Goal: Task Accomplishment & Management: Complete application form

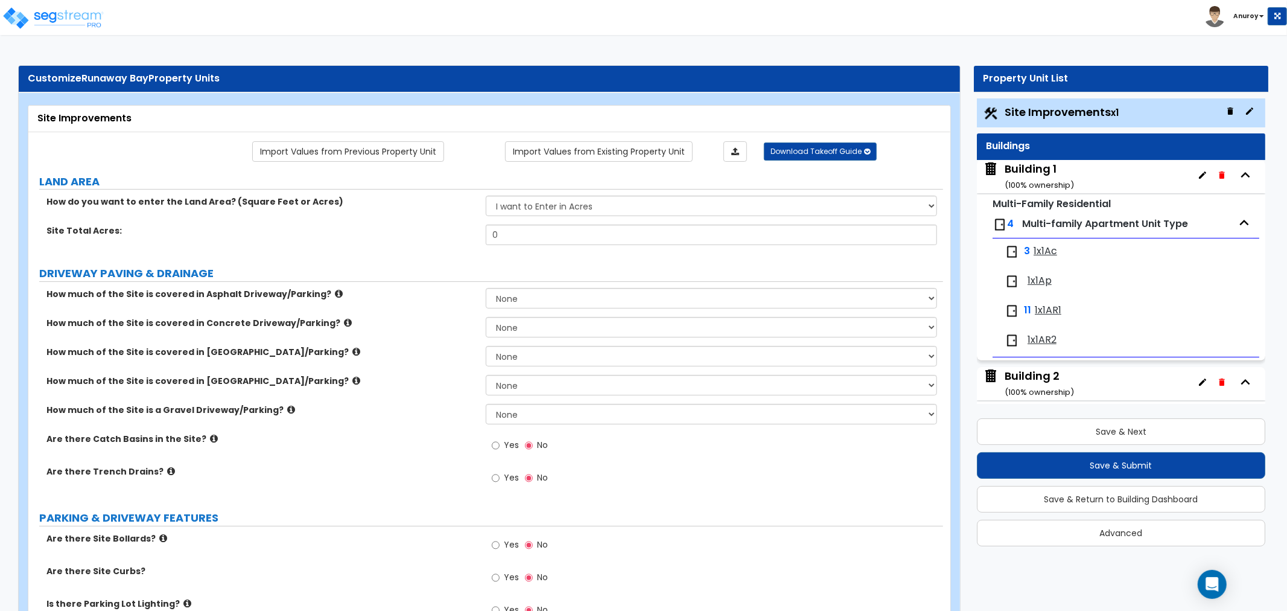
scroll to position [3, 0]
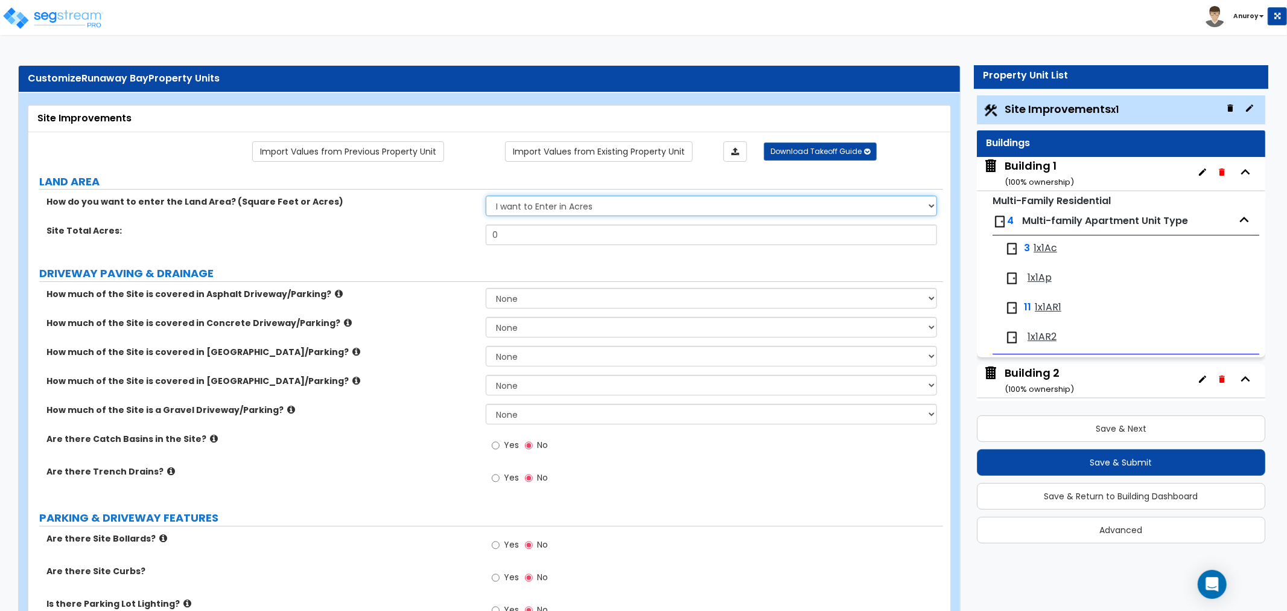
click at [590, 208] on select "I want to Enter in [GEOGRAPHIC_DATA] I want to Enter in Square Feet" at bounding box center [711, 205] width 451 height 21
click at [486, 196] on select "I want to Enter in [GEOGRAPHIC_DATA] I want to Enter in Square Feet" at bounding box center [711, 205] width 451 height 21
click at [559, 208] on select "I want to Enter in [GEOGRAPHIC_DATA] I want to Enter in Square Feet" at bounding box center [711, 205] width 451 height 21
select select "1"
click at [486, 196] on select "I want to Enter in [GEOGRAPHIC_DATA] I want to Enter in Square Feet" at bounding box center [711, 205] width 451 height 21
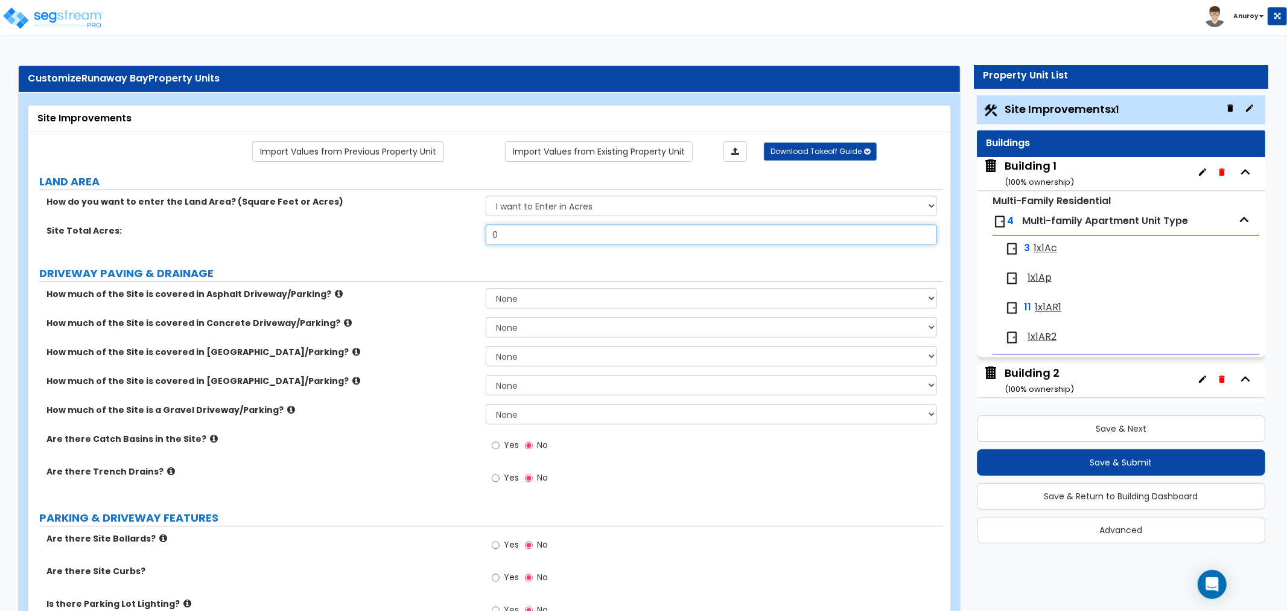
drag, startPoint x: 488, startPoint y: 244, endPoint x: 504, endPoint y: 239, distance: 17.7
click at [504, 239] on input "0" at bounding box center [711, 234] width 451 height 21
type input "14"
click at [334, 340] on div "How much of the Site is covered in Concrete Driveway/Parking? None I want to En…" at bounding box center [485, 331] width 915 height 29
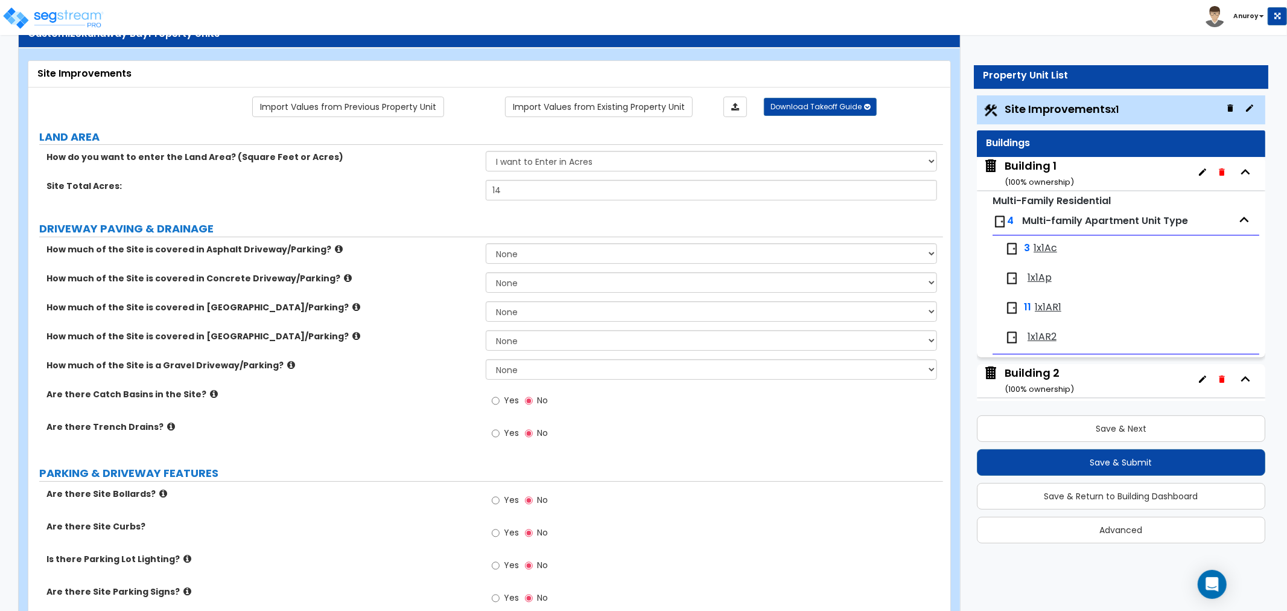
scroll to position [67, 0]
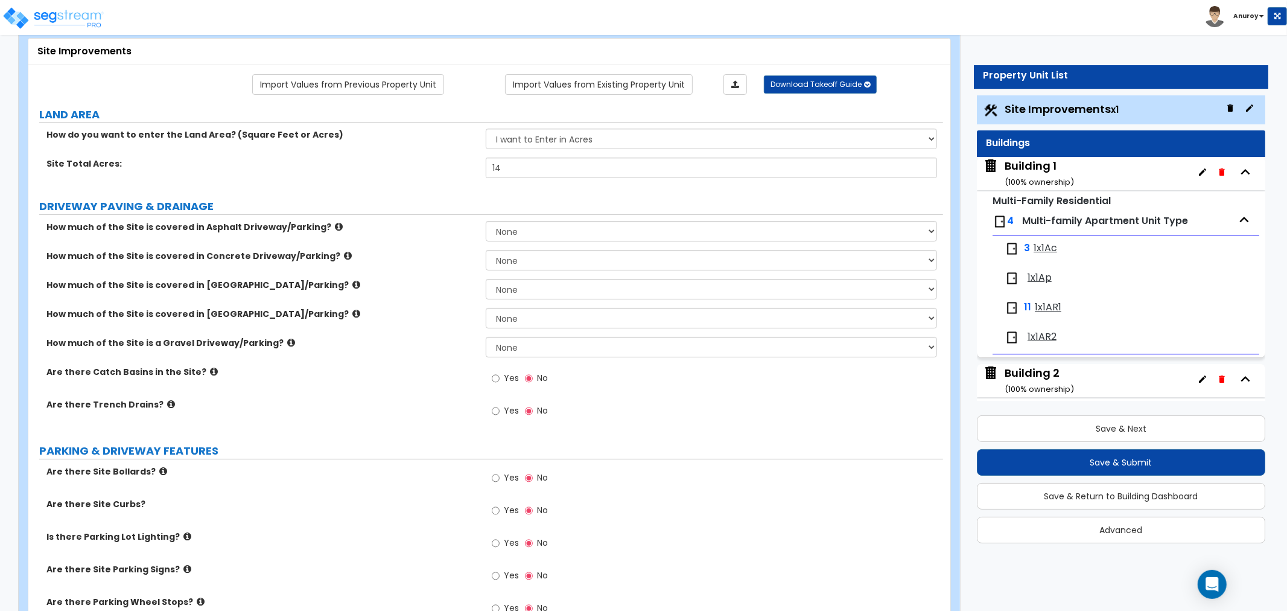
click at [210, 372] on icon at bounding box center [214, 371] width 8 height 9
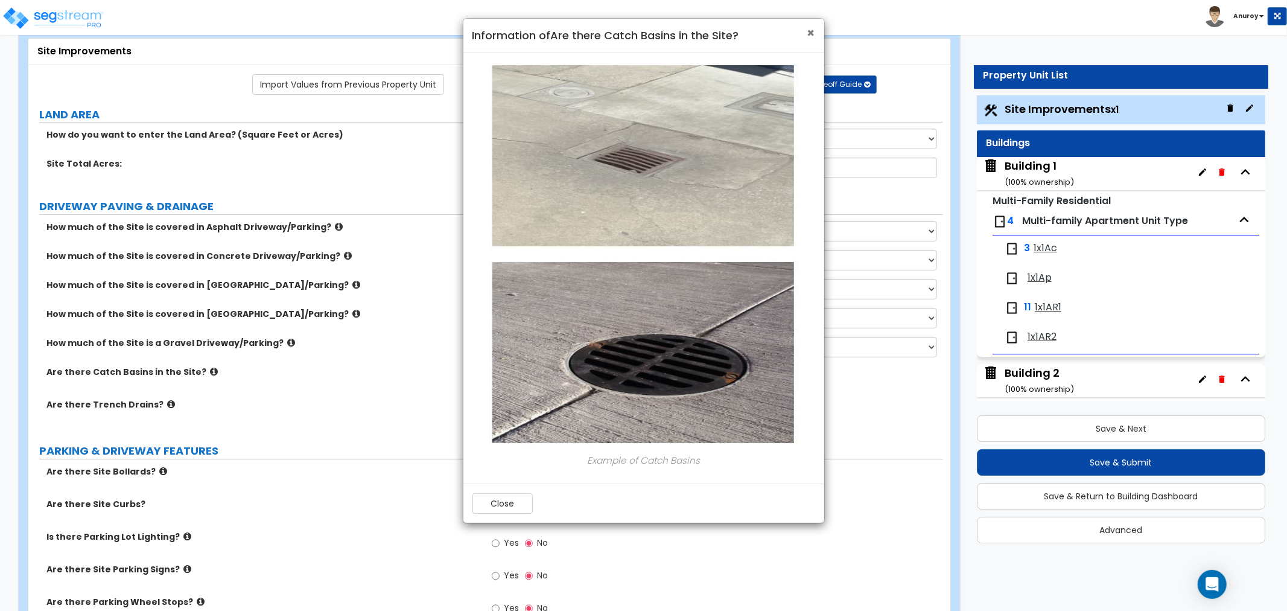
click at [806, 35] on div "× Information of Are there Catch Basins in the Site?" at bounding box center [643, 36] width 361 height 34
click at [810, 32] on span "×" at bounding box center [811, 32] width 8 height 17
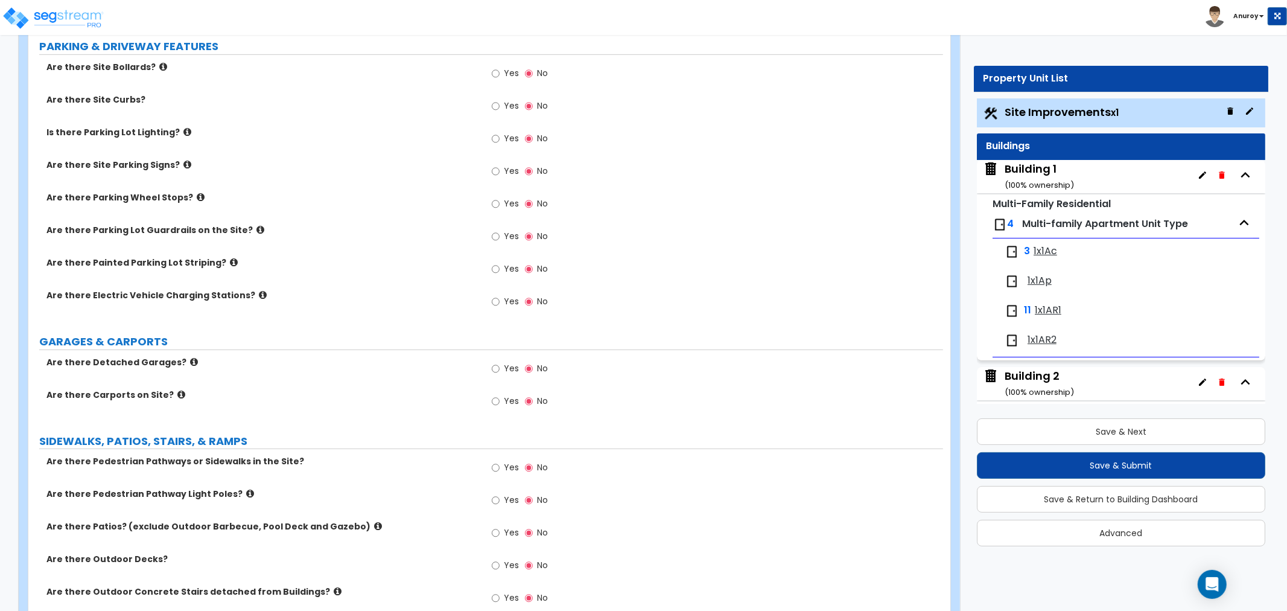
scroll to position [335, 0]
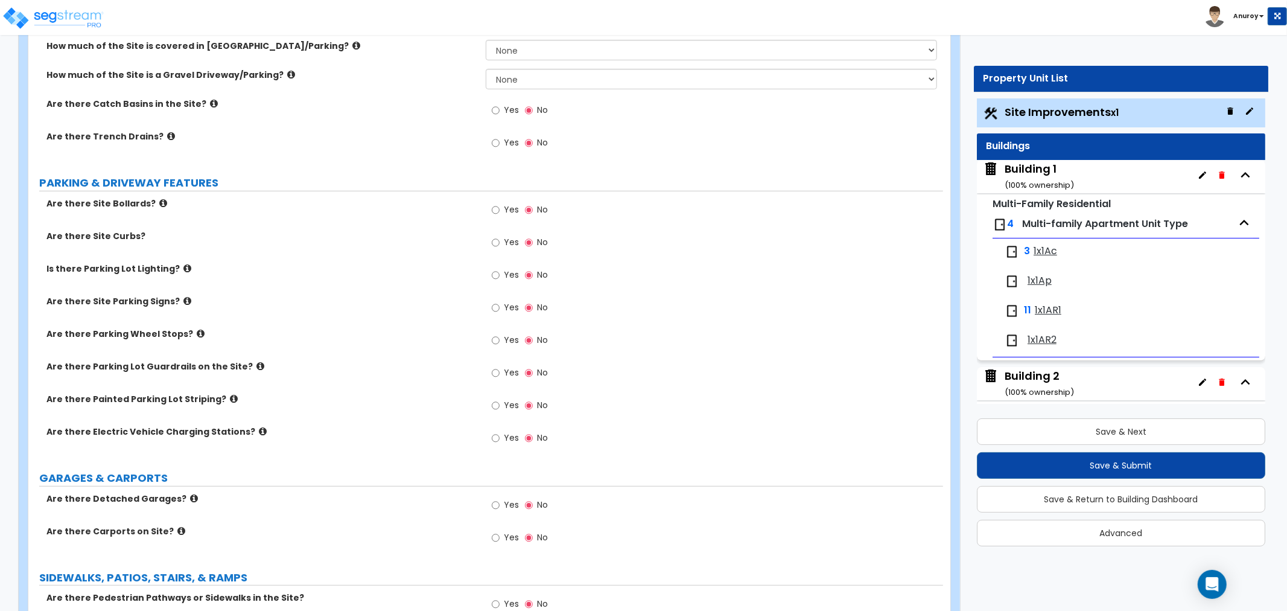
click at [1034, 152] on div "Buildings" at bounding box center [1121, 146] width 270 height 14
click at [1034, 172] on div "Building 1 ( 100 % ownership)" at bounding box center [1039, 176] width 69 height 31
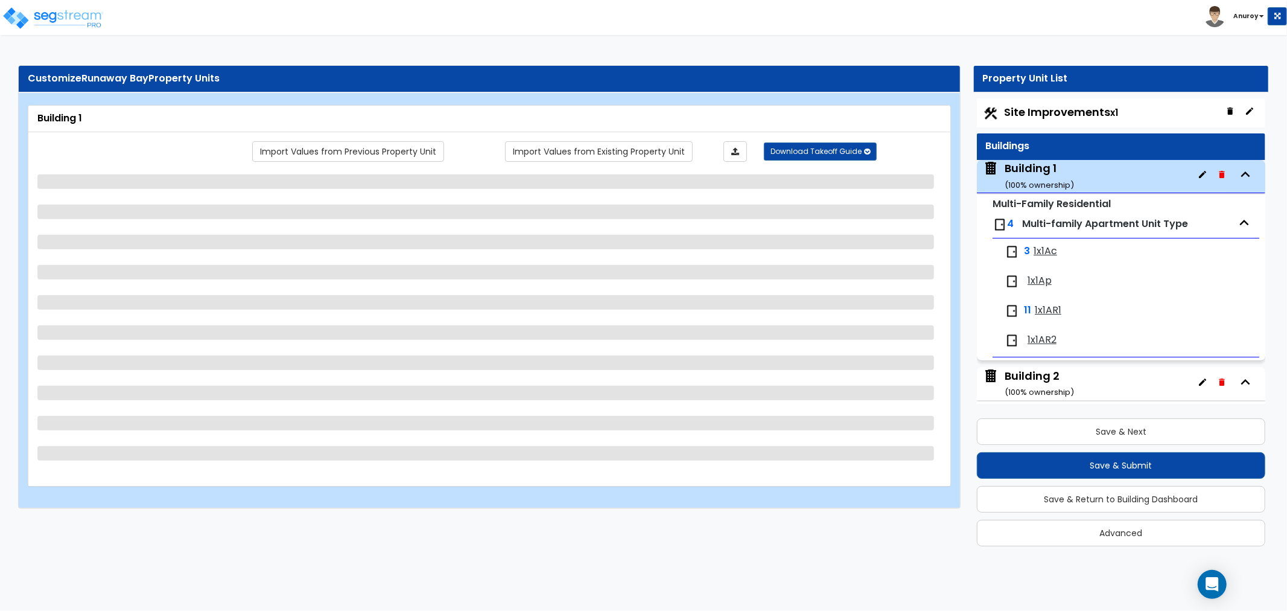
scroll to position [3, 0]
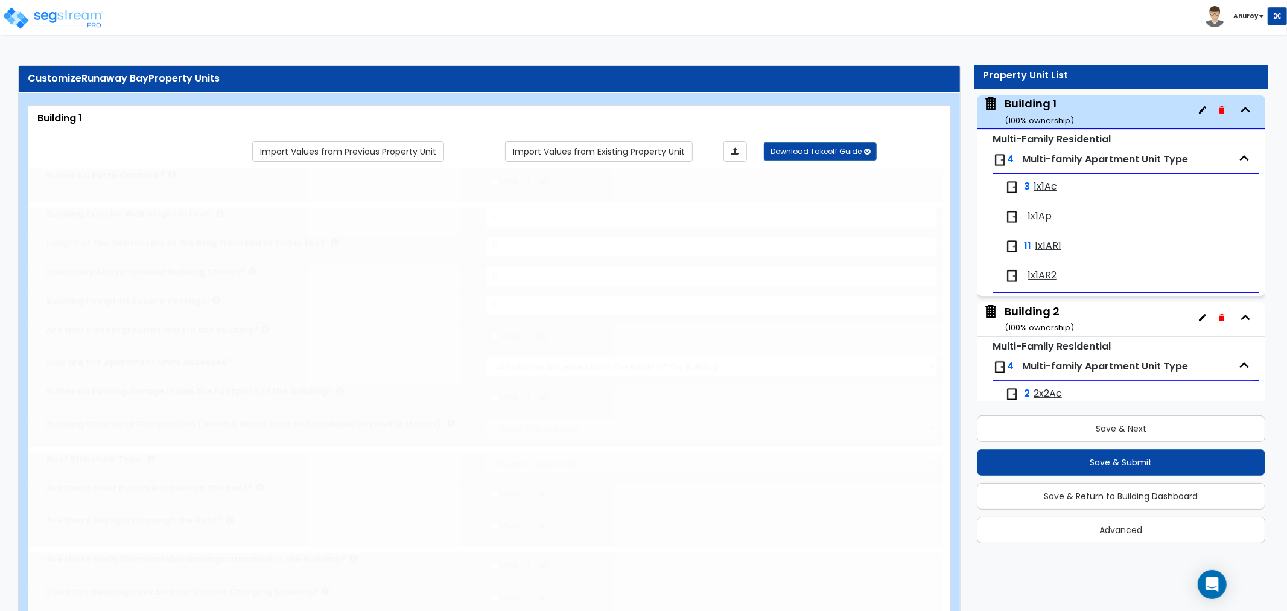
type input "1"
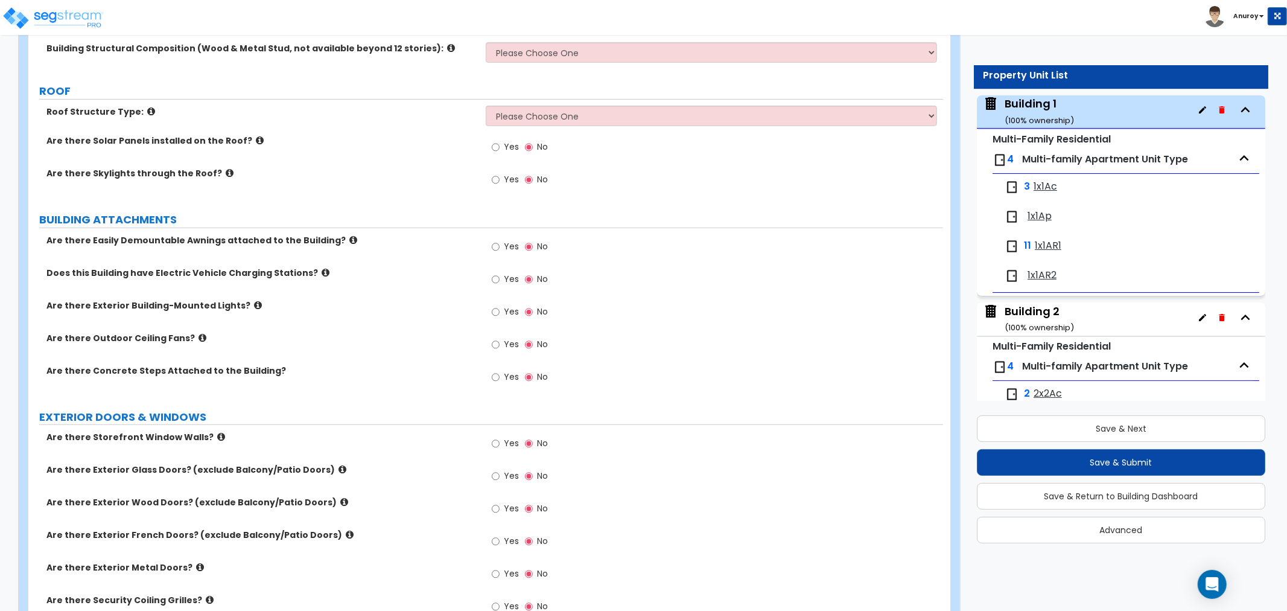
scroll to position [0, 0]
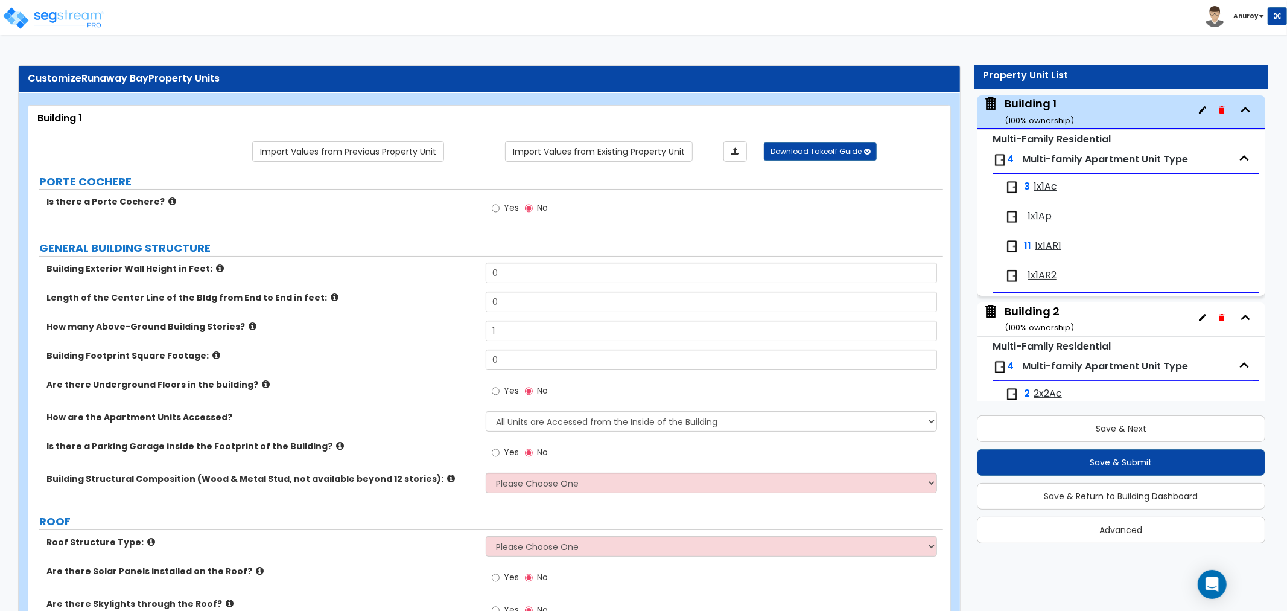
click at [366, 486] on div "Building Structural Composition (Wood & Metal Stud, not available beyond 12 sto…" at bounding box center [485, 486] width 915 height 29
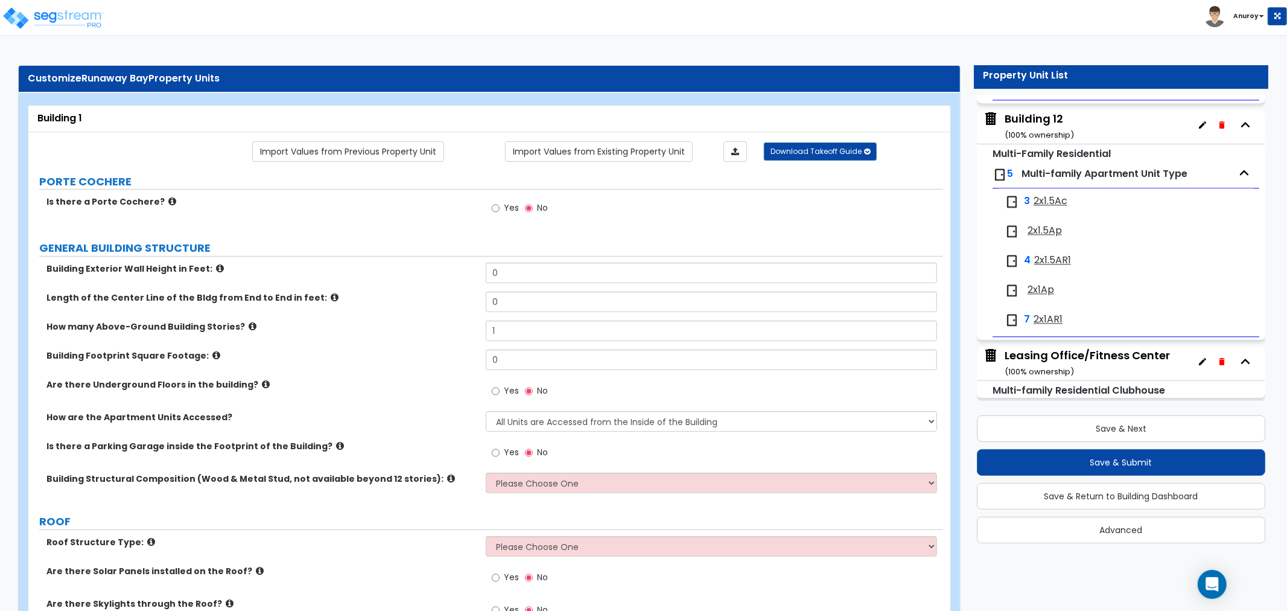
scroll to position [2363, 0]
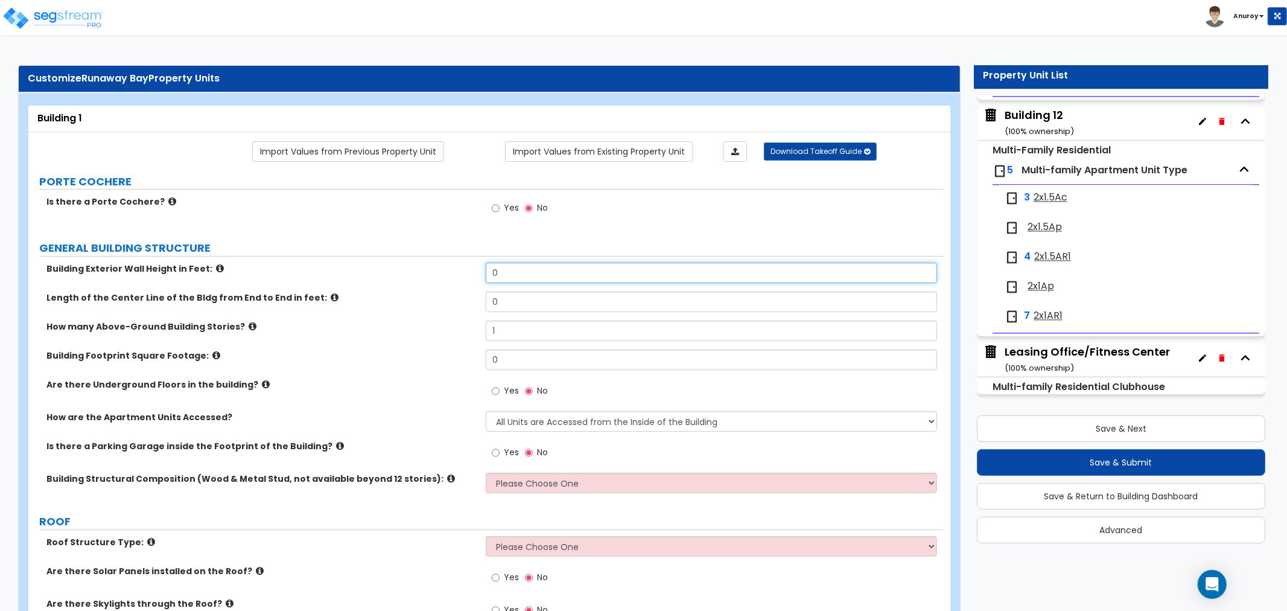
click at [568, 268] on input "0" at bounding box center [711, 272] width 451 height 21
click at [216, 267] on icon at bounding box center [220, 268] width 8 height 9
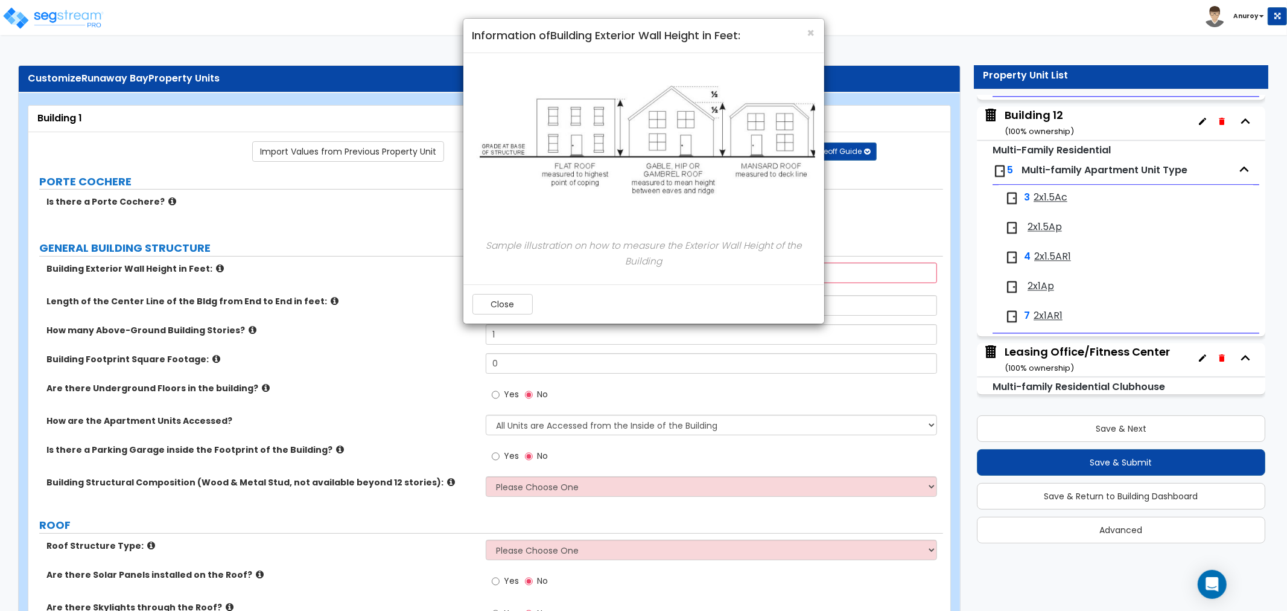
click at [335, 261] on div "× Information of Building Exterior Wall Height in Feet: Sample illustration on …" at bounding box center [643, 305] width 1287 height 611
click at [809, 31] on span "×" at bounding box center [811, 32] width 8 height 17
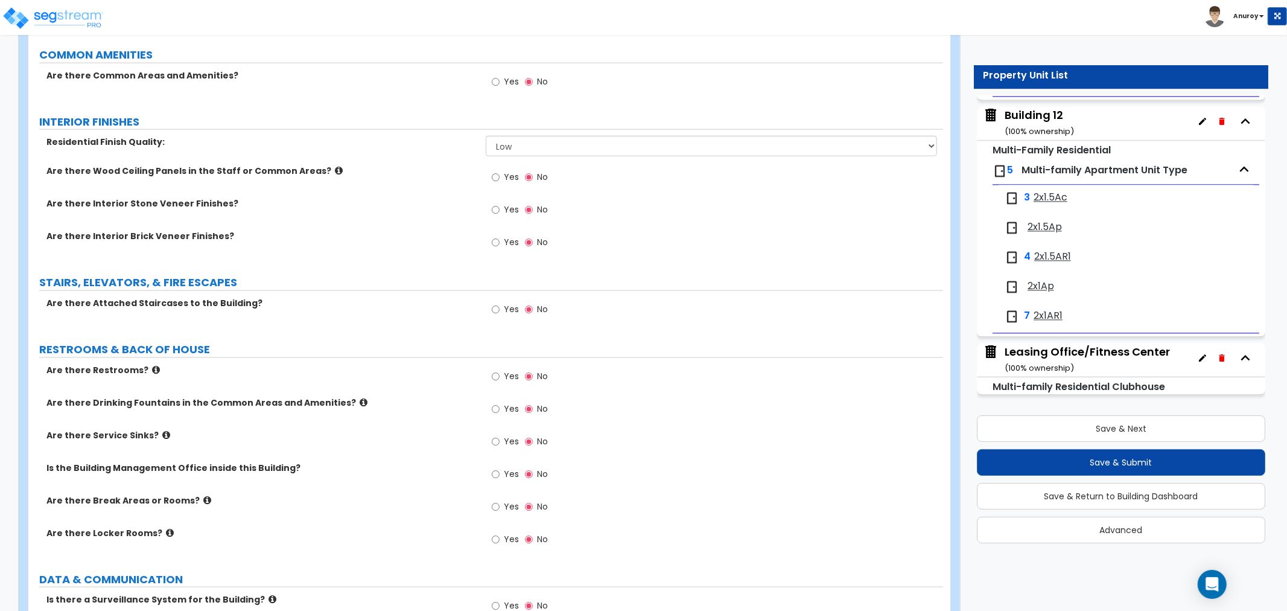
scroll to position [1573, 0]
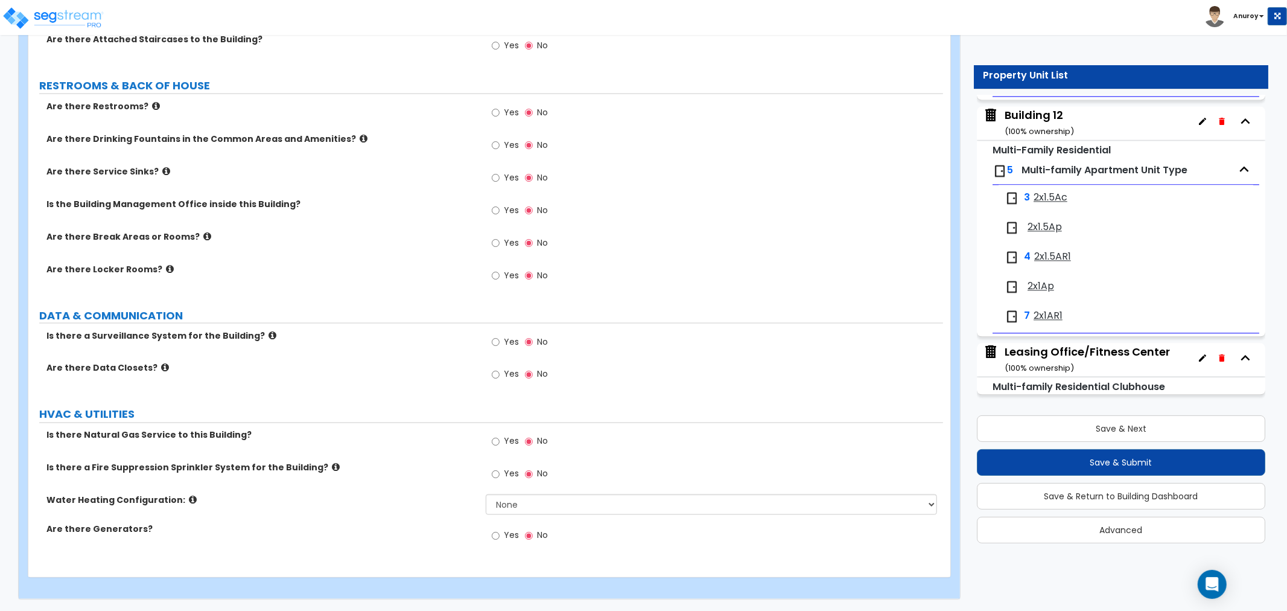
click at [658, 485] on div "Yes No" at bounding box center [714, 478] width 457 height 33
click at [647, 499] on select "None Water Heater for Multiple Units Water Heater for Individual Units" at bounding box center [711, 504] width 451 height 21
drag, startPoint x: 647, startPoint y: 498, endPoint x: 649, endPoint y: 487, distance: 11.1
click at [647, 498] on select "None Water Heater for Multiple Units Water Heater for Individual Units" at bounding box center [711, 504] width 451 height 21
click at [666, 445] on div "Yes No" at bounding box center [714, 445] width 457 height 33
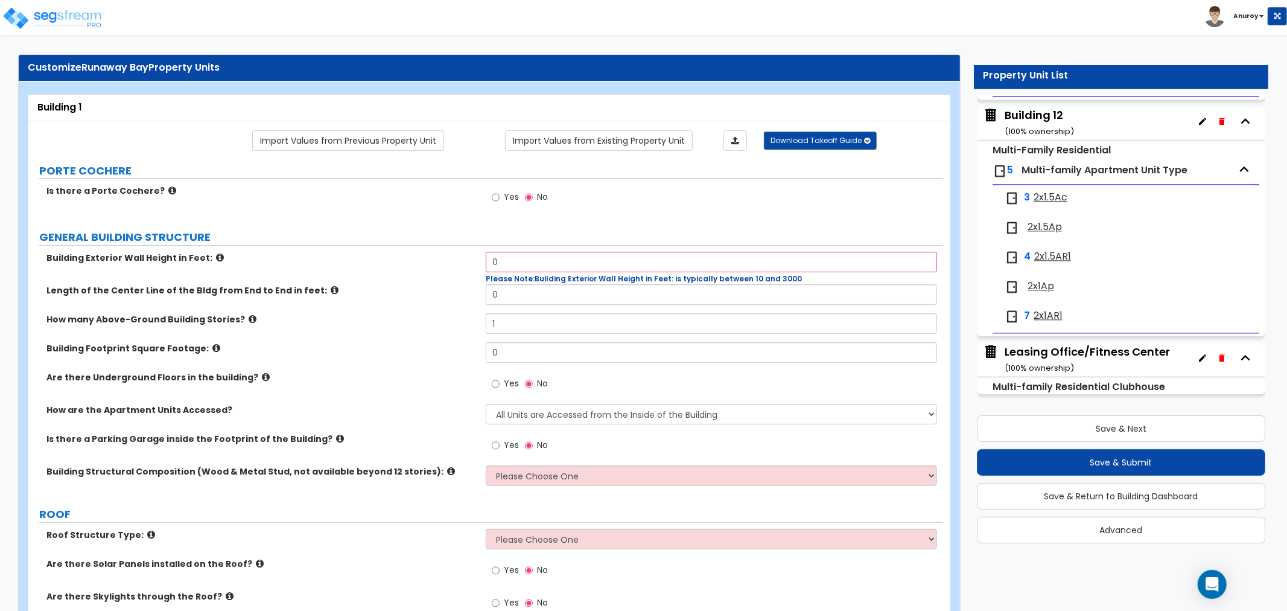
scroll to position [0, 0]
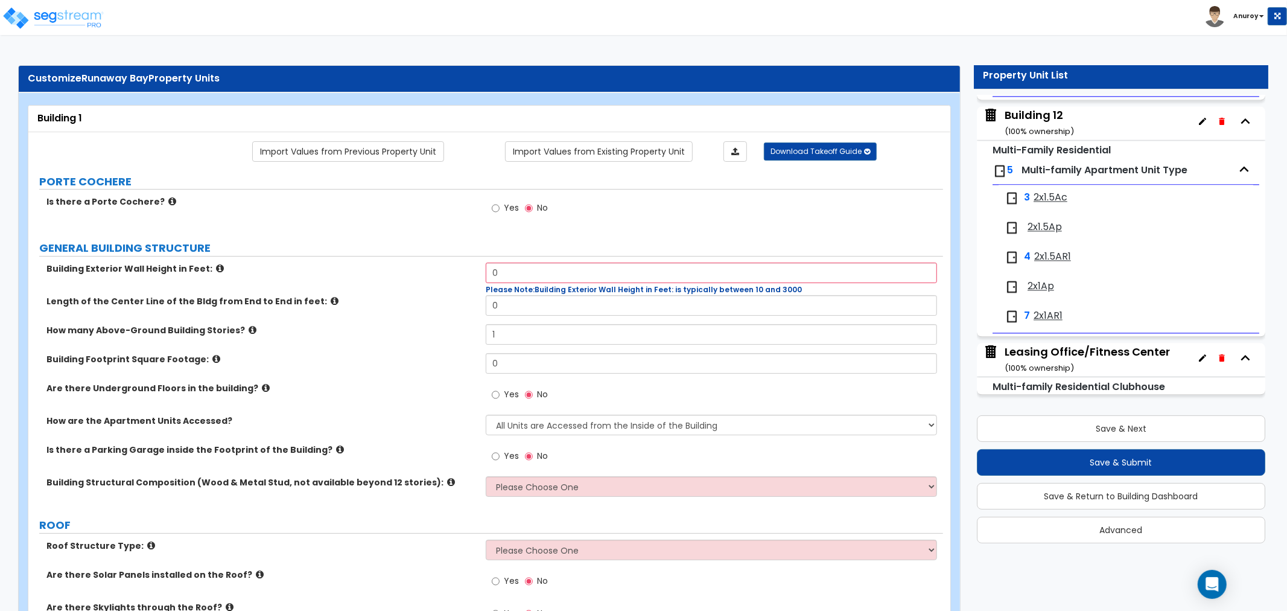
click at [168, 203] on icon at bounding box center [172, 201] width 8 height 9
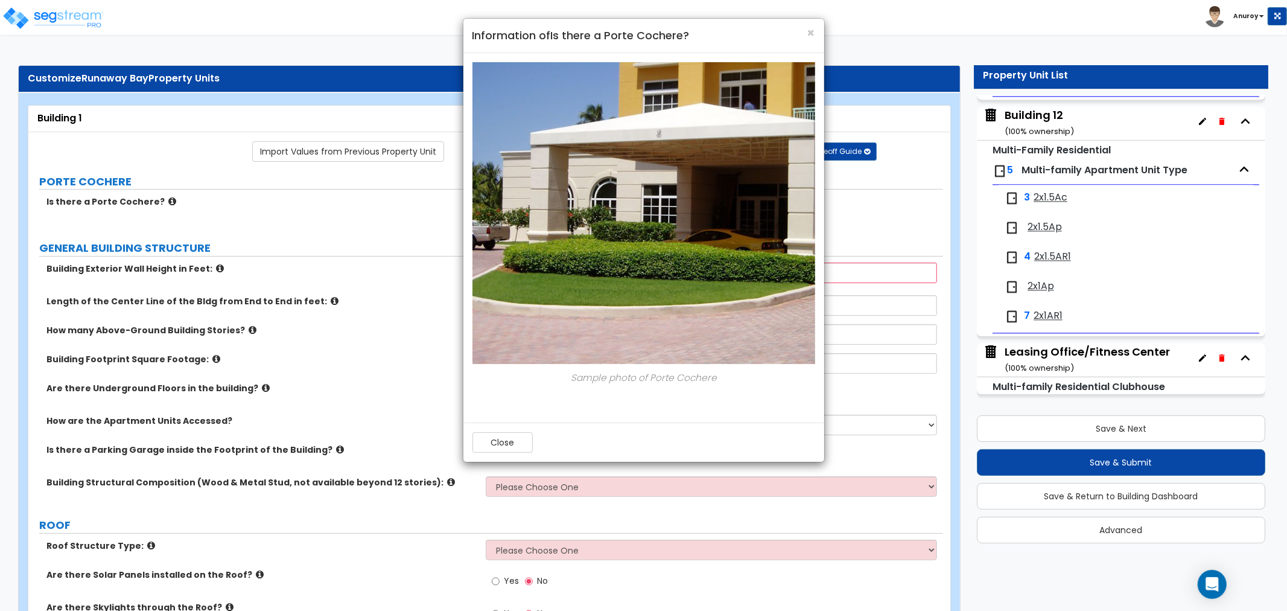
click at [218, 209] on div "× Information of Is there a Porte Cochere? Sample photo of Porte Cochere Close" at bounding box center [643, 305] width 1287 height 611
click at [251, 221] on div "× Information of Is there a Porte Cochere? Sample photo of Porte Cochere Close" at bounding box center [643, 305] width 1287 height 611
click at [280, 475] on div "× Information of Is there a Porte Cochere? Sample photo of Porte Cochere Close" at bounding box center [643, 305] width 1287 height 611
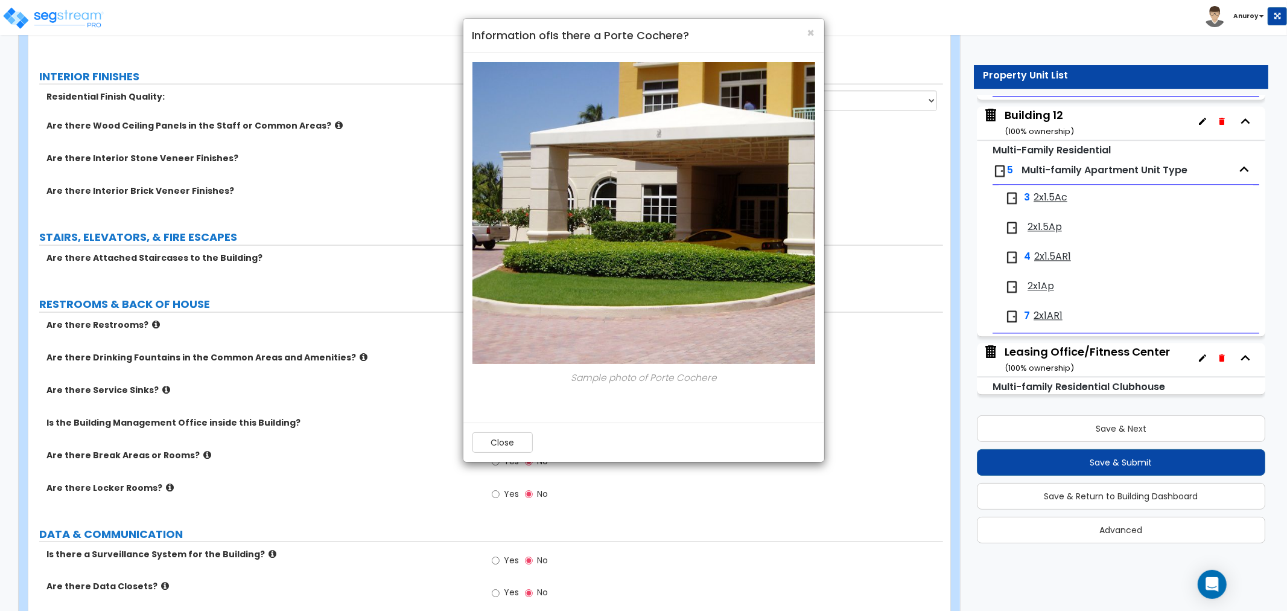
scroll to position [1573, 0]
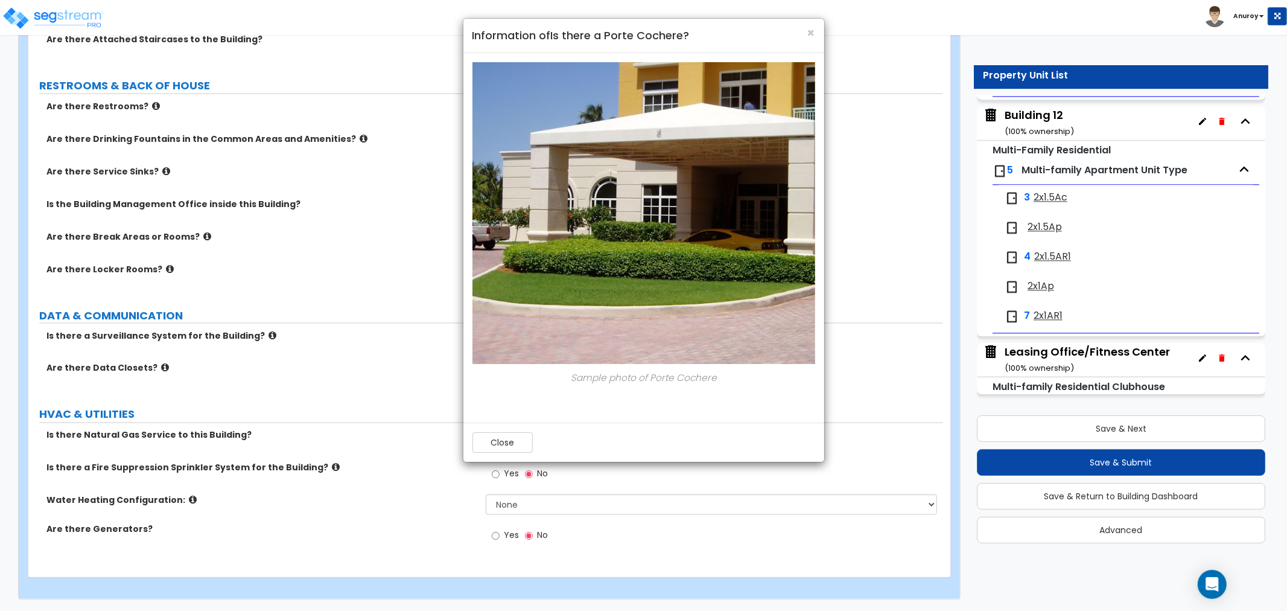
click at [309, 517] on div "× Information of Is there a Porte Cochere? Sample photo of Porte Cochere Close" at bounding box center [643, 305] width 1287 height 611
click at [810, 31] on span "×" at bounding box center [811, 32] width 8 height 17
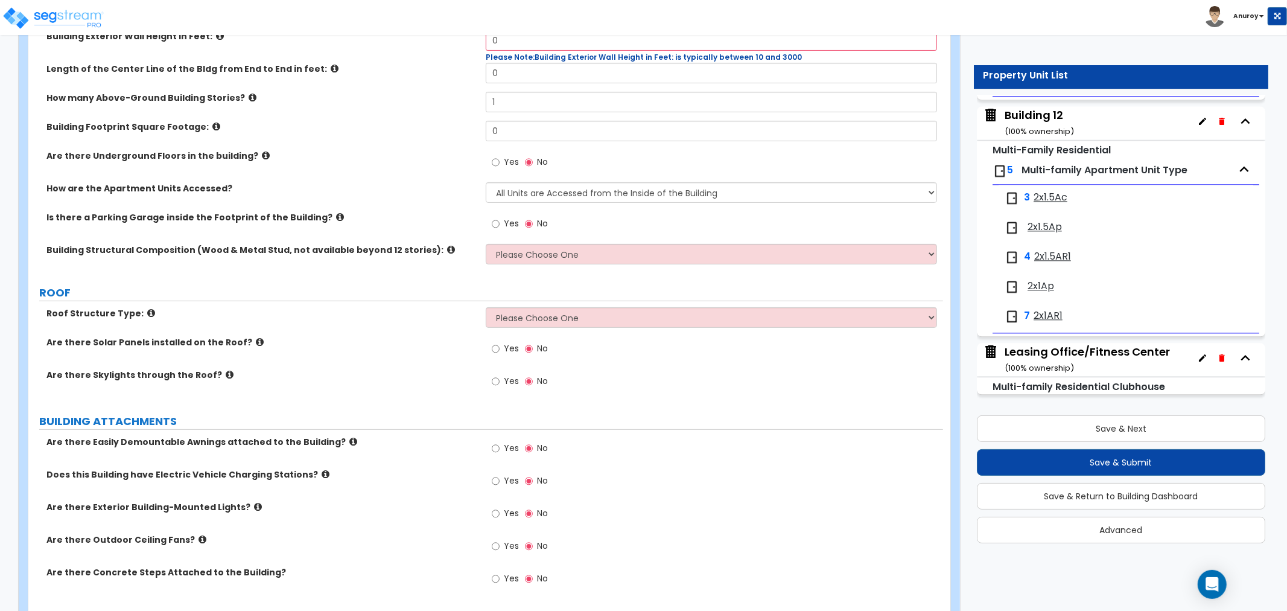
scroll to position [0, 0]
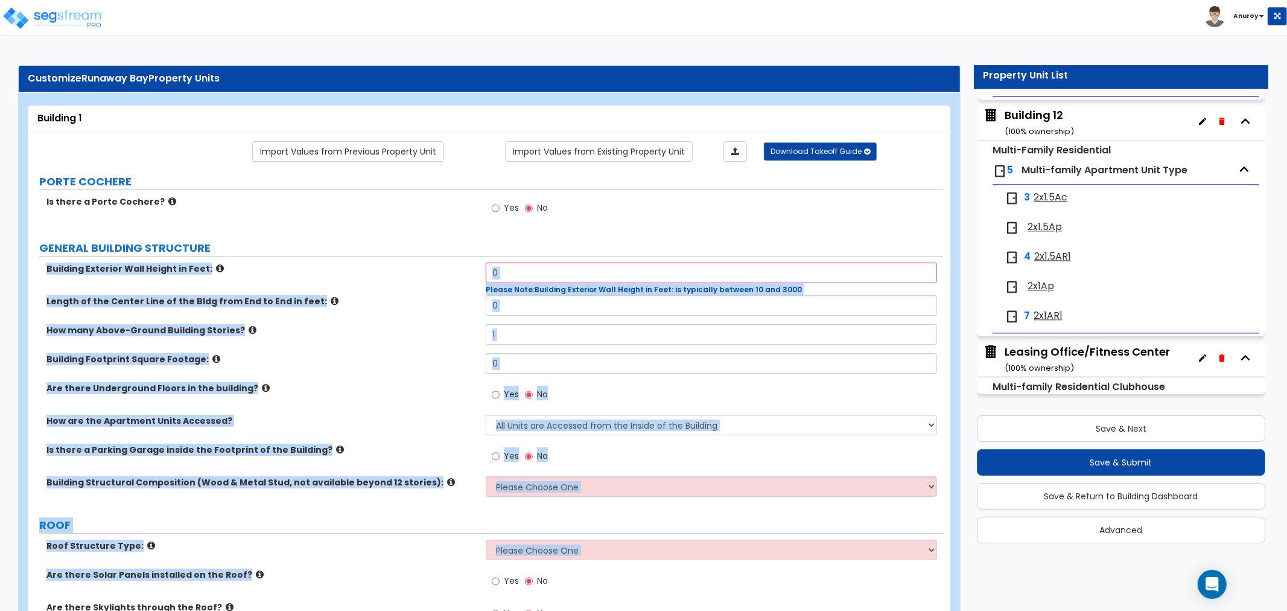
drag, startPoint x: 36, startPoint y: 264, endPoint x: 345, endPoint y: 583, distance: 444.2
click at [370, 343] on div "How many Above-Ground Building Stories? 1" at bounding box center [485, 338] width 915 height 29
drag, startPoint x: 368, startPoint y: 343, endPoint x: 374, endPoint y: 330, distance: 14.0
click at [369, 342] on div "How many Above-Ground Building Stories? 1" at bounding box center [485, 338] width 915 height 29
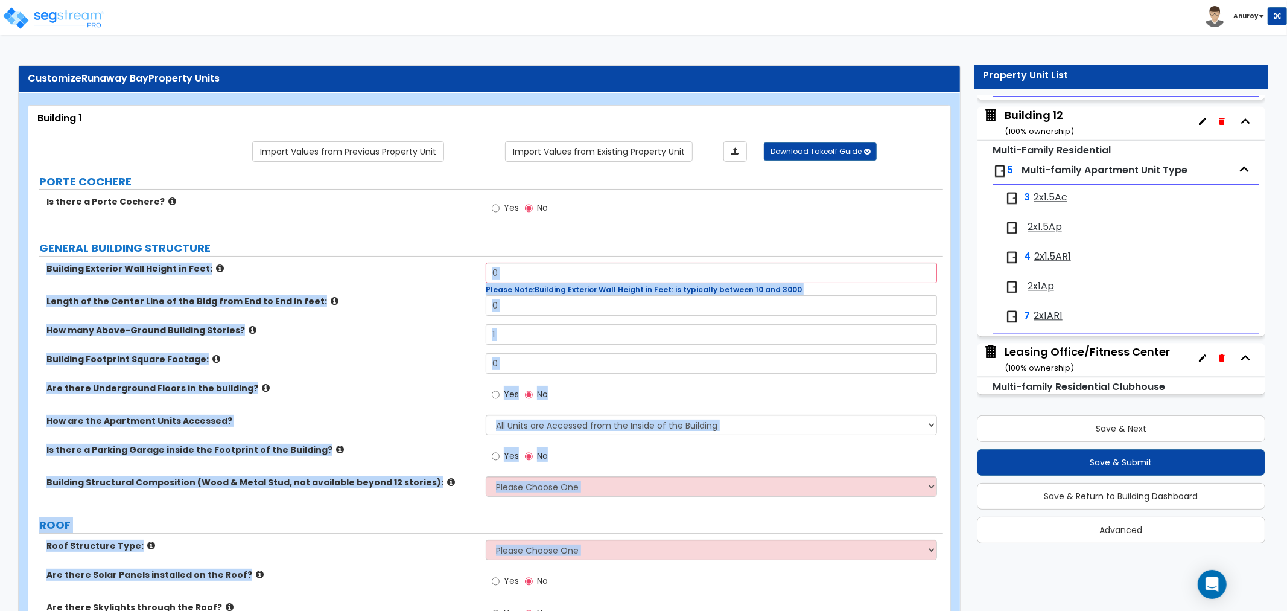
click at [373, 325] on label "How many Above-Ground Building Stories?" at bounding box center [261, 330] width 430 height 12
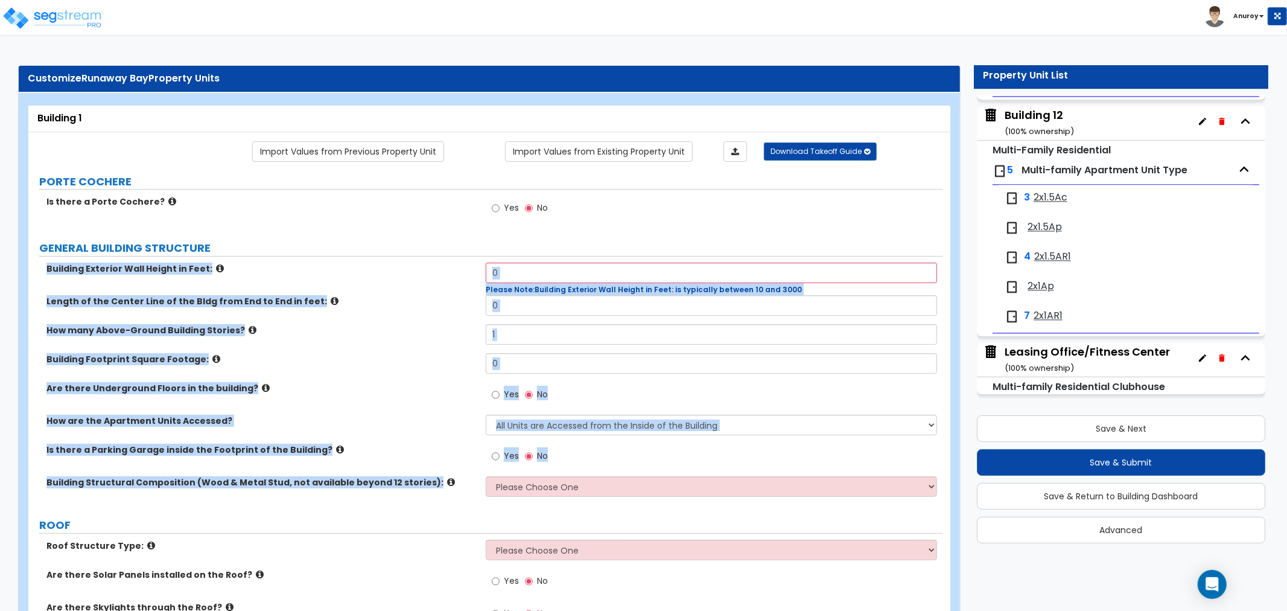
drag, startPoint x: 45, startPoint y: 269, endPoint x: 407, endPoint y: 420, distance: 392.2
click at [416, 493] on div "Building Exterior Wall Height in Feet: 0 Please Note: Building Exterior Wall He…" at bounding box center [485, 383] width 897 height 243
click at [407, 411] on div "Are there Underground Floors in the building? Yes No" at bounding box center [485, 398] width 915 height 33
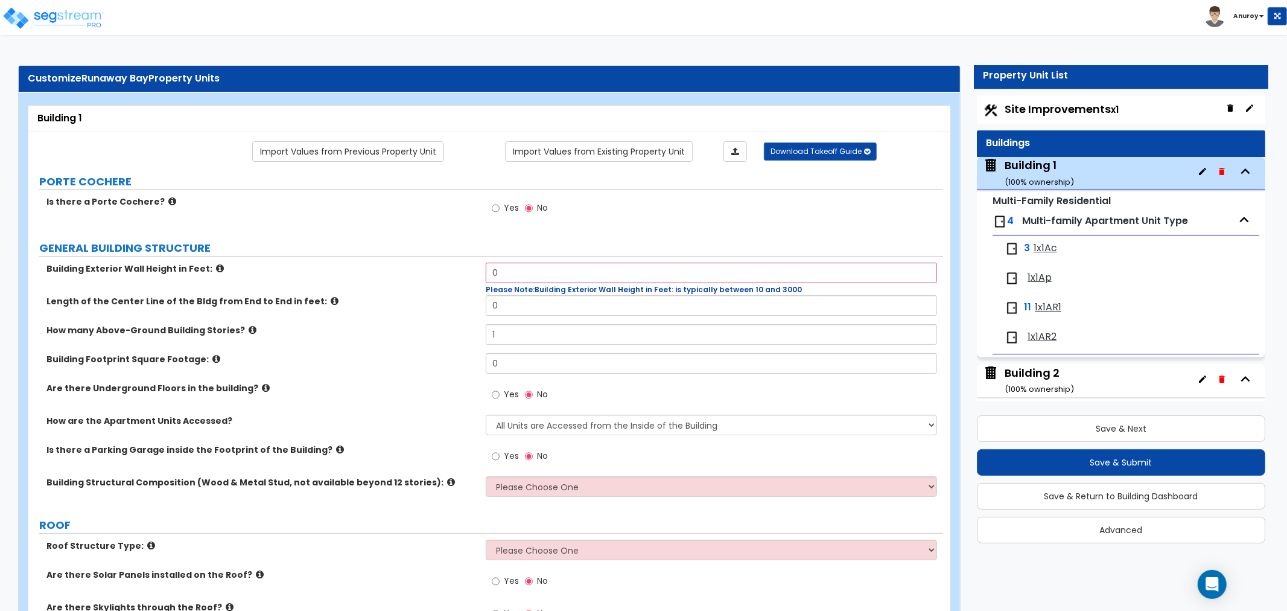
click at [1064, 171] on div "Building 1 ( 100 % ownership)" at bounding box center [1039, 172] width 69 height 31
click at [1044, 243] on span "1x1Ac" at bounding box center [1046, 248] width 24 height 14
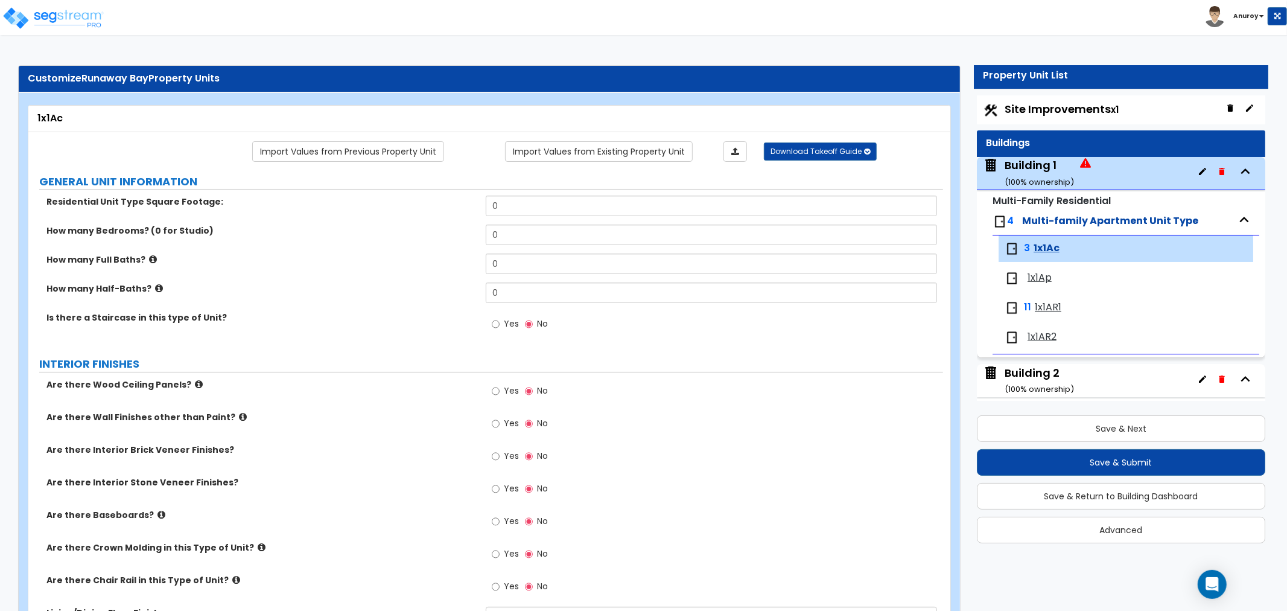
click at [1028, 159] on div "Building 1 ( 100 % ownership)" at bounding box center [1039, 172] width 69 height 31
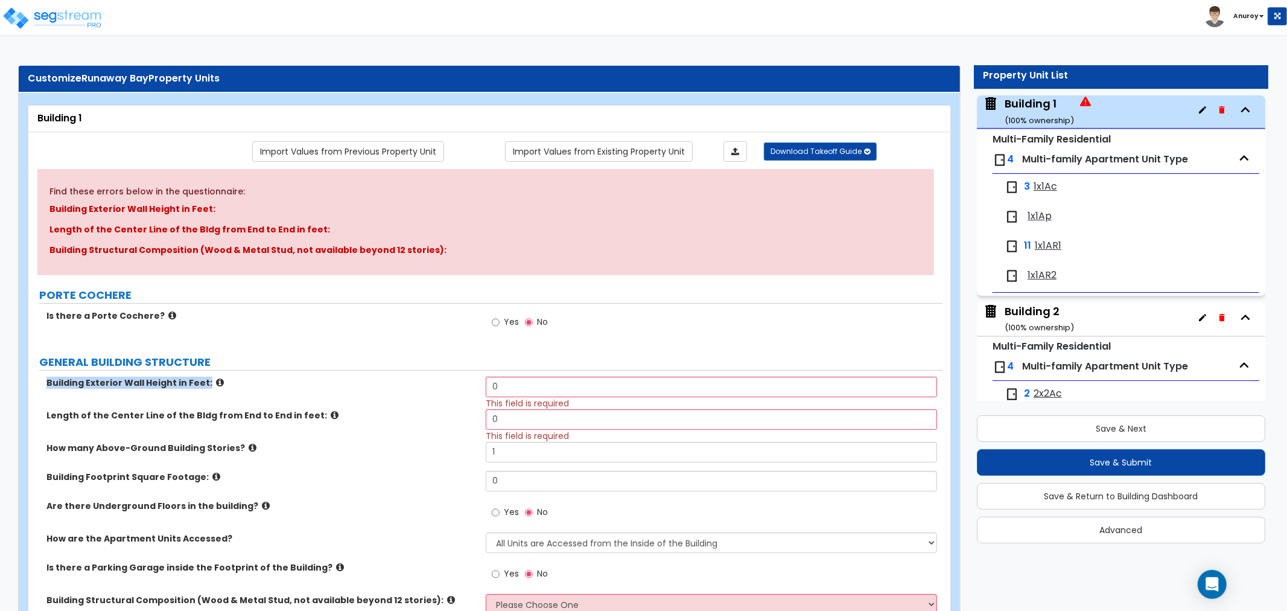
drag, startPoint x: 224, startPoint y: 381, endPoint x: 10, endPoint y: 383, distance: 214.2
copy label "Building Exterior Wall Height in Feet:"
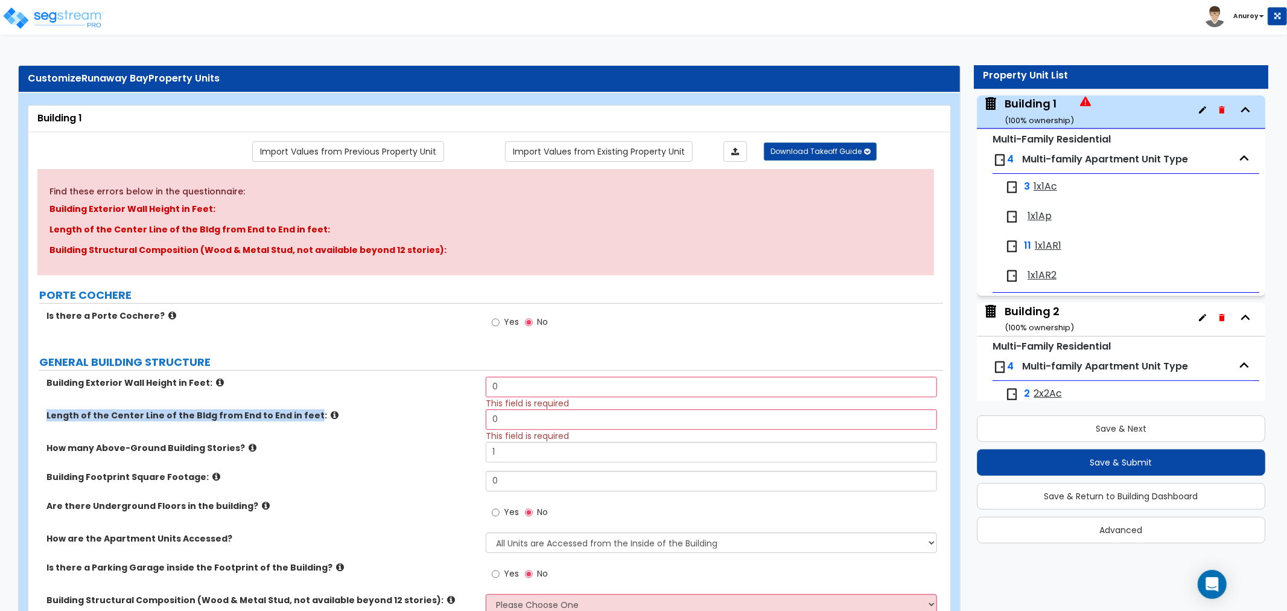
drag, startPoint x: 299, startPoint y: 415, endPoint x: 0, endPoint y: 421, distance: 299.3
copy label "Length of the Center Line of the Bldg from End to End in feet"
drag, startPoint x: 237, startPoint y: 447, endPoint x: 25, endPoint y: 468, distance: 212.2
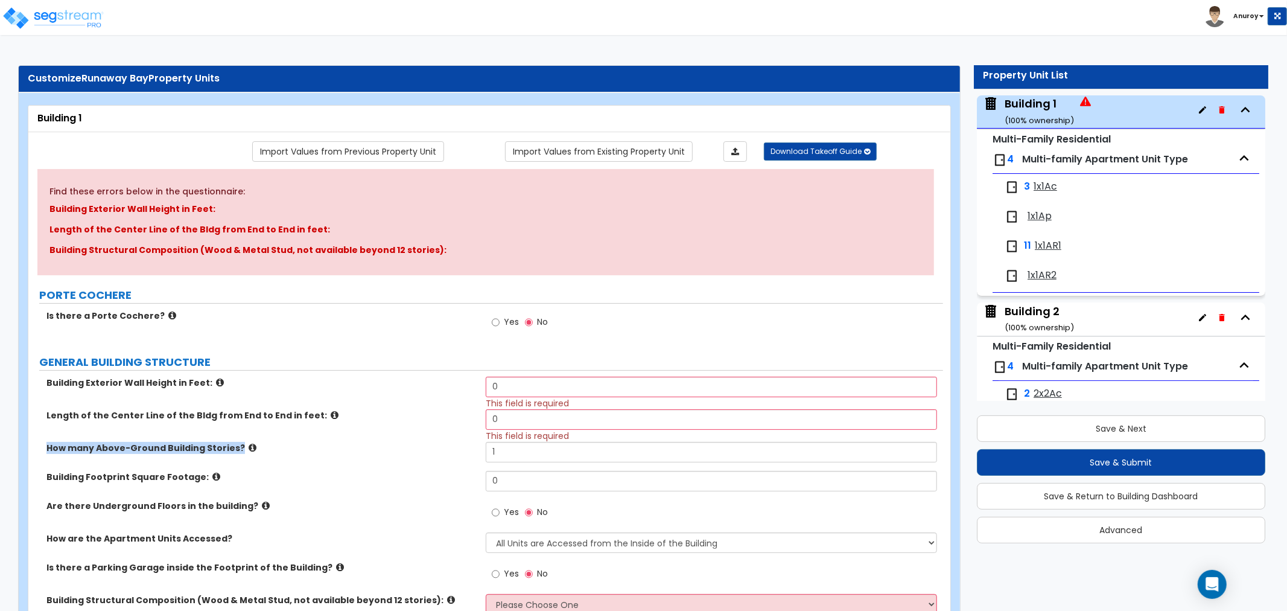
drag, startPoint x: 234, startPoint y: 448, endPoint x: 24, endPoint y: 460, distance: 209.7
copy label "How many Above-Ground Building Stories?"
drag, startPoint x: 197, startPoint y: 477, endPoint x: 23, endPoint y: 482, distance: 174.4
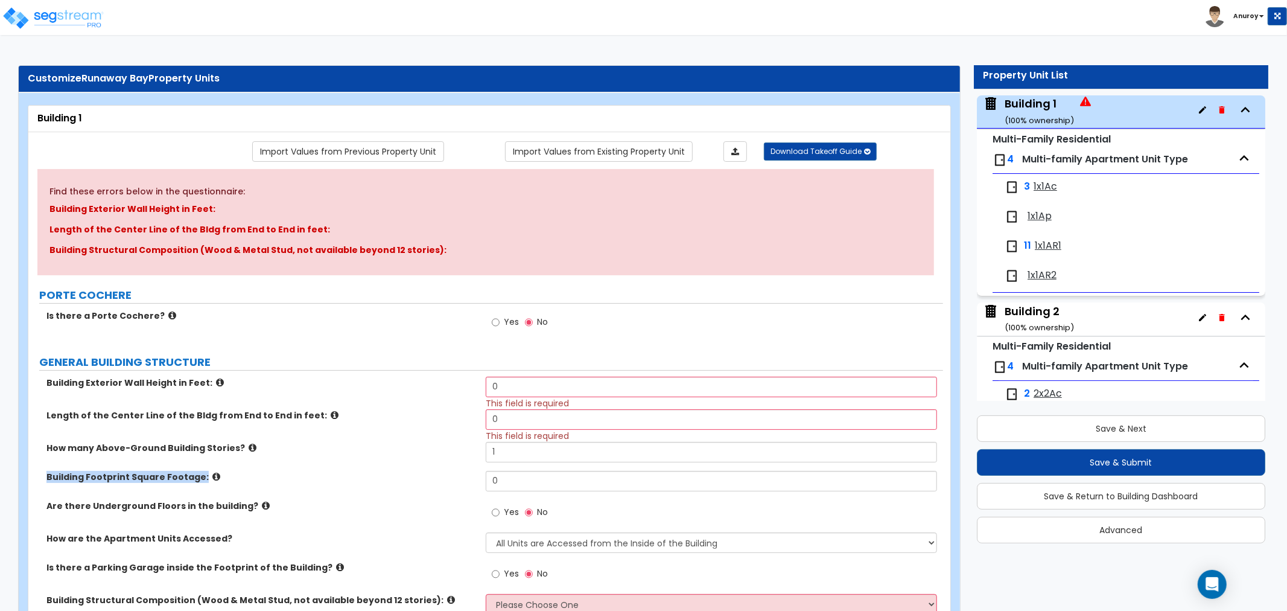
copy label "Building Footprint Square Footage:"
drag, startPoint x: 241, startPoint y: 508, endPoint x: 31, endPoint y: 509, distance: 210.6
click at [31, 509] on div "Are there Underground Floors in the building?" at bounding box center [256, 506] width 457 height 12
copy label "Are there Underground Floors in the building?"
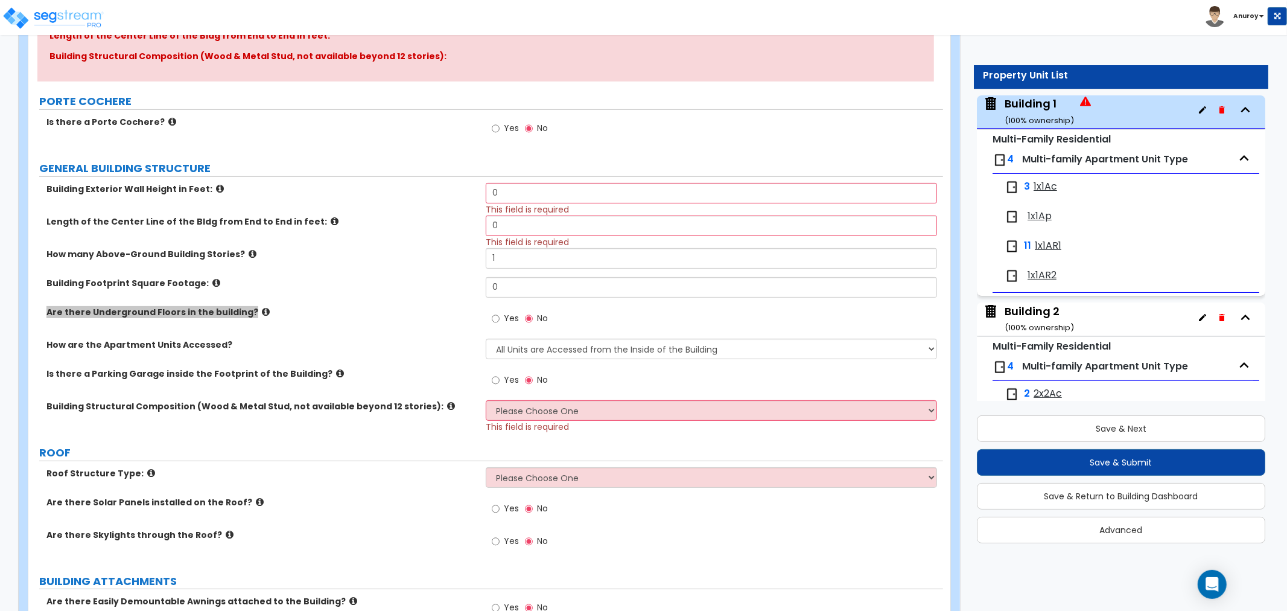
scroll to position [201, 0]
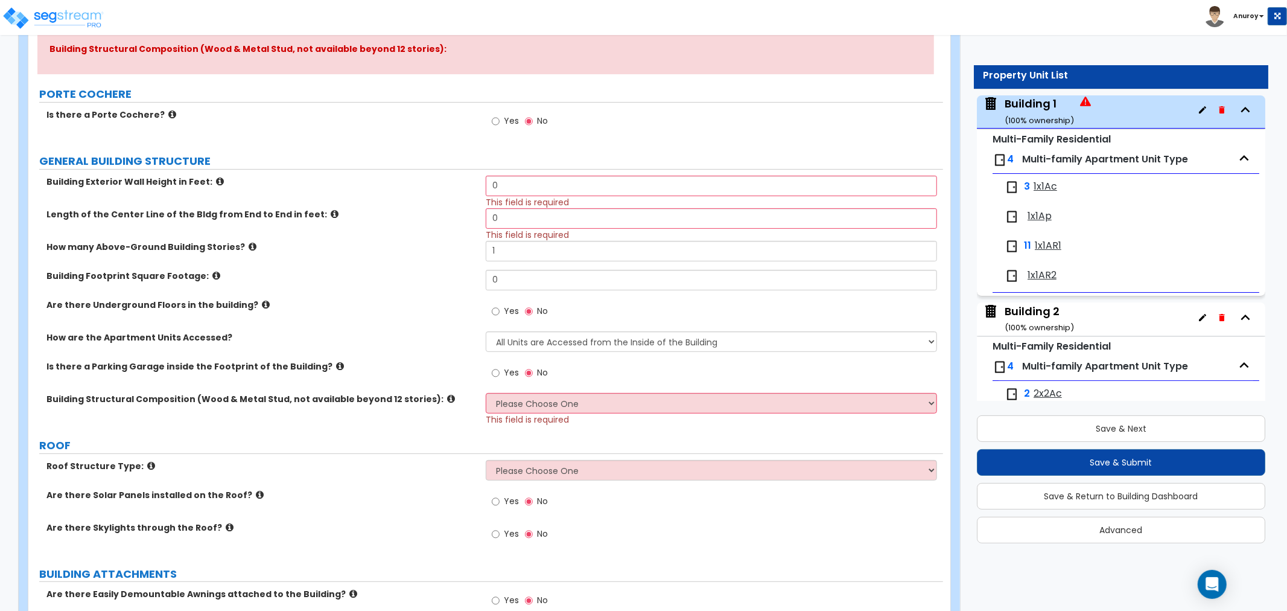
drag, startPoint x: 218, startPoint y: 340, endPoint x: 34, endPoint y: 354, distance: 184.6
click at [34, 354] on div "How are the Apartment Units Accessed? All Units are Accessed from the Inside of…" at bounding box center [485, 345] width 915 height 29
drag, startPoint x: 268, startPoint y: 330, endPoint x: 244, endPoint y: 342, distance: 26.2
click at [244, 342] on div "Building Exterior Wall Height in Feet: 0 This field is required Length of the C…" at bounding box center [485, 301] width 897 height 250
click at [241, 342] on label "How are the Apartment Units Accessed?" at bounding box center [261, 337] width 430 height 12
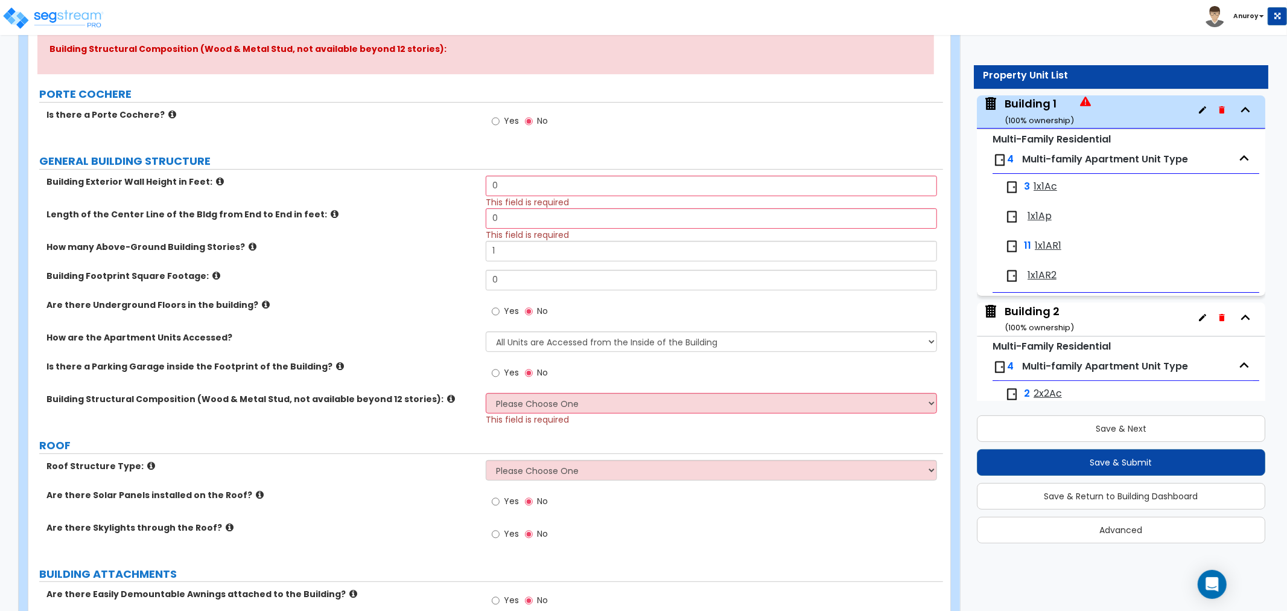
click at [244, 341] on label "How are the Apartment Units Accessed?" at bounding box center [261, 337] width 430 height 12
drag, startPoint x: 244, startPoint y: 341, endPoint x: 24, endPoint y: 346, distance: 219.7
copy label "How are the Apartment Units Accessed?"
drag, startPoint x: 310, startPoint y: 367, endPoint x: 44, endPoint y: 372, distance: 265.5
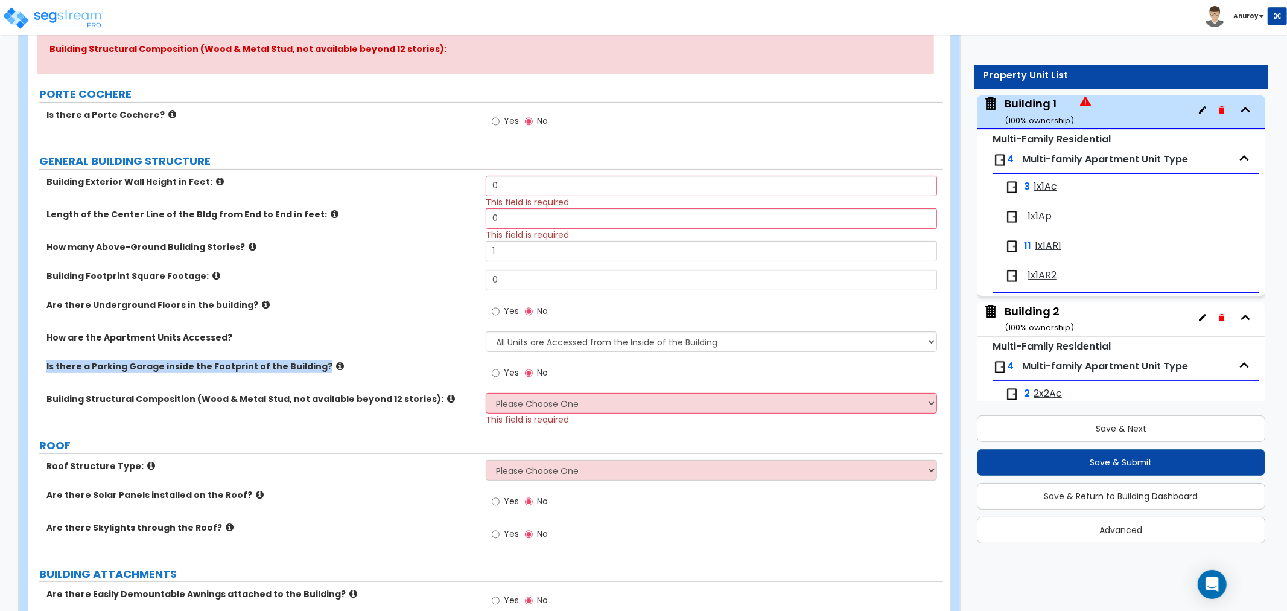
click at [44, 372] on div "Is there a Parking Garage inside the Footprint of the Building? Yes No" at bounding box center [485, 376] width 915 height 33
copy label "Is there a Parking Garage inside the Footprint of the Building?"
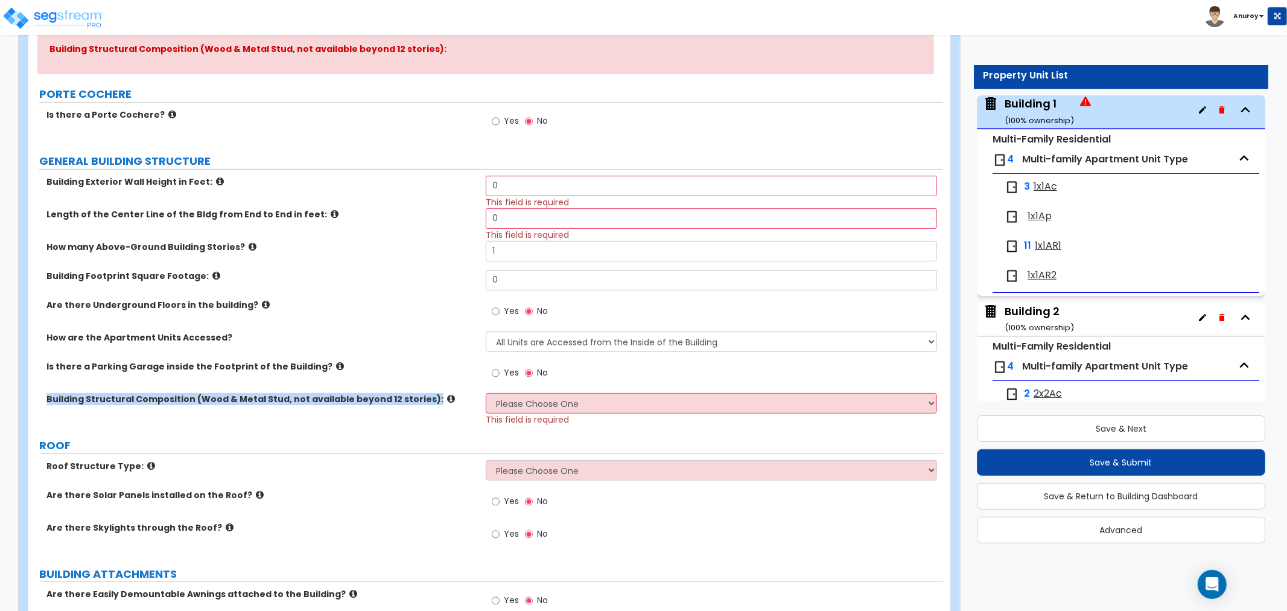
drag, startPoint x: 419, startPoint y: 401, endPoint x: 46, endPoint y: 399, distance: 373.5
click at [46, 399] on label "Building Structural Composition (Wood & Metal Stud, not available beyond 12 sto…" at bounding box center [261, 399] width 430 height 12
copy label "Building Structural Composition (Wood & Metal Stud, not available beyond 12 sto…"
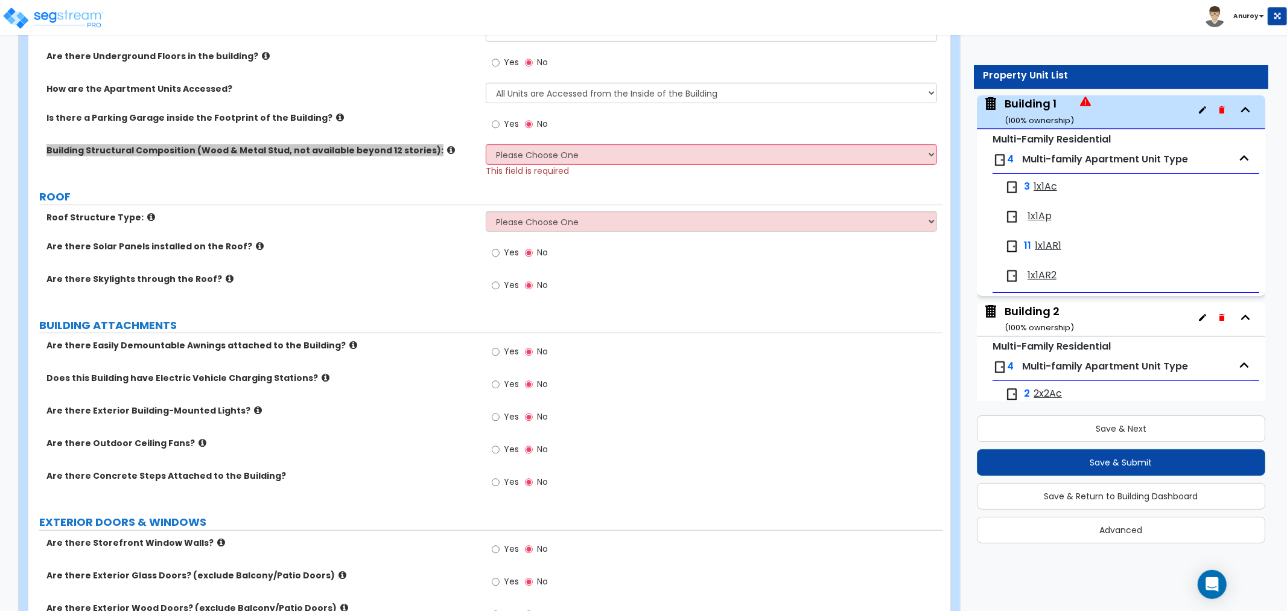
scroll to position [469, 0]
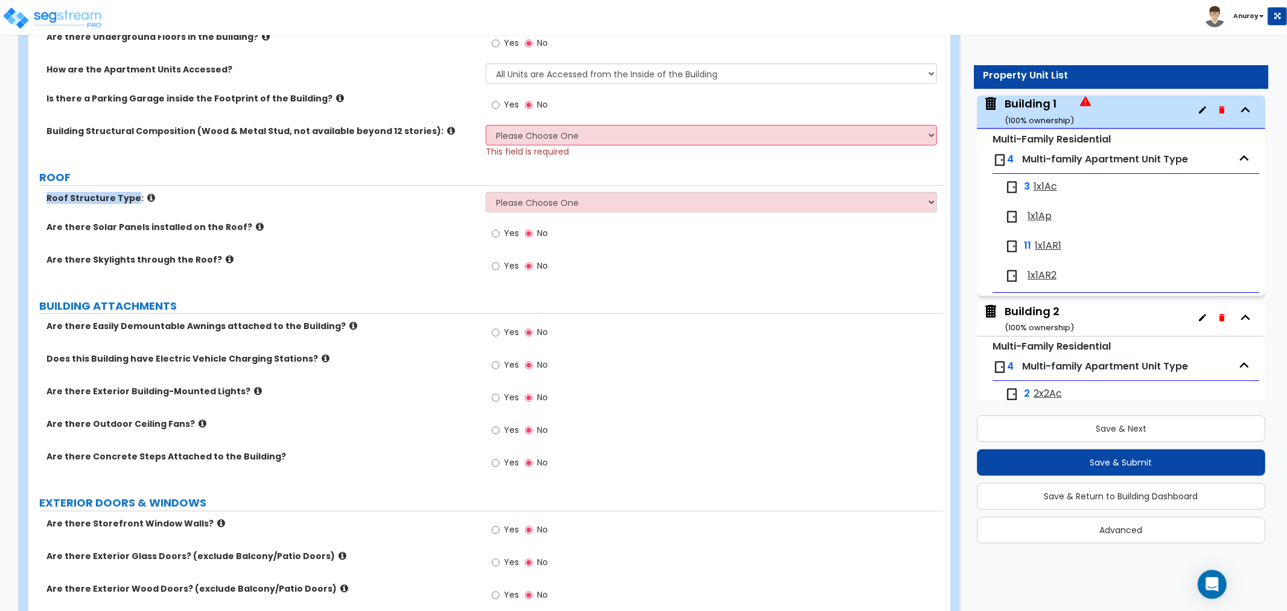
drag, startPoint x: 132, startPoint y: 200, endPoint x: 8, endPoint y: 205, distance: 123.2
copy label "Roof Structure Type"
click at [231, 228] on label "Are there Solar Panels installed on the Roof?" at bounding box center [261, 227] width 430 height 12
drag, startPoint x: 235, startPoint y: 226, endPoint x: 23, endPoint y: 232, distance: 212.5
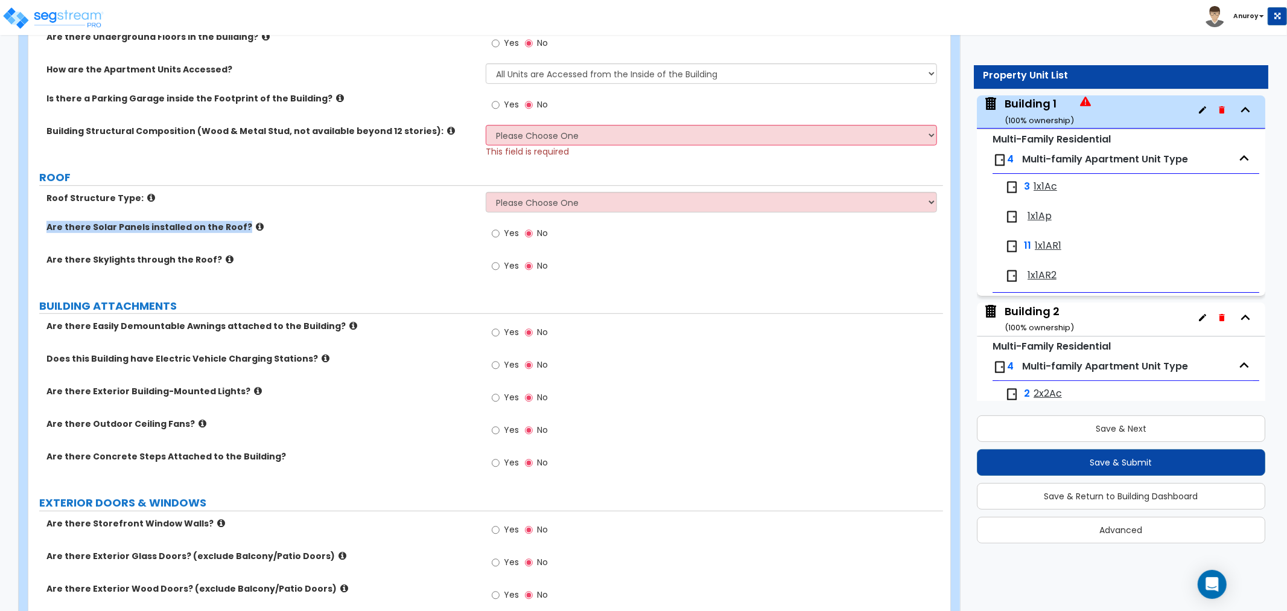
copy label "Are there Solar Panels installed on the Roof?"
drag, startPoint x: 209, startPoint y: 262, endPoint x: 43, endPoint y: 265, distance: 165.4
click at [43, 265] on div "Are there Skylights through the Roof? Yes No" at bounding box center [485, 269] width 915 height 33
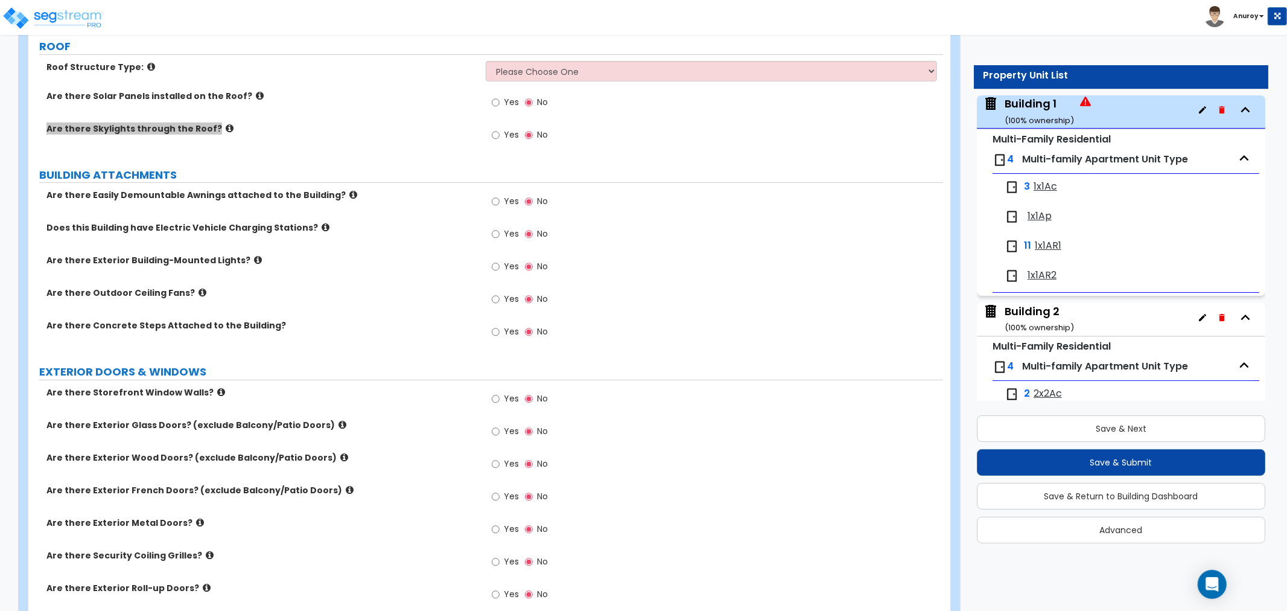
scroll to position [603, 0]
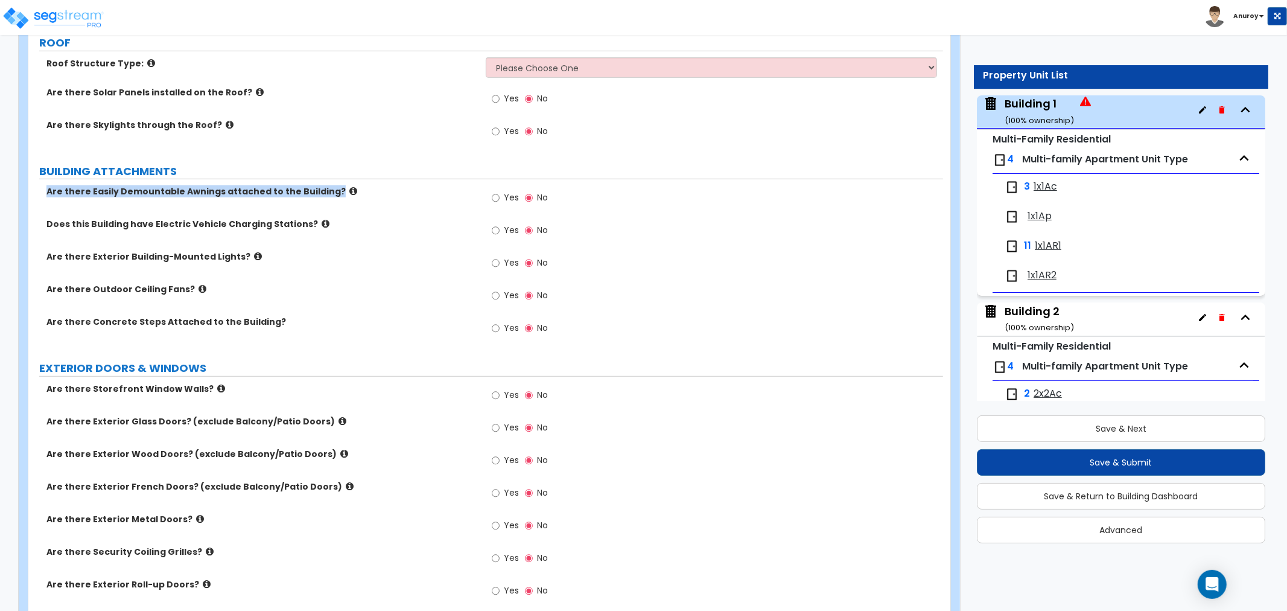
drag, startPoint x: 327, startPoint y: 195, endPoint x: 0, endPoint y: 202, distance: 327.1
click at [0, 202] on div "Customize Runaway Bay Property Units Building 1 Import Values from Previous Pro…" at bounding box center [643, 576] width 1287 height 2252
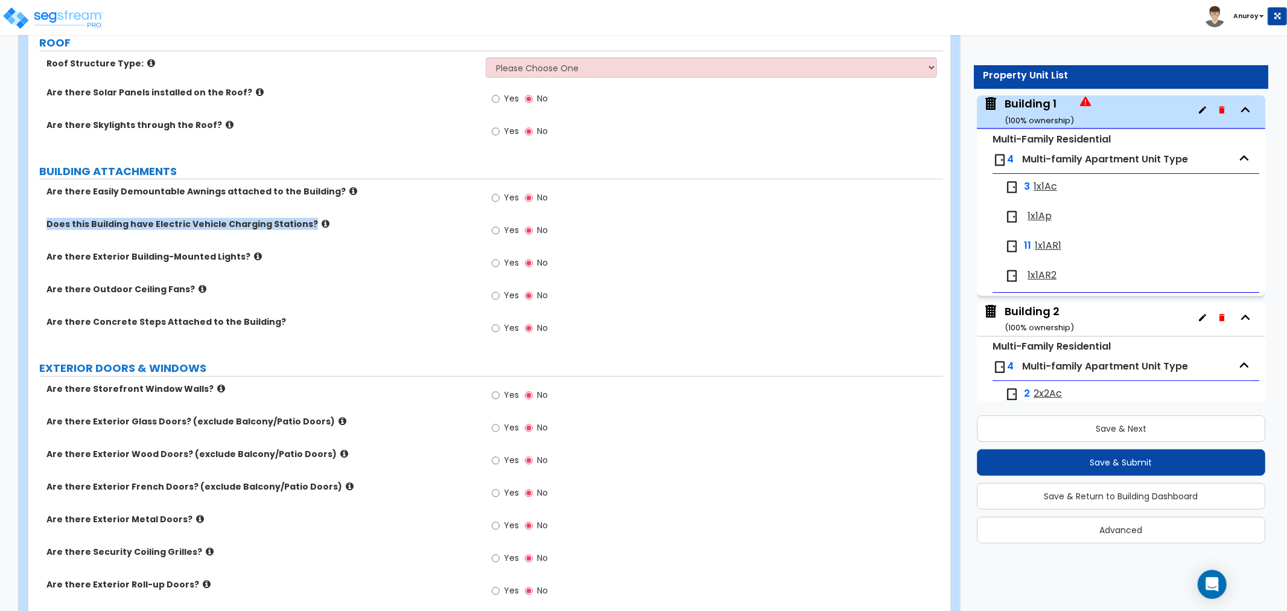
drag, startPoint x: 302, startPoint y: 225, endPoint x: 28, endPoint y: 229, distance: 274.0
click at [28, 229] on div "Does this Building have Electric Vehicle Charging Stations?" at bounding box center [256, 224] width 457 height 12
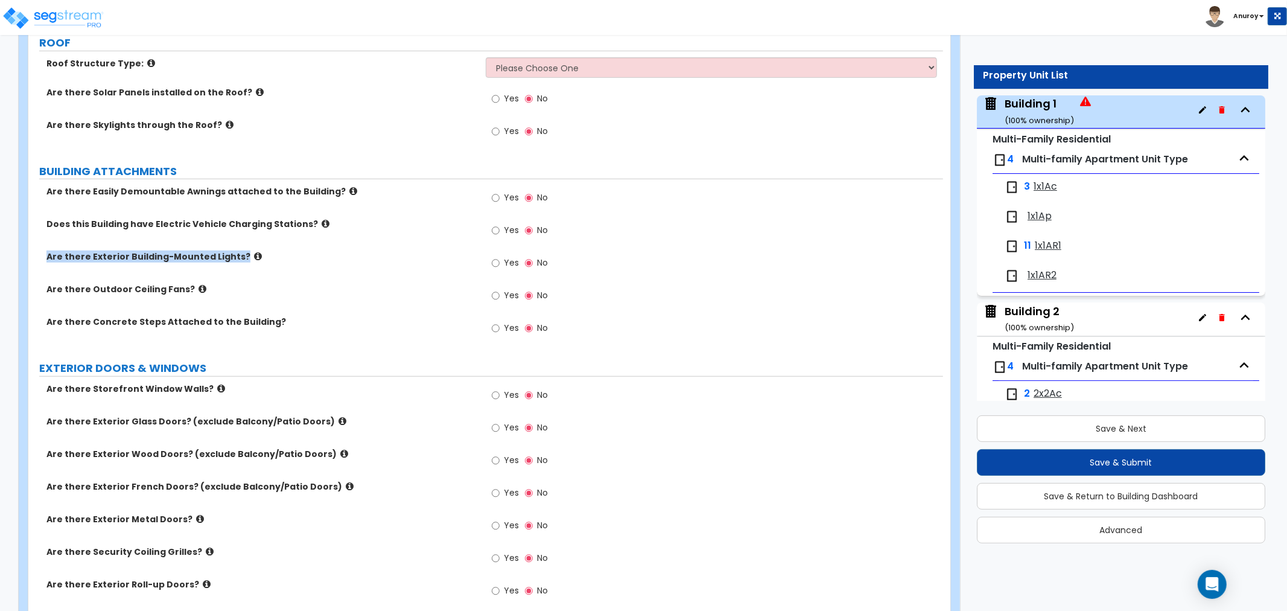
drag, startPoint x: 237, startPoint y: 256, endPoint x: 33, endPoint y: 259, distance: 203.4
click at [33, 259] on div "Are there Exterior Building-Mounted Lights?" at bounding box center [256, 256] width 457 height 12
click at [181, 296] on div "Are there Outdoor Ceiling Fans? Yes No" at bounding box center [485, 299] width 915 height 33
drag, startPoint x: 186, startPoint y: 290, endPoint x: 11, endPoint y: 291, distance: 175.0
click at [11, 291] on div "Customize Runaway Bay Property Units Building 1 Import Values from Previous Pro…" at bounding box center [485, 582] width 952 height 2240
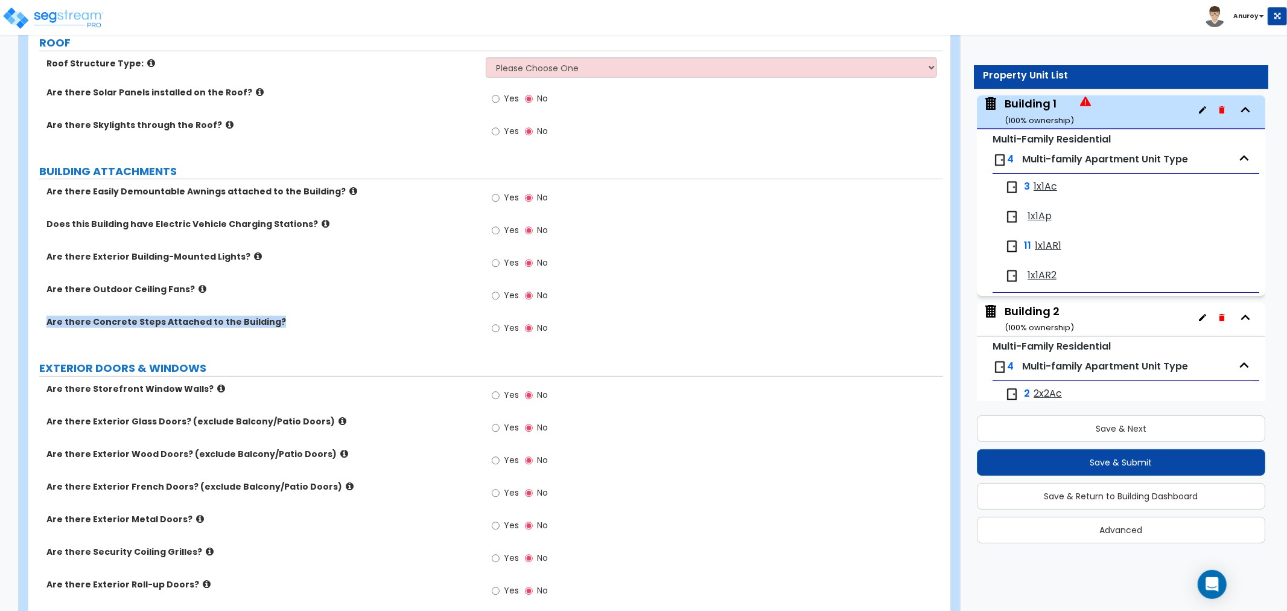
drag, startPoint x: 270, startPoint y: 325, endPoint x: 17, endPoint y: 328, distance: 252.8
click at [17, 328] on div "Customize Runaway Bay Property Units Building 1 Import Values from Previous Pro…" at bounding box center [485, 582] width 952 height 2240
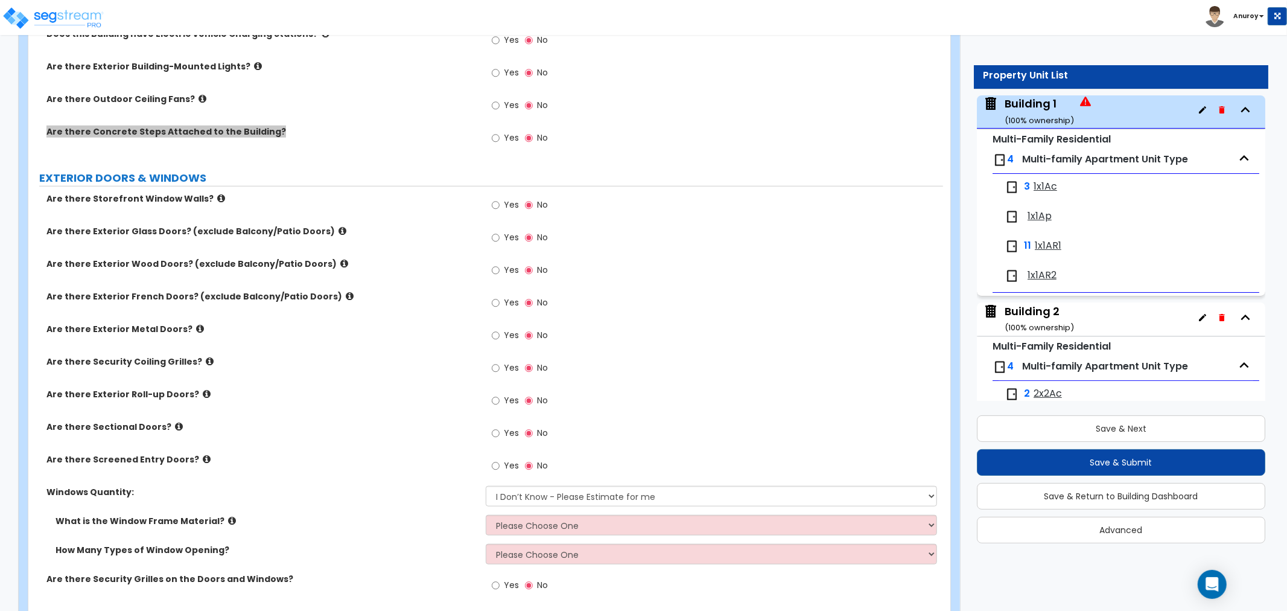
scroll to position [804, 0]
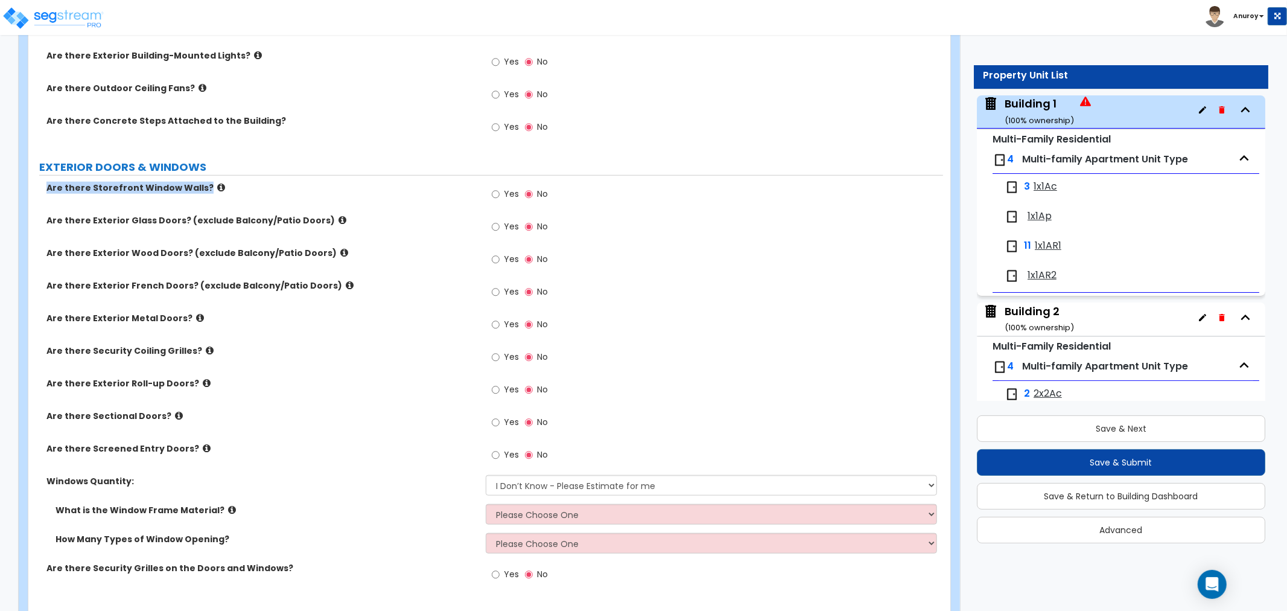
drag, startPoint x: 200, startPoint y: 189, endPoint x: 24, endPoint y: 191, distance: 175.6
click at [24, 191] on div "Building 1 Import Values from Previous Property Unit Import Values from Existin…" at bounding box center [489, 389] width 941 height 2200
drag, startPoint x: 285, startPoint y: 220, endPoint x: 24, endPoint y: 218, distance: 261.3
click at [24, 218] on div "Building 1 Import Values from Previous Property Unit Import Values from Existin…" at bounding box center [489, 389] width 941 height 2200
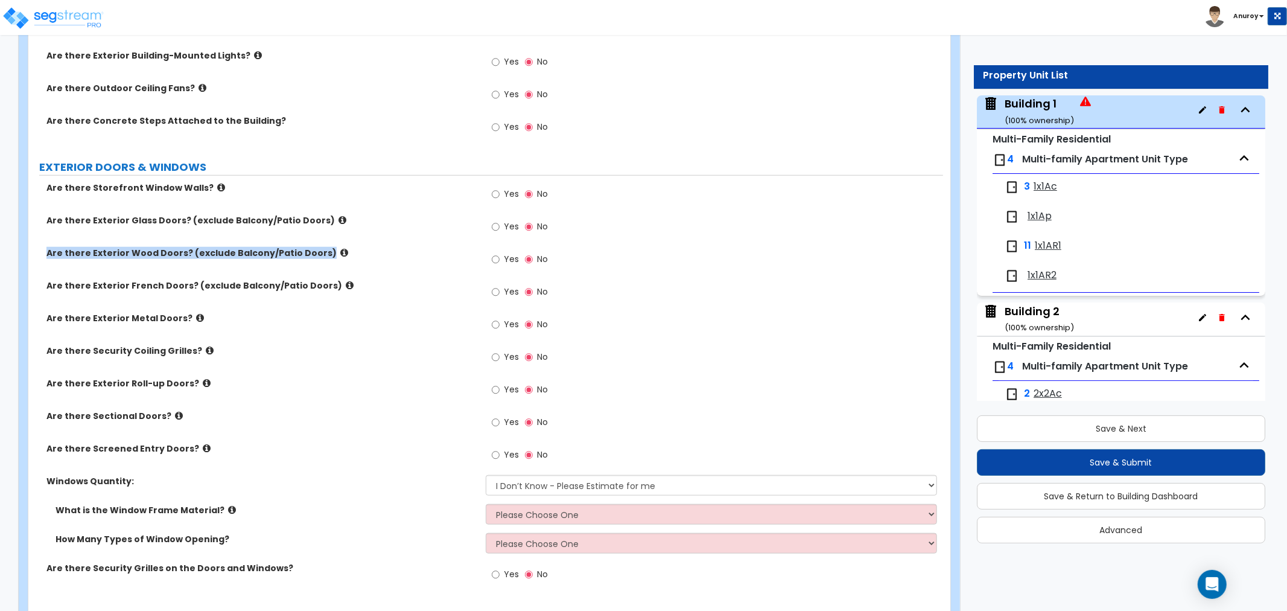
drag, startPoint x: 316, startPoint y: 253, endPoint x: 25, endPoint y: 254, distance: 290.8
click at [25, 254] on div "Building 1 Import Values from Previous Property Unit Import Values from Existin…" at bounding box center [489, 389] width 941 height 2200
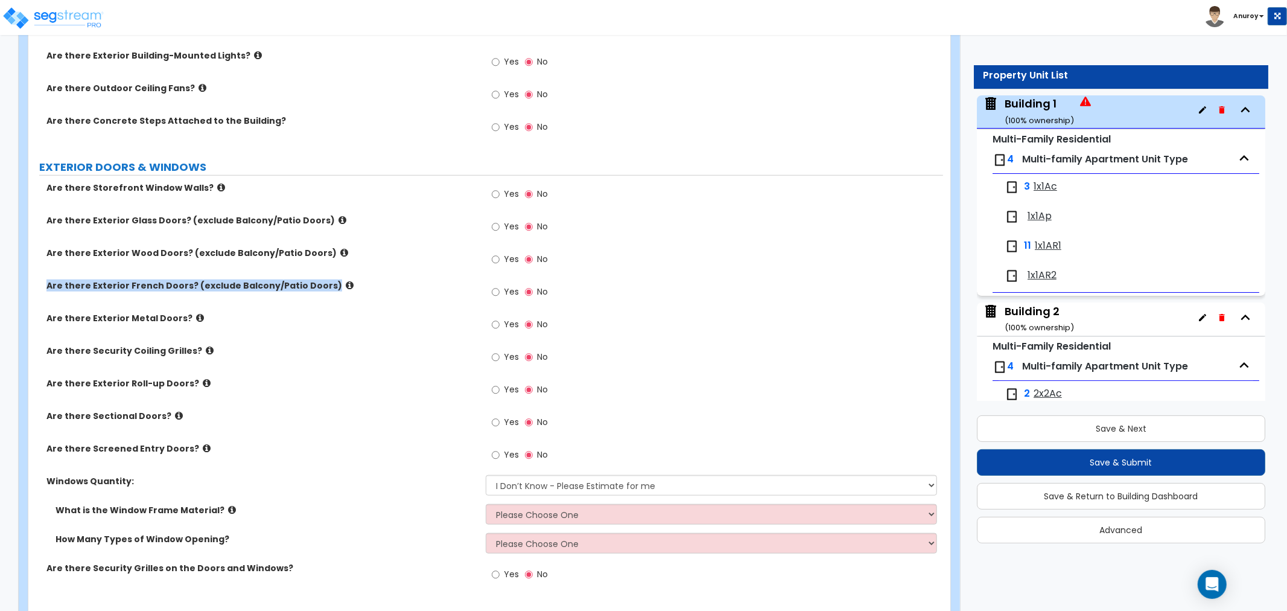
drag, startPoint x: 311, startPoint y: 286, endPoint x: 2, endPoint y: 286, distance: 309.5
click at [2, 286] on div "Customize Runaway Bay Property Units Building 1 Import Values from Previous Pro…" at bounding box center [643, 375] width 1287 height 2252
drag, startPoint x: 182, startPoint y: 314, endPoint x: 31, endPoint y: 312, distance: 150.3
click at [31, 312] on div "Are there Exterior Metal Doors?" at bounding box center [256, 318] width 457 height 12
drag, startPoint x: 191, startPoint y: 346, endPoint x: 0, endPoint y: 338, distance: 190.9
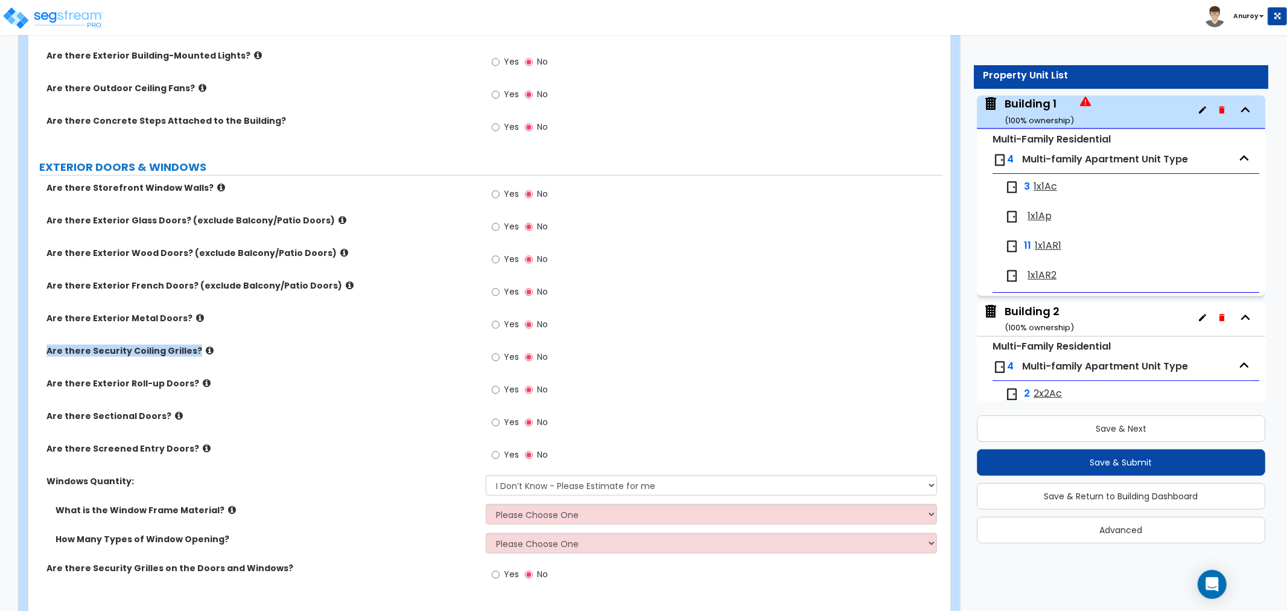
click at [0, 338] on div "Customize Runaway Bay Property Units Building 1 Import Values from Previous Pro…" at bounding box center [643, 375] width 1287 height 2252
drag, startPoint x: 188, startPoint y: 381, endPoint x: 14, endPoint y: 384, distance: 173.8
click at [13, 384] on div "Customize Runaway Bay Property Units Building 1 Import Values from Previous Pro…" at bounding box center [485, 381] width 952 height 2240
drag, startPoint x: 153, startPoint y: 416, endPoint x: 13, endPoint y: 408, distance: 139.6
click at [13, 408] on div "Customize Runaway Bay Property Units Building 1 Import Values from Previous Pro…" at bounding box center [485, 381] width 952 height 2240
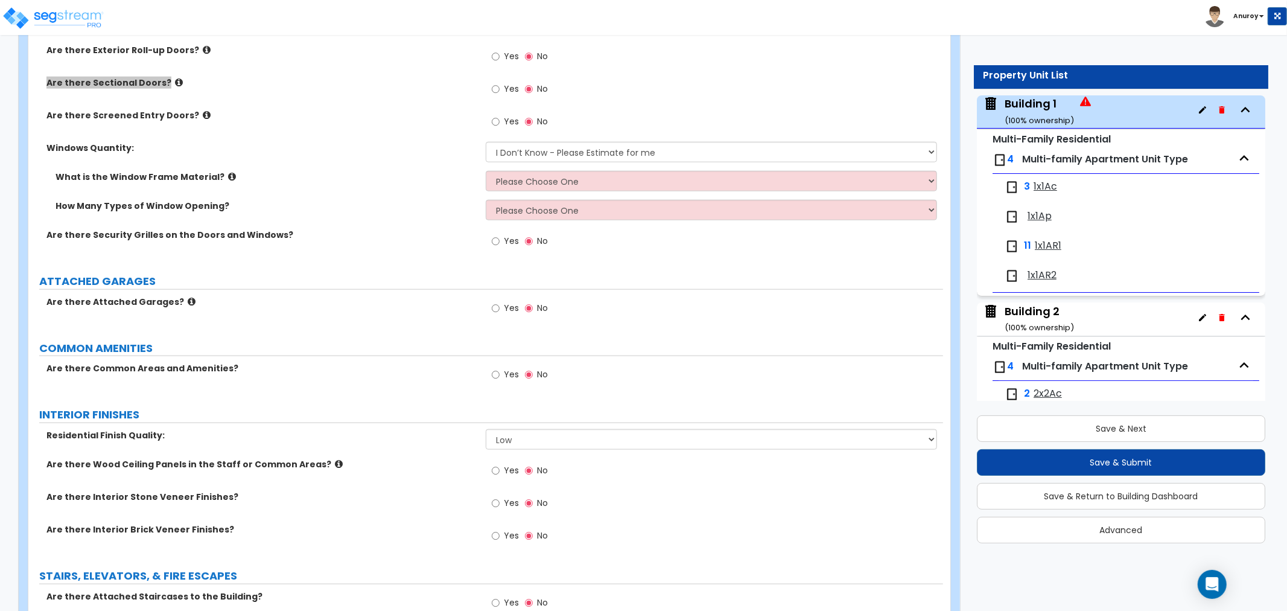
scroll to position [1139, 0]
drag, startPoint x: 182, startPoint y: 115, endPoint x: 18, endPoint y: 115, distance: 164.1
click at [18, 115] on div "Customize Runaway Bay Property Units Building 1 Import Values from Previous Pro…" at bounding box center [489, 40] width 942 height 2228
drag, startPoint x: 1283, startPoint y: 342, endPoint x: 1340, endPoint y: 357, distance: 58.7
click at [1286, 357] on html "Toggle navigation [GEOGRAPHIC_DATA] x" at bounding box center [643, 14] width 1287 height 2306
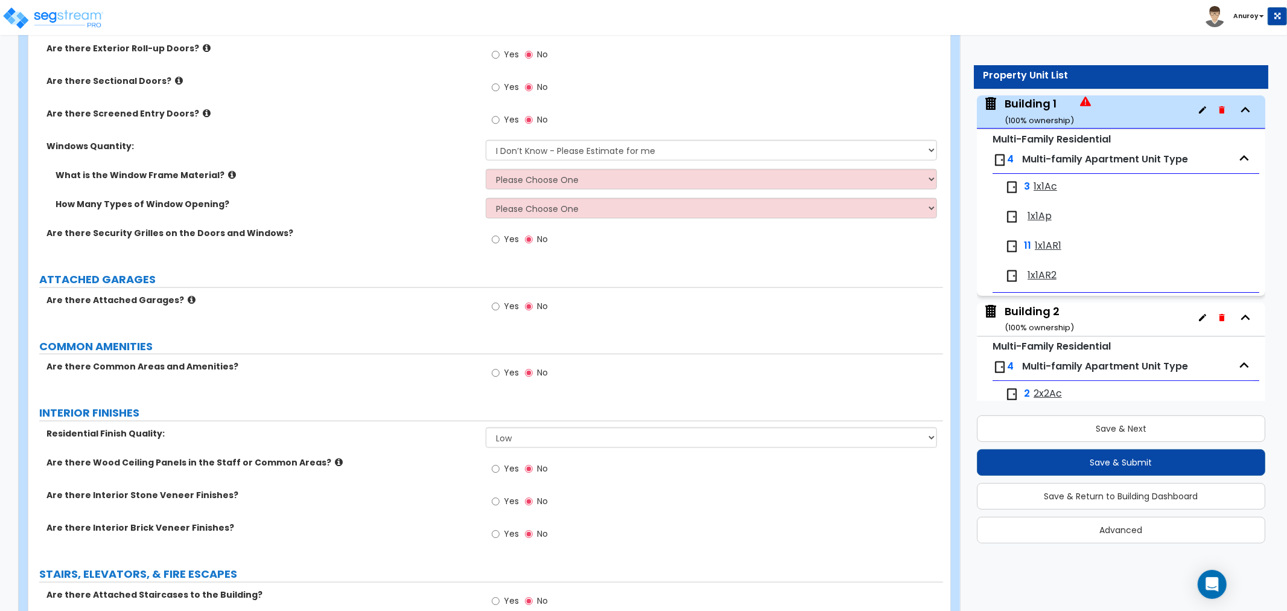
click at [151, 133] on div "Are there Screened Entry Doors? Yes No" at bounding box center [485, 123] width 915 height 33
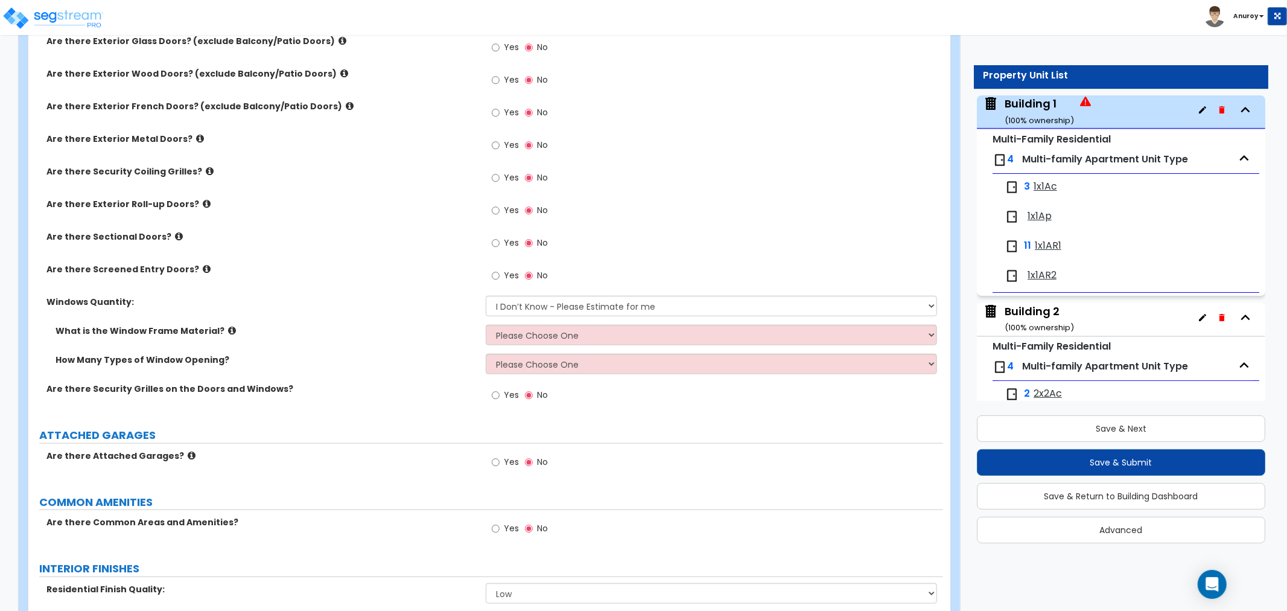
scroll to position [1005, 0]
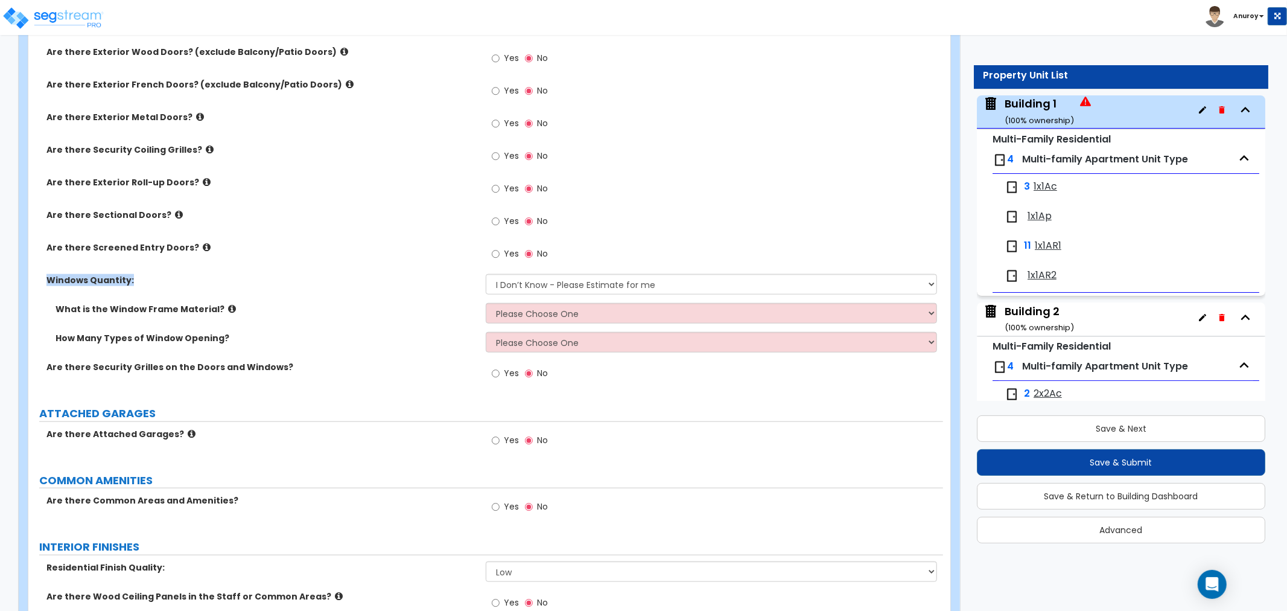
drag, startPoint x: 136, startPoint y: 280, endPoint x: 40, endPoint y: 278, distance: 96.0
click at [40, 278] on div "Windows Quantity:" at bounding box center [256, 280] width 457 height 12
drag, startPoint x: 215, startPoint y: 307, endPoint x: 0, endPoint y: 300, distance: 214.9
click at [0, 300] on div "Customize Runaway Bay Property Units Building 1 Import Values from Previous Pro…" at bounding box center [643, 174] width 1287 height 2252
drag, startPoint x: 0, startPoint y: 300, endPoint x: 7, endPoint y: 303, distance: 7.6
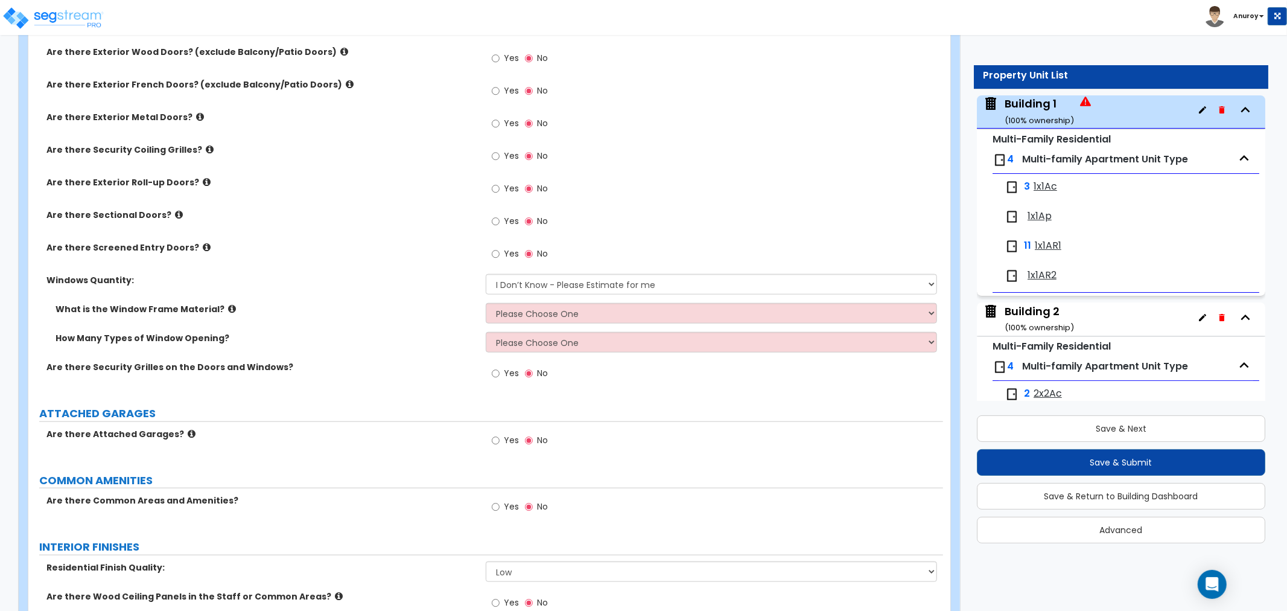
click at [0, 304] on div "Customize Runaway Bay Property Units Building 1 Import Values from Previous Pro…" at bounding box center [643, 174] width 1287 height 2252
drag, startPoint x: 214, startPoint y: 306, endPoint x: 0, endPoint y: 294, distance: 213.9
click at [0, 294] on div "Customize Runaway Bay Property Units Building 1 Import Values from Previous Pro…" at bounding box center [643, 174] width 1287 height 2252
drag, startPoint x: 236, startPoint y: 335, endPoint x: 33, endPoint y: 332, distance: 202.8
click at [33, 332] on div "How Many Types of Window Opening?" at bounding box center [256, 338] width 457 height 12
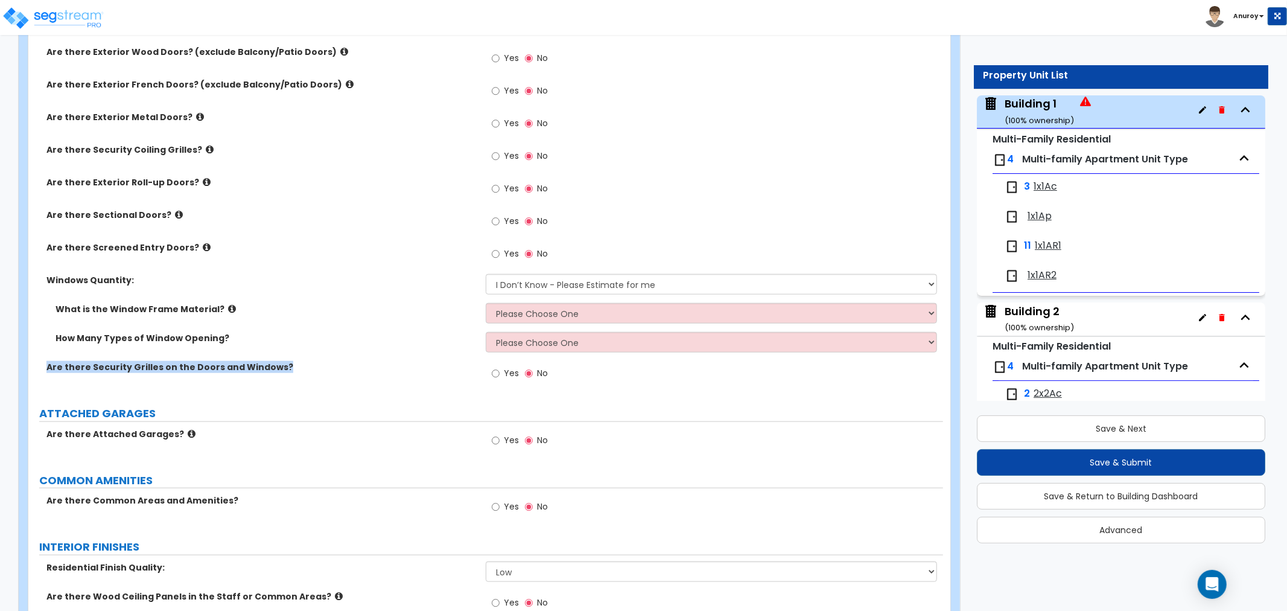
drag, startPoint x: 274, startPoint y: 366, endPoint x: 9, endPoint y: 358, distance: 265.0
click at [0, 362] on div "Customize Runaway Bay Property Units Building 1 Import Values from Previous Pro…" at bounding box center [643, 174] width 1287 height 2252
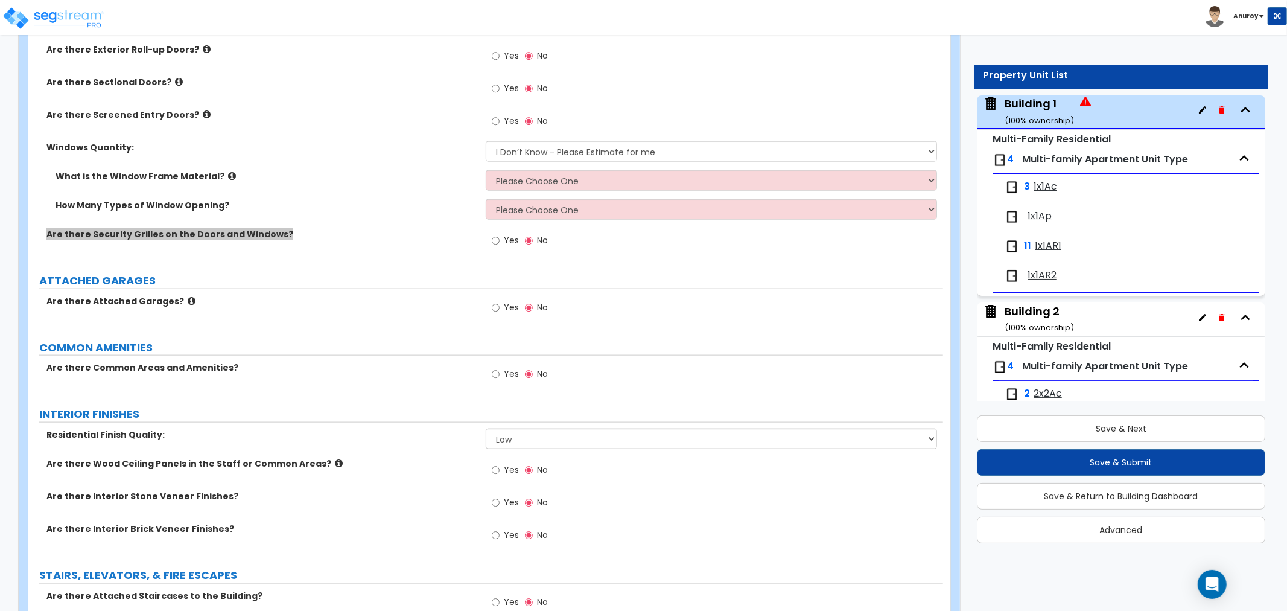
scroll to position [1139, 0]
drag, startPoint x: 173, startPoint y: 299, endPoint x: 0, endPoint y: 290, distance: 173.4
click at [0, 290] on div "Customize Runaway Bay Property Units Building 1 Import Values from Previous Pro…" at bounding box center [643, 40] width 1287 height 2252
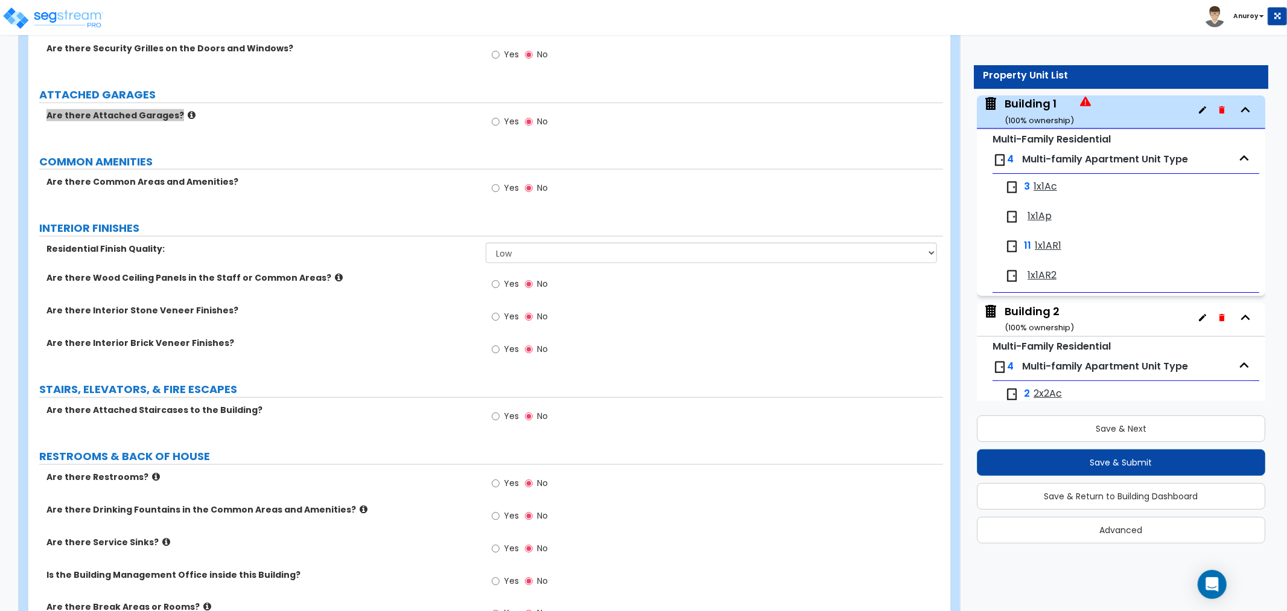
scroll to position [1341, 0]
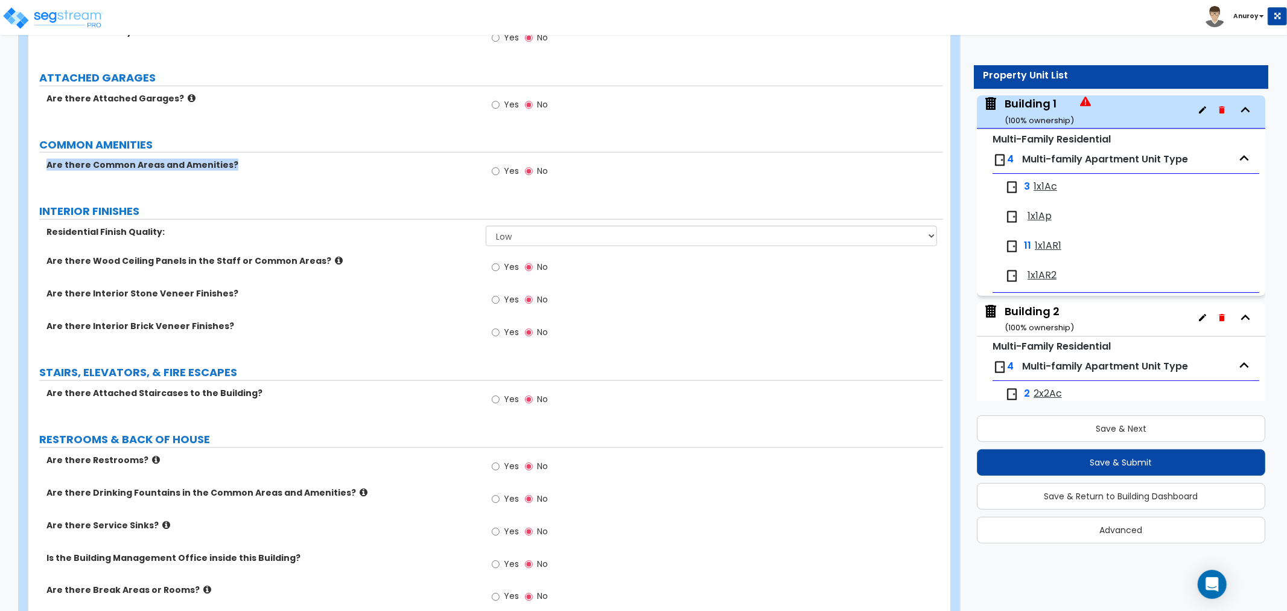
drag, startPoint x: 235, startPoint y: 165, endPoint x: 6, endPoint y: 166, distance: 229.3
drag, startPoint x: 132, startPoint y: 228, endPoint x: 2, endPoint y: 231, distance: 129.2
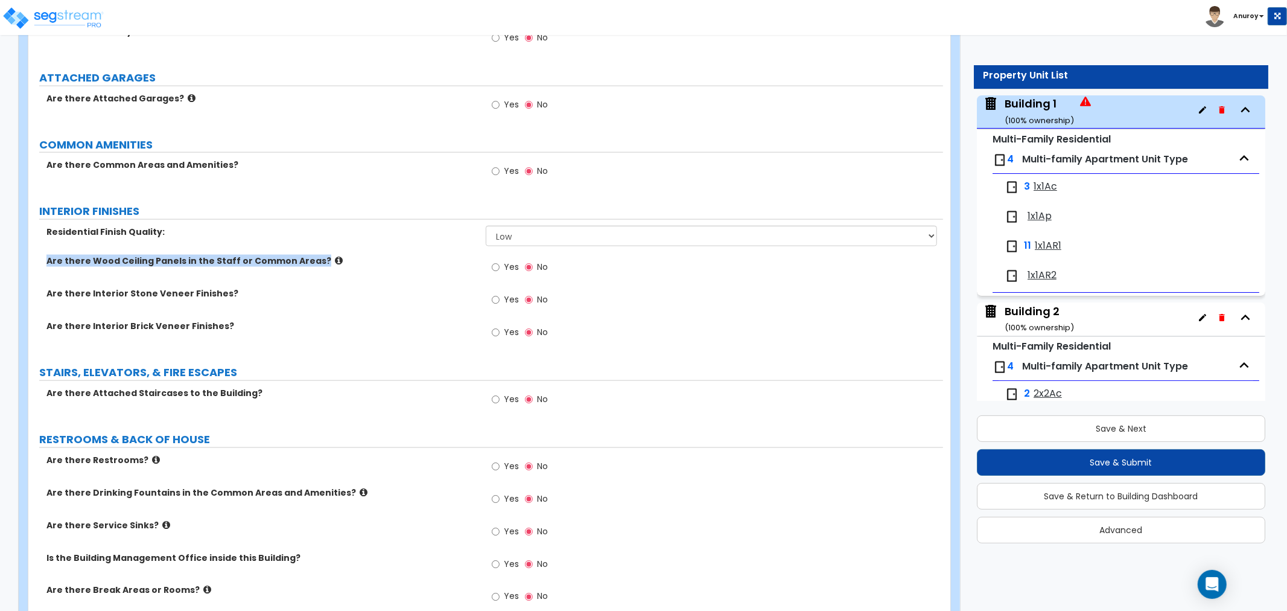
drag, startPoint x: 310, startPoint y: 259, endPoint x: 31, endPoint y: 267, distance: 278.9
click at [31, 267] on div "Are there Wood Ceiling Panels in the Staff or Common Areas? Yes No" at bounding box center [485, 271] width 915 height 33
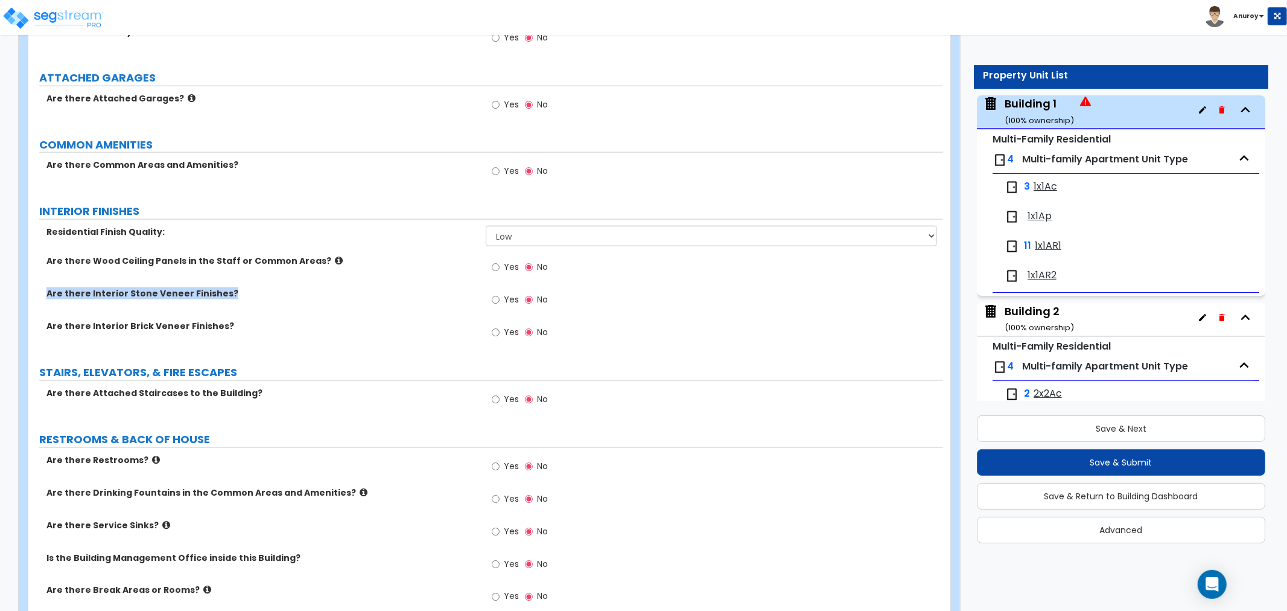
drag, startPoint x: 230, startPoint y: 291, endPoint x: 0, endPoint y: 285, distance: 230.0
drag, startPoint x: 227, startPoint y: 320, endPoint x: 21, endPoint y: 336, distance: 206.4
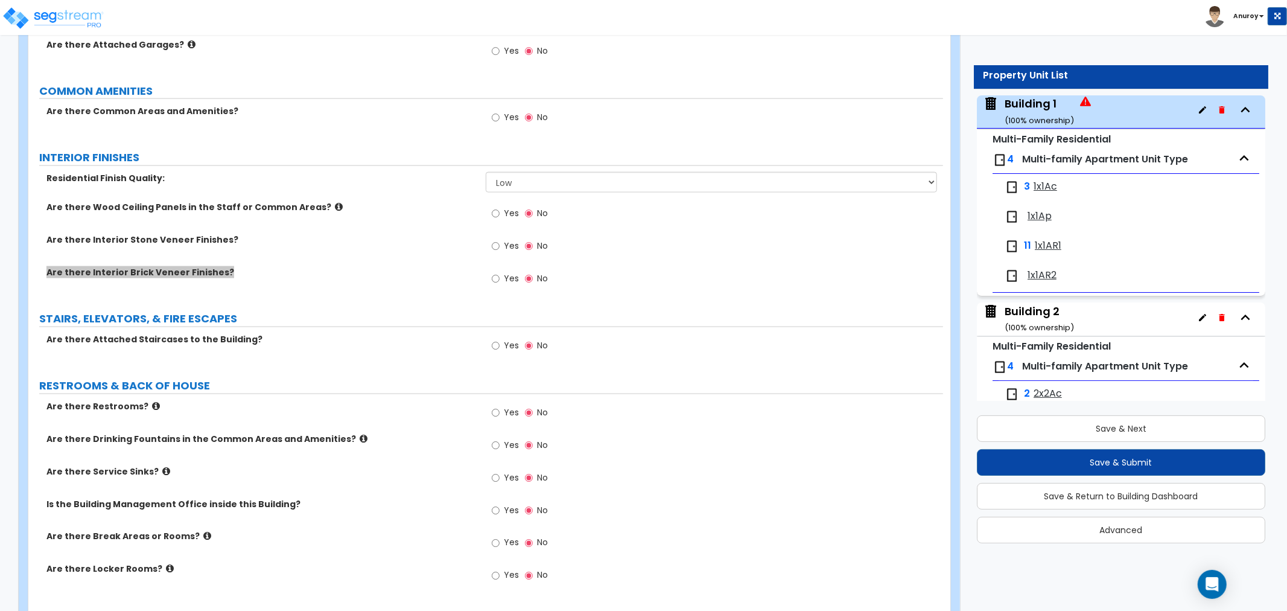
scroll to position [1475, 0]
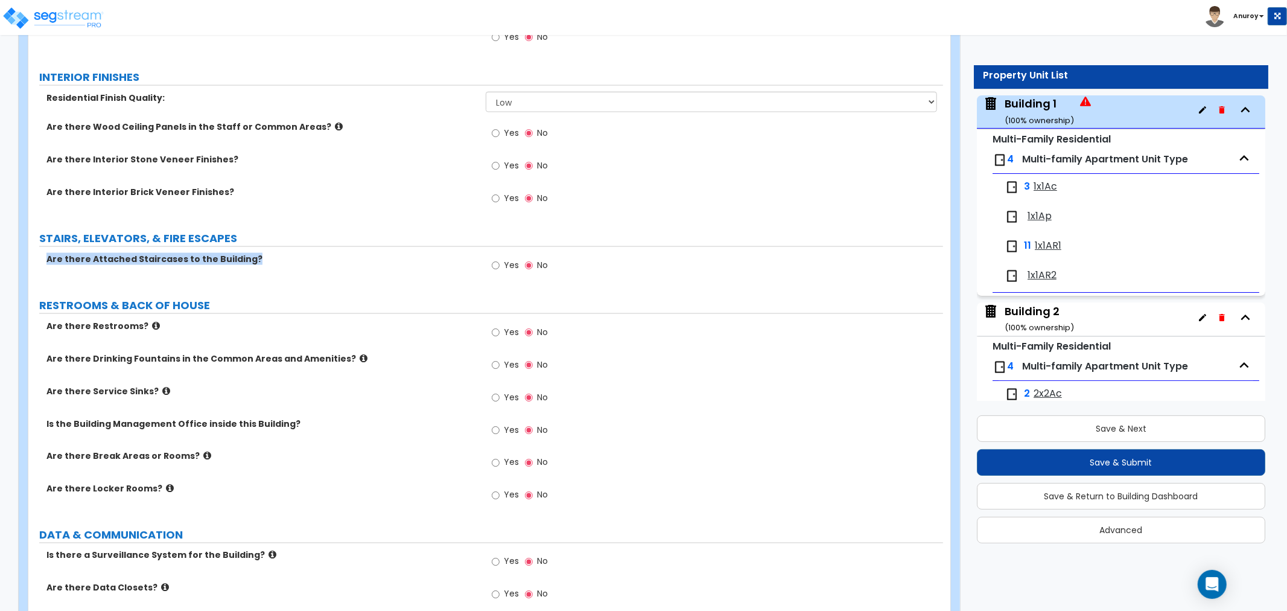
drag, startPoint x: 228, startPoint y: 258, endPoint x: 28, endPoint y: 266, distance: 199.9
click at [29, 267] on div "Are there Attached Staircases to the Building? Yes No" at bounding box center [485, 269] width 915 height 33
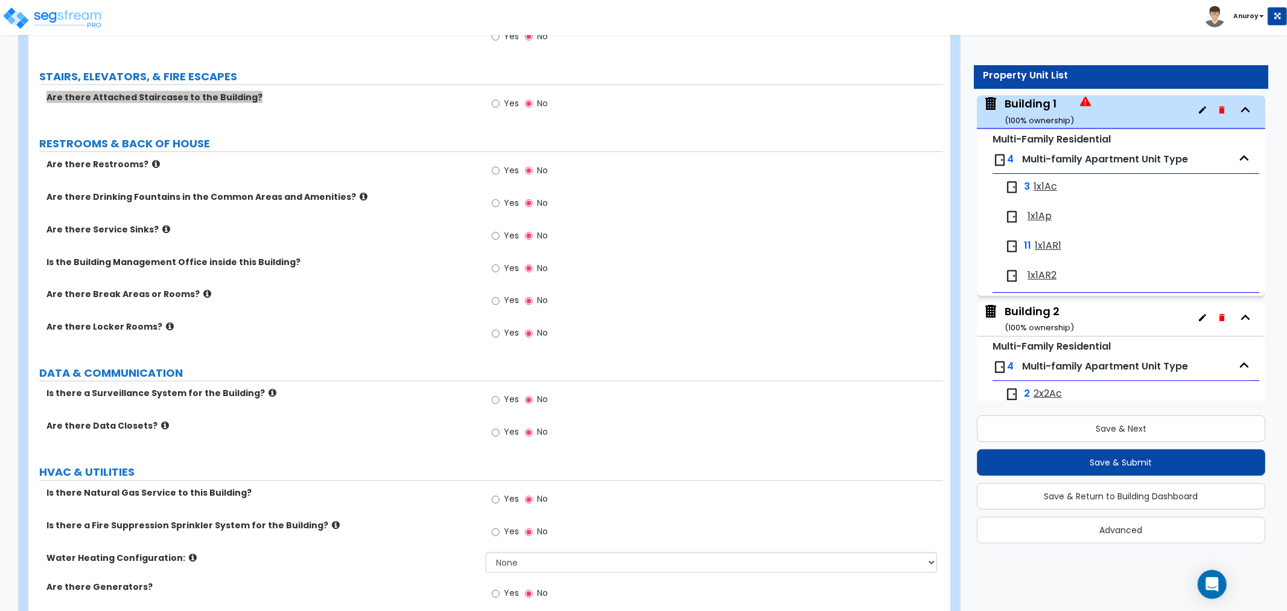
scroll to position [1676, 0]
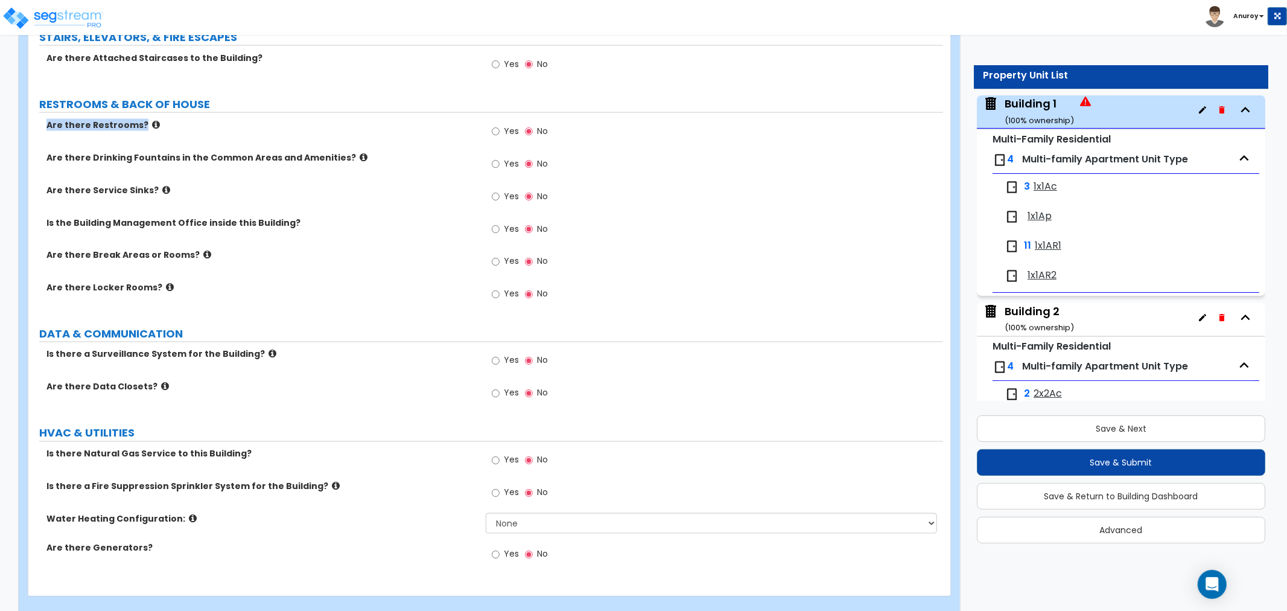
drag, startPoint x: 140, startPoint y: 127, endPoint x: 22, endPoint y: 117, distance: 118.7
drag, startPoint x: 334, startPoint y: 155, endPoint x: 0, endPoint y: 153, distance: 333.7
drag, startPoint x: 148, startPoint y: 188, endPoint x: 8, endPoint y: 185, distance: 139.4
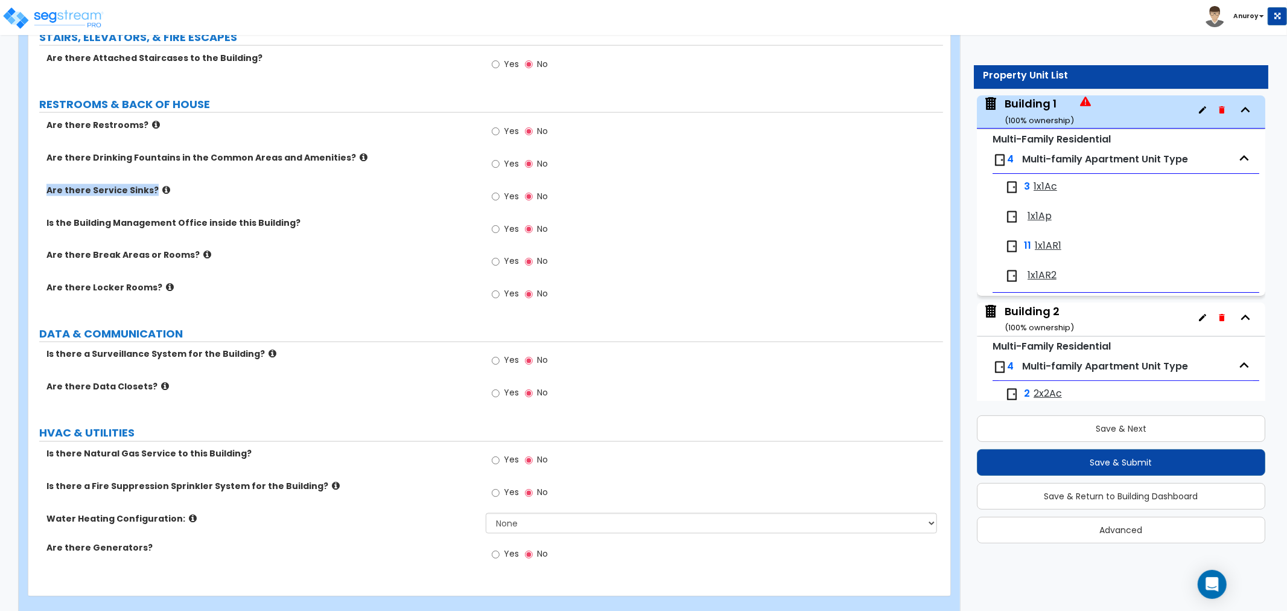
drag, startPoint x: 248, startPoint y: 220, endPoint x: 4, endPoint y: 215, distance: 243.8
drag, startPoint x: 189, startPoint y: 252, endPoint x: 40, endPoint y: 243, distance: 149.3
click at [40, 243] on div "Are there Restrooms? Yes No Are there Drinking Fountains in the Common Areas an…" at bounding box center [485, 216] width 897 height 195
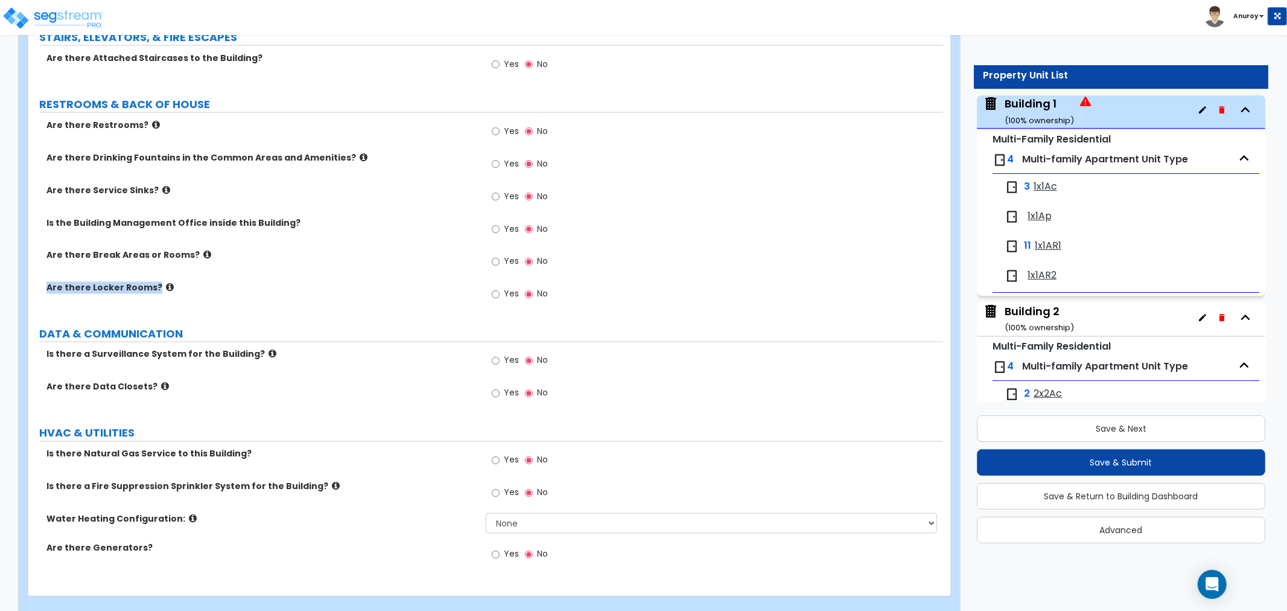
drag, startPoint x: 153, startPoint y: 284, endPoint x: 14, endPoint y: 276, distance: 138.4
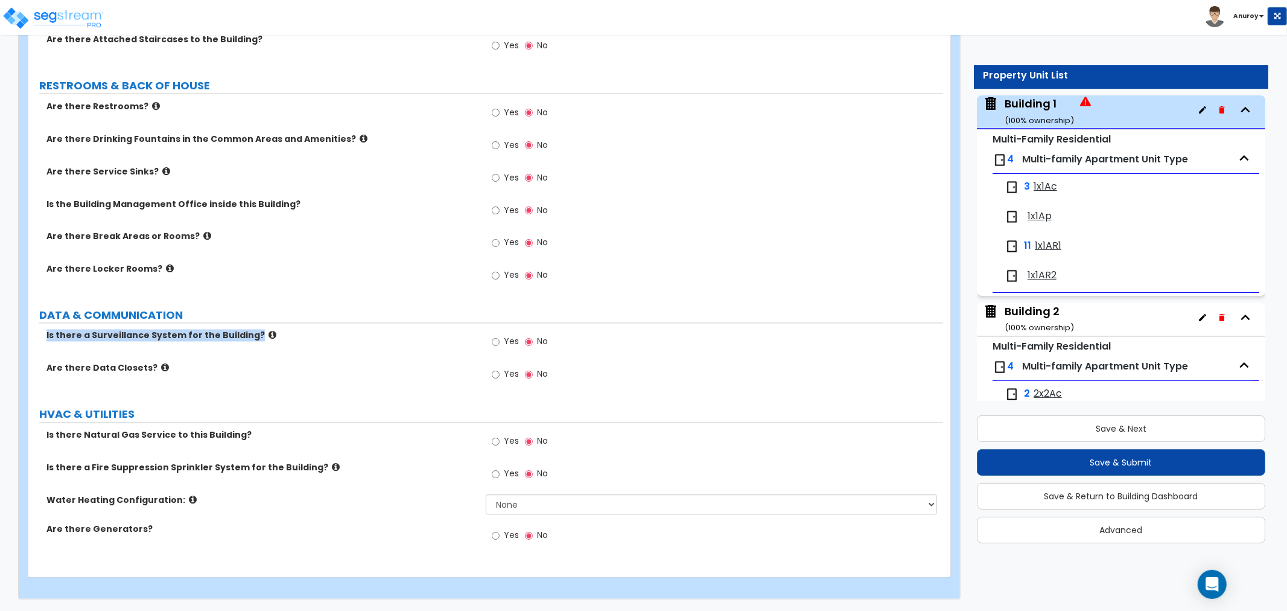
drag, startPoint x: 251, startPoint y: 335, endPoint x: 5, endPoint y: 328, distance: 246.3
drag, startPoint x: 149, startPoint y: 369, endPoint x: 0, endPoint y: 364, distance: 149.1
drag, startPoint x: 263, startPoint y: 432, endPoint x: 30, endPoint y: 429, distance: 232.9
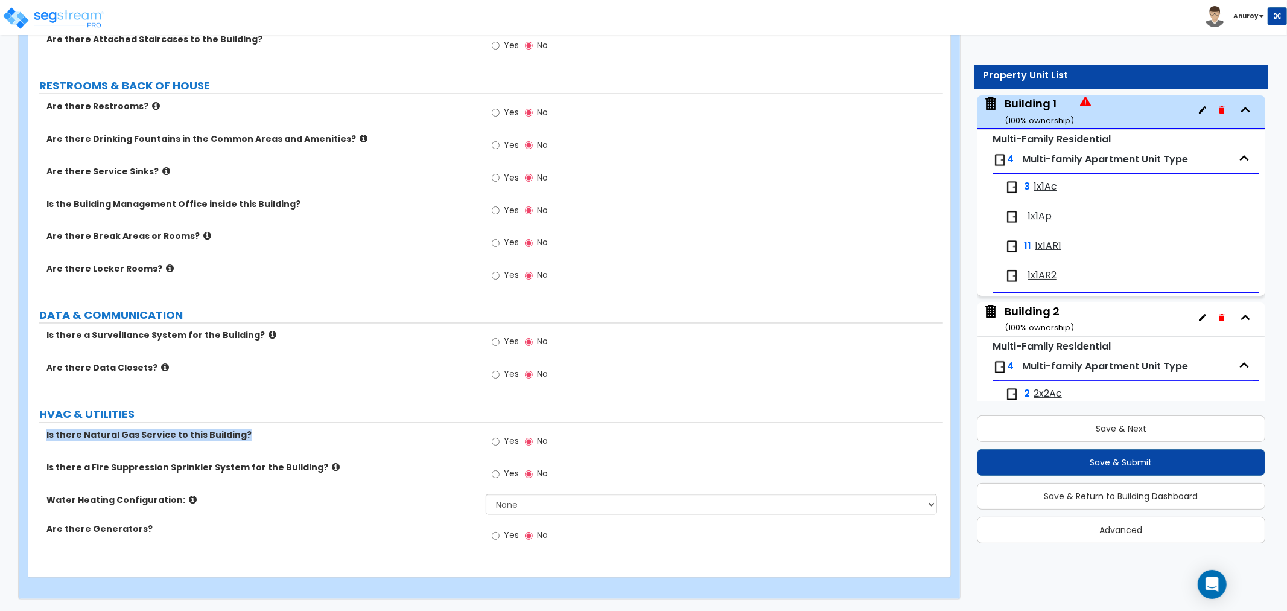
click at [30, 429] on div "Is there Natural Gas Service to this Building?" at bounding box center [256, 435] width 457 height 12
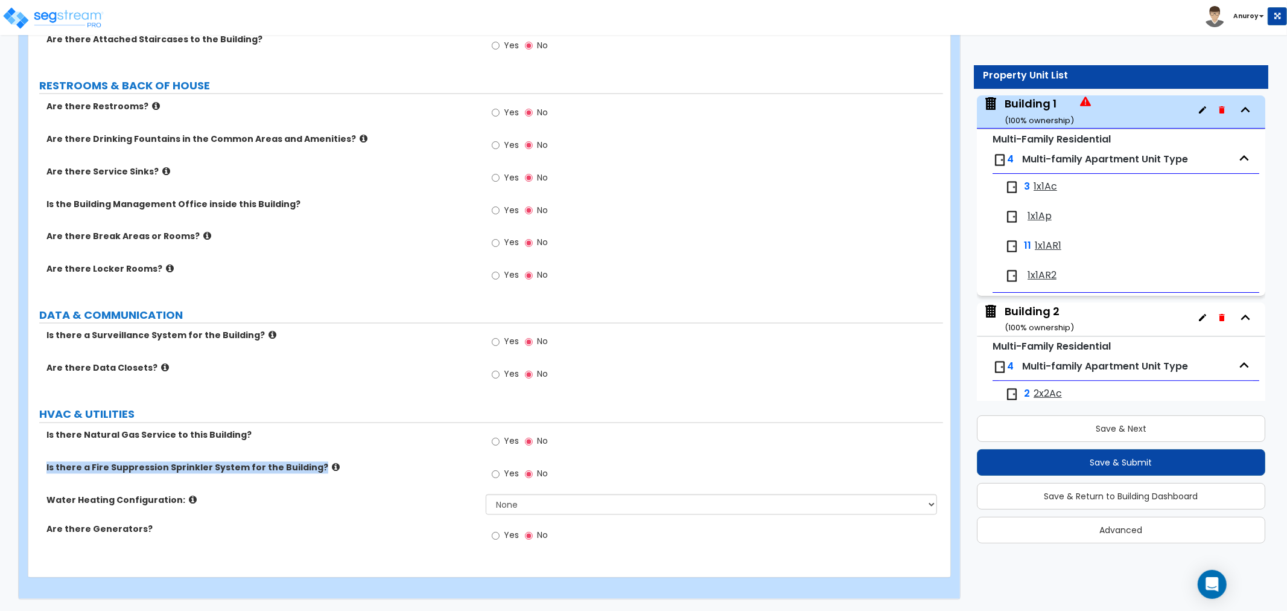
drag, startPoint x: 308, startPoint y: 465, endPoint x: 8, endPoint y: 463, distance: 299.9
drag, startPoint x: 151, startPoint y: 494, endPoint x: 2, endPoint y: 485, distance: 148.7
click at [138, 535] on div "Are there Generators? Yes No" at bounding box center [485, 539] width 915 height 33
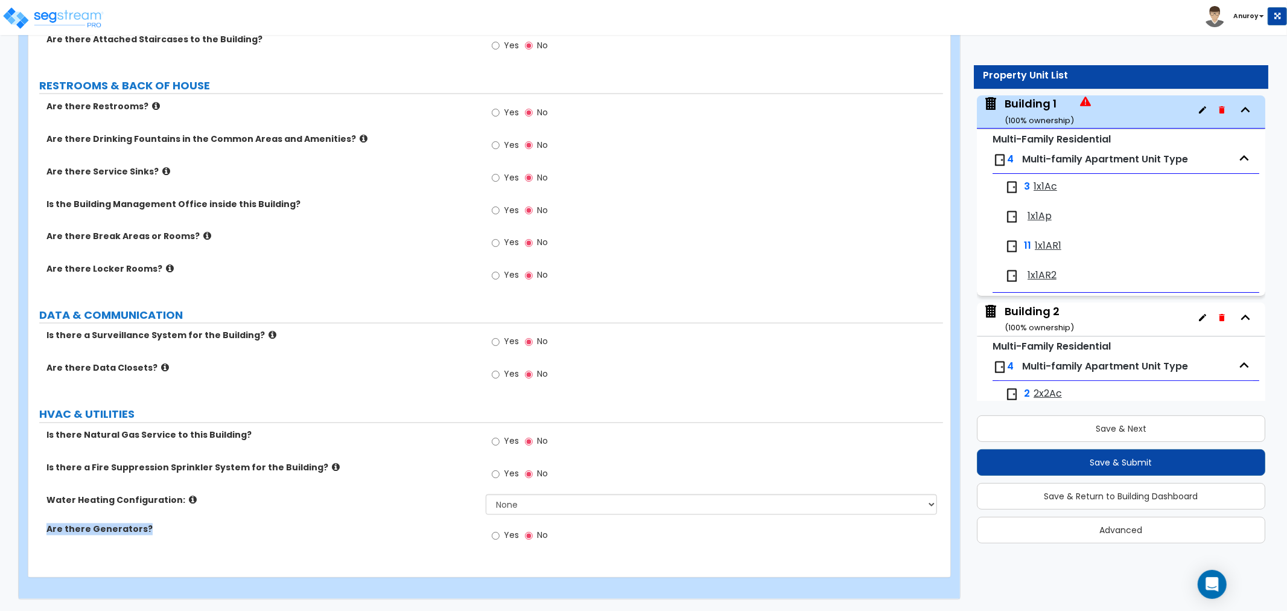
drag, startPoint x: 153, startPoint y: 531, endPoint x: 0, endPoint y: 523, distance: 152.9
click at [421, 512] on div "Water Heating Configuration: None Water Heater for Multiple Units Water Heater …" at bounding box center [485, 508] width 915 height 29
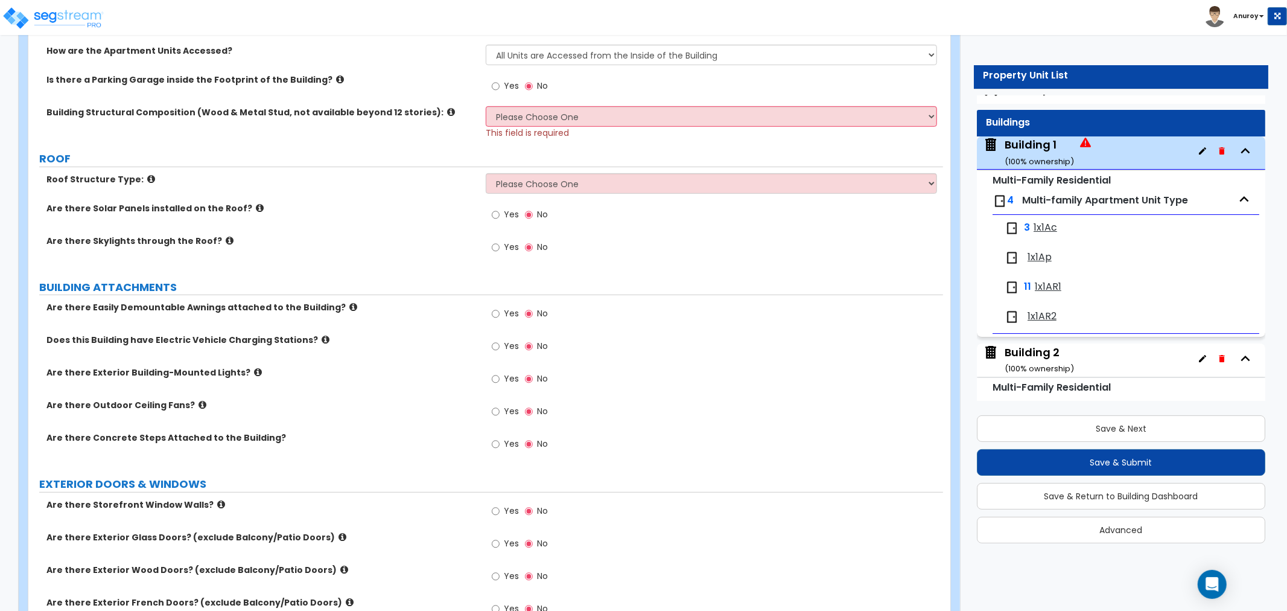
scroll to position [0, 0]
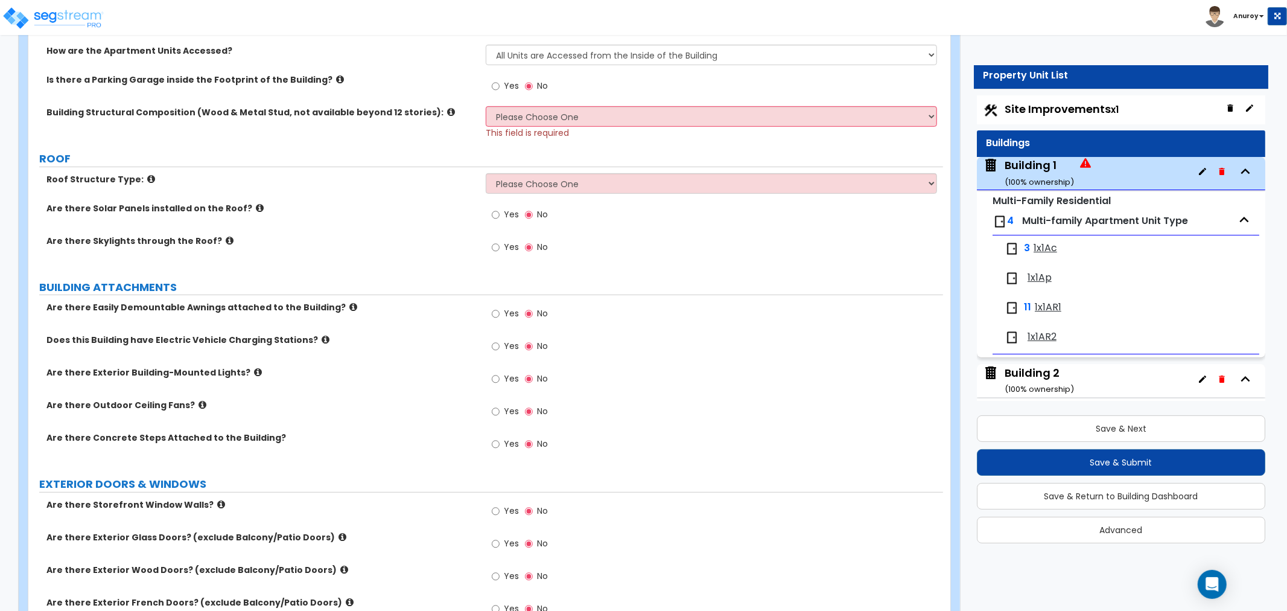
click at [641, 197] on div "Roof Structure Type: Please Choose One [PERSON_NAME] Roof Flat Roof Hybrid [PER…" at bounding box center [485, 187] width 915 height 29
click at [636, 182] on select "Please Choose One [PERSON_NAME] Roof Flat Roof Hybrid [PERSON_NAME] & Flat Roof" at bounding box center [711, 183] width 451 height 21
click at [656, 460] on div "Yes No" at bounding box center [714, 447] width 457 height 33
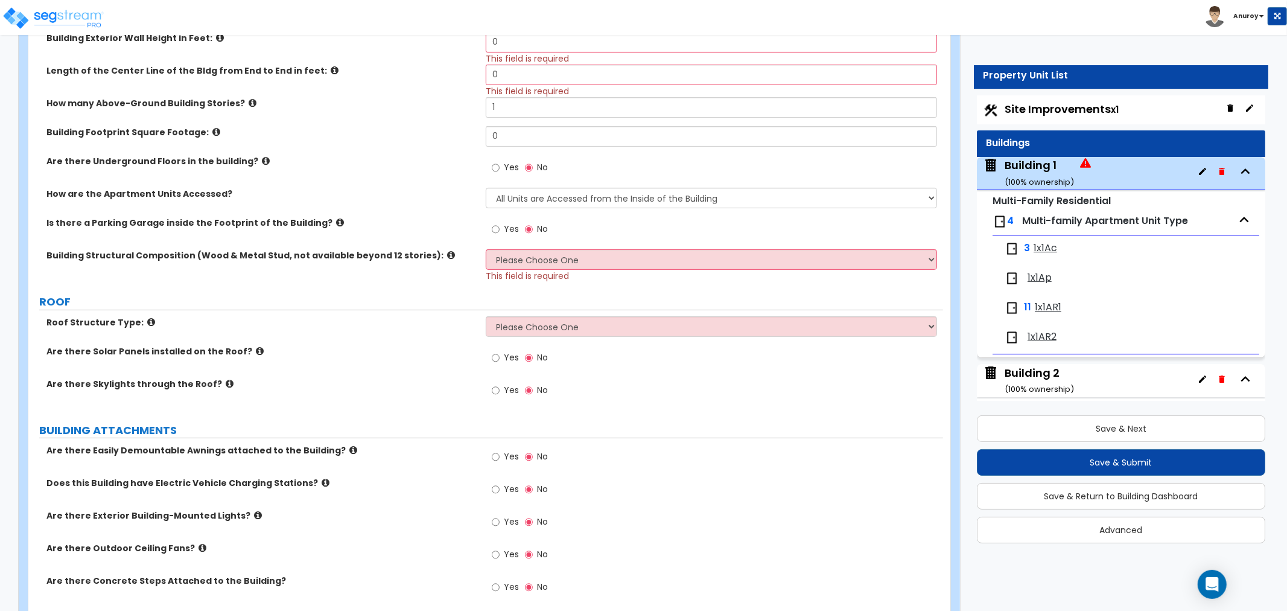
scroll to position [354, 0]
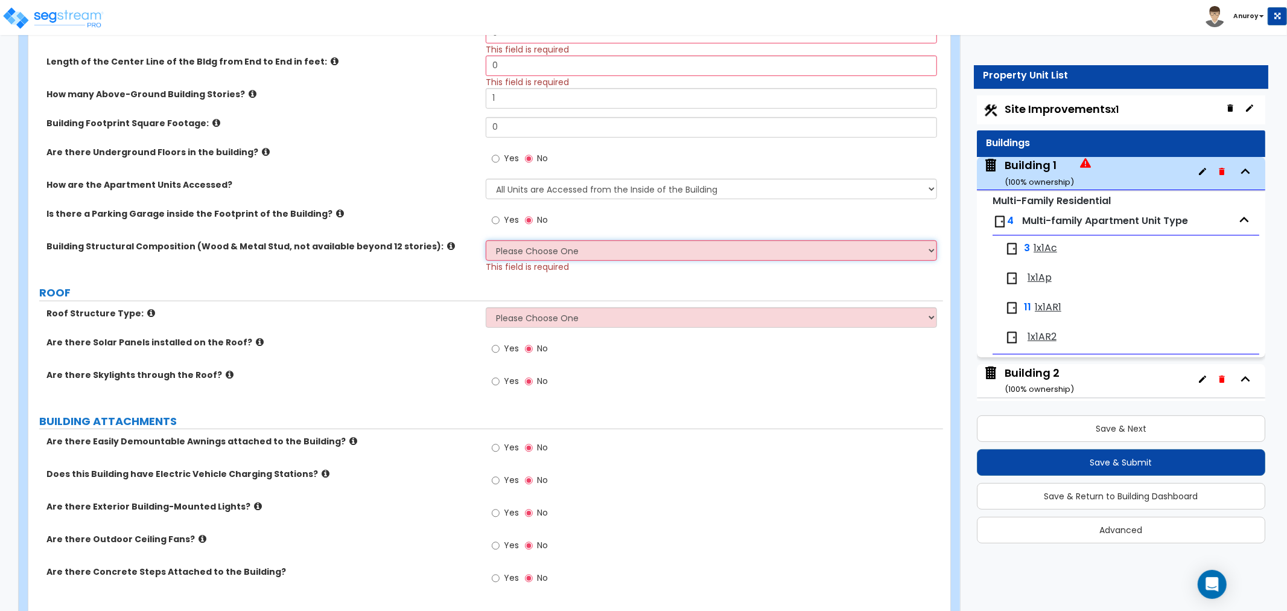
click at [577, 248] on select "Please Choose One Reinforced Concrete Structural Steel Brick Masonry CMU Masonr…" at bounding box center [711, 250] width 451 height 21
drag, startPoint x: 166, startPoint y: 391, endPoint x: 208, endPoint y: 360, distance: 52.6
click at [168, 390] on div "Are there Skylights through the Roof? Yes No" at bounding box center [485, 385] width 915 height 33
click at [606, 323] on select "Please Choose One [PERSON_NAME] Roof Flat Roof Hybrid [PERSON_NAME] & Flat Roof" at bounding box center [711, 317] width 451 height 21
select select "1"
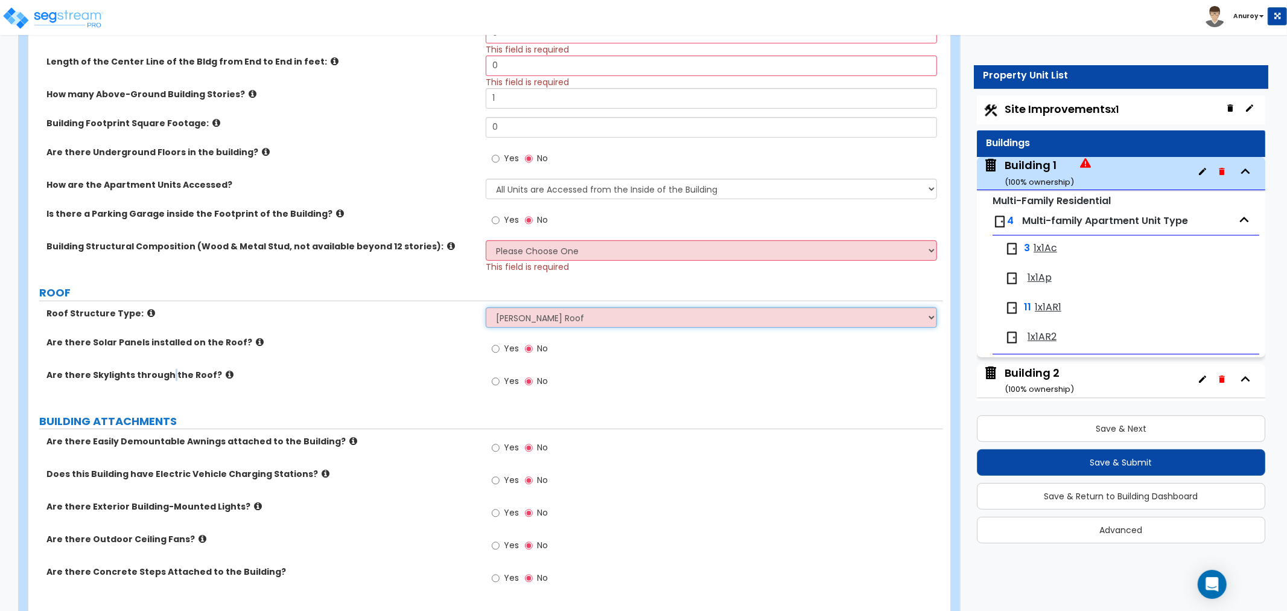
click at [486, 307] on select "Please Choose One [PERSON_NAME] Roof Flat Roof Hybrid [PERSON_NAME] & Flat Roof" at bounding box center [711, 317] width 451 height 21
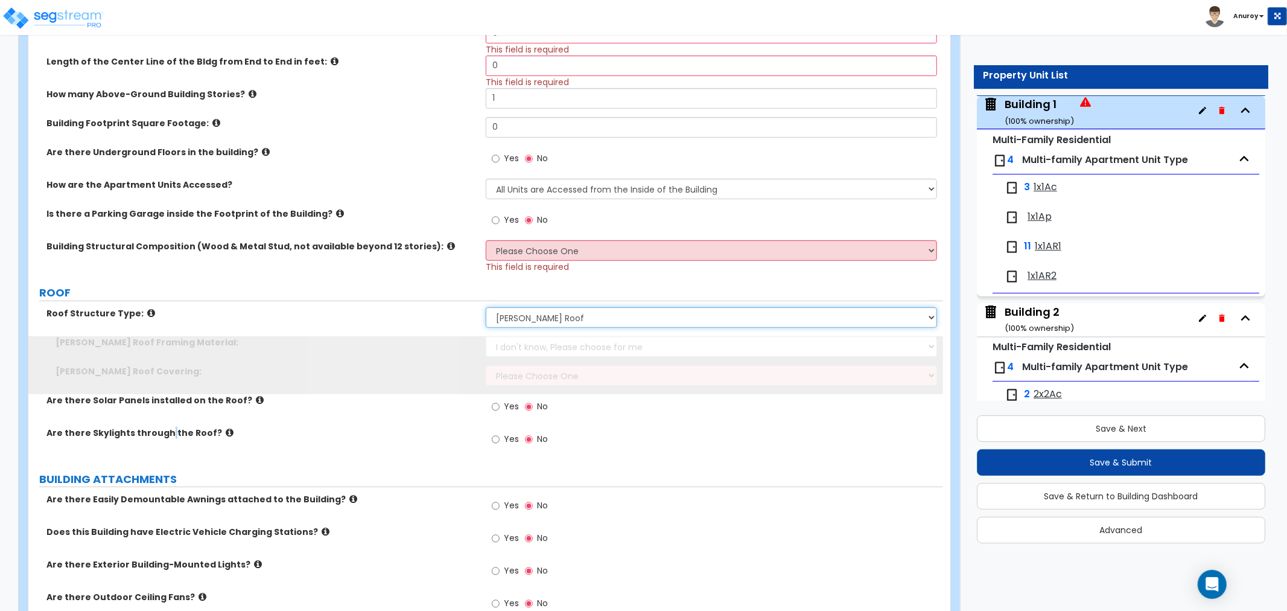
scroll to position [62, 0]
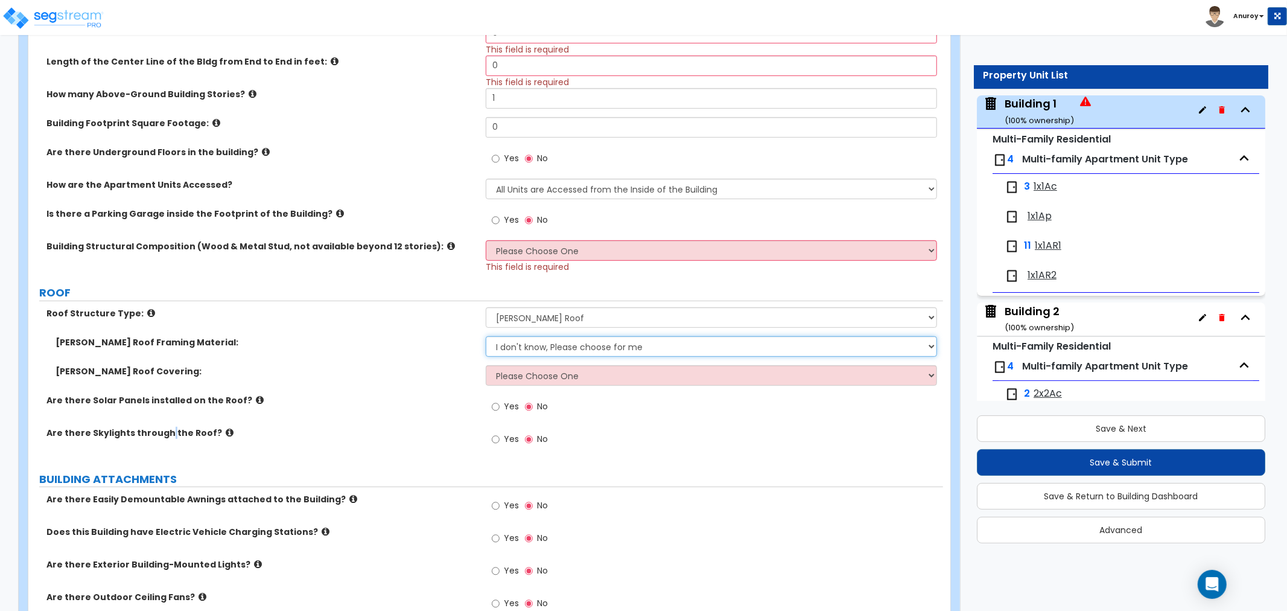
click at [595, 352] on select "I don't know, Please choose for me Metal Wood" at bounding box center [711, 346] width 451 height 21
click at [596, 381] on select "Please Choose One Asphalt Shingle Clay Tile Wood Shingle Metal Shingle Standing…" at bounding box center [711, 375] width 451 height 21
drag, startPoint x: 596, startPoint y: 373, endPoint x: 602, endPoint y: 366, distance: 9.4
click at [596, 373] on select "Please Choose One Asphalt Shingle Clay Tile Wood Shingle Metal Shingle Standing…" at bounding box center [711, 375] width 451 height 21
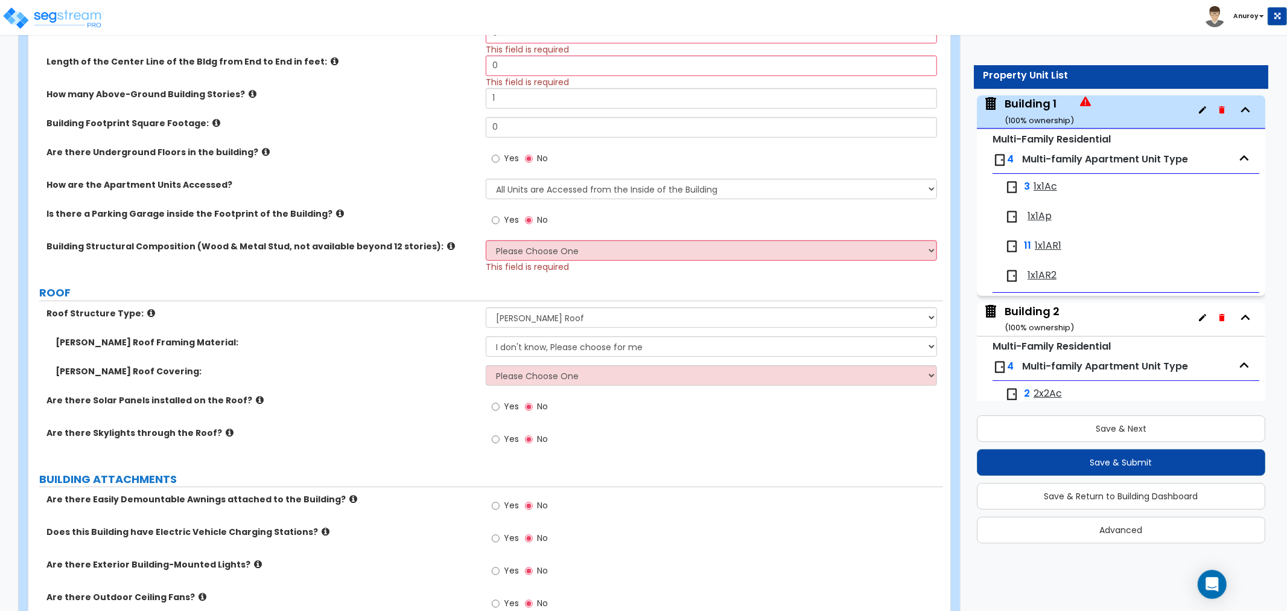
drag, startPoint x: 237, startPoint y: 345, endPoint x: 215, endPoint y: 344, distance: 21.2
click at [230, 345] on label "[PERSON_NAME] Roof Framing Material:" at bounding box center [266, 342] width 421 height 12
drag, startPoint x: 142, startPoint y: 340, endPoint x: 40, endPoint y: 341, distance: 102.0
click at [40, 341] on div "[PERSON_NAME] Roof Framing Material:" at bounding box center [256, 342] width 457 height 12
drag, startPoint x: 167, startPoint y: 368, endPoint x: 31, endPoint y: 369, distance: 136.4
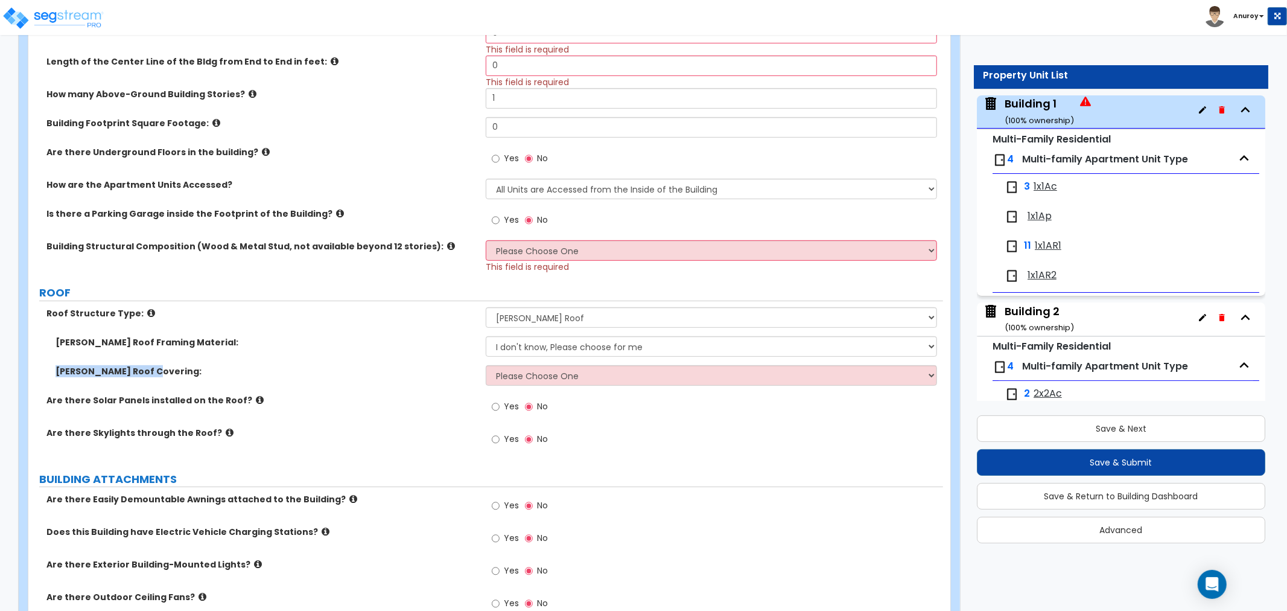
click at [31, 369] on div "[PERSON_NAME] Roof Covering:" at bounding box center [256, 371] width 457 height 12
click at [592, 350] on select "I don't know, Please choose for me Metal Wood" at bounding box center [711, 346] width 451 height 21
drag, startPoint x: 171, startPoint y: 358, endPoint x: 168, endPoint y: 383, distance: 24.9
click at [171, 360] on div "[PERSON_NAME] Roof Framing Material: I don't know, Please choose for me Metal W…" at bounding box center [485, 350] width 915 height 29
drag, startPoint x: 171, startPoint y: 382, endPoint x: 234, endPoint y: 362, distance: 66.4
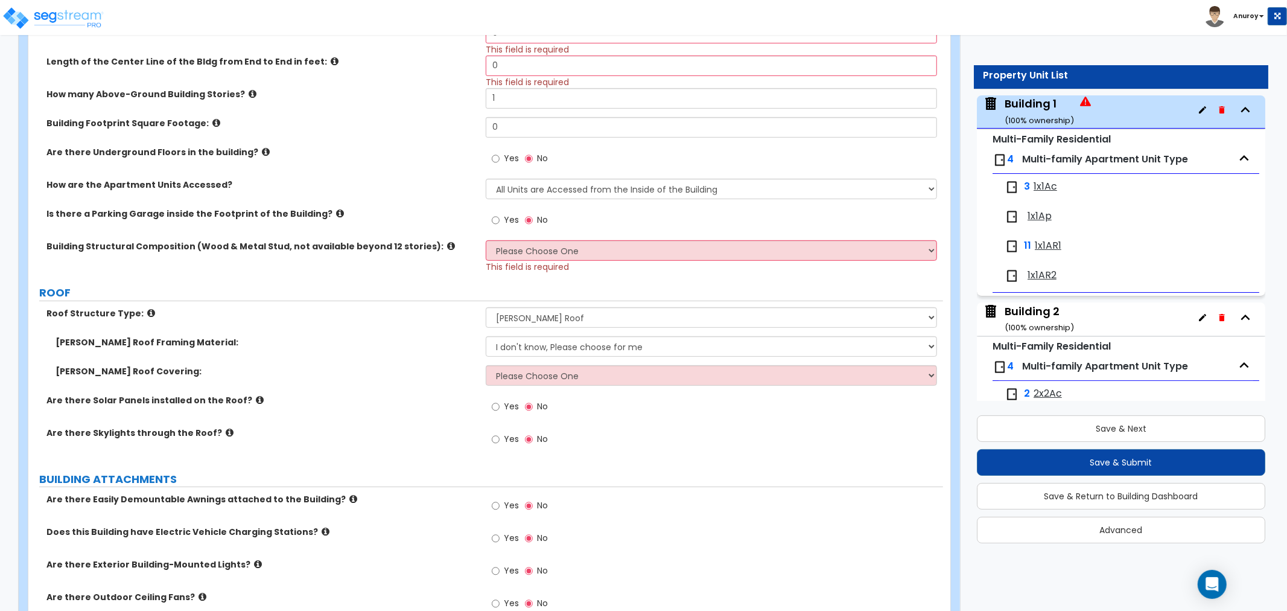
click at [171, 379] on div "[PERSON_NAME] Roof Covering: Please Choose One Asphalt Shingle Clay Tile Wood S…" at bounding box center [485, 379] width 915 height 29
click at [529, 374] on select "Please Choose One Asphalt Shingle Clay Tile Wood Shingle Metal Shingle Standing…" at bounding box center [711, 375] width 451 height 21
select select "1"
click at [486, 365] on select "Please Choose One Asphalt Shingle Clay Tile Wood Shingle Metal Shingle Standing…" at bounding box center [711, 375] width 451 height 21
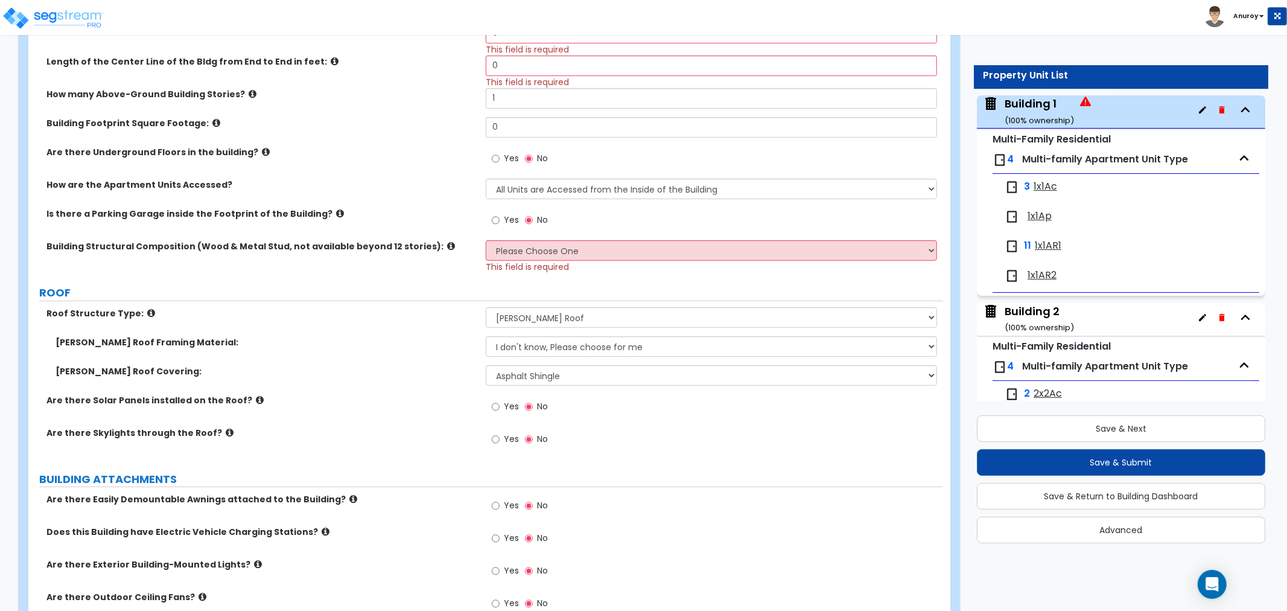
click at [147, 311] on icon at bounding box center [151, 312] width 8 height 9
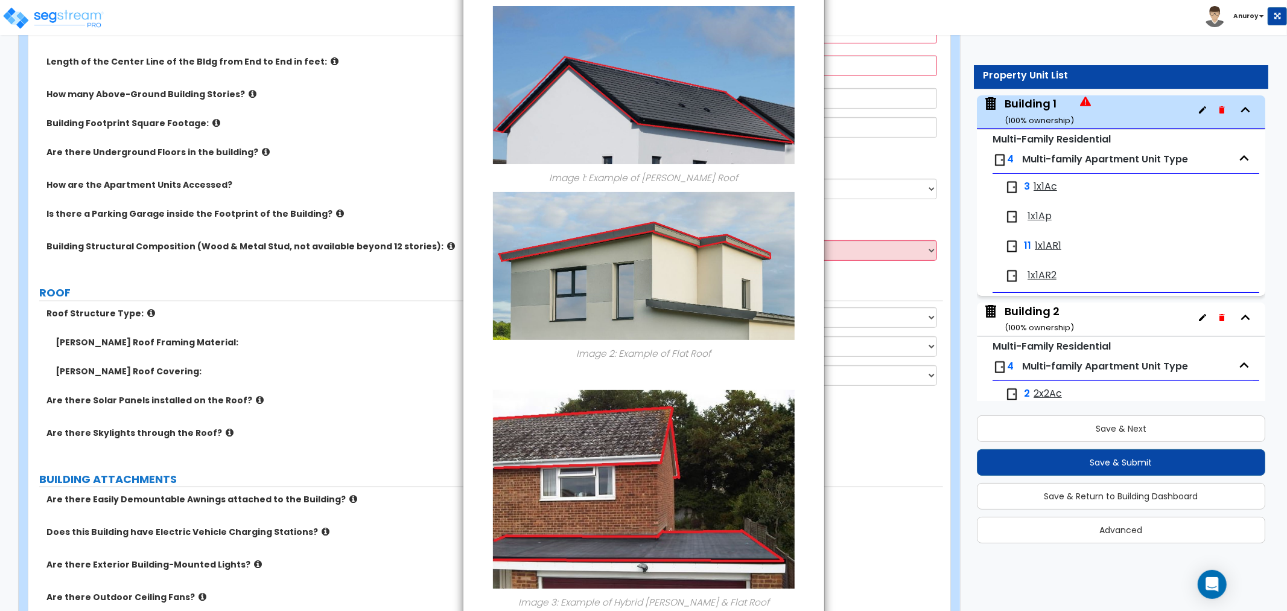
scroll to position [0, 0]
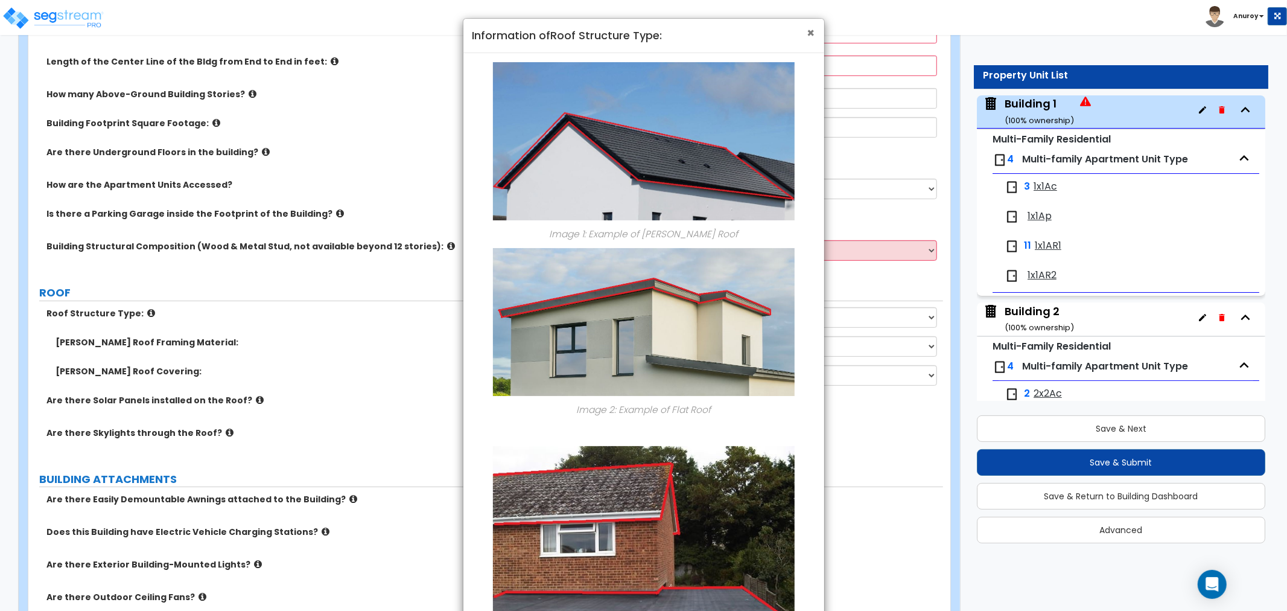
click at [809, 29] on span "×" at bounding box center [811, 32] width 8 height 17
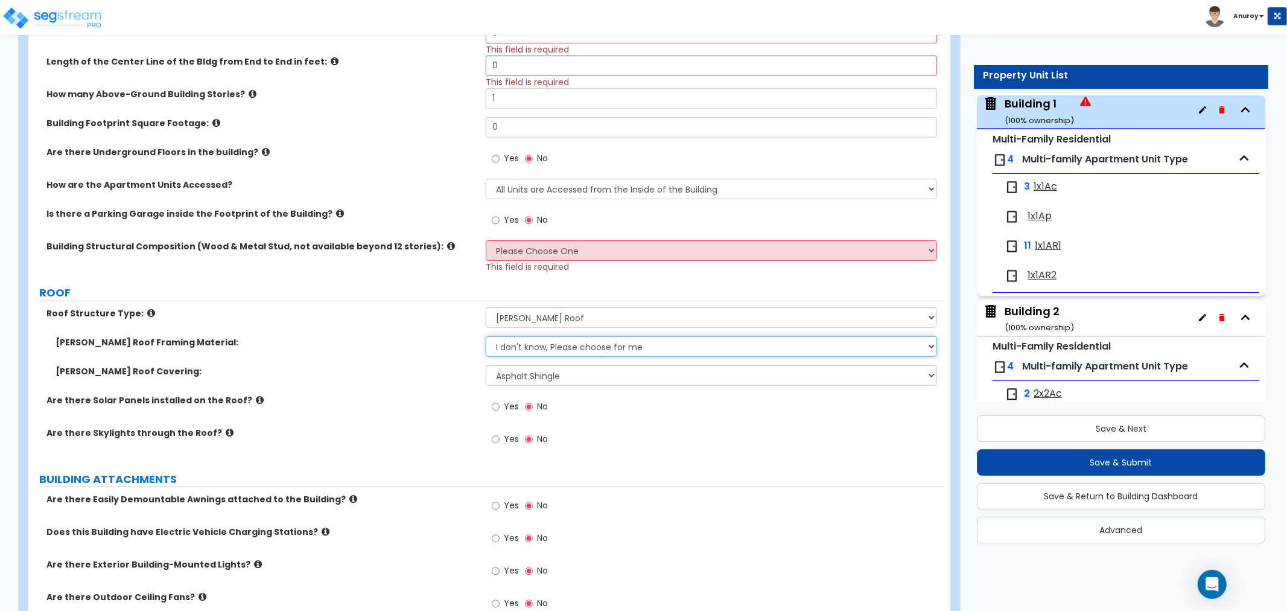
click at [548, 349] on select "I don't know, Please choose for me Metal Wood" at bounding box center [711, 346] width 451 height 21
click at [185, 356] on div "[PERSON_NAME] Roof Framing Material: I don't know, Please choose for me Metal W…" at bounding box center [485, 350] width 915 height 29
drag, startPoint x: 191, startPoint y: 339, endPoint x: 34, endPoint y: 336, distance: 156.9
click at [34, 336] on div "[PERSON_NAME] Roof Framing Material:" at bounding box center [256, 342] width 457 height 12
click at [559, 337] on select "I don't know, Please choose for me Metal Wood" at bounding box center [711, 346] width 451 height 21
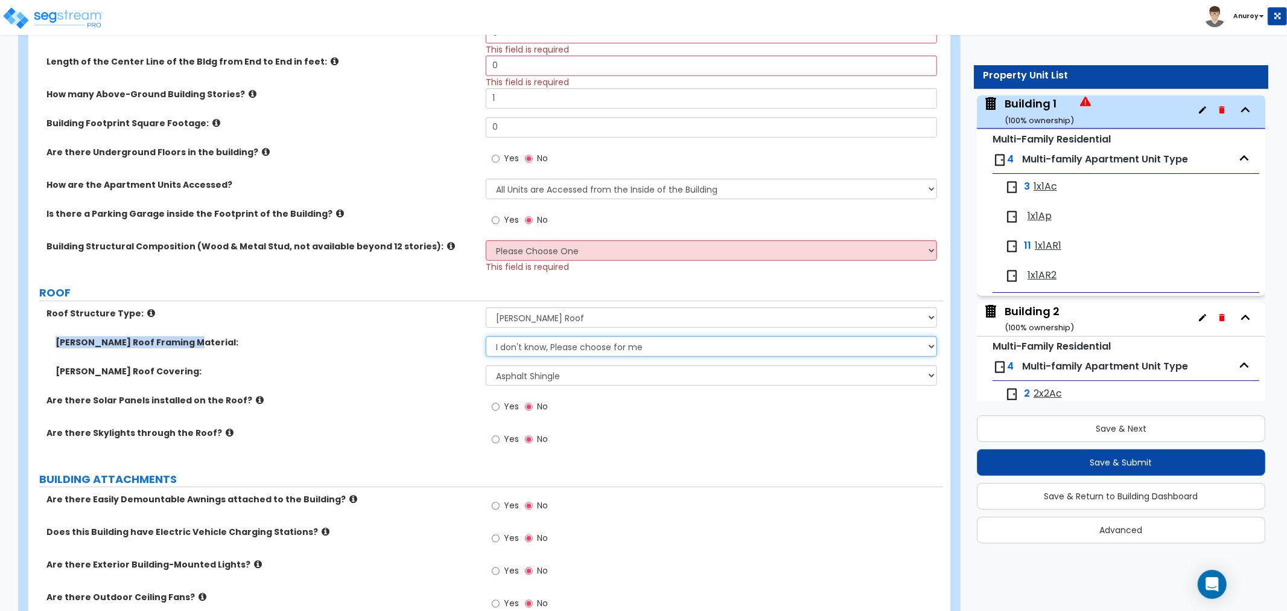
select select "2"
click at [486, 336] on select "I don't know, Please choose for me Metal Wood" at bounding box center [711, 346] width 451 height 21
click at [566, 383] on select "Please Choose One Asphalt Shingle Clay Tile Wood Shingle Metal Shingle Standing…" at bounding box center [711, 375] width 451 height 21
click at [486, 365] on select "Please Choose One Asphalt Shingle Clay Tile Wood Shingle Metal Shingle Standing…" at bounding box center [711, 375] width 451 height 21
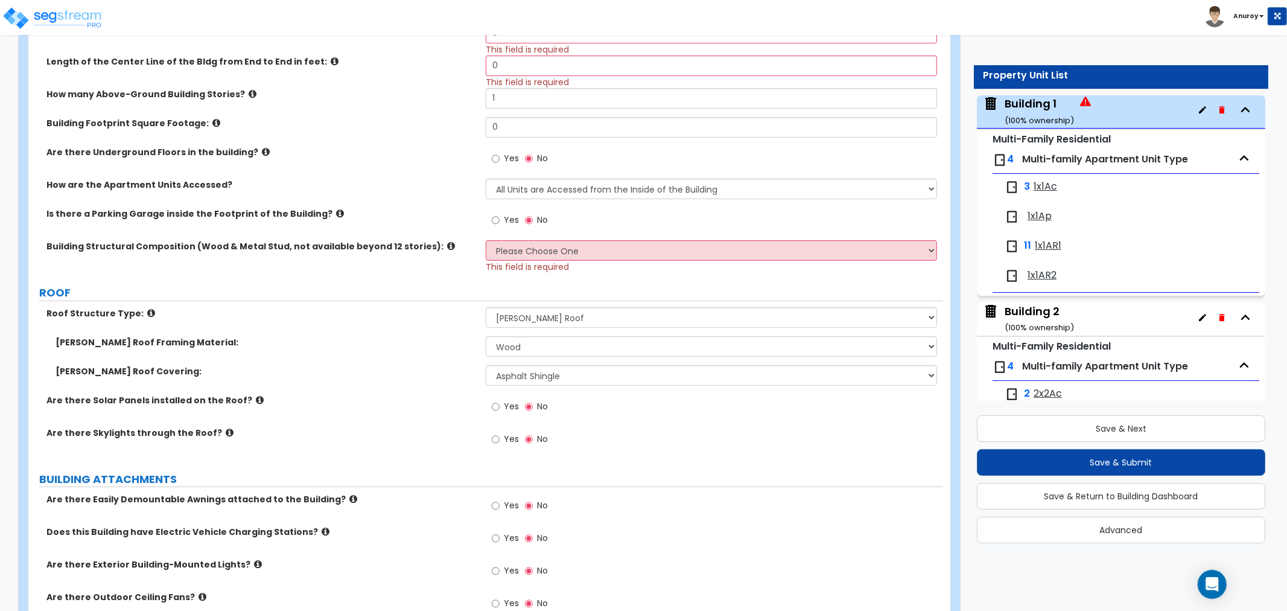
drag, startPoint x: 618, startPoint y: 455, endPoint x: 618, endPoint y: 438, distance: 16.9
click at [619, 455] on div "Yes No" at bounding box center [714, 443] width 457 height 33
click at [585, 428] on div "Yes No" at bounding box center [714, 443] width 457 height 33
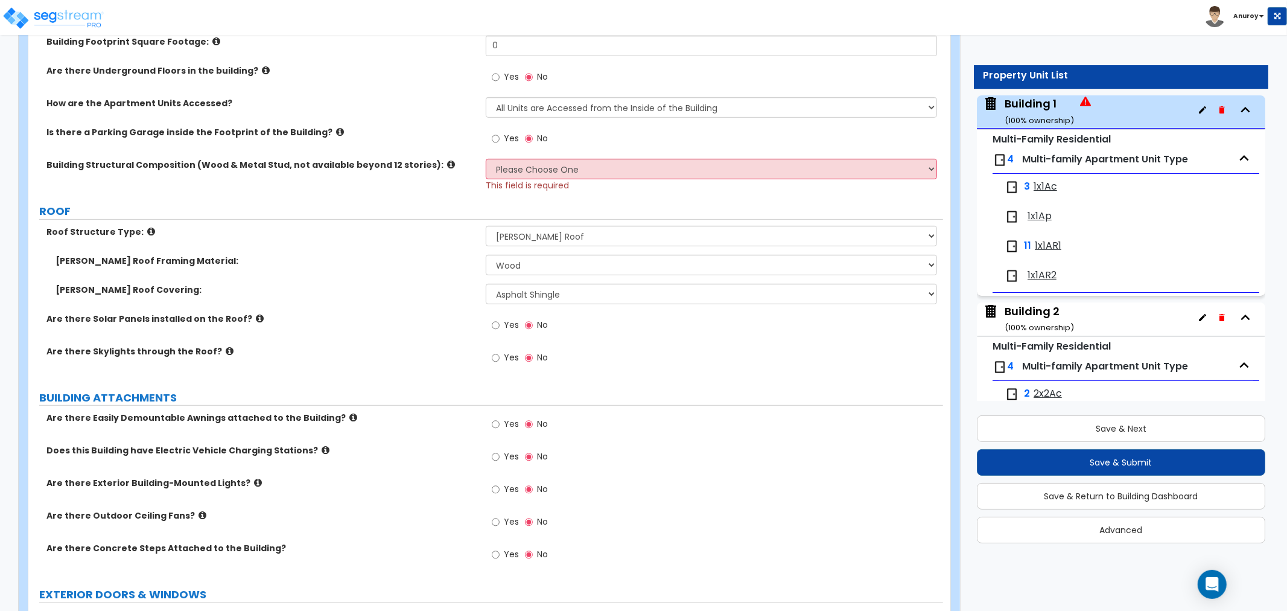
scroll to position [488, 0]
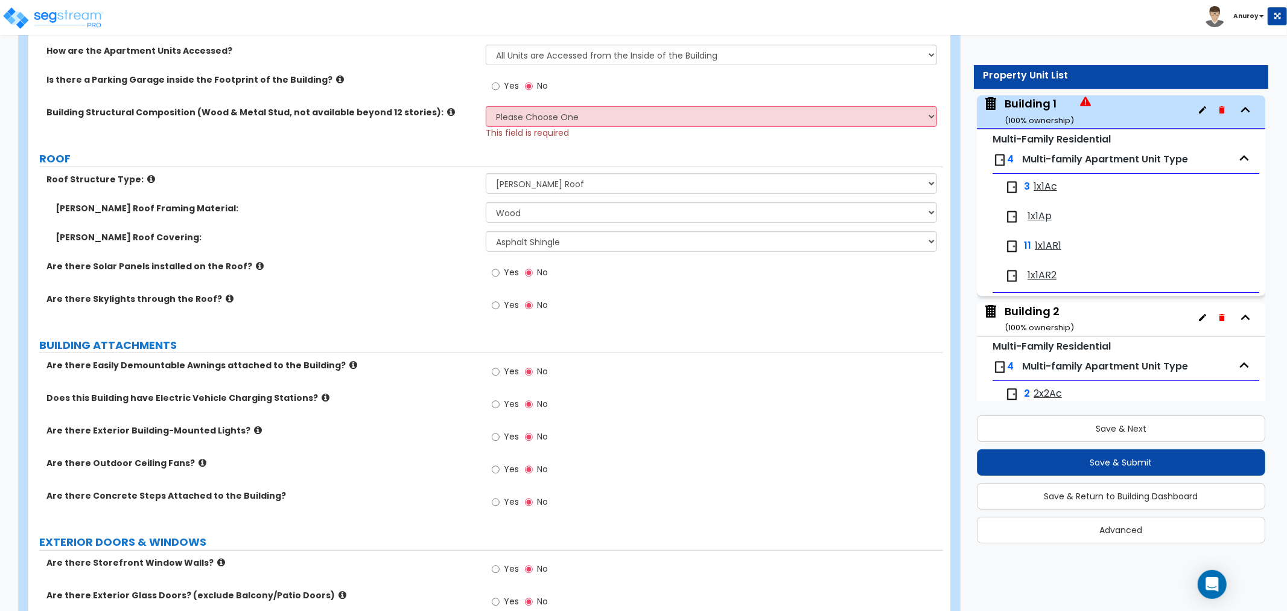
click at [337, 365] on label "Are there Easily Demountable Awnings attached to the Building?" at bounding box center [261, 365] width 430 height 12
click at [349, 364] on icon at bounding box center [353, 364] width 8 height 9
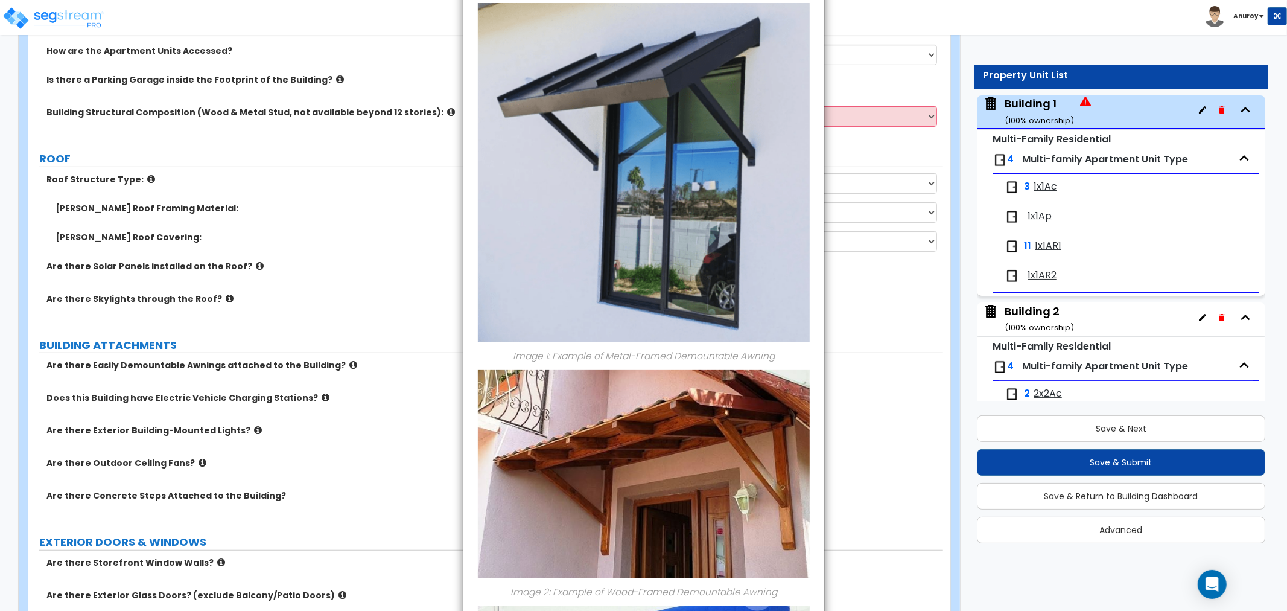
scroll to position [0, 0]
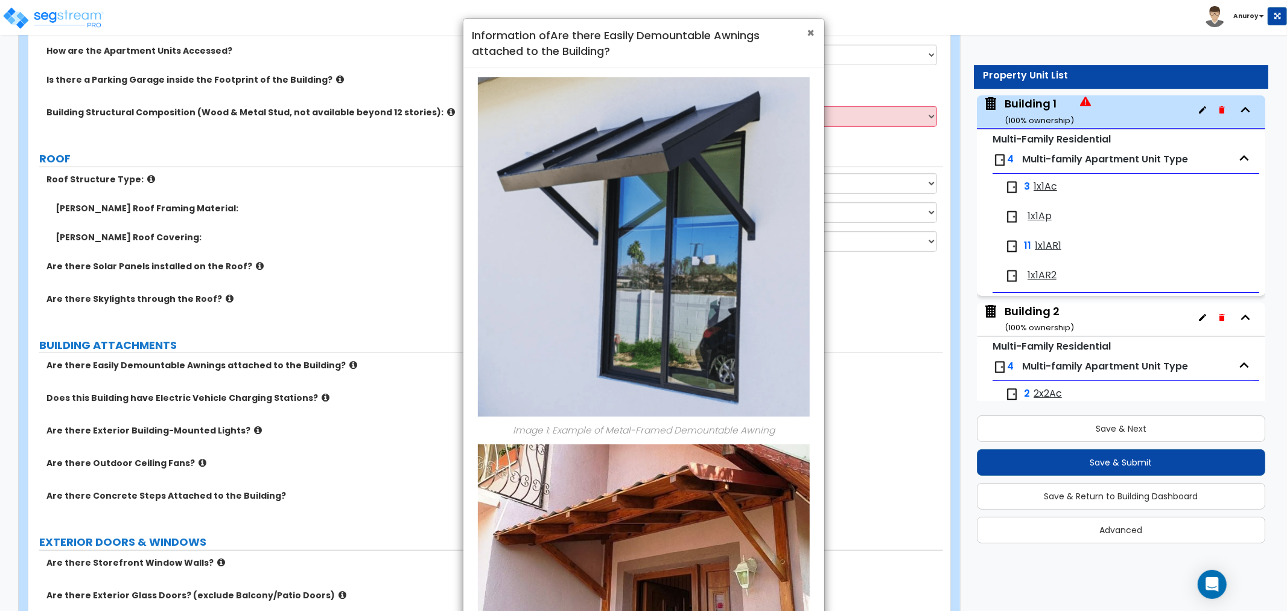
click at [809, 30] on span "×" at bounding box center [811, 32] width 8 height 17
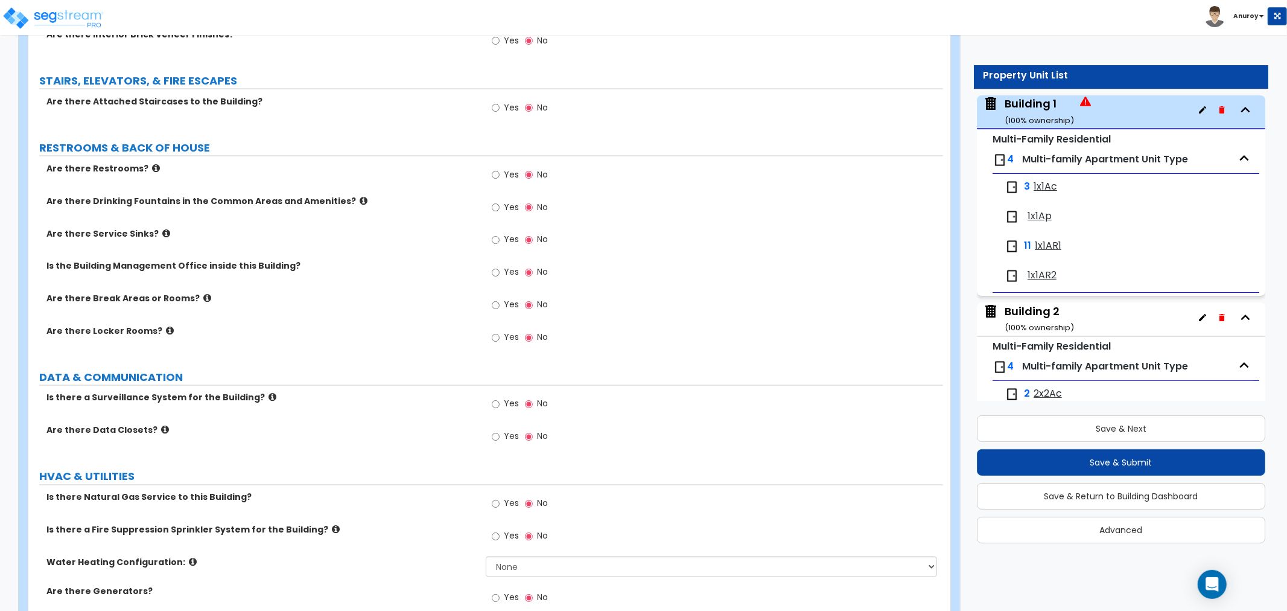
scroll to position [1753, 0]
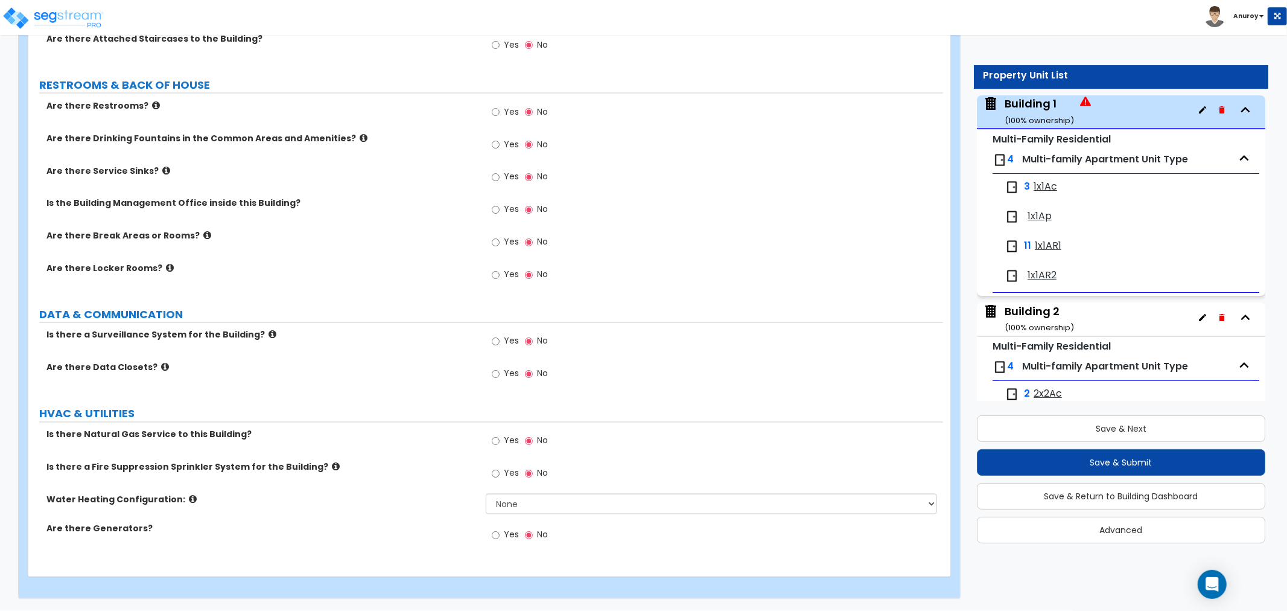
click at [269, 334] on icon at bounding box center [273, 334] width 8 height 9
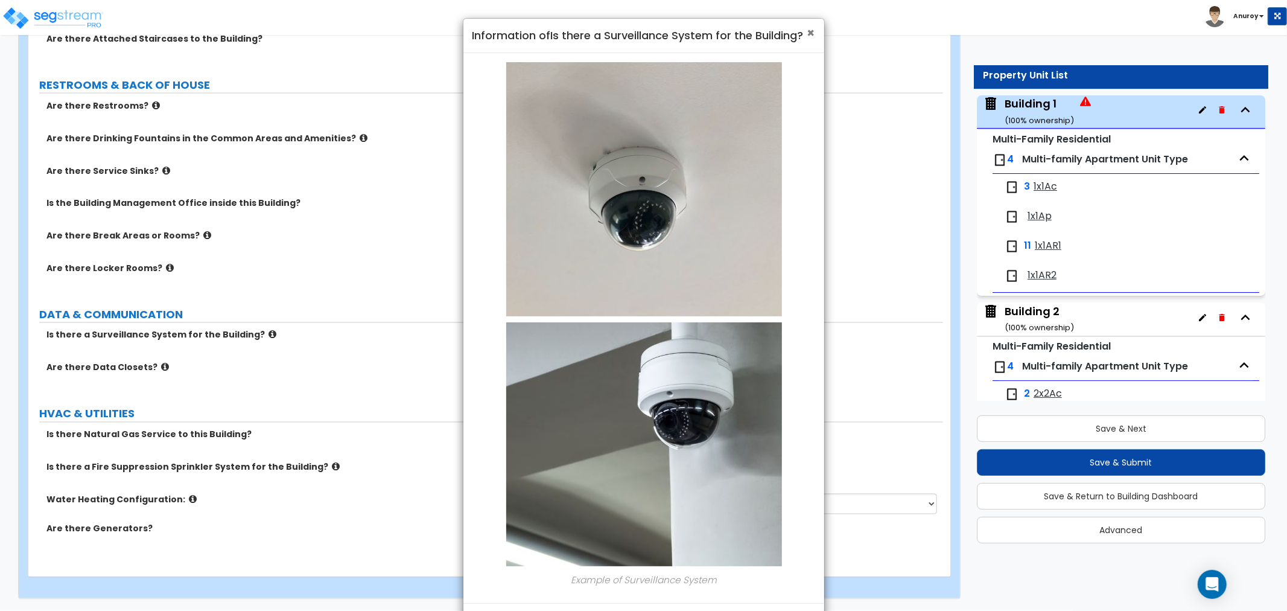
click at [810, 34] on span "×" at bounding box center [811, 32] width 8 height 17
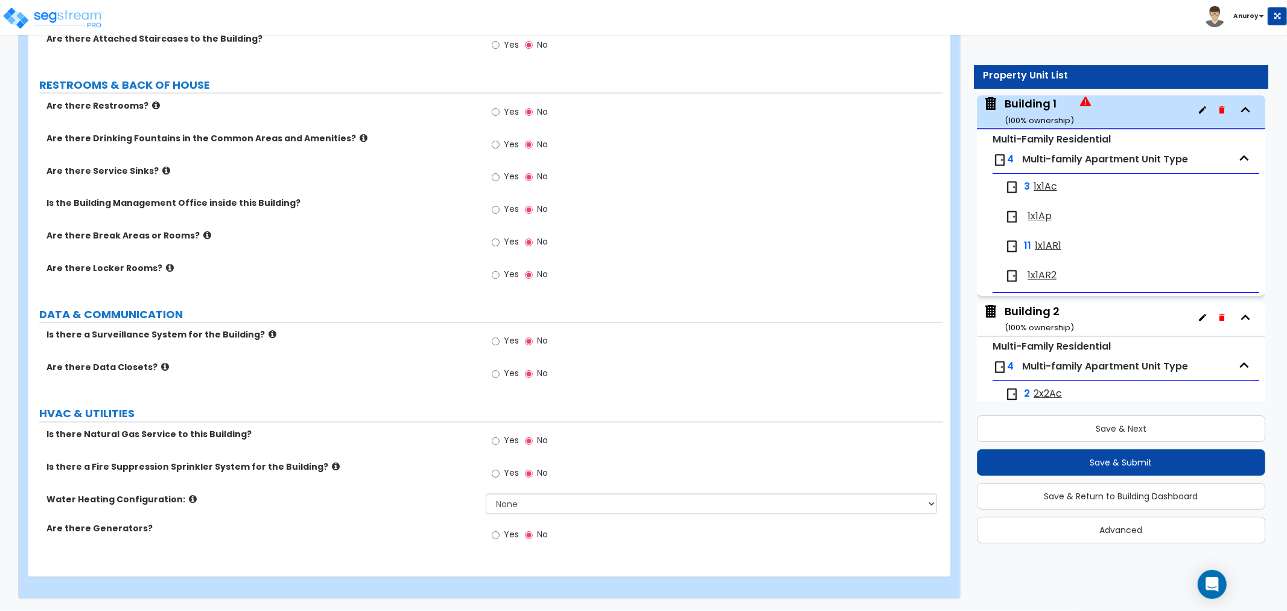
drag, startPoint x: 308, startPoint y: 466, endPoint x: 315, endPoint y: 463, distance: 7.8
click at [311, 463] on label "Is there a Fire Suppression Sprinkler System for the Building?" at bounding box center [261, 467] width 430 height 12
click at [332, 463] on icon at bounding box center [336, 466] width 8 height 9
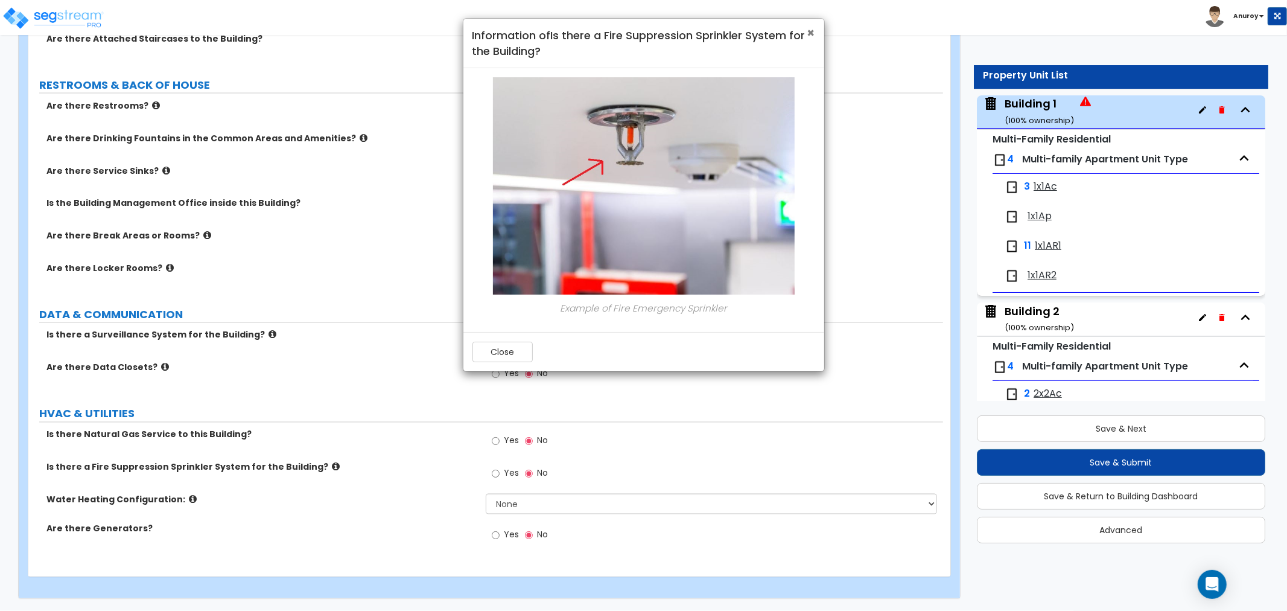
click at [810, 28] on span "×" at bounding box center [811, 32] width 8 height 17
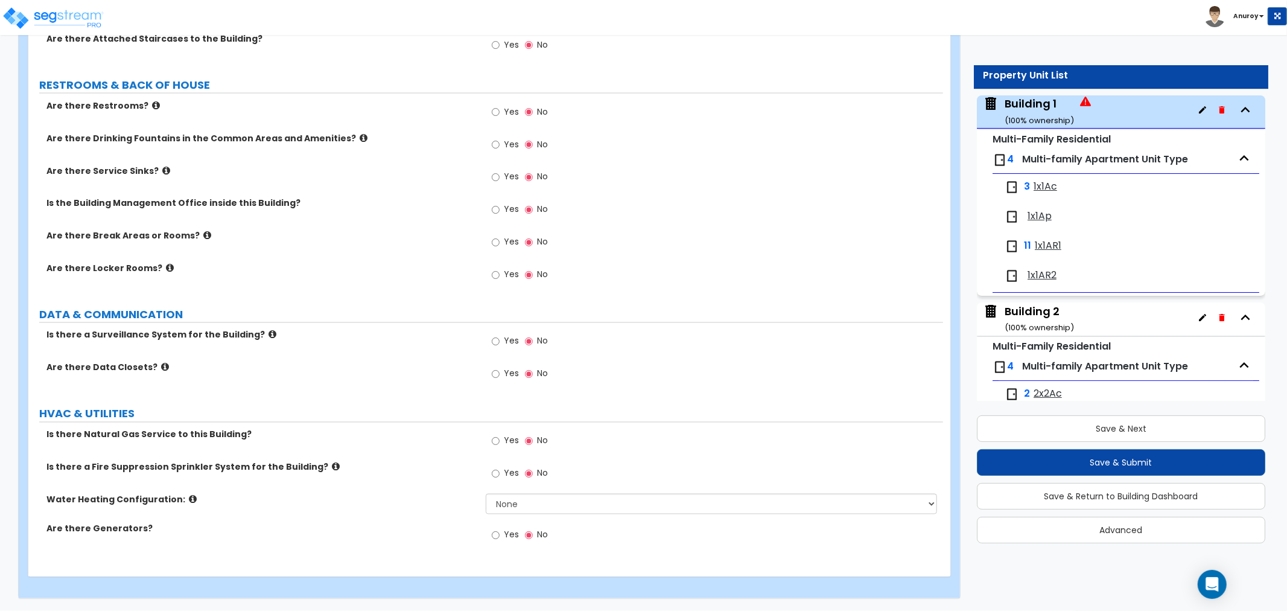
click at [189, 499] on icon at bounding box center [193, 499] width 8 height 9
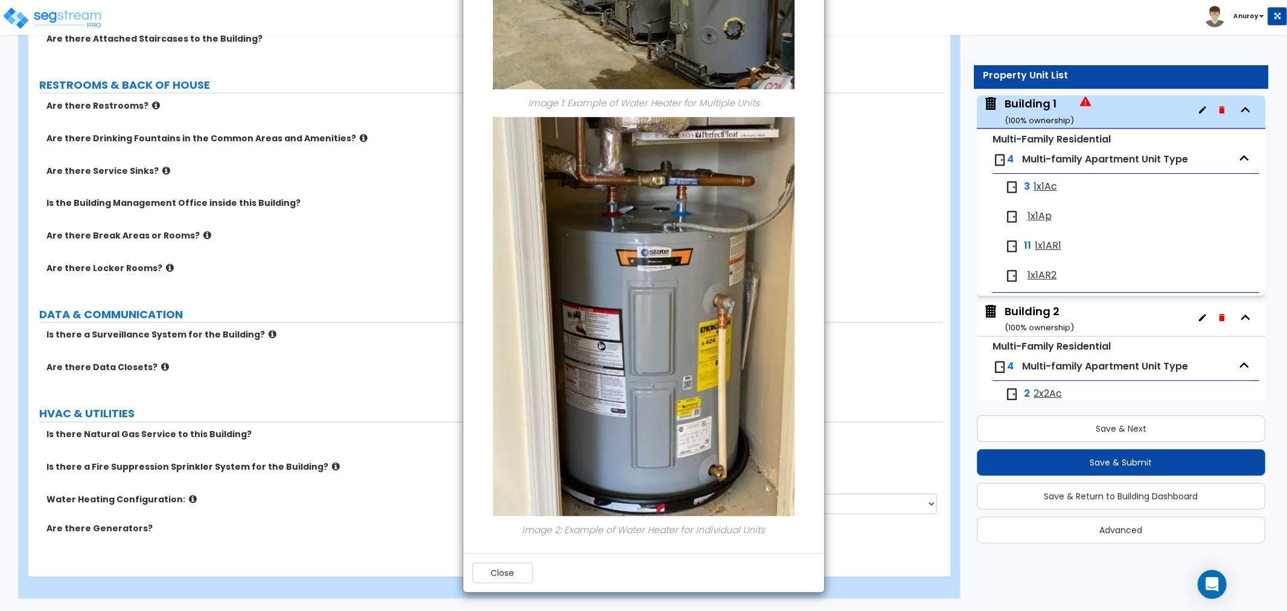
scroll to position [0, 0]
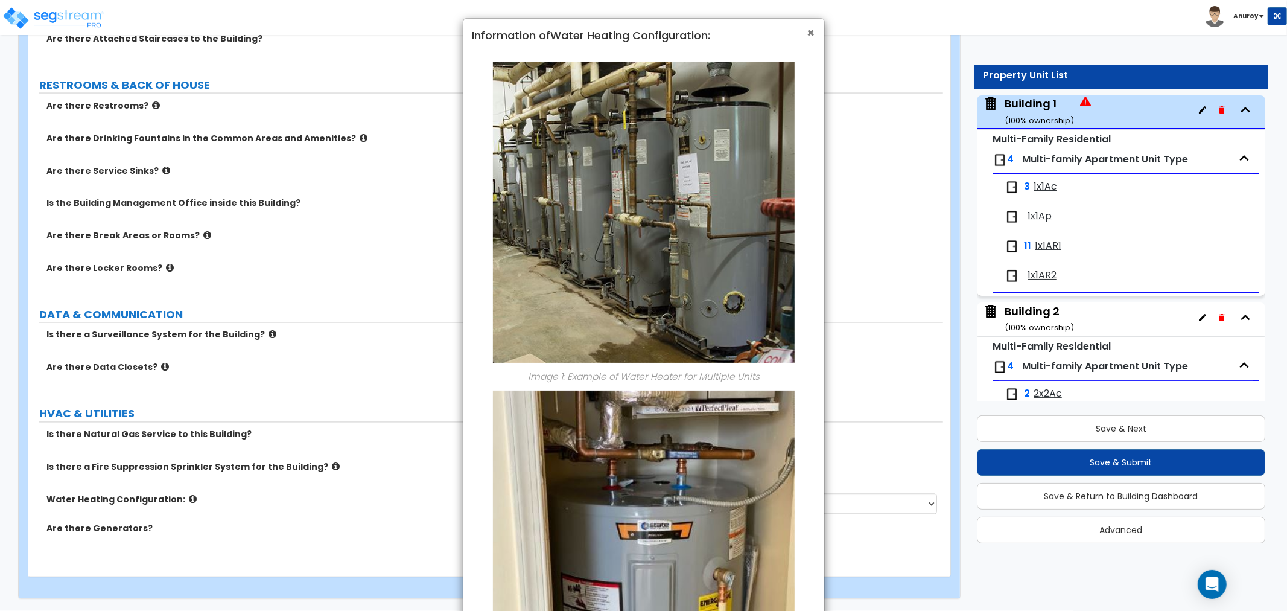
click at [811, 31] on span "×" at bounding box center [811, 32] width 8 height 17
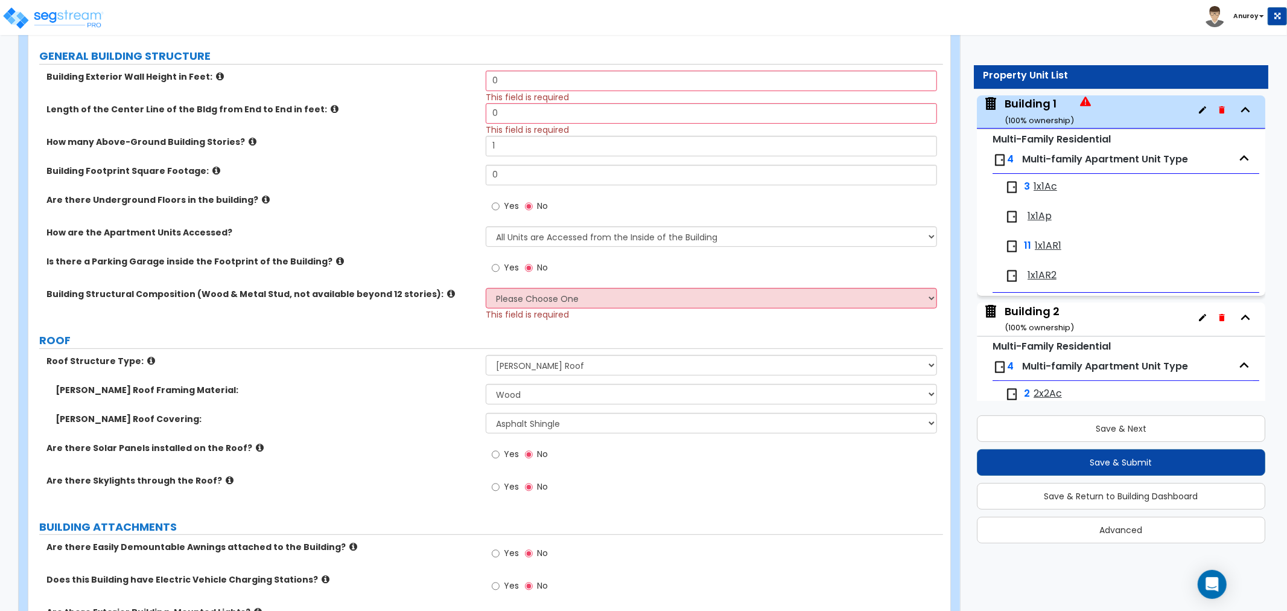
scroll to position [144, 0]
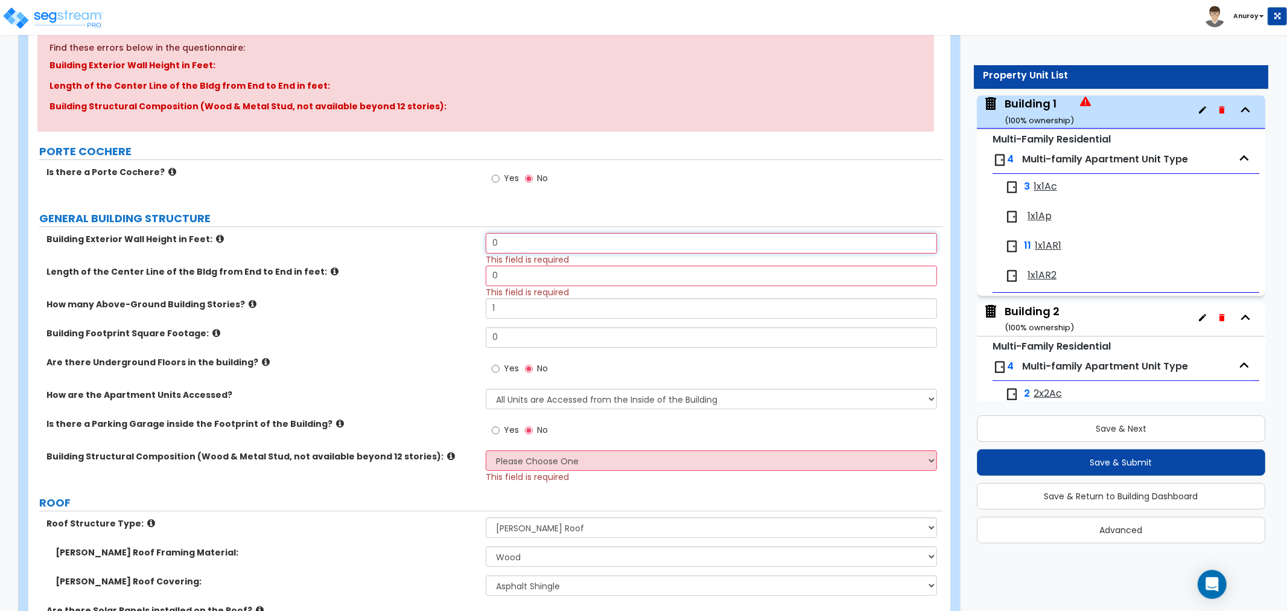
click at [529, 238] on input "0" at bounding box center [711, 243] width 451 height 21
click at [216, 234] on icon at bounding box center [220, 238] width 8 height 9
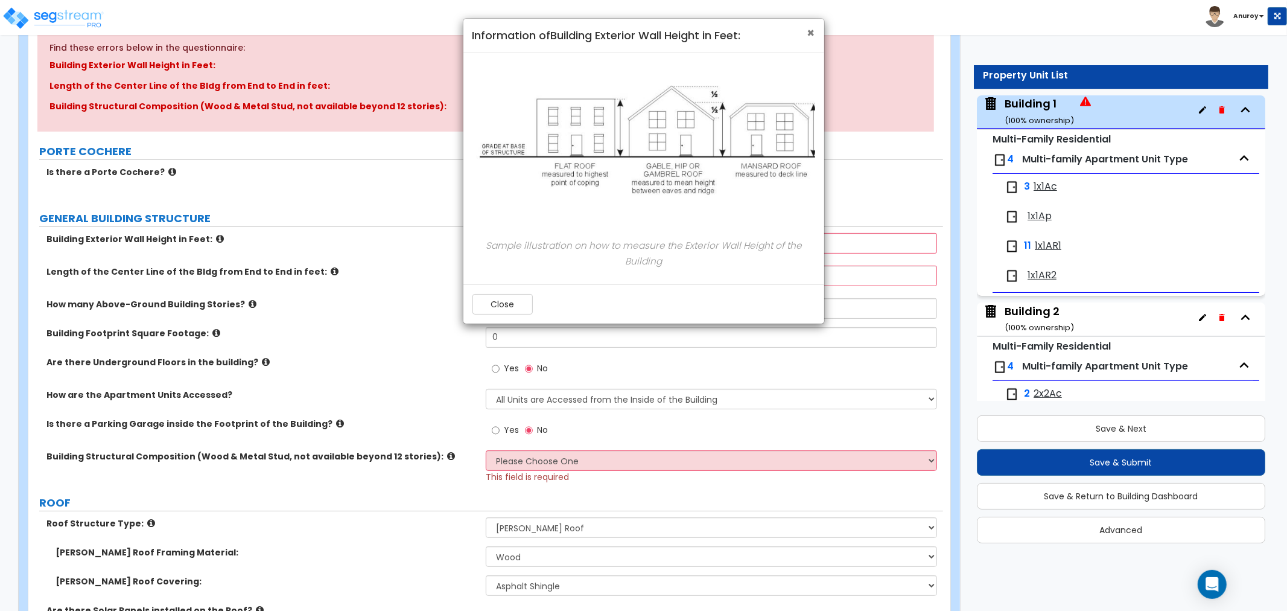
click at [807, 37] on span "×" at bounding box center [811, 32] width 8 height 17
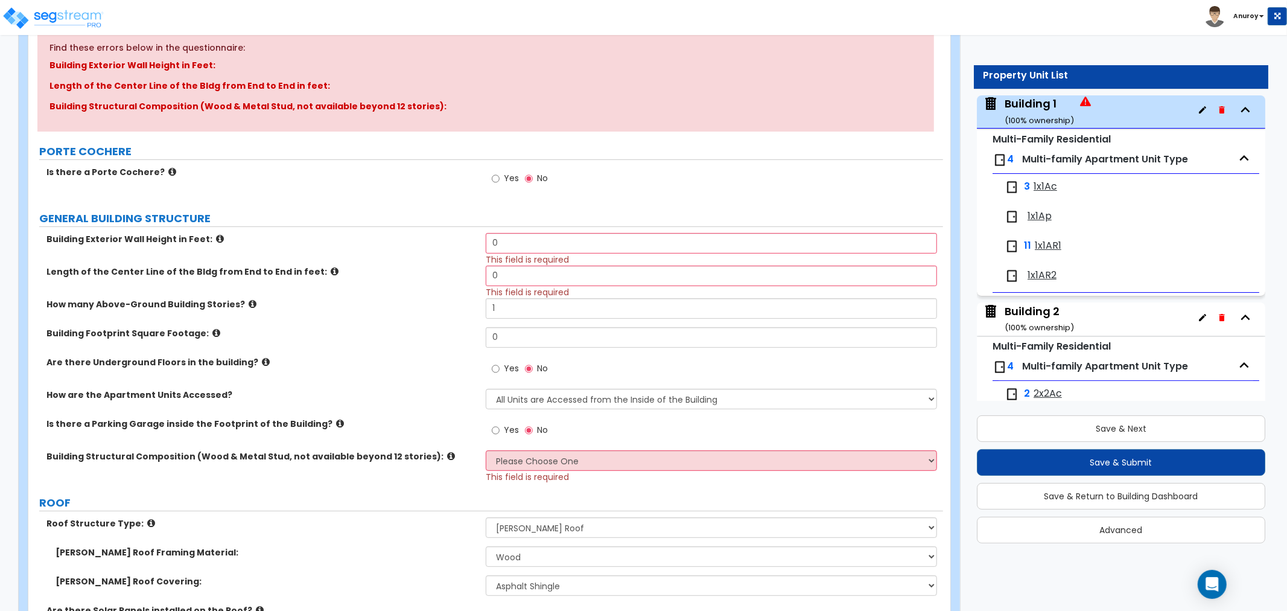
click at [1048, 187] on span "1x1Ac" at bounding box center [1046, 187] width 24 height 14
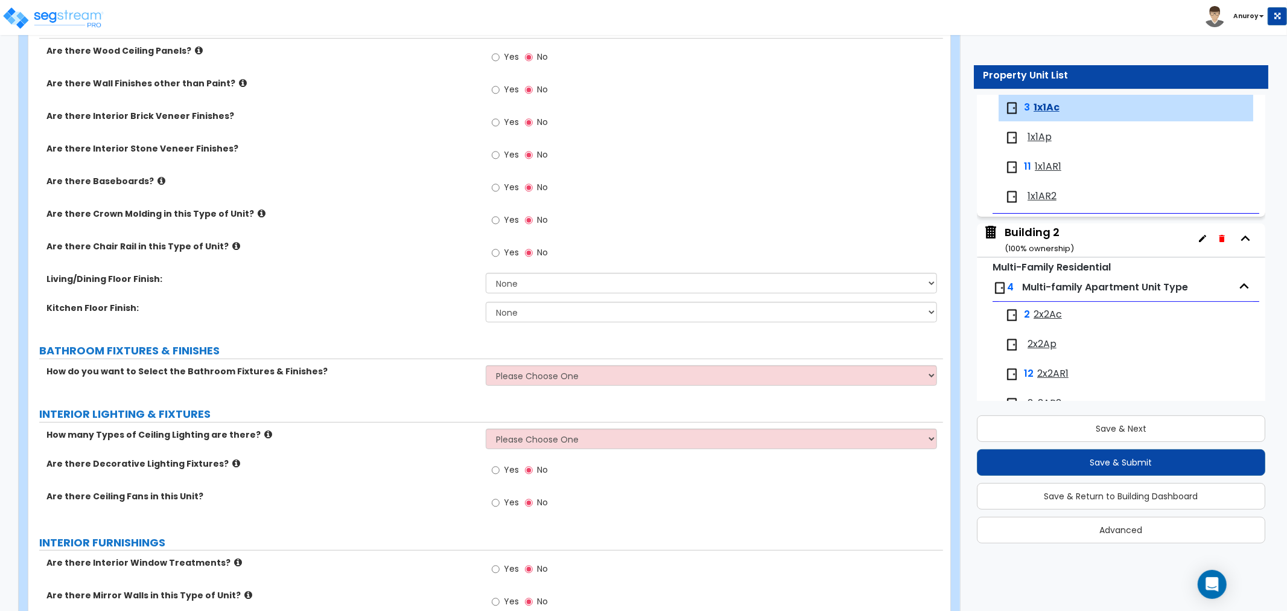
scroll to position [360, 0]
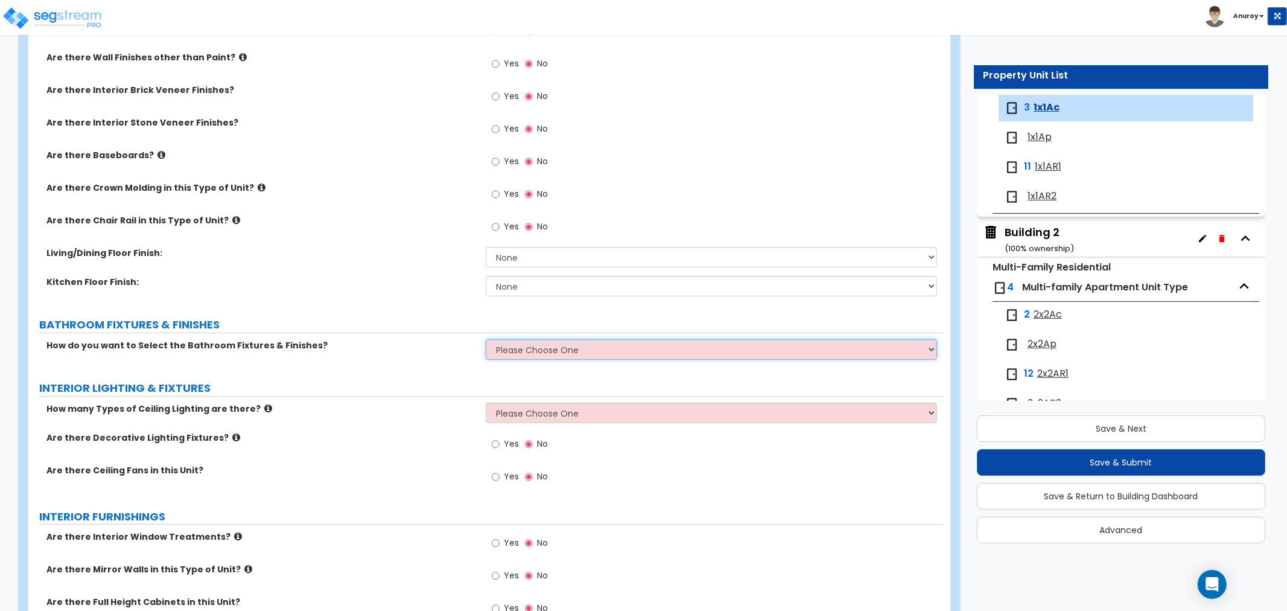
click at [541, 345] on select "Please Choose One Select the type of Fixtures and Finishes only for one Bath an…" at bounding box center [711, 349] width 451 height 21
click at [486, 339] on select "Please Choose One Select the type of Fixtures and Finishes only for one Bath an…" at bounding box center [711, 349] width 451 height 21
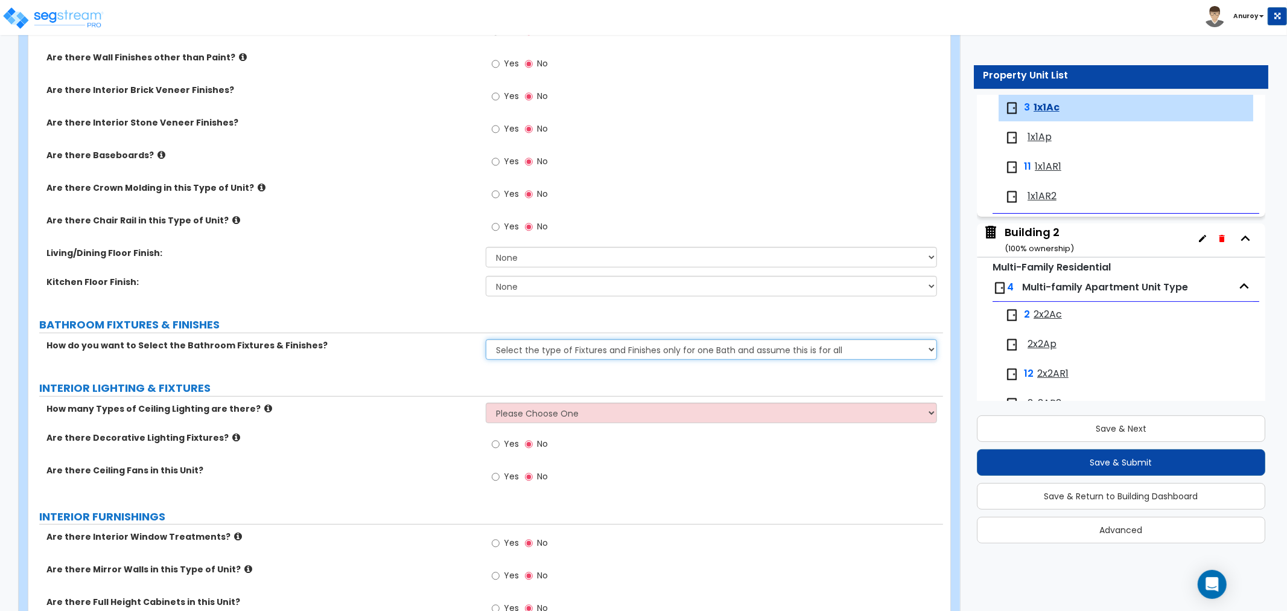
click at [543, 354] on select "Please Choose One Select the type of Fixtures and Finishes only for one Bath an…" at bounding box center [711, 349] width 451 height 21
click at [486, 339] on select "Please Choose One Select the type of Fixtures and Finishes only for one Bath an…" at bounding box center [711, 349] width 451 height 21
click at [545, 357] on select "Please Choose One Select the type of Fixtures and Finishes only for one Bath an…" at bounding box center [711, 349] width 451 height 21
select select "0"
click at [486, 339] on select "Please Choose One Select the type of Fixtures and Finishes only for one Bath an…" at bounding box center [711, 349] width 451 height 21
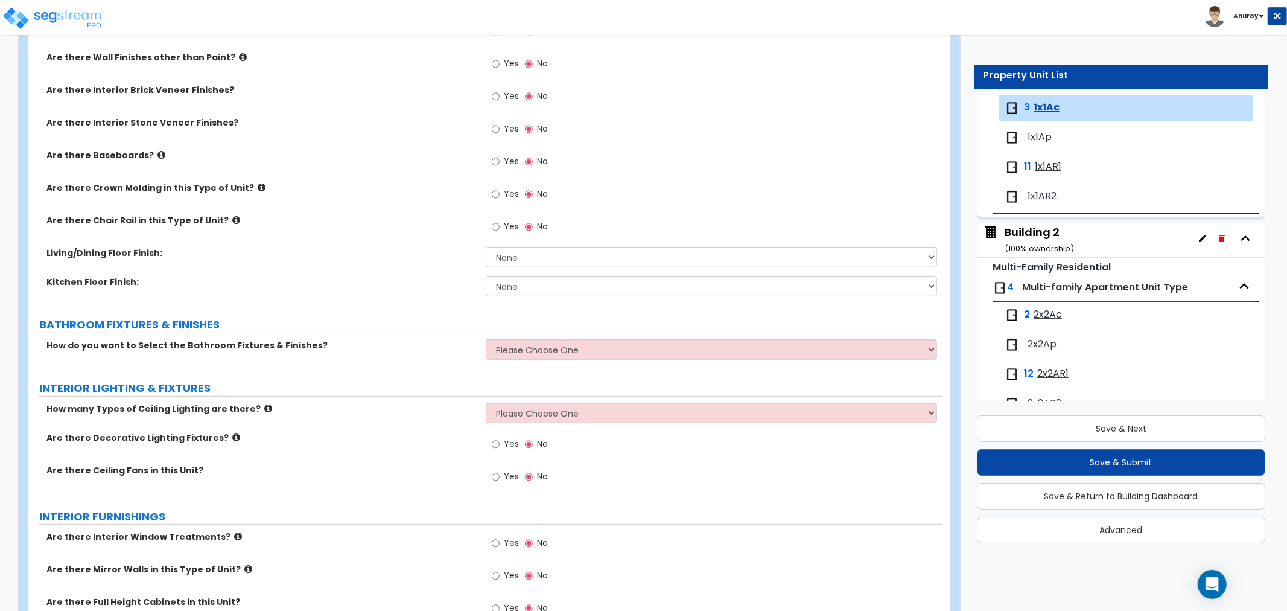
click at [474, 364] on div "How do you want to Select the Bathroom Fixtures & Finishes? Please Choose One S…" at bounding box center [485, 353] width 915 height 29
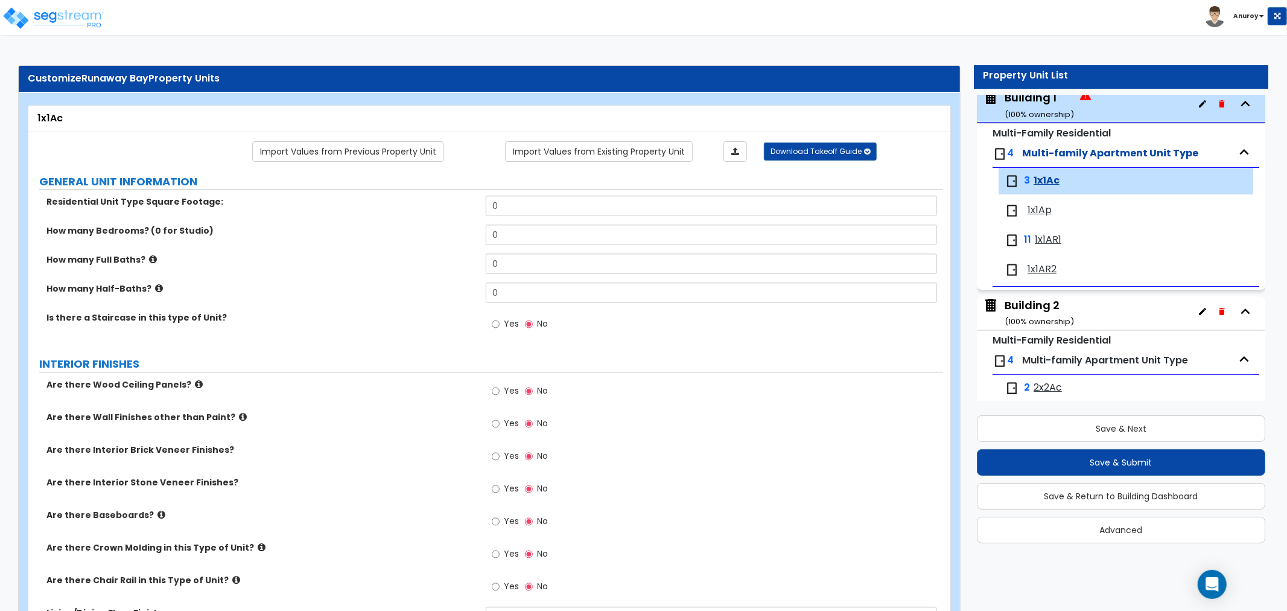
scroll to position [0, 0]
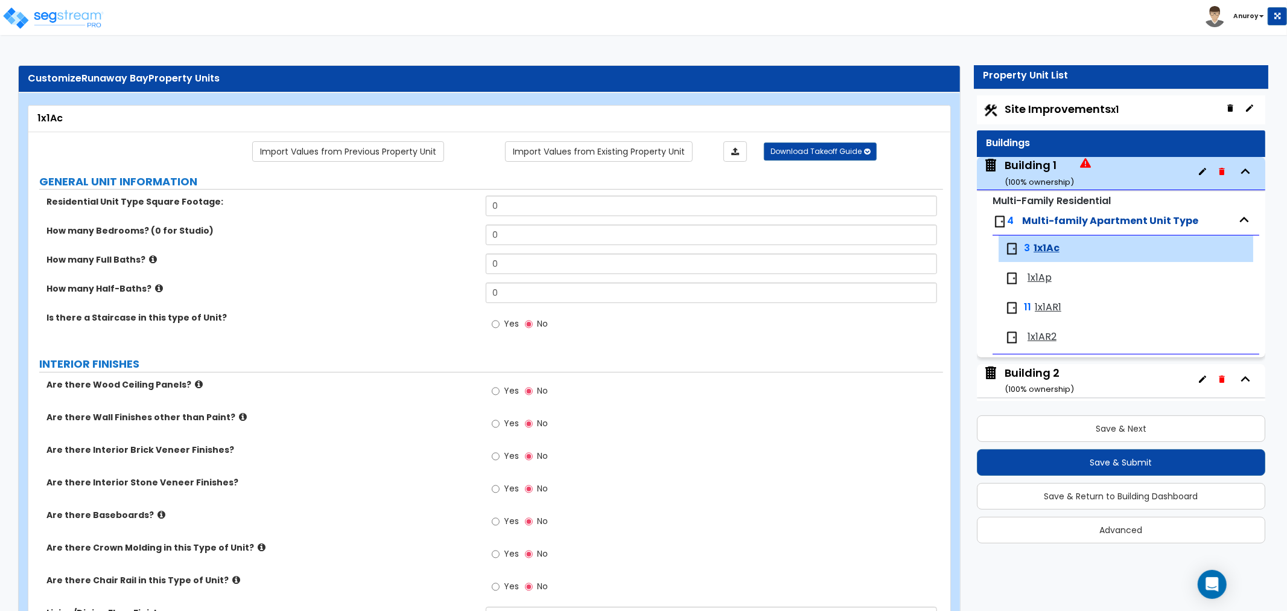
click at [1040, 220] on span "Multi-family Apartment Unit Type" at bounding box center [1110, 221] width 176 height 14
click at [1018, 167] on div "Building 1 ( 100 % ownership)" at bounding box center [1039, 172] width 69 height 31
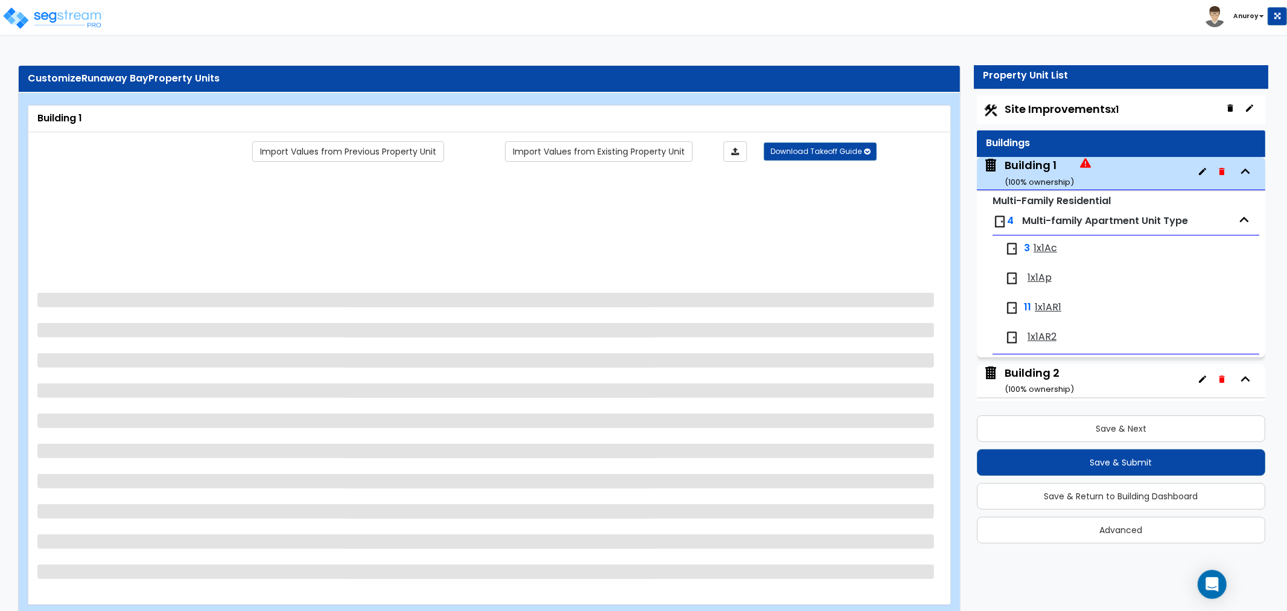
scroll to position [62, 0]
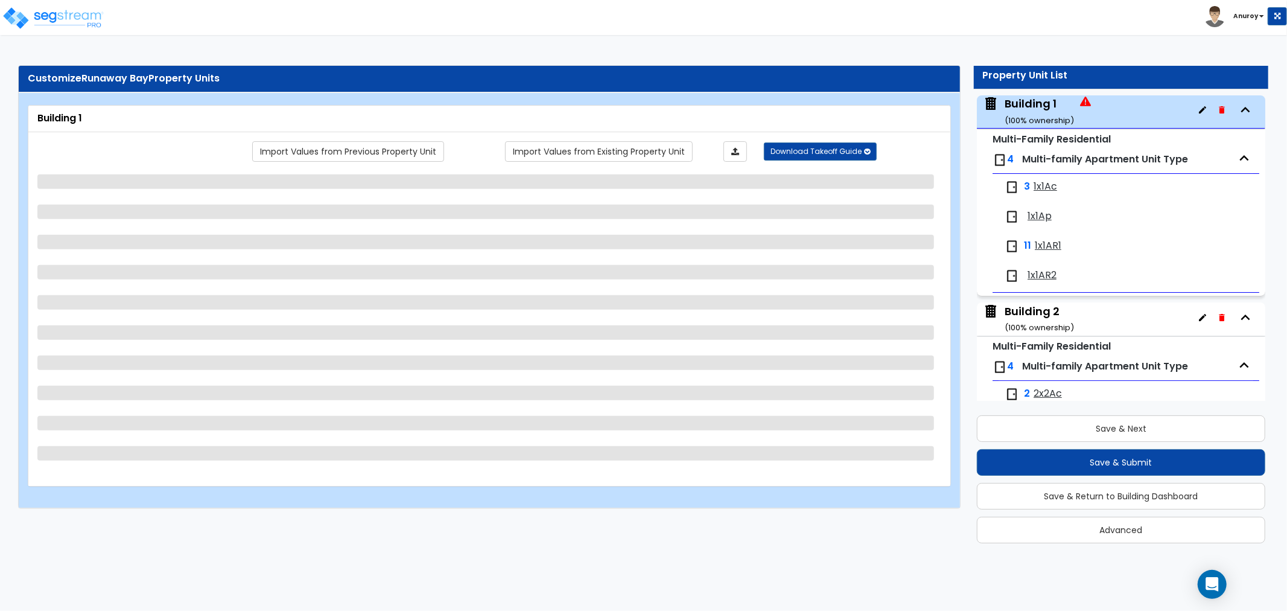
select select "1"
select select "2"
select select "1"
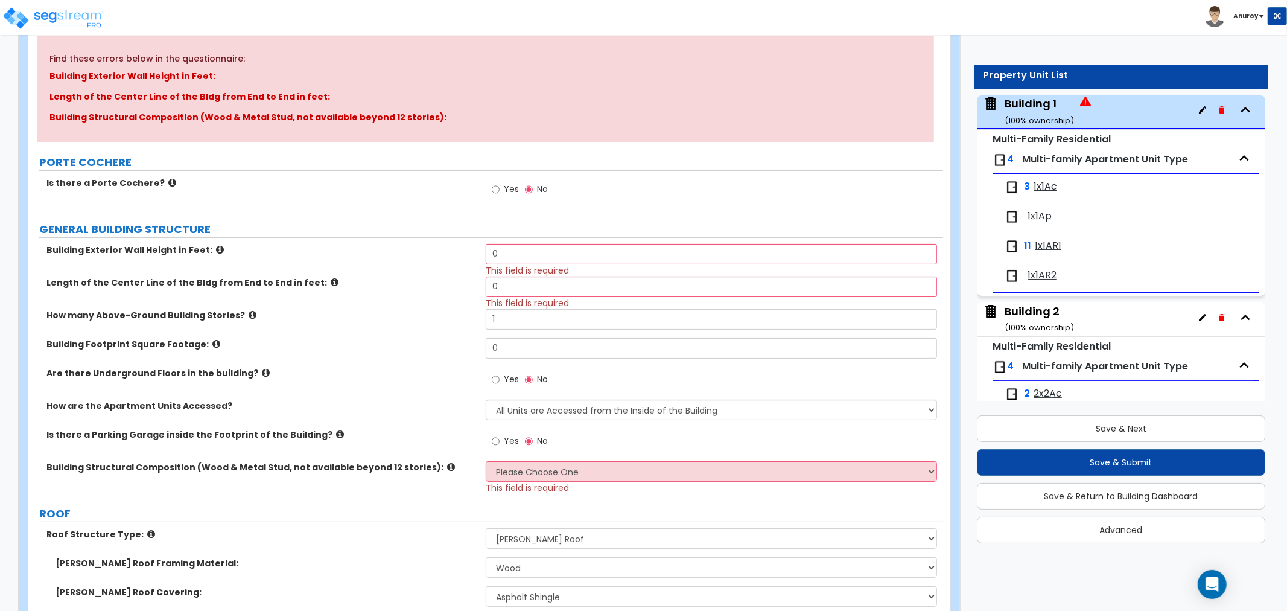
scroll to position [134, 0]
click at [216, 249] on icon at bounding box center [220, 248] width 8 height 9
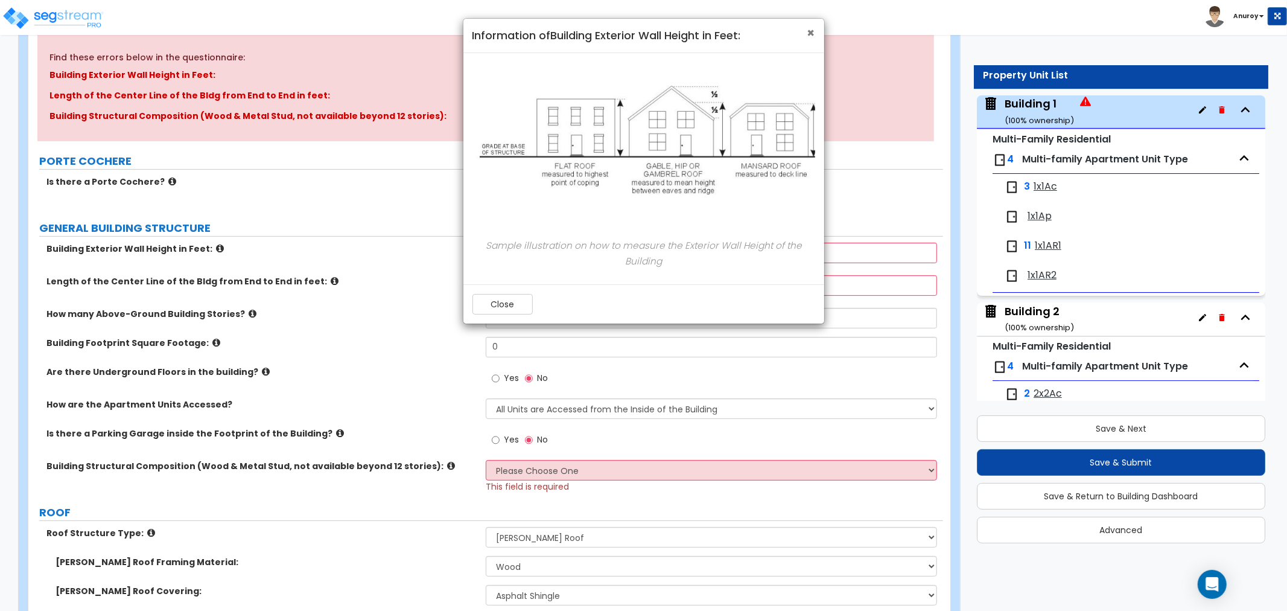
click at [809, 31] on span "×" at bounding box center [811, 32] width 8 height 17
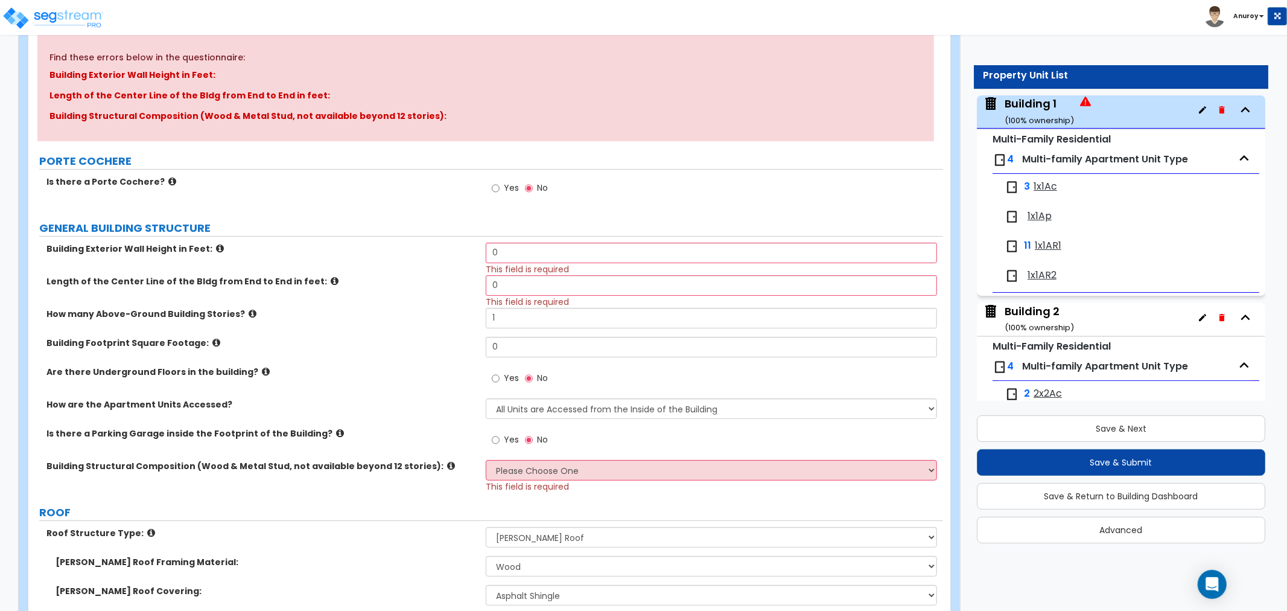
click at [216, 247] on icon at bounding box center [220, 248] width 8 height 9
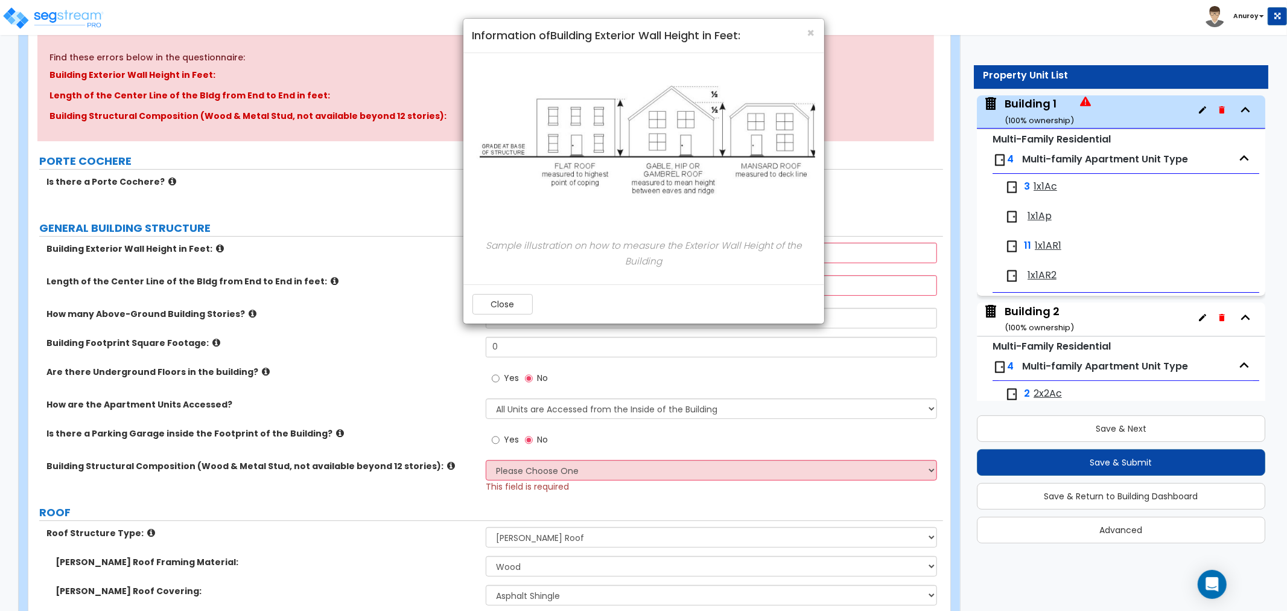
drag, startPoint x: 109, startPoint y: 259, endPoint x: 174, endPoint y: 259, distance: 64.6
click at [109, 259] on div "× Information of Building Exterior Wall Height in Feet: Sample illustration on …" at bounding box center [643, 305] width 1287 height 611
click at [323, 259] on div "× Information of Building Exterior Wall Height in Feet: Sample illustration on …" at bounding box center [643, 305] width 1287 height 611
click at [498, 297] on button "Close" at bounding box center [502, 304] width 60 height 21
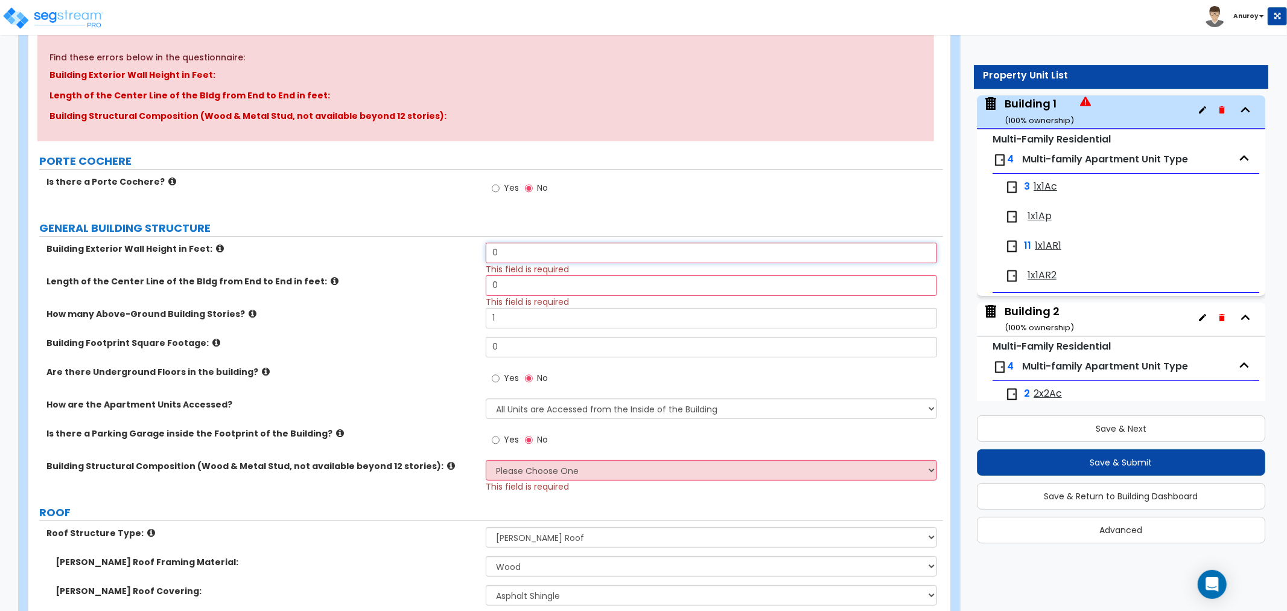
click at [536, 258] on input "0" at bounding box center [711, 253] width 451 height 21
drag, startPoint x: 537, startPoint y: 256, endPoint x: 460, endPoint y: 248, distance: 77.6
click at [460, 248] on div "Building Exterior Wall Height in Feet: 0 This field is required" at bounding box center [485, 259] width 915 height 33
type input "22.5"
drag, startPoint x: 538, startPoint y: 275, endPoint x: 442, endPoint y: 290, distance: 97.2
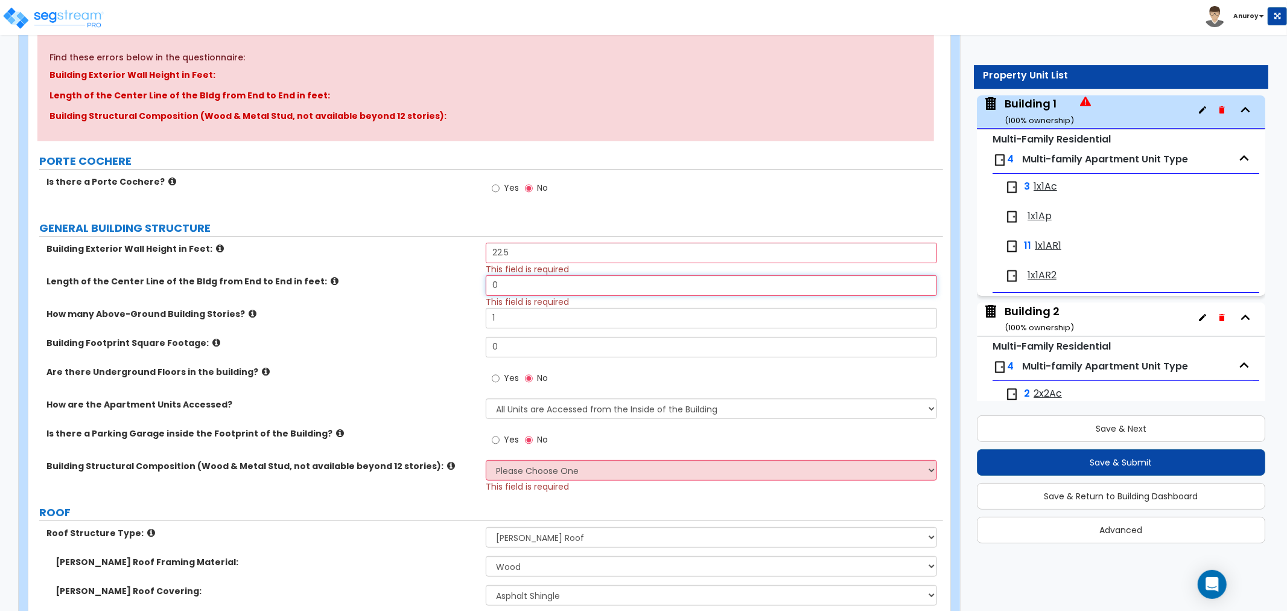
click at [442, 290] on div "Length of the Center Line of the Bldg from End to End in feet: 0 This field is …" at bounding box center [485, 291] width 915 height 33
drag, startPoint x: 540, startPoint y: 312, endPoint x: 406, endPoint y: 319, distance: 134.1
click at [415, 325] on div "How many Above-Ground Building Stories? 1" at bounding box center [485, 322] width 915 height 29
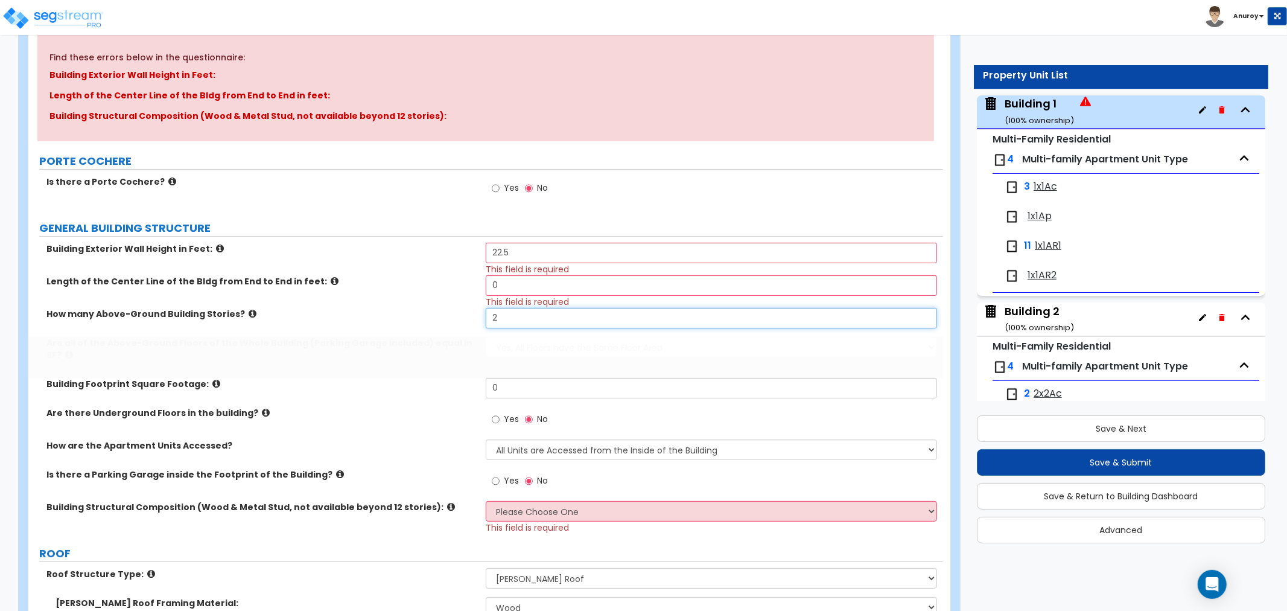
type input "2"
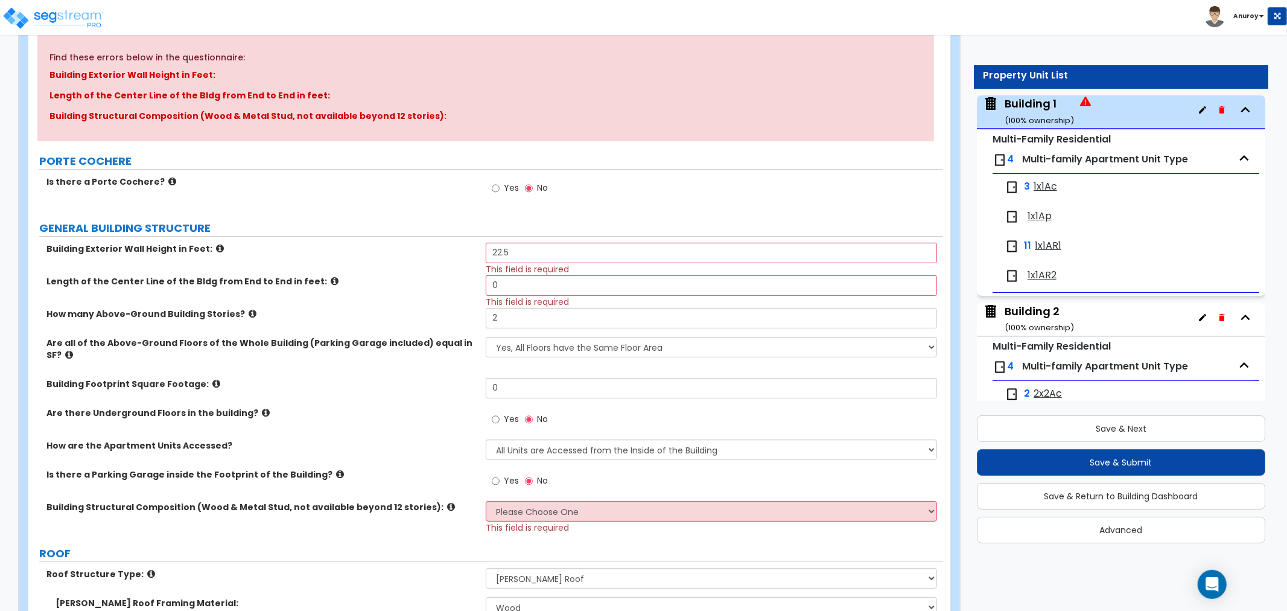
click at [249, 312] on icon at bounding box center [253, 313] width 8 height 9
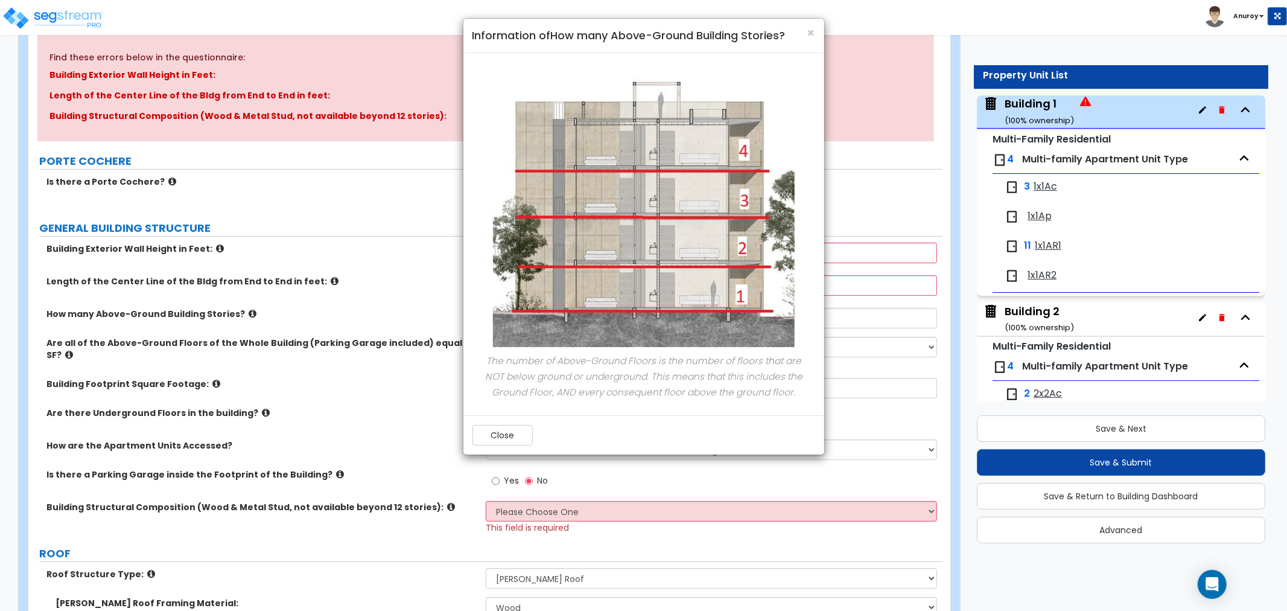
click at [309, 320] on div "× Information of How many Above-Ground Building Stories? The number of Above-Gr…" at bounding box center [643, 305] width 1287 height 611
click at [237, 285] on div "× Information of How many Above-Ground Building Stories? The number of Above-Gr…" at bounding box center [643, 305] width 1287 height 611
drag, startPoint x: 328, startPoint y: 308, endPoint x: 415, endPoint y: 351, distance: 97.1
click at [342, 314] on div "× Information of How many Above-Ground Building Stories? The number of Above-Gr…" at bounding box center [643, 305] width 1287 height 611
drag, startPoint x: 482, startPoint y: 434, endPoint x: 345, endPoint y: 338, distance: 167.6
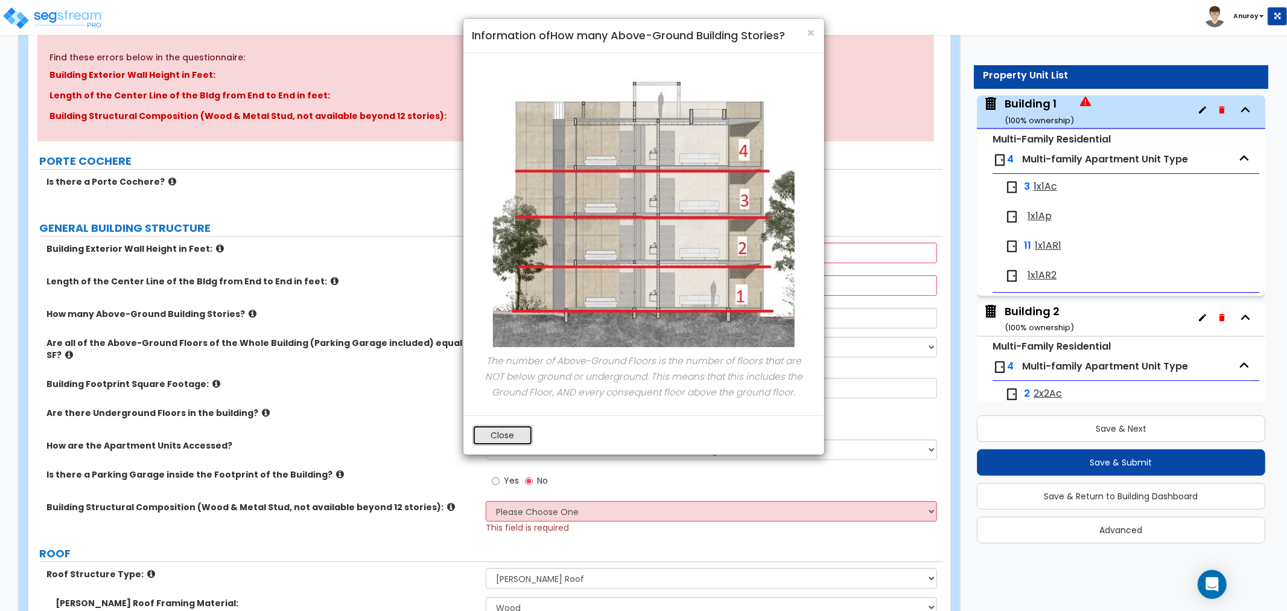
click at [480, 433] on button "Close" at bounding box center [502, 435] width 60 height 21
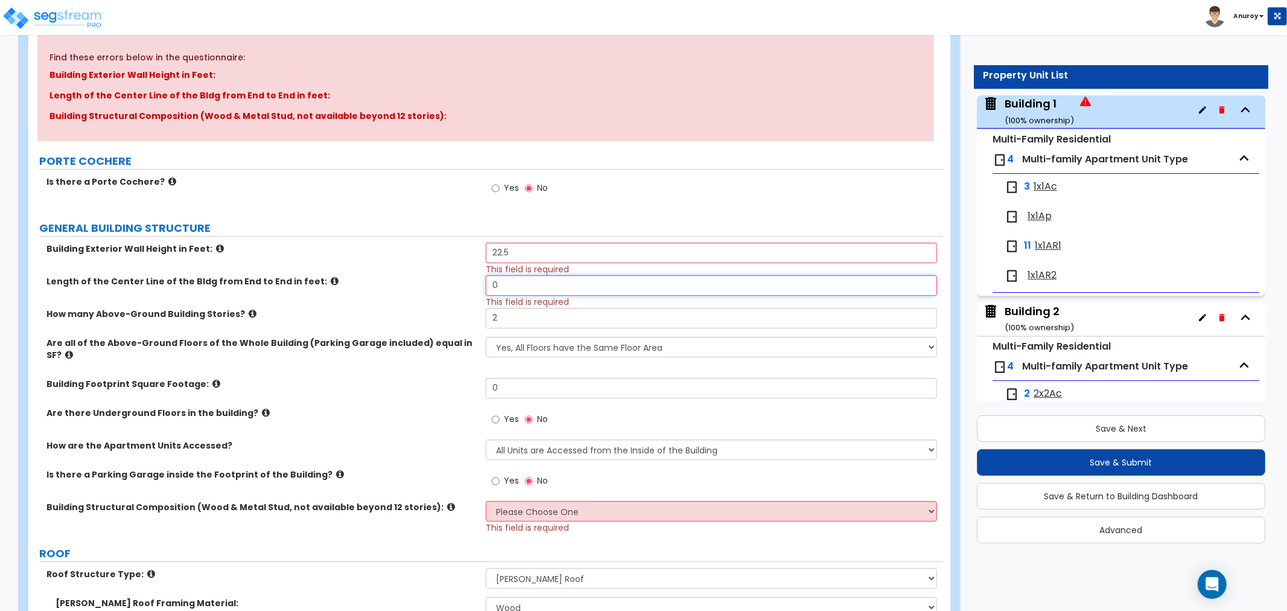
drag, startPoint x: 501, startPoint y: 282, endPoint x: 451, endPoint y: 282, distance: 49.5
click at [451, 282] on div "Length of the Center Line of the Bldg from End to End in feet: 0 This field is …" at bounding box center [485, 291] width 915 height 33
type input "130"
click at [521, 318] on input "2" at bounding box center [711, 318] width 451 height 21
click at [73, 350] on icon at bounding box center [69, 354] width 8 height 9
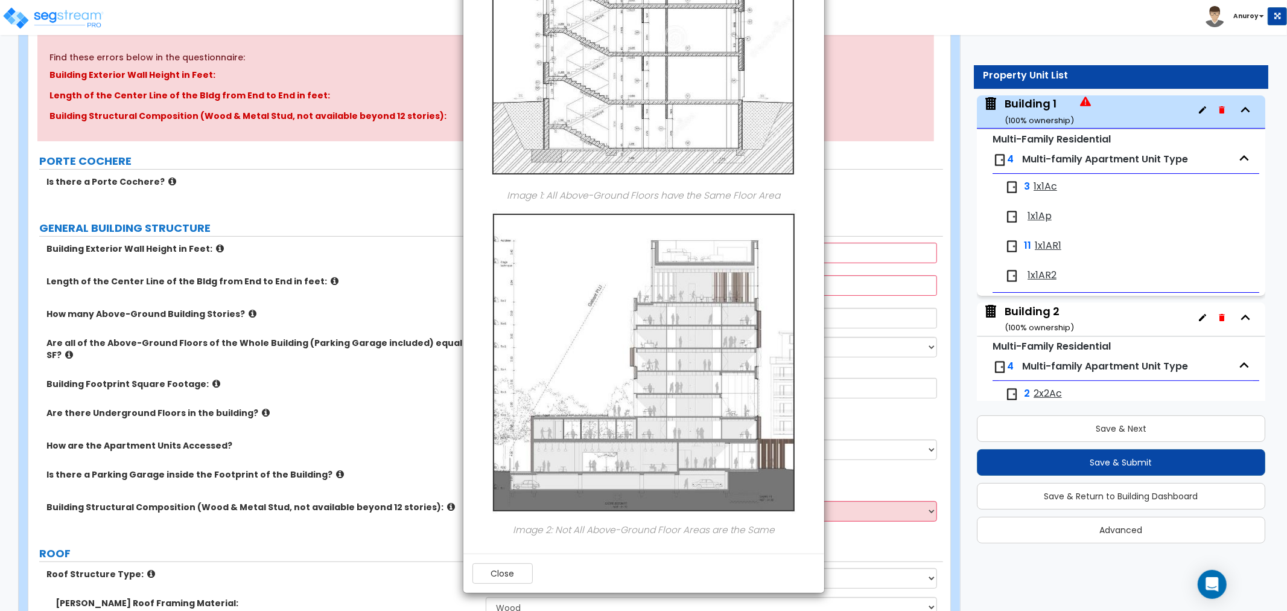
scroll to position [0, 0]
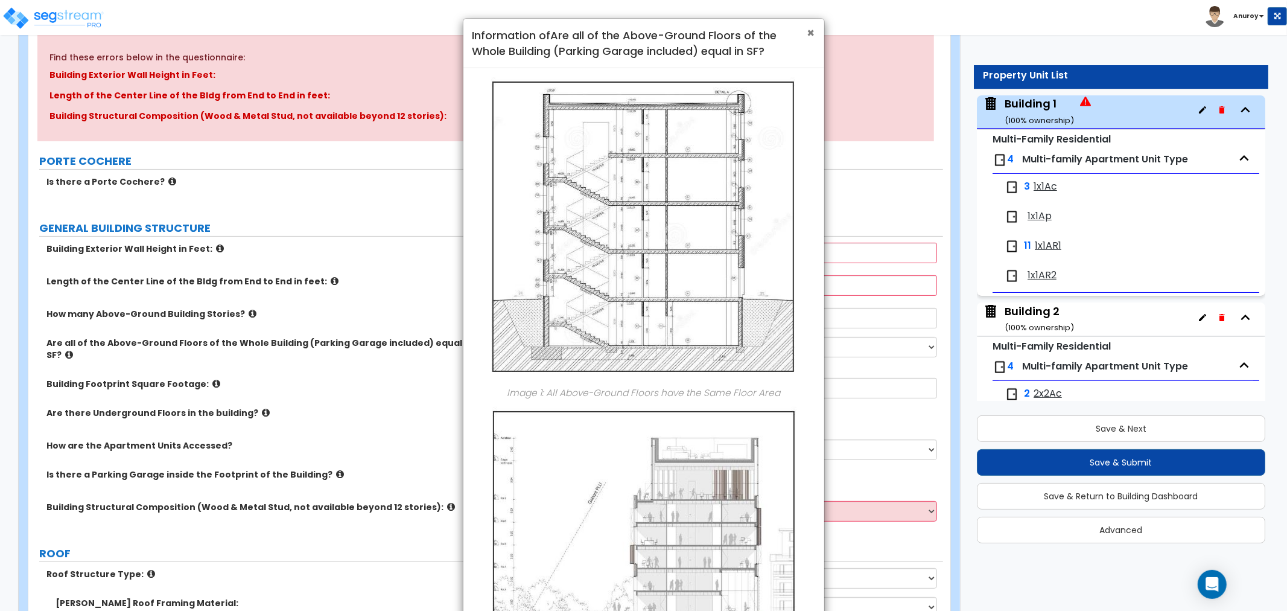
click at [815, 30] on span "×" at bounding box center [811, 32] width 8 height 17
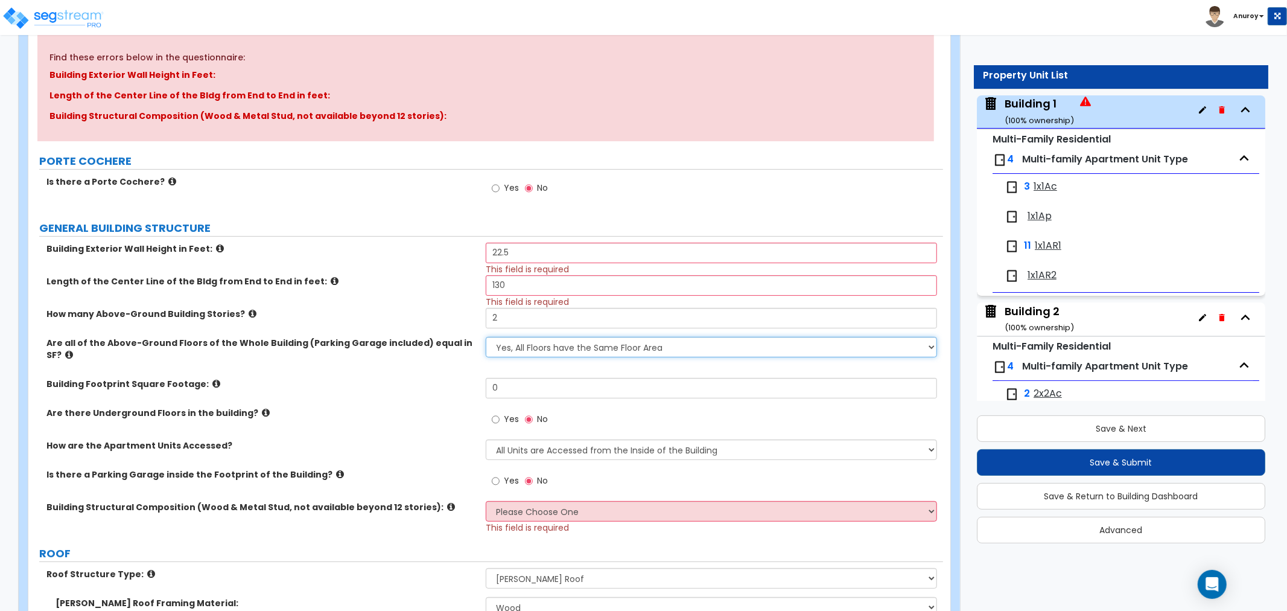
click at [570, 345] on select "Yes, All Floors have the Same Floor Area No, Not All Floor Areas are the Same" at bounding box center [711, 347] width 451 height 21
click at [569, 342] on select "Yes, All Floors have the Same Floor Area No, Not All Floor Areas are the Same" at bounding box center [711, 347] width 451 height 21
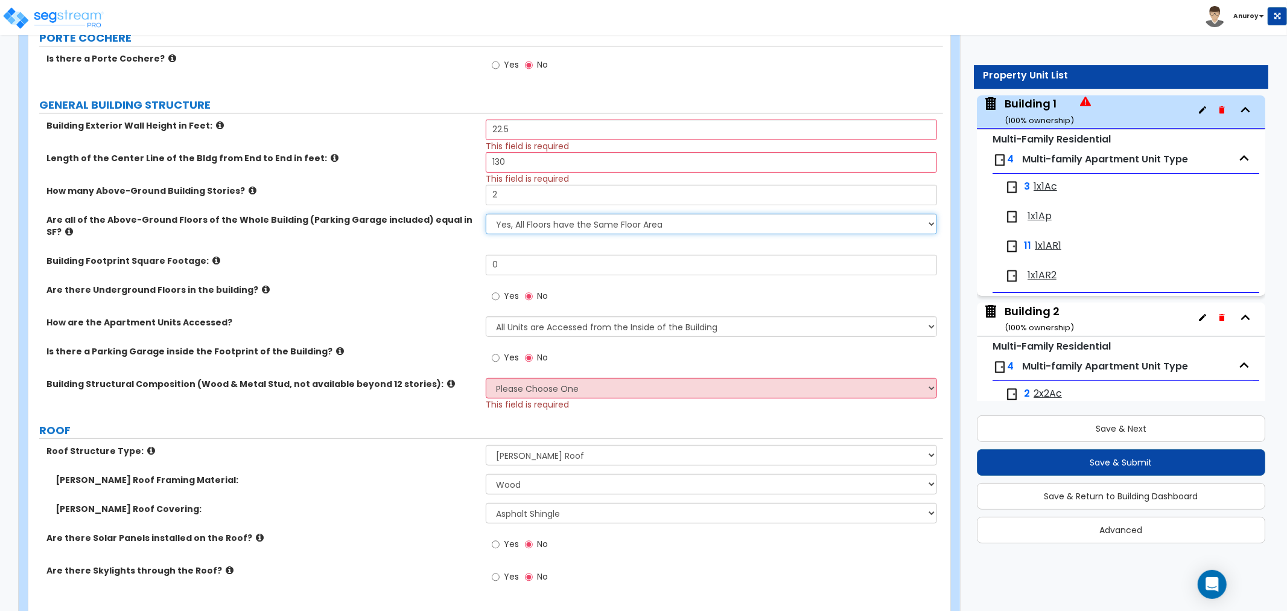
scroll to position [268, 0]
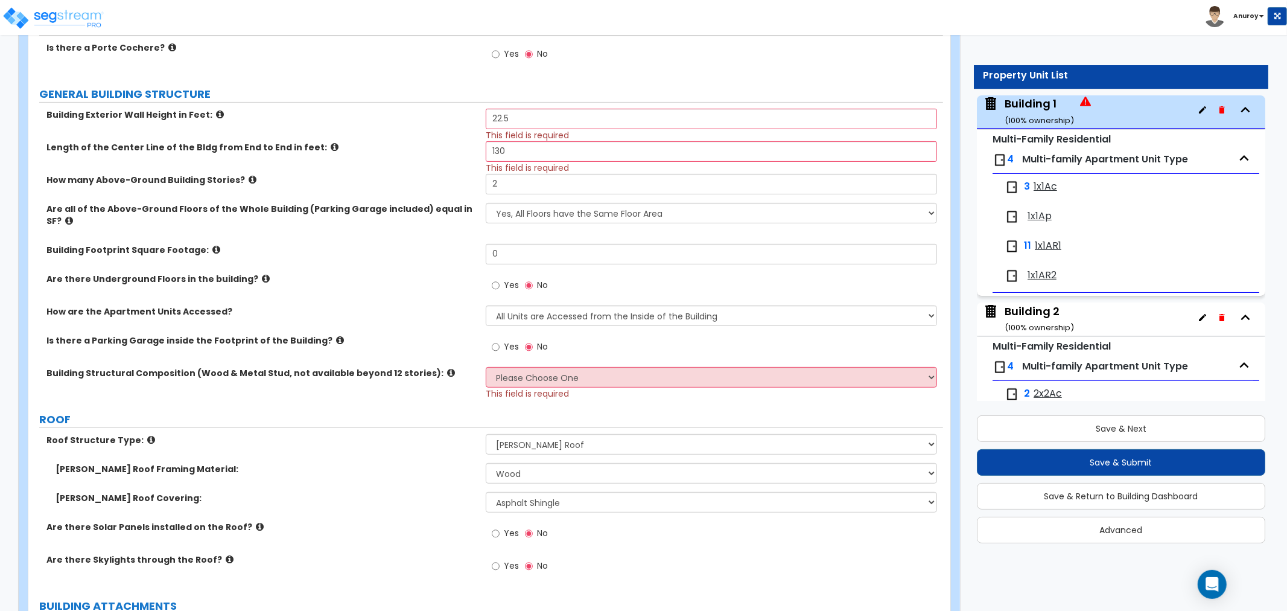
click at [249, 176] on icon at bounding box center [253, 179] width 8 height 9
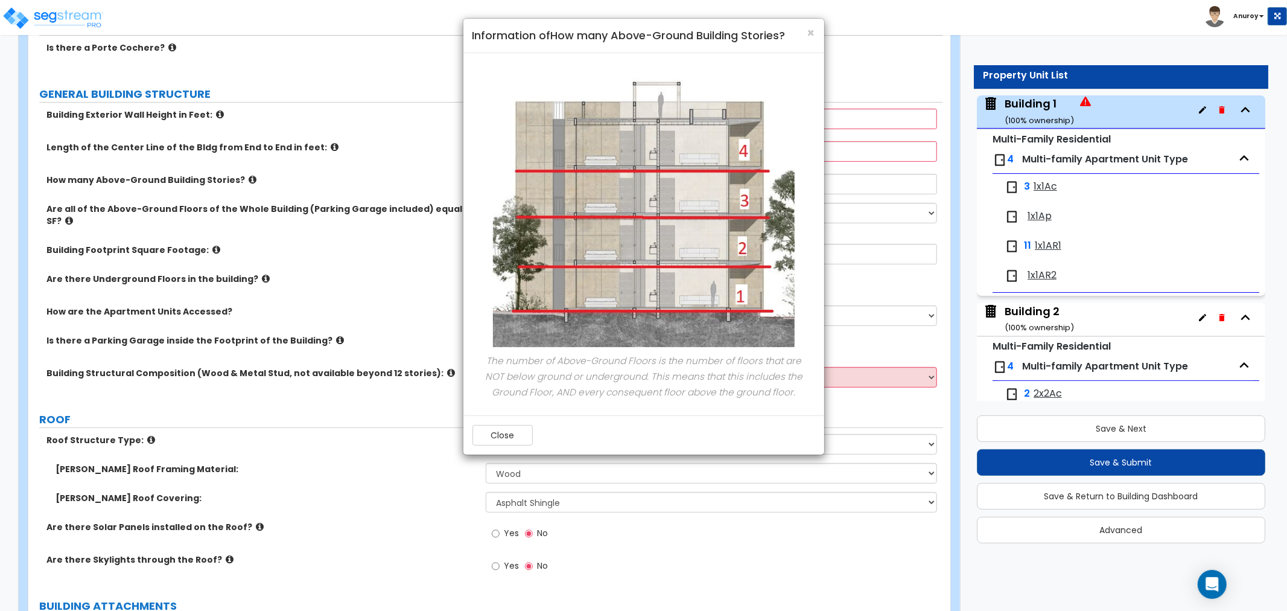
click at [235, 173] on div "× Information of How many Above-Ground Building Stories? The number of Above-Gr…" at bounding box center [643, 305] width 1287 height 611
drag, startPoint x: 281, startPoint y: 119, endPoint x: 421, endPoint y: 112, distance: 139.5
click at [288, 119] on div "× Information of How many Above-Ground Building Stories? The number of Above-Gr…" at bounding box center [643, 305] width 1287 height 611
click at [813, 33] on span "×" at bounding box center [811, 32] width 8 height 17
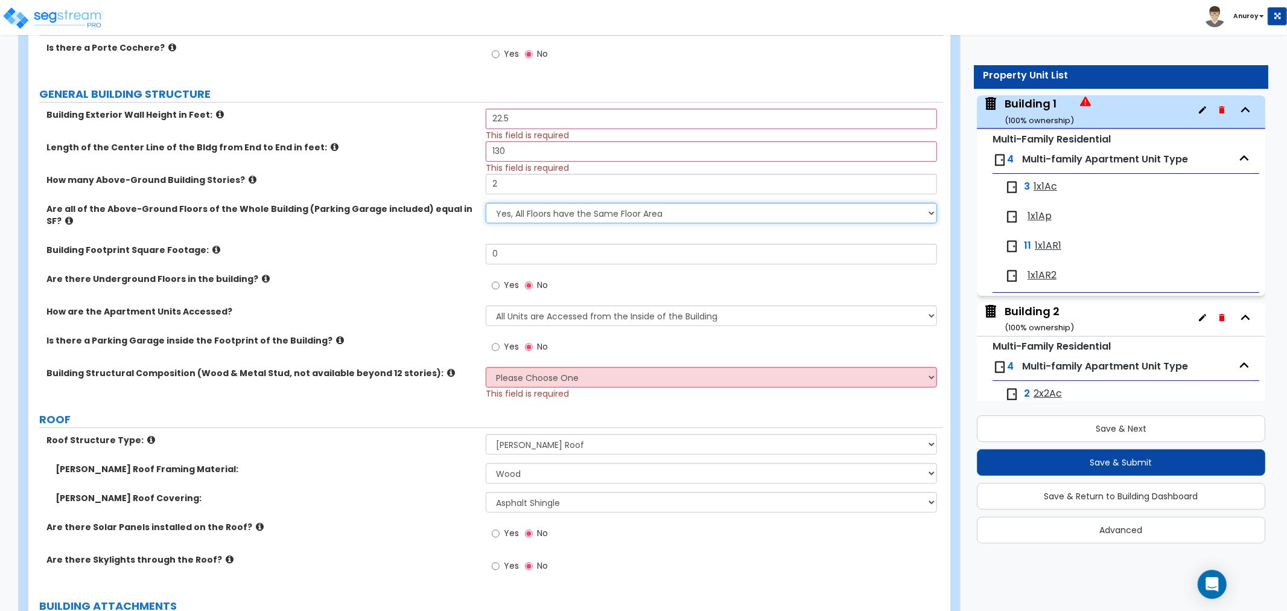
click at [507, 209] on select "Yes, All Floors have the Same Floor Area No, Not All Floor Areas are the Same" at bounding box center [711, 213] width 451 height 21
click at [486, 203] on select "Yes, All Floors have the Same Floor Area No, Not All Floor Areas are the Same" at bounding box center [711, 213] width 451 height 21
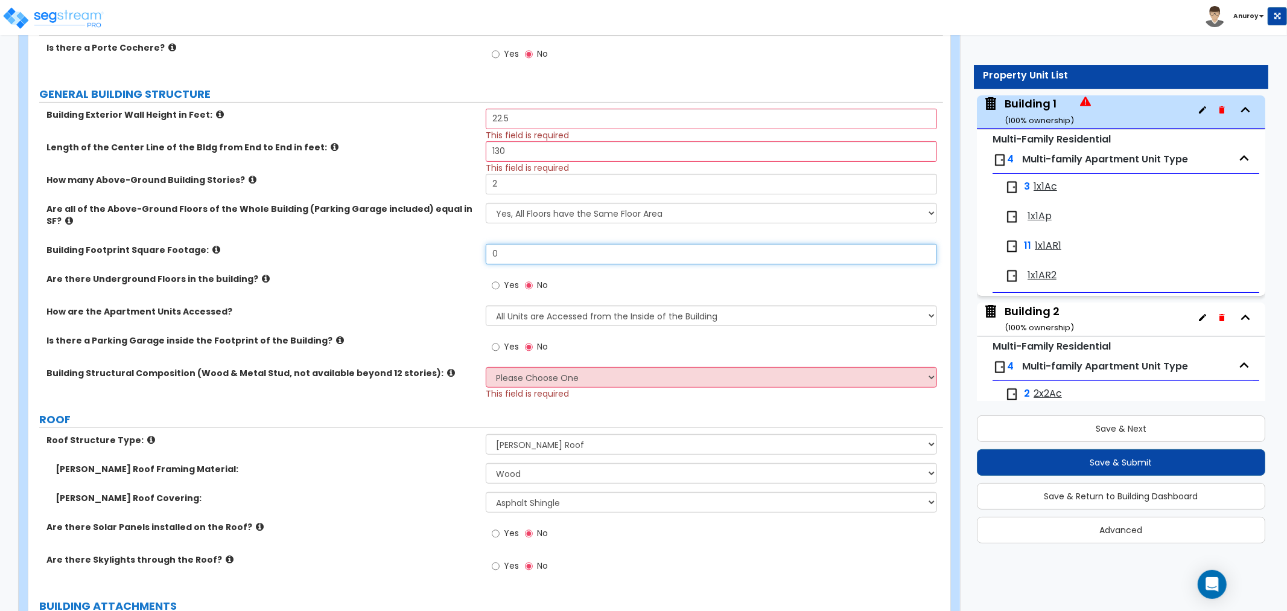
click at [616, 244] on input "0" at bounding box center [711, 254] width 451 height 21
click at [342, 244] on label "Building Footprint Square Footage:" at bounding box center [261, 250] width 430 height 12
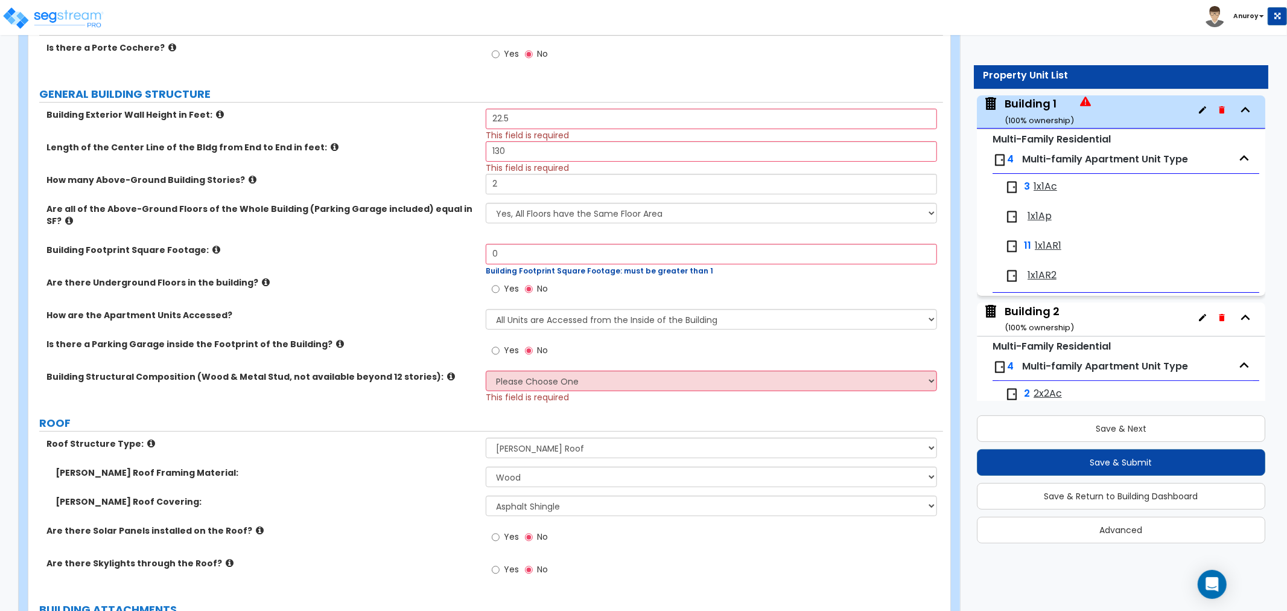
click at [212, 245] on icon at bounding box center [216, 249] width 8 height 9
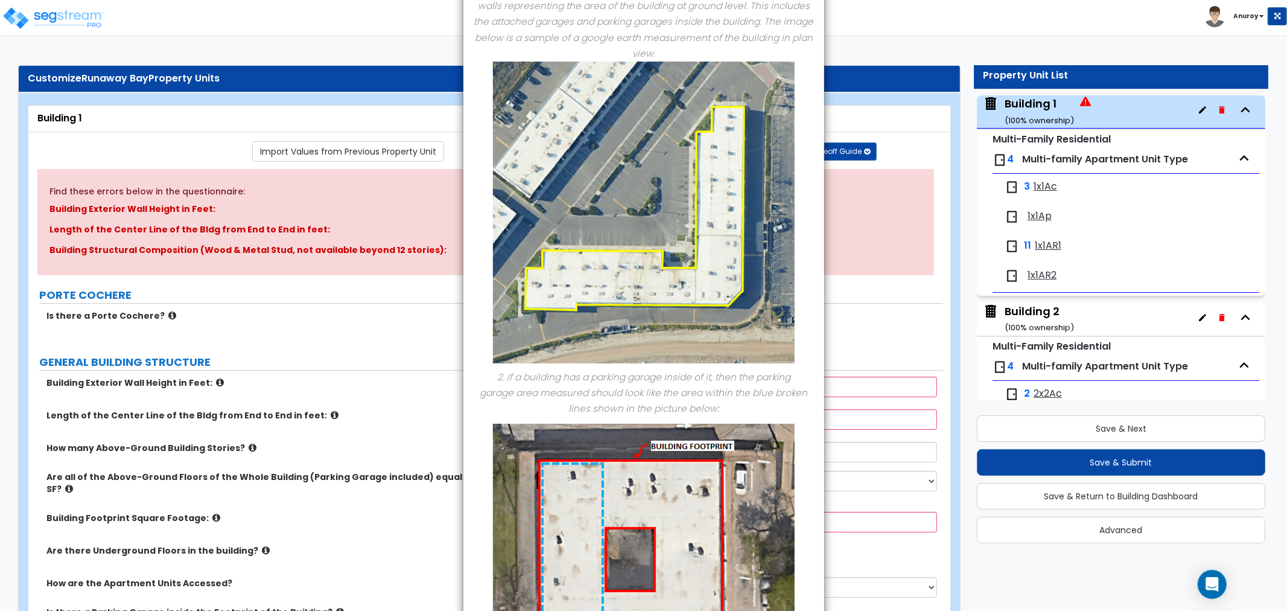
scroll to position [0, 0]
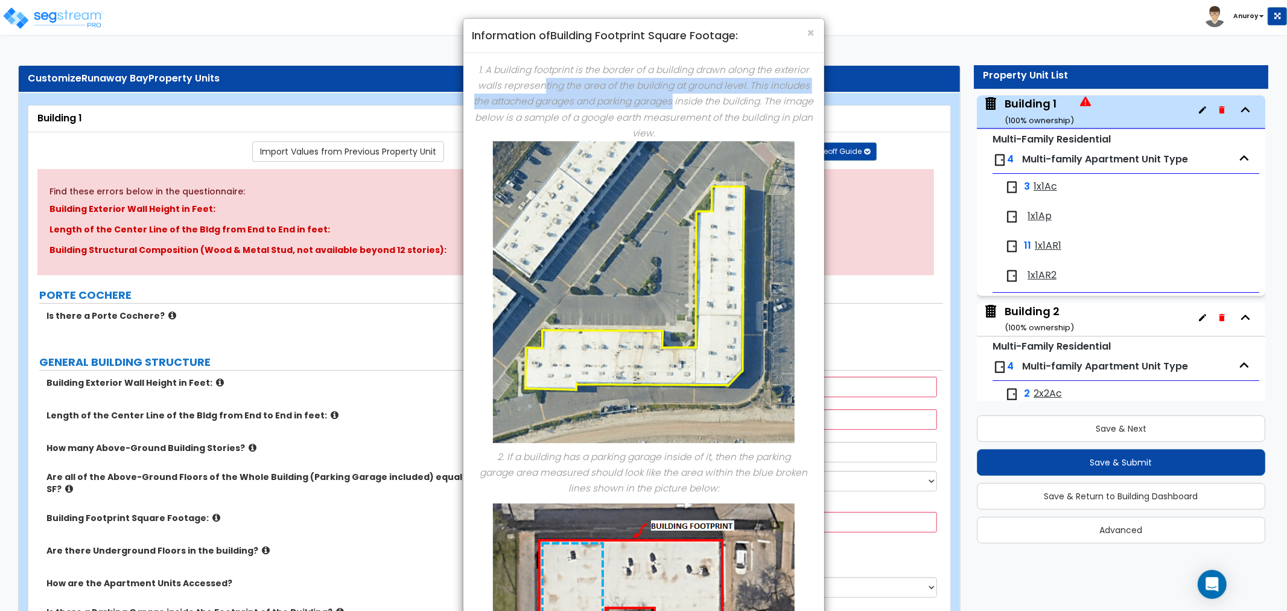
drag, startPoint x: 546, startPoint y: 92, endPoint x: 696, endPoint y: 111, distance: 151.5
click at [680, 107] on icon "1. A building footprint is the border of a building drawn along the exterior wa…" at bounding box center [644, 101] width 340 height 76
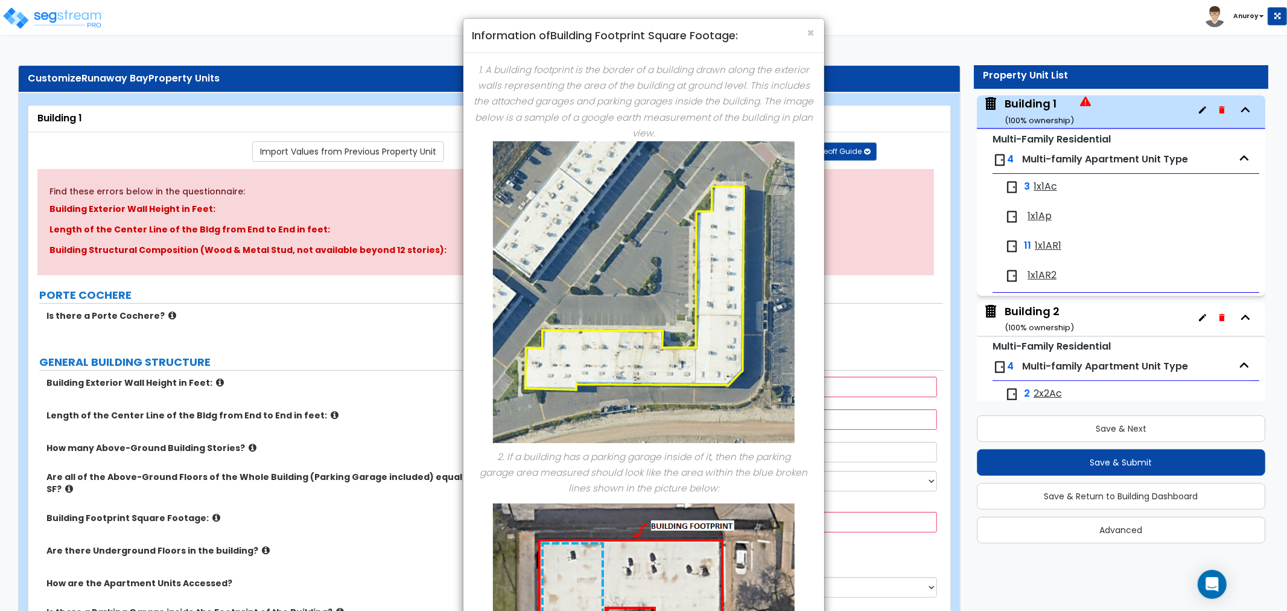
click at [710, 116] on icon "1. A building footprint is the border of a building drawn along the exterior wa…" at bounding box center [644, 101] width 340 height 76
click at [807, 29] on span "×" at bounding box center [811, 32] width 8 height 17
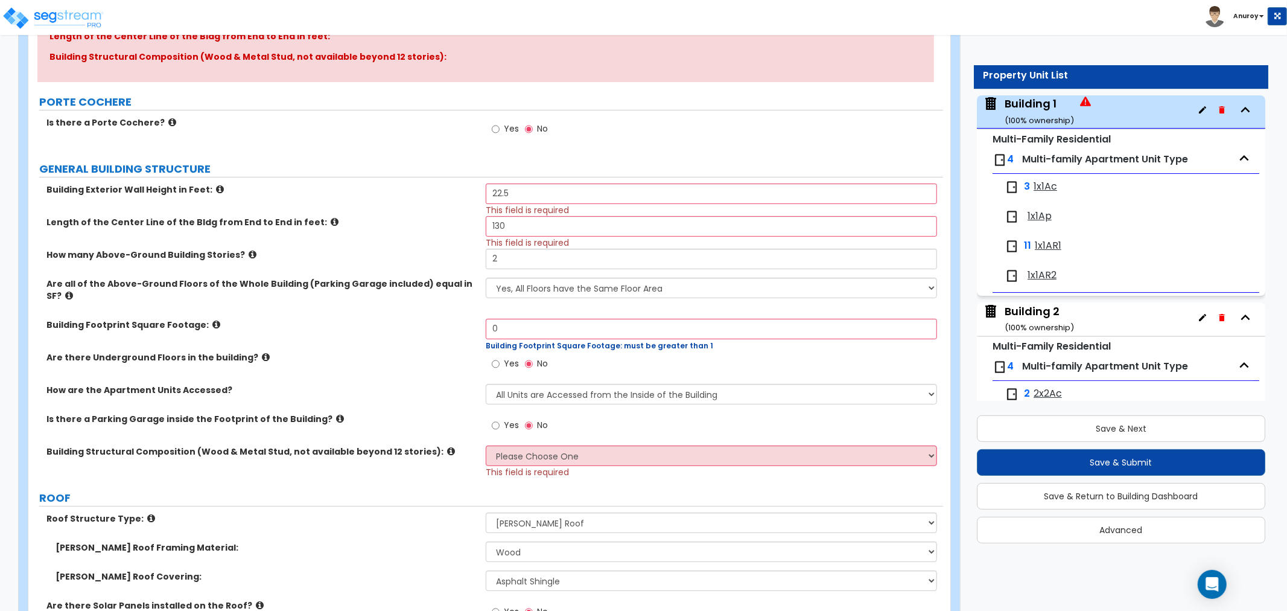
scroll to position [201, 0]
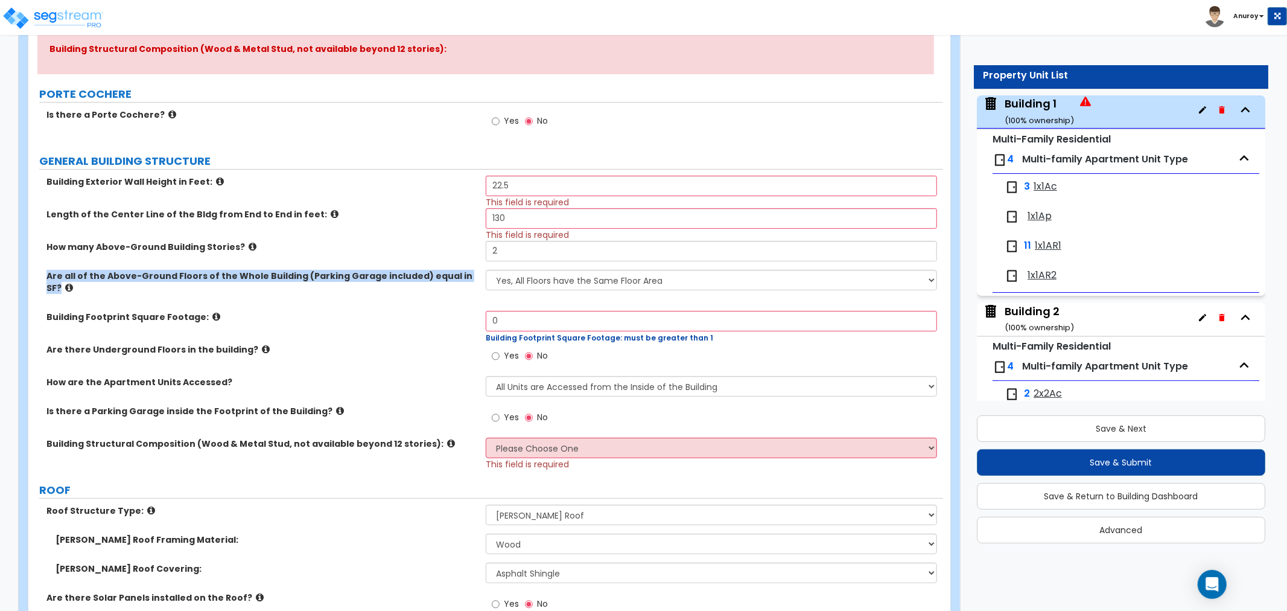
drag, startPoint x: 460, startPoint y: 276, endPoint x: 43, endPoint y: 278, distance: 417.0
click at [43, 278] on div "Are all of the Above-Ground Floors of the Whole Building (Parking Garage includ…" at bounding box center [256, 282] width 457 height 24
click at [332, 343] on label "Are there Underground Floors in the building?" at bounding box center [261, 349] width 430 height 12
click at [544, 205] on span "This field is required" at bounding box center [527, 202] width 83 height 12
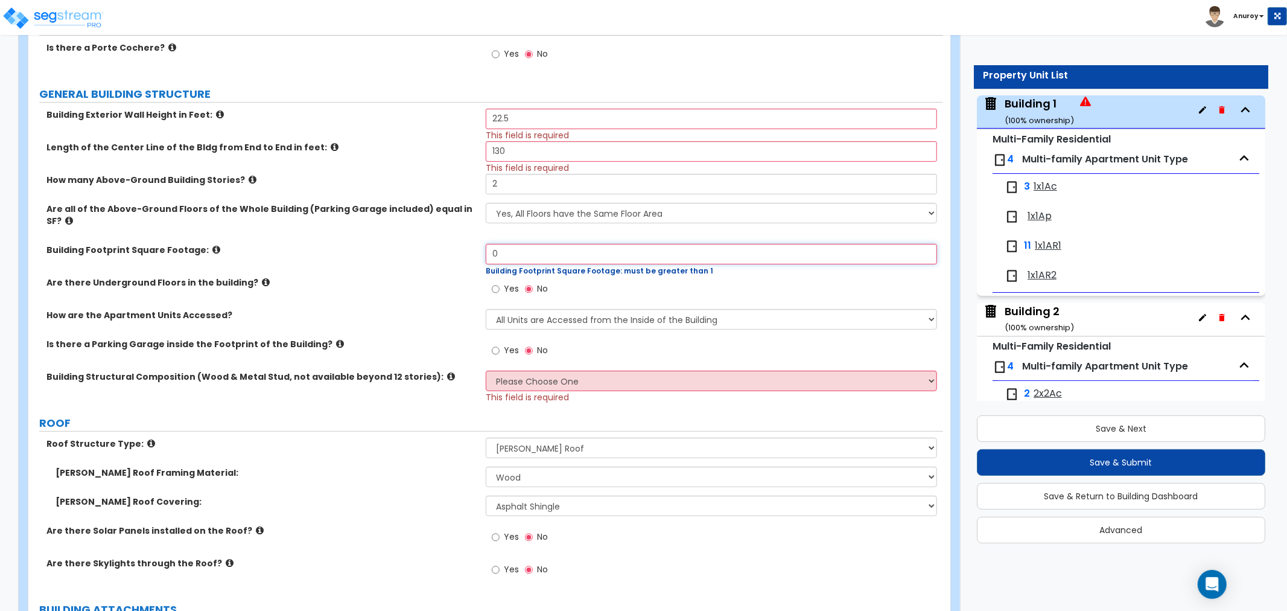
drag, startPoint x: 614, startPoint y: 243, endPoint x: 469, endPoint y: 242, distance: 145.4
click at [469, 244] on div "Building Footprint Square Footage: 0 Building Footprint Square Footage: must be…" at bounding box center [485, 260] width 915 height 33
type input "8,350"
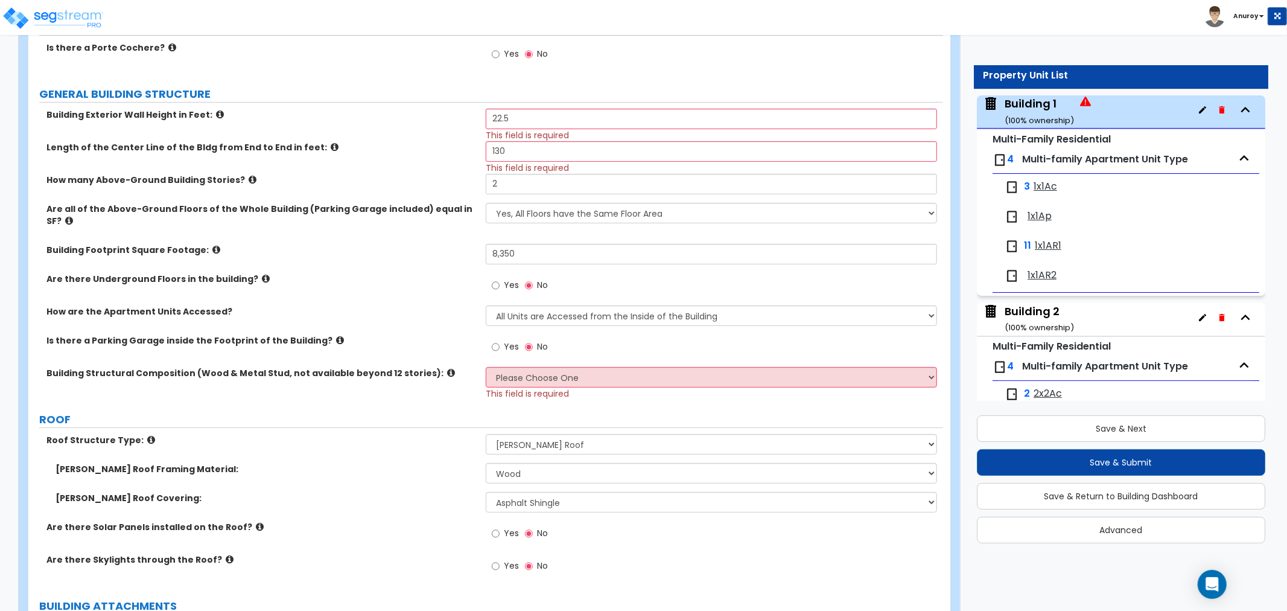
click at [606, 285] on div "Yes No" at bounding box center [714, 289] width 457 height 33
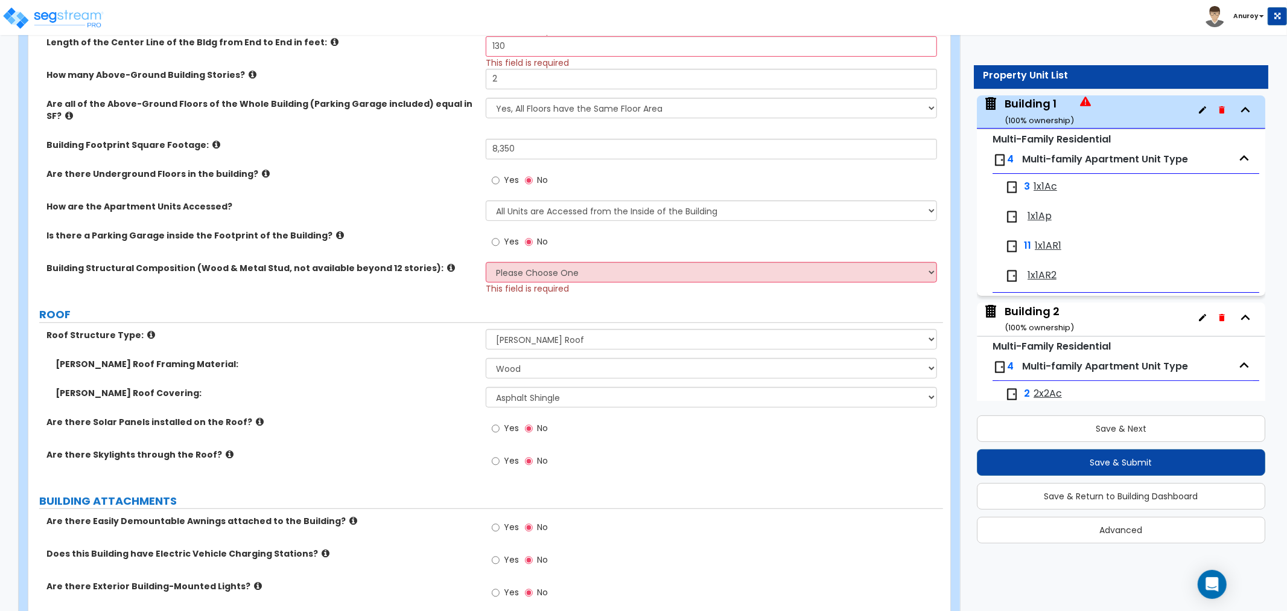
scroll to position [402, 0]
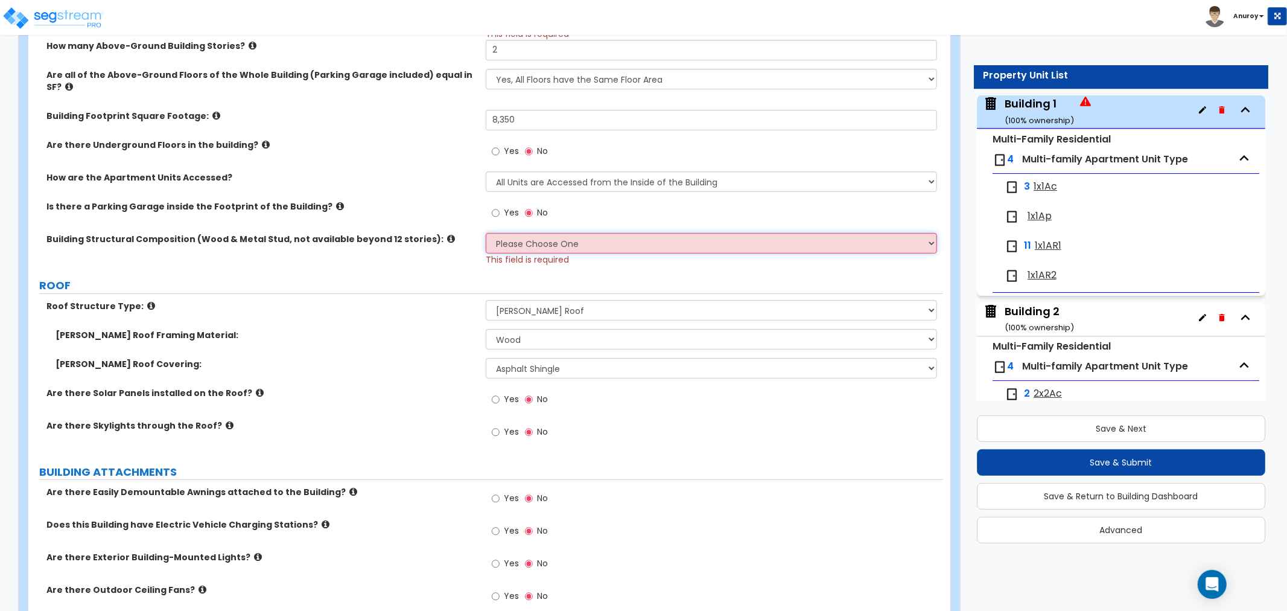
click at [557, 237] on select "Please Choose One Reinforced Concrete Structural Steel Brick Masonry CMU Masonr…" at bounding box center [711, 243] width 451 height 21
click at [447, 234] on icon at bounding box center [451, 238] width 8 height 9
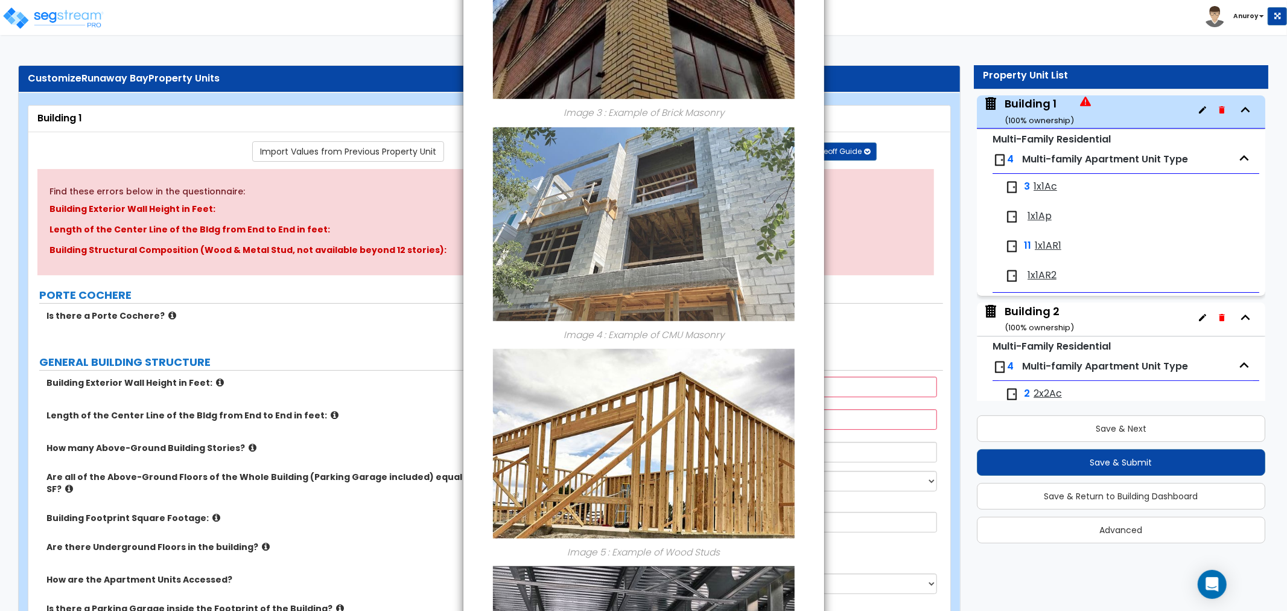
scroll to position [670, 0]
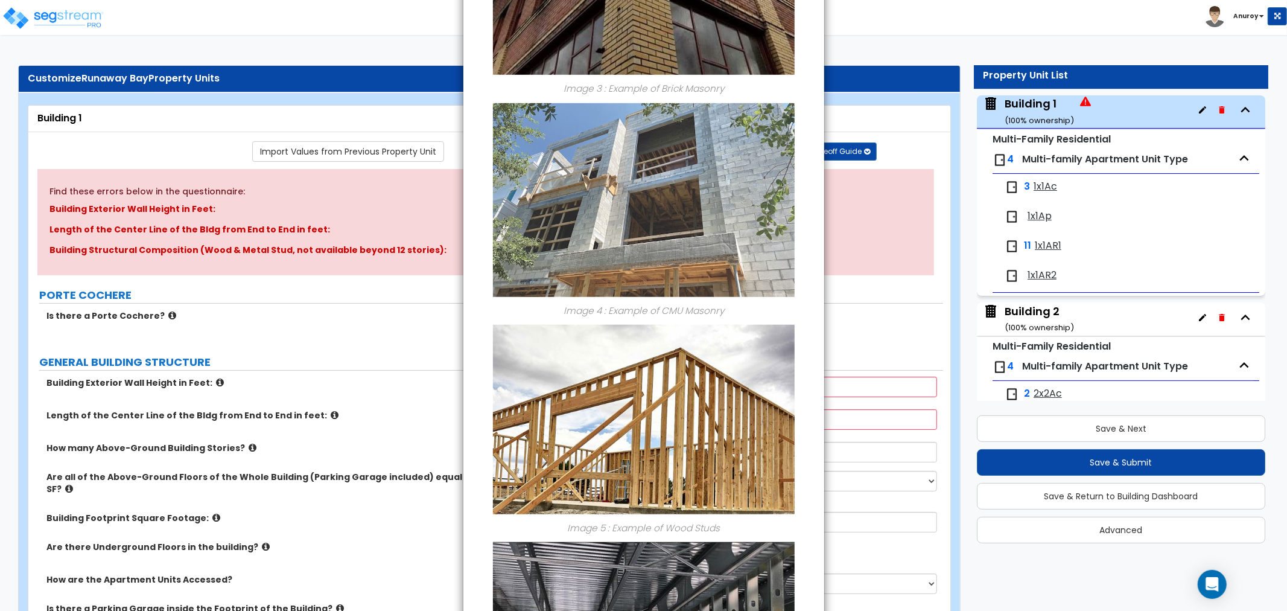
click at [313, 340] on div "× Information of Building Structural Composition (Wood & Metal Stud, not availa…" at bounding box center [643, 305] width 1287 height 611
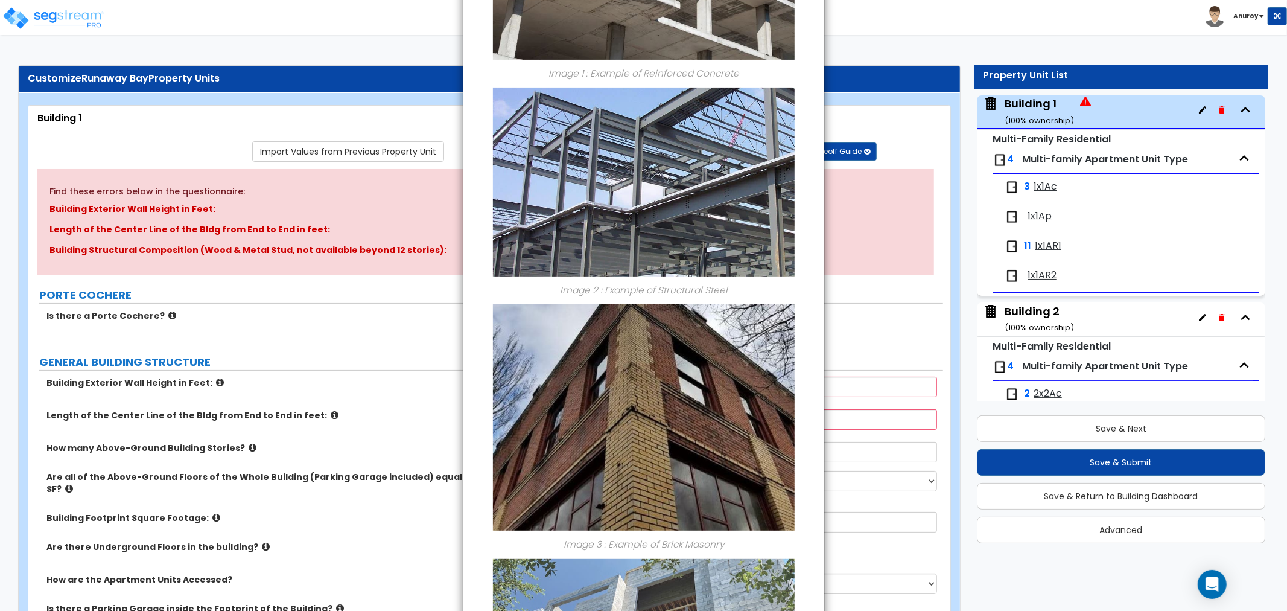
scroll to position [0, 0]
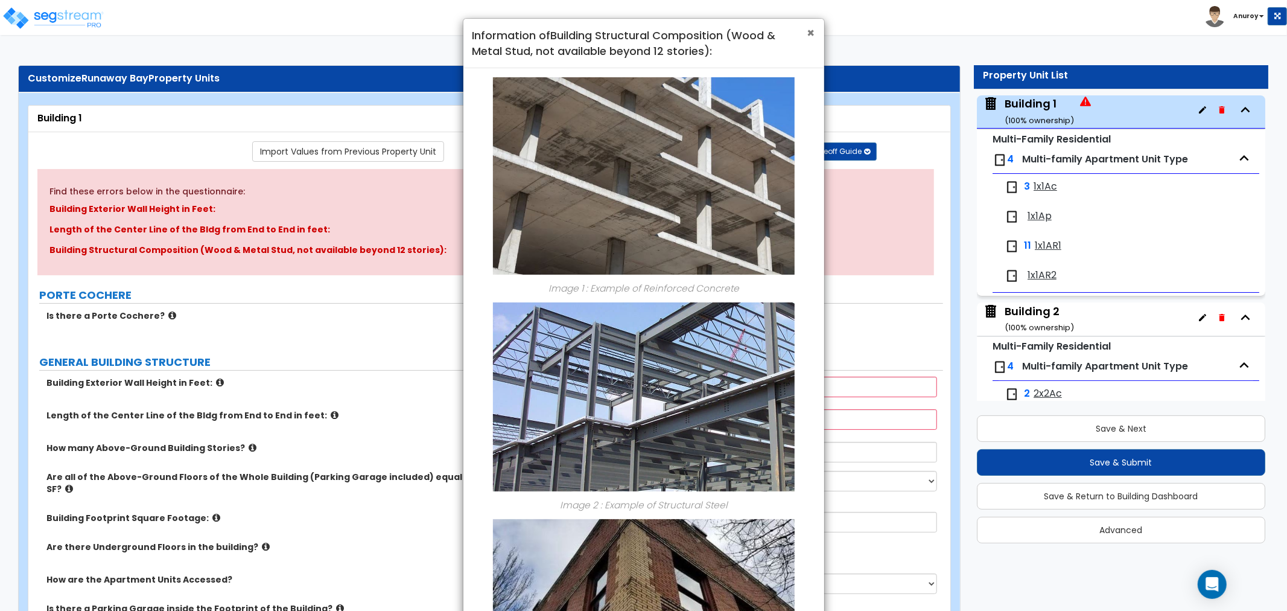
click at [810, 37] on span "×" at bounding box center [811, 32] width 8 height 17
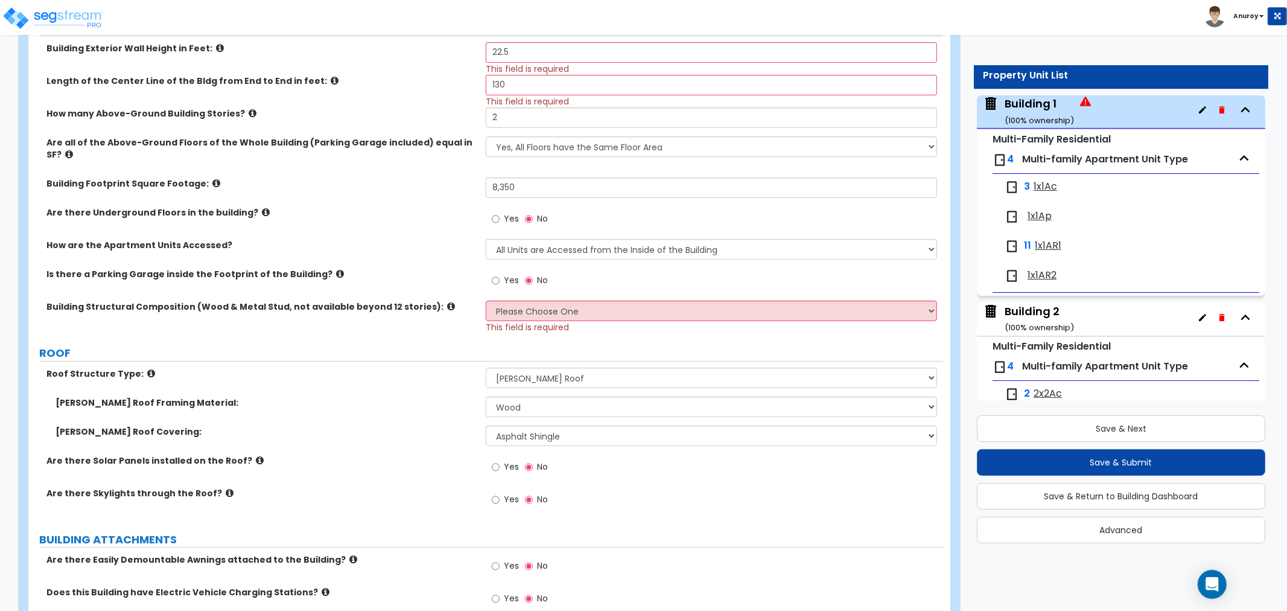
scroll to position [335, 0]
drag, startPoint x: 540, startPoint y: 313, endPoint x: 541, endPoint y: 303, distance: 9.7
click at [540, 320] on span "This field is required" at bounding box center [527, 326] width 83 height 12
click at [544, 300] on select "Please Choose One Reinforced Concrete Structural Steel Brick Masonry CMU Masonr…" at bounding box center [711, 310] width 451 height 21
select select "7"
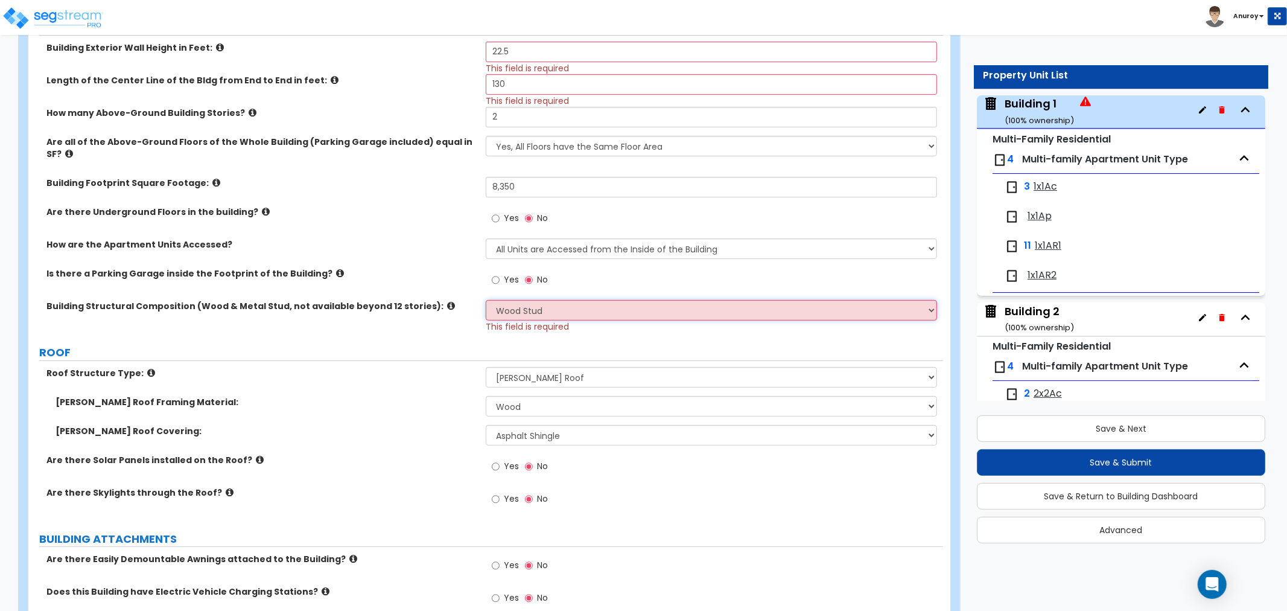
click at [486, 300] on select "Please Choose One Reinforced Concrete Structural Steel Brick Masonry CMU Masonr…" at bounding box center [711, 310] width 451 height 21
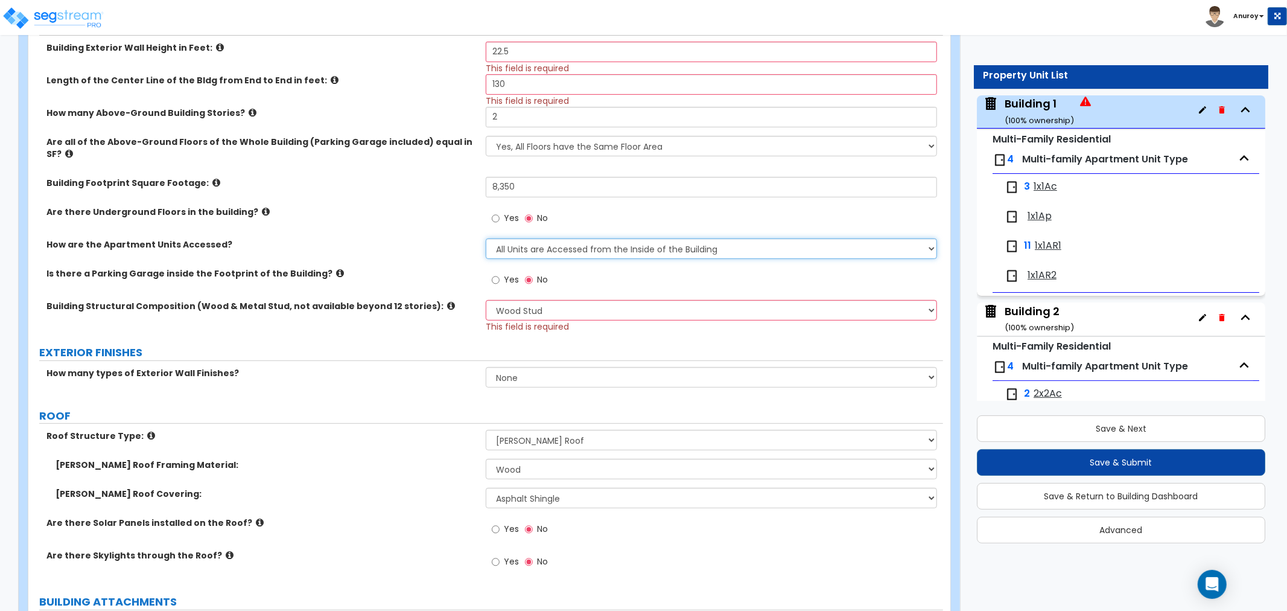
drag, startPoint x: 523, startPoint y: 234, endPoint x: 512, endPoint y: 243, distance: 15.0
click at [523, 238] on select "All Units are Accessed from the Inside of the Building All Units are Accessed f…" at bounding box center [711, 248] width 451 height 21
click at [429, 238] on label "How are the Apartment Units Accessed?" at bounding box center [261, 244] width 430 height 12
click at [541, 145] on select "Yes, All Floors have the Same Floor Area No, Not All Floor Areas are the Same" at bounding box center [711, 146] width 451 height 21
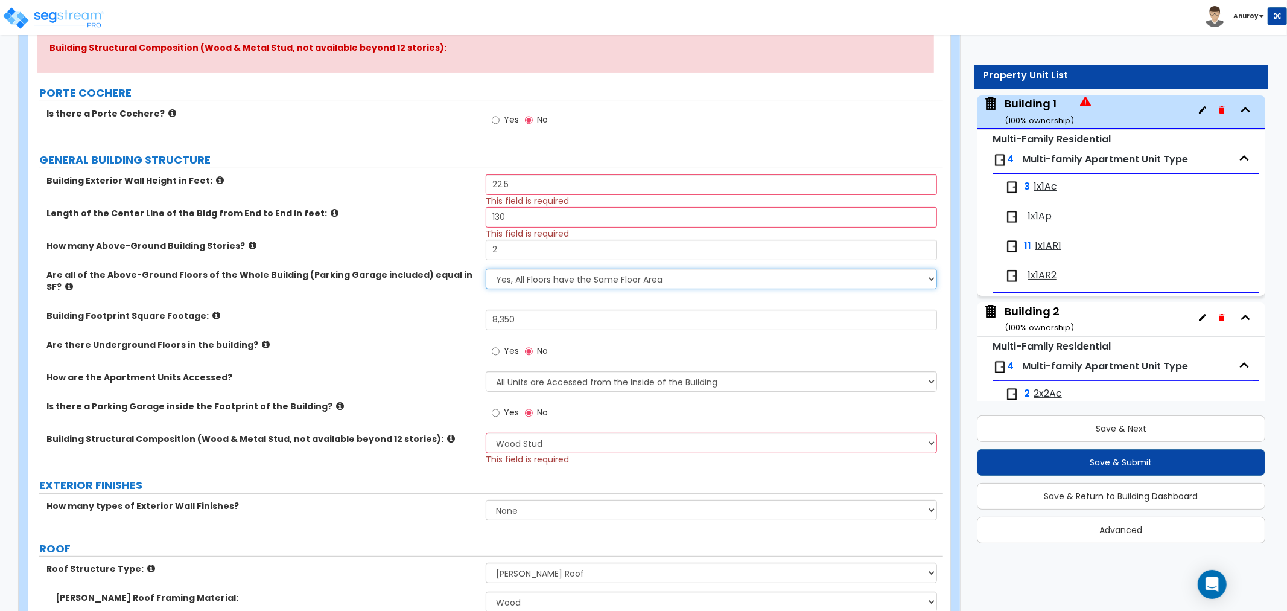
scroll to position [201, 0]
drag, startPoint x: 75, startPoint y: 335, endPoint x: 235, endPoint y: 341, distance: 160.6
click at [233, 341] on div "Are there Underground Floors in the building? Yes No" at bounding box center [485, 356] width 915 height 33
click at [557, 372] on select "All Units are Accessed from the Inside of the Building All Units are Accessed f…" at bounding box center [711, 382] width 451 height 21
select select "2"
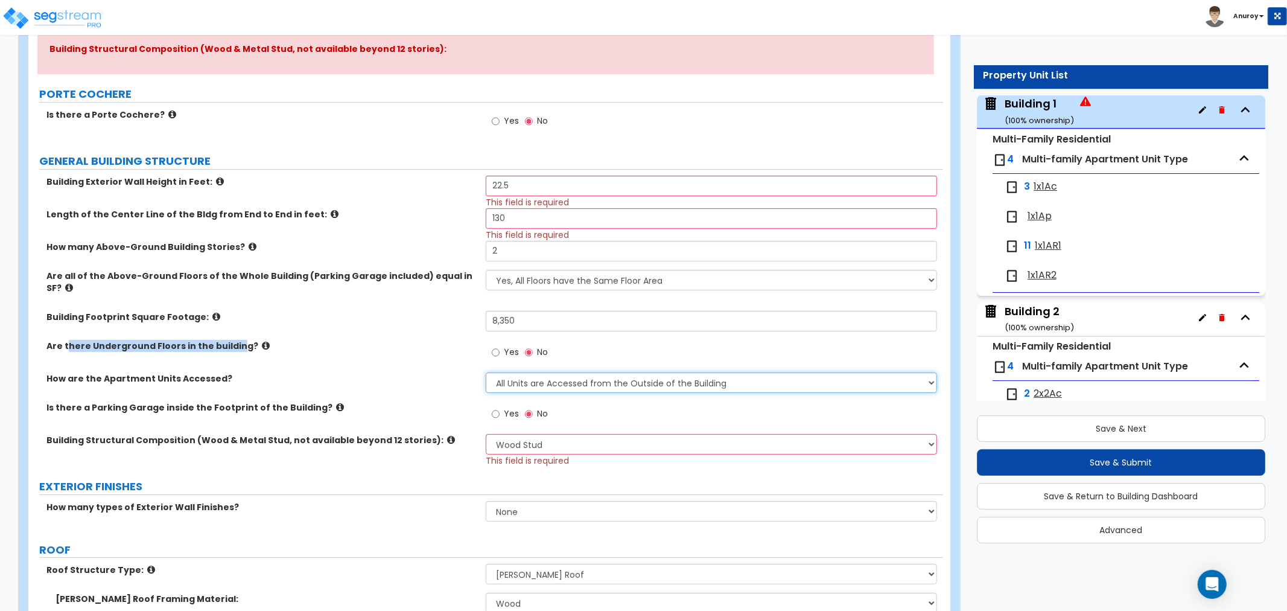
click at [486, 372] on select "All Units are Accessed from the Inside of the Building All Units are Accessed f…" at bounding box center [711, 382] width 451 height 21
click at [393, 434] on label "Building Structural Composition (Wood & Metal Stud, not available beyond 12 sto…" at bounding box center [261, 440] width 430 height 12
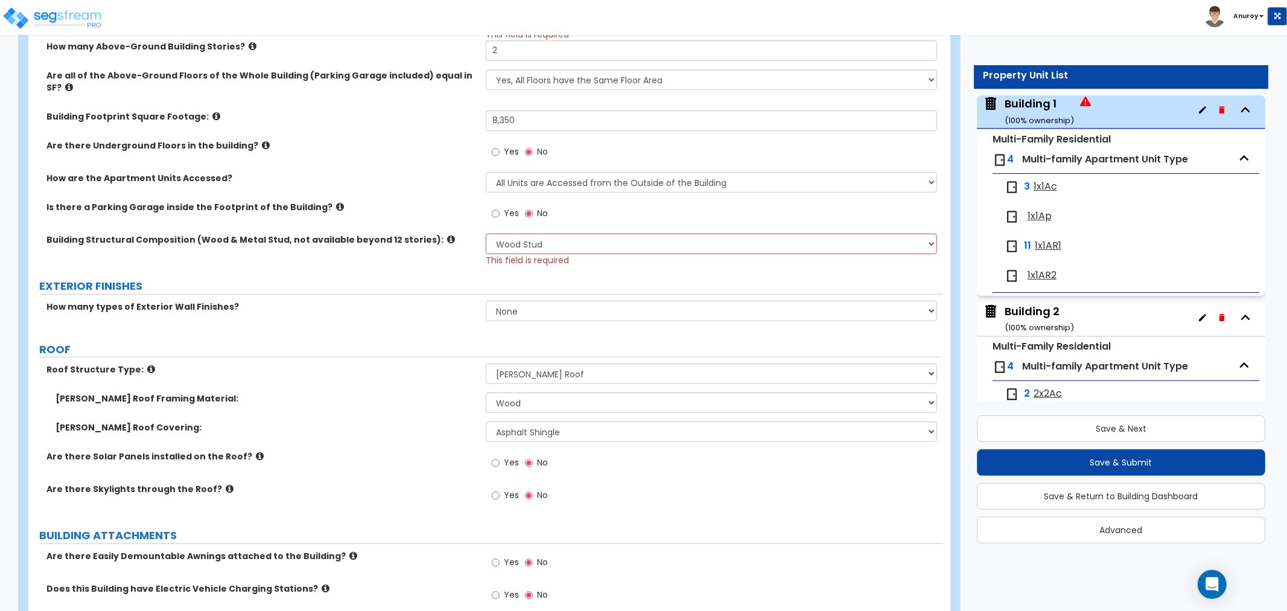
scroll to position [402, 0]
click at [558, 300] on select "None 1 2 3" at bounding box center [711, 310] width 451 height 21
click at [122, 300] on label "How many types of Exterior Wall Finishes?" at bounding box center [261, 306] width 430 height 12
drag, startPoint x: 45, startPoint y: 297, endPoint x: 243, endPoint y: 293, distance: 198.0
click at [232, 300] on div "How many types of Exterior Wall Finishes?" at bounding box center [256, 306] width 457 height 12
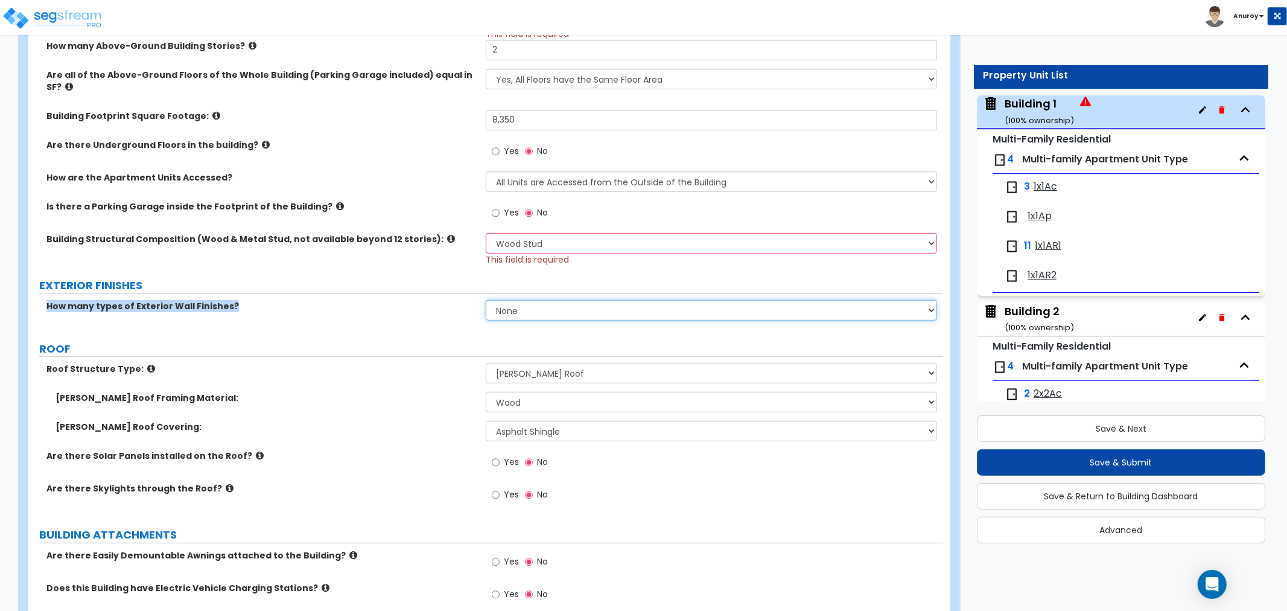
click at [523, 300] on select "None 1 2 3" at bounding box center [711, 310] width 451 height 21
select select "1"
click at [486, 300] on select "None 1 2 3" at bounding box center [711, 310] width 451 height 21
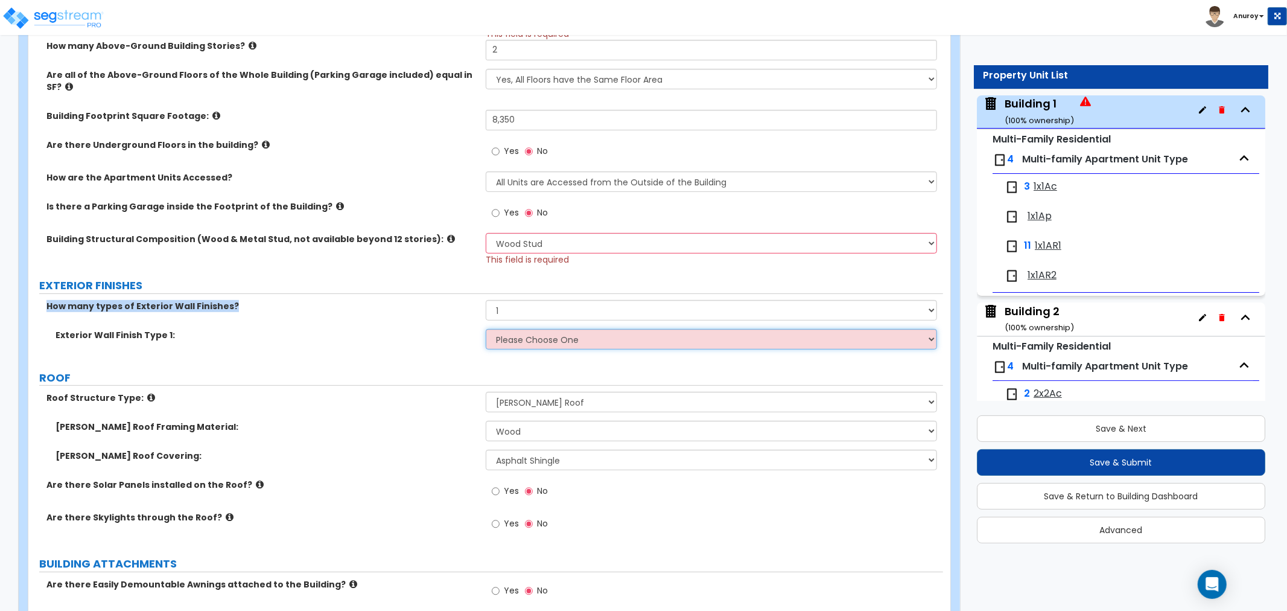
click at [598, 329] on select "Please Choose One No Finish/Shared Wall No Wall Brick Veneer Stone Veneer Wood …" at bounding box center [711, 339] width 451 height 21
select select "7"
click at [486, 329] on select "Please Choose One No Finish/Shared Wall No Wall Brick Veneer Stone Veneer Wood …" at bounding box center [711, 339] width 451 height 21
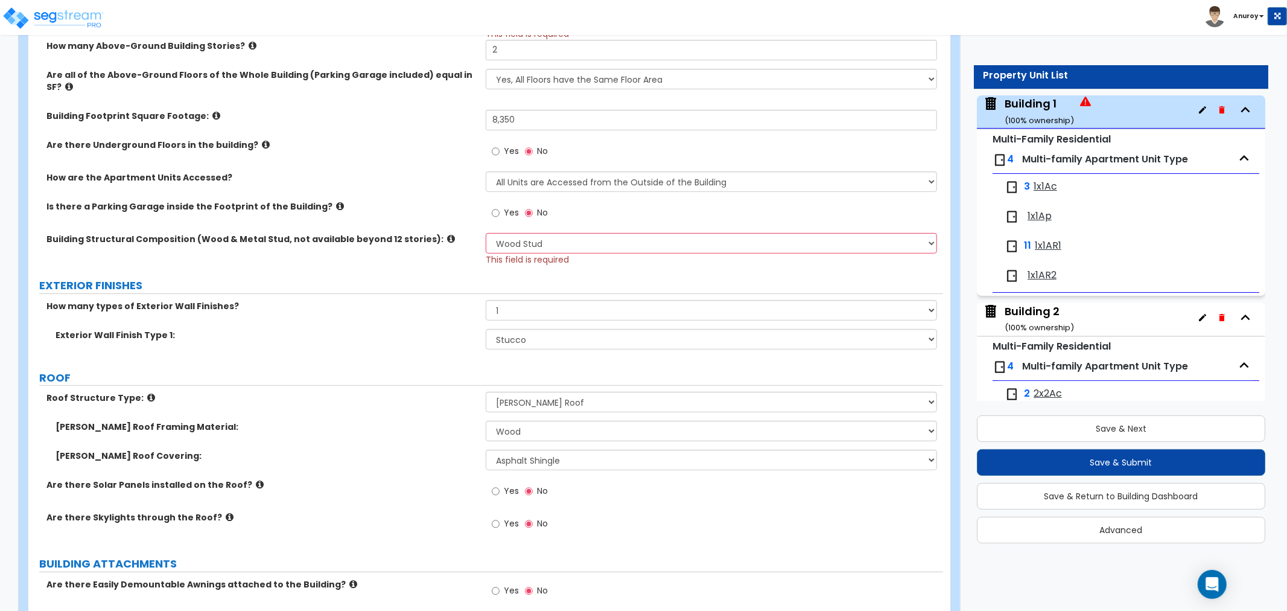
drag, startPoint x: 249, startPoint y: 291, endPoint x: 35, endPoint y: 302, distance: 214.5
click at [35, 302] on div "How many types of Exterior Wall Finishes? None 1 2 3" at bounding box center [485, 314] width 915 height 29
drag, startPoint x: 211, startPoint y: 322, endPoint x: 194, endPoint y: 322, distance: 17.5
click at [209, 329] on label "Exterior Wall Finish Type 1:" at bounding box center [266, 335] width 421 height 12
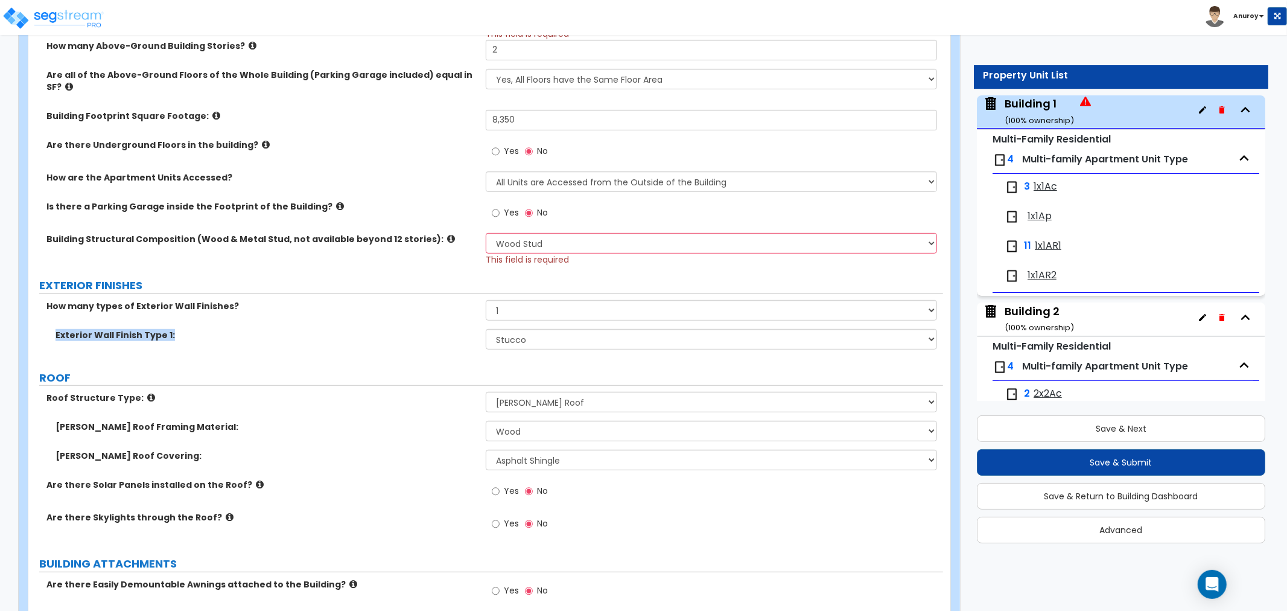
drag, startPoint x: 180, startPoint y: 323, endPoint x: 37, endPoint y: 323, distance: 142.4
click at [37, 329] on div "Exterior Wall Finish Type 1:" at bounding box center [256, 335] width 457 height 12
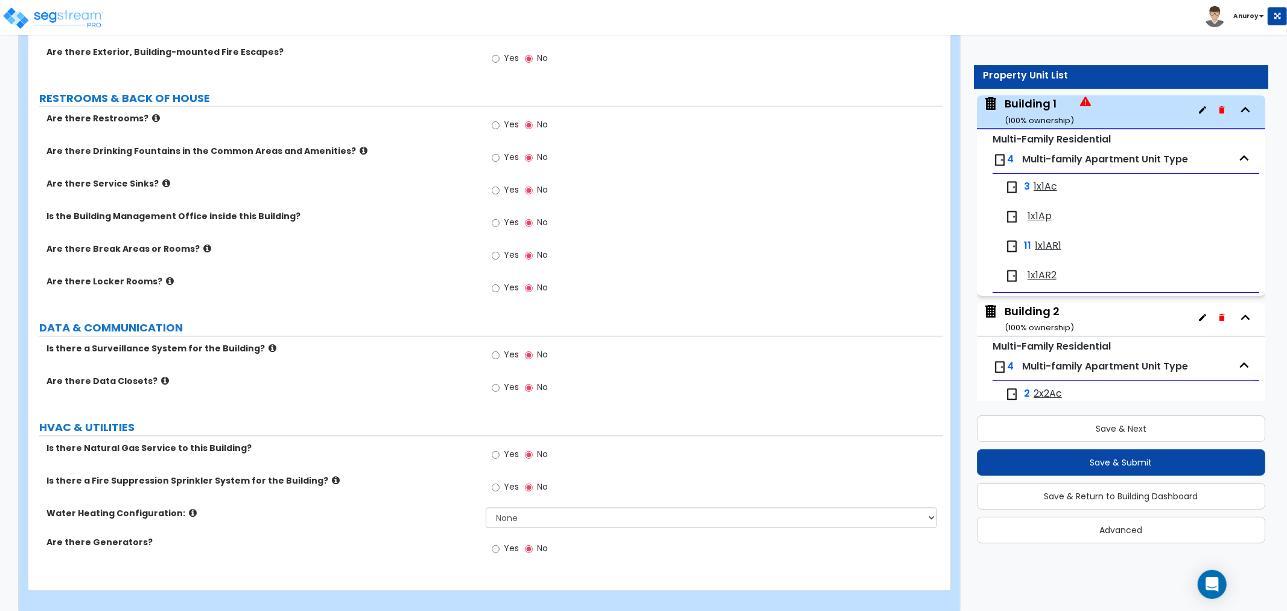
scroll to position [1968, 0]
click at [152, 113] on icon at bounding box center [156, 117] width 8 height 9
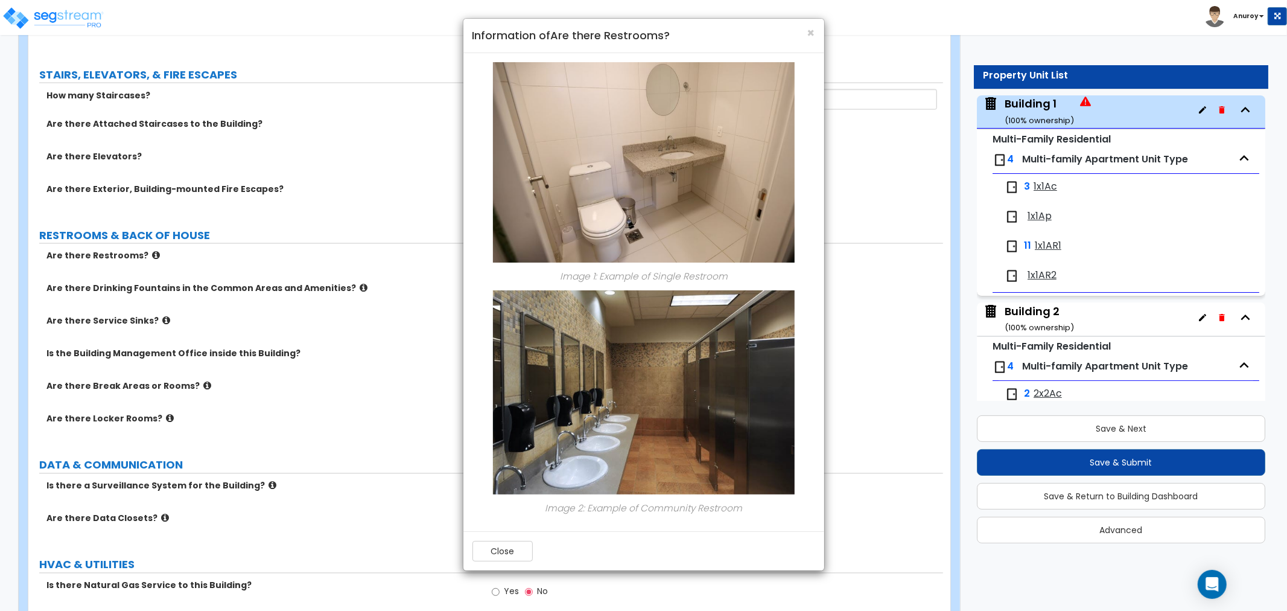
scroll to position [1632, 0]
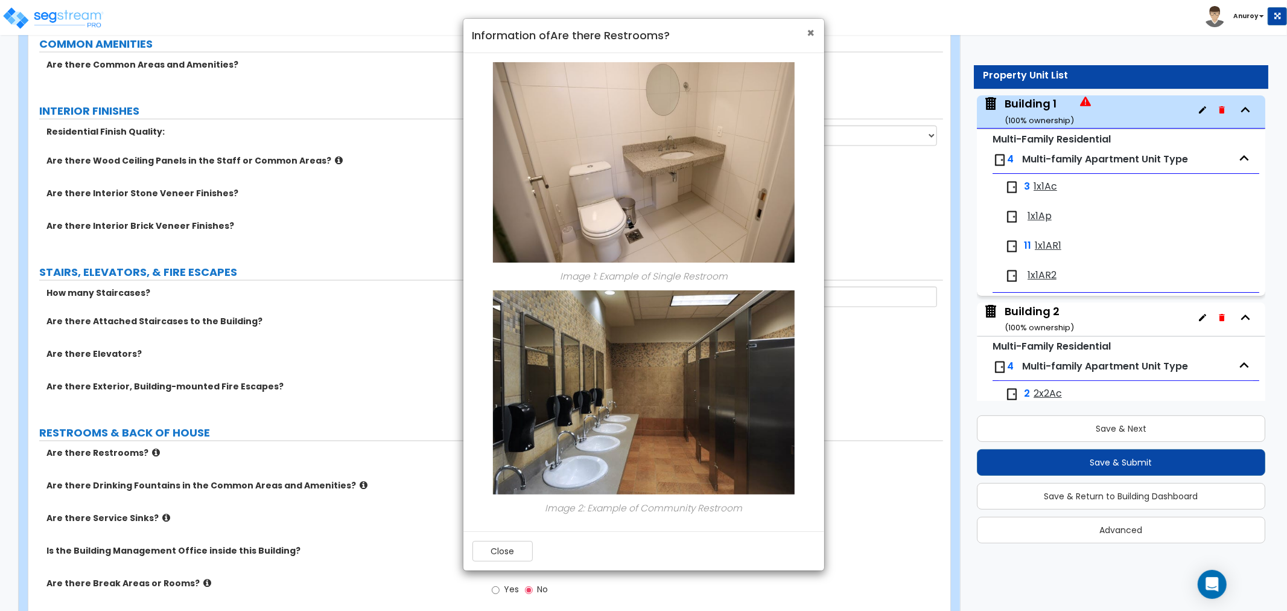
click at [813, 35] on span "×" at bounding box center [811, 32] width 8 height 17
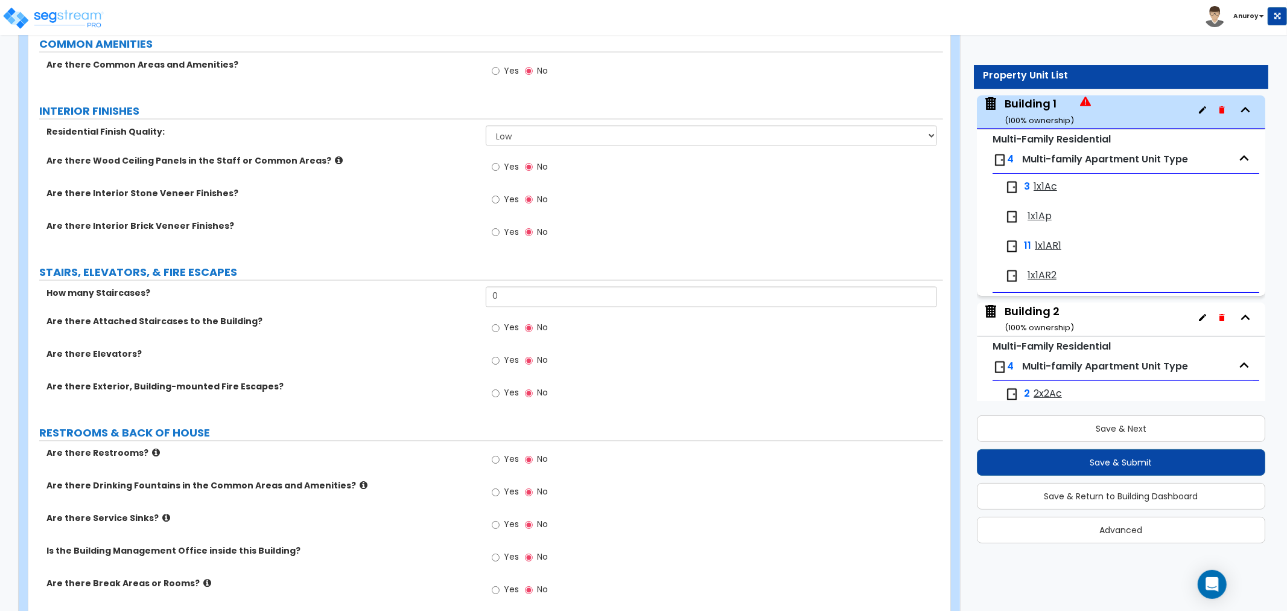
click at [308, 173] on div "Are there Wood Ceiling Panels in the Staff or Common Areas? Yes No" at bounding box center [485, 170] width 915 height 33
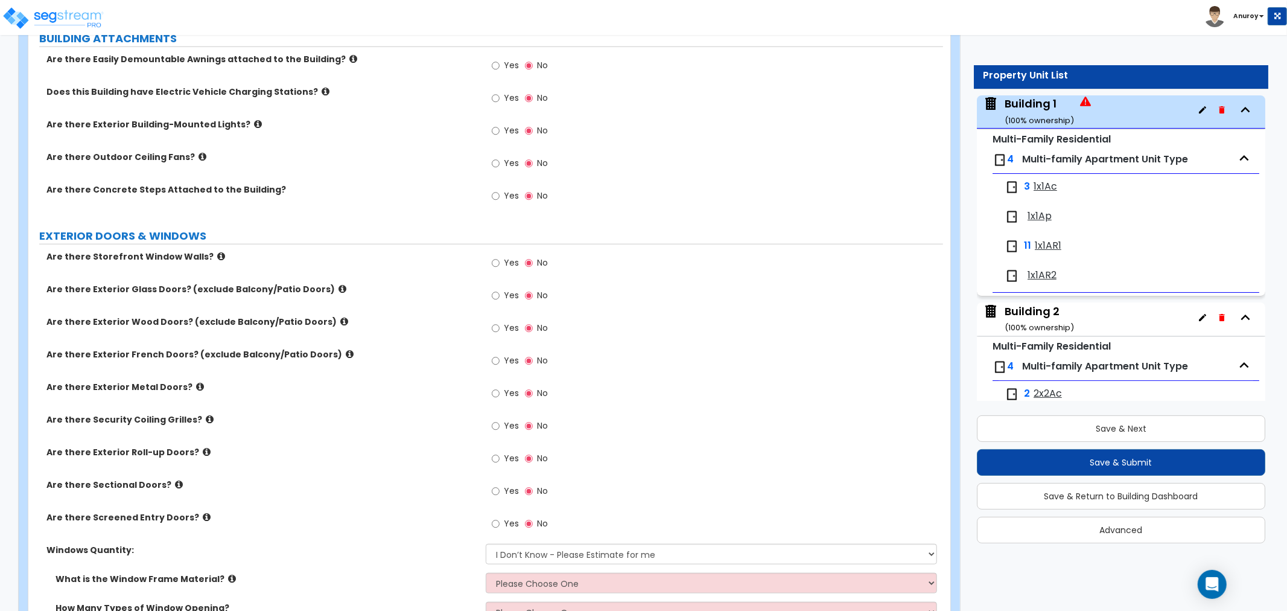
scroll to position [895, 0]
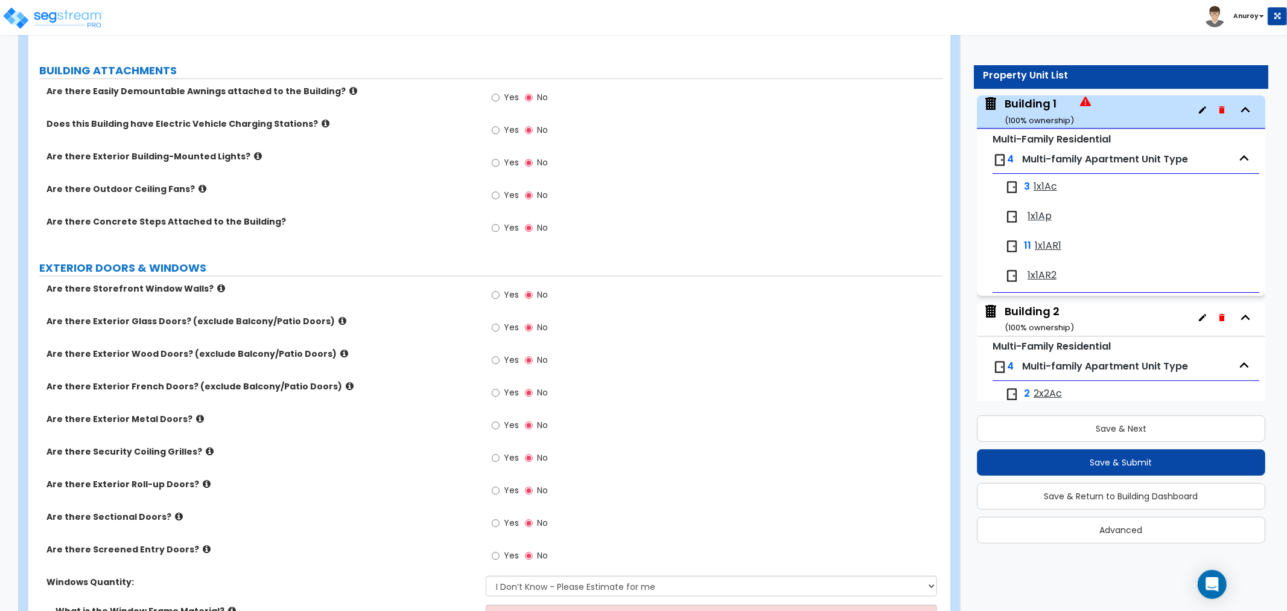
click at [349, 86] on icon at bounding box center [353, 90] width 8 height 9
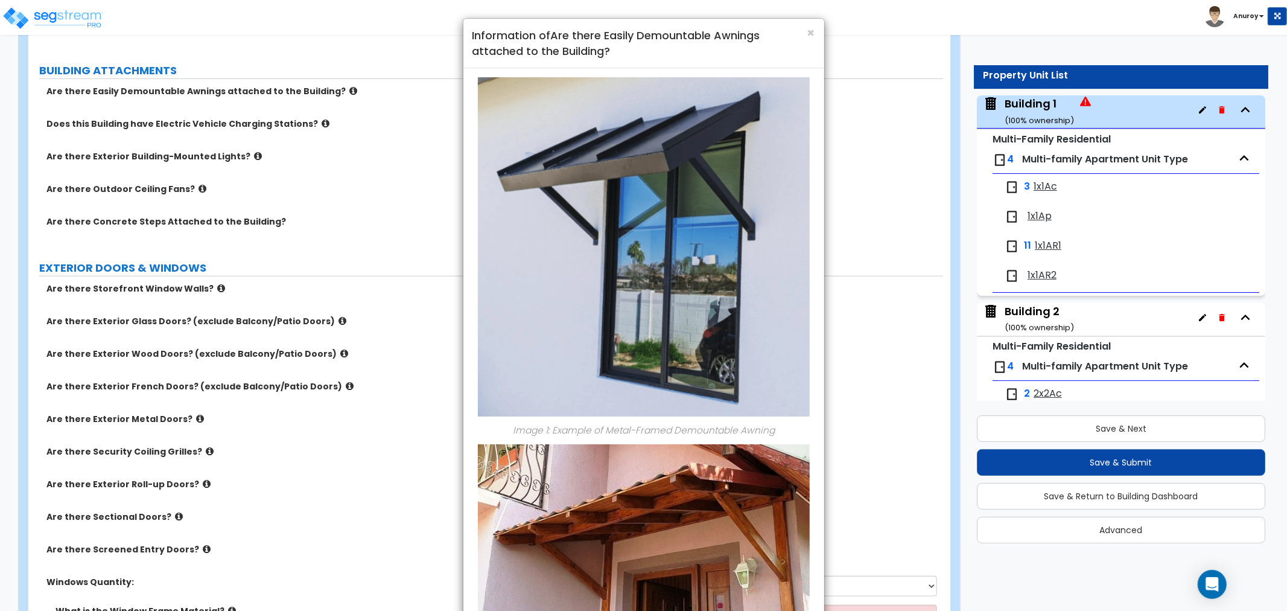
click at [332, 75] on div "× Information of Are there Easily Demountable Awnings attached to the Building?…" at bounding box center [643, 305] width 1287 height 611
click at [329, 100] on div "× Information of Are there Easily Demountable Awnings attached to the Building?…" at bounding box center [643, 305] width 1287 height 611
click at [813, 28] on span "×" at bounding box center [811, 32] width 8 height 17
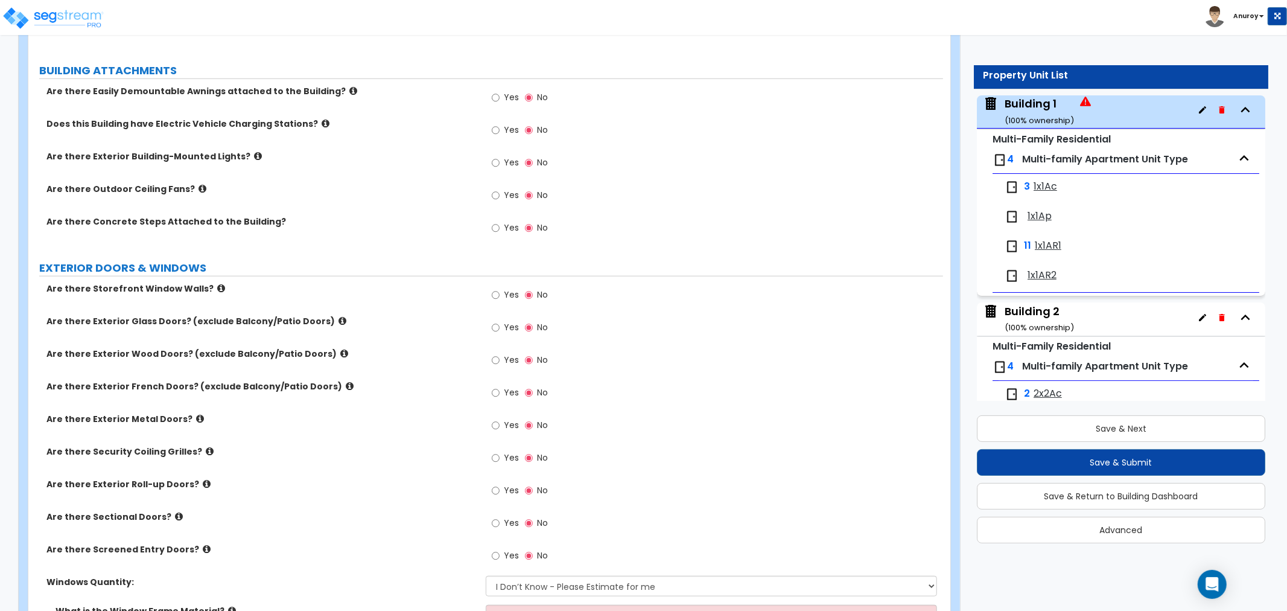
click at [254, 151] on icon at bounding box center [258, 155] width 8 height 9
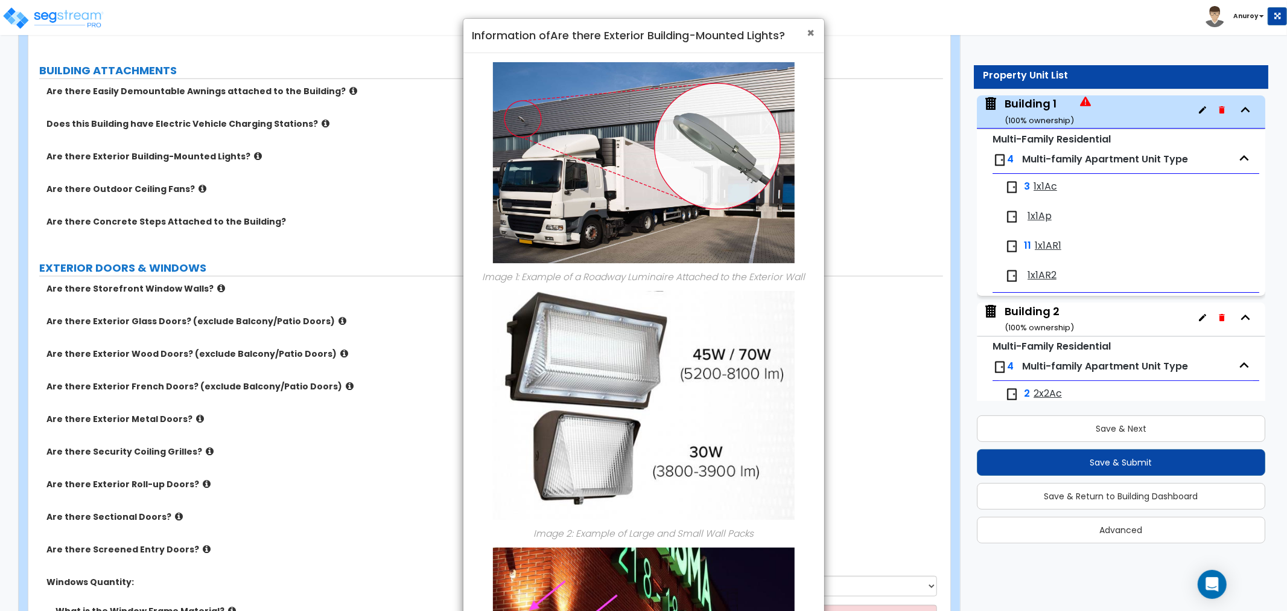
click at [812, 33] on span "×" at bounding box center [811, 32] width 8 height 17
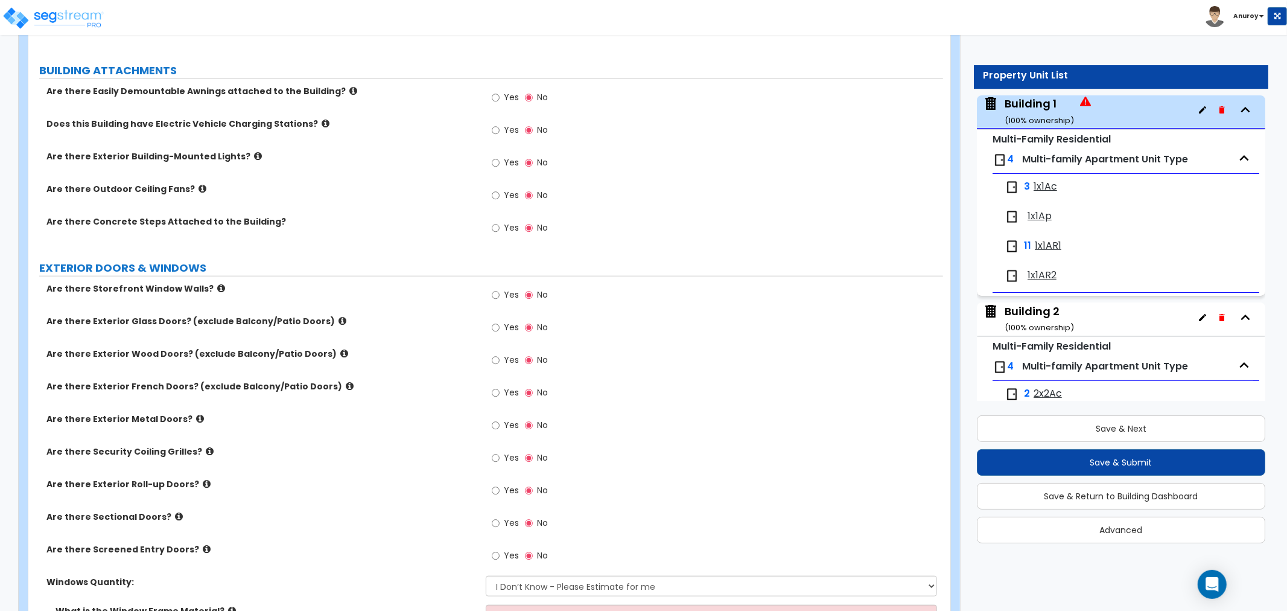
click at [502, 154] on label "Yes" at bounding box center [505, 164] width 27 height 21
click at [500, 156] on input "Yes" at bounding box center [496, 162] width 8 height 13
radio input "true"
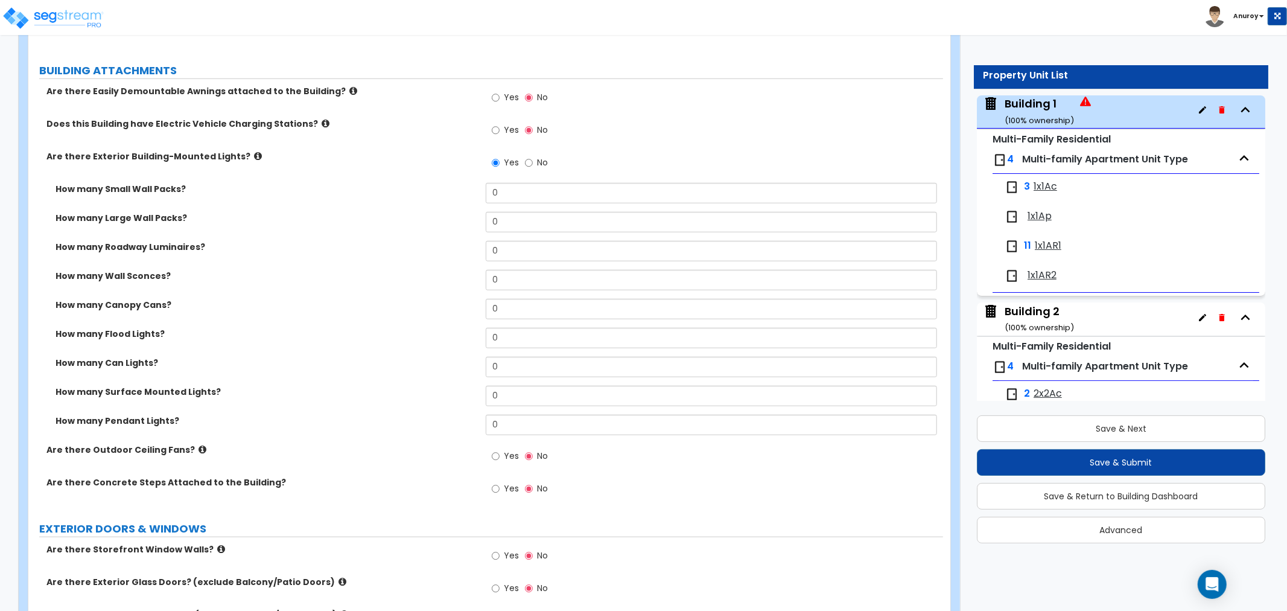
click at [249, 476] on label "Are there Concrete Steps Attached to the Building?" at bounding box center [261, 482] width 430 height 12
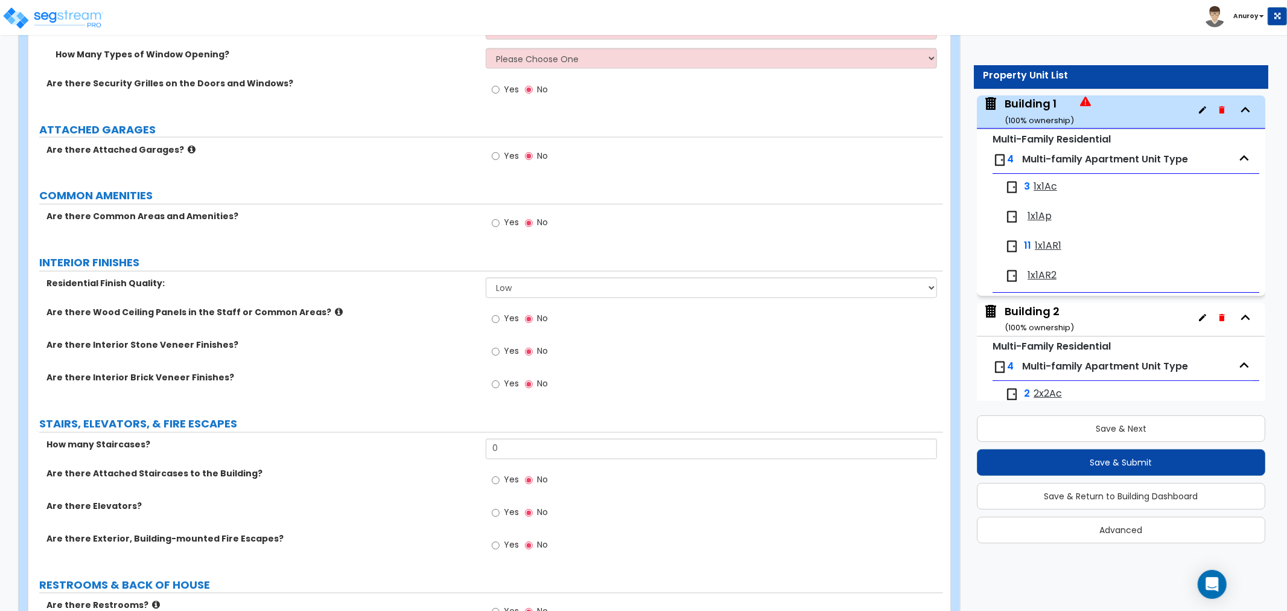
scroll to position [1833, 0]
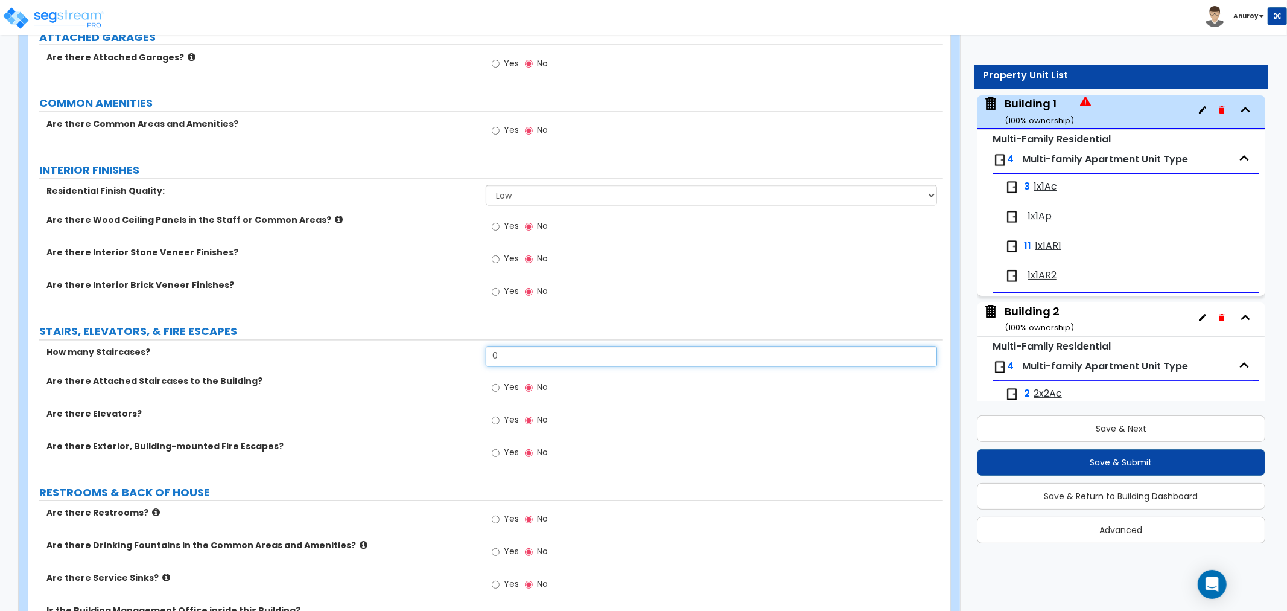
click at [548, 346] on input "0" at bounding box center [711, 356] width 451 height 21
click at [239, 375] on label "Are there Attached Staircases to the Building?" at bounding box center [261, 381] width 430 height 12
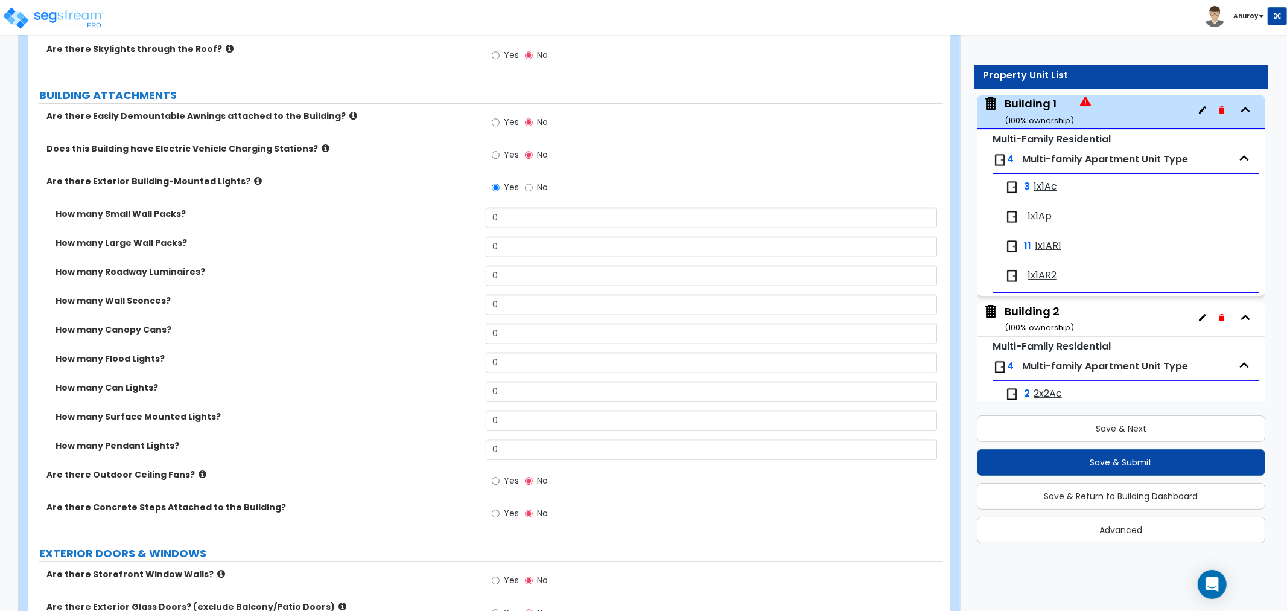
scroll to position [895, 0]
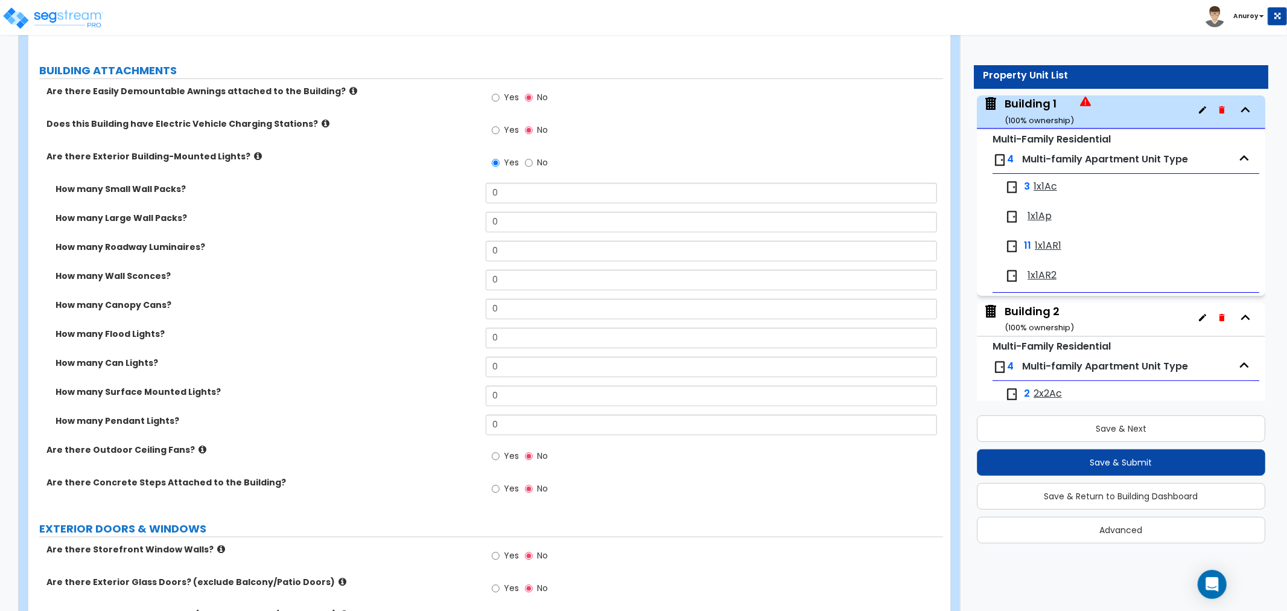
click at [247, 150] on label "Are there Exterior Building-Mounted Lights?" at bounding box center [261, 156] width 430 height 12
click at [254, 151] on icon at bounding box center [258, 155] width 8 height 9
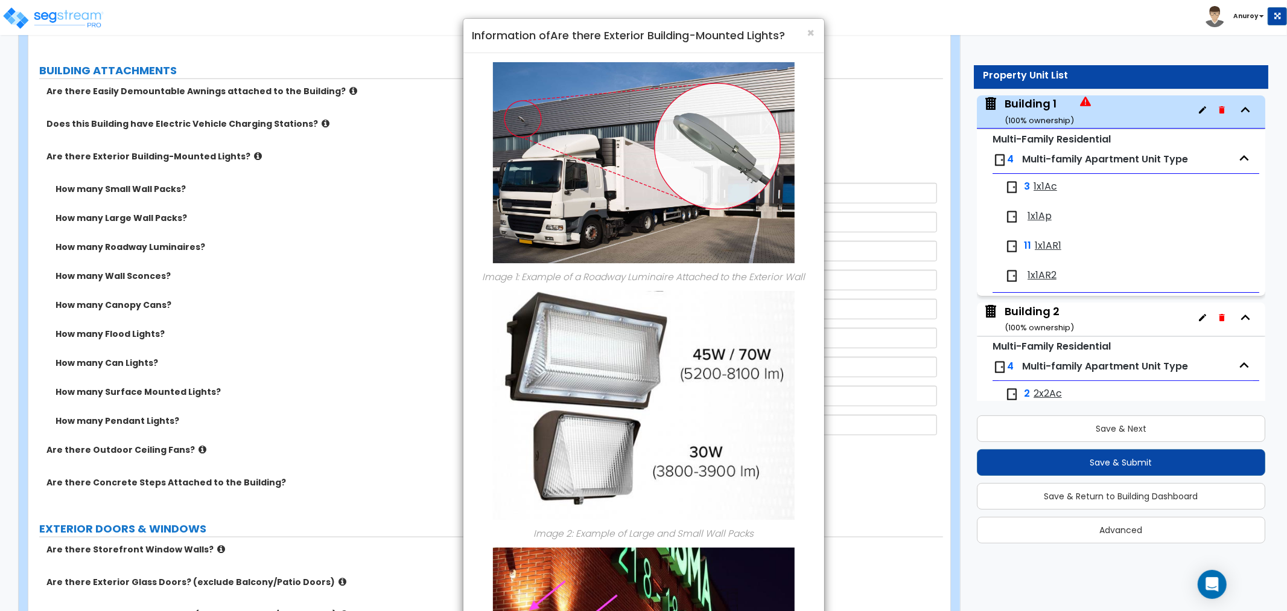
scroll to position [67, 0]
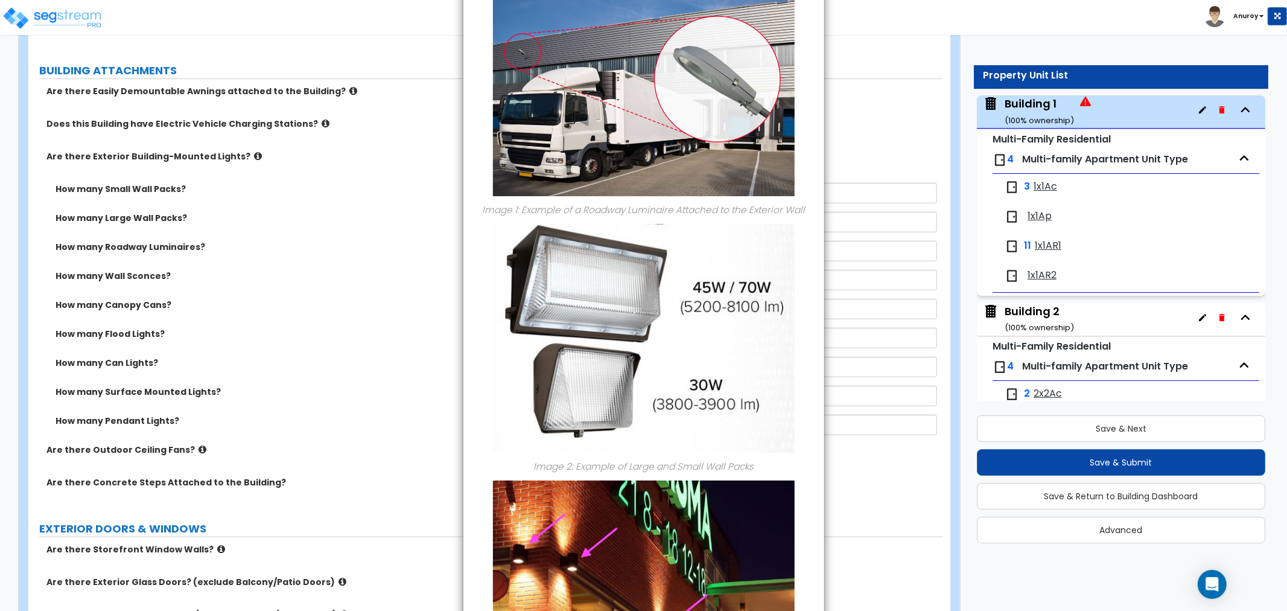
click at [183, 327] on div "× Information of Are there Exterior Building-Mounted Lights? Image 1: Example o…" at bounding box center [643, 305] width 1287 height 611
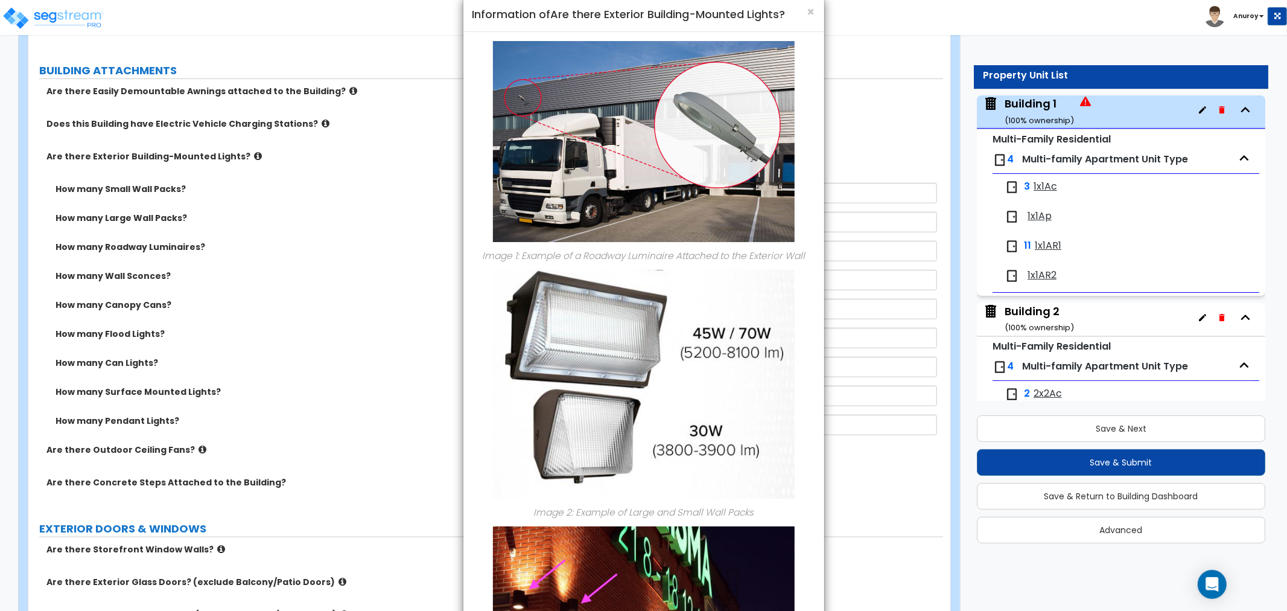
scroll to position [0, 0]
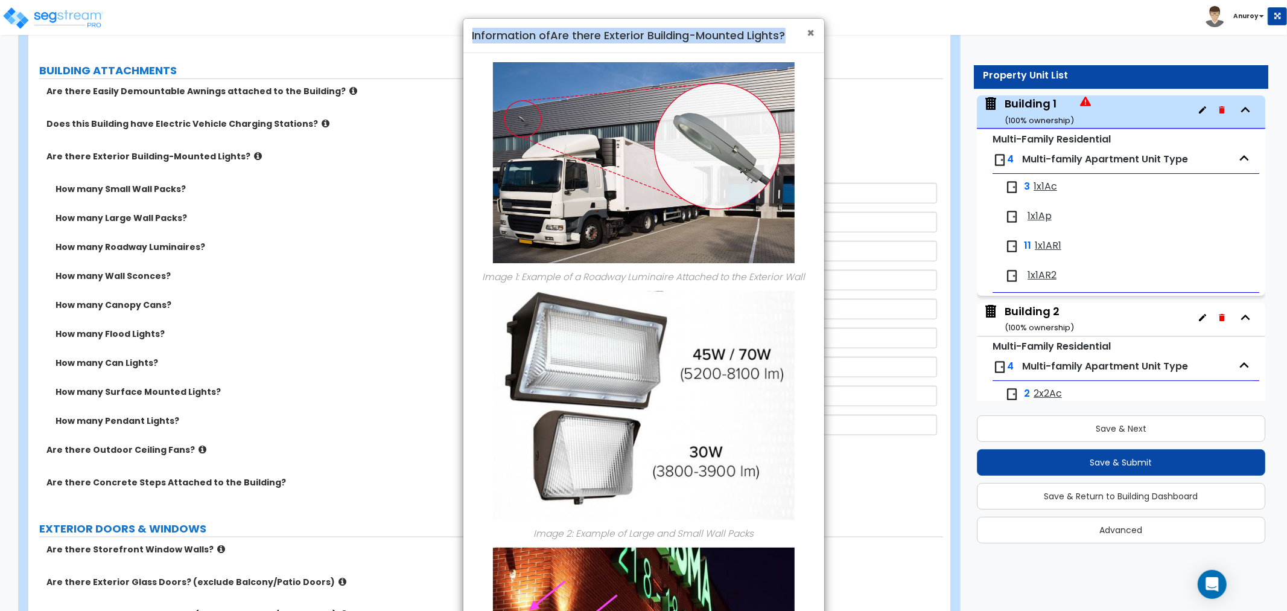
drag, startPoint x: 815, startPoint y: 33, endPoint x: 807, endPoint y: 33, distance: 7.8
click at [813, 33] on div "× Information of Are there Exterior Building-Mounted Lights?" at bounding box center [643, 36] width 361 height 34
click at [813, 31] on span "×" at bounding box center [811, 32] width 8 height 17
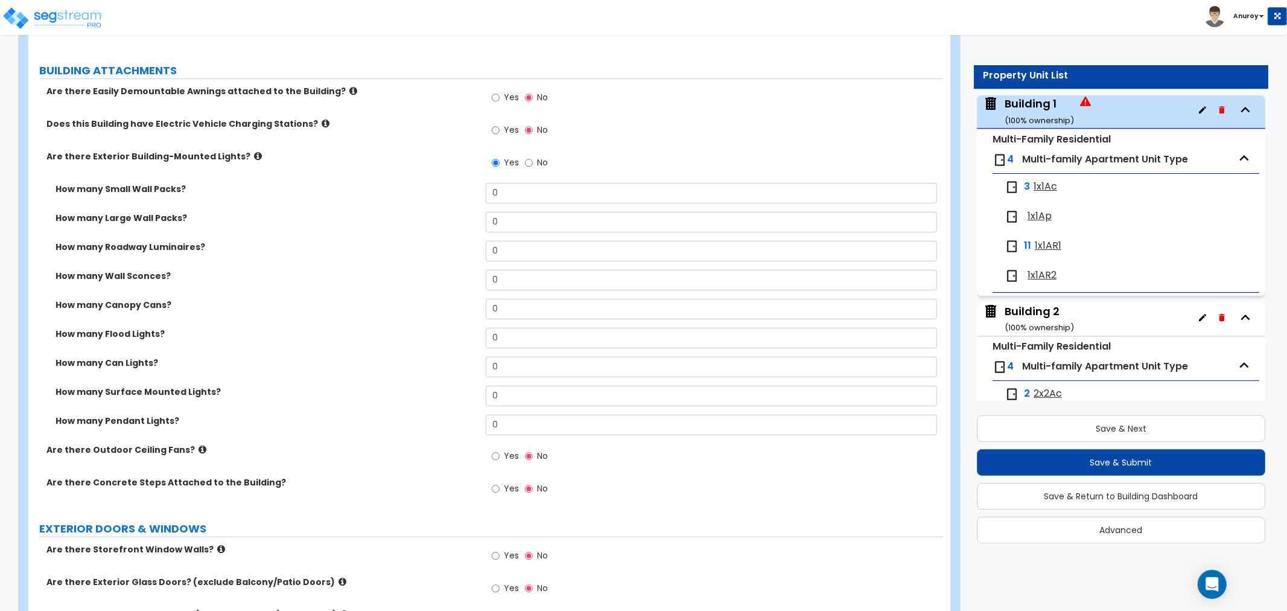
click at [145, 183] on label "How many Small Wall Packs?" at bounding box center [266, 189] width 421 height 12
click at [254, 151] on icon at bounding box center [258, 155] width 8 height 9
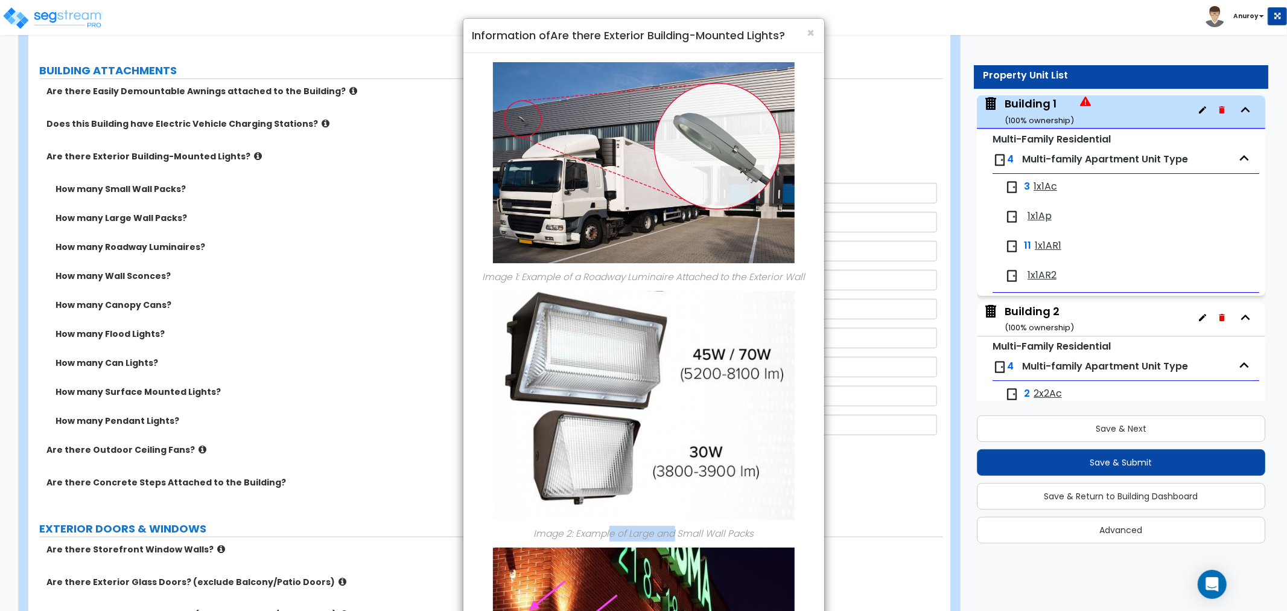
drag, startPoint x: 608, startPoint y: 536, endPoint x: 672, endPoint y: 535, distance: 64.0
click at [672, 535] on em "Image 2: Example of Large and Small Wall Packs" at bounding box center [643, 533] width 220 height 13
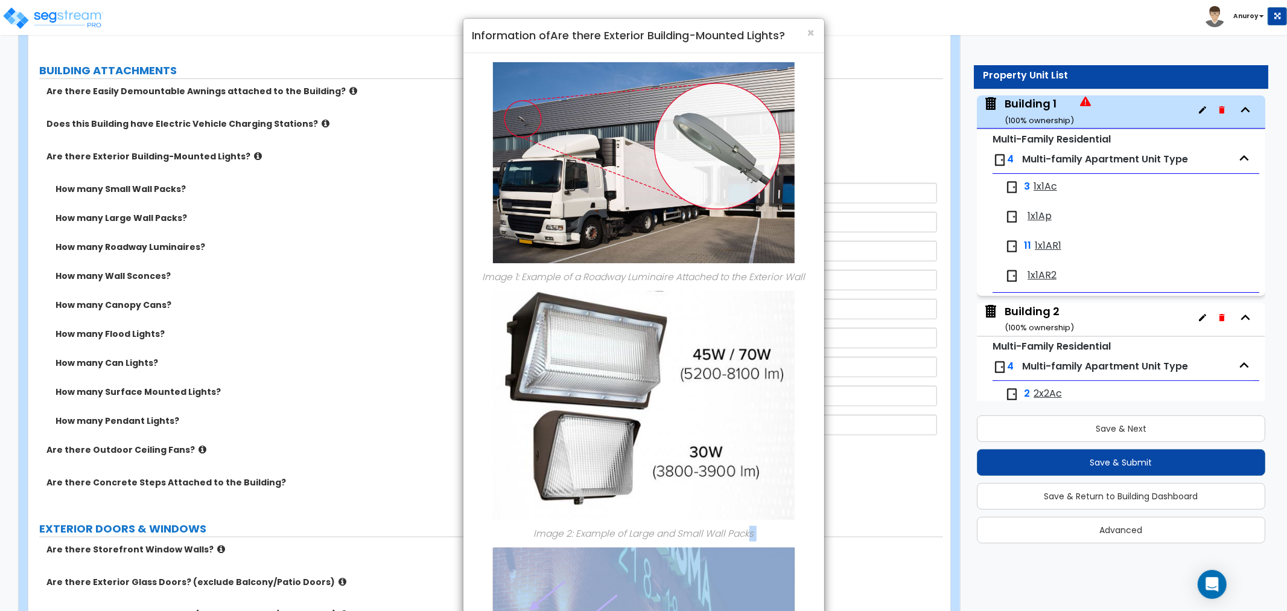
drag, startPoint x: 703, startPoint y: 545, endPoint x: 747, endPoint y: 541, distance: 44.3
drag, startPoint x: 810, startPoint y: 32, endPoint x: 743, endPoint y: 77, distance: 80.5
click at [810, 34] on span "×" at bounding box center [811, 32] width 8 height 17
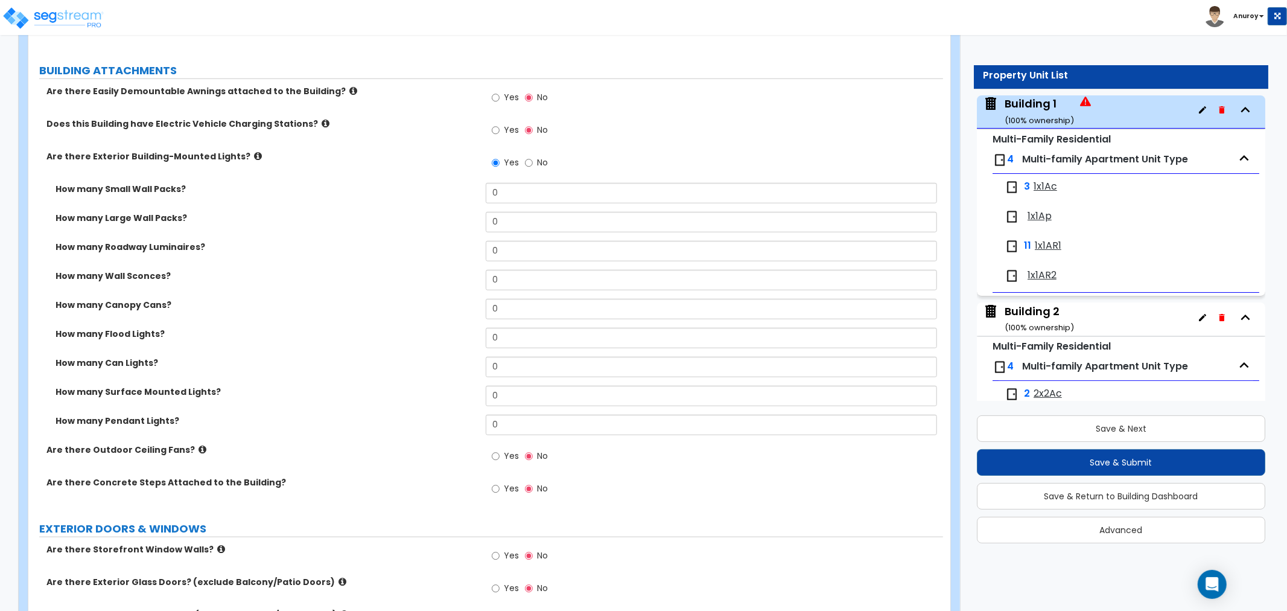
click at [173, 183] on label "How many Small Wall Packs?" at bounding box center [266, 189] width 421 height 12
click at [189, 212] on label "How many Large Wall Packs?" at bounding box center [266, 218] width 421 height 12
drag, startPoint x: 501, startPoint y: 210, endPoint x: 475, endPoint y: 213, distance: 25.5
click at [475, 213] on div "How many Large Wall Packs? 0" at bounding box center [485, 226] width 915 height 29
drag, startPoint x: 161, startPoint y: 209, endPoint x: 46, endPoint y: 209, distance: 114.6
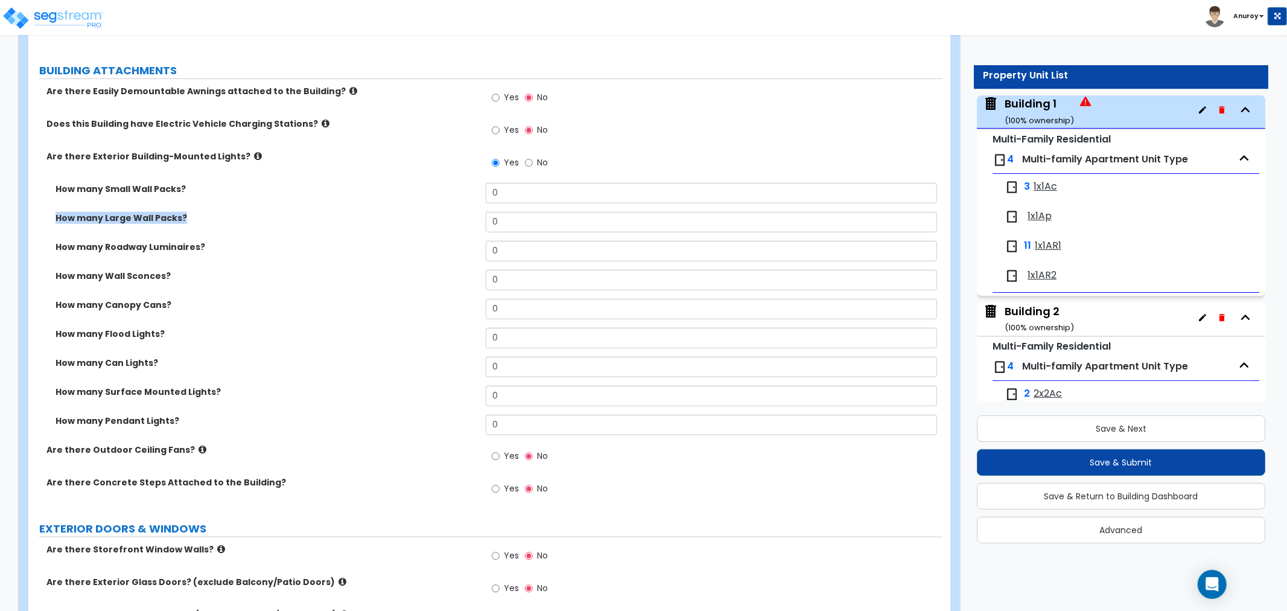
click at [46, 212] on div "How many Large Wall Packs? 0" at bounding box center [485, 226] width 915 height 29
drag, startPoint x: 291, startPoint y: 229, endPoint x: 247, endPoint y: 222, distance: 44.6
click at [291, 241] on label "How many Roadway Luminaires?" at bounding box center [266, 247] width 421 height 12
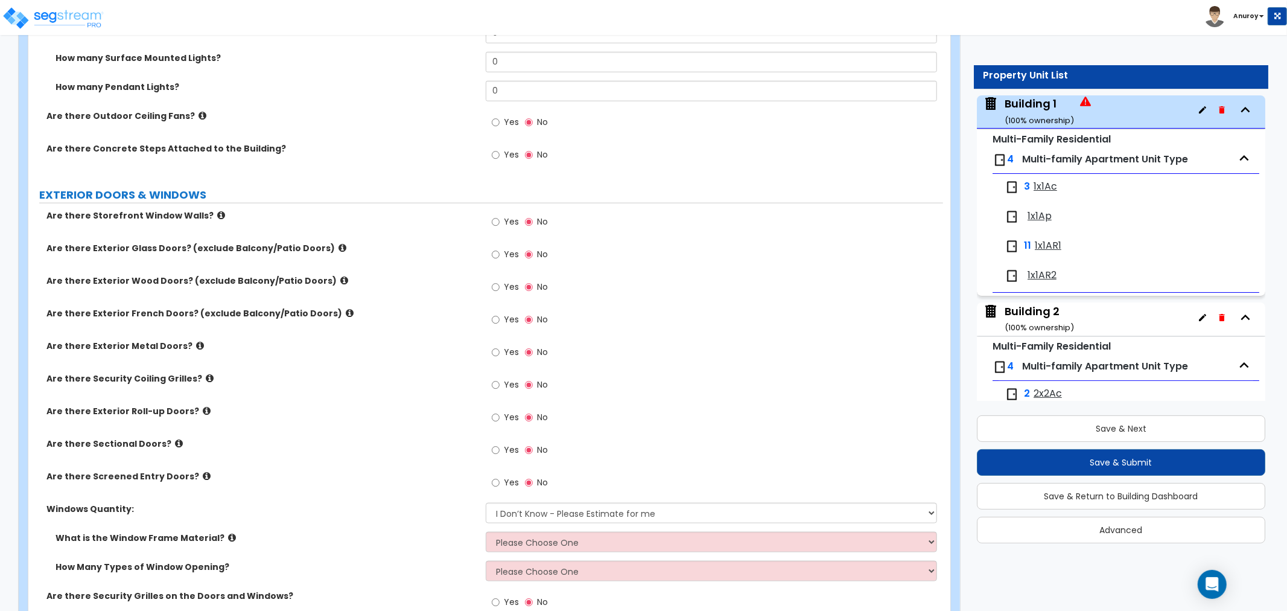
scroll to position [1230, 0]
click at [196, 340] on icon at bounding box center [200, 344] width 8 height 9
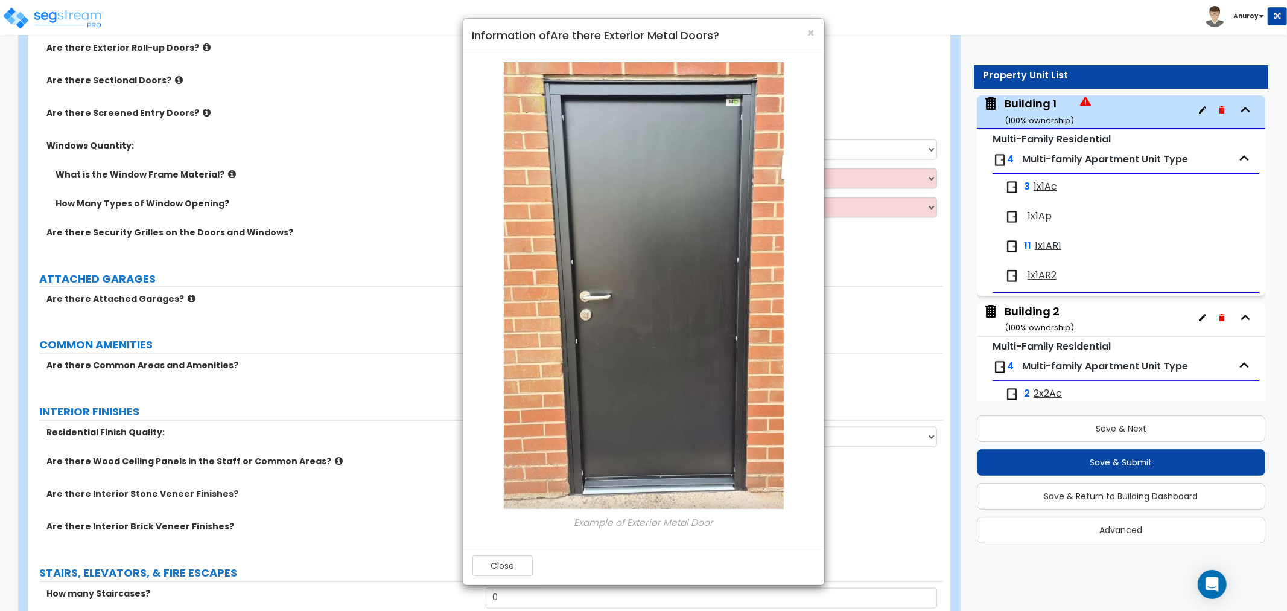
scroll to position [1632, 0]
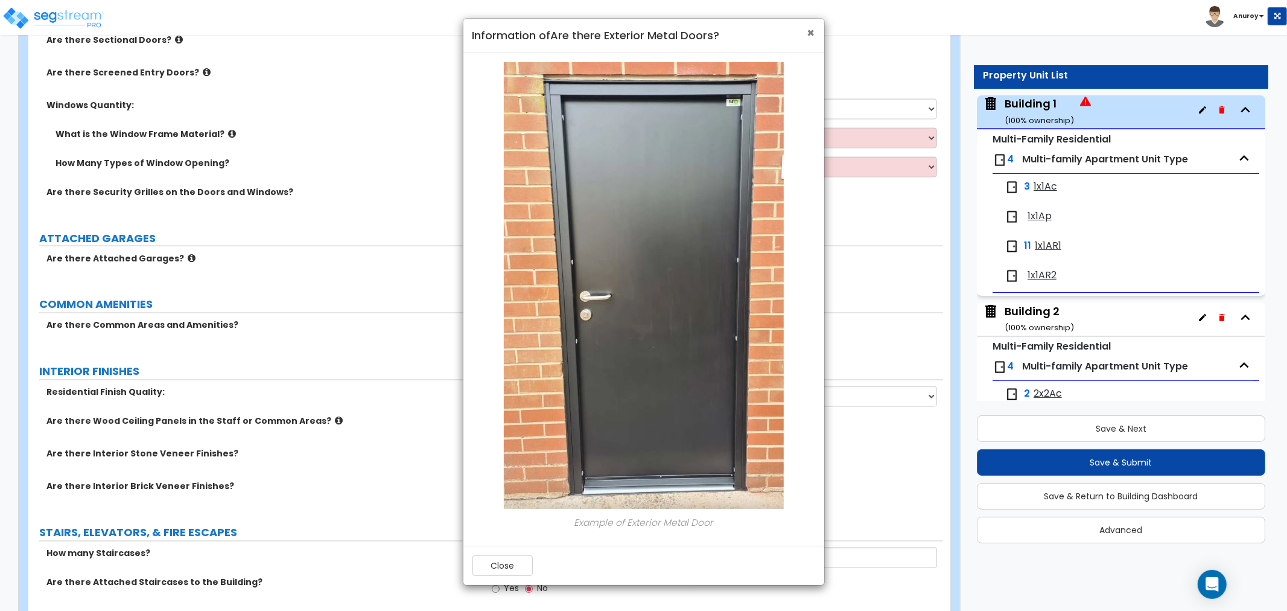
click at [809, 32] on span "×" at bounding box center [811, 32] width 8 height 17
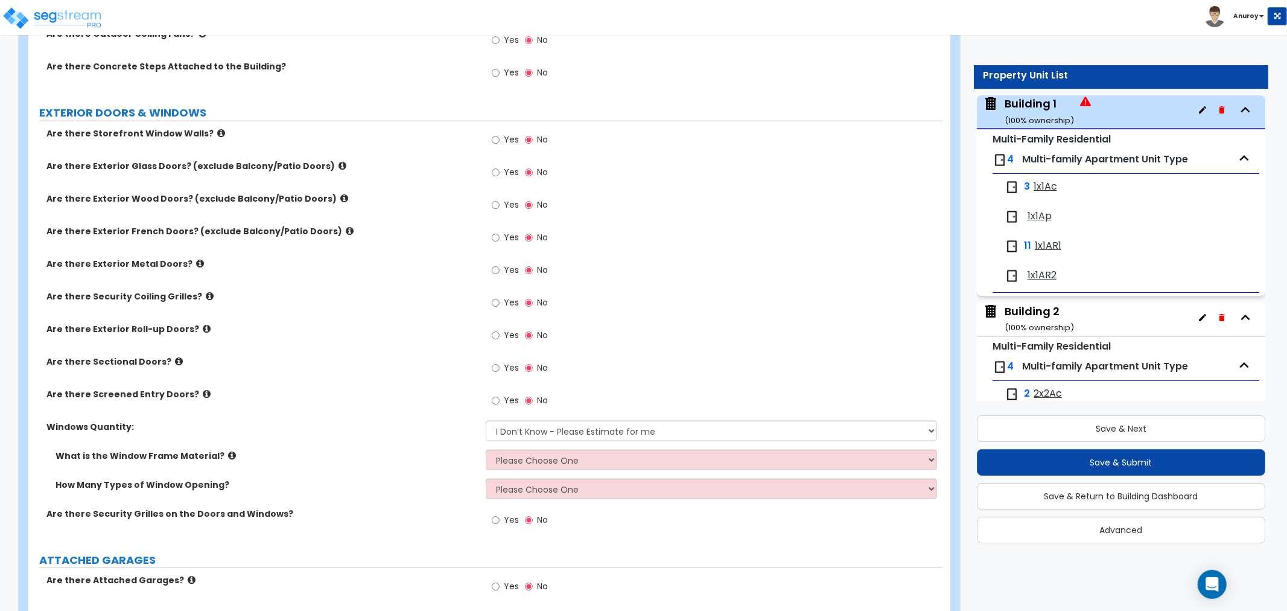
scroll to position [1297, 0]
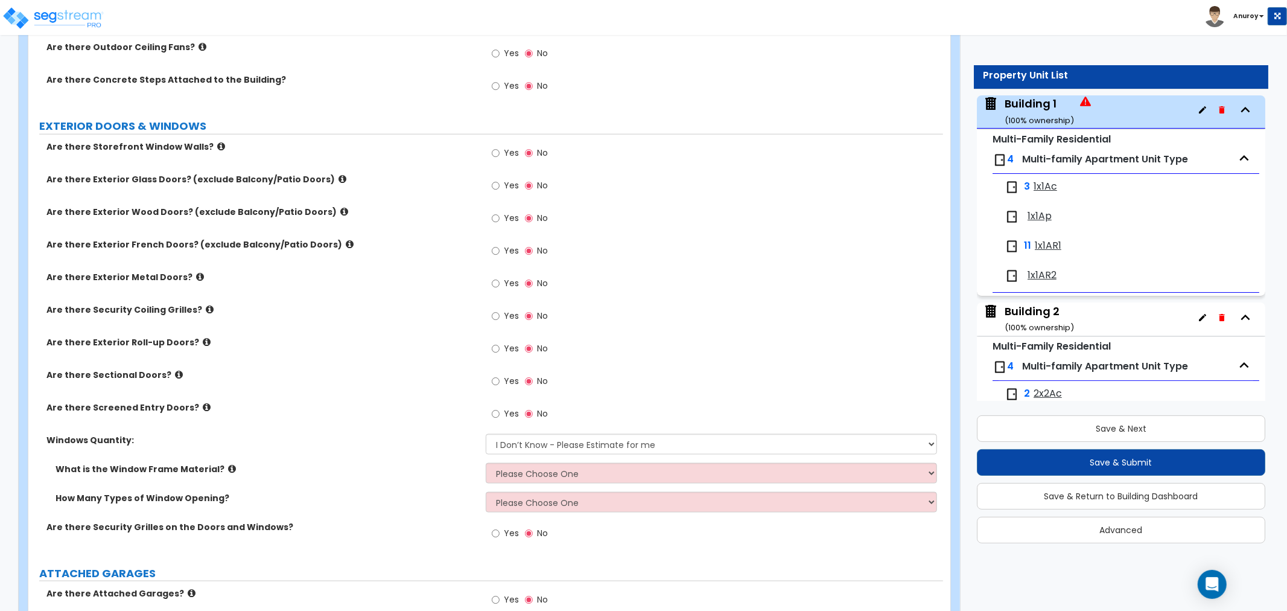
click at [206, 305] on icon at bounding box center [210, 309] width 8 height 9
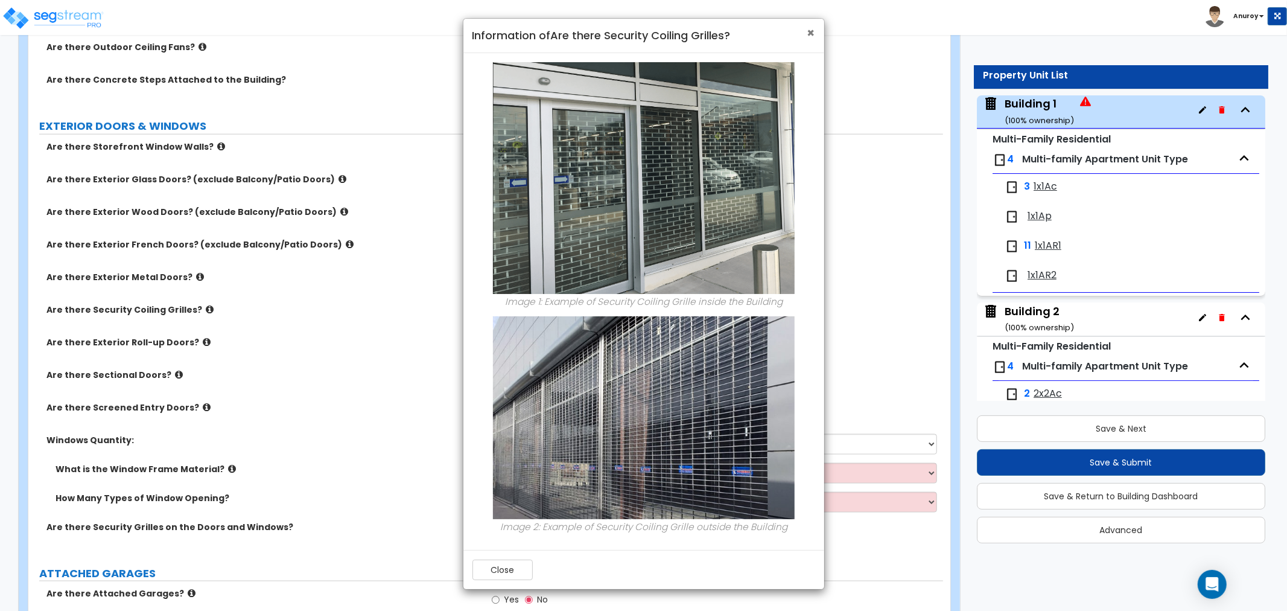
click at [813, 30] on span "×" at bounding box center [811, 32] width 8 height 17
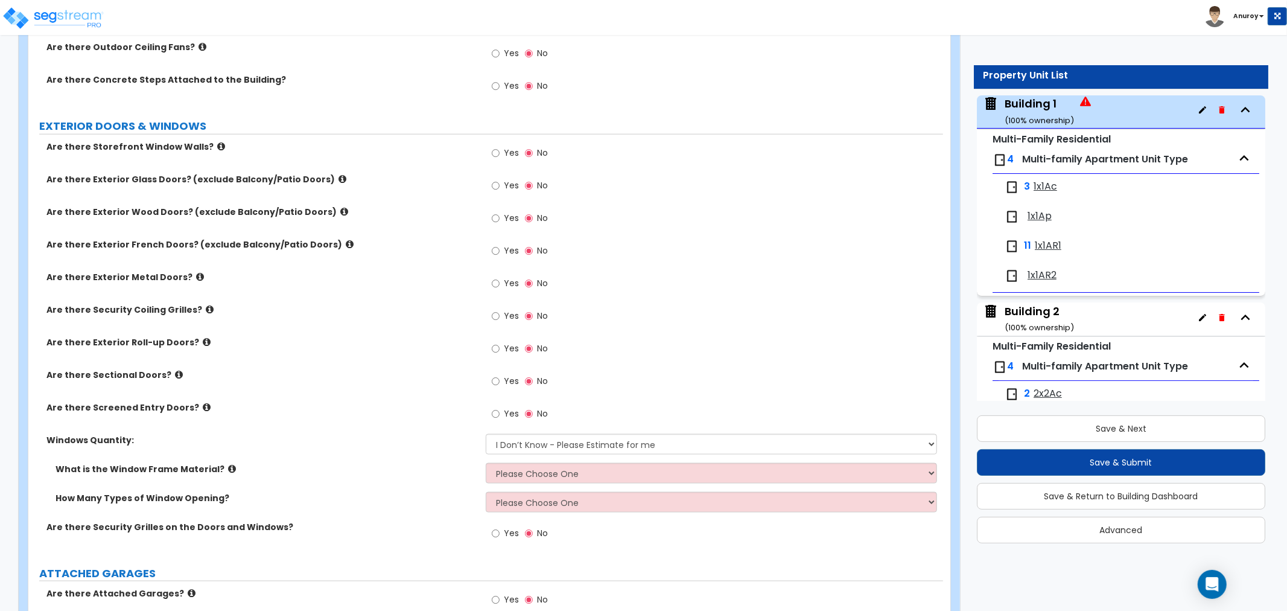
click at [203, 337] on icon at bounding box center [207, 341] width 8 height 9
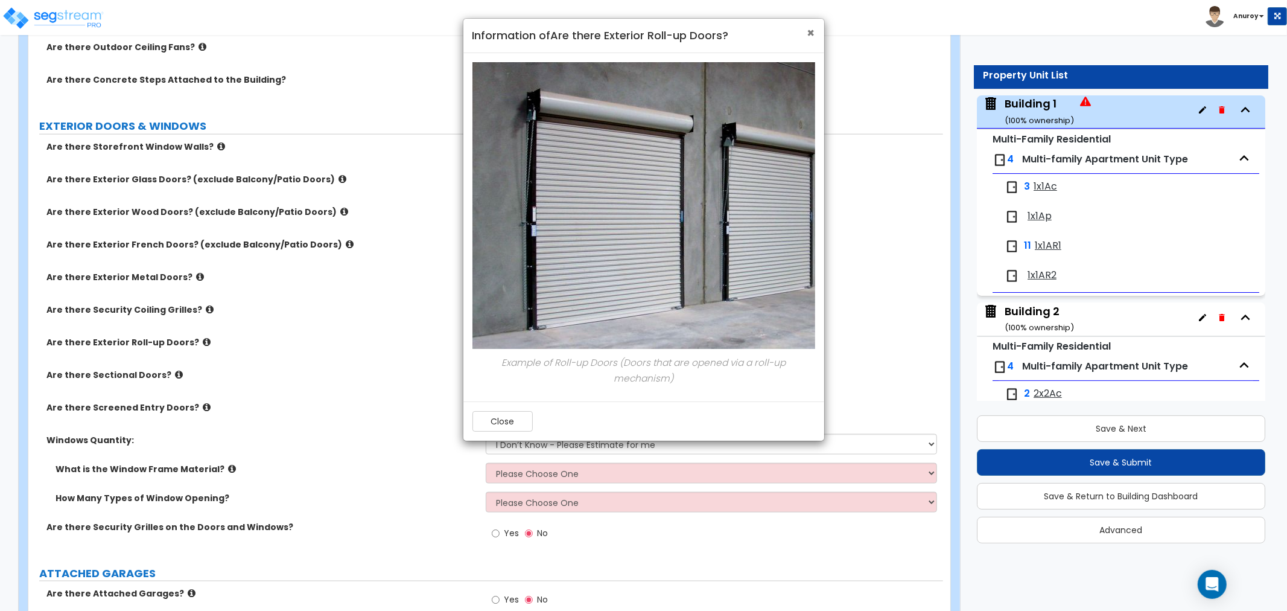
click at [810, 31] on span "×" at bounding box center [811, 32] width 8 height 17
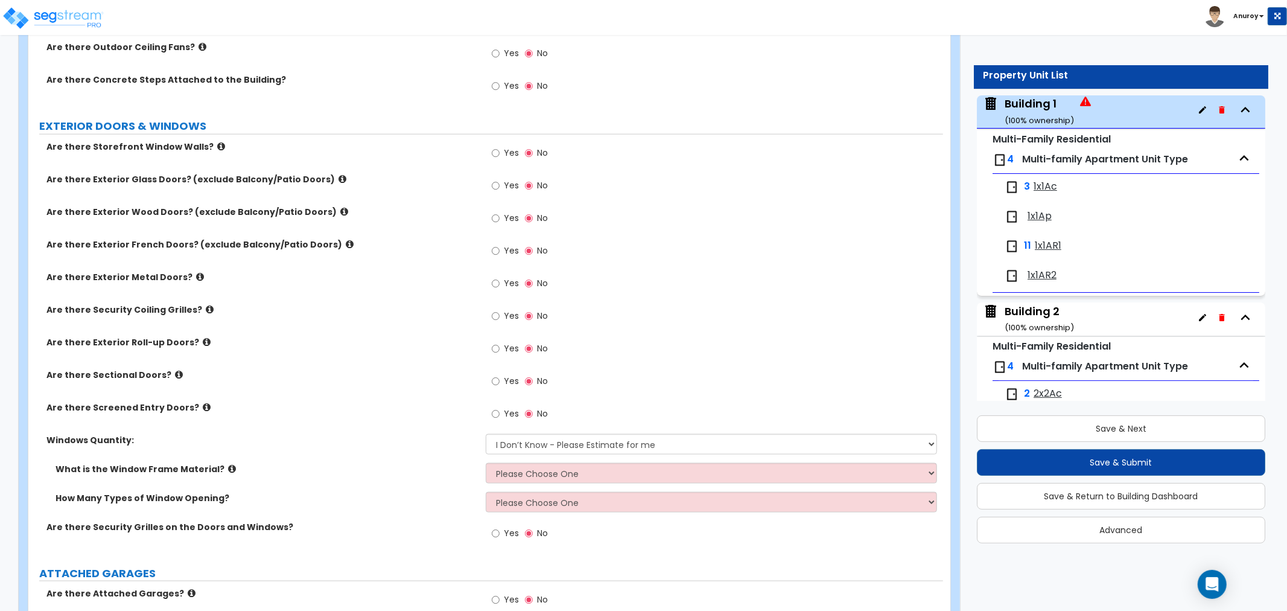
click at [175, 370] on icon at bounding box center [179, 374] width 8 height 9
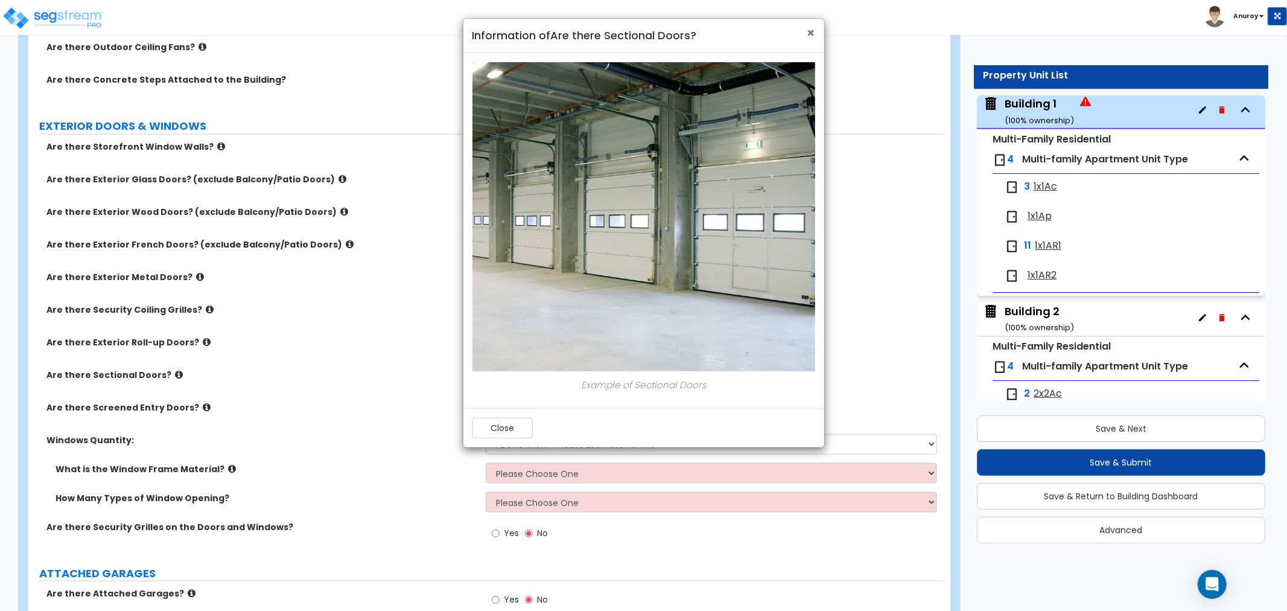
click at [812, 34] on span "×" at bounding box center [811, 32] width 8 height 17
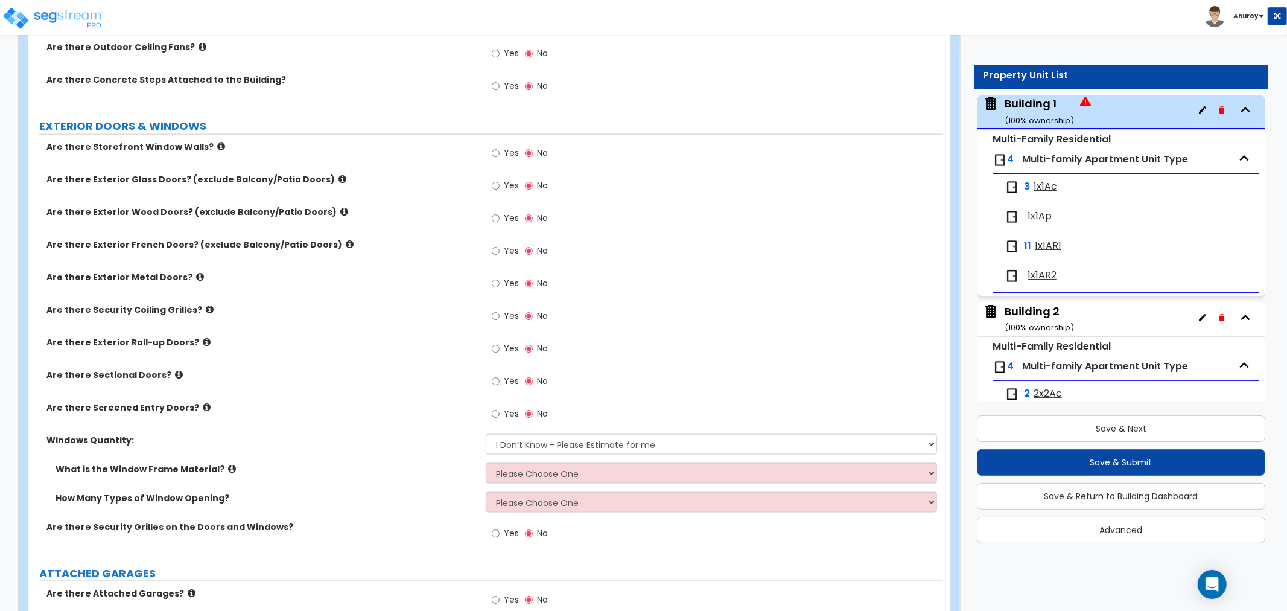
click at [197, 401] on label "Are there Screened Entry Doors?" at bounding box center [261, 407] width 430 height 12
click at [203, 402] on icon at bounding box center [207, 406] width 8 height 9
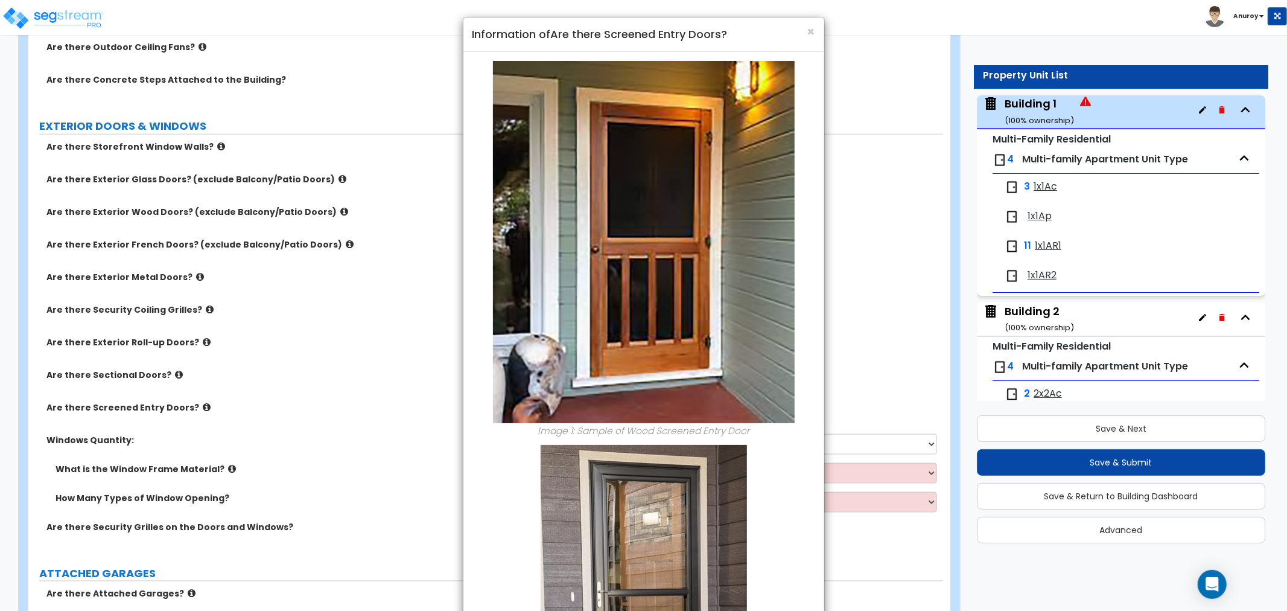
scroll to position [0, 0]
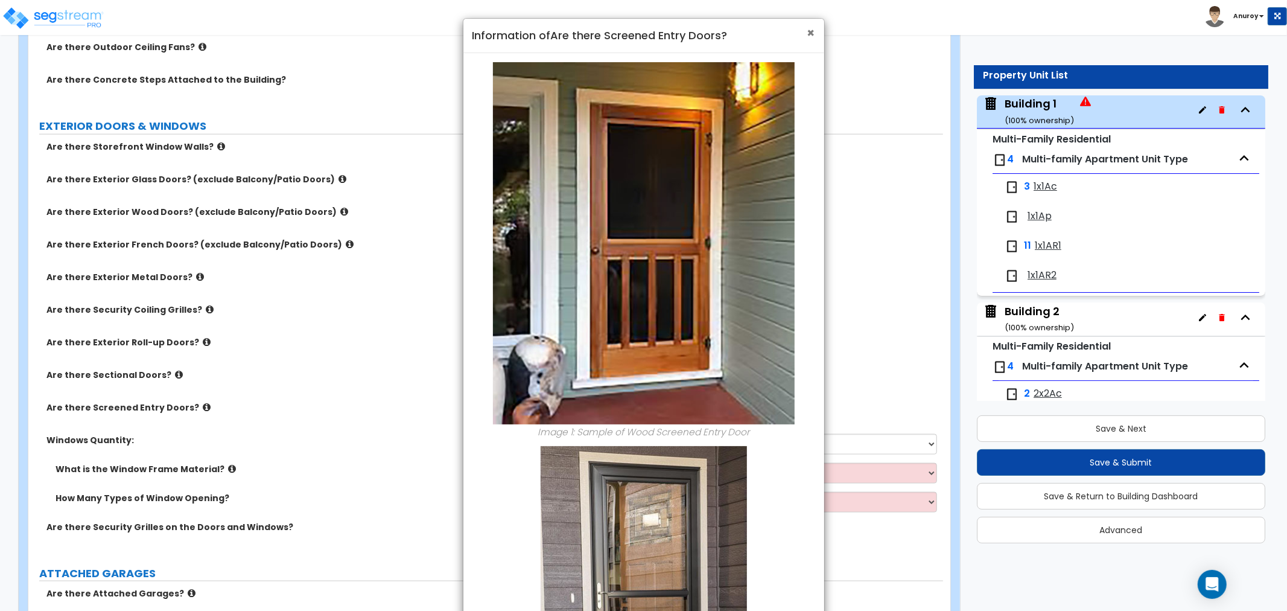
click at [809, 34] on span "×" at bounding box center [811, 32] width 8 height 17
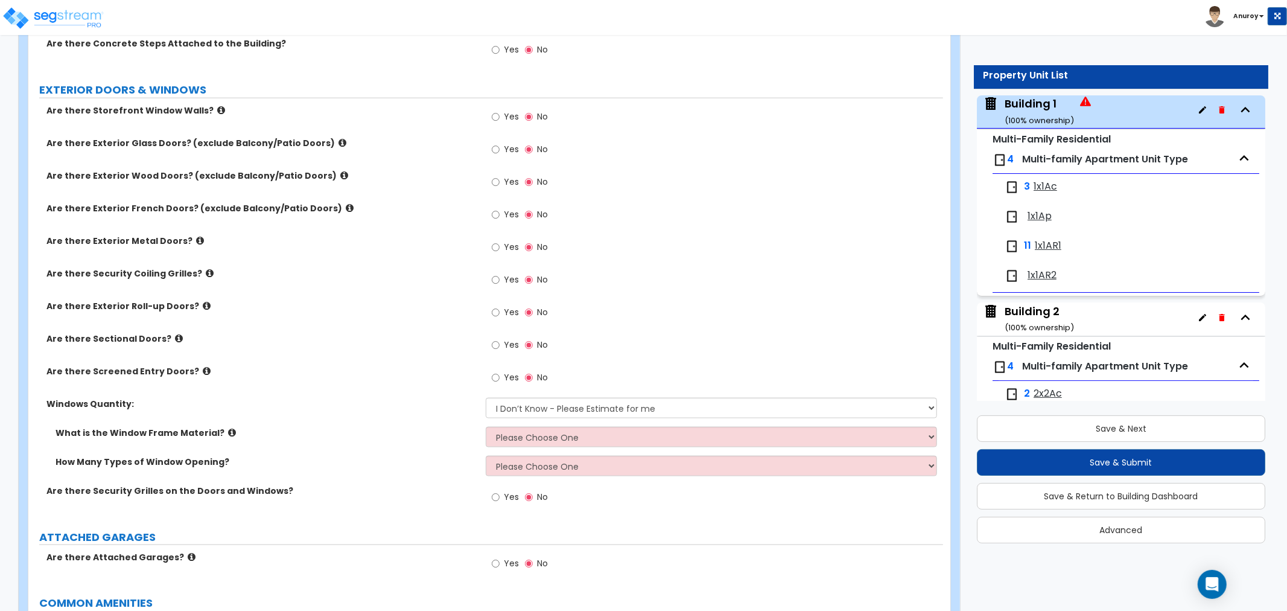
scroll to position [1364, 0]
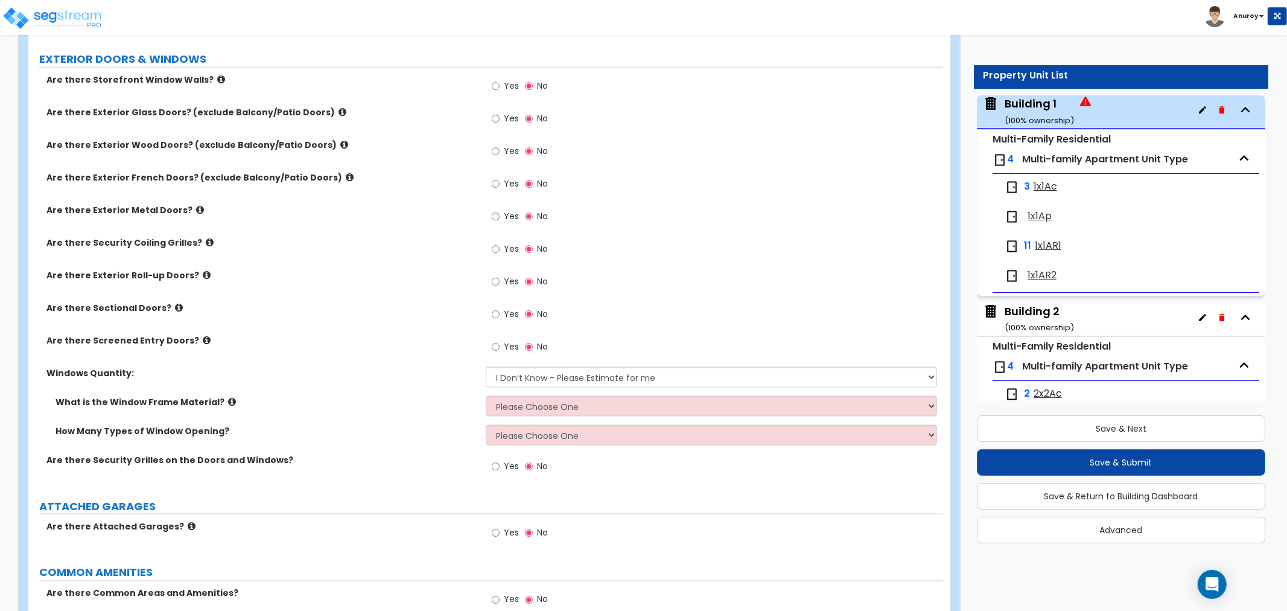
click at [340, 140] on icon at bounding box center [344, 144] width 8 height 9
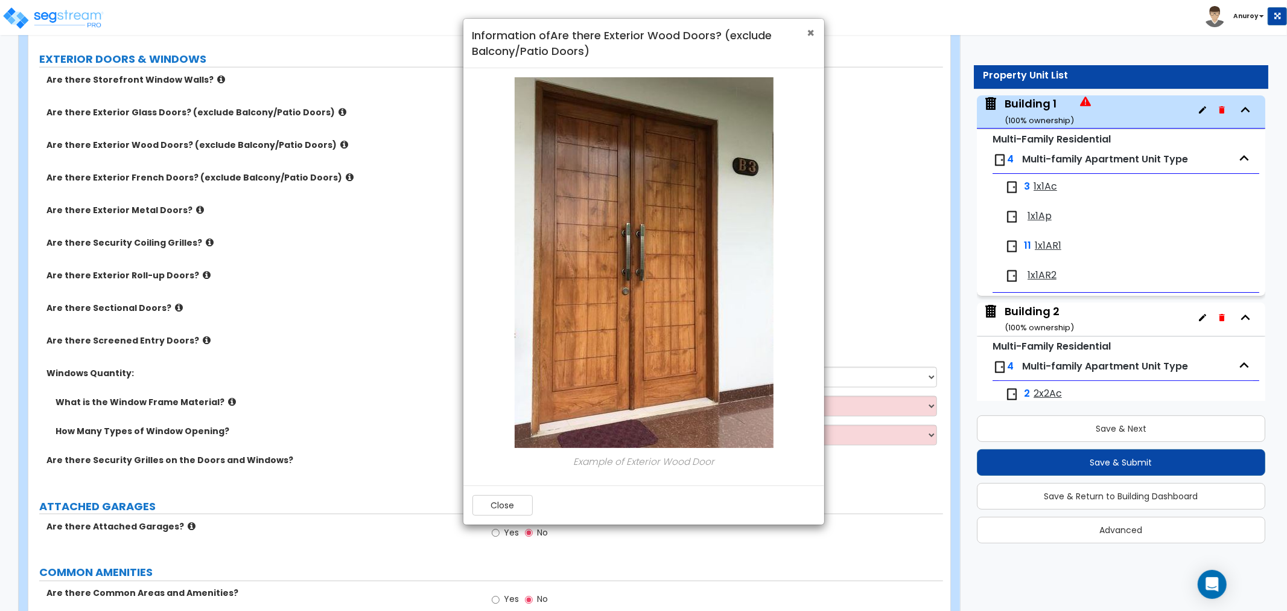
drag, startPoint x: 810, startPoint y: 29, endPoint x: 871, endPoint y: 42, distance: 62.4
click at [810, 30] on span "×" at bounding box center [811, 32] width 8 height 17
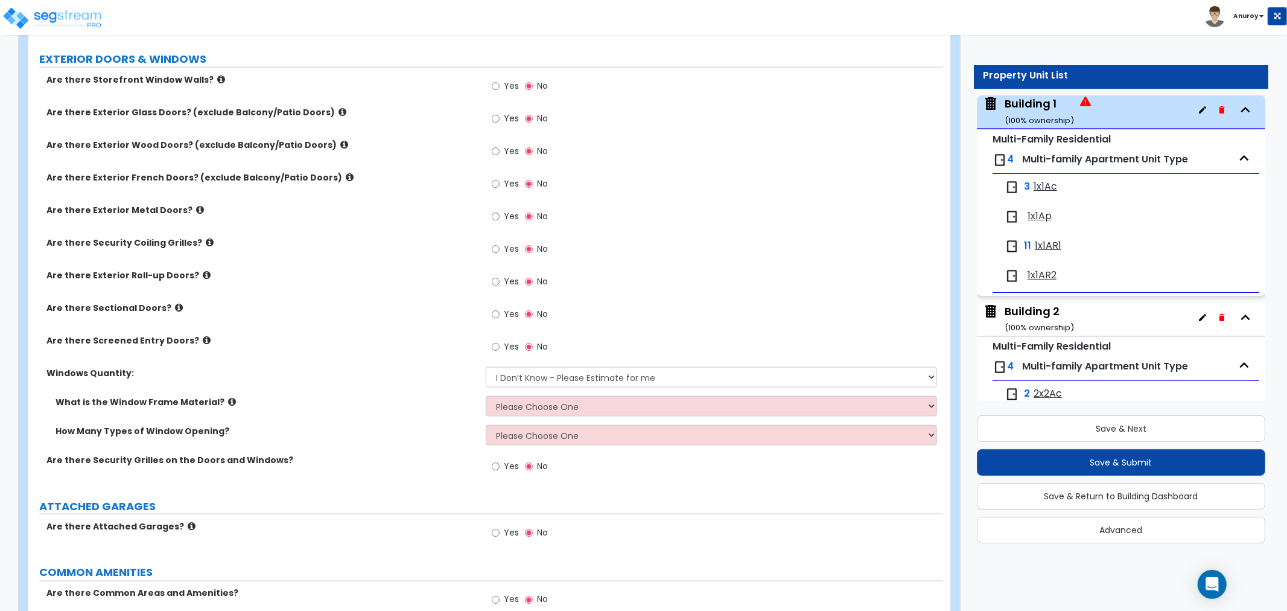
click at [196, 205] on icon at bounding box center [200, 209] width 8 height 9
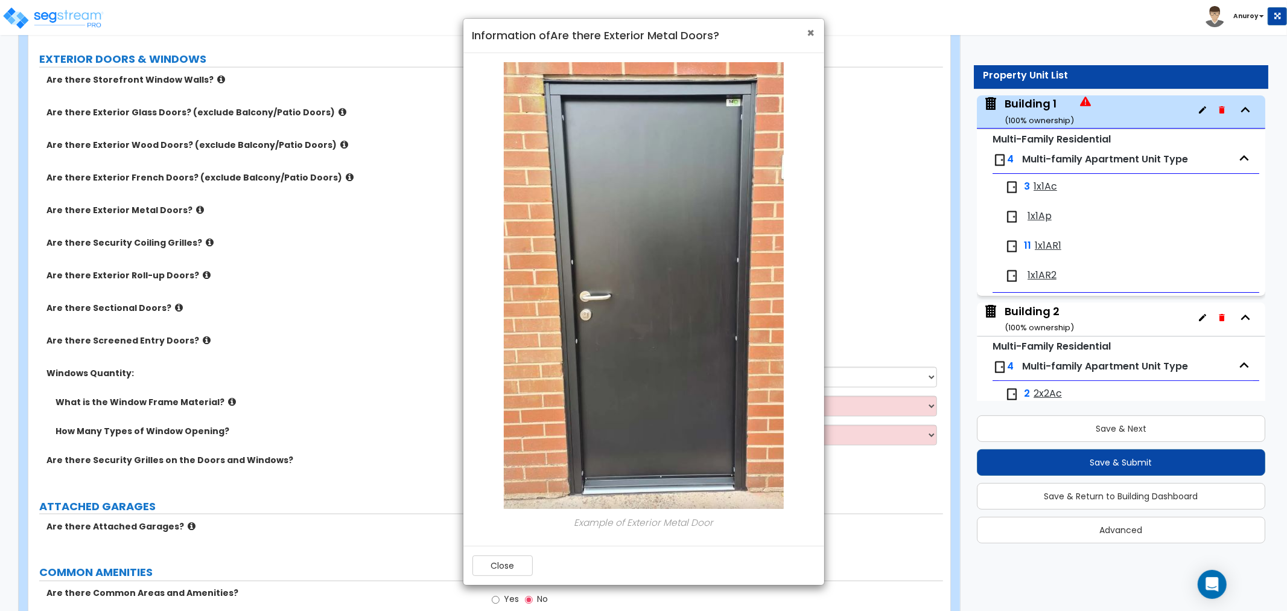
click at [815, 33] on div "× Information of Are there Exterior Metal Doors?" at bounding box center [643, 36] width 361 height 34
click at [812, 35] on span "×" at bounding box center [811, 32] width 8 height 17
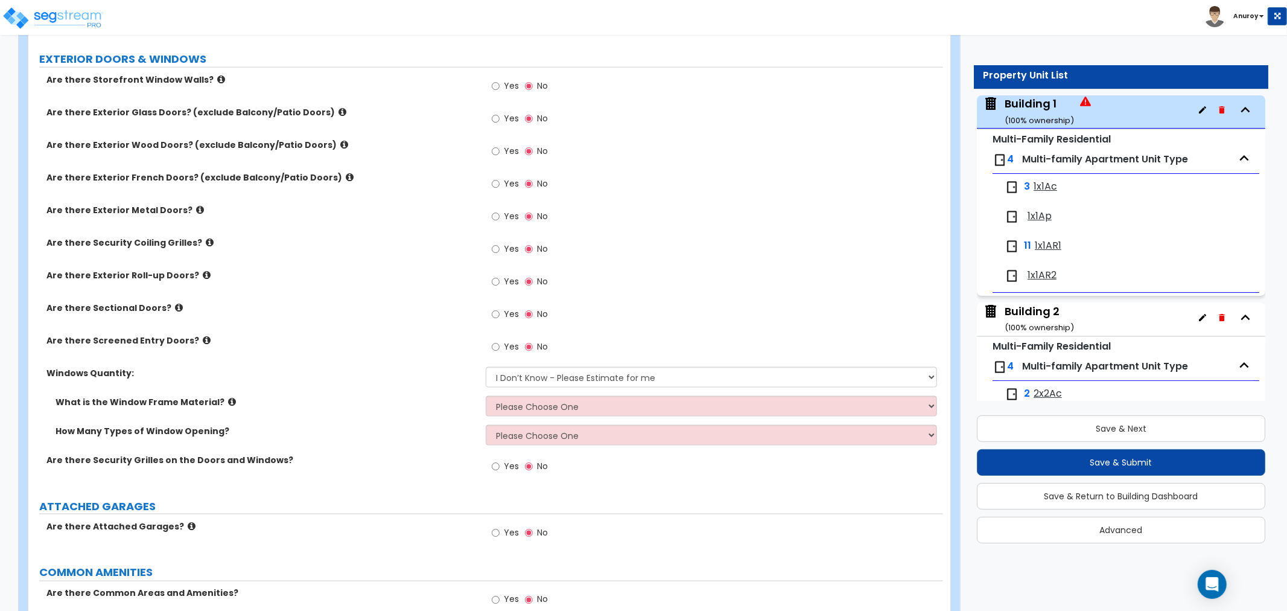
click at [503, 208] on label "Yes" at bounding box center [505, 218] width 27 height 21
click at [500, 210] on input "Yes" at bounding box center [496, 216] width 8 height 13
radio input "true"
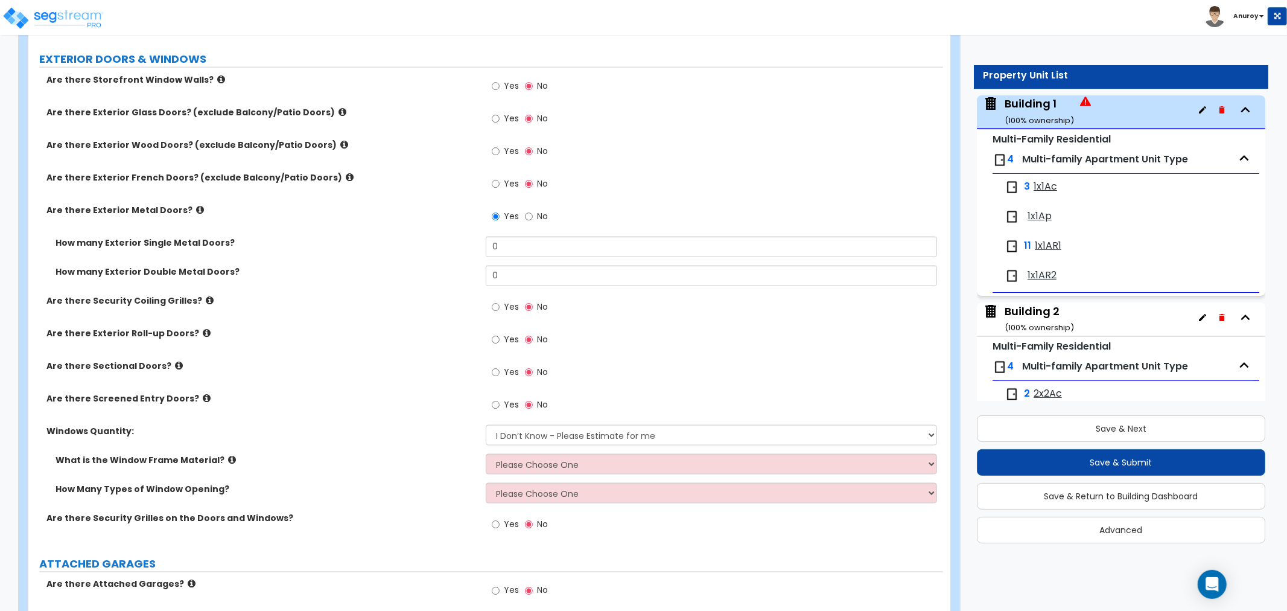
drag, startPoint x: 170, startPoint y: 229, endPoint x: 234, endPoint y: 232, distance: 64.0
click at [178, 237] on label "How many Exterior Single Metal Doors?" at bounding box center [266, 243] width 421 height 12
click at [513, 240] on input "0" at bounding box center [711, 247] width 451 height 21
click at [238, 220] on div "Are there Exterior Metal Doors? Yes No" at bounding box center [485, 220] width 915 height 33
drag, startPoint x: 215, startPoint y: 226, endPoint x: 26, endPoint y: 223, distance: 188.9
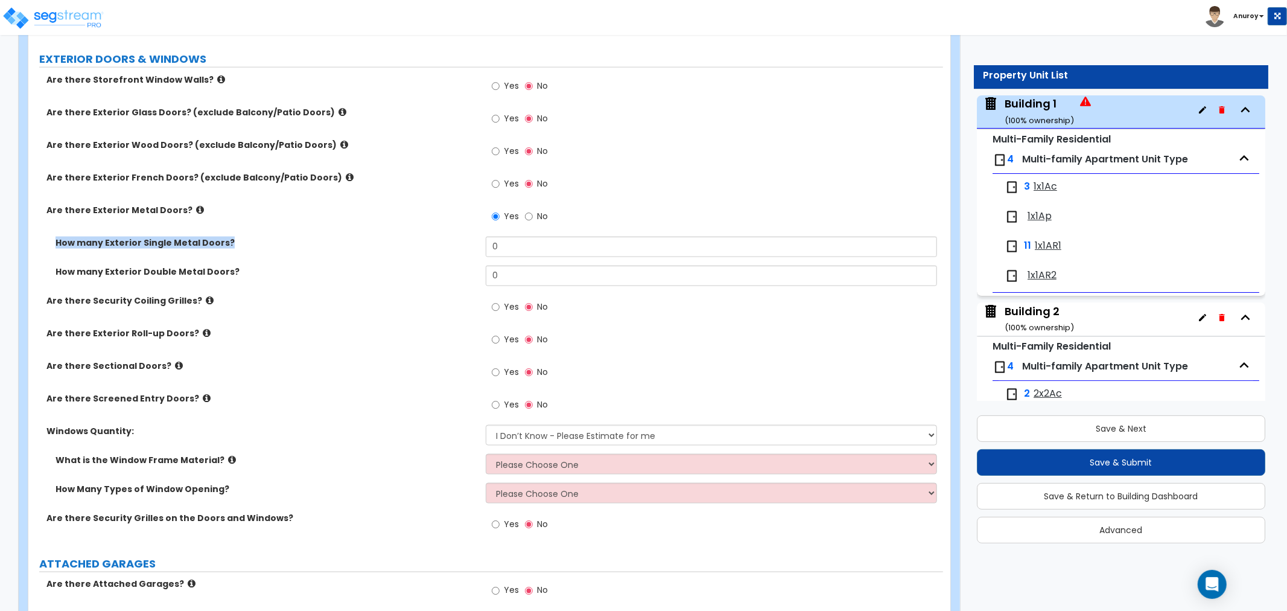
click at [26, 223] on div "Building 1 Import Values from Previous Property Unit Import Values from Existin…" at bounding box center [489, 131] width 941 height 2804
click at [352, 400] on div "Are there Screened Entry Doors? Yes No" at bounding box center [485, 408] width 915 height 33
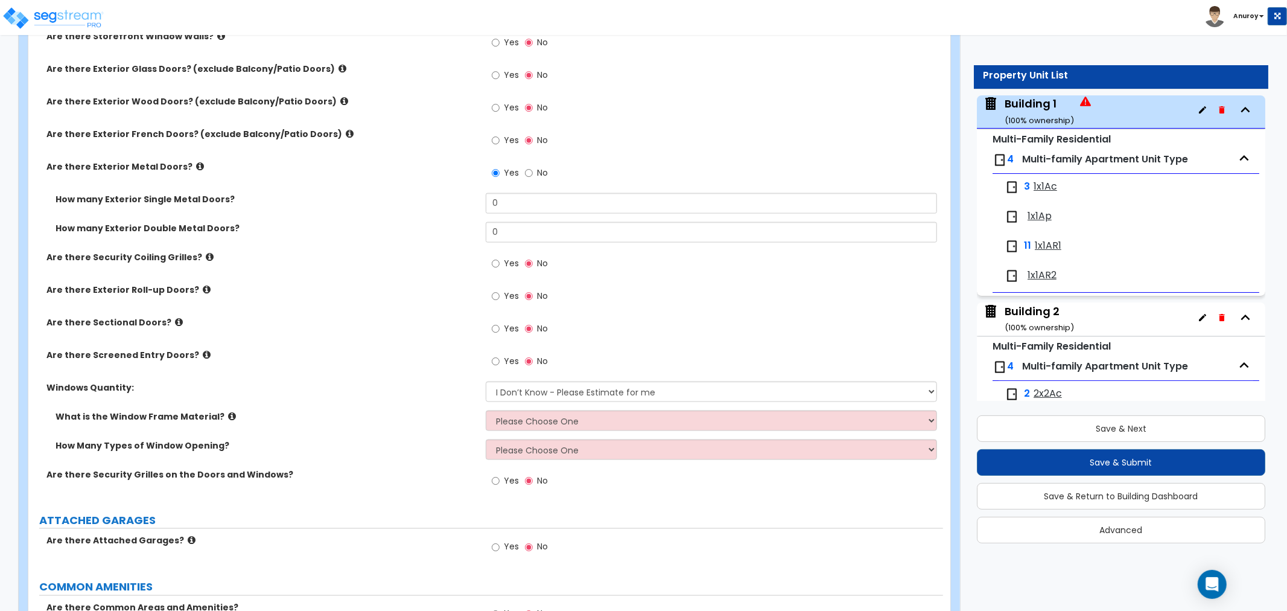
scroll to position [1431, 0]
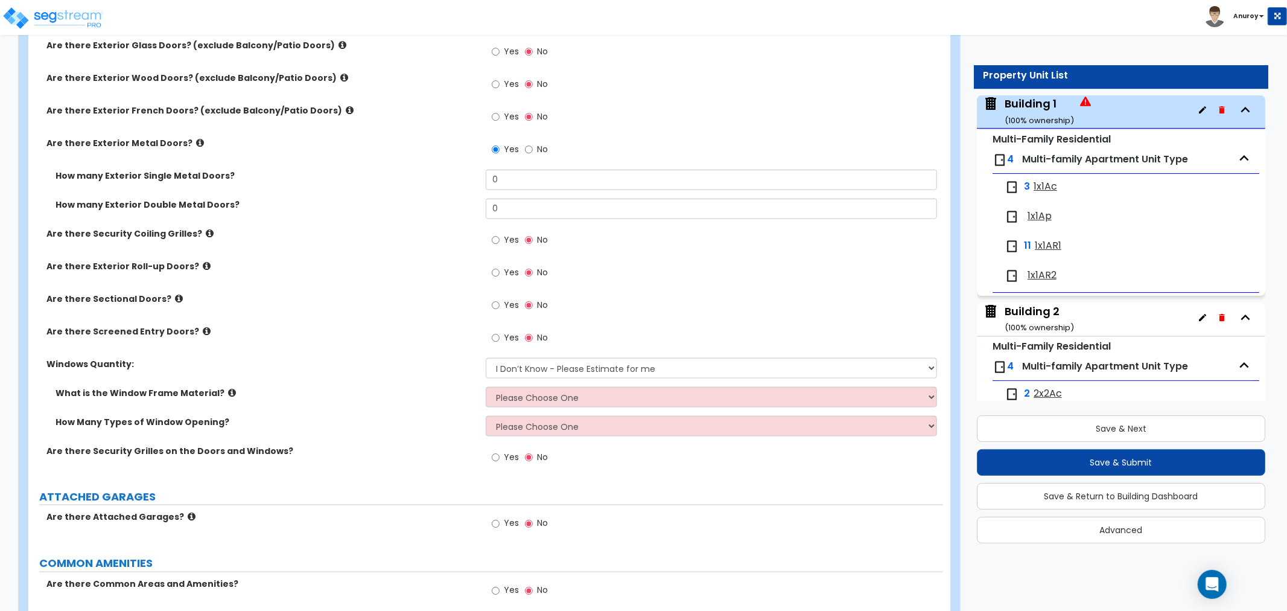
click at [228, 388] on icon at bounding box center [232, 392] width 8 height 9
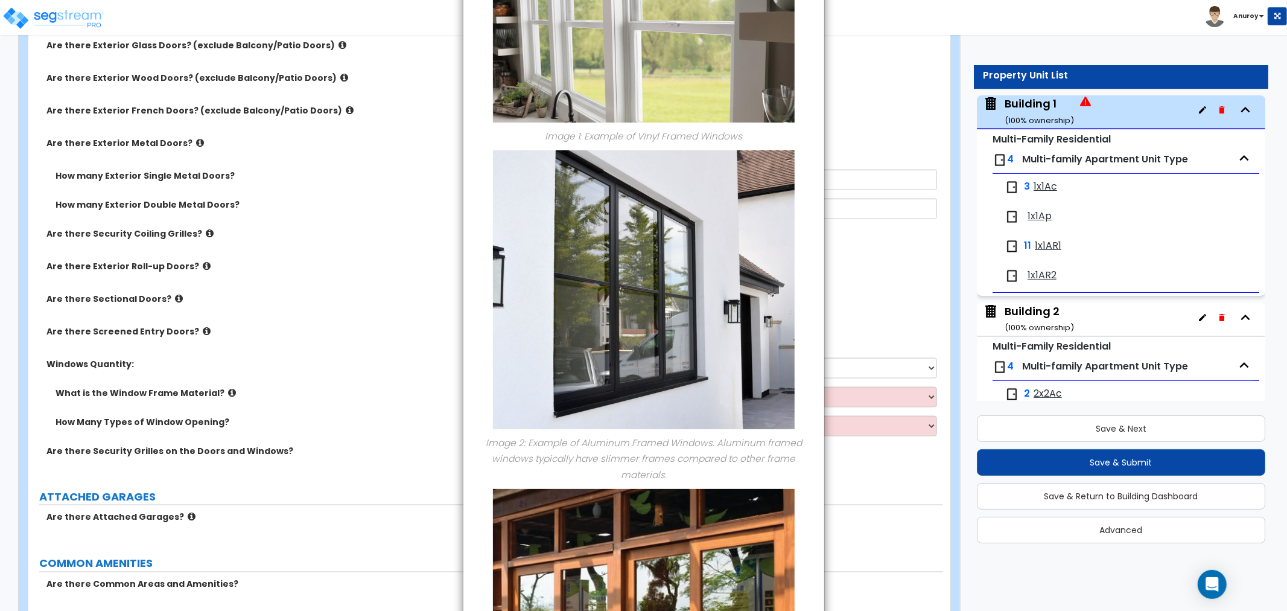
scroll to position [0, 0]
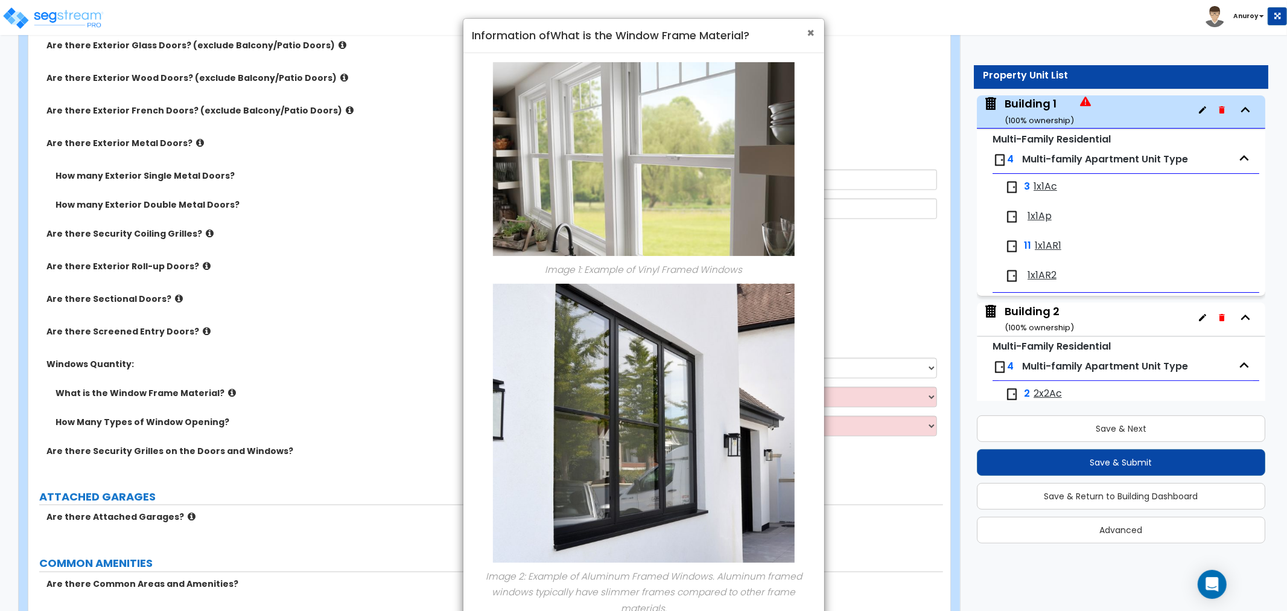
click at [807, 30] on span "×" at bounding box center [811, 32] width 8 height 17
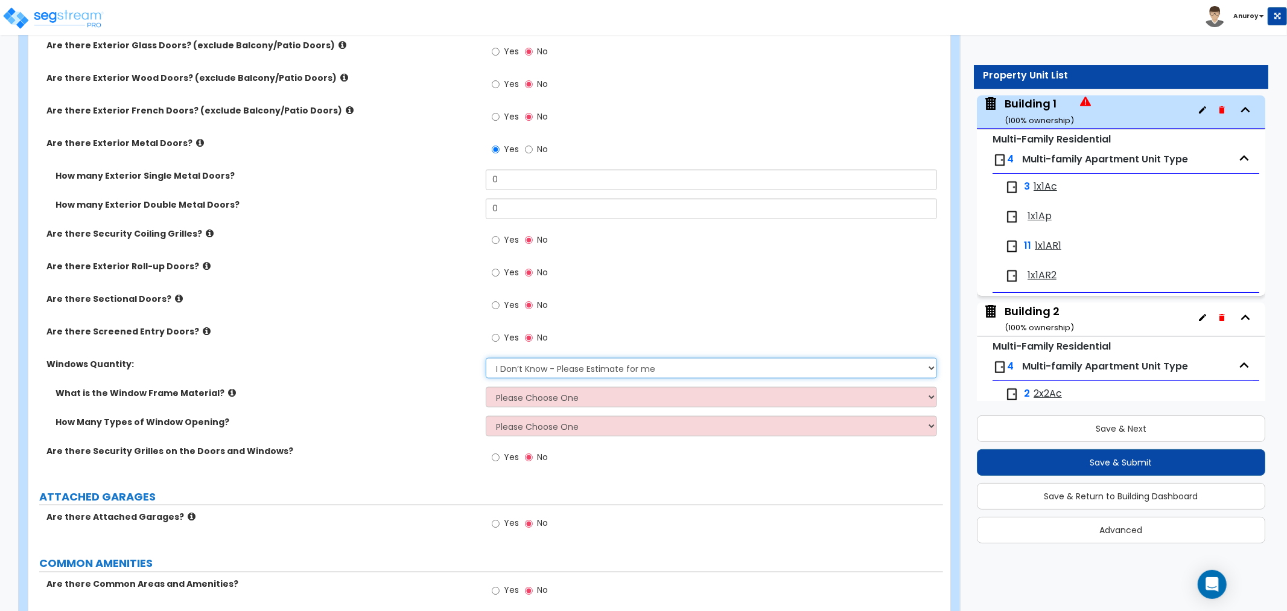
click at [564, 361] on select "I Don’t Know - Please Estimate for me I want to Enter the Quantity" at bounding box center [711, 368] width 451 height 21
click at [147, 358] on label "Windows Quantity:" at bounding box center [261, 364] width 430 height 12
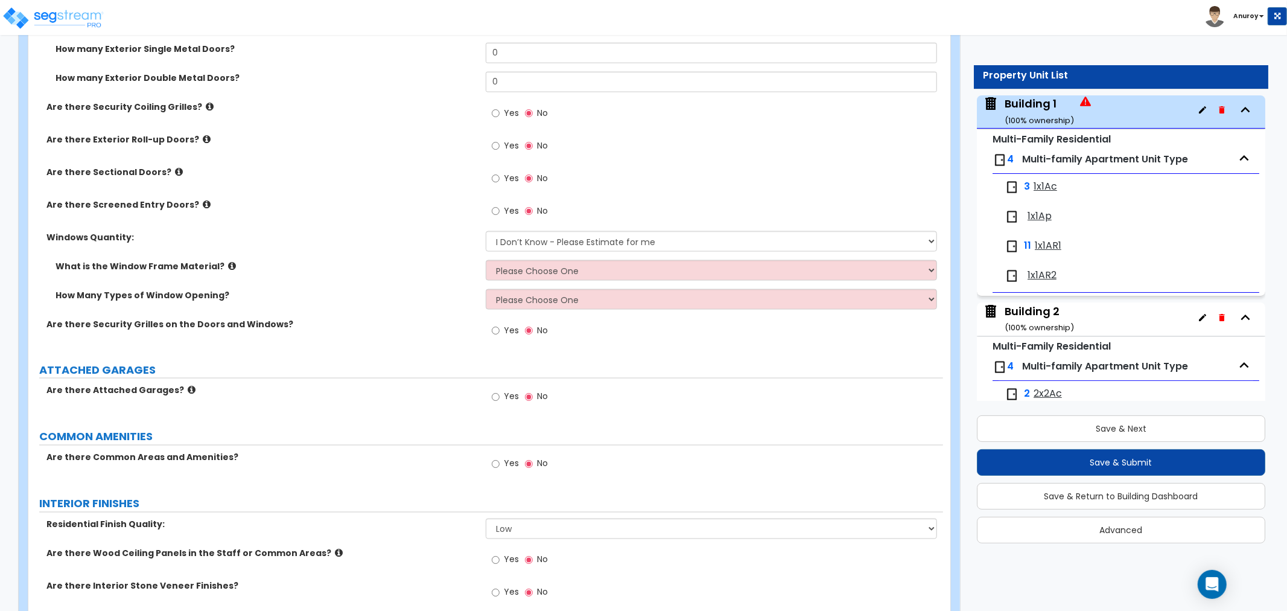
scroll to position [1565, 0]
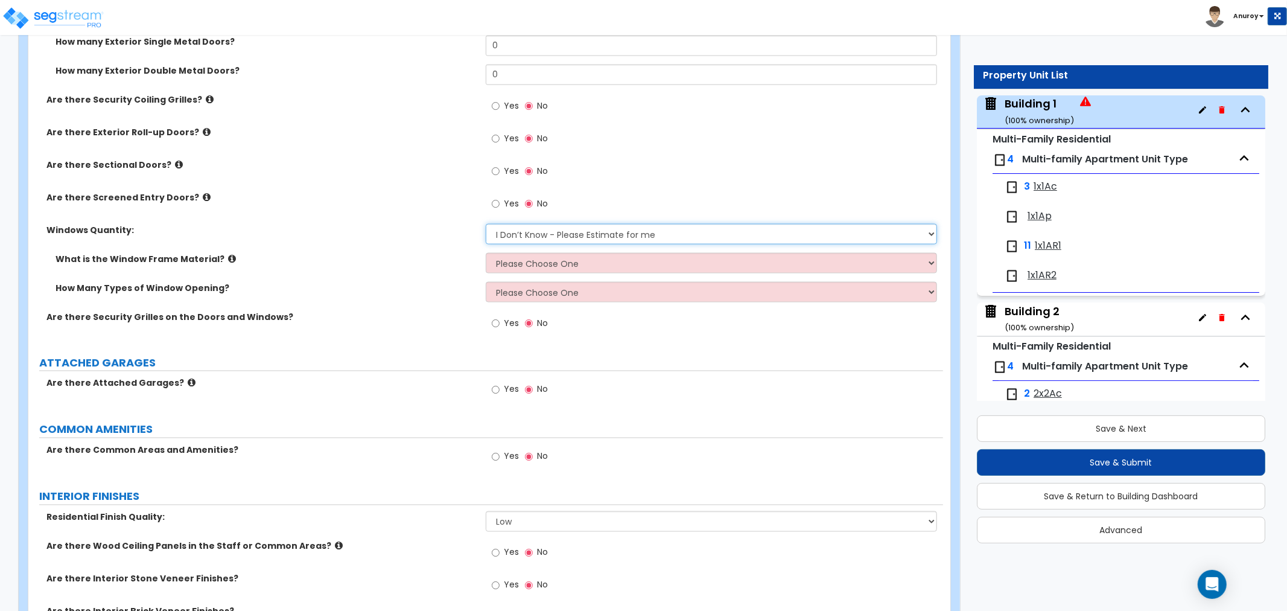
click at [553, 224] on select "I Don’t Know - Please Estimate for me I want to Enter the Quantity" at bounding box center [711, 234] width 451 height 21
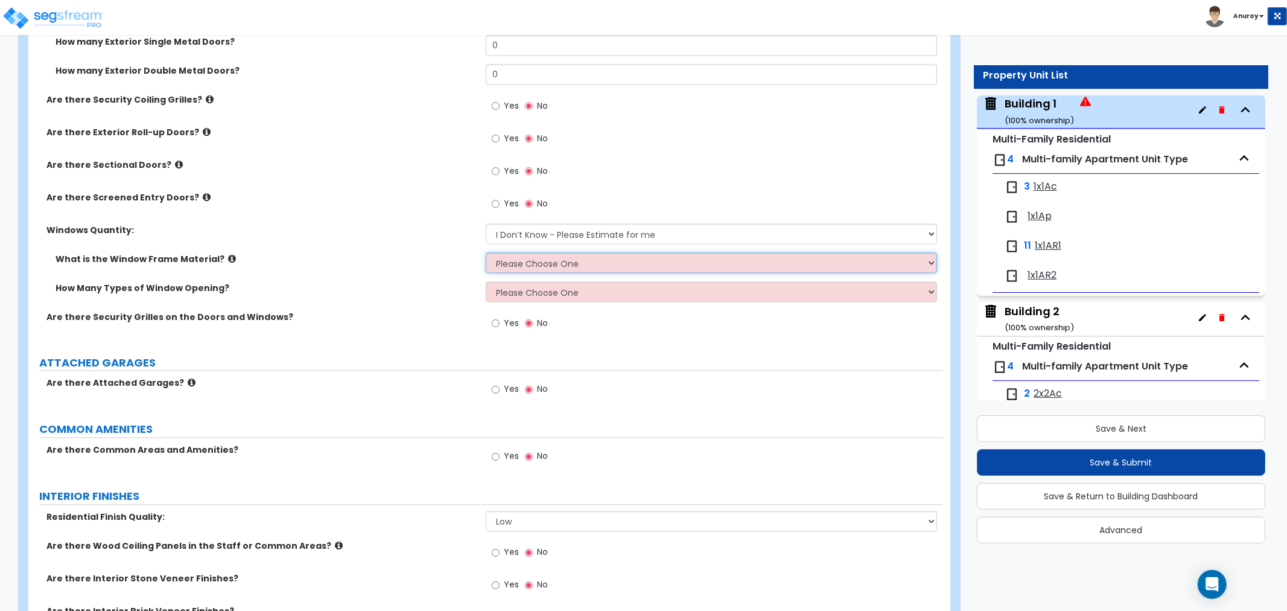
click at [556, 253] on select "Please Choose One Vinyl Aluminum Wood" at bounding box center [711, 263] width 451 height 21
select select "1"
click at [486, 253] on select "Please Choose One Vinyl Aluminum Wood" at bounding box center [711, 263] width 451 height 21
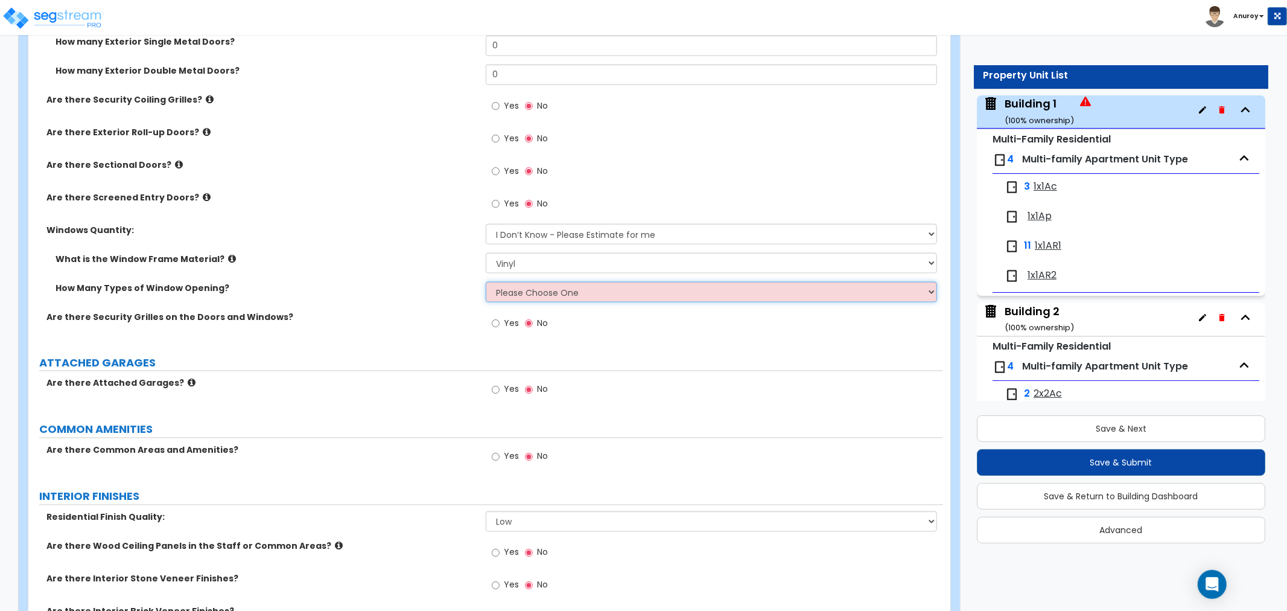
click at [521, 287] on select "Please Choose One 1 2 3 4" at bounding box center [711, 292] width 451 height 21
select select "1"
click at [486, 282] on select "Please Choose One 1 2 3 4" at bounding box center [711, 292] width 451 height 21
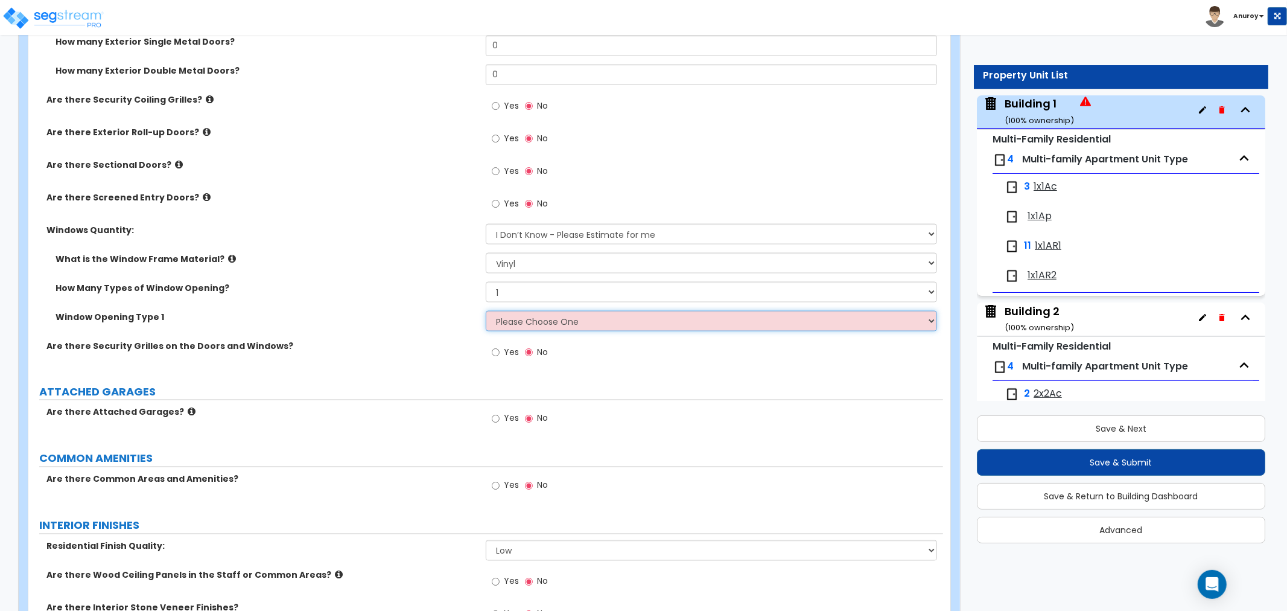
click at [486, 311] on select "Please Choose One Sliding Picture/Fixed Double/Single Hung Awning Swing" at bounding box center [711, 321] width 451 height 21
select select "3"
click at [486, 311] on select "Please Choose One Sliding Picture/Fixed Double/Single Hung Awning Swing" at bounding box center [711, 321] width 451 height 21
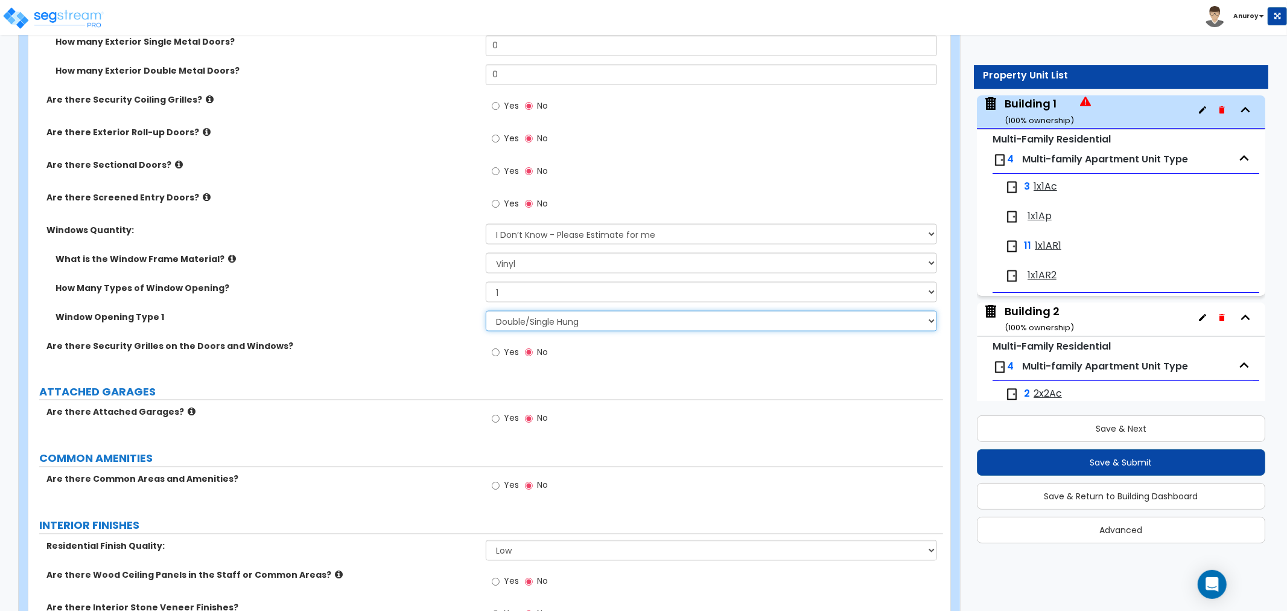
click at [538, 314] on select "Please Choose One Sliding Picture/Fixed Double/Single Hung Awning Swing" at bounding box center [711, 321] width 451 height 21
drag, startPoint x: 176, startPoint y: 296, endPoint x: 145, endPoint y: 304, distance: 31.8
click at [145, 304] on div "What is the Window Frame Material? Please Choose One Vinyl Aluminum Wood How Ma…" at bounding box center [485, 296] width 897 height 87
click at [193, 311] on label "Window Opening Type 1" at bounding box center [266, 317] width 421 height 12
drag, startPoint x: 161, startPoint y: 299, endPoint x: 33, endPoint y: 299, distance: 127.3
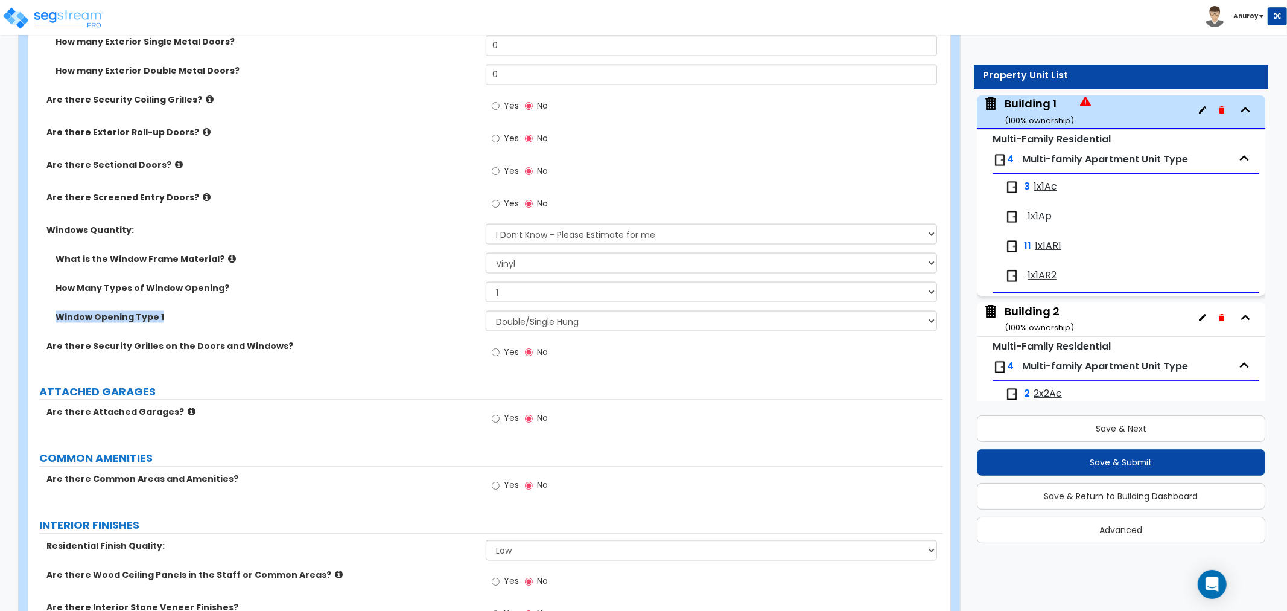
click at [33, 311] on div "Window Opening Type 1" at bounding box center [256, 317] width 457 height 12
click at [351, 282] on label "How Many Types of Window Opening?" at bounding box center [266, 288] width 421 height 12
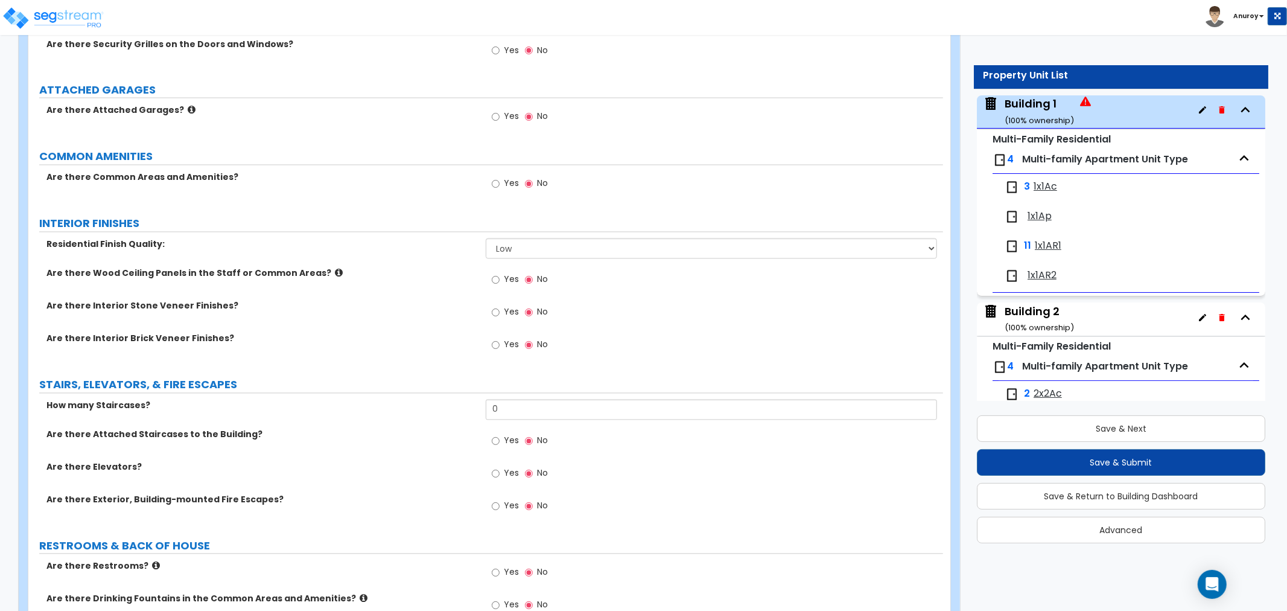
scroll to position [1901, 0]
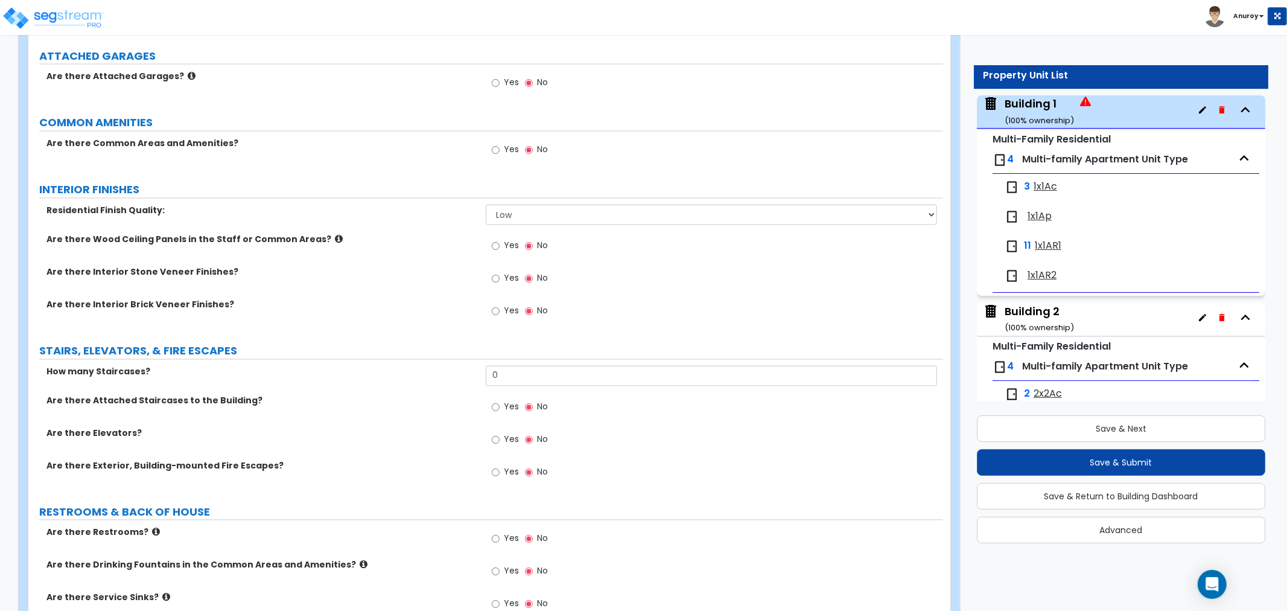
click at [119, 205] on div "Residential Finish Quality: Low Average High" at bounding box center [485, 219] width 915 height 29
click at [187, 206] on div "Residential Finish Quality: Low Average High" at bounding box center [485, 219] width 915 height 29
click at [580, 205] on select "Low Average High" at bounding box center [711, 215] width 451 height 21
select select "1"
click at [486, 205] on select "Low Average High" at bounding box center [711, 215] width 451 height 21
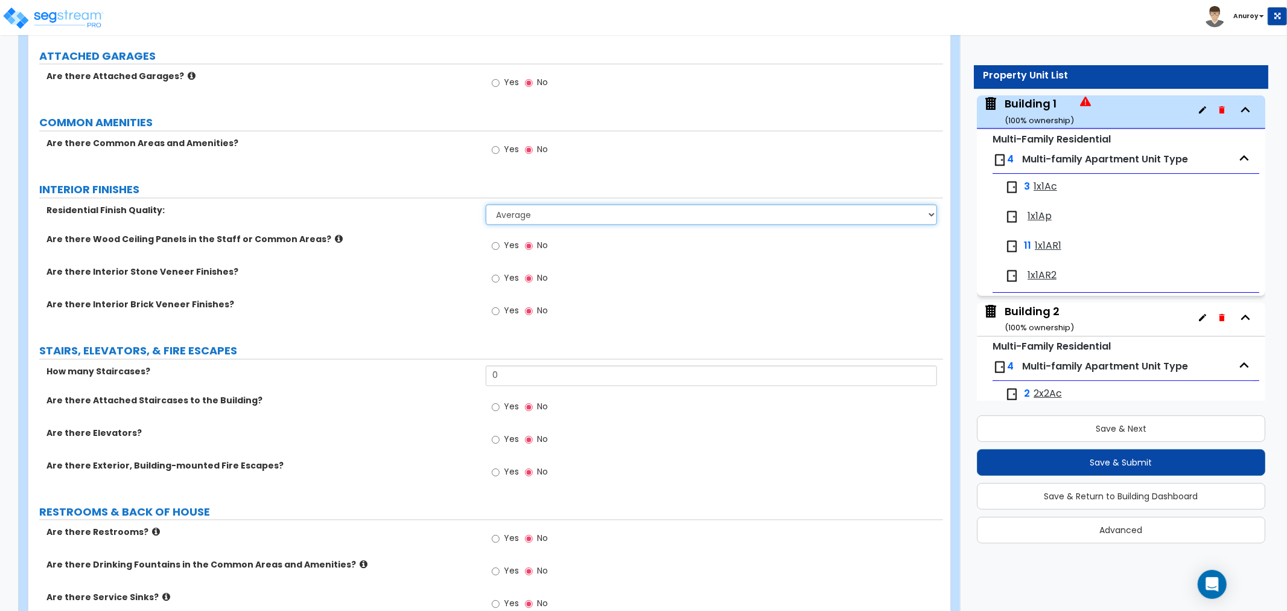
click at [525, 205] on select "Low Average High" at bounding box center [711, 215] width 451 height 21
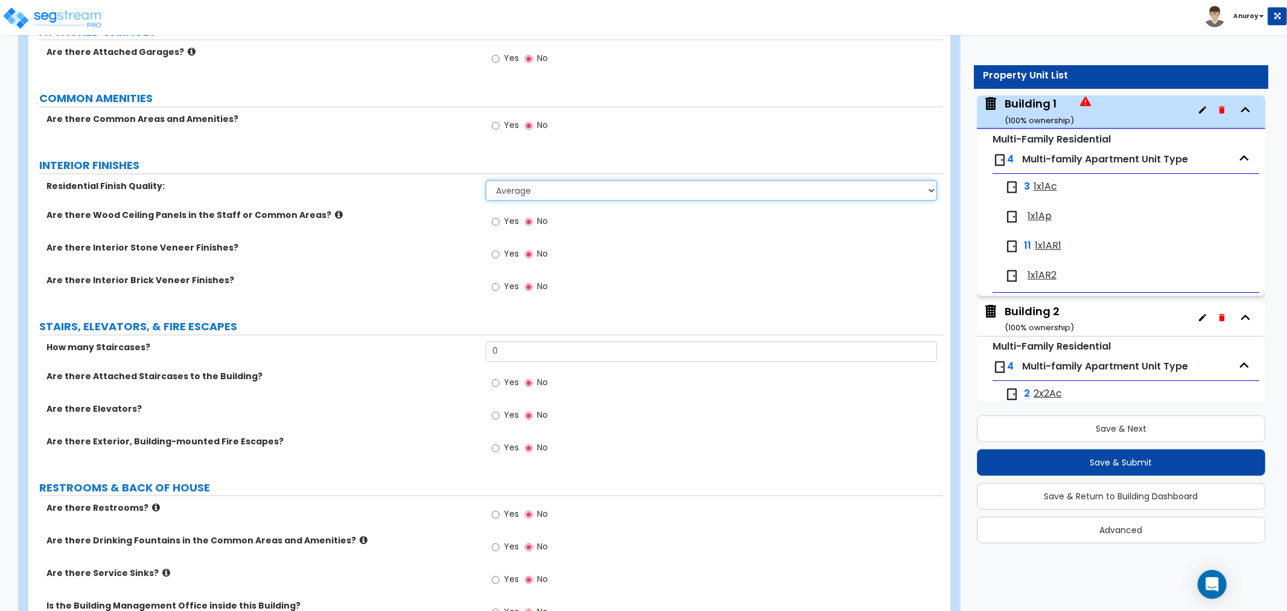
scroll to position [1968, 0]
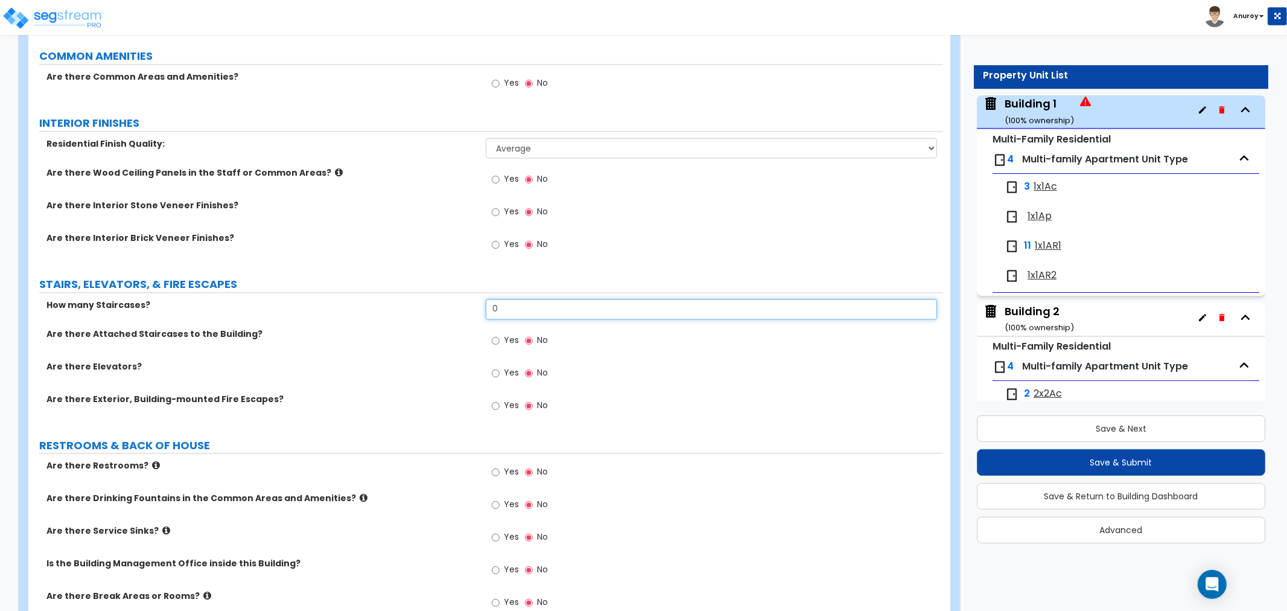
click at [526, 299] on input "0" at bounding box center [711, 309] width 451 height 21
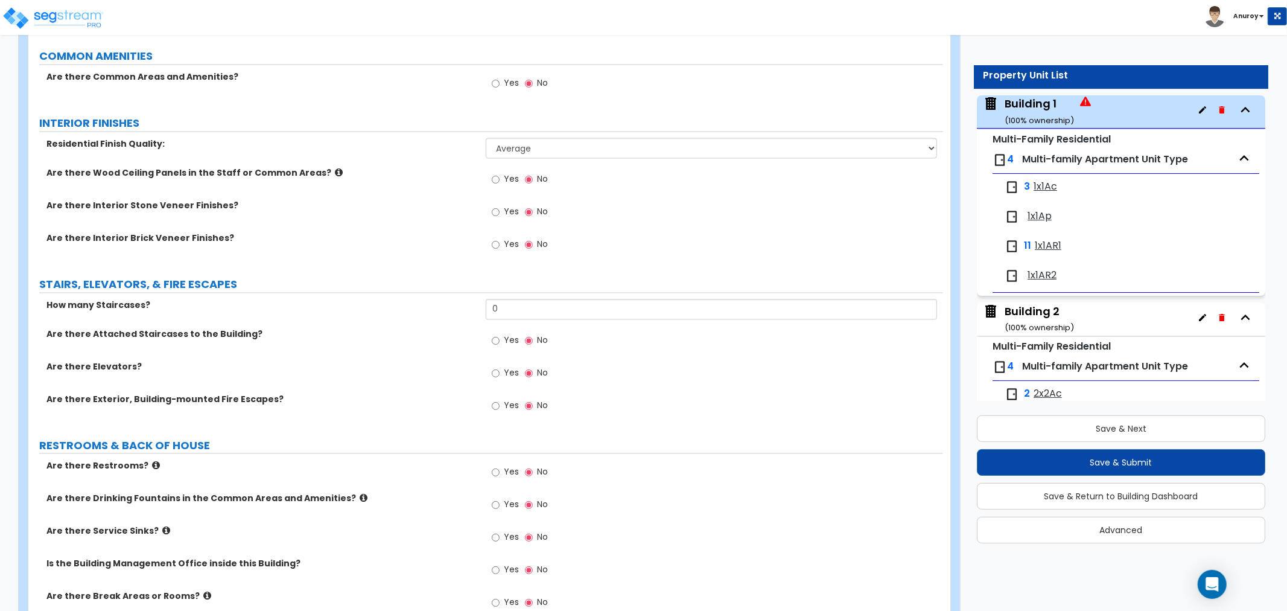
click at [503, 331] on label "Yes" at bounding box center [505, 341] width 27 height 21
click at [500, 334] on input "Yes" at bounding box center [496, 340] width 8 height 13
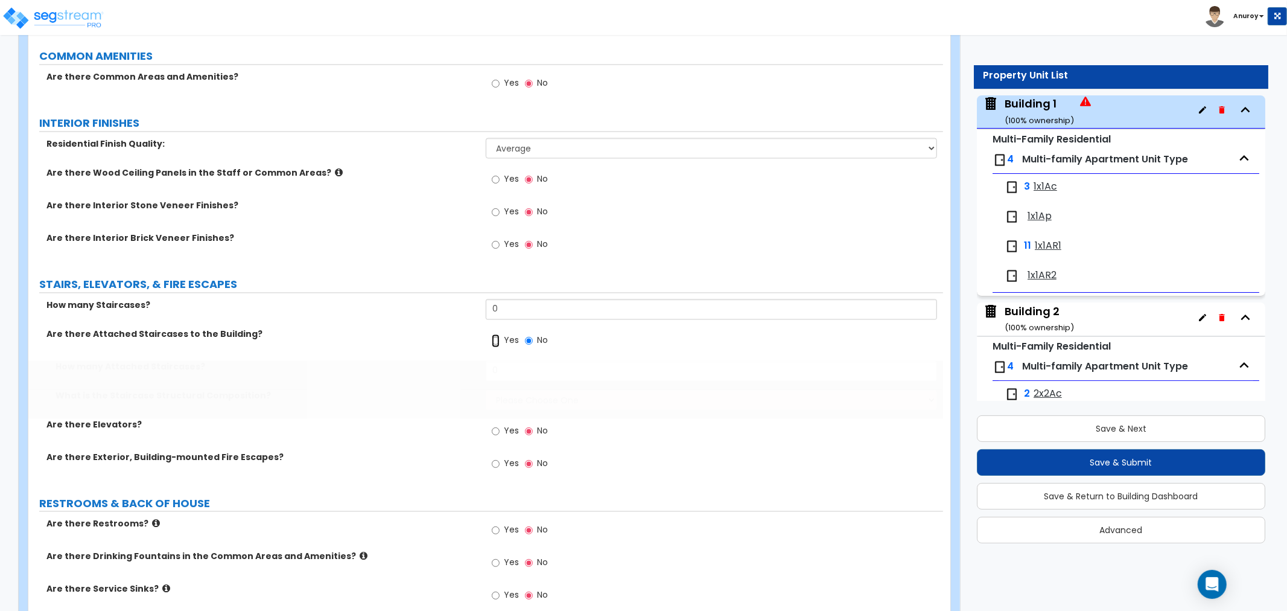
radio input "true"
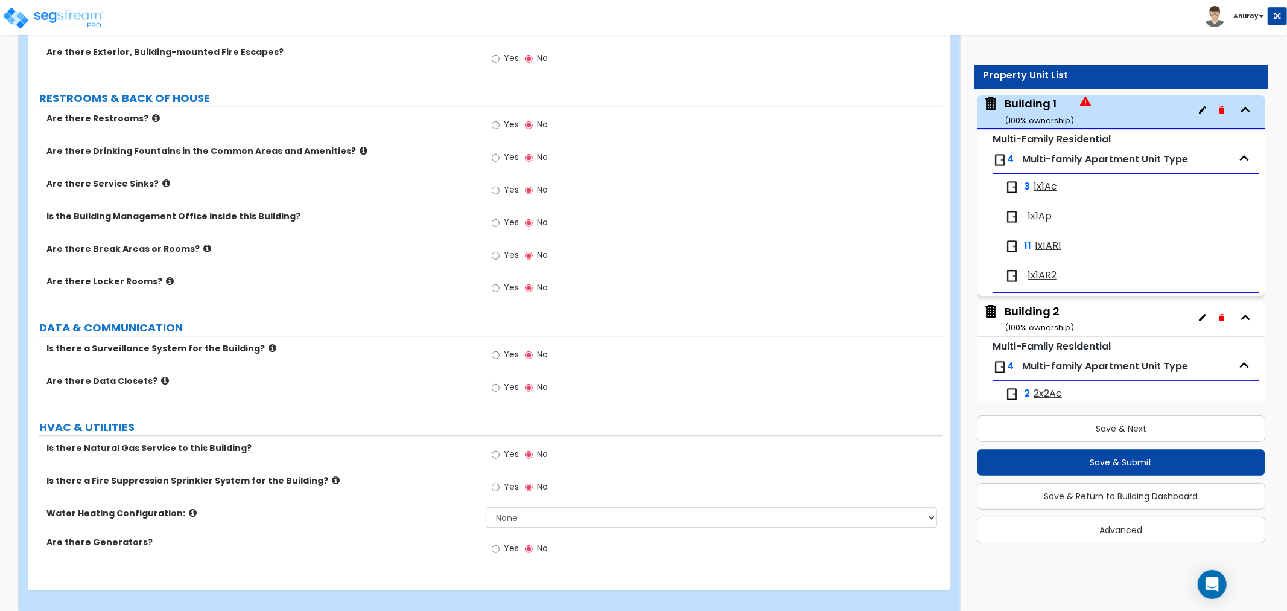
scroll to position [2373, 0]
click at [256, 535] on label "Are there Generators?" at bounding box center [261, 541] width 430 height 12
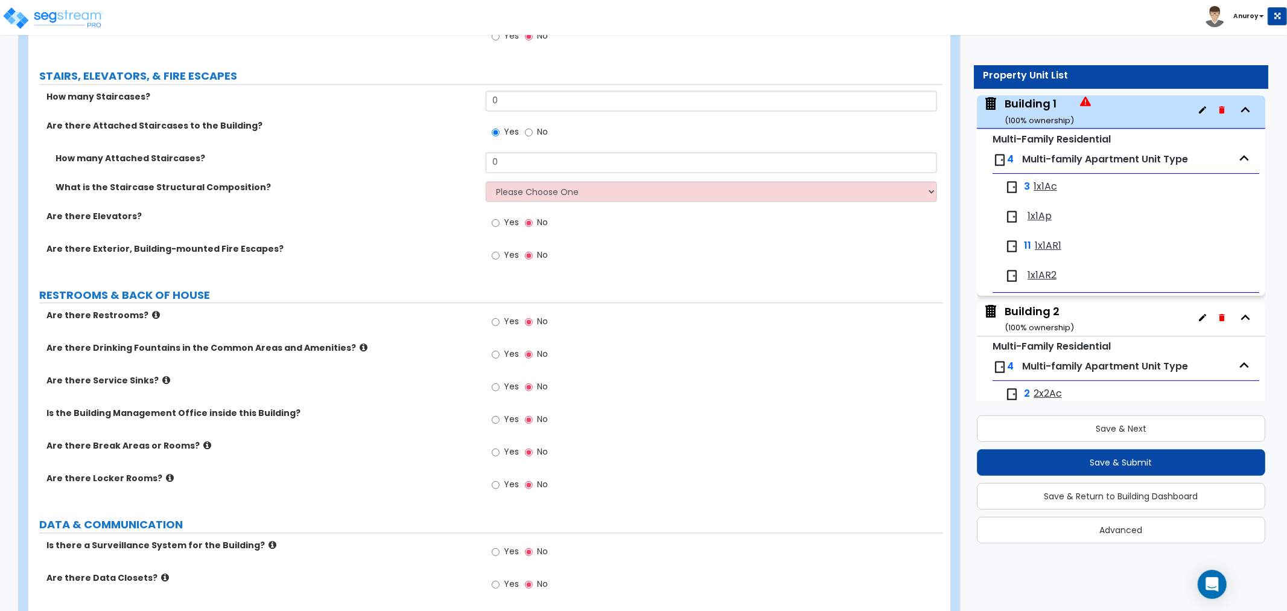
scroll to position [2172, 0]
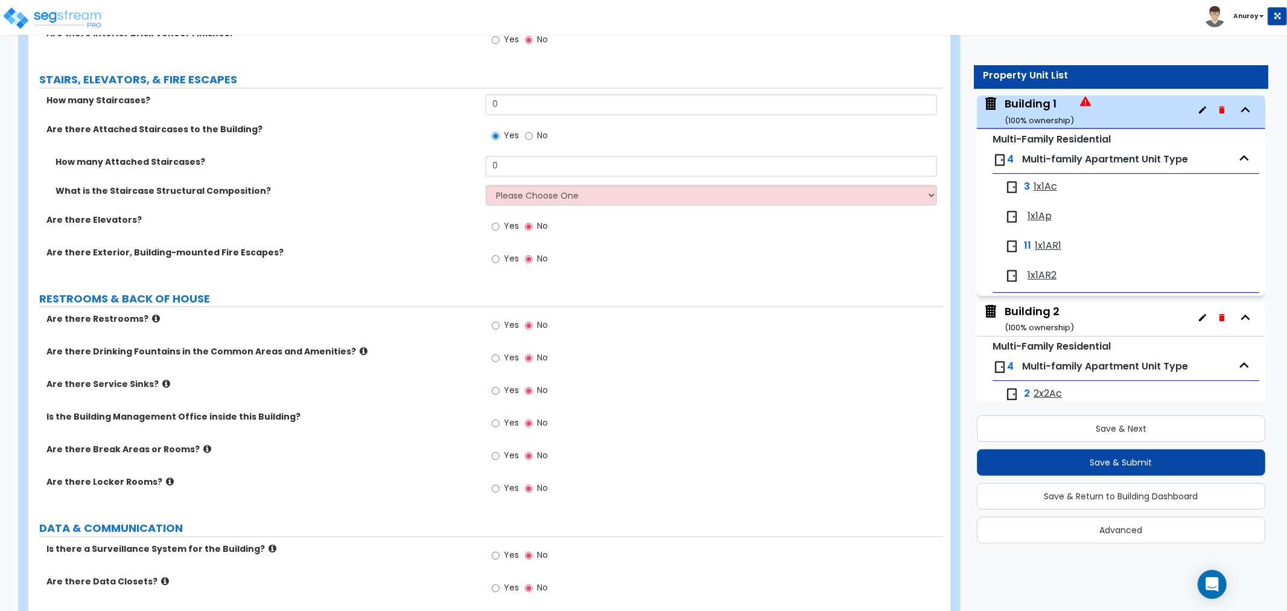
drag, startPoint x: 220, startPoint y: 180, endPoint x: 321, endPoint y: 178, distance: 101.4
click at [221, 185] on label "What is the Staircase Structural Composition?" at bounding box center [266, 191] width 421 height 12
drag, startPoint x: 479, startPoint y: 178, endPoint x: 515, endPoint y: 180, distance: 36.2
click at [482, 185] on div "What is the Staircase Structural Composition?" at bounding box center [256, 191] width 457 height 12
click at [526, 185] on select "Please Choose One Reinforced Concrete Structural Steel Wood" at bounding box center [711, 195] width 451 height 21
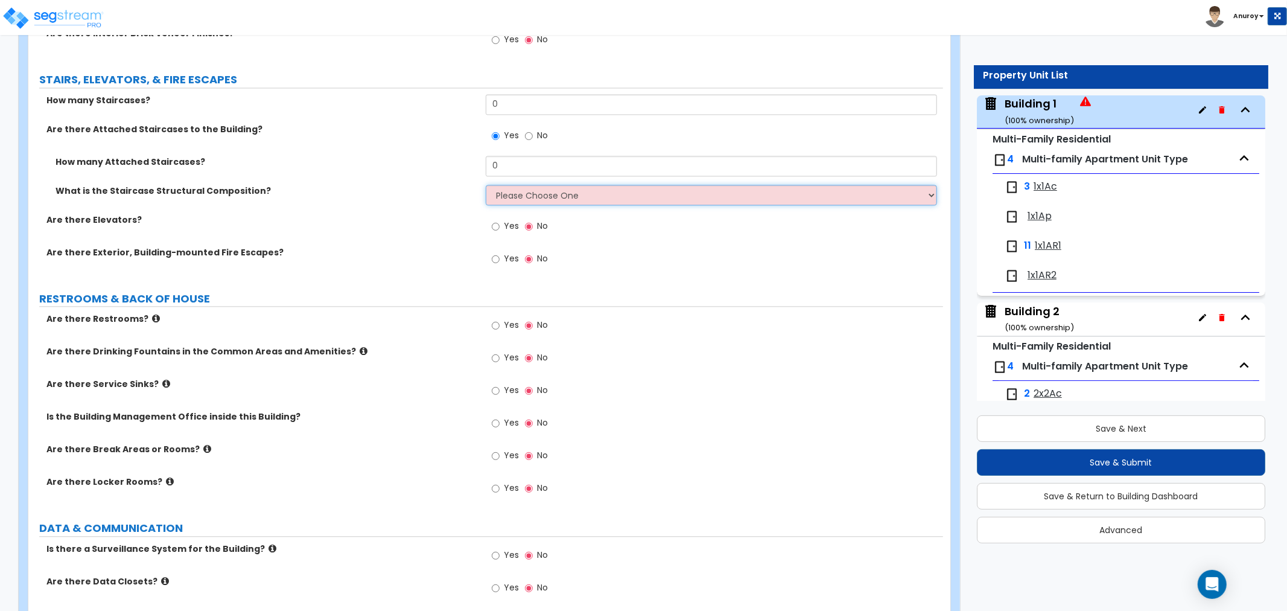
select select "7"
click at [486, 185] on select "Please Choose One Reinforced Concrete Structural Steel Wood" at bounding box center [711, 195] width 451 height 21
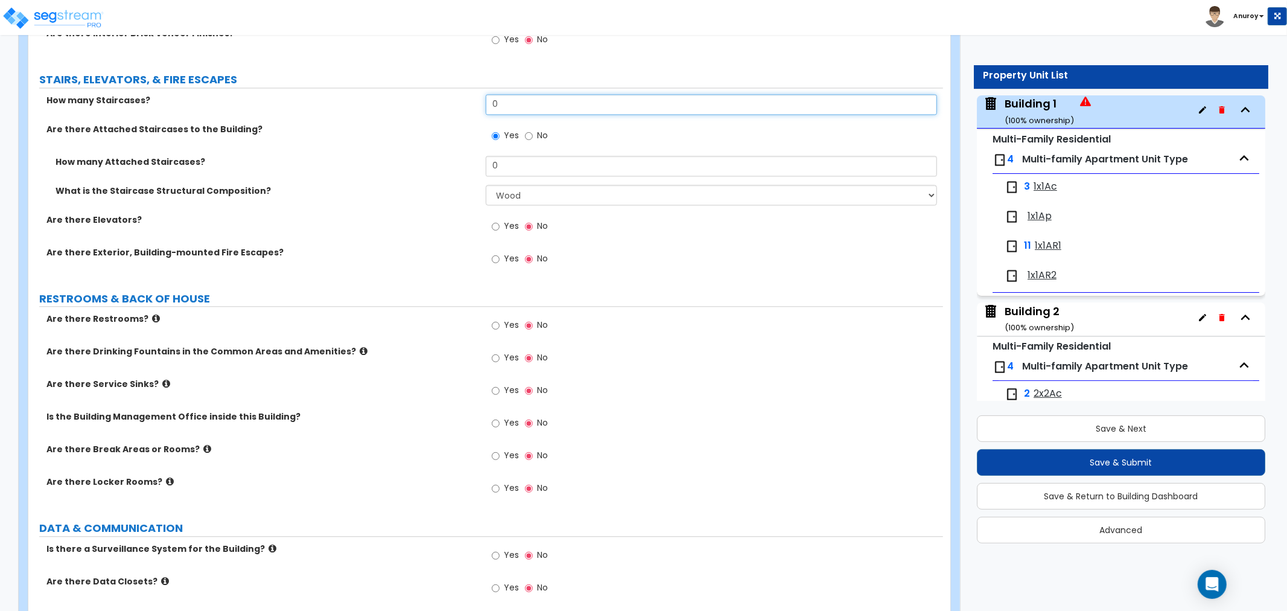
drag, startPoint x: 548, startPoint y: 92, endPoint x: 471, endPoint y: 92, distance: 76.6
click at [471, 94] on div "How many Staircases? 0" at bounding box center [485, 108] width 915 height 29
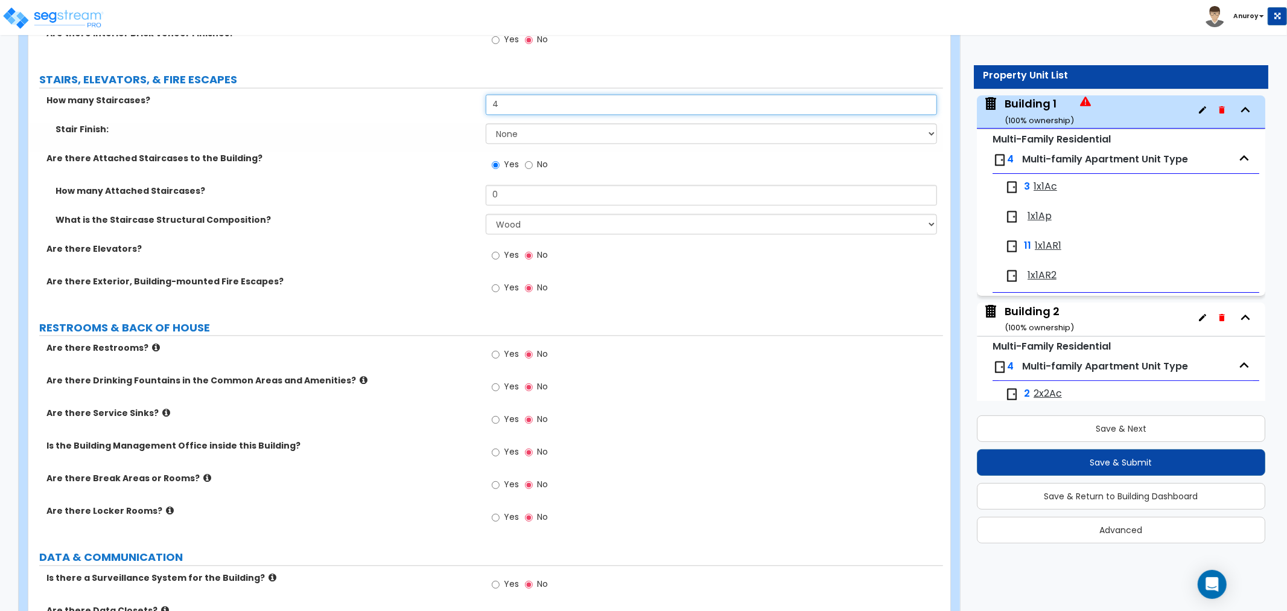
type input "4"
click at [528, 129] on select "None Tile Wood Laminate VCT Sheet Carpet Sheet Vinyl Carpet Tile" at bounding box center [711, 133] width 451 height 21
select select "2"
click at [486, 123] on select "None Tile Wood Laminate VCT Sheet Carpet Sheet Vinyl Carpet Tile" at bounding box center [711, 133] width 451 height 21
click at [527, 158] on input "No" at bounding box center [529, 164] width 8 height 13
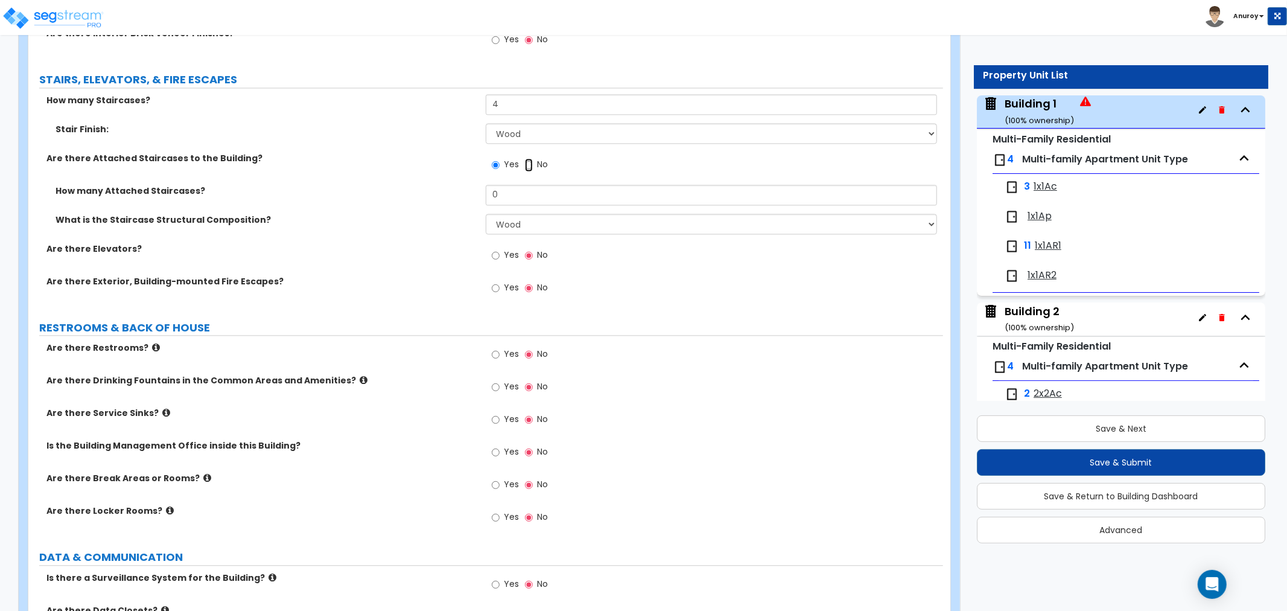
radio input "false"
radio input "true"
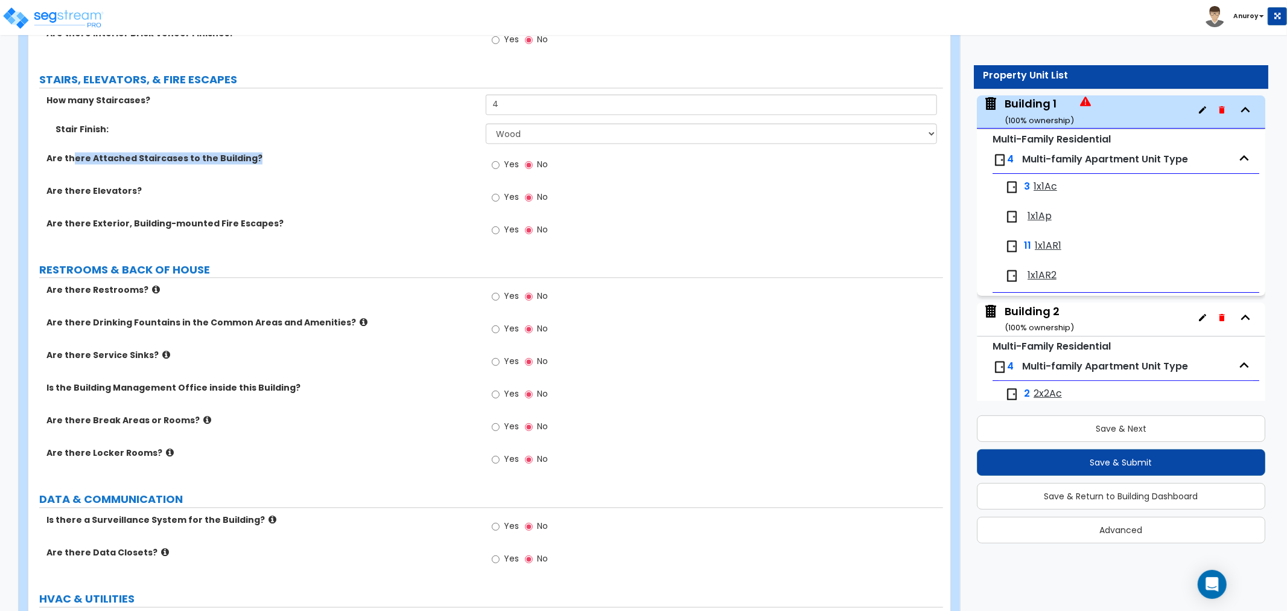
drag, startPoint x: 133, startPoint y: 151, endPoint x: 262, endPoint y: 157, distance: 128.7
click at [261, 157] on div "Are there Attached Staircases to the Building? Yes No" at bounding box center [485, 168] width 915 height 33
click at [267, 157] on div "Are there Attached Staircases to the Building? Yes No" at bounding box center [485, 168] width 915 height 33
click at [98, 185] on label "Are there Elevators?" at bounding box center [261, 191] width 430 height 12
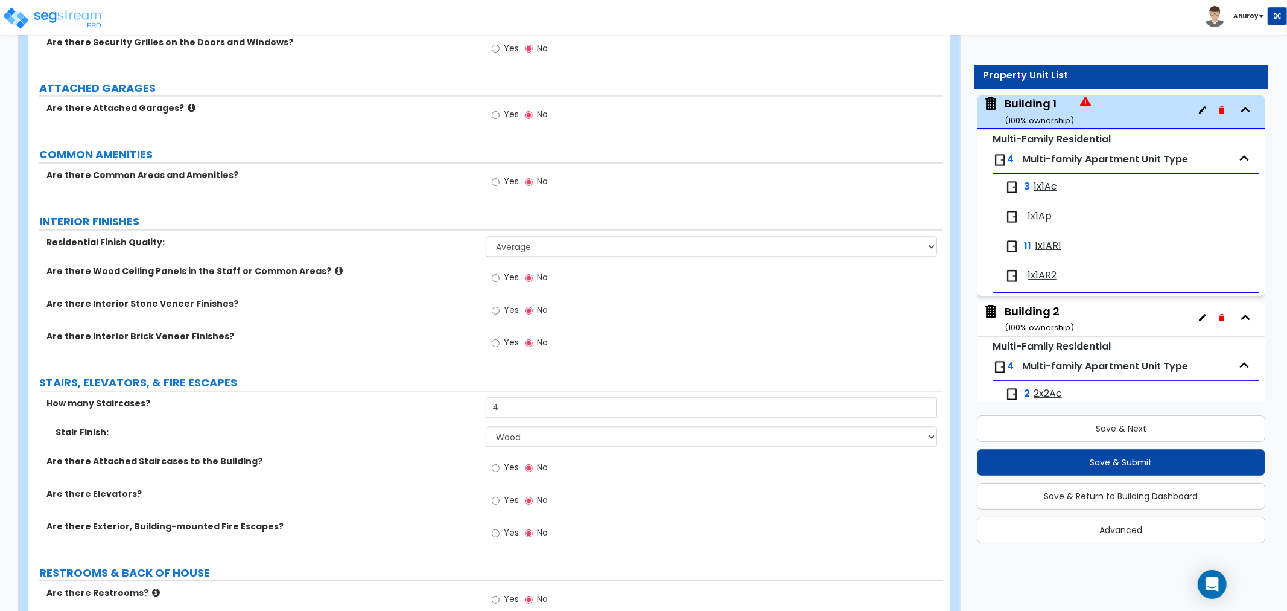
scroll to position [1837, 0]
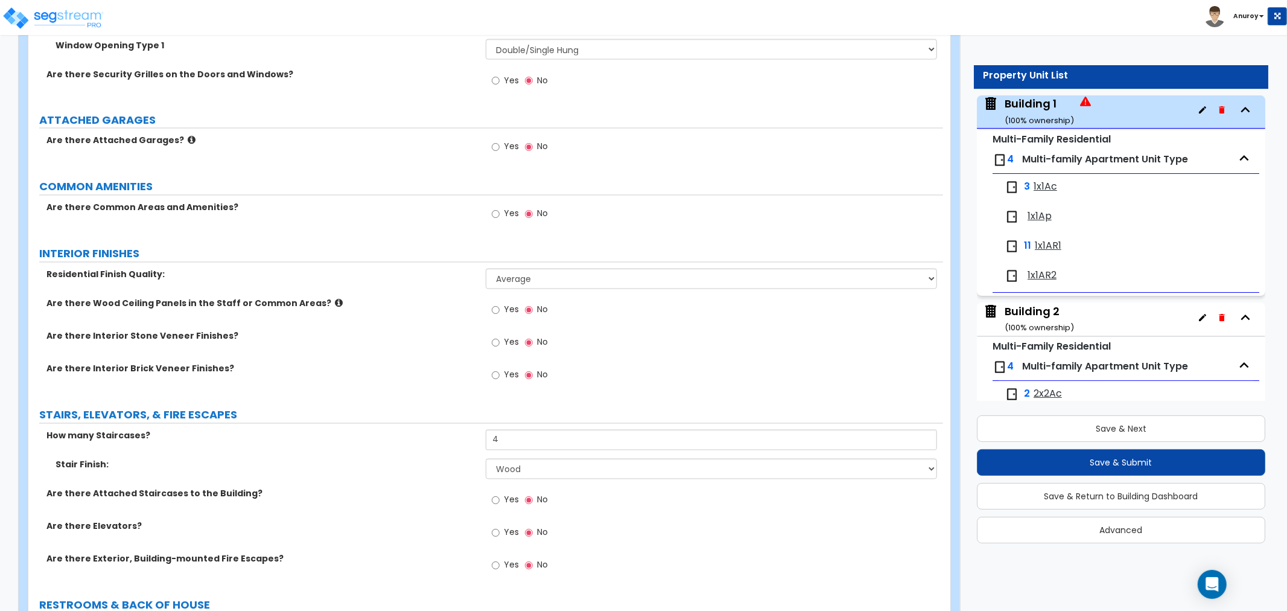
click at [732, 562] on div "Yes No" at bounding box center [714, 569] width 457 height 33
click at [733, 562] on div "Yes No" at bounding box center [714, 569] width 457 height 33
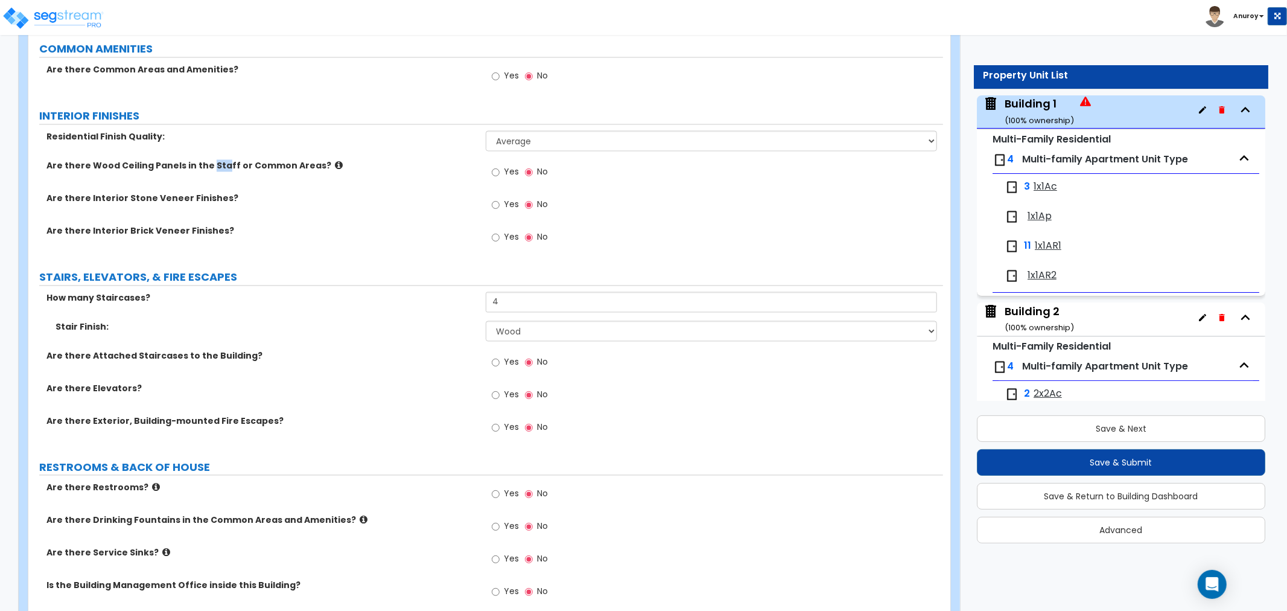
scroll to position [2024, 0]
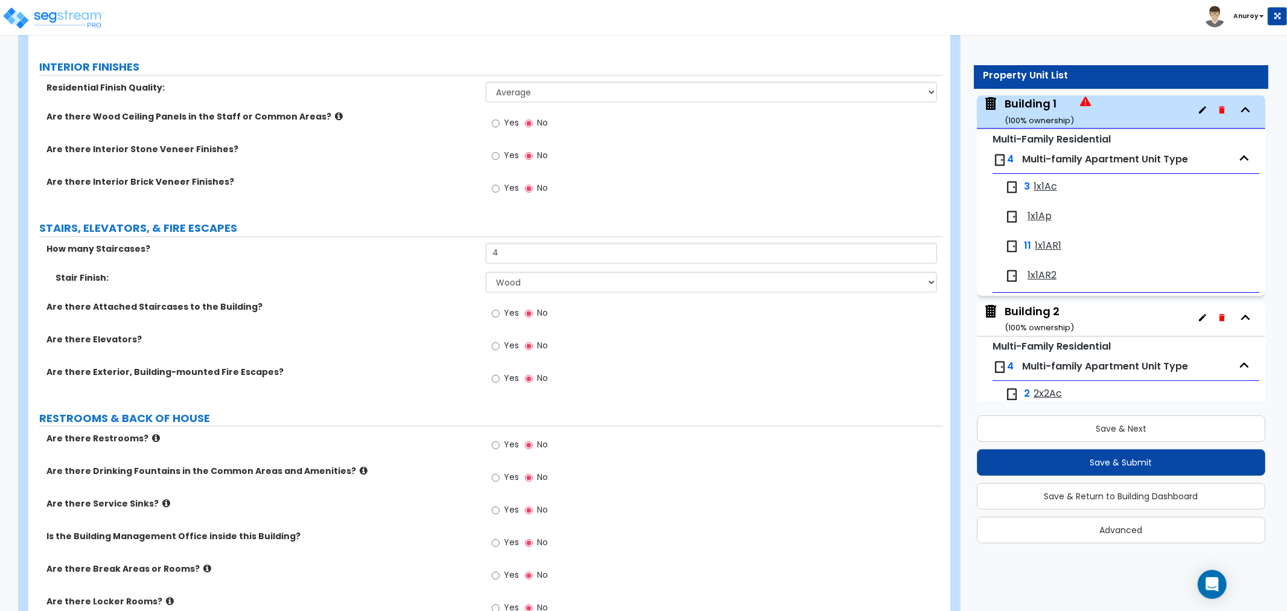
drag, startPoint x: 262, startPoint y: 275, endPoint x: 185, endPoint y: 246, distance: 82.3
click at [255, 272] on div "Stair Finish: None Tile Wood Laminate VCT Sheet Carpet Sheet Vinyl Carpet Tile" at bounding box center [485, 286] width 915 height 29
drag, startPoint x: 159, startPoint y: 235, endPoint x: 31, endPoint y: 237, distance: 127.9
click at [31, 243] on div "How many Staircases?" at bounding box center [256, 249] width 457 height 12
drag, startPoint x: 116, startPoint y: 267, endPoint x: 44, endPoint y: 264, distance: 72.4
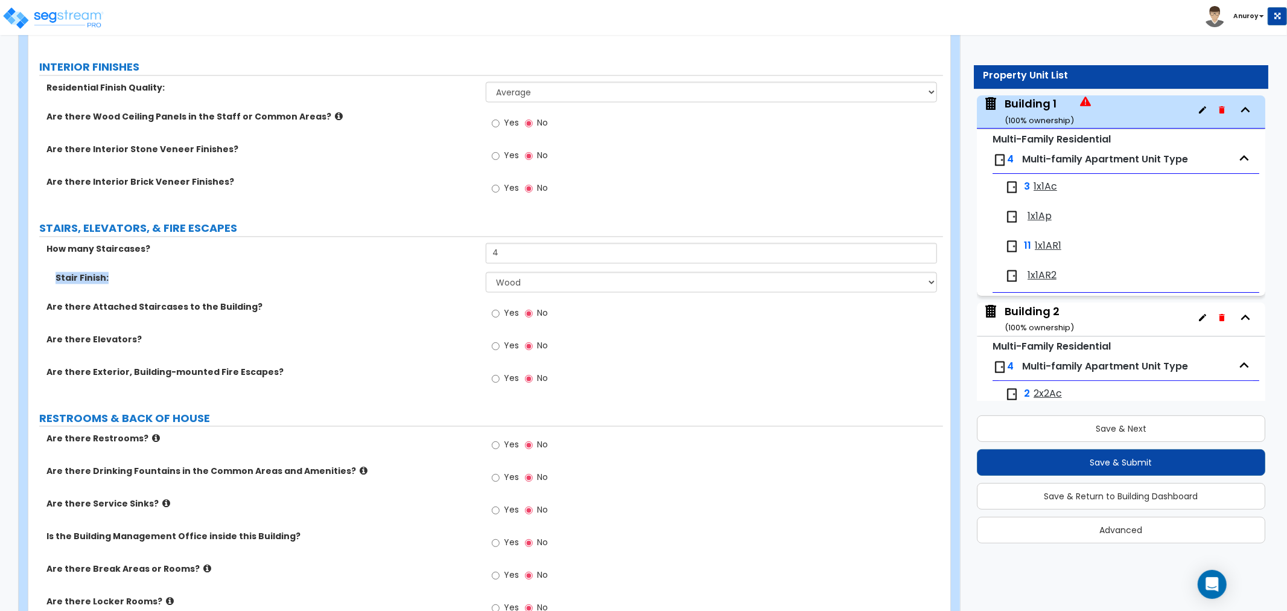
click at [44, 272] on div "Stair Finish:" at bounding box center [256, 278] width 457 height 12
drag, startPoint x: 254, startPoint y: 292, endPoint x: 42, endPoint y: 296, distance: 211.8
click at [42, 300] on div "Are there Attached Staircases to the Building?" at bounding box center [256, 306] width 457 height 12
click at [157, 313] on div "Are there Attached Staircases to the Building? Yes No" at bounding box center [485, 316] width 915 height 33
drag, startPoint x: 147, startPoint y: 327, endPoint x: 34, endPoint y: 322, distance: 112.3
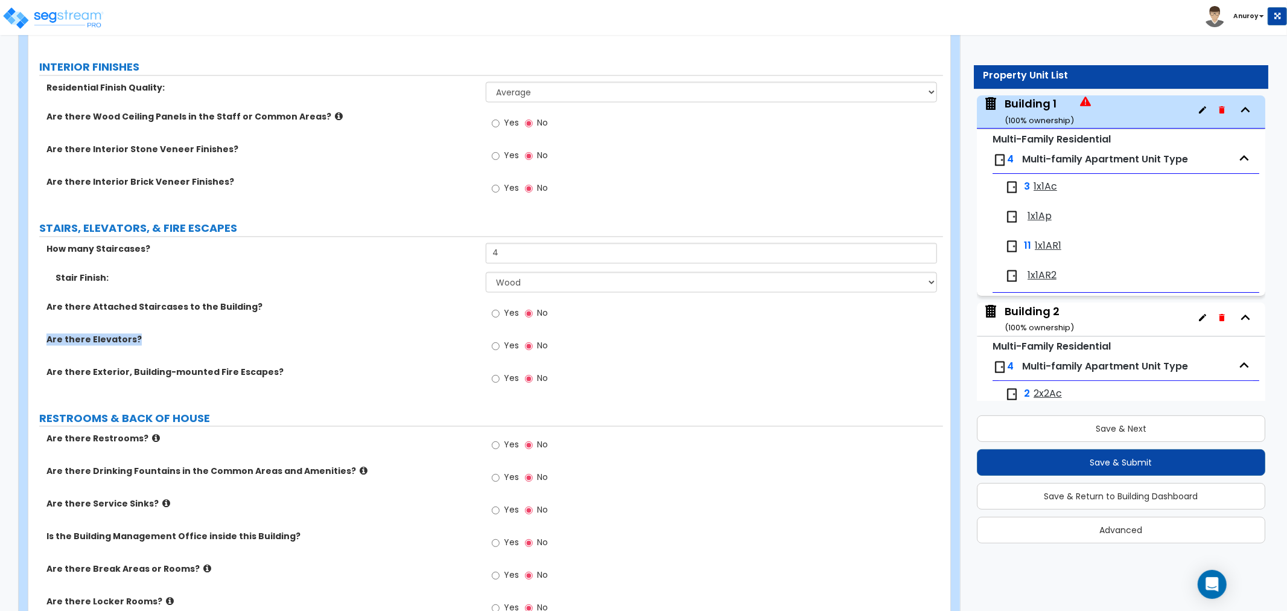
click at [34, 333] on div "Are there Elevators?" at bounding box center [256, 339] width 457 height 12
drag, startPoint x: 273, startPoint y: 358, endPoint x: 16, endPoint y: 354, distance: 257.1
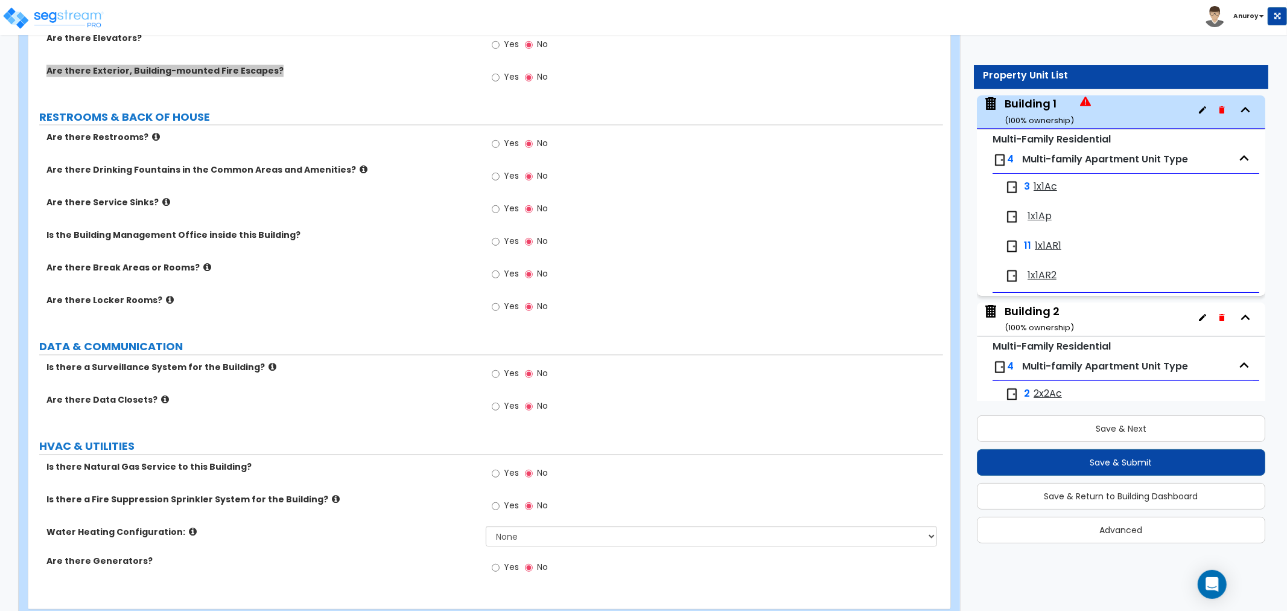
scroll to position [2344, 0]
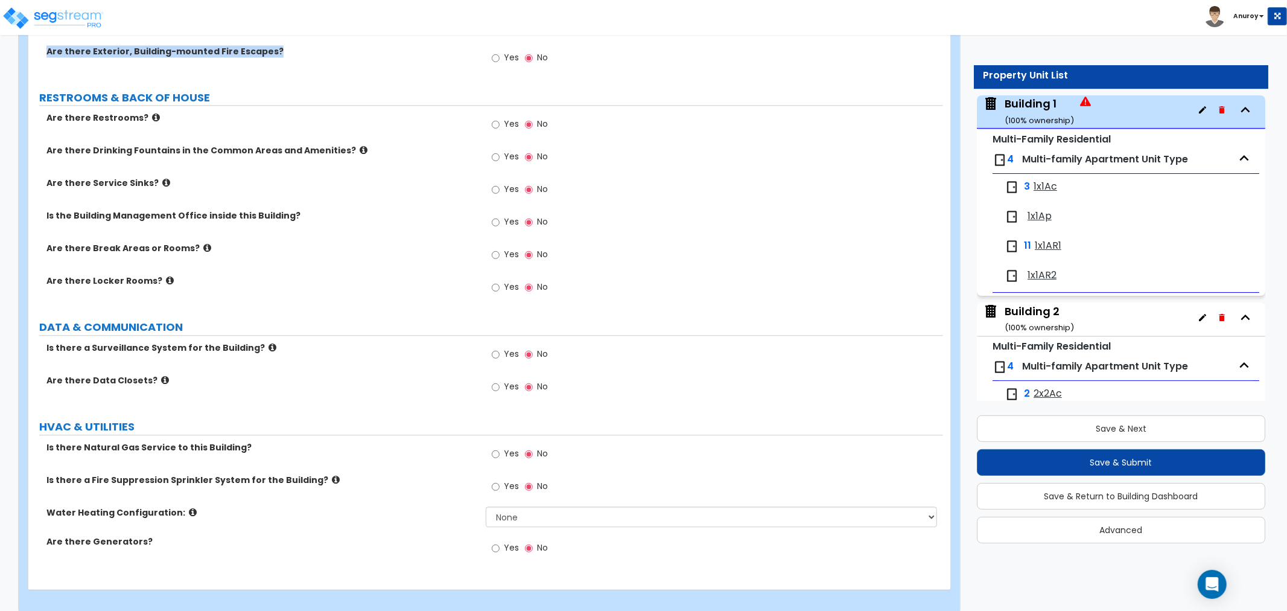
click at [314, 481] on div "Is there a Fire Suppression Sprinkler System for the Building? Yes No" at bounding box center [485, 490] width 915 height 33
click at [189, 507] on icon at bounding box center [193, 511] width 8 height 9
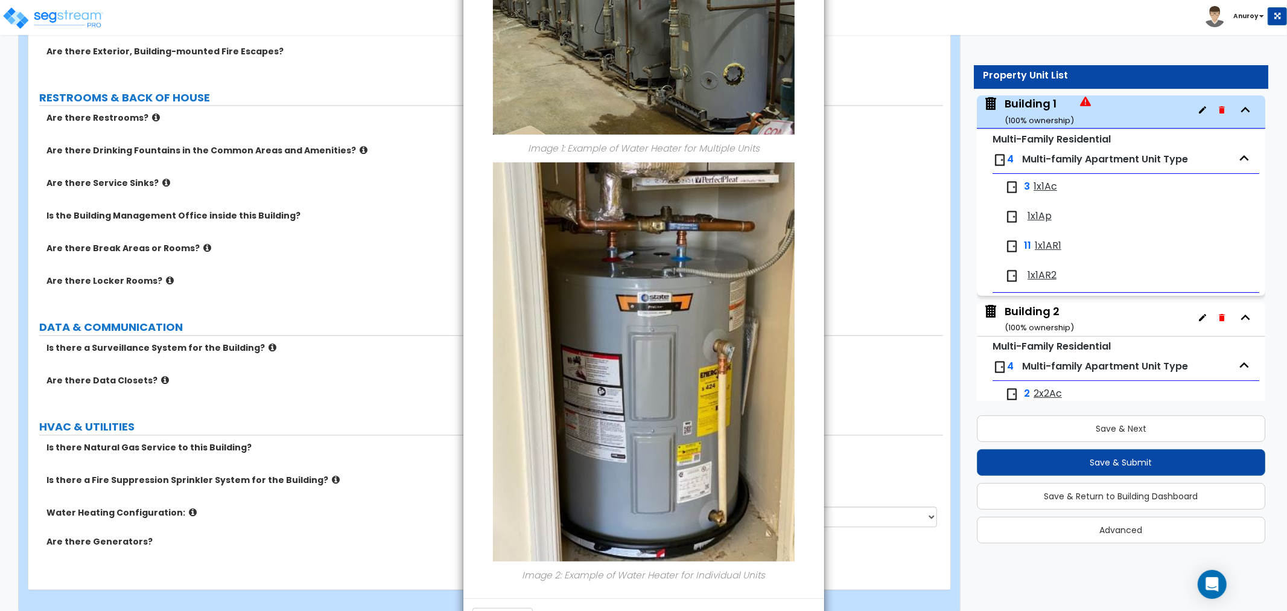
scroll to position [273, 0]
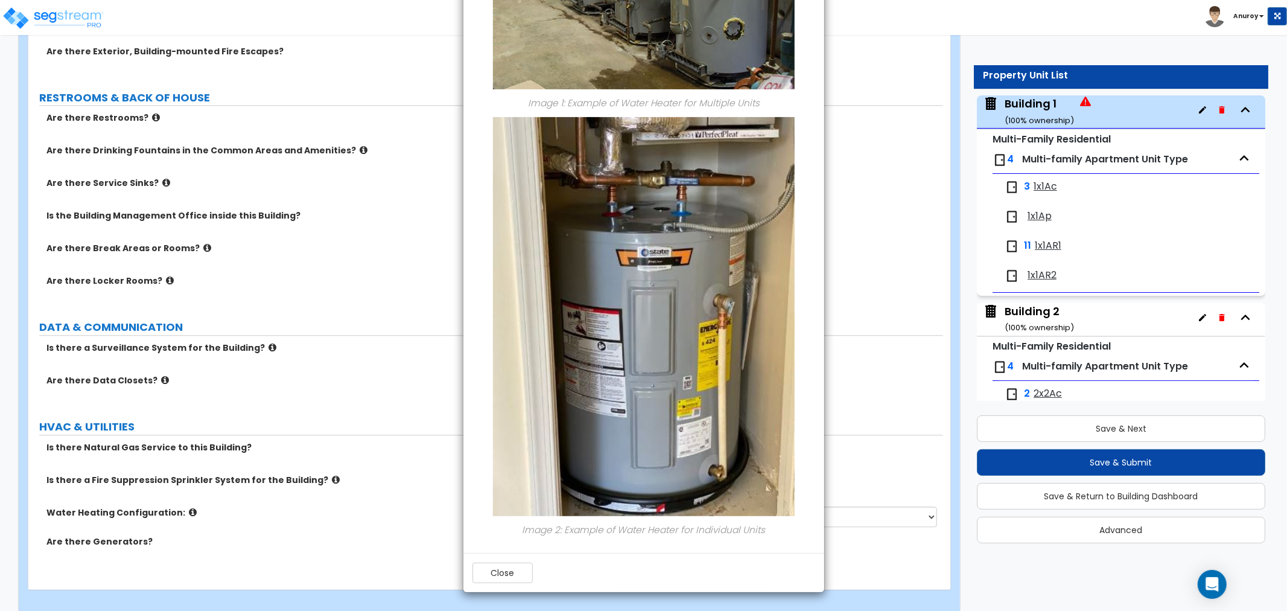
click at [222, 367] on div "× Information of Water Heating Configuration: Image 1: Example of Water Heater …" at bounding box center [643, 305] width 1287 height 611
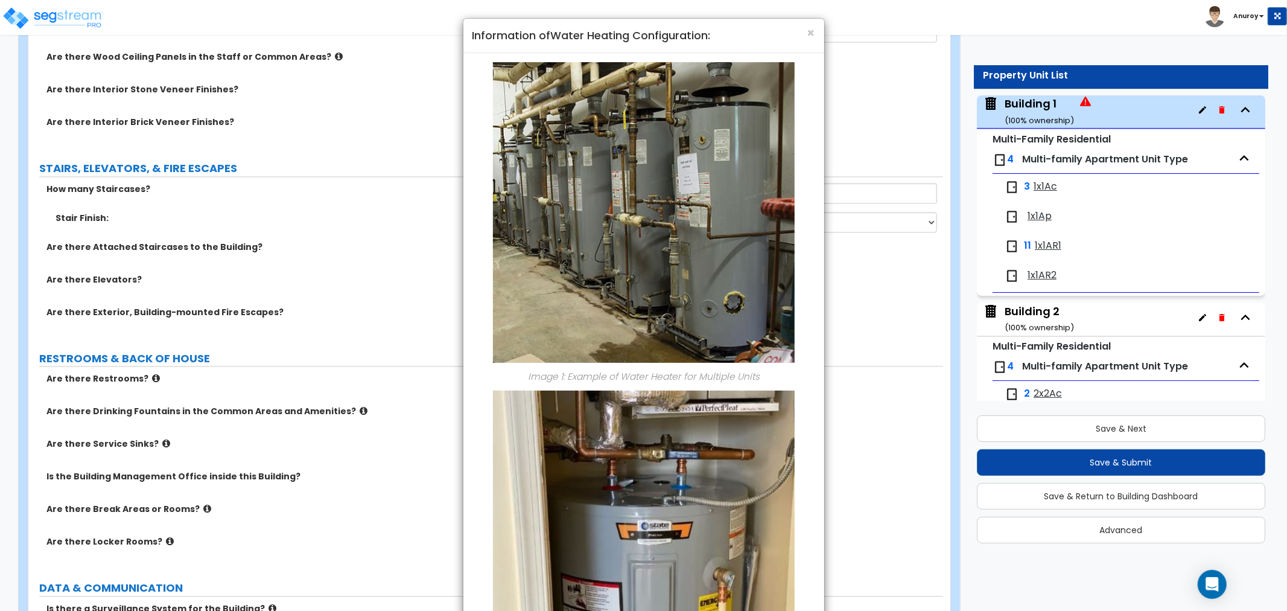
scroll to position [2076, 0]
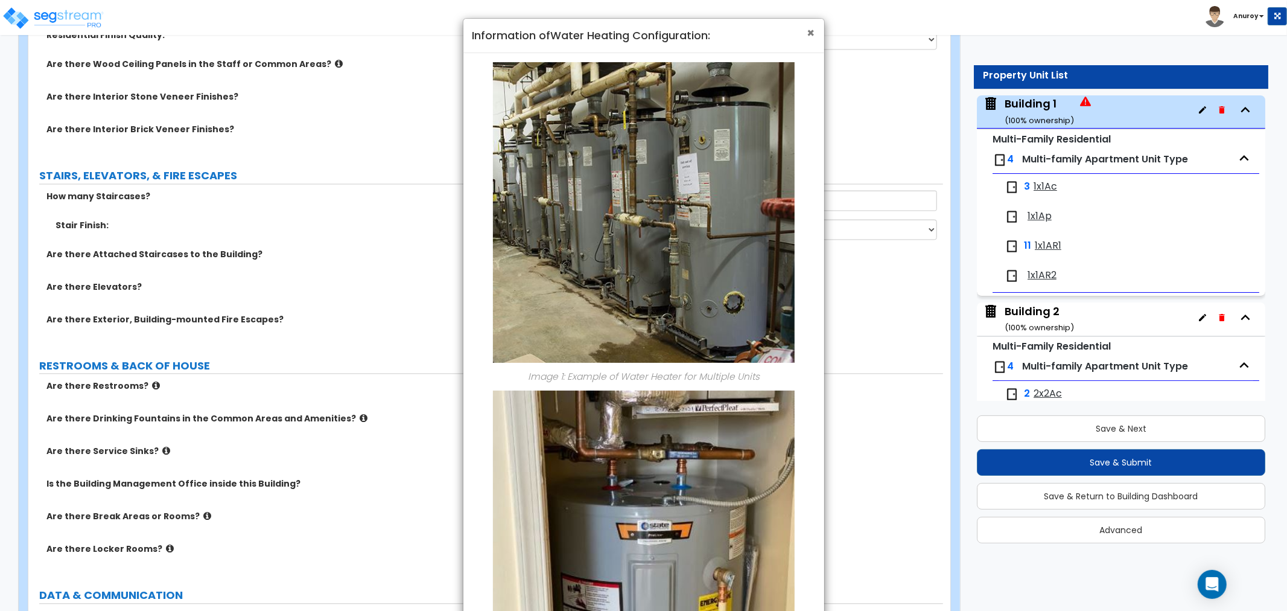
click at [807, 32] on span "×" at bounding box center [811, 32] width 8 height 17
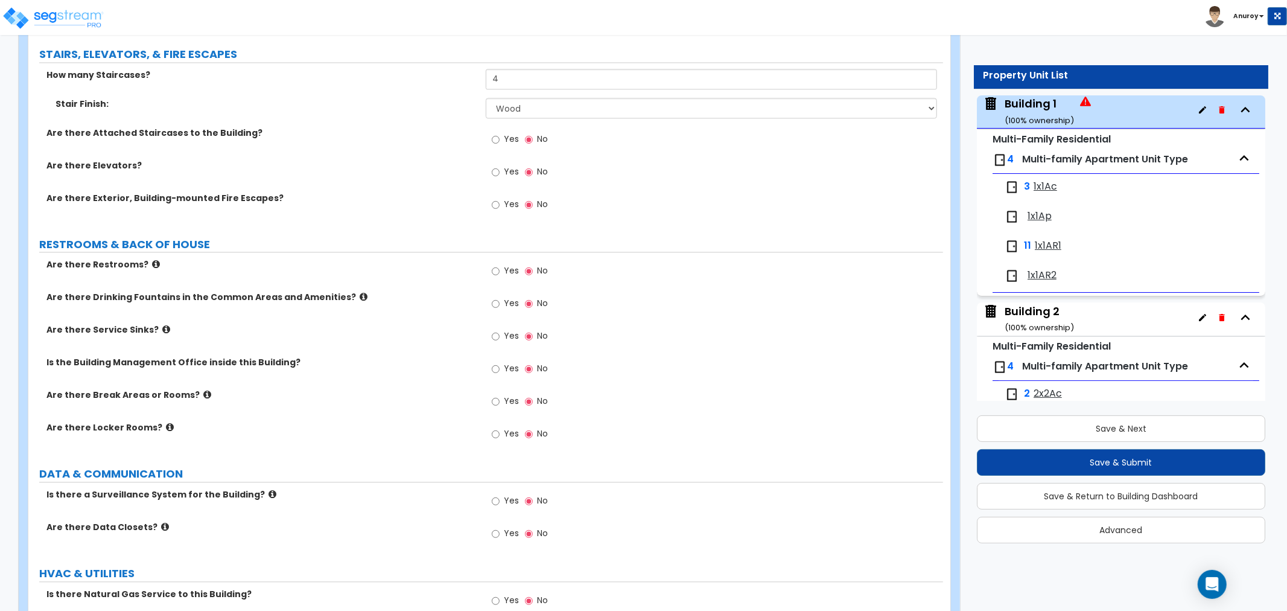
scroll to position [2344, 0]
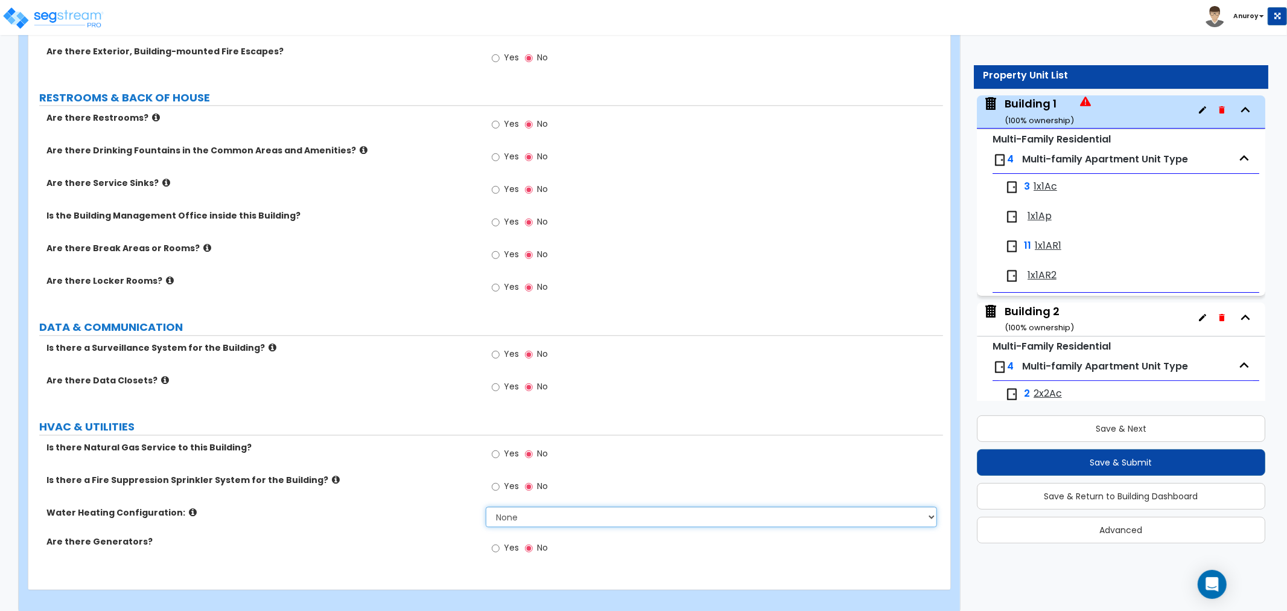
click at [535, 506] on select "None Water Heater for Multiple Units Water Heater for Individual Units" at bounding box center [711, 516] width 451 height 21
select select "1"
click at [486, 506] on select "None Water Heater for Multiple Units Water Heater for Individual Units" at bounding box center [711, 516] width 451 height 21
click at [498, 447] on input "Yes" at bounding box center [496, 453] width 8 height 13
radio input "true"
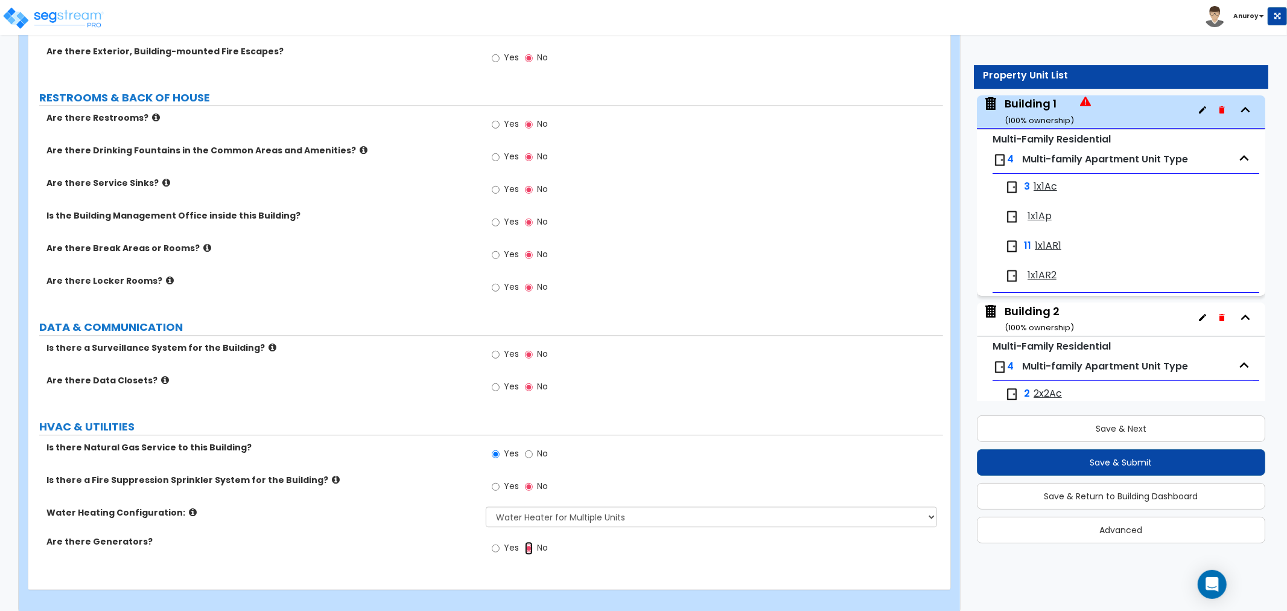
click at [529, 541] on input "No" at bounding box center [529, 547] width 8 height 13
click at [628, 480] on div "Yes No" at bounding box center [714, 490] width 457 height 33
click at [498, 541] on input "Yes" at bounding box center [496, 547] width 8 height 13
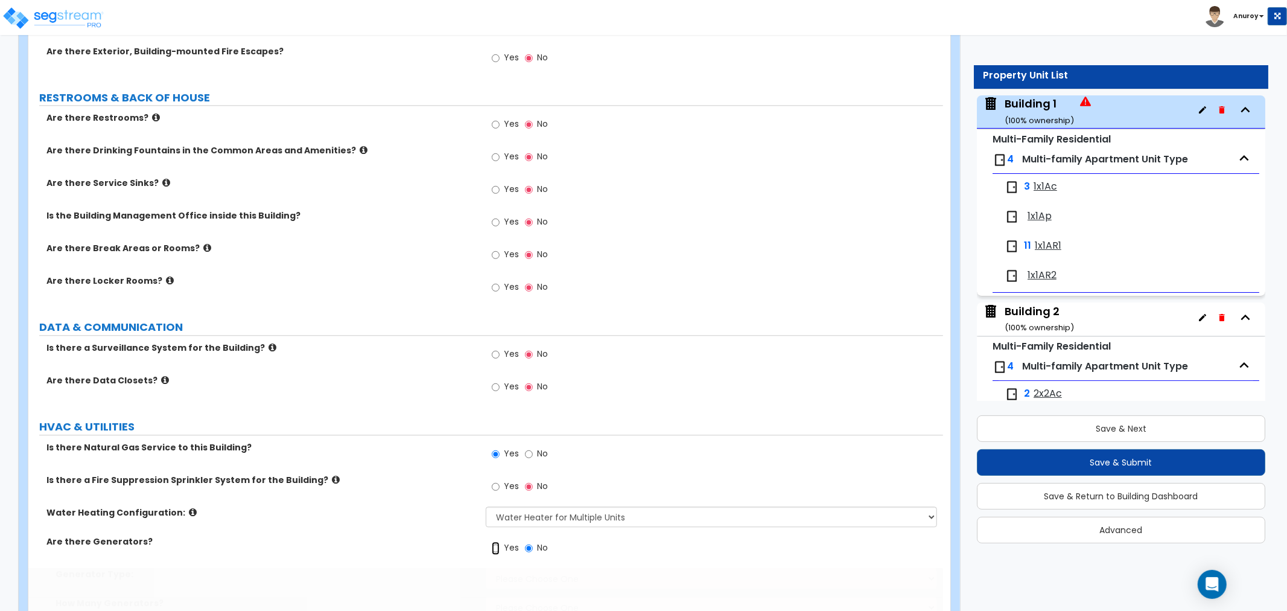
radio input "true"
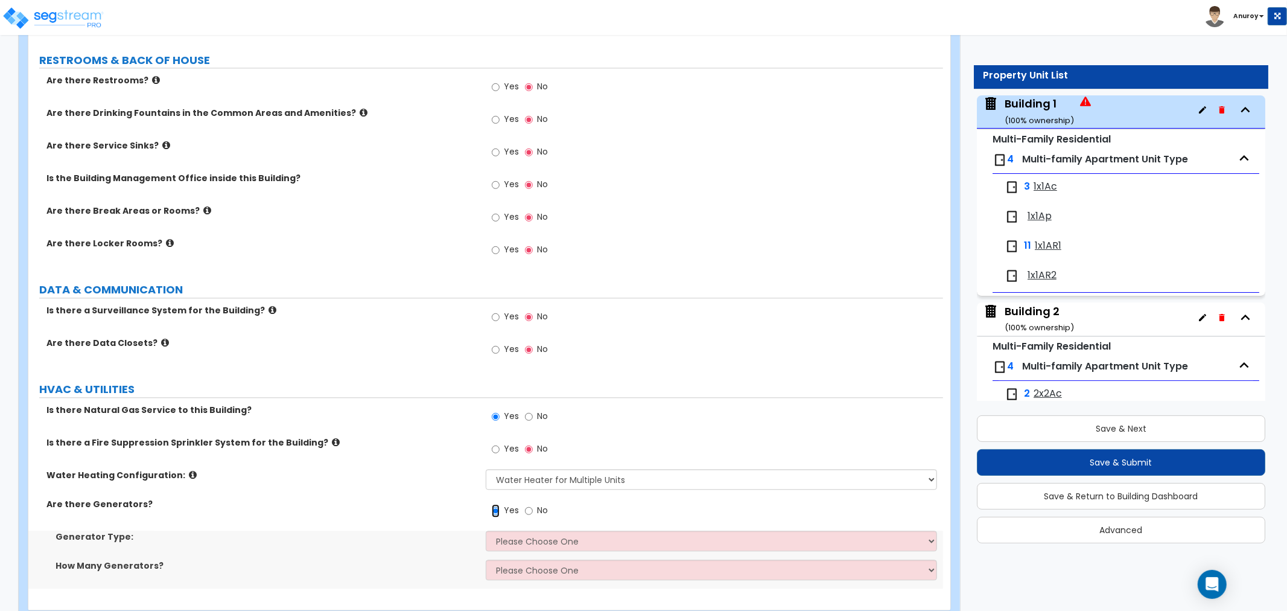
scroll to position [2402, 0]
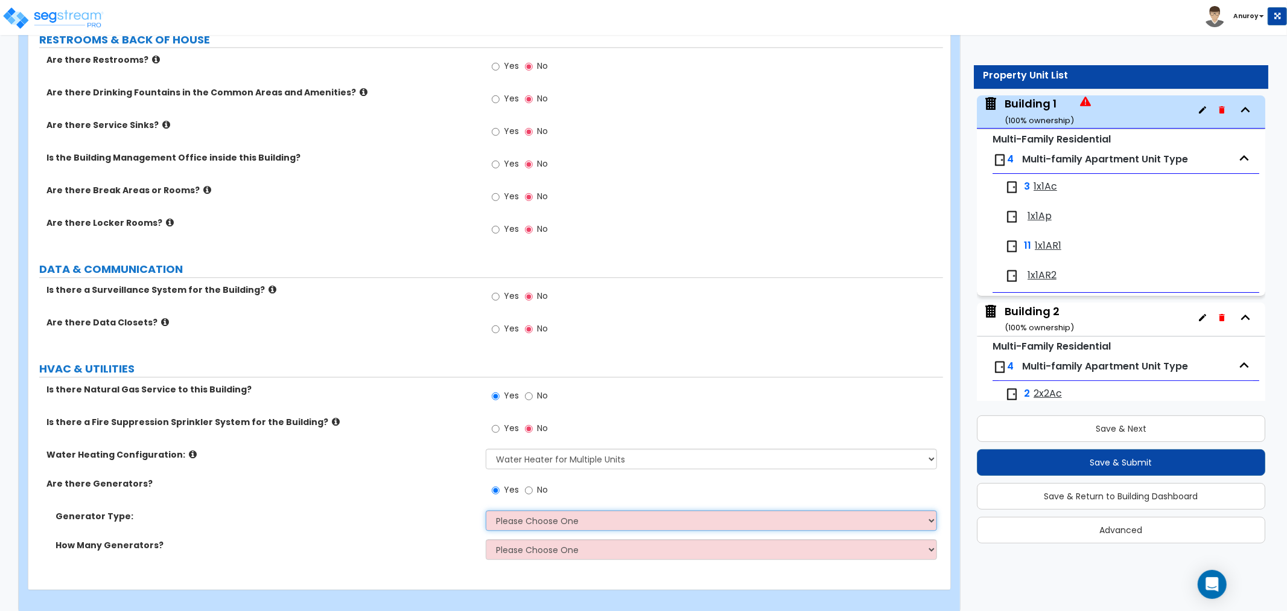
click at [550, 515] on select "Please Choose One Gas Diesel" at bounding box center [711, 520] width 451 height 21
click at [553, 510] on select "Please Choose One Gas Diesel" at bounding box center [711, 520] width 451 height 21
select select "1"
click at [486, 510] on select "Please Choose One Gas Diesel" at bounding box center [711, 520] width 451 height 21
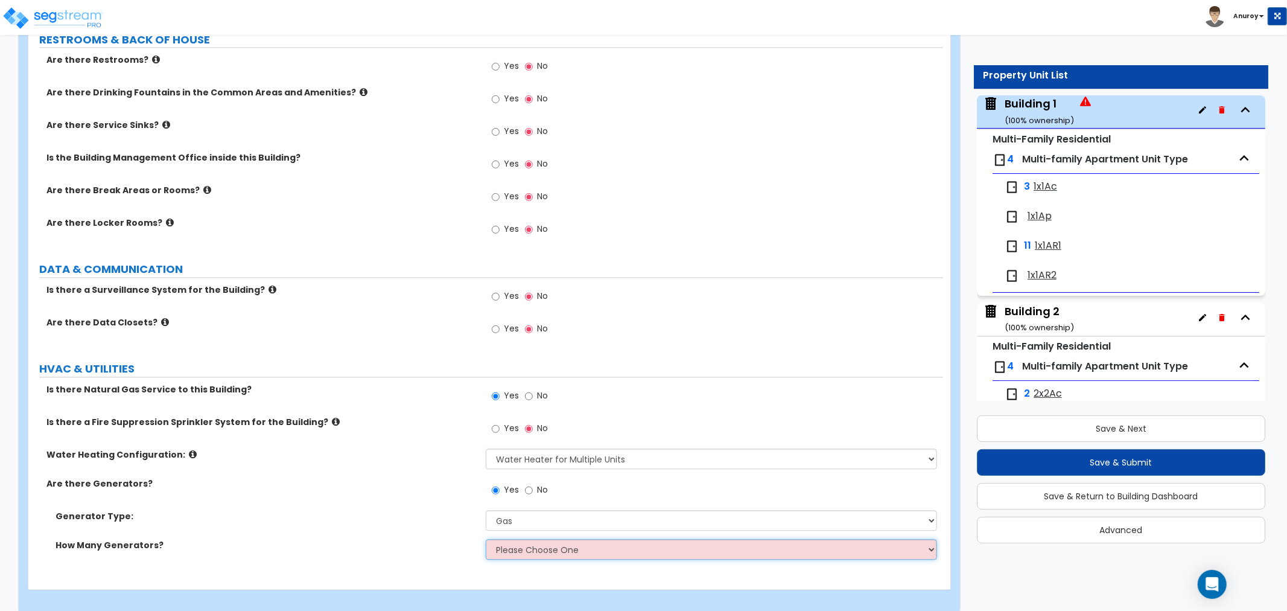
click at [548, 539] on select "Please Choose One 1 2 3" at bounding box center [711, 549] width 451 height 21
select select "1"
click at [486, 539] on select "Please Choose One 1 2 3" at bounding box center [711, 549] width 451 height 21
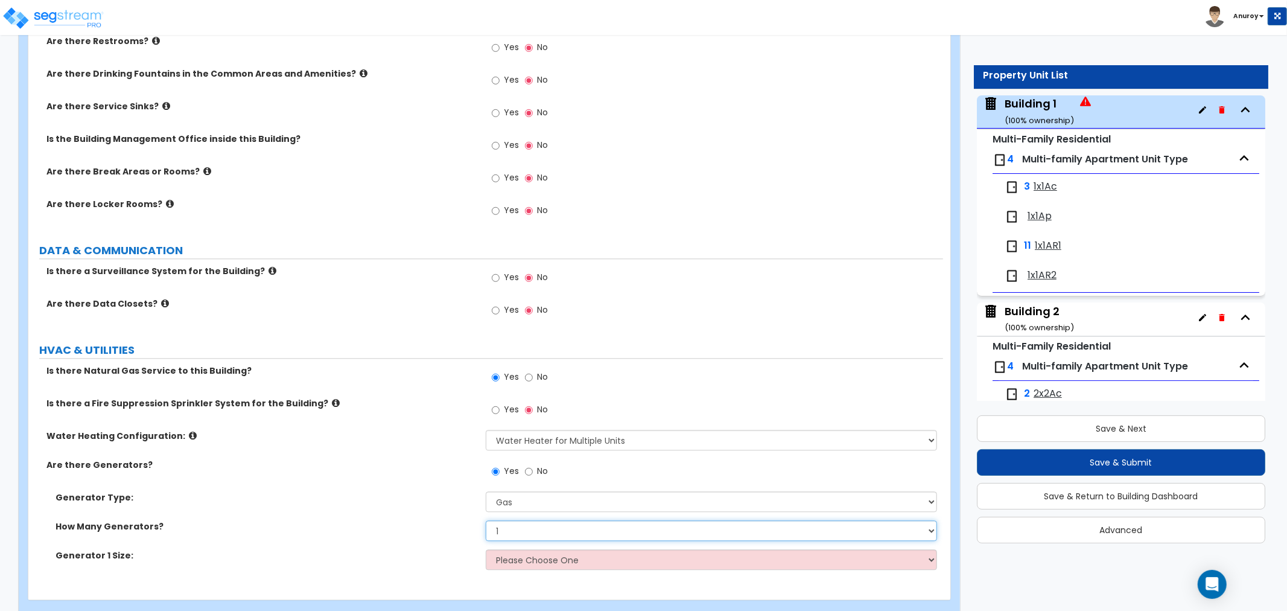
scroll to position [2430, 0]
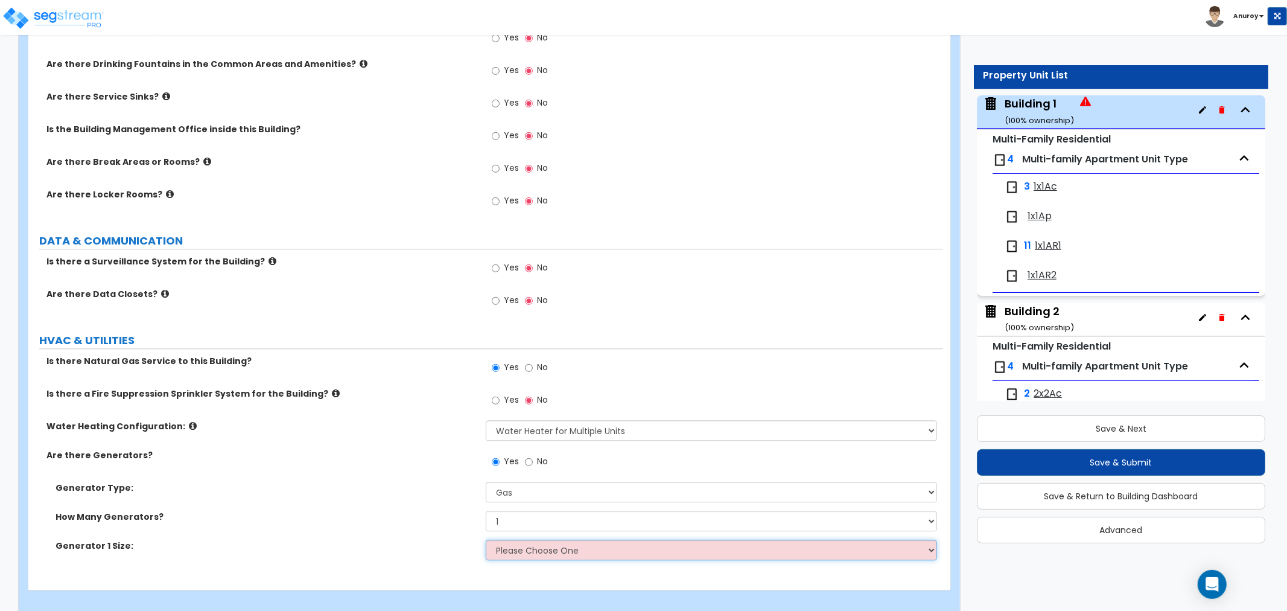
click at [552, 545] on select "Please Choose One 20kW 35 kW 80 kW 100 kW 125 kW 185 kW" at bounding box center [711, 549] width 451 height 21
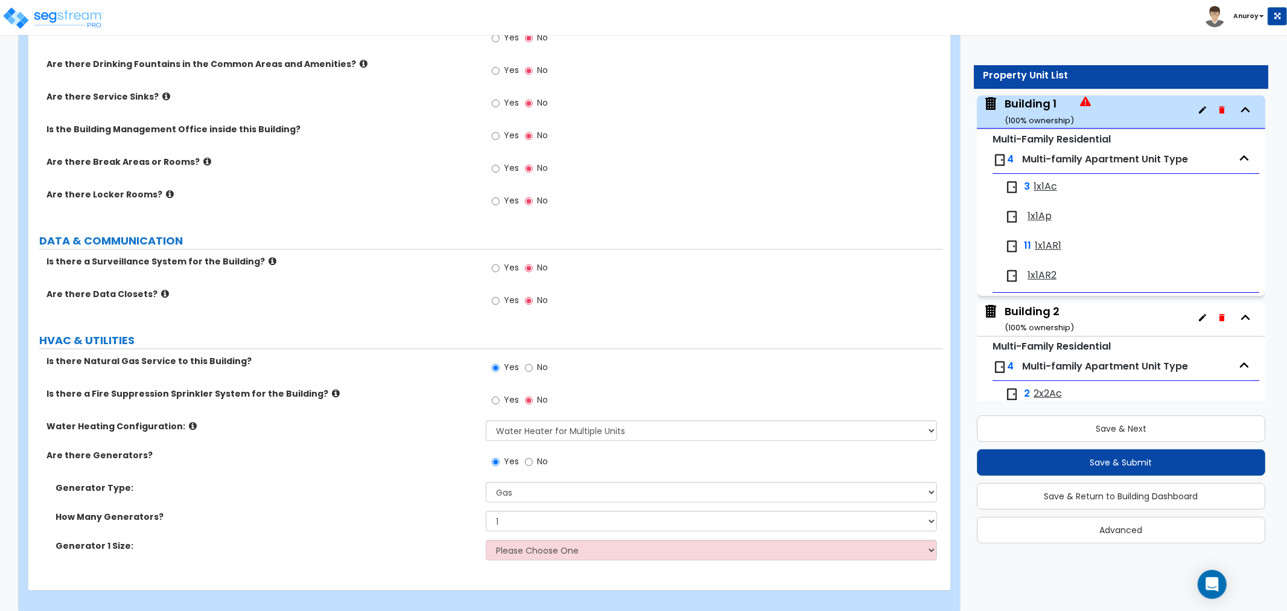
click at [424, 460] on div "Are there Generators? Yes No" at bounding box center [485, 465] width 915 height 33
click at [531, 455] on input "No" at bounding box center [529, 461] width 8 height 13
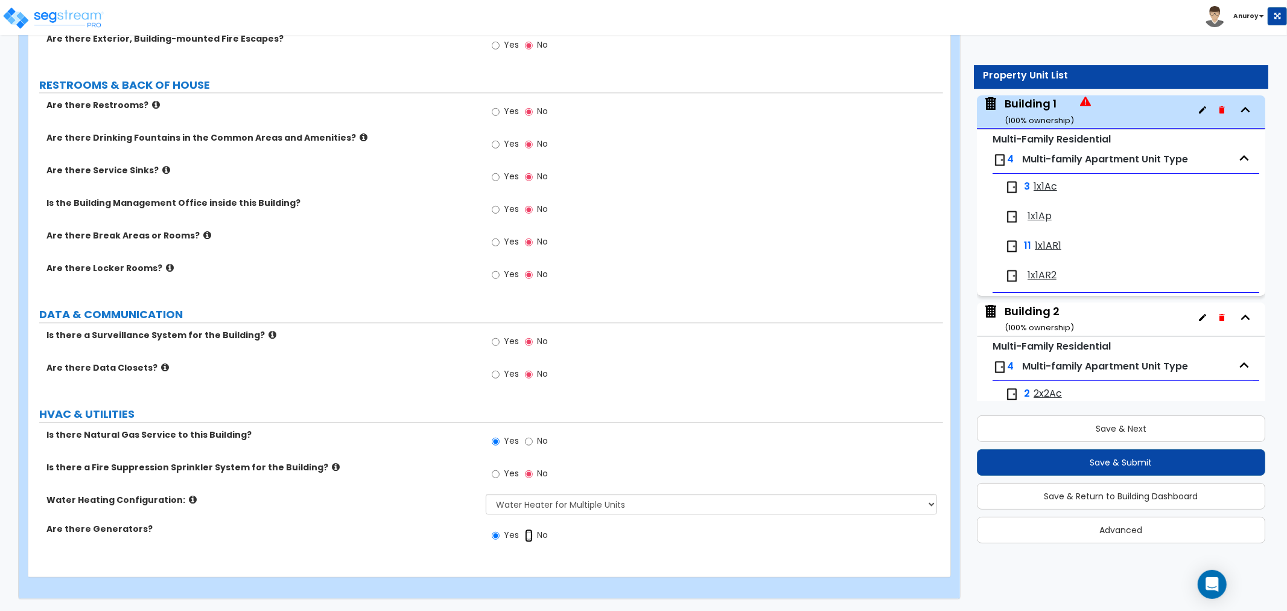
radio input "false"
radio input "true"
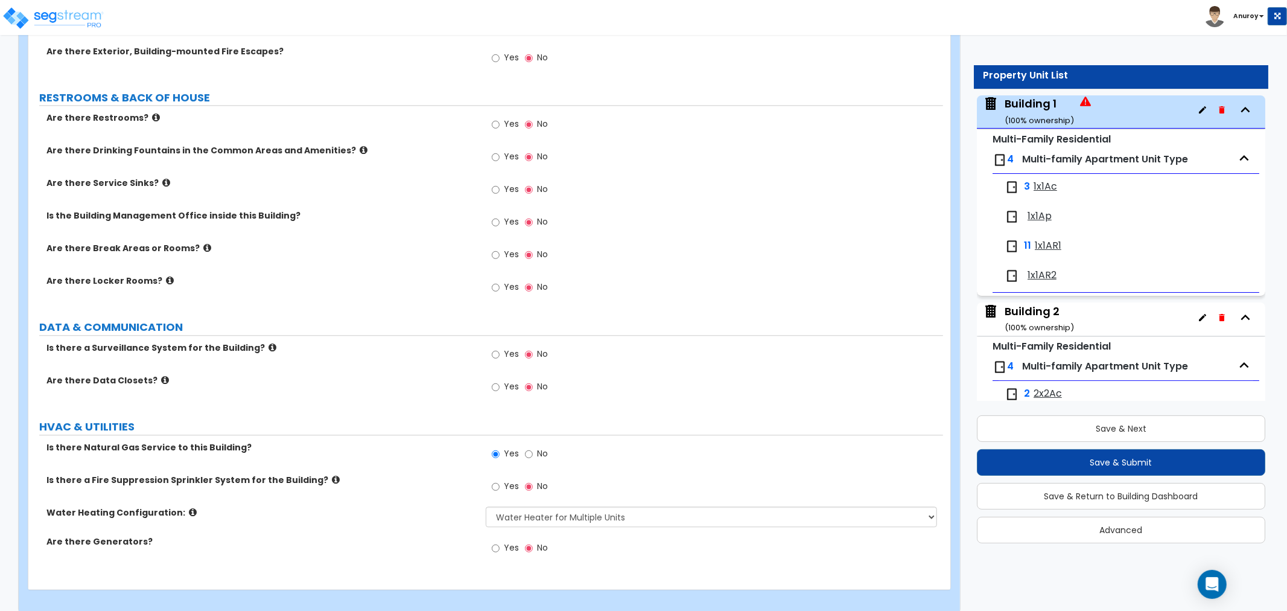
click at [631, 459] on div "Yes No" at bounding box center [714, 457] width 457 height 33
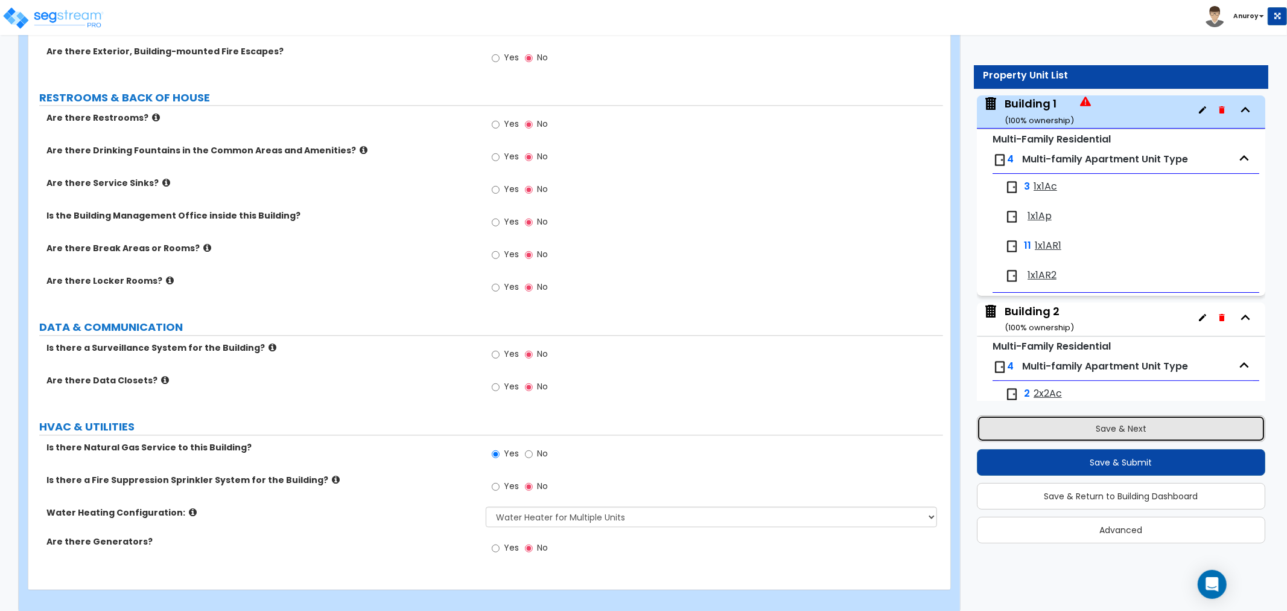
click at [1095, 430] on button "Save & Next" at bounding box center [1121, 428] width 288 height 27
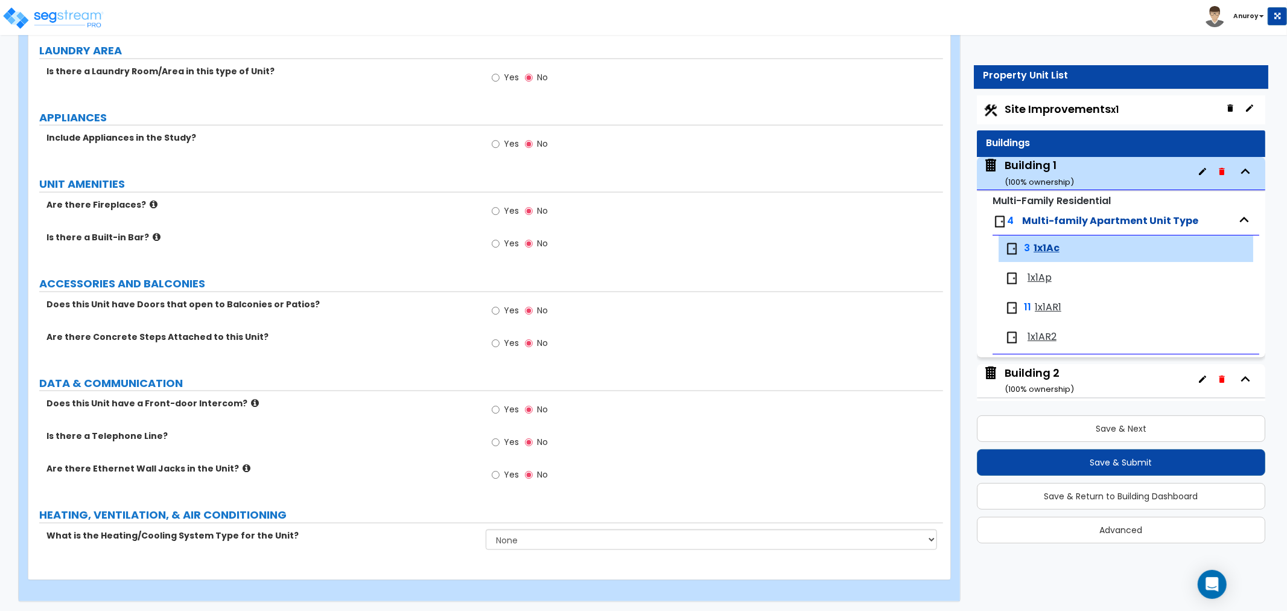
scroll to position [1299, 0]
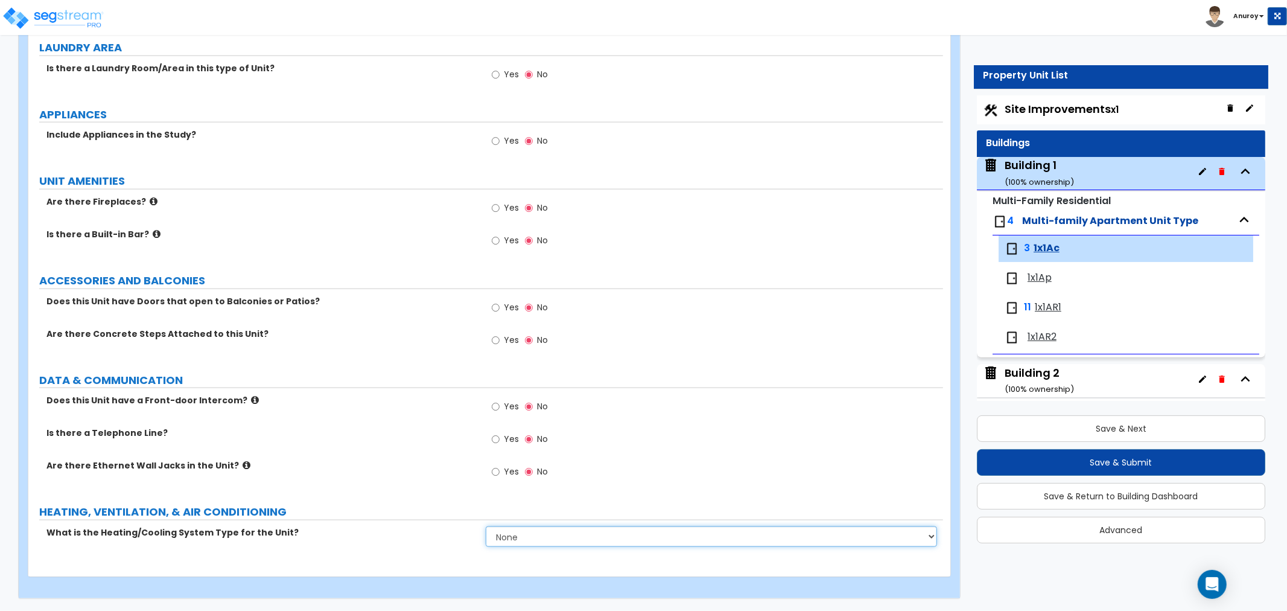
click at [589, 546] on select "None Heat Only Centralized Heating & Cooling Thru Wall Air Conditioners Mini Sp…" at bounding box center [711, 536] width 451 height 21
select select "2"
click at [486, 526] on select "None Heat Only Centralized Heating & Cooling Thru Wall Air Conditioners Mini Sp…" at bounding box center [711, 536] width 451 height 21
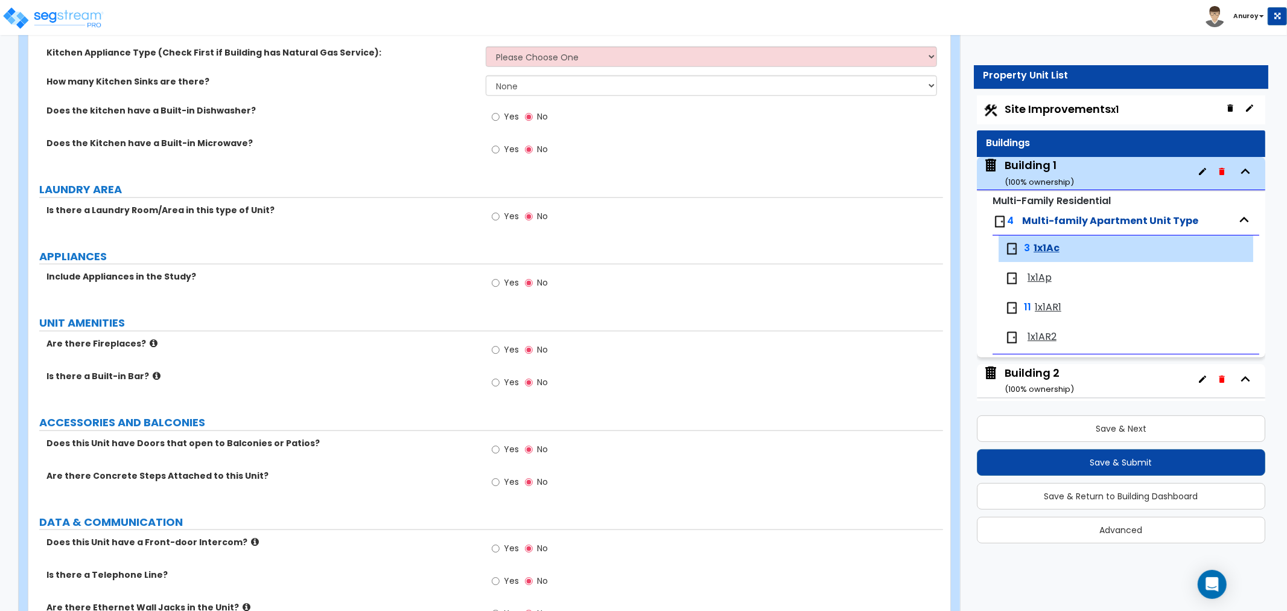
scroll to position [1165, 0]
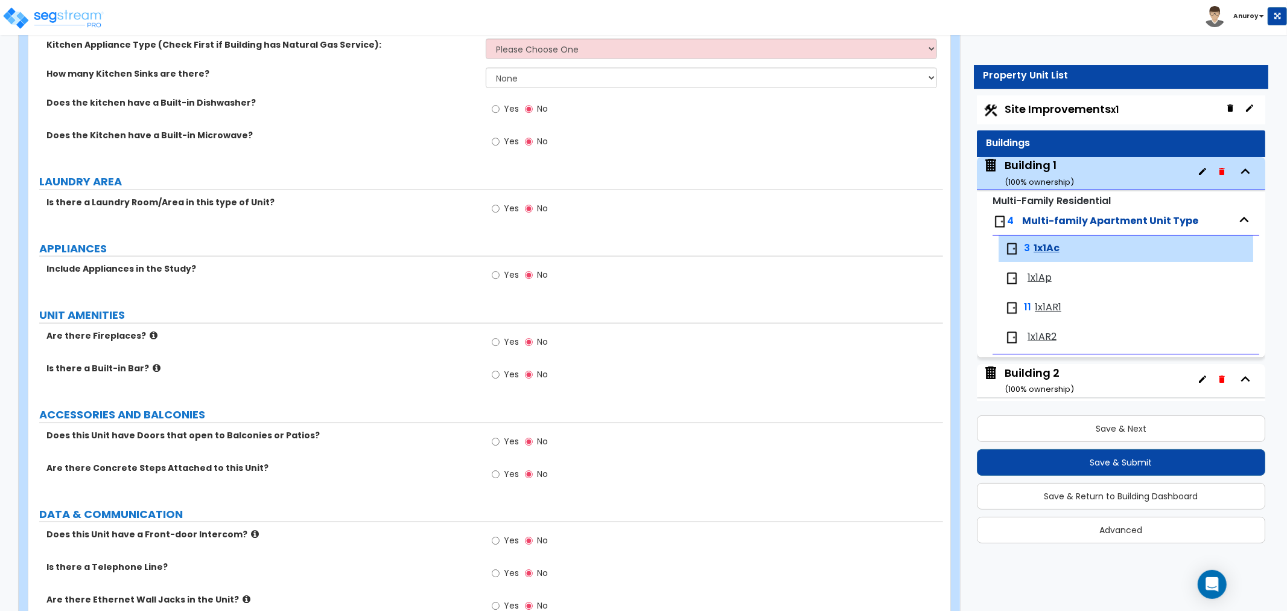
click at [153, 369] on icon at bounding box center [157, 367] width 8 height 9
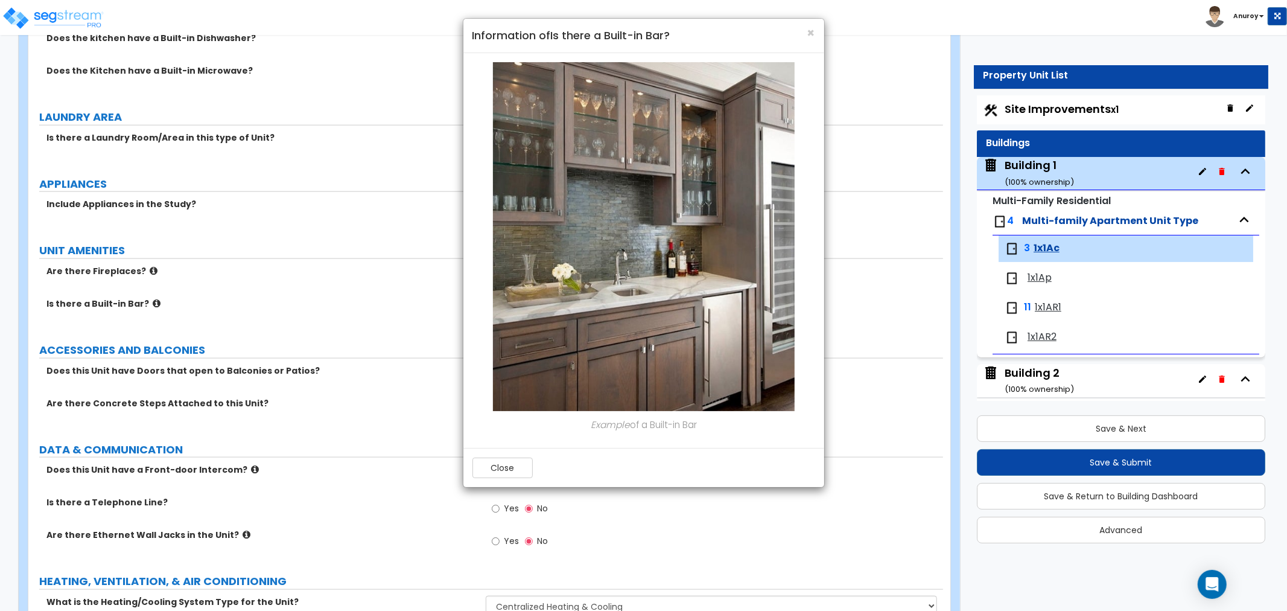
scroll to position [1097, 0]
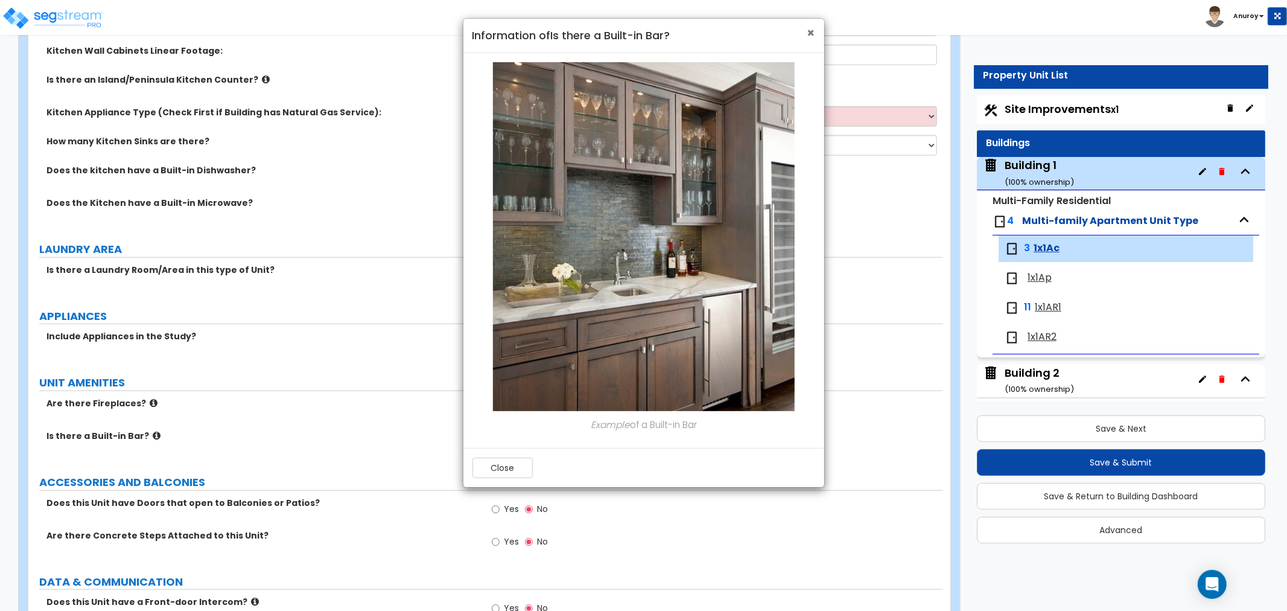
click at [812, 31] on span "×" at bounding box center [811, 32] width 8 height 17
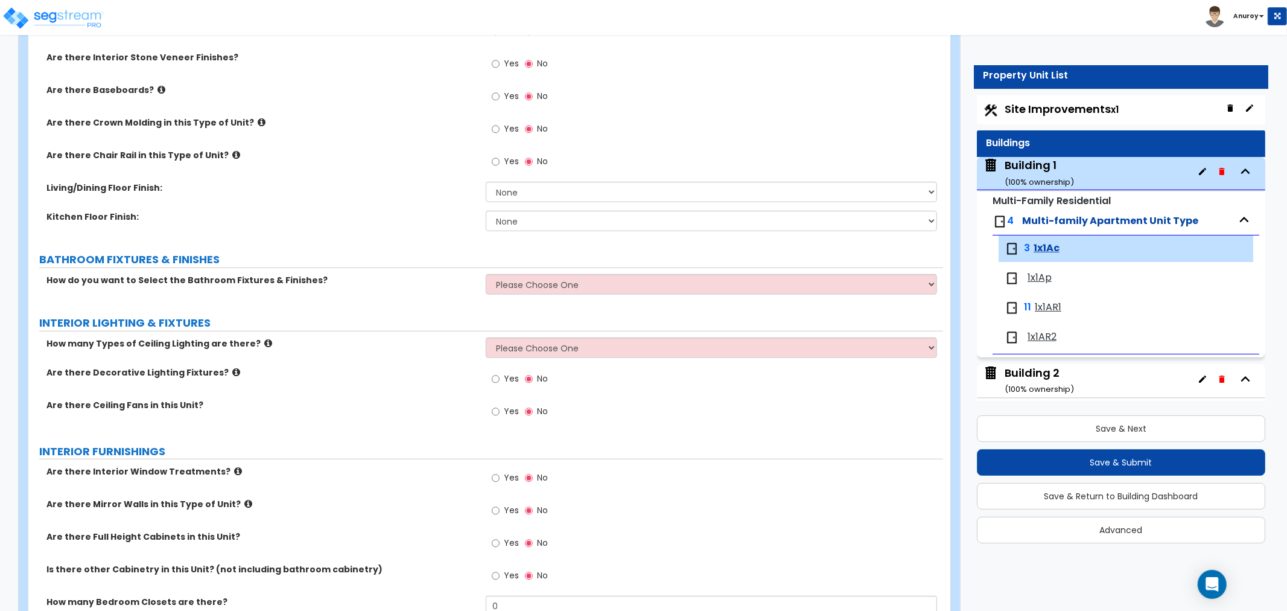
scroll to position [293, 0]
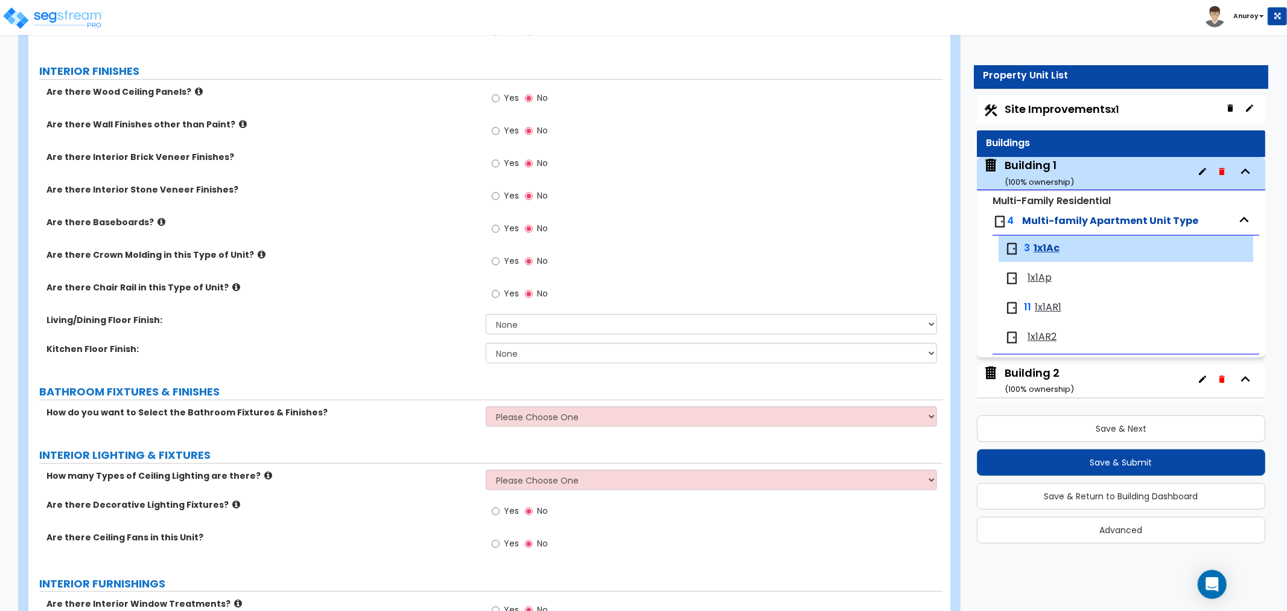
click at [1026, 165] on div "Building 1 ( 100 % ownership)" at bounding box center [1039, 172] width 69 height 31
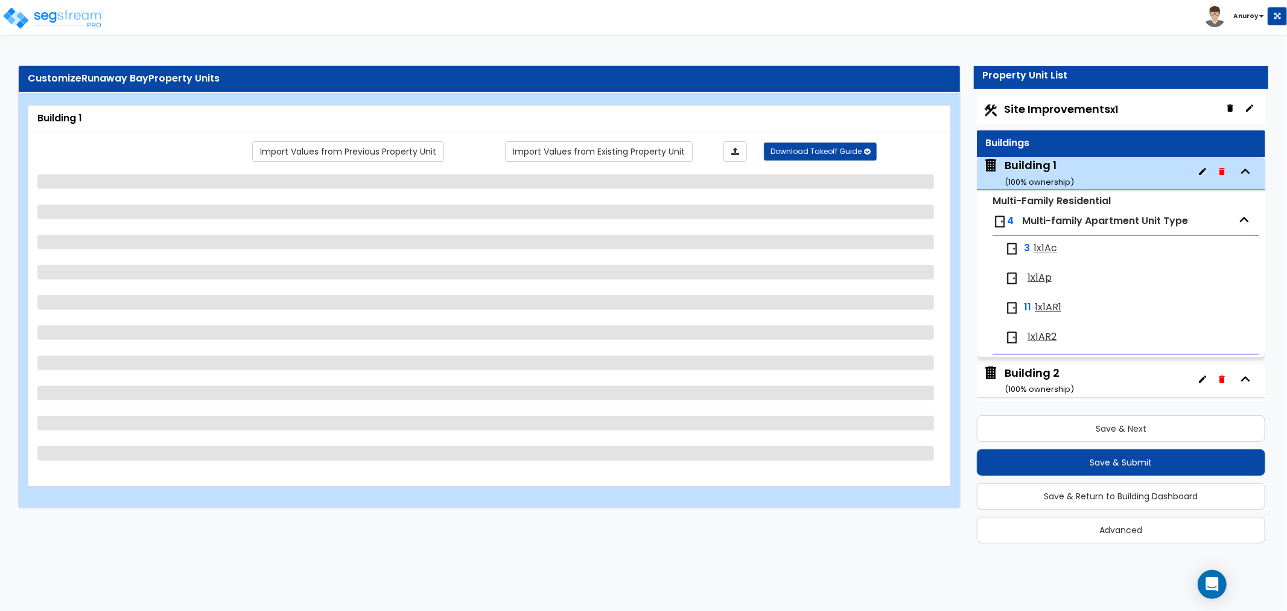
scroll to position [62, 0]
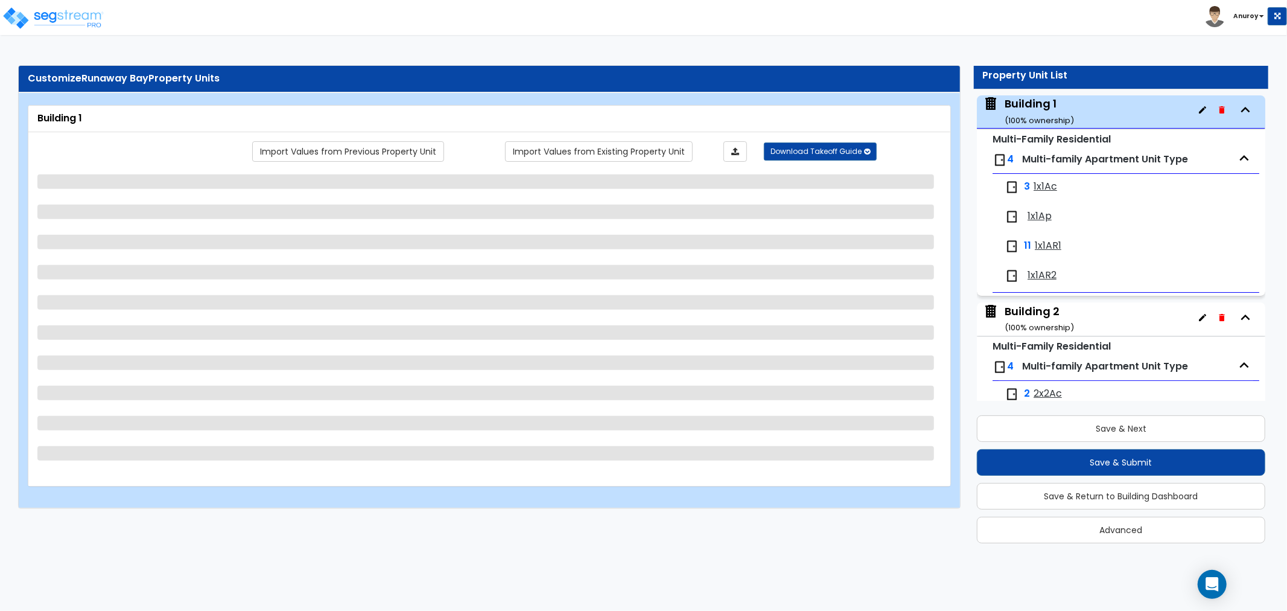
select select "2"
select select "7"
select select "1"
select select "7"
select select "1"
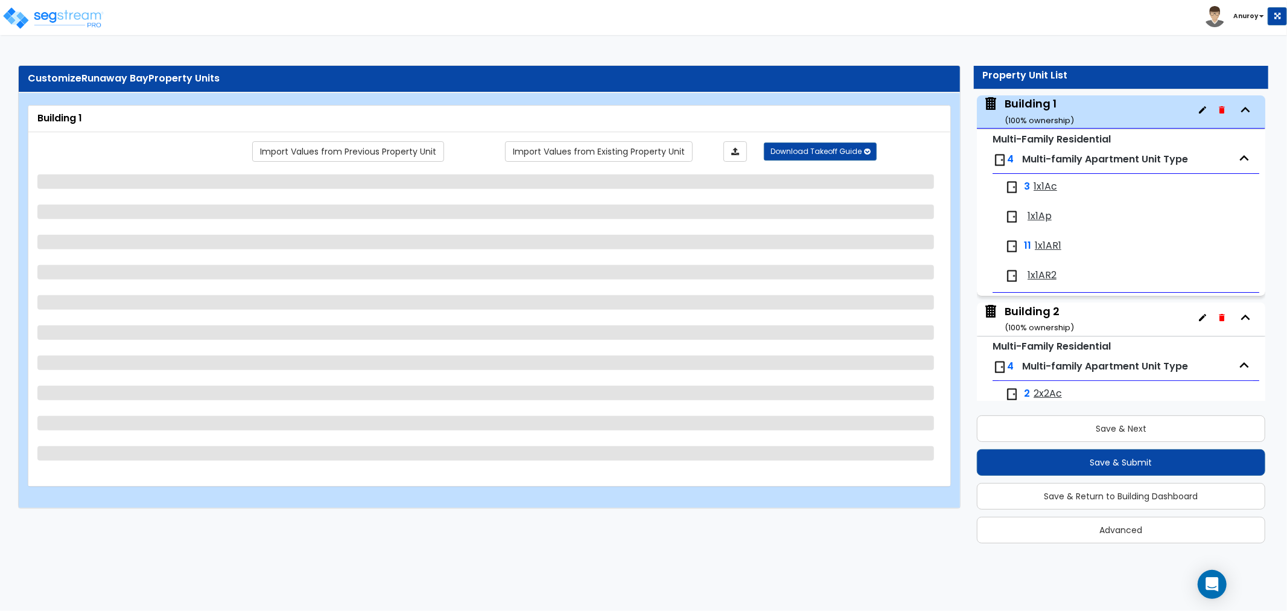
select select "2"
select select "1"
select select "3"
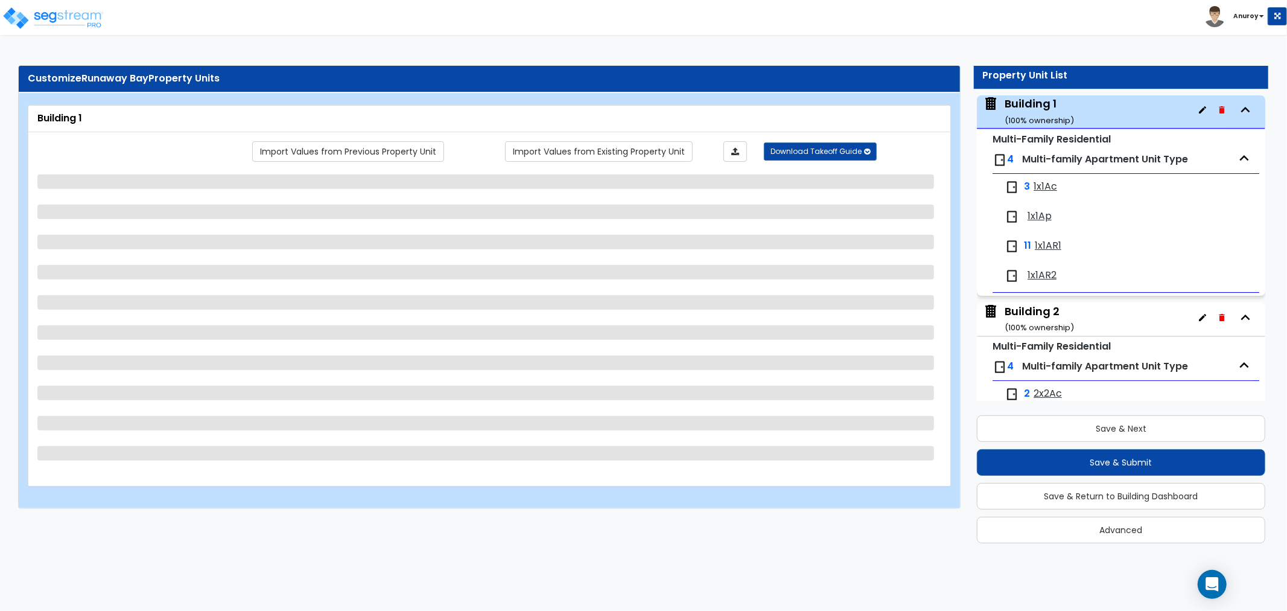
select select "1"
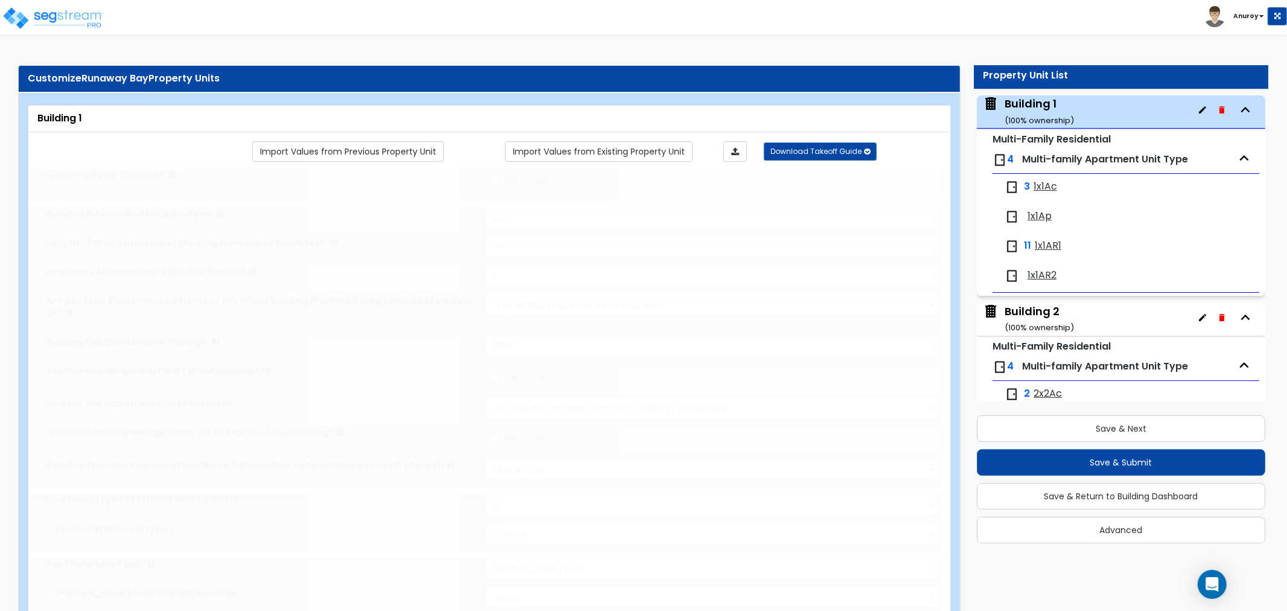
select select "2"
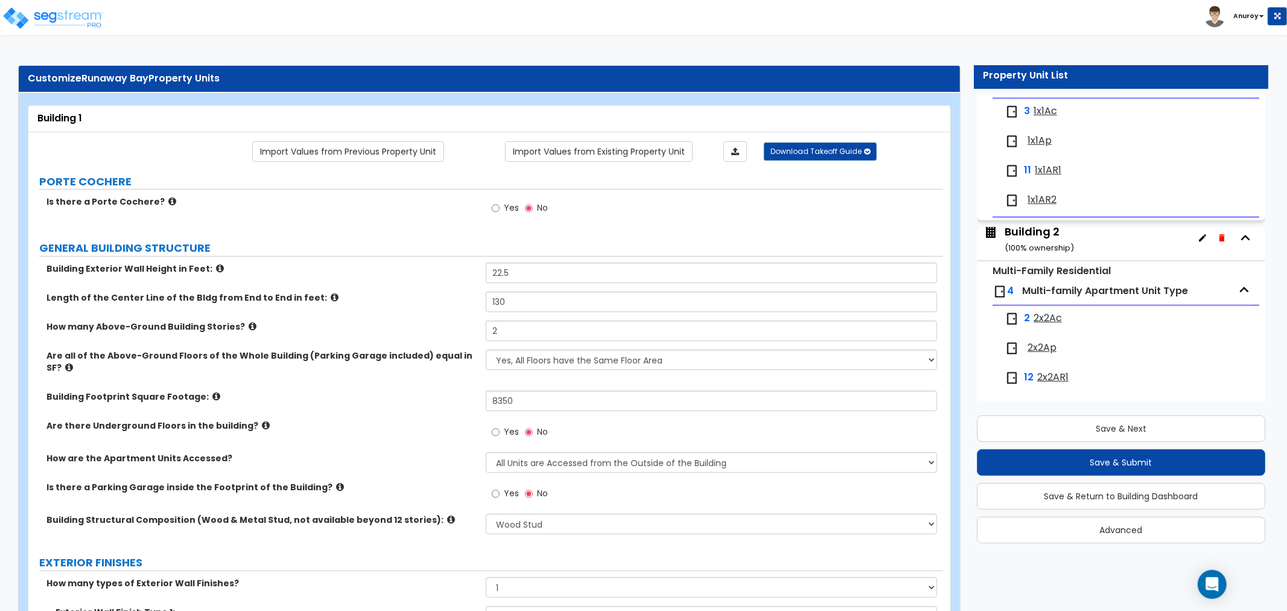
scroll to position [201, 0]
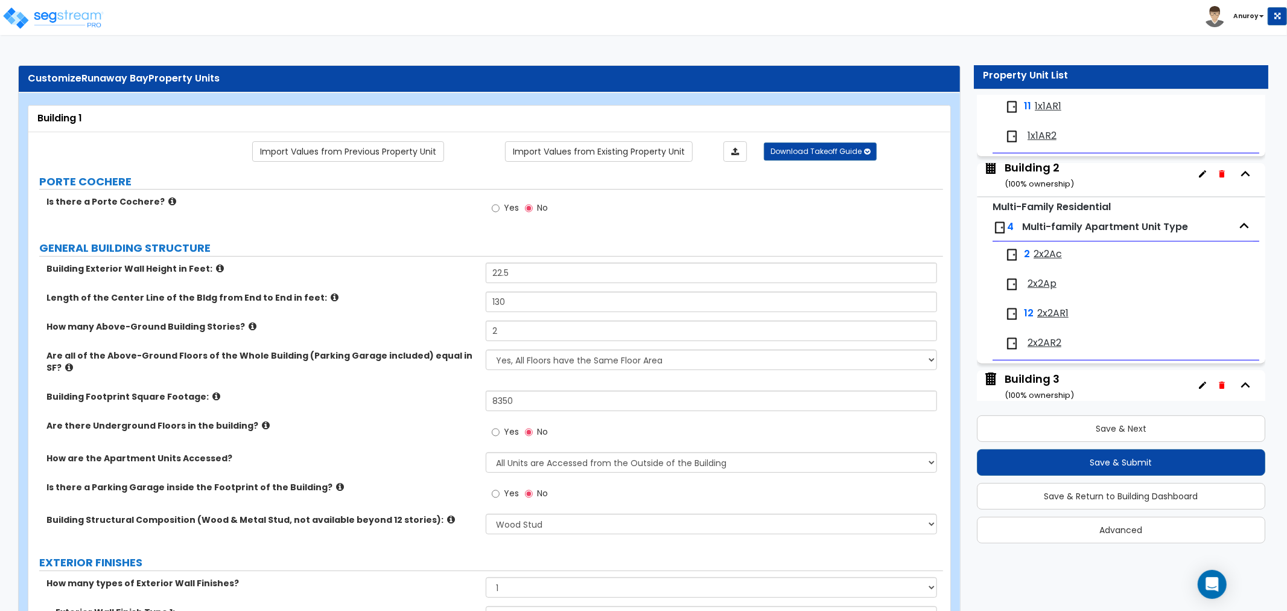
click at [1041, 166] on div "Building 2 ( 100 % ownership)" at bounding box center [1039, 175] width 69 height 31
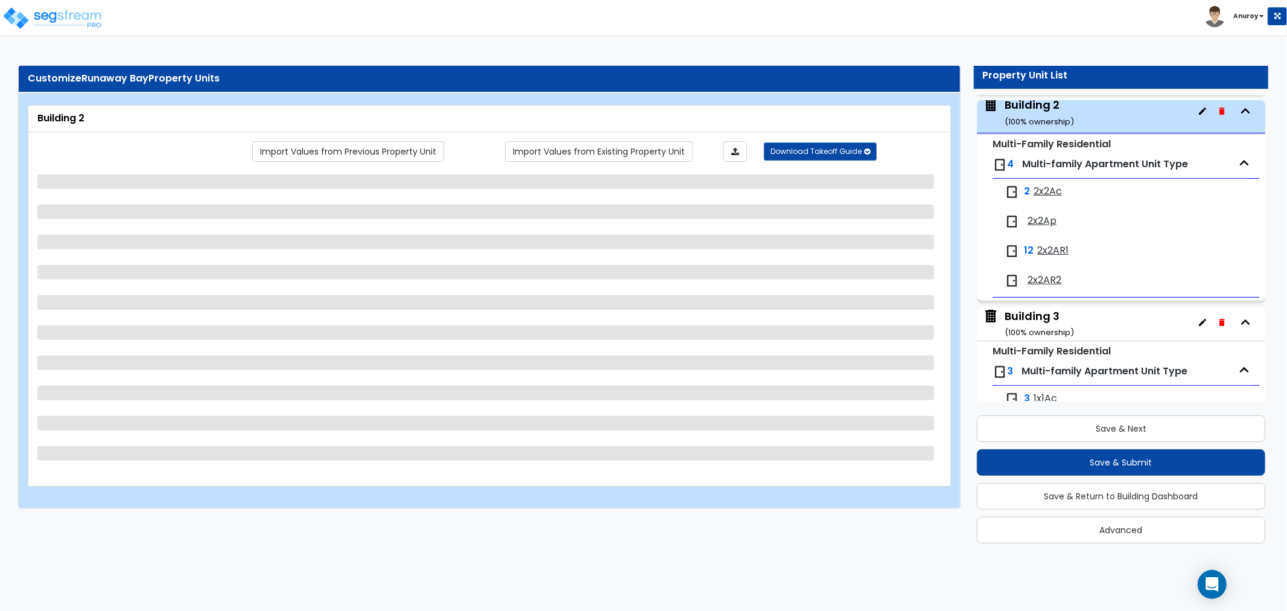
scroll to position [269, 0]
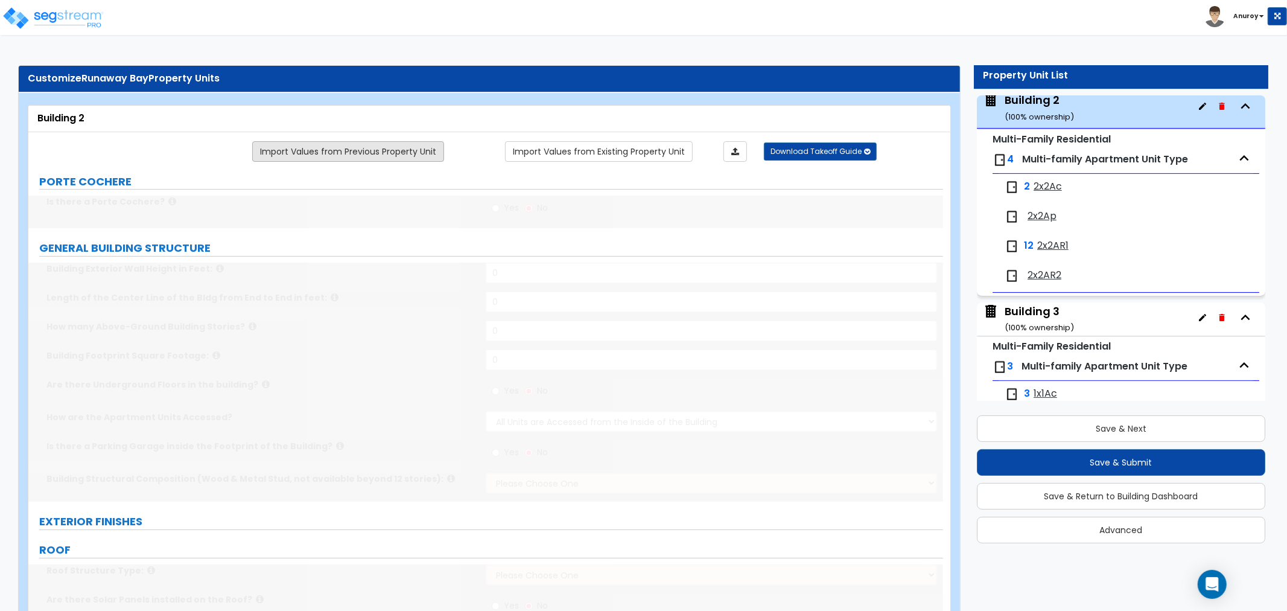
type input "1"
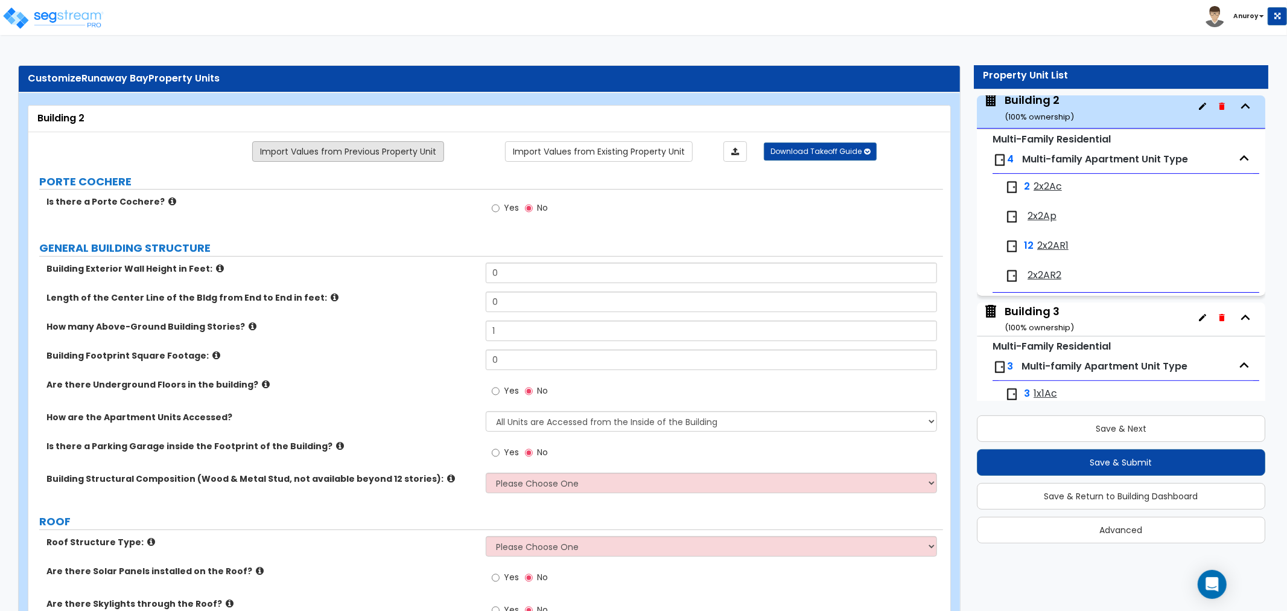
click at [421, 151] on link "Import Values from Previous Property Unit" at bounding box center [348, 151] width 192 height 21
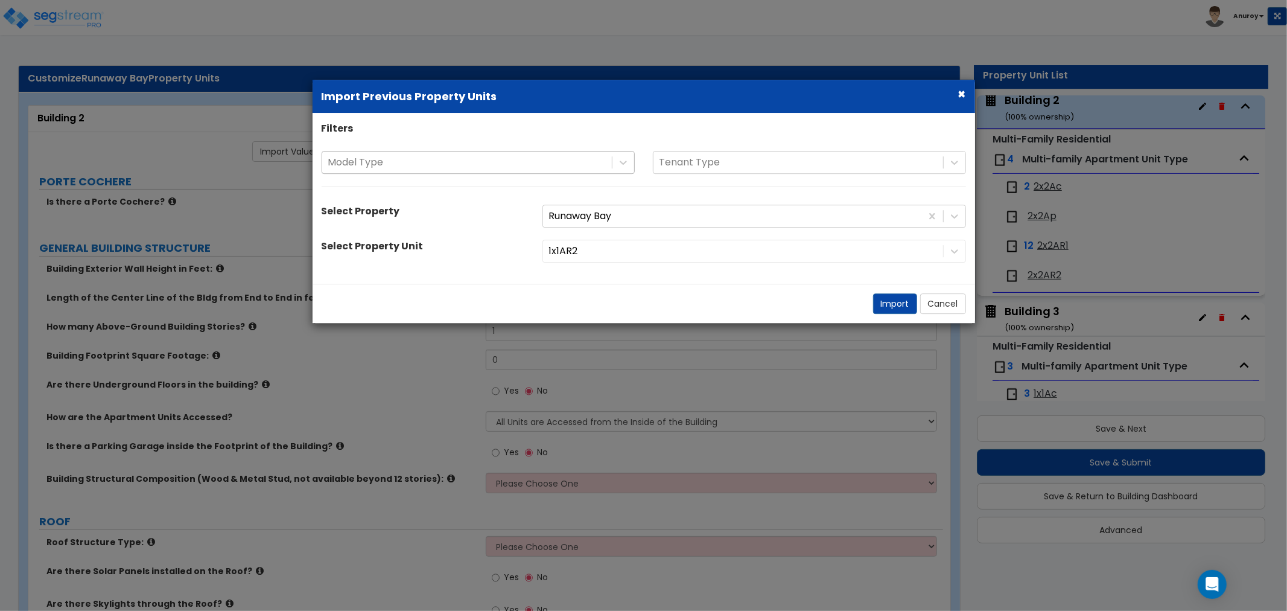
click at [418, 160] on div at bounding box center [467, 162] width 278 height 16
click at [957, 95] on div "× Import Previous Property Units" at bounding box center [644, 97] width 663 height 34
click at [960, 94] on button "×" at bounding box center [962, 93] width 8 height 13
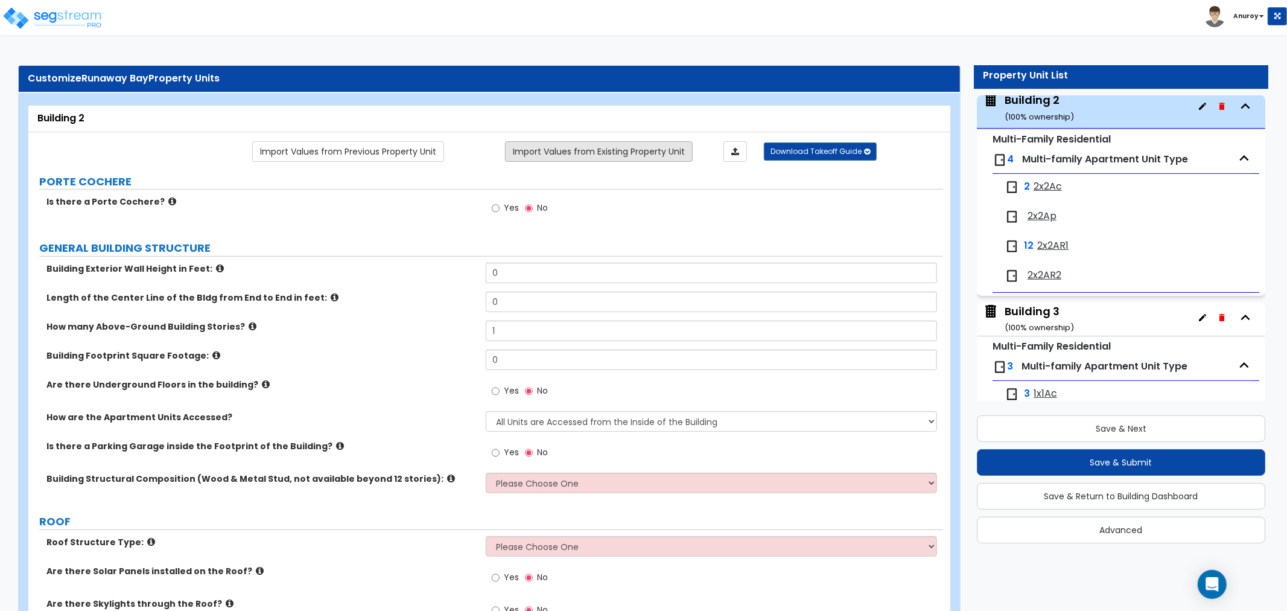
click at [617, 152] on link "Import Values from Existing Property Unit" at bounding box center [599, 151] width 188 height 21
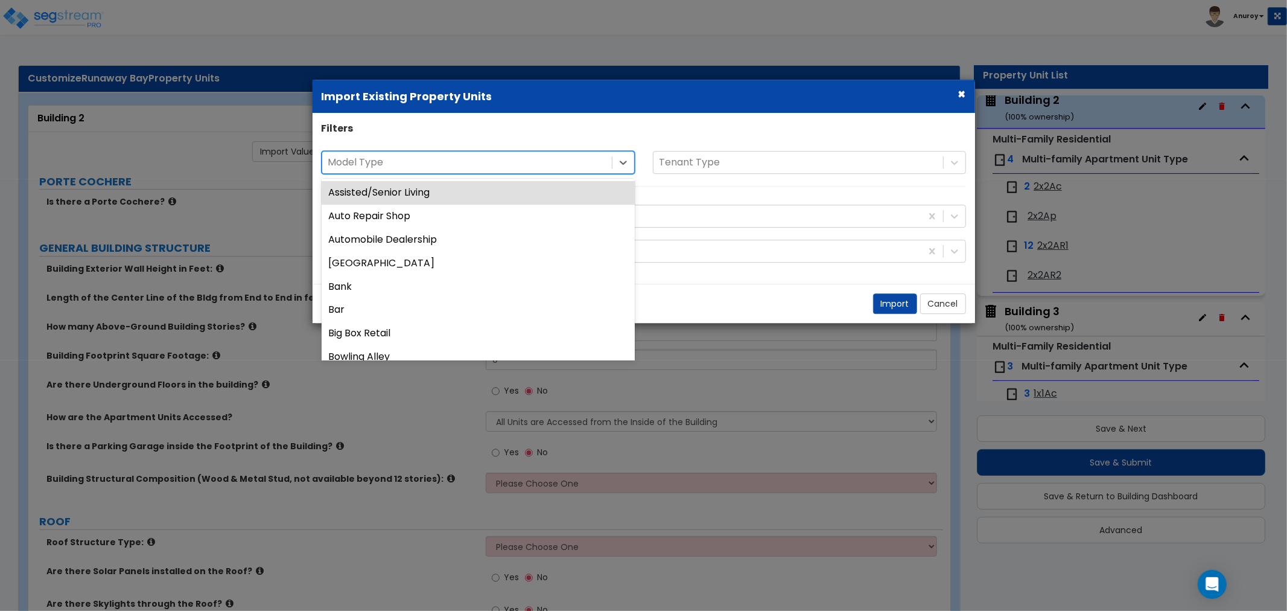
click at [611, 158] on div "Model Type" at bounding box center [467, 162] width 290 height 21
click at [958, 92] on button "×" at bounding box center [962, 93] width 8 height 13
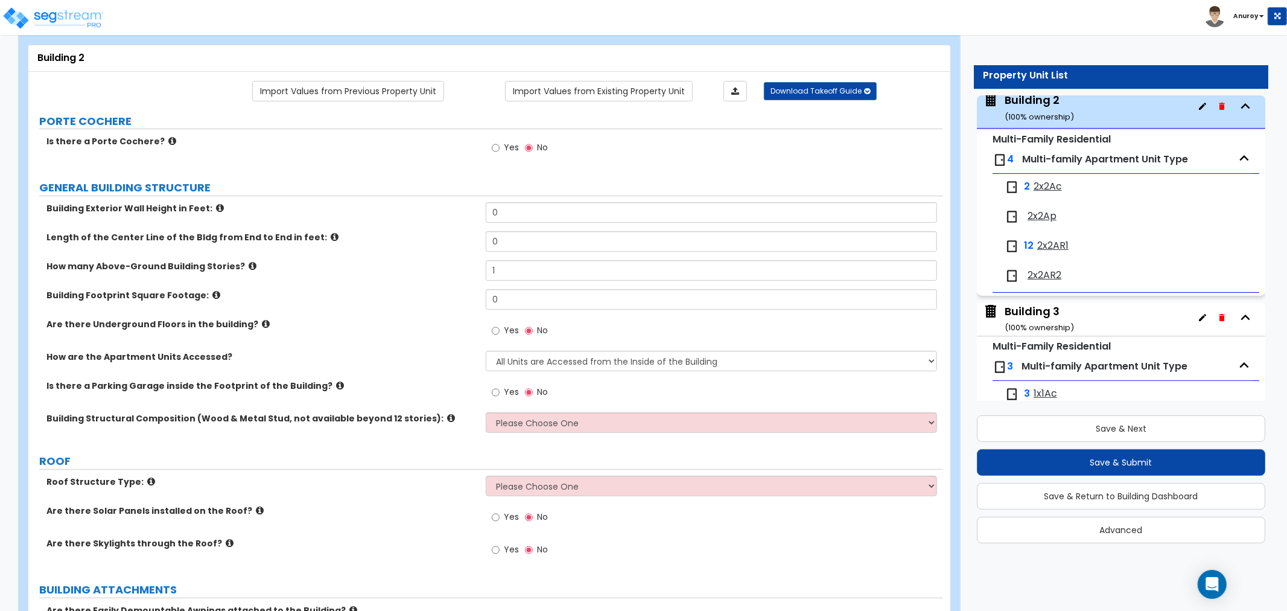
scroll to position [0, 0]
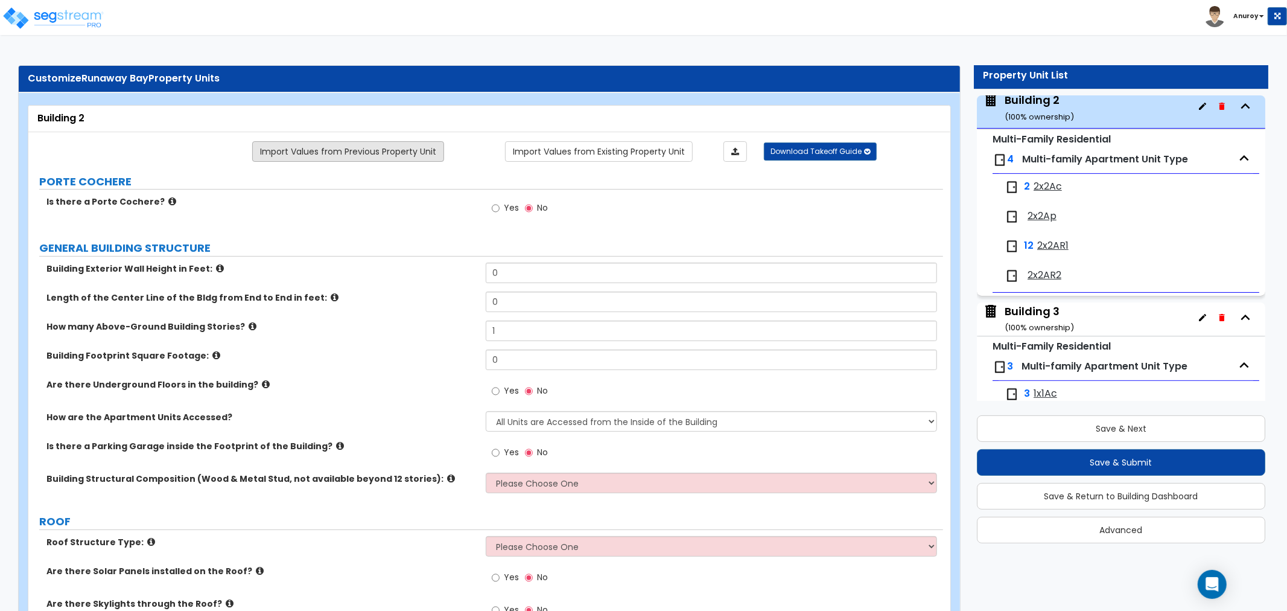
click at [317, 150] on link "Import Values from Previous Property Unit" at bounding box center [348, 151] width 192 height 21
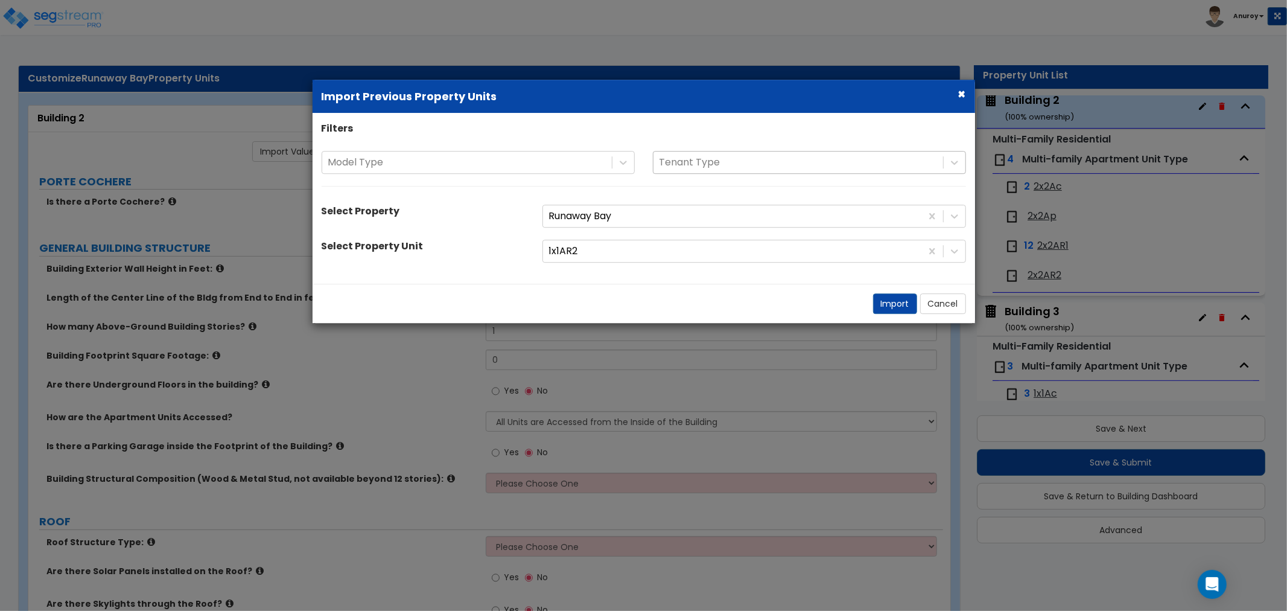
click at [809, 157] on div at bounding box center [799, 162] width 278 height 16
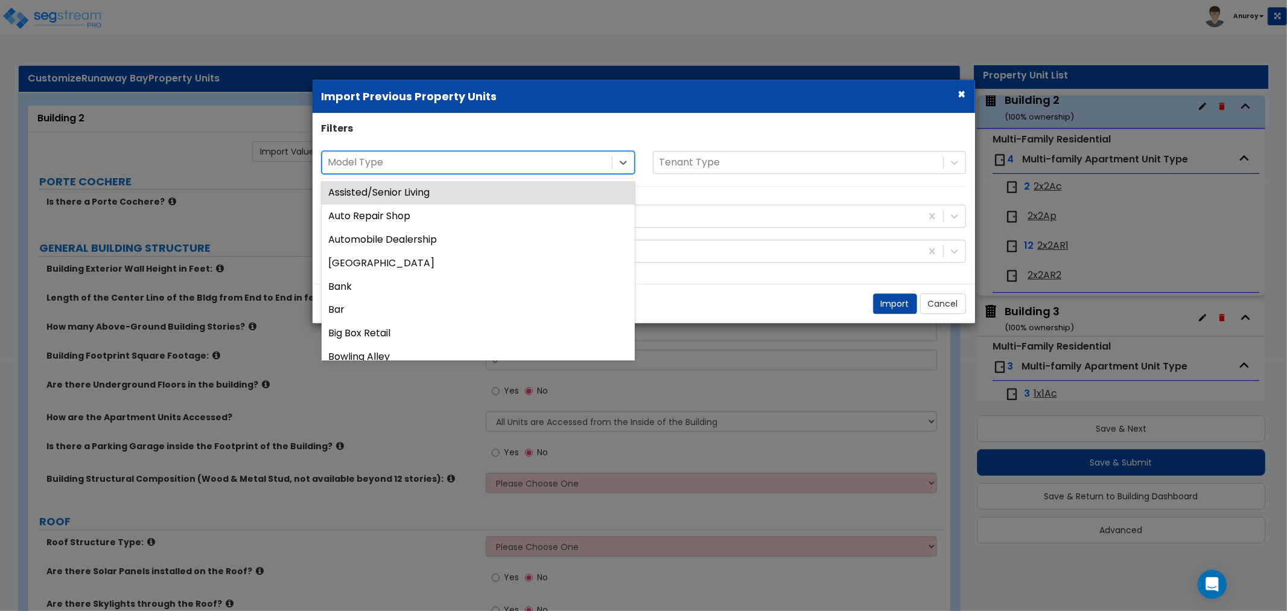
click at [489, 156] on div at bounding box center [467, 162] width 278 height 16
type input "mu"
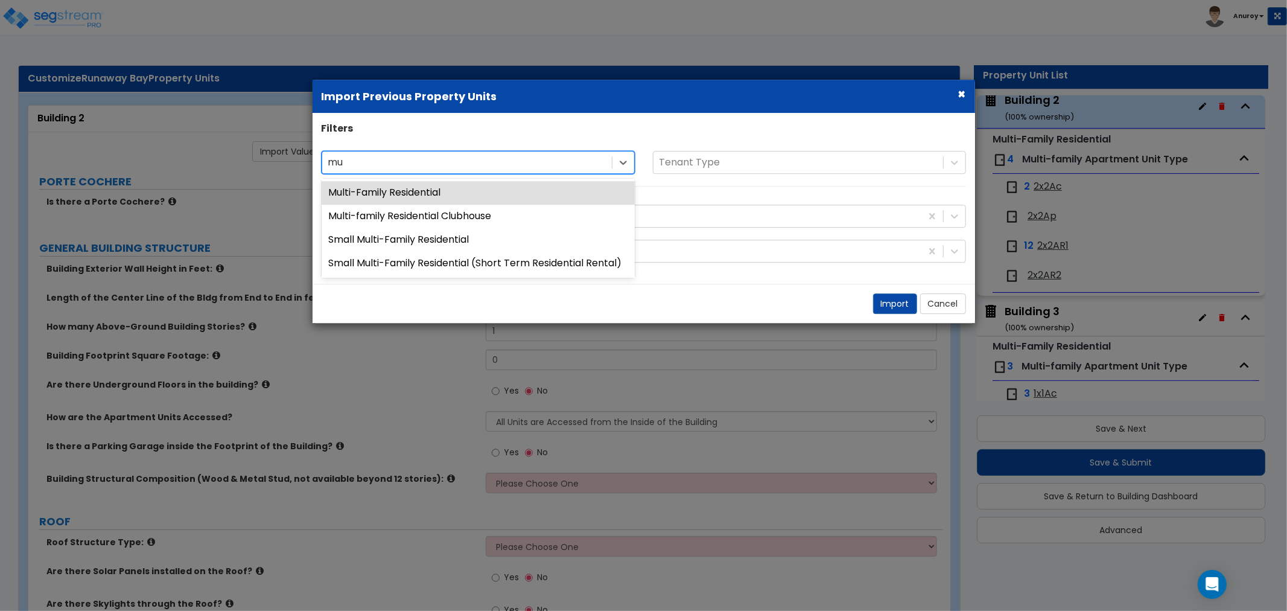
drag, startPoint x: 461, startPoint y: 188, endPoint x: 487, endPoint y: 185, distance: 26.1
click at [463, 188] on div "Multi-Family Residential" at bounding box center [478, 193] width 313 height 24
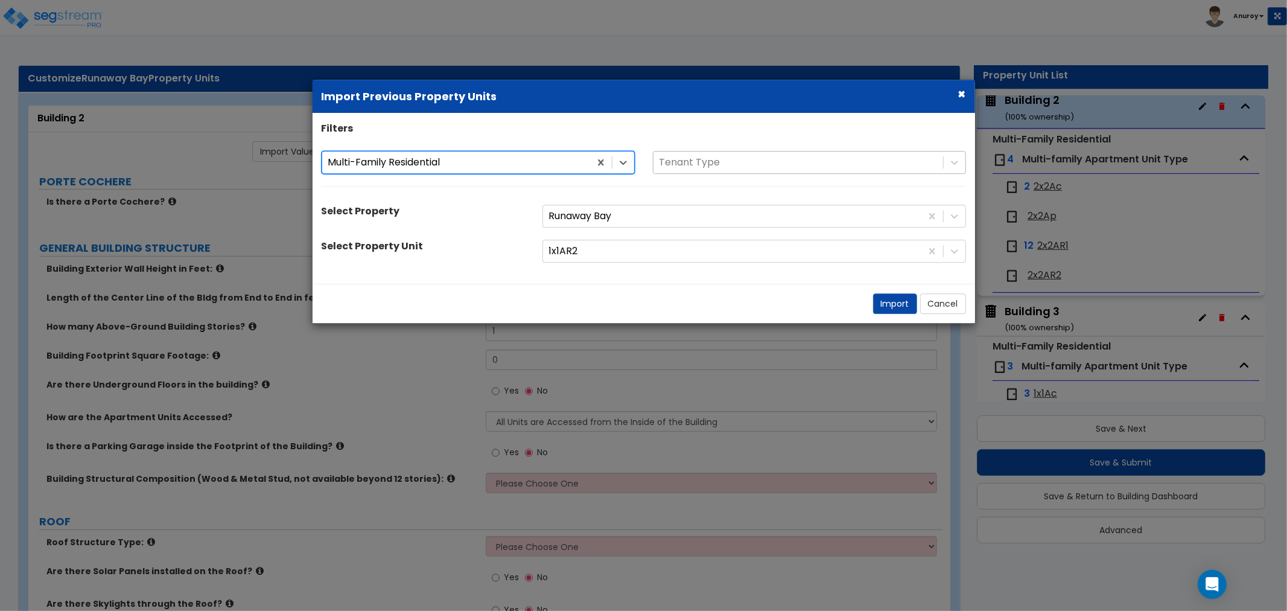
click at [717, 159] on div at bounding box center [799, 162] width 278 height 16
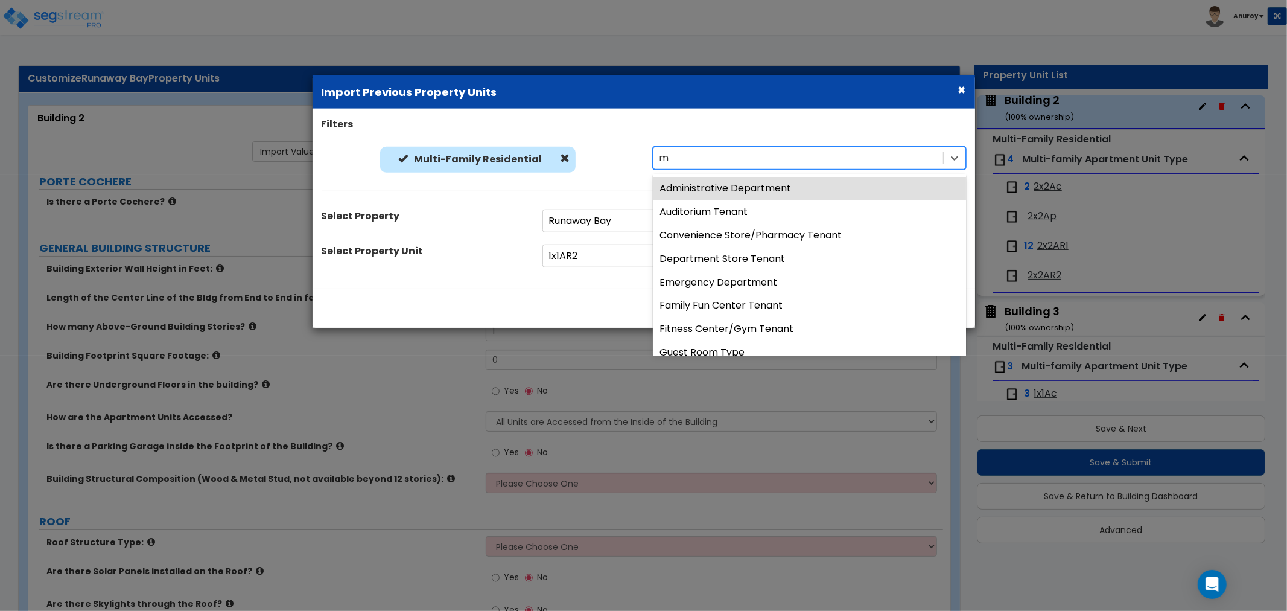
type input "mu"
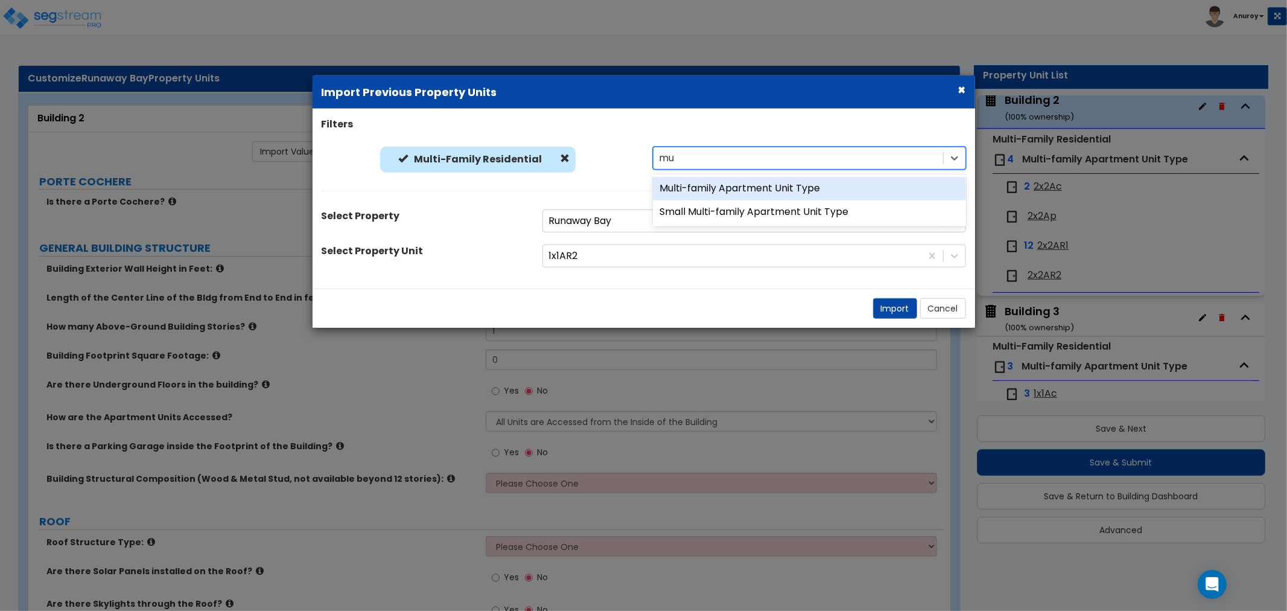
click at [722, 186] on div "Multi-family Apartment Unit Type" at bounding box center [809, 189] width 313 height 24
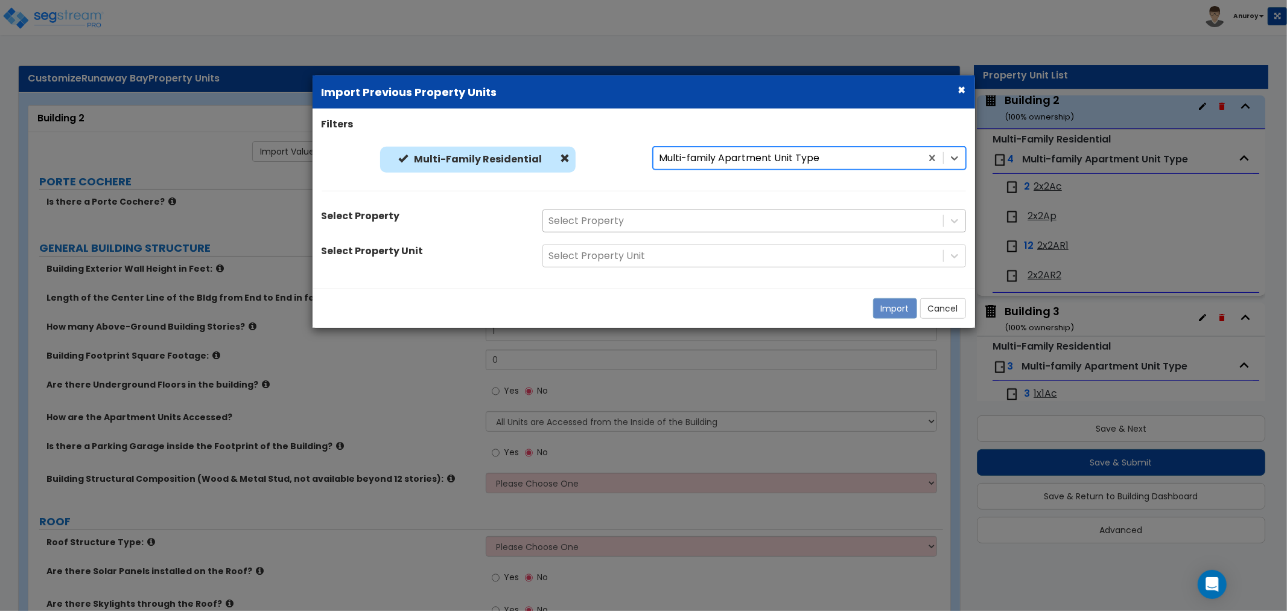
click at [673, 218] on div "Select Property" at bounding box center [743, 220] width 400 height 21
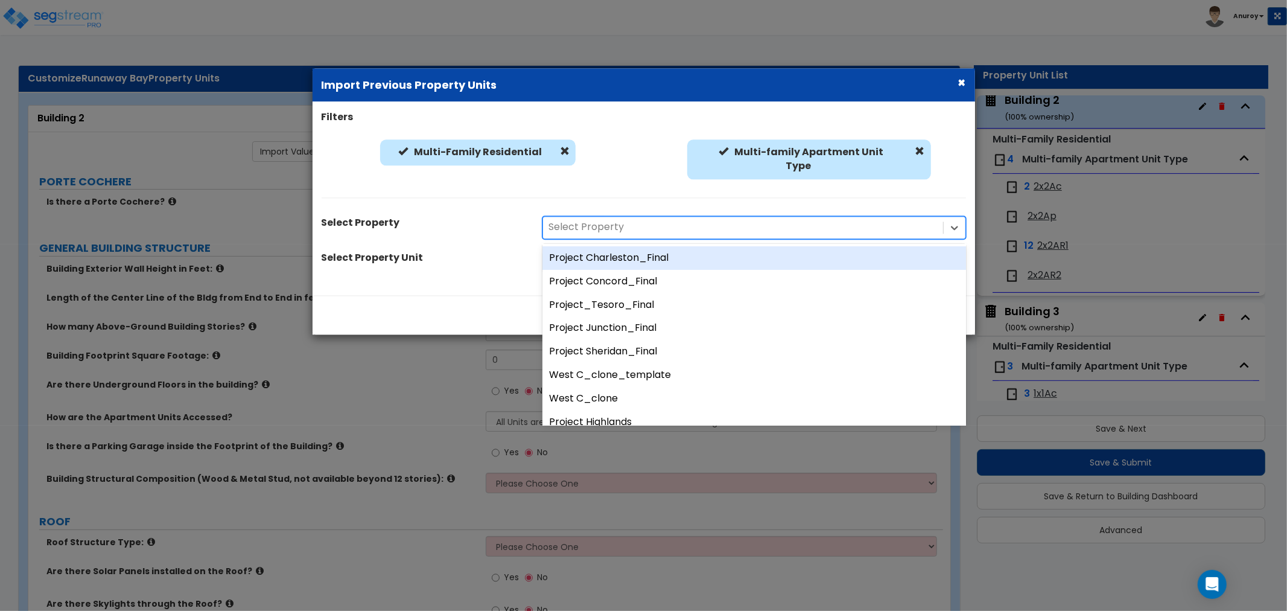
click at [564, 154] on span at bounding box center [565, 152] width 10 height 10
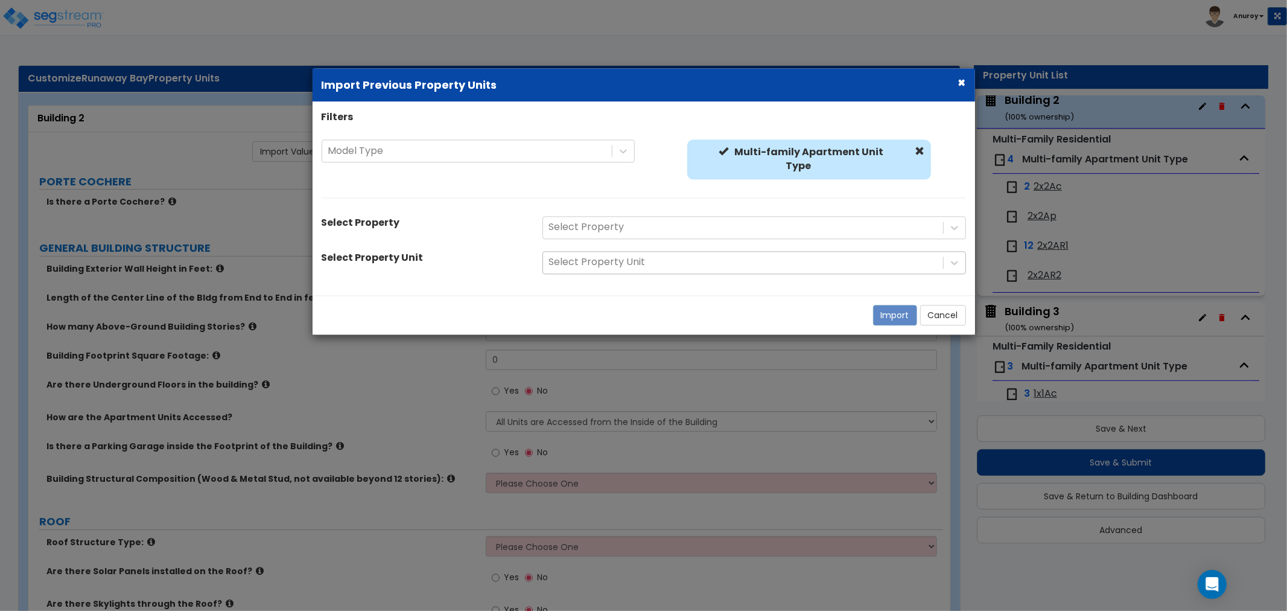
click at [593, 261] on div at bounding box center [743, 263] width 388 height 16
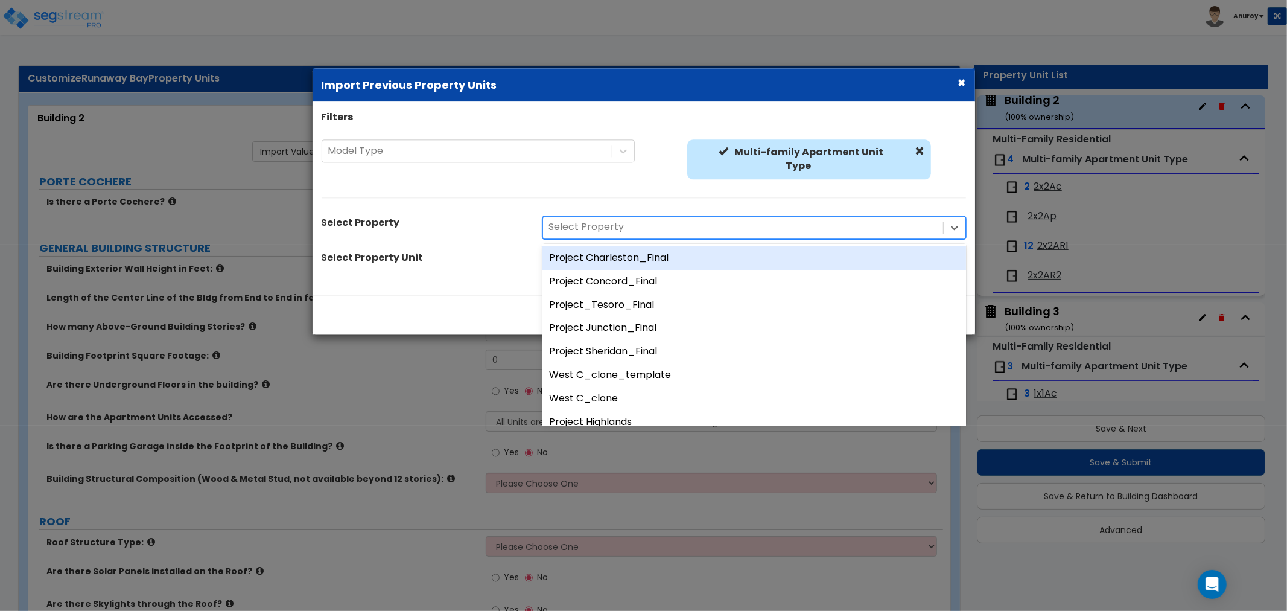
click at [595, 226] on div at bounding box center [743, 228] width 388 height 16
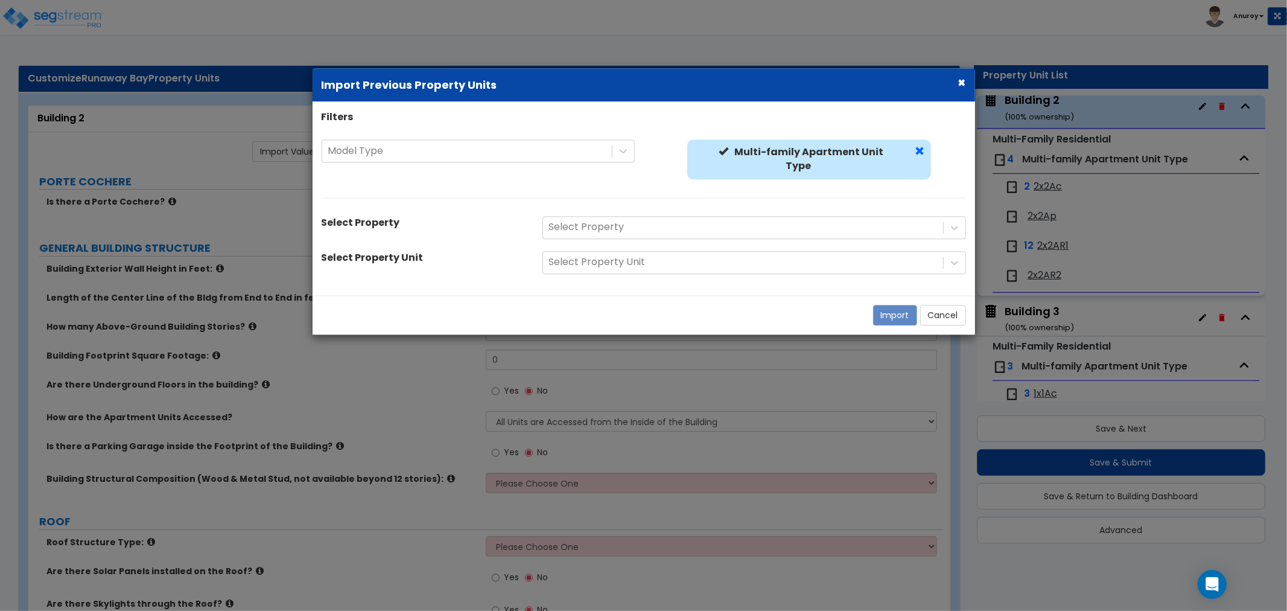
click at [915, 150] on span at bounding box center [920, 152] width 10 height 10
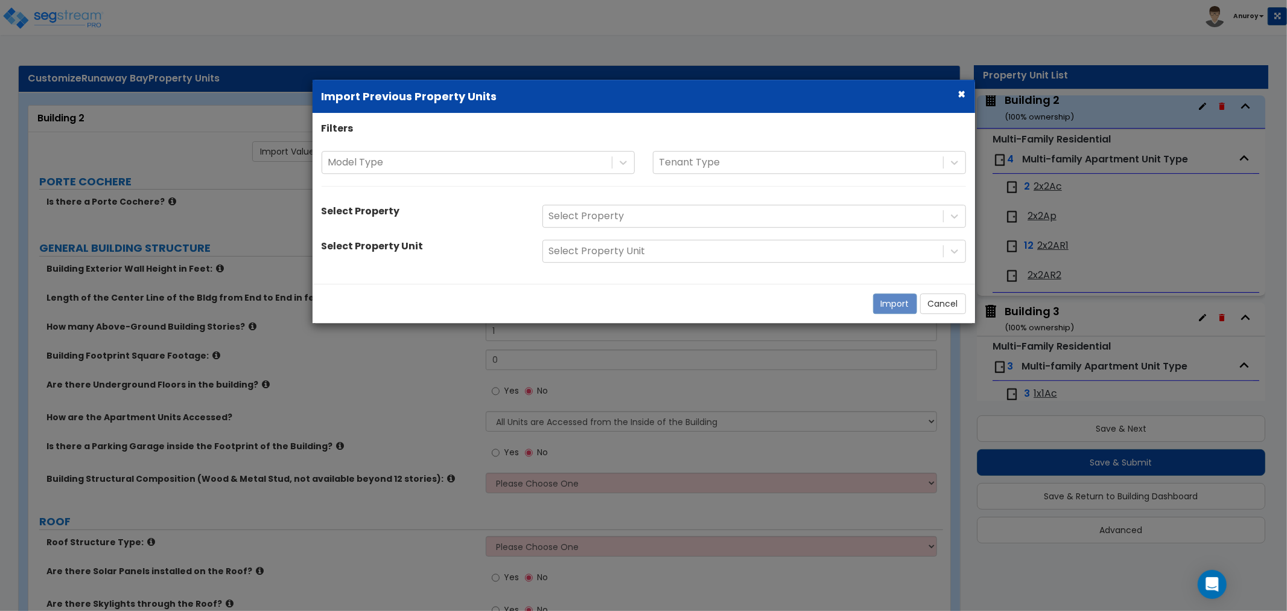
click at [961, 87] on button "×" at bounding box center [962, 93] width 8 height 13
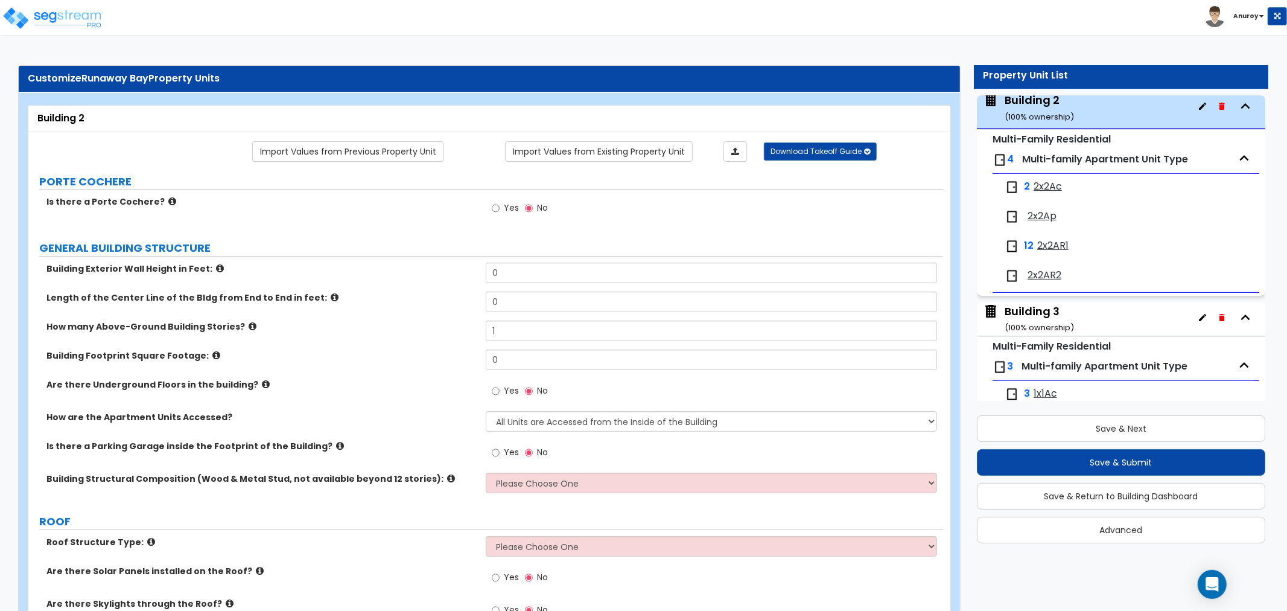
click at [959, 88] on div "Property Unit List Site Improvements x1 Buildings Building 1 ( 100 % ownership)…" at bounding box center [1117, 310] width 322 height 489
click at [570, 157] on link "Import Values from Existing Property Unit" at bounding box center [599, 151] width 188 height 21
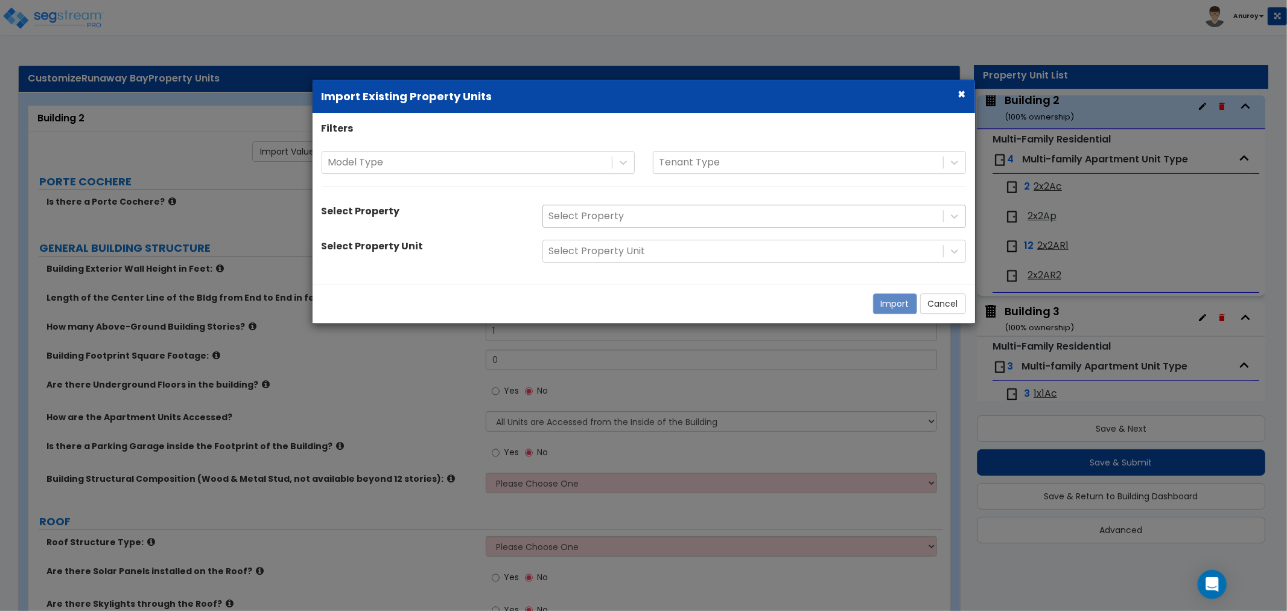
click at [621, 213] on div at bounding box center [743, 216] width 388 height 16
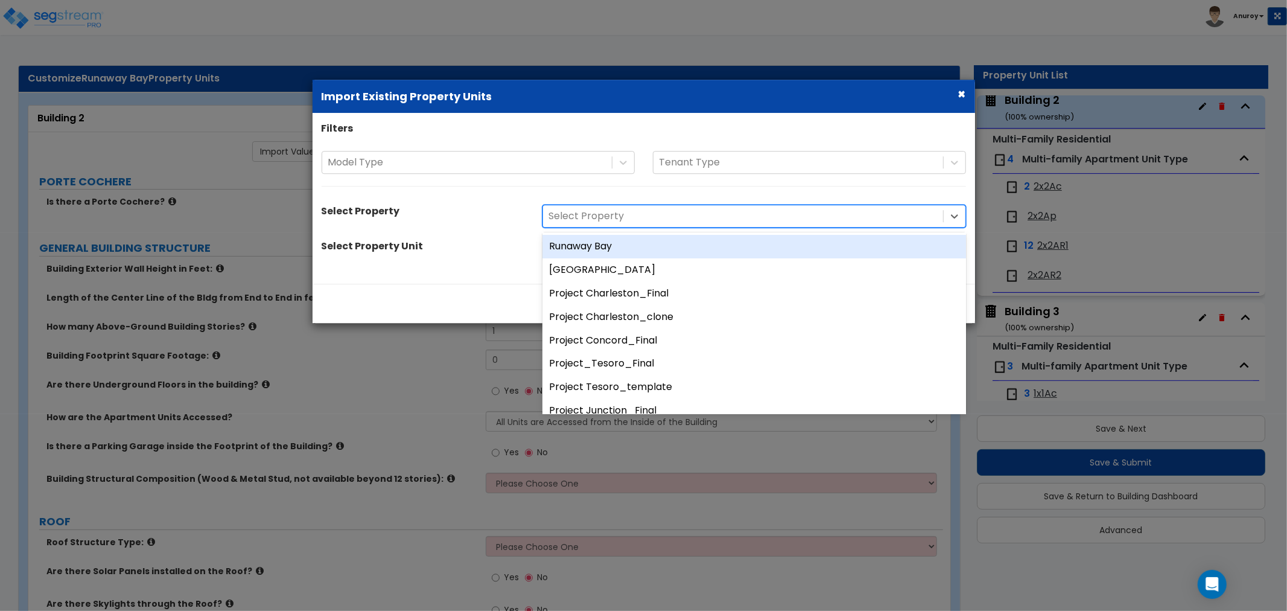
click at [622, 246] on div "Runaway Bay" at bounding box center [754, 247] width 424 height 24
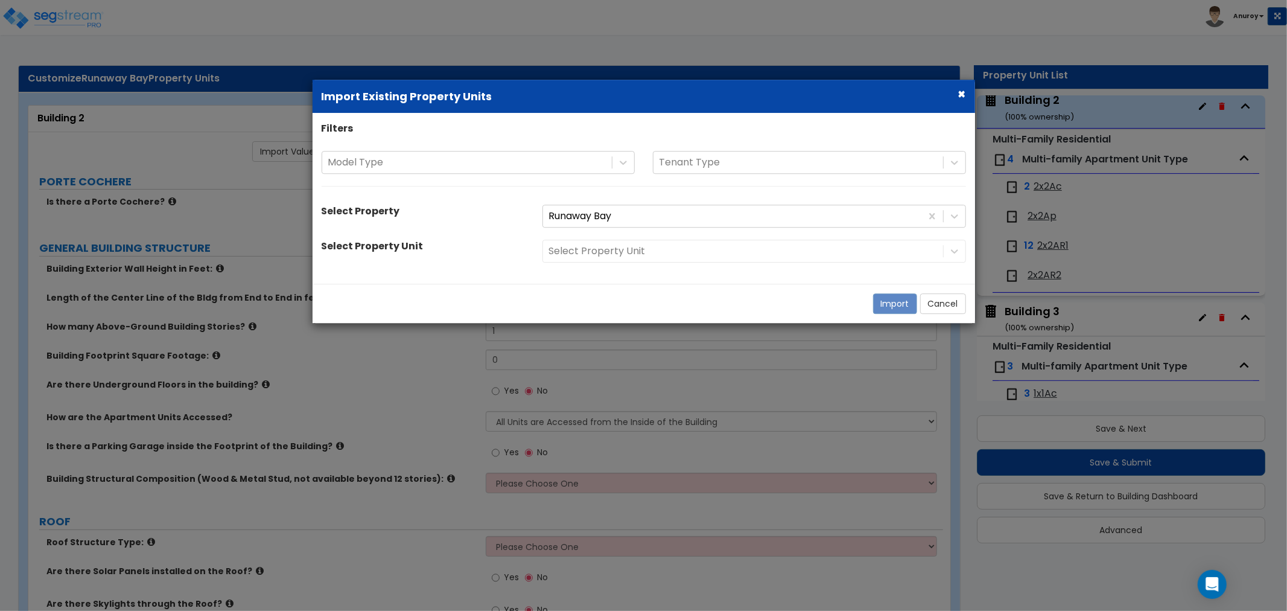
click at [622, 244] on div "Select Property Unit" at bounding box center [754, 251] width 442 height 23
click at [623, 250] on div at bounding box center [743, 251] width 388 height 16
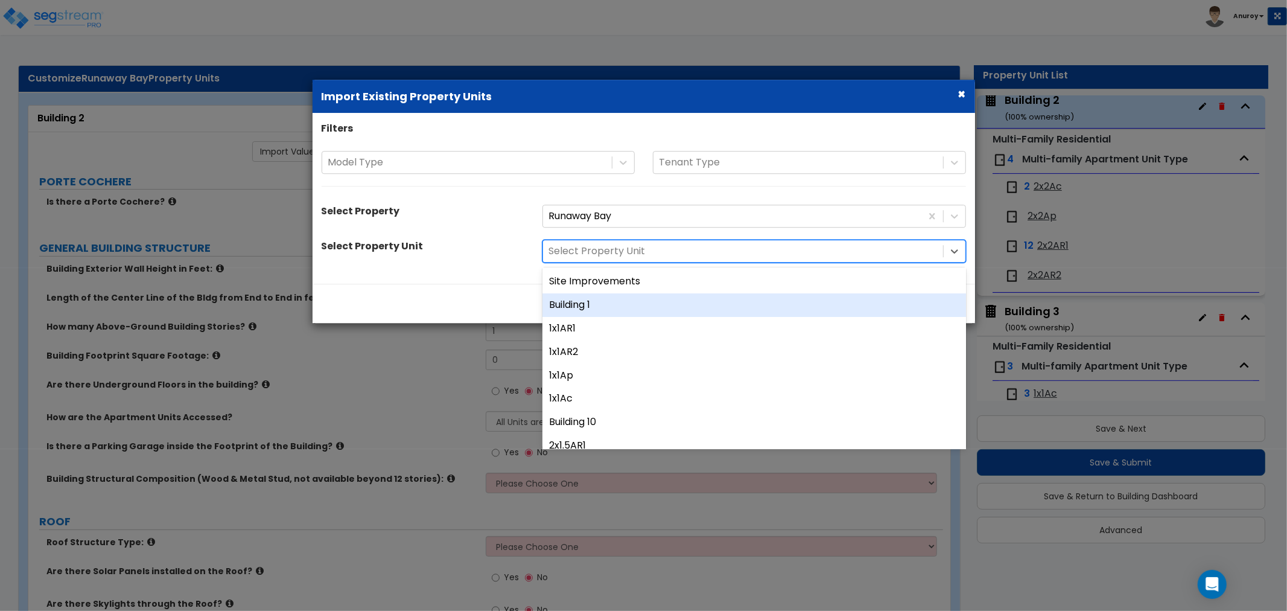
click at [624, 297] on div "Building 1" at bounding box center [754, 305] width 424 height 24
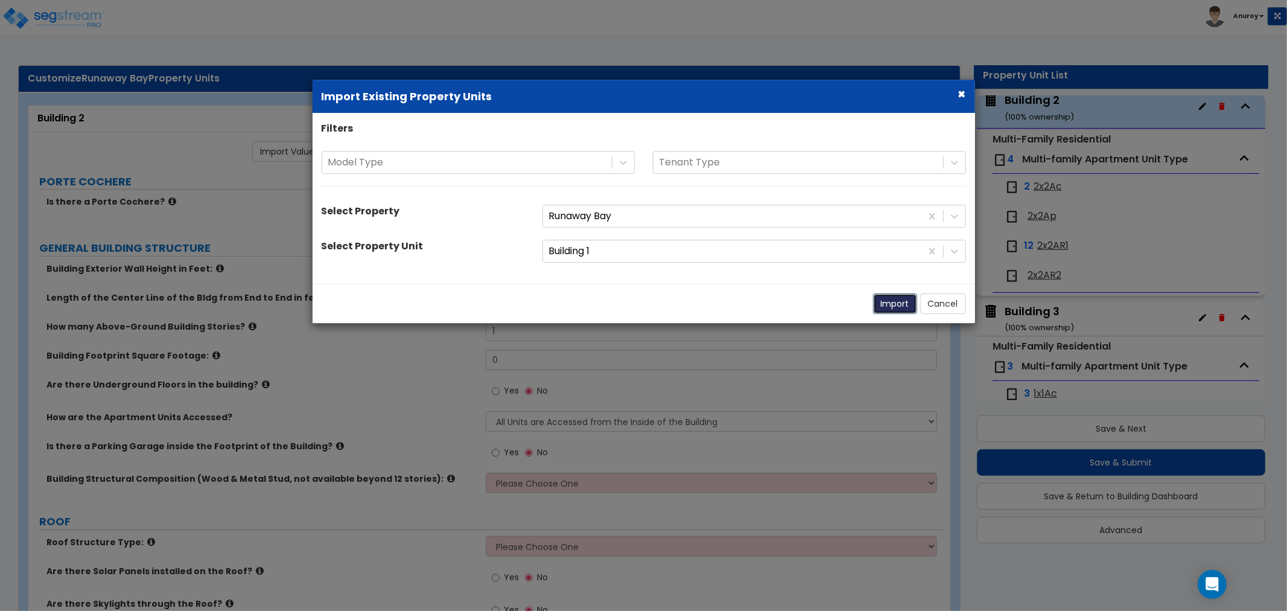
click at [893, 304] on button "Import" at bounding box center [895, 303] width 44 height 21
type input "22.5"
type input "130"
type input "2"
type input "8350"
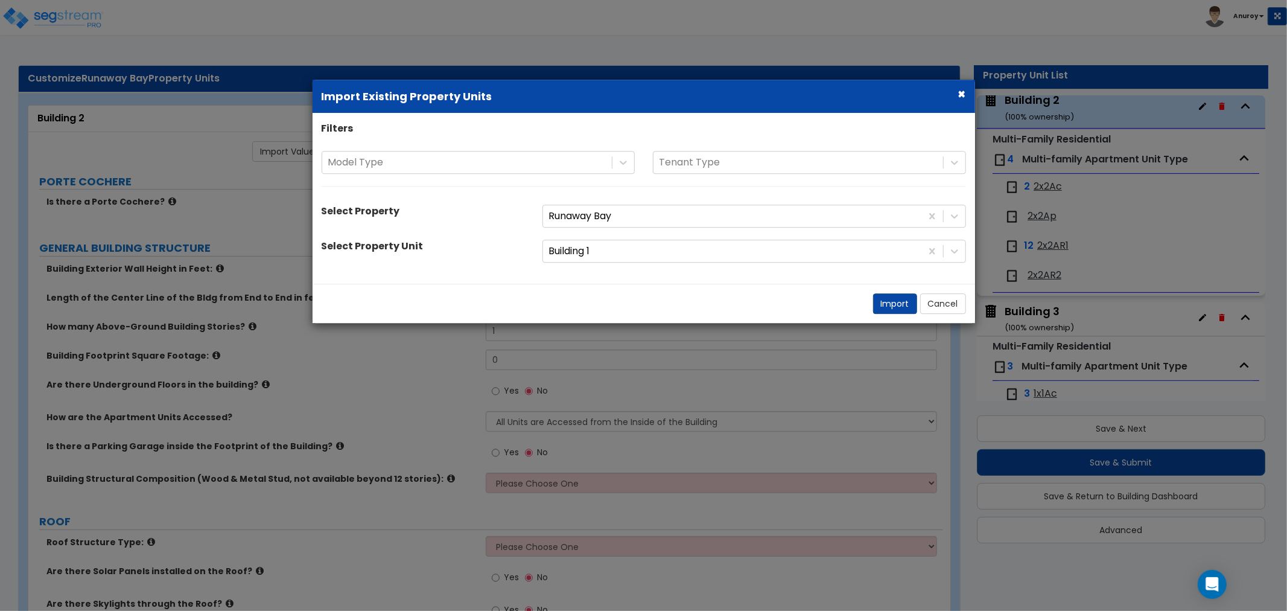
select select "2"
select select "7"
select select "1"
radio input "true"
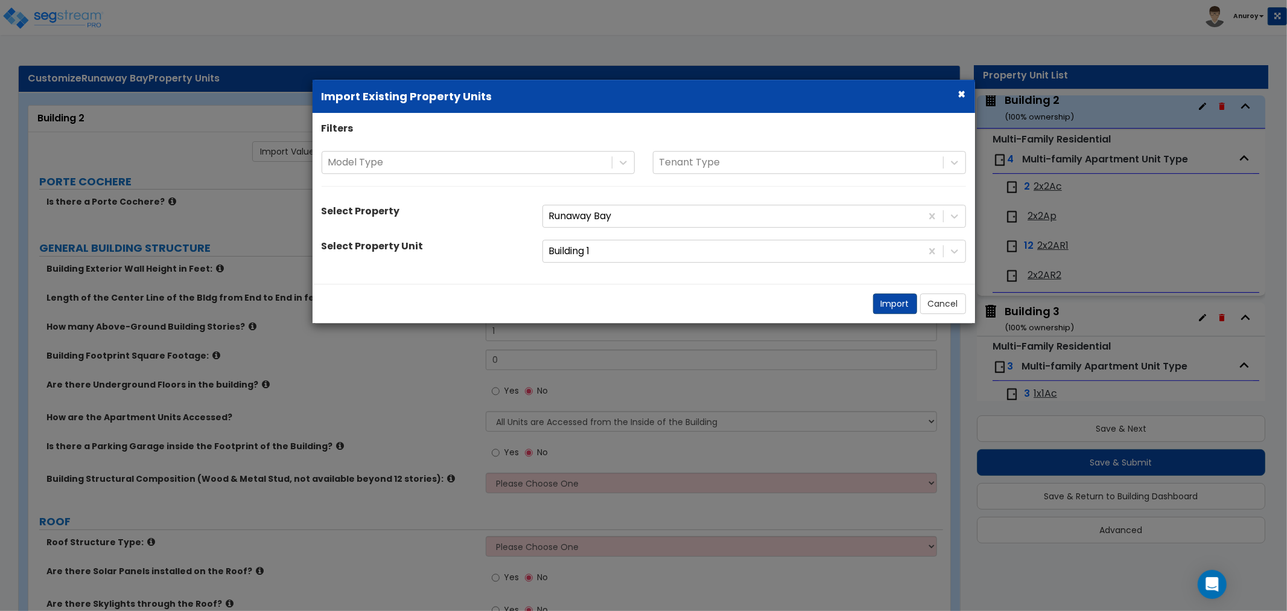
select select "1"
radio input "true"
select select "1"
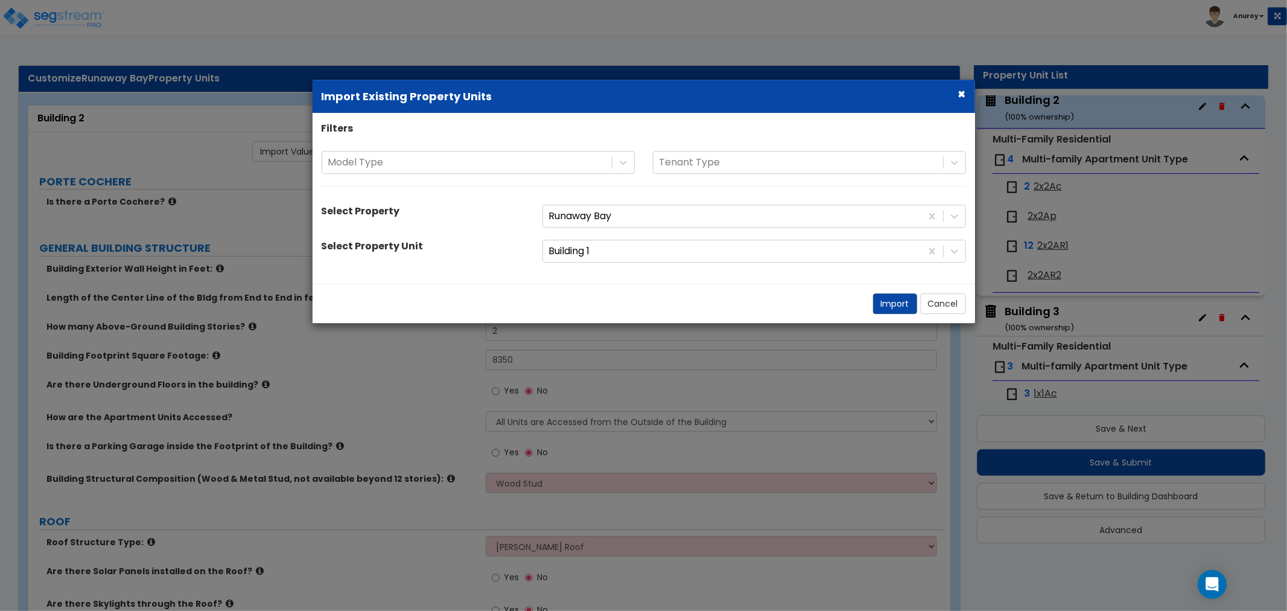
select select "1"
select select "7"
select select "2"
select select "1"
select select "3"
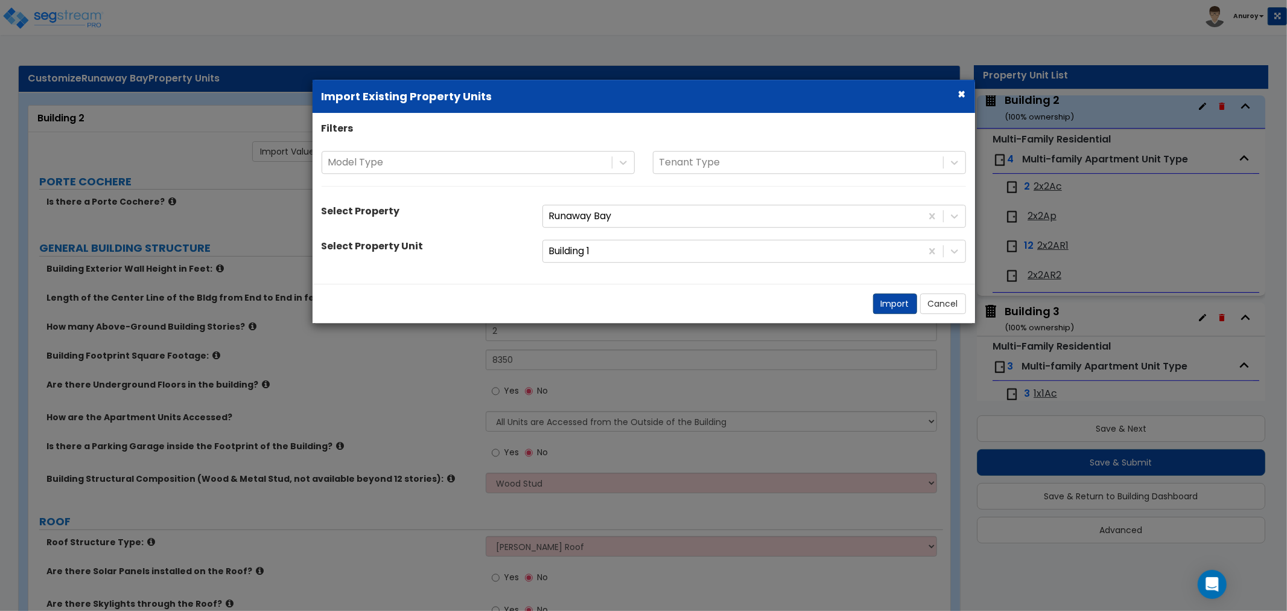
select select "2"
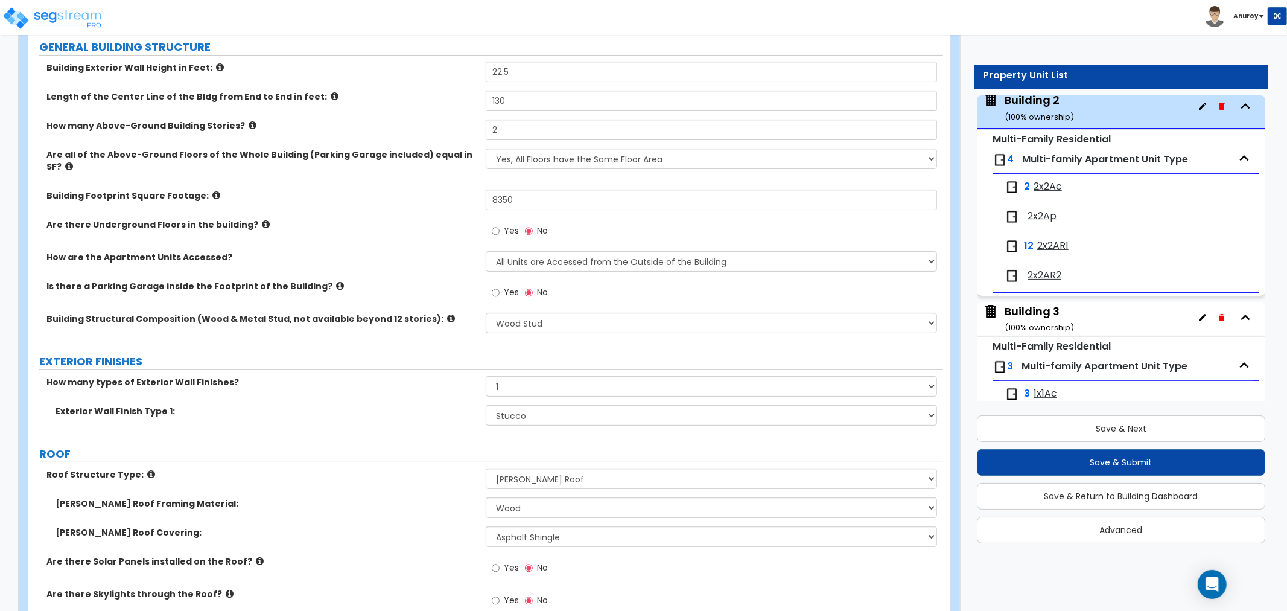
scroll to position [0, 0]
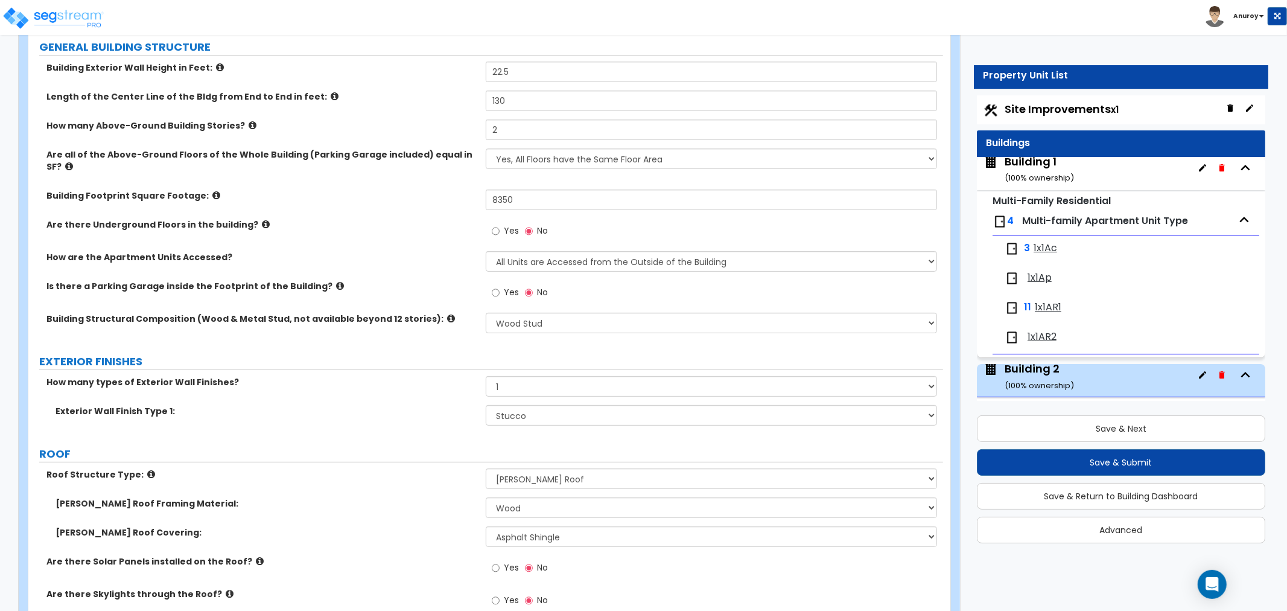
click at [1051, 164] on div "Building 1 ( 100 % ownership)" at bounding box center [1039, 169] width 69 height 31
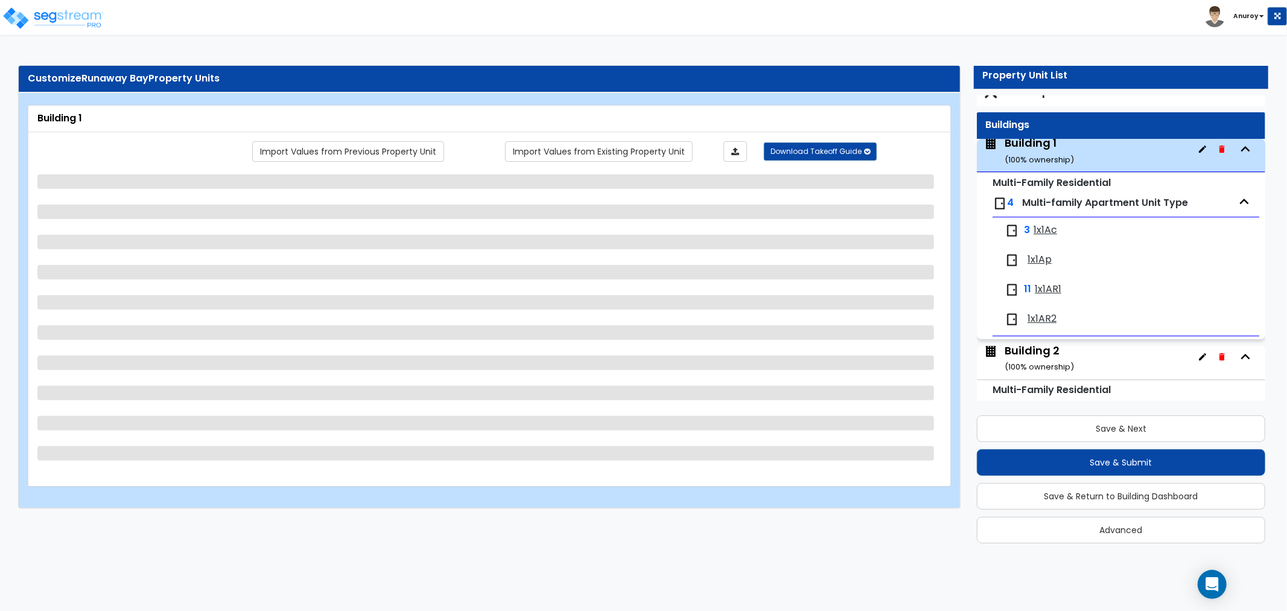
scroll to position [62, 0]
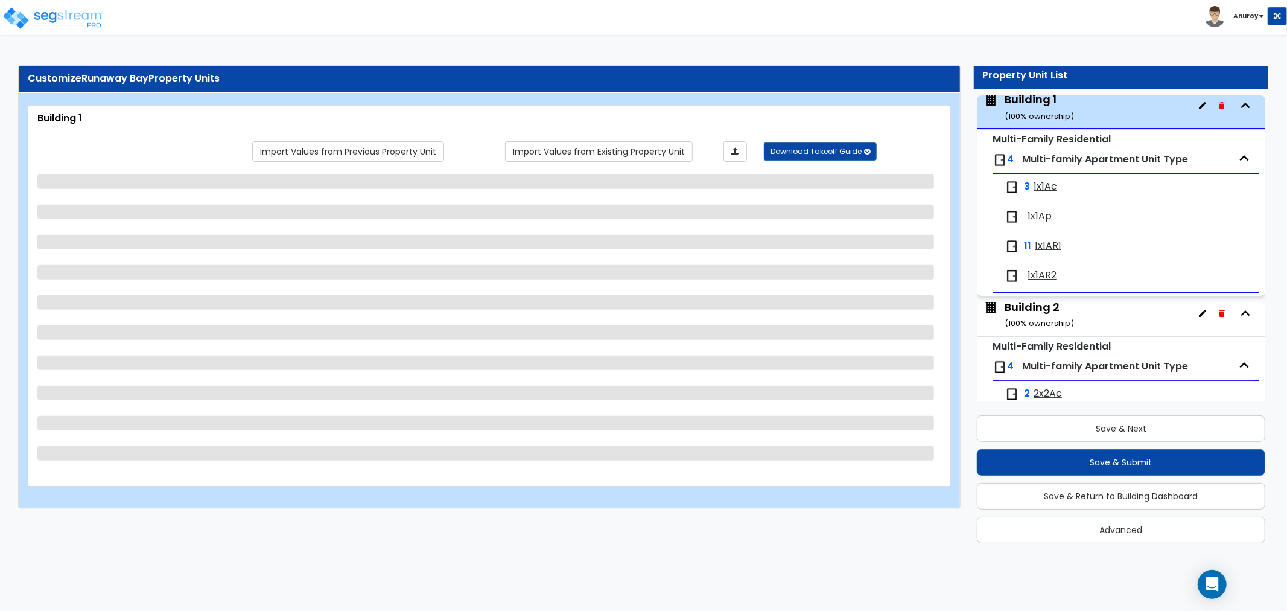
select select "2"
select select "7"
select select "1"
select select "7"
select select "1"
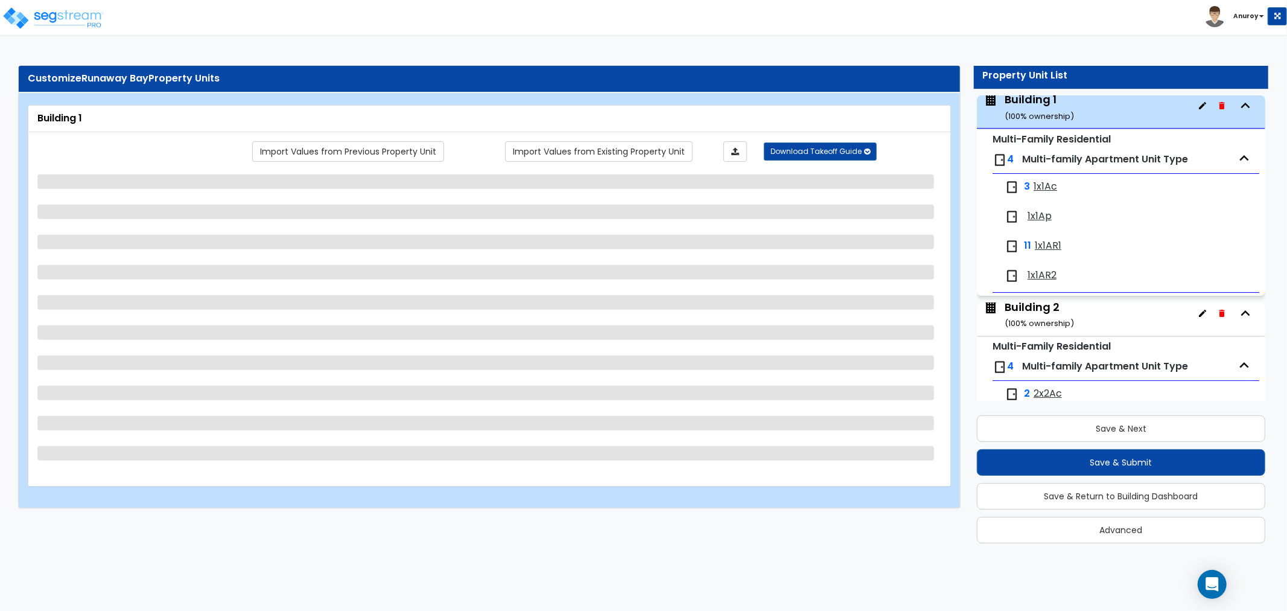
select select "2"
select select "1"
select select "3"
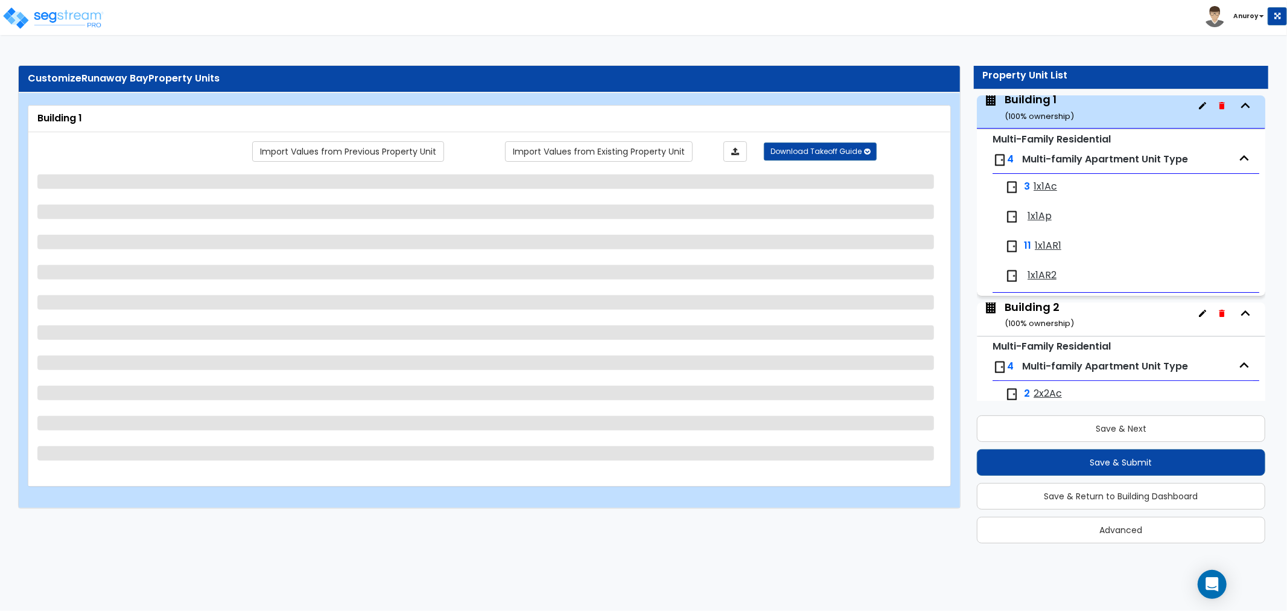
select select "1"
select select "2"
select select "1"
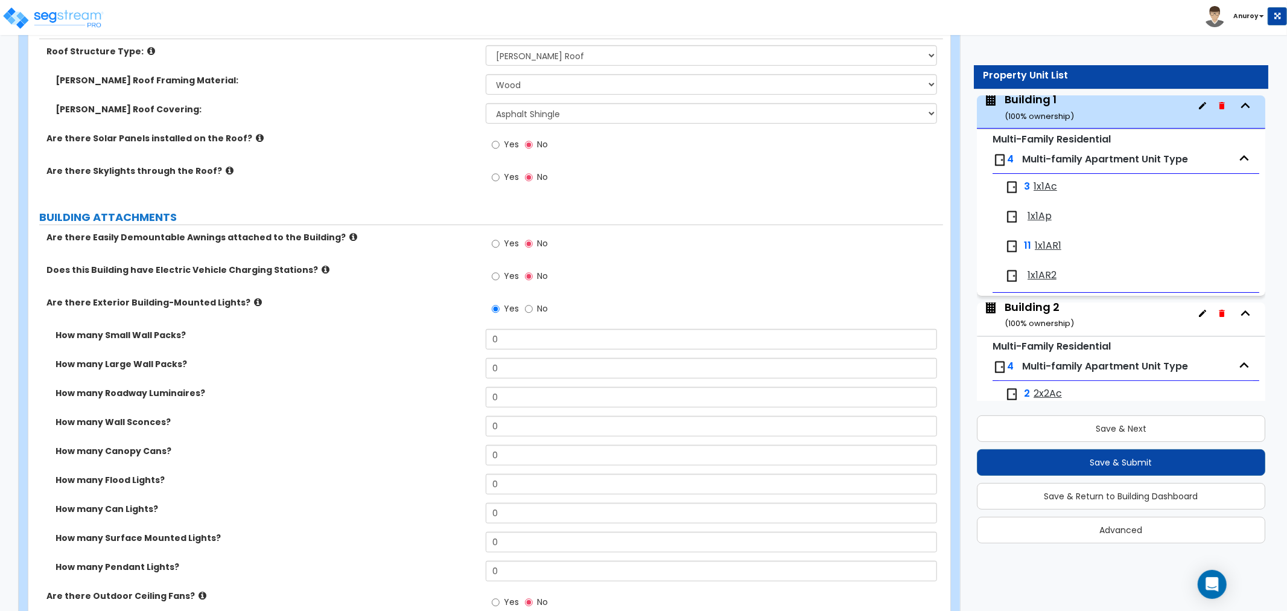
scroll to position [670, 0]
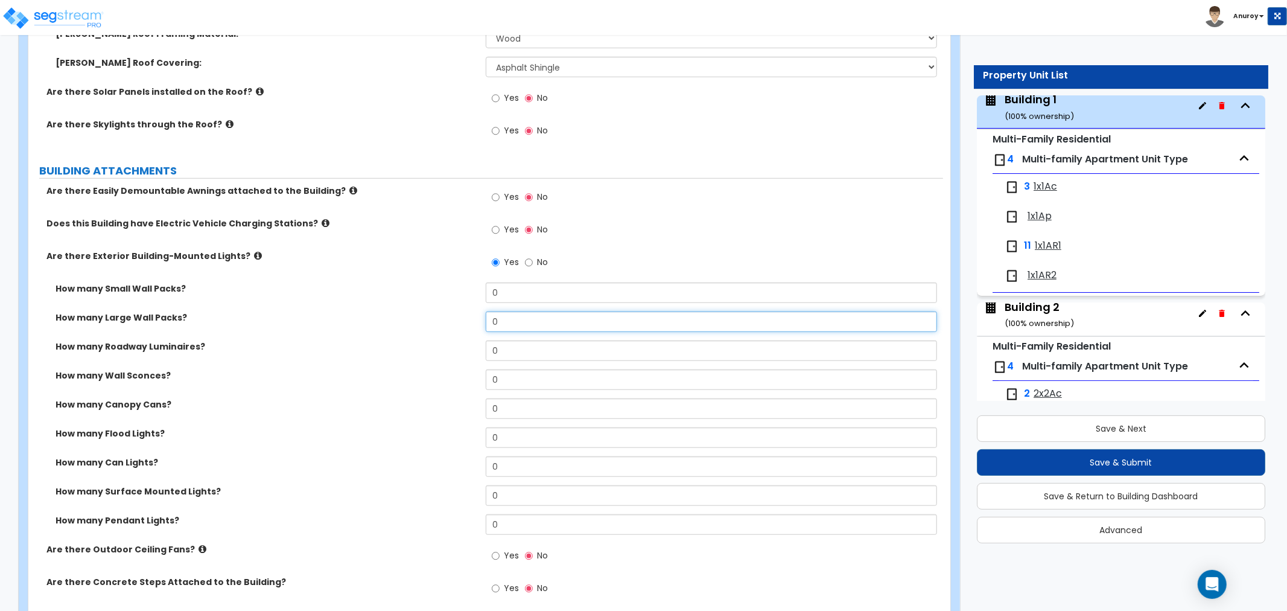
drag, startPoint x: 482, startPoint y: 305, endPoint x: 449, endPoint y: 305, distance: 32.6
click at [449, 311] on div "How many Large Wall Packs? 0" at bounding box center [485, 325] width 915 height 29
type input "20"
click at [451, 297] on div "How many Small Wall Packs? 0" at bounding box center [485, 296] width 915 height 29
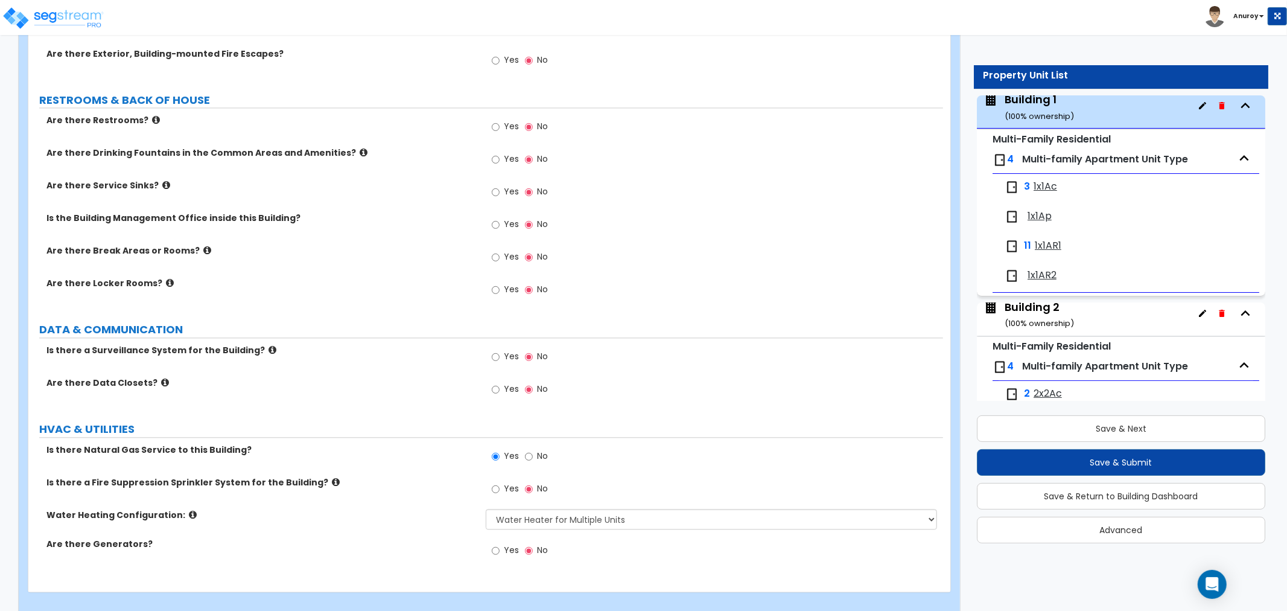
scroll to position [2219, 0]
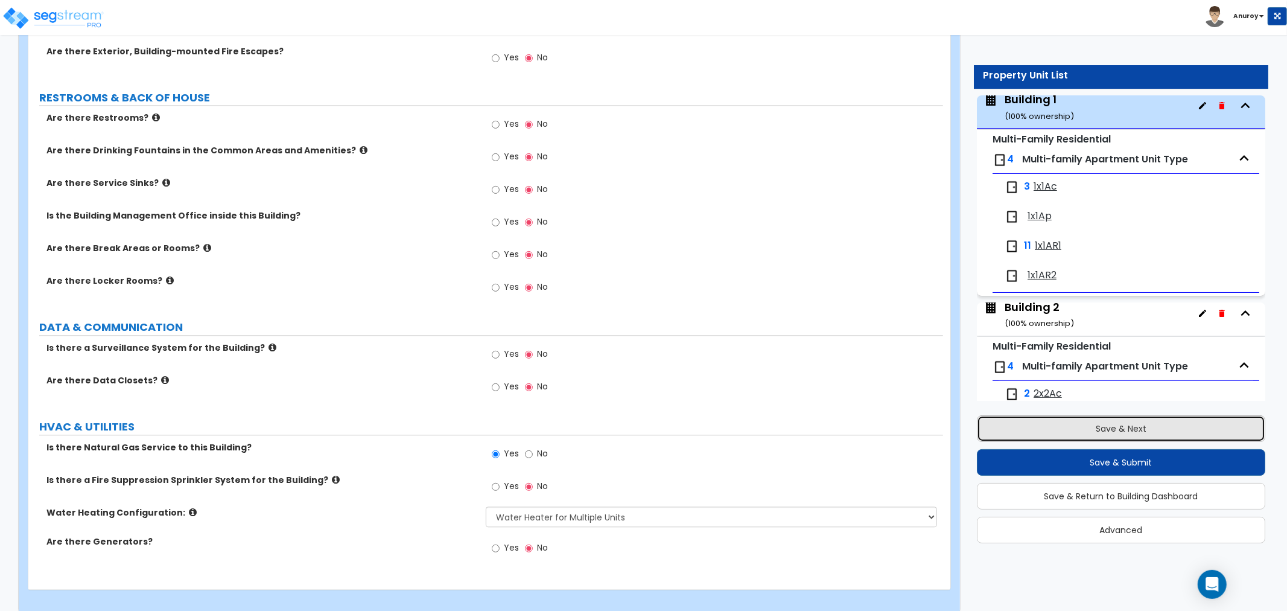
click at [1067, 430] on button "Save & Next" at bounding box center [1121, 428] width 288 height 27
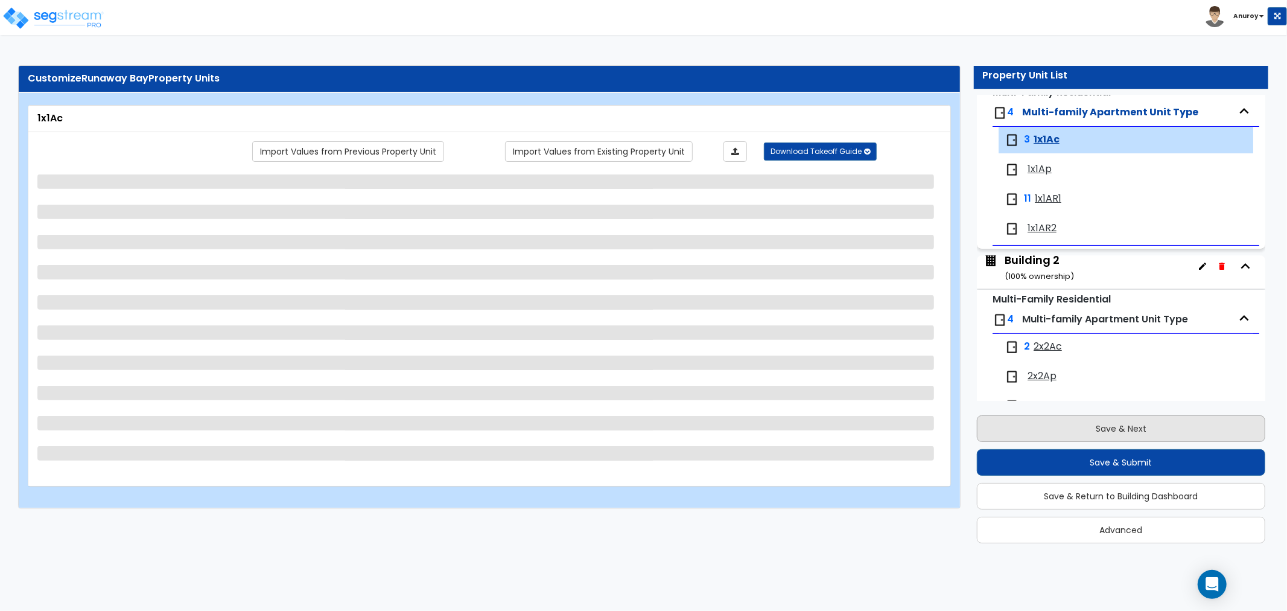
scroll to position [141, 0]
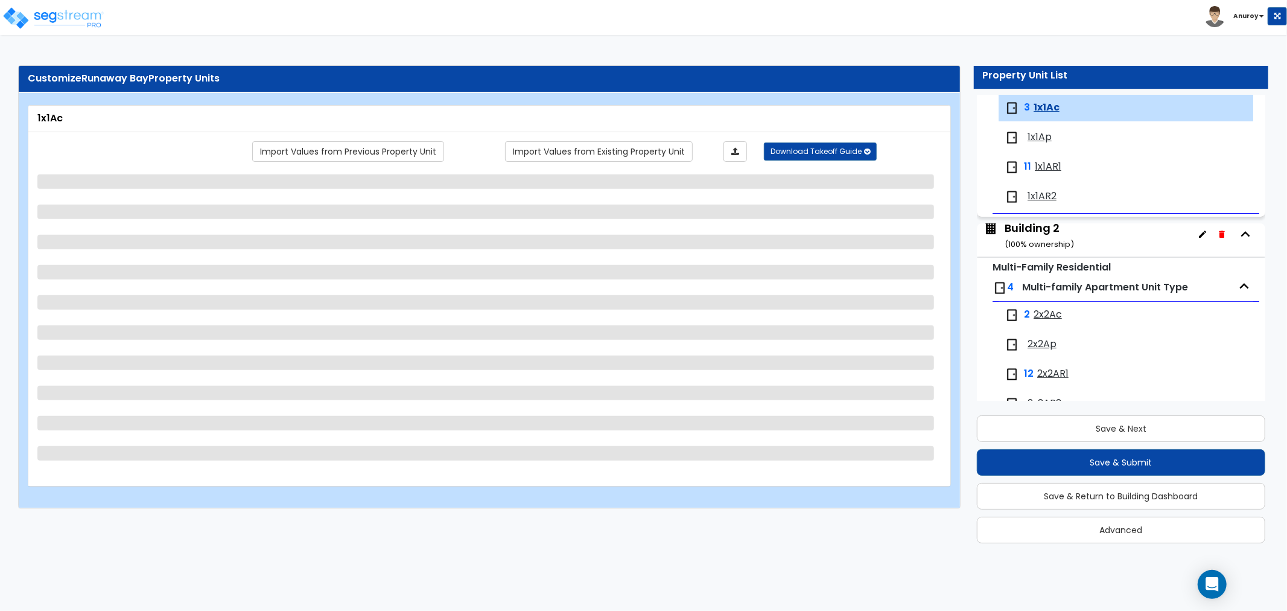
select select "2"
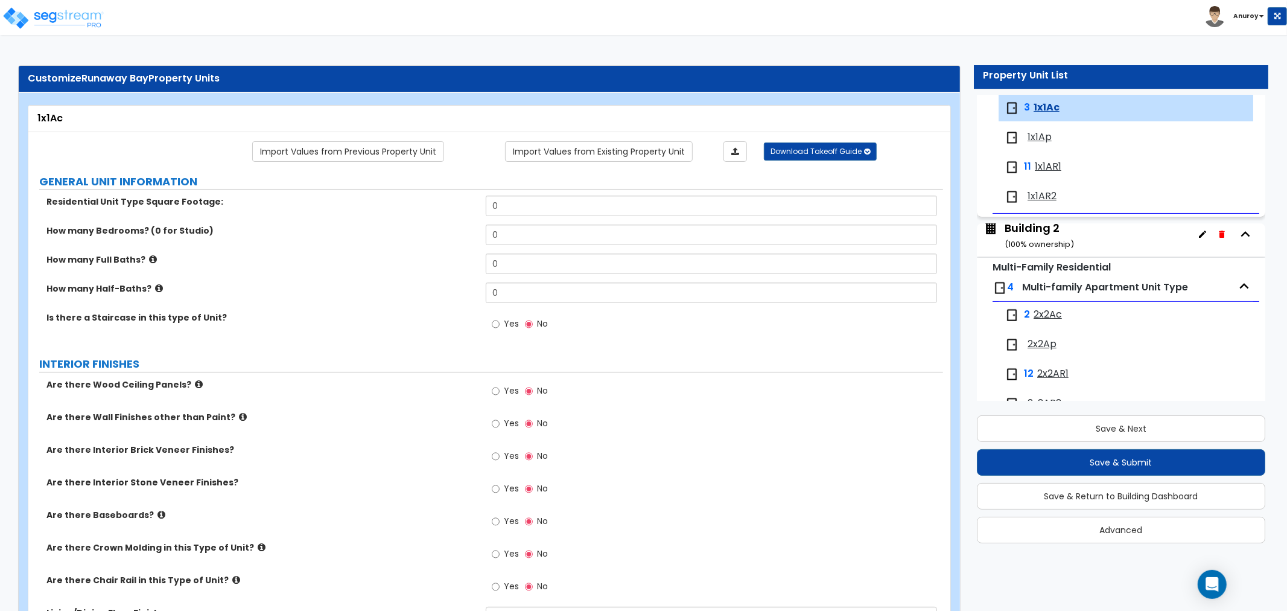
click at [1038, 230] on div "Building 2 ( 100 % ownership)" at bounding box center [1039, 235] width 69 height 31
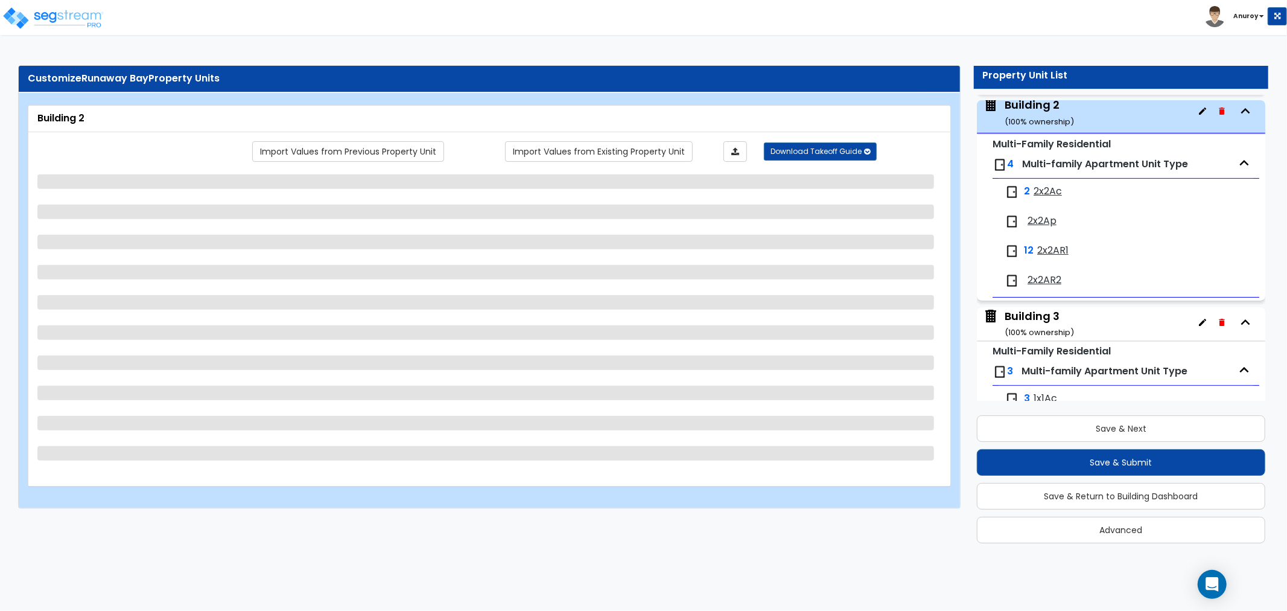
scroll to position [269, 0]
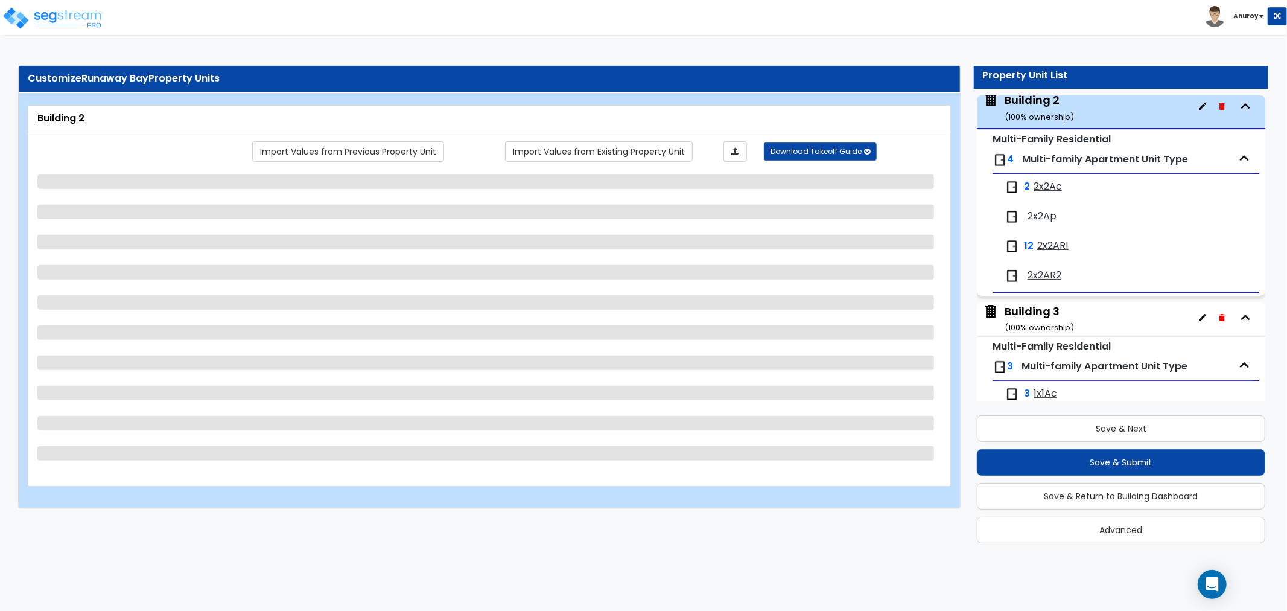
select select "2"
select select "7"
select select "1"
select select "7"
select select "1"
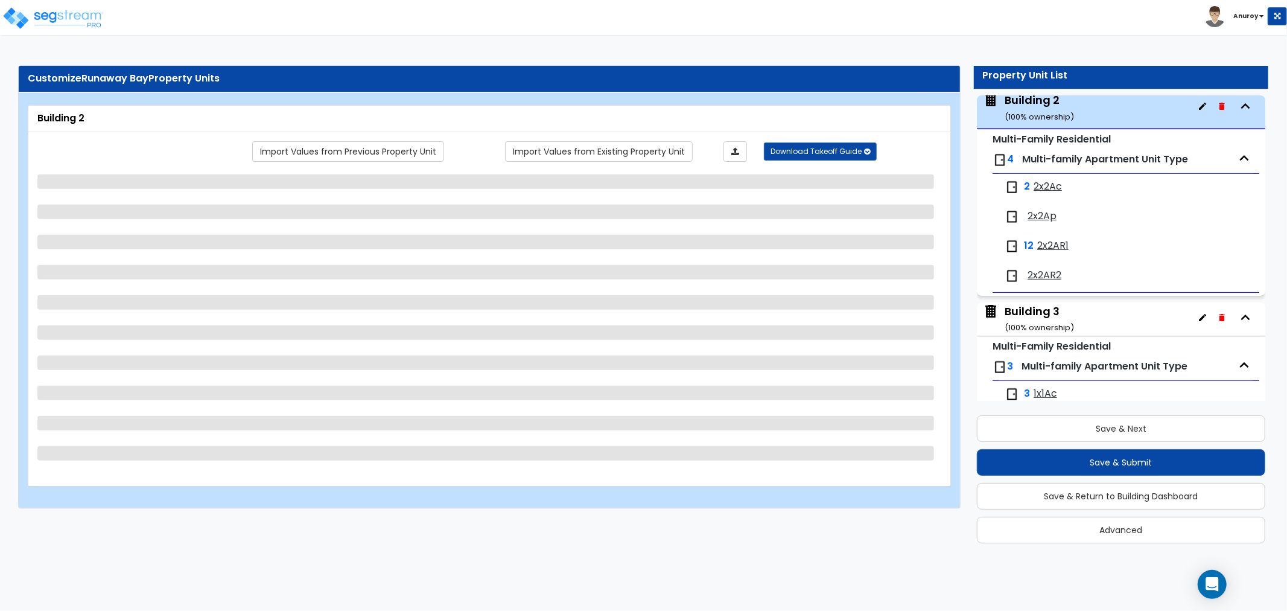
select select "2"
select select "1"
select select "3"
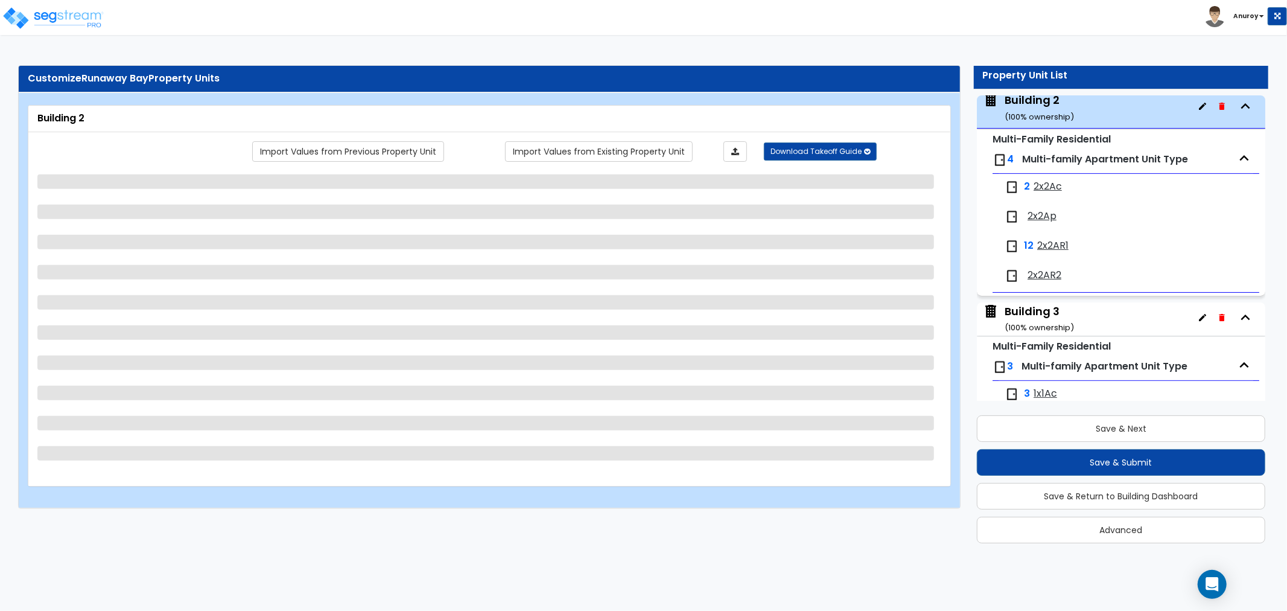
select select "1"
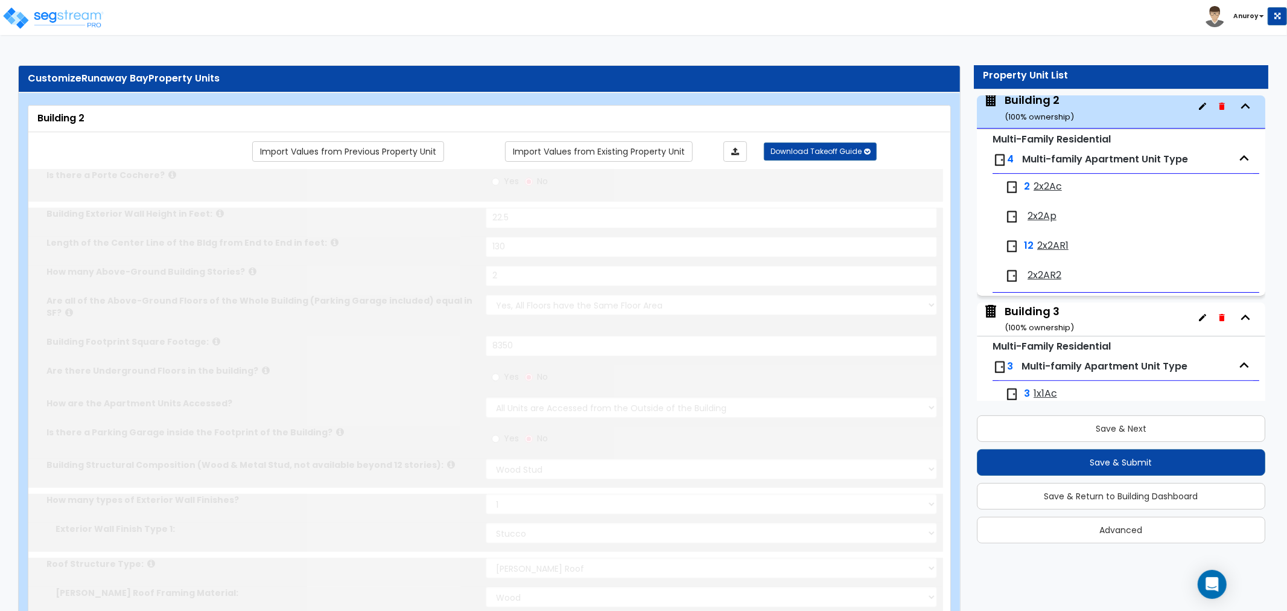
select select "2"
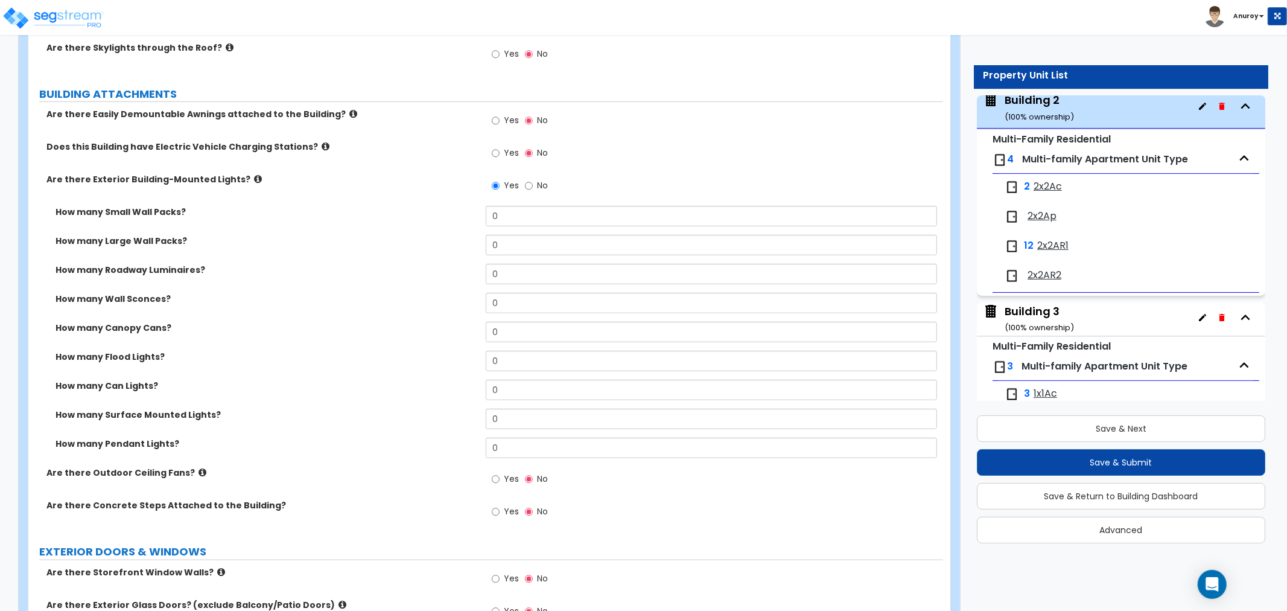
scroll to position [804, 0]
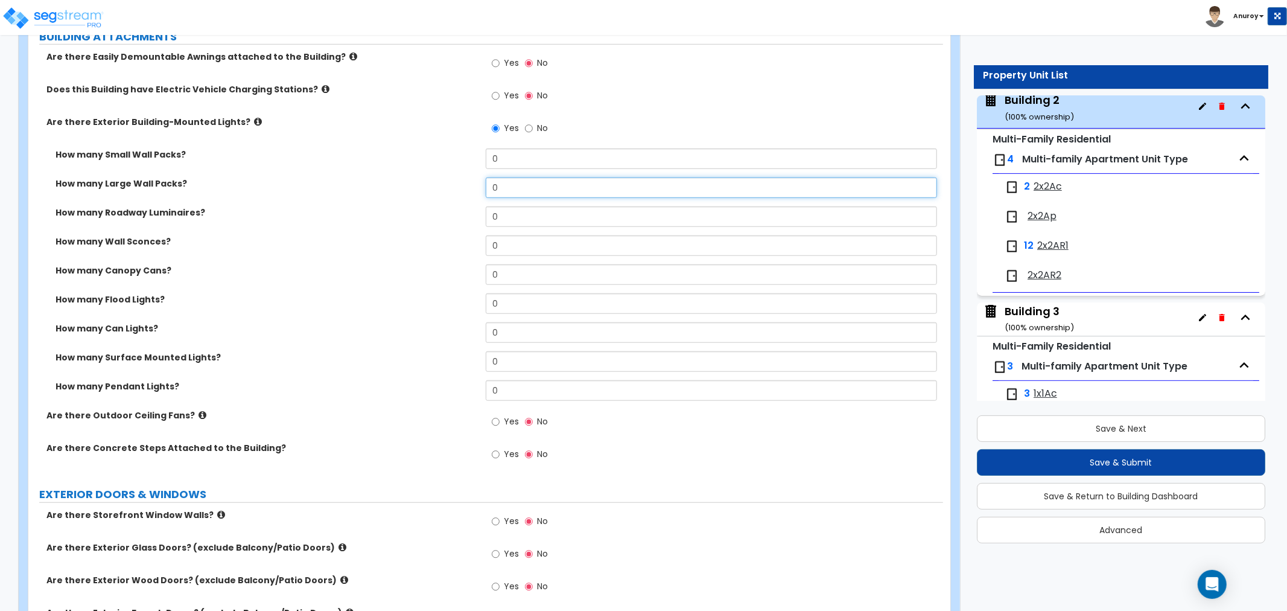
drag, startPoint x: 534, startPoint y: 180, endPoint x: 474, endPoint y: 177, distance: 60.4
click at [474, 177] on div "How many Large Wall Packs? 0" at bounding box center [485, 191] width 915 height 29
type input "20"
click at [474, 177] on div "How many Large Wall Packs? 20" at bounding box center [485, 191] width 915 height 29
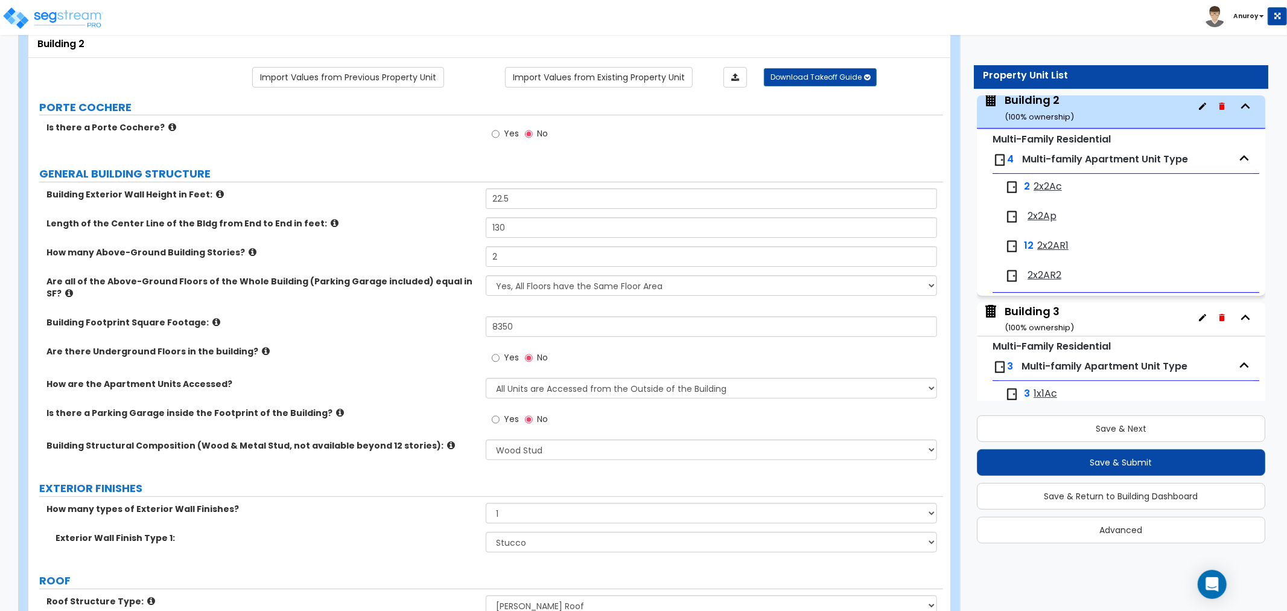
scroll to position [0, 0]
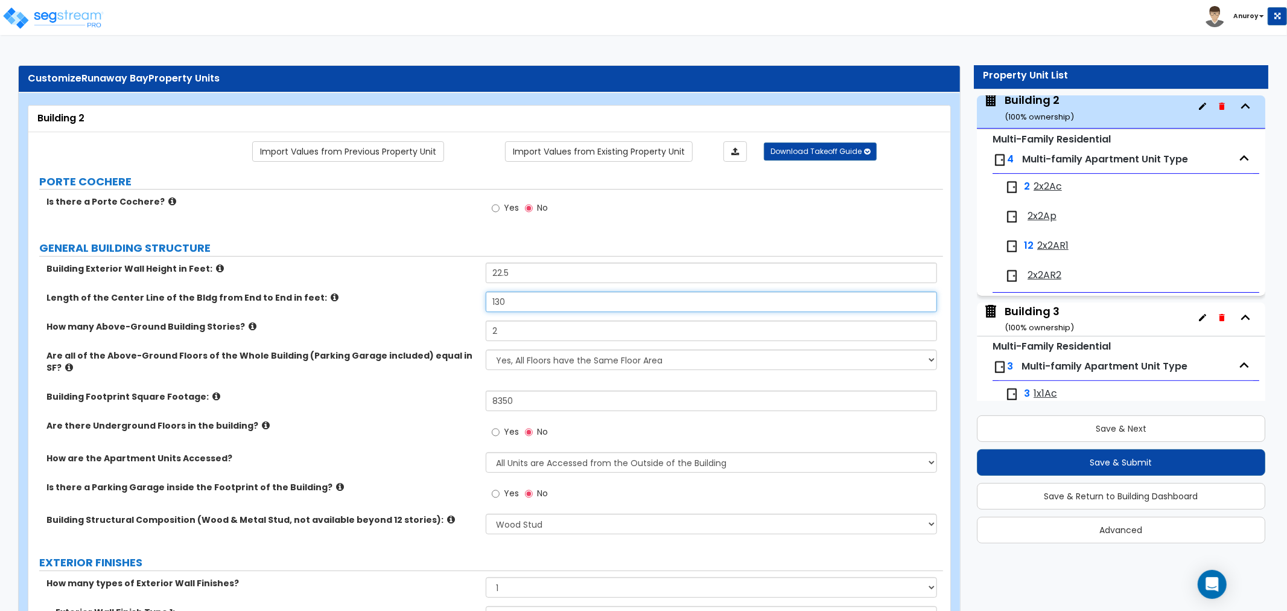
drag, startPoint x: 527, startPoint y: 300, endPoint x: 459, endPoint y: 297, distance: 68.3
click at [459, 298] on div "Length of the Center Line of the Bldg from End to End in feet: 130" at bounding box center [485, 305] width 915 height 29
type input "175"
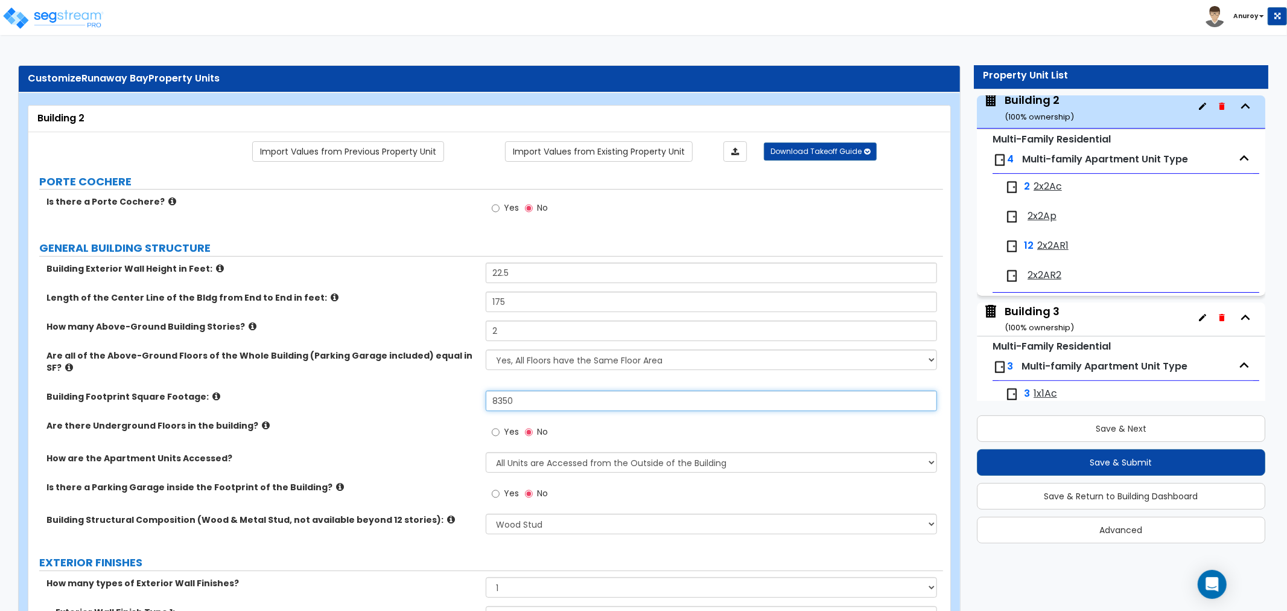
drag, startPoint x: 533, startPoint y: 395, endPoint x: 450, endPoint y: 389, distance: 82.9
click at [451, 393] on div "Building Footprint Square Footage: 8350" at bounding box center [485, 404] width 915 height 29
type input "10,650"
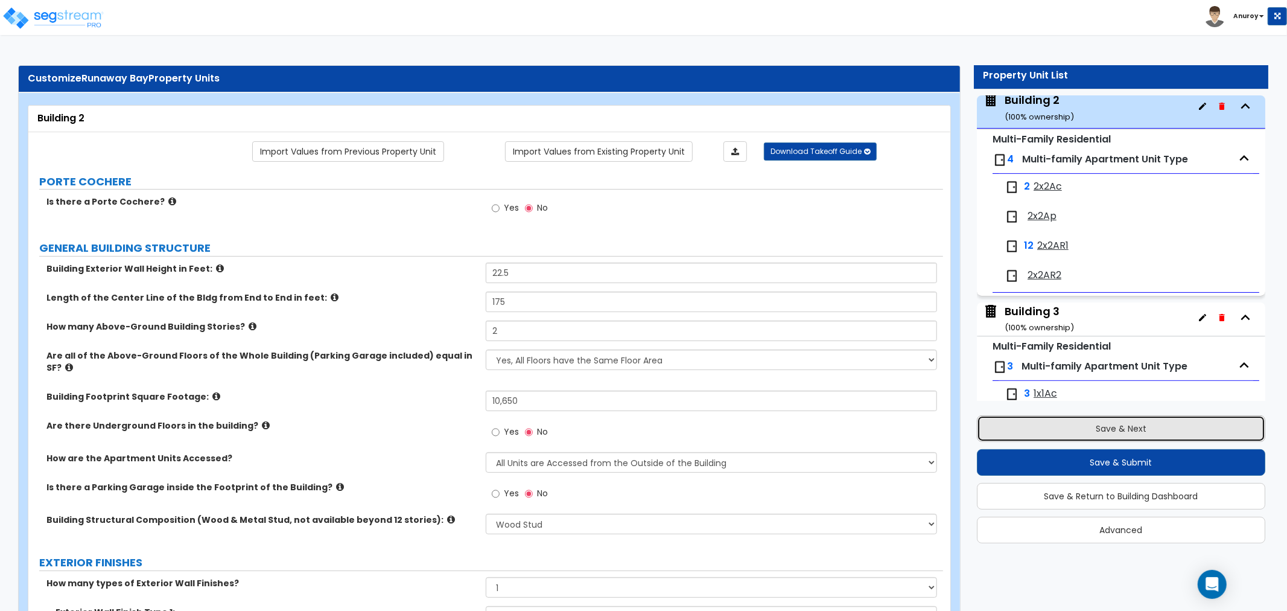
click at [1094, 425] on button "Save & Next" at bounding box center [1121, 428] width 288 height 27
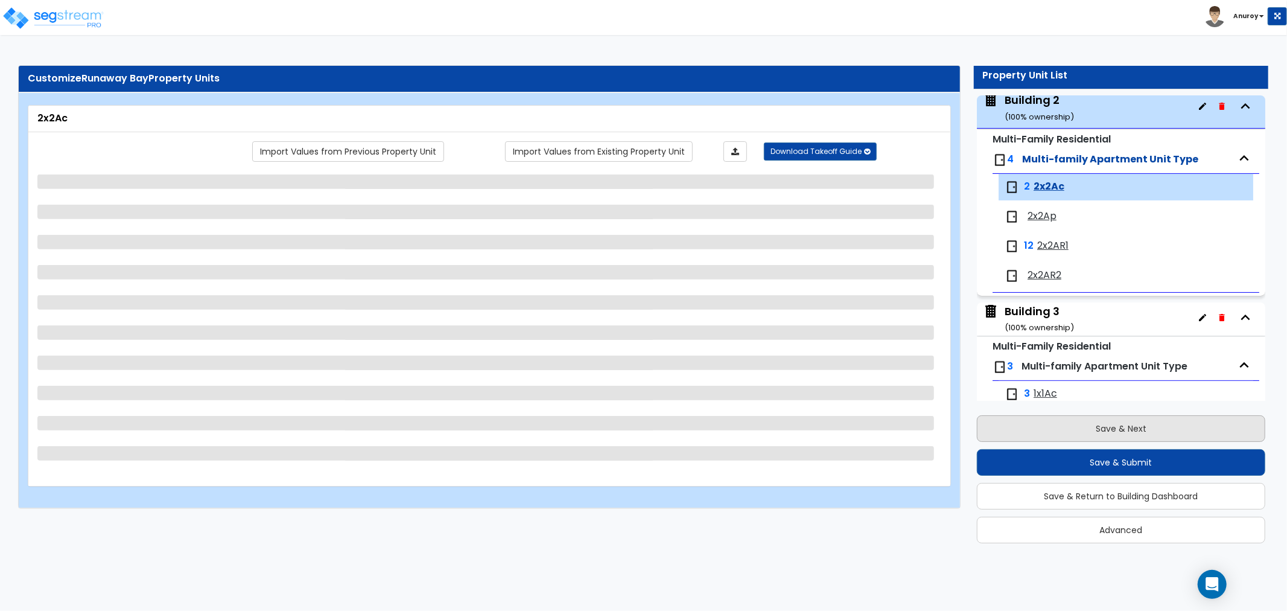
scroll to position [348, 0]
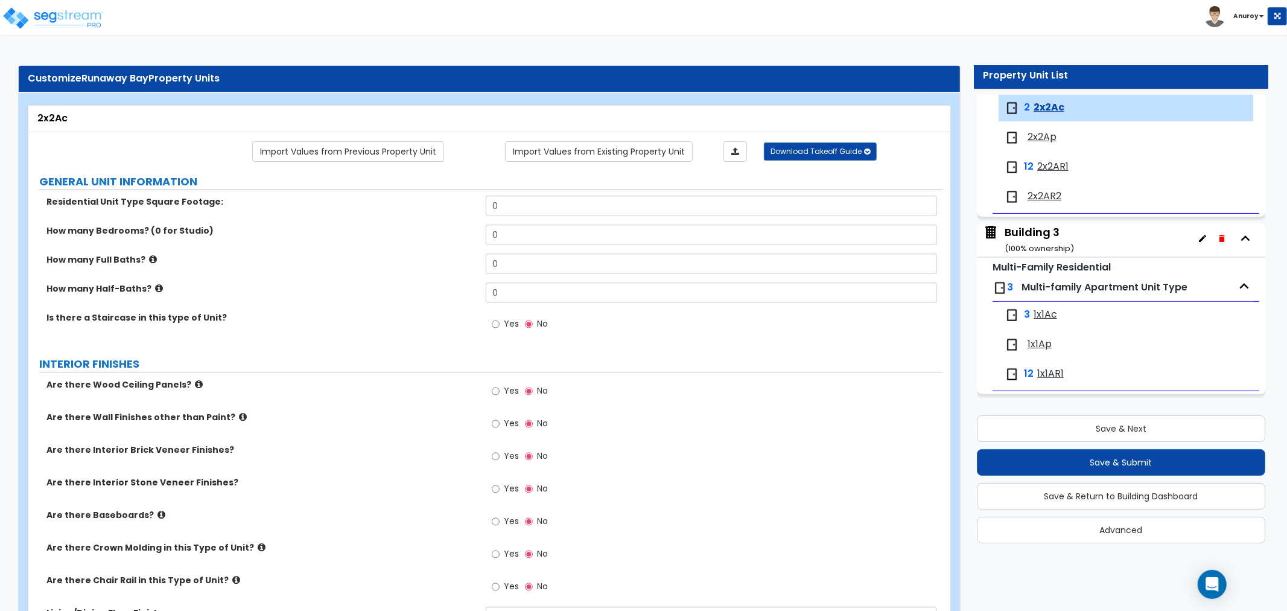
click at [1029, 232] on div "Building 3 ( 100 % ownership)" at bounding box center [1039, 239] width 69 height 31
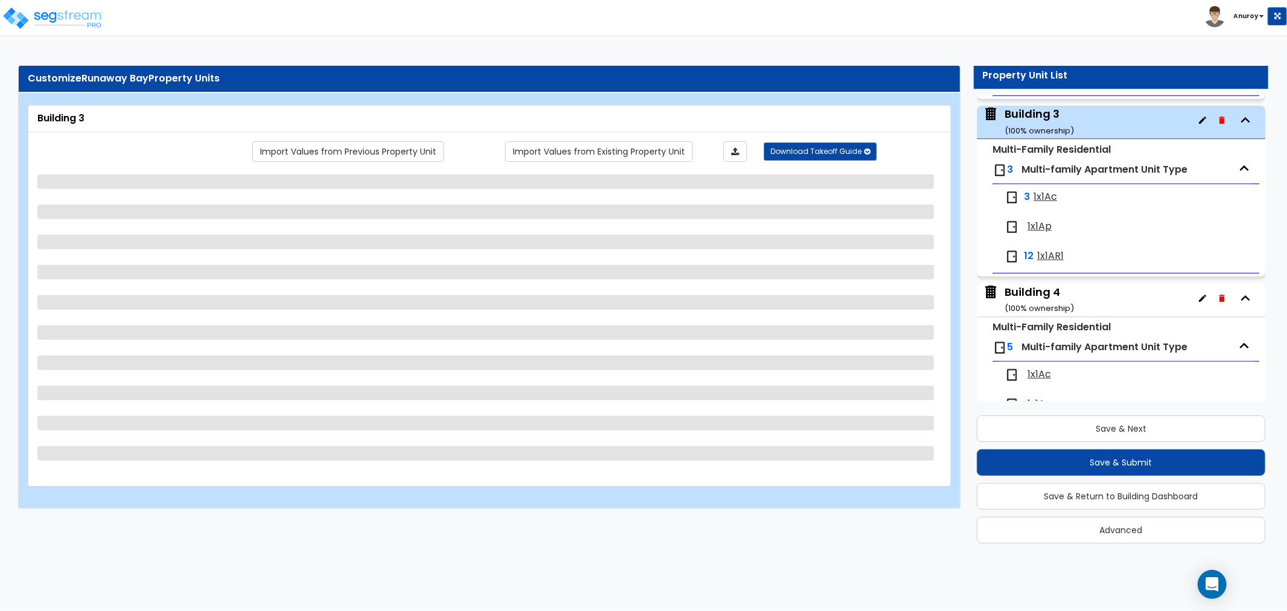
scroll to position [477, 0]
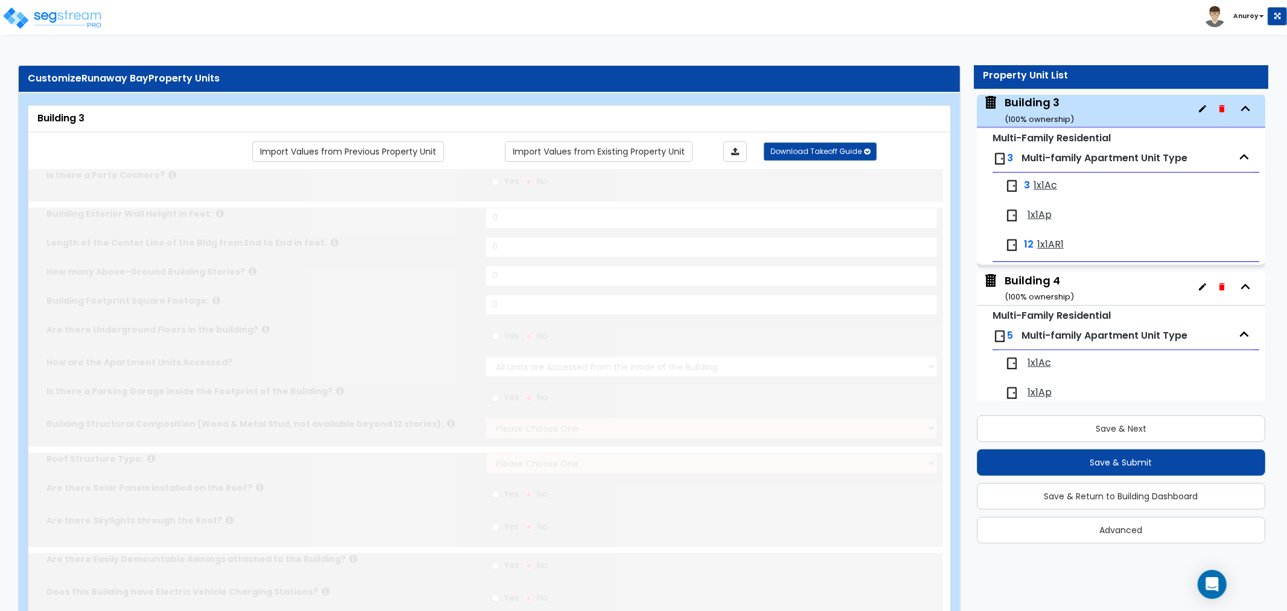
type input "1"
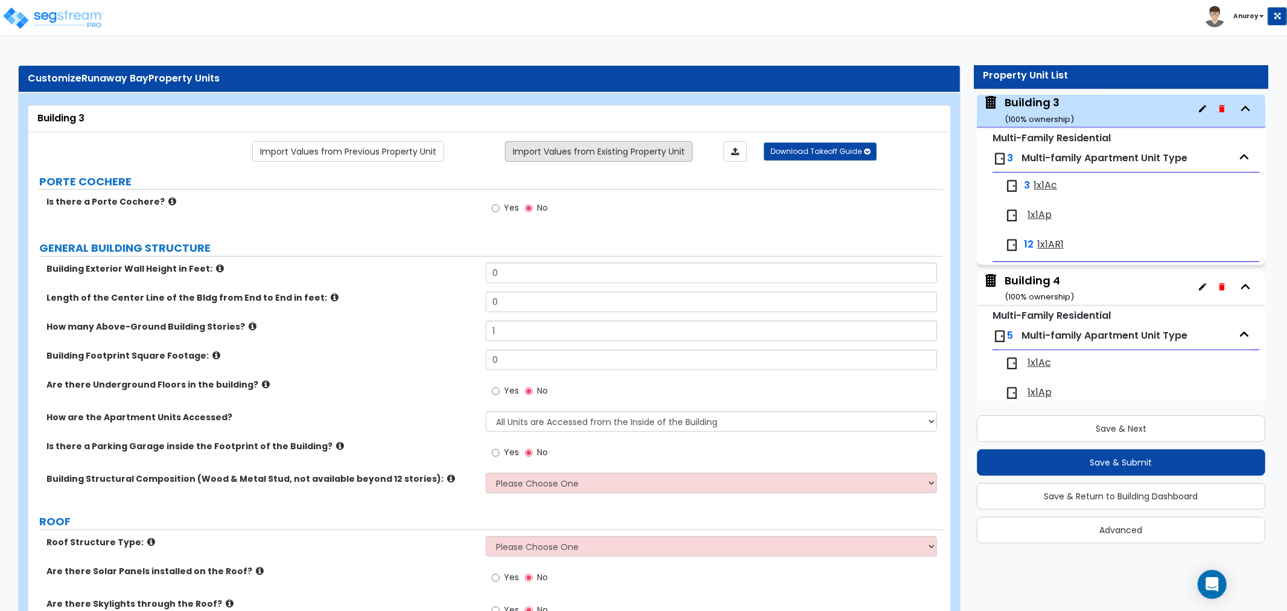
click at [596, 160] on link "Import Values from Existing Property Unit" at bounding box center [599, 151] width 188 height 21
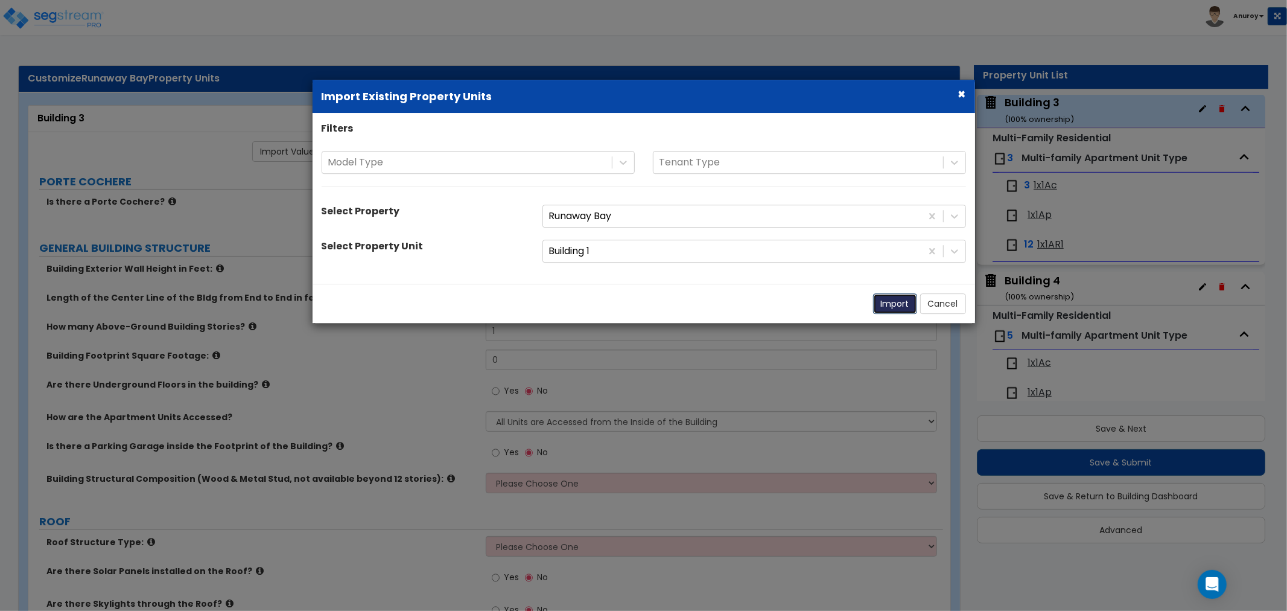
click at [891, 302] on button "Import" at bounding box center [895, 303] width 44 height 21
type input "22.5"
type input "130"
type input "2"
type input "8350"
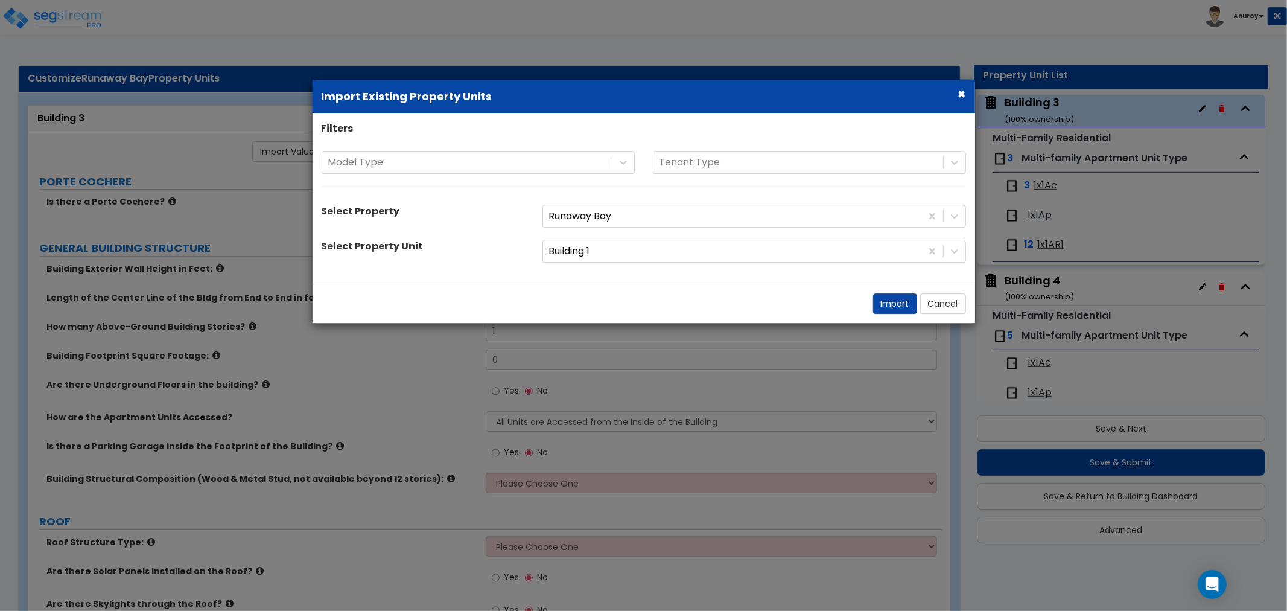
select select "2"
select select "7"
select select "1"
radio input "true"
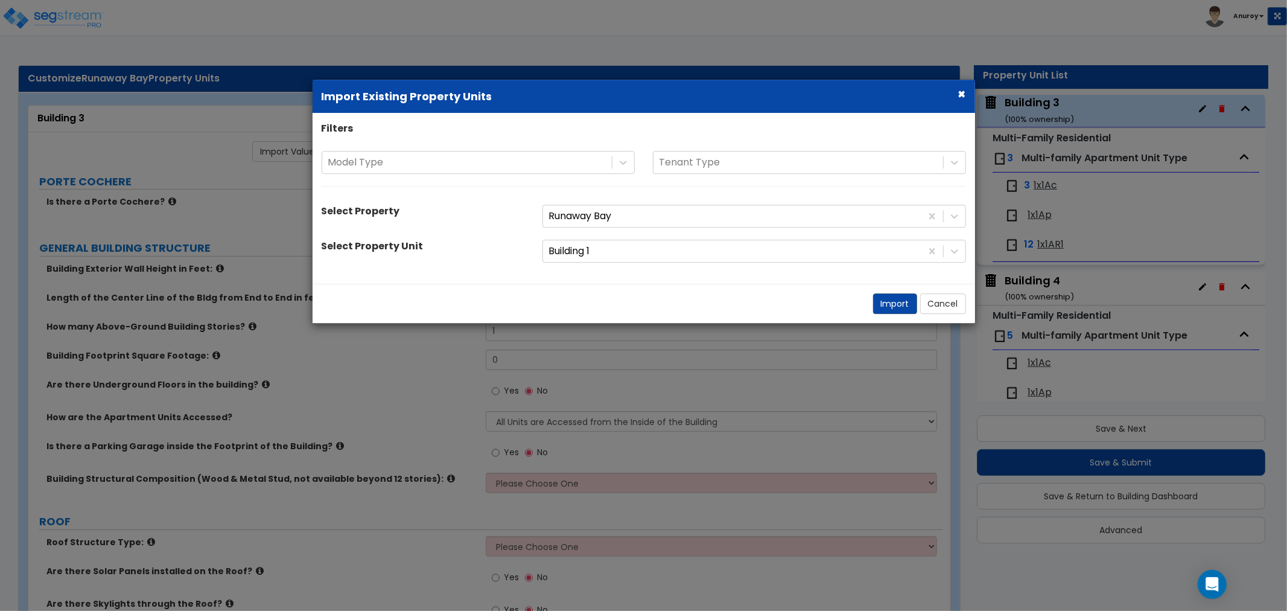
select select "1"
radio input "true"
select select "1"
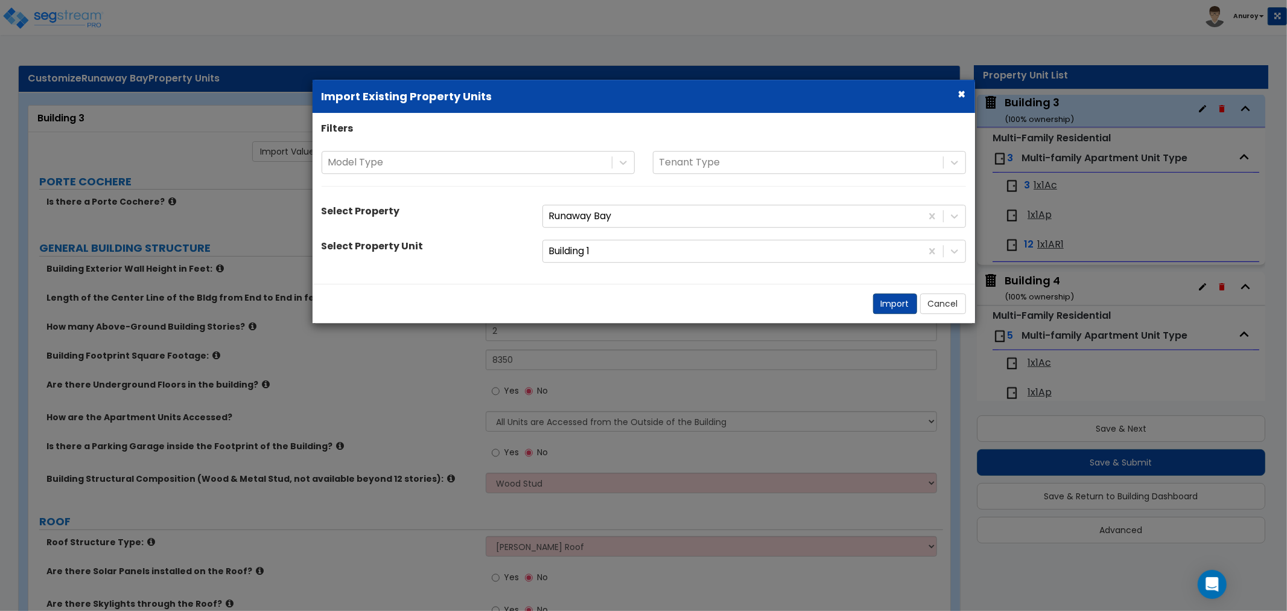
select select "1"
select select "7"
select select "2"
select select "1"
select select "3"
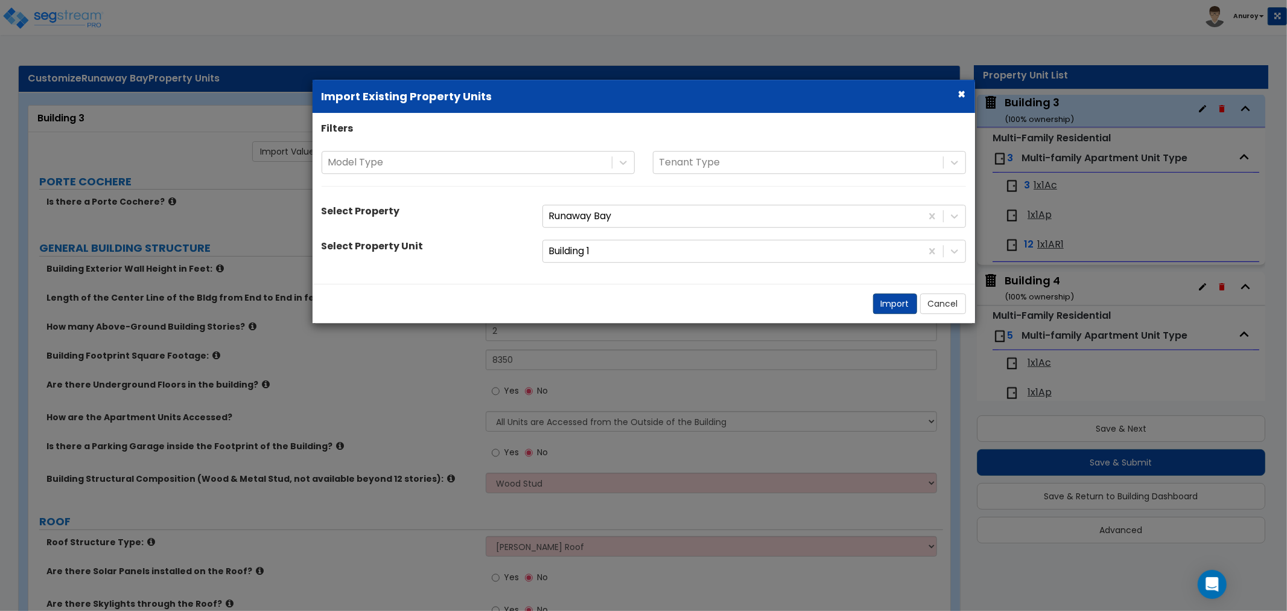
select select "2"
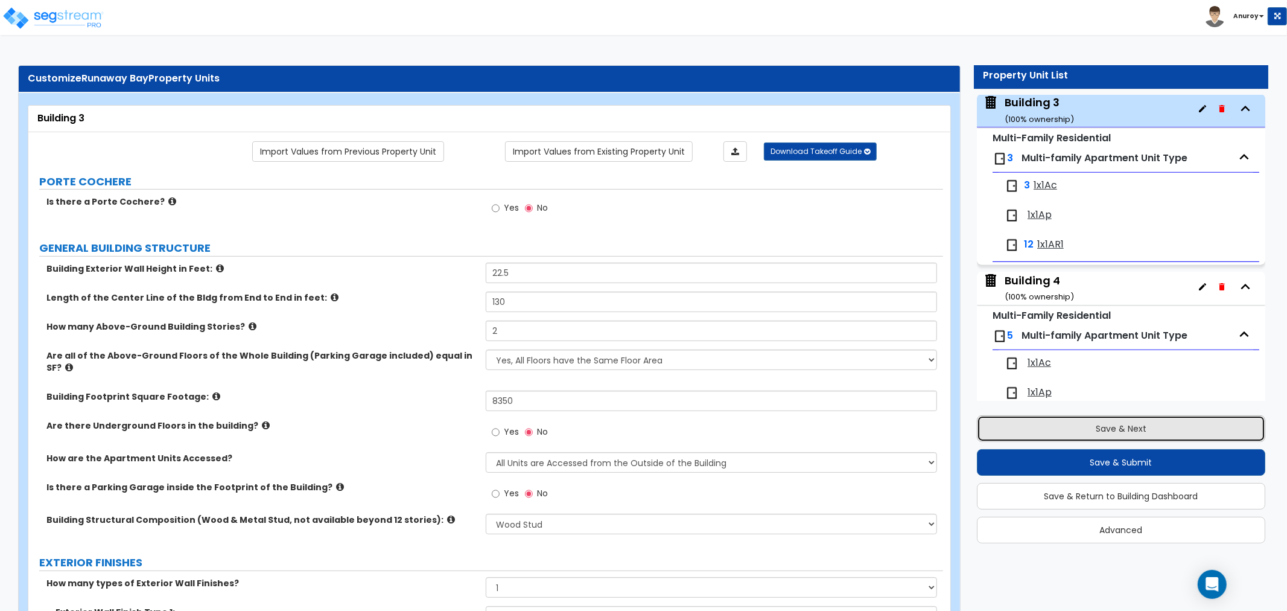
click at [1060, 431] on button "Save & Next" at bounding box center [1121, 428] width 288 height 27
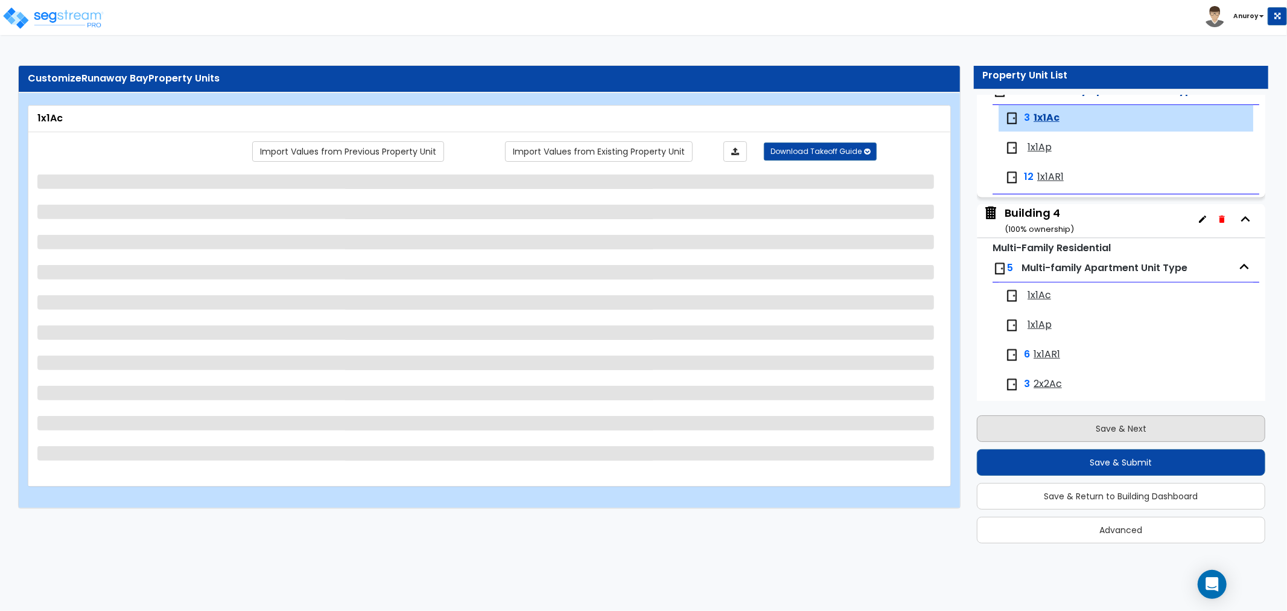
scroll to position [556, 0]
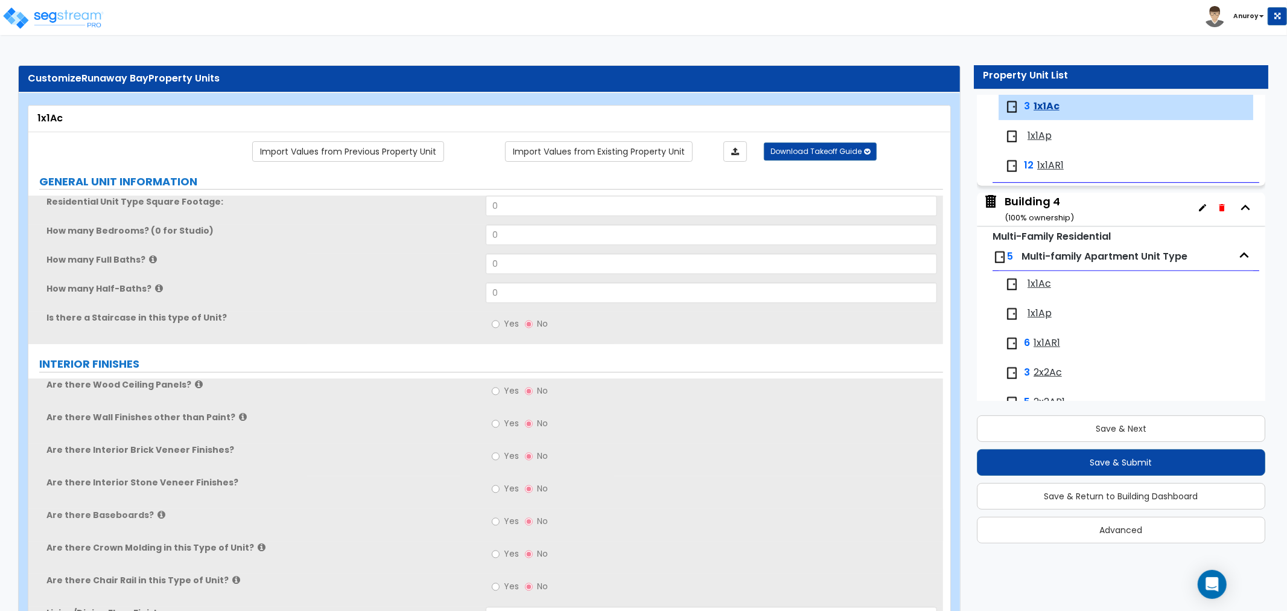
click at [1021, 202] on div "Building 4 ( 100 % ownership)" at bounding box center [1039, 209] width 69 height 31
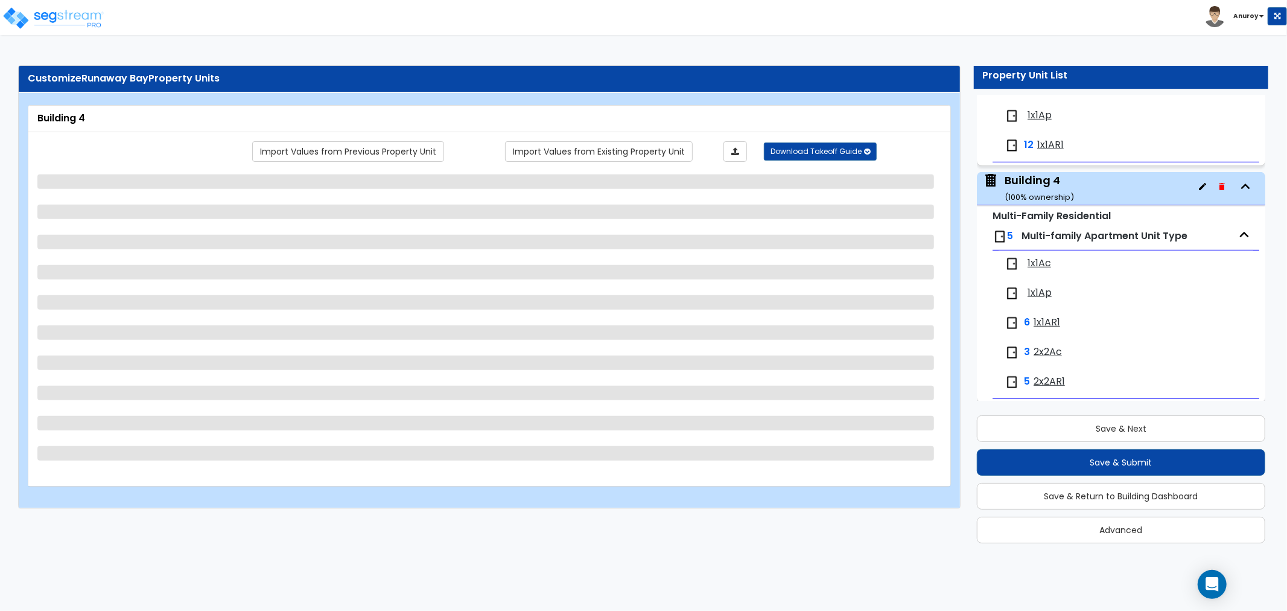
scroll to position [655, 0]
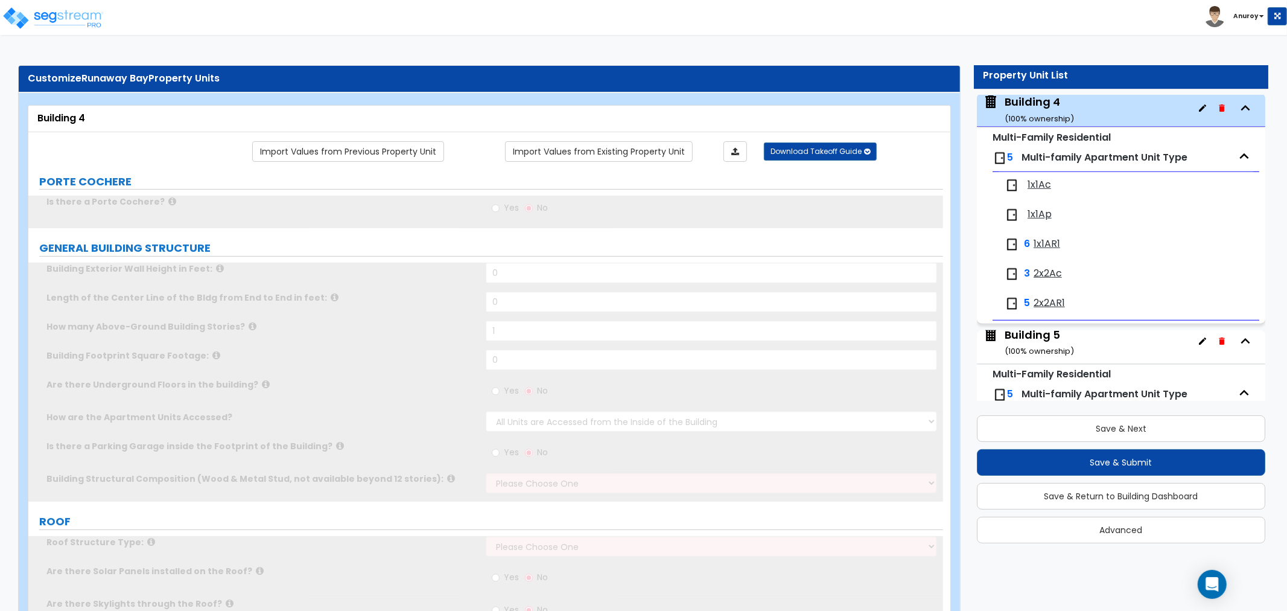
type input "1"
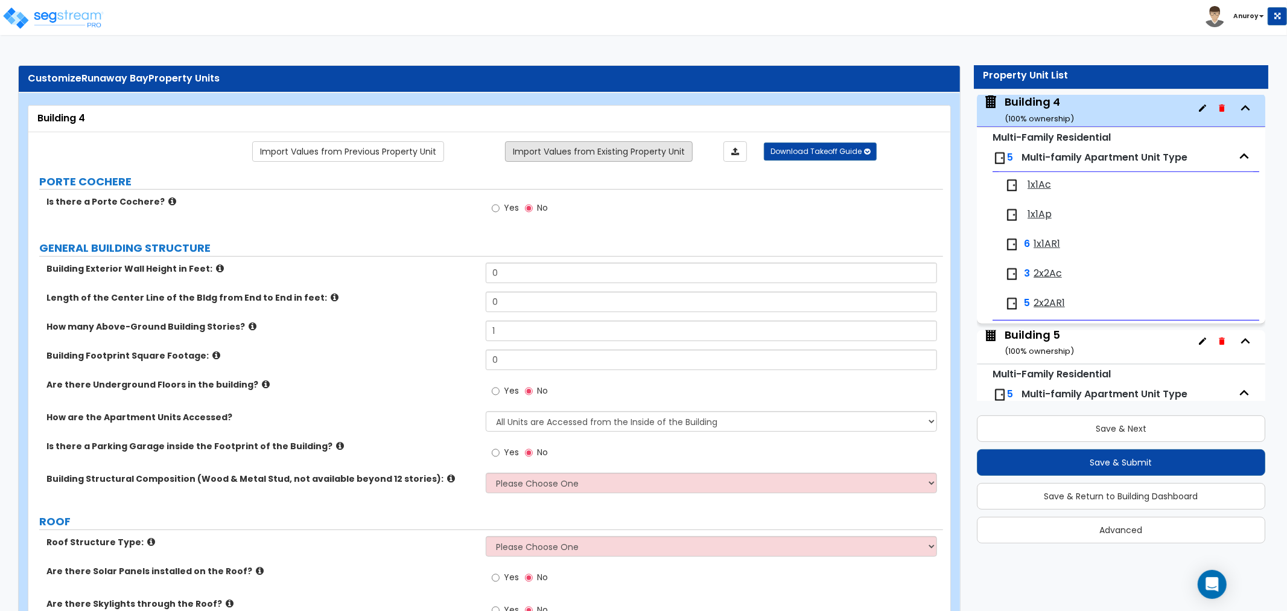
click at [596, 149] on link "Import Values from Existing Property Unit" at bounding box center [599, 151] width 188 height 21
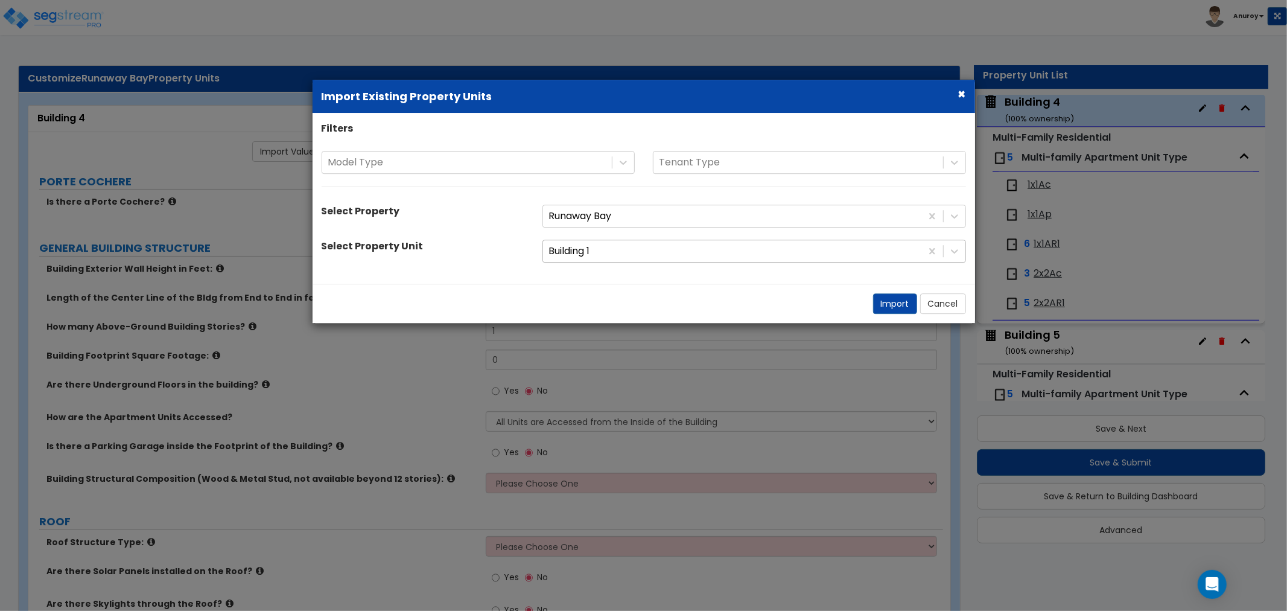
click at [577, 252] on div at bounding box center [732, 251] width 366 height 16
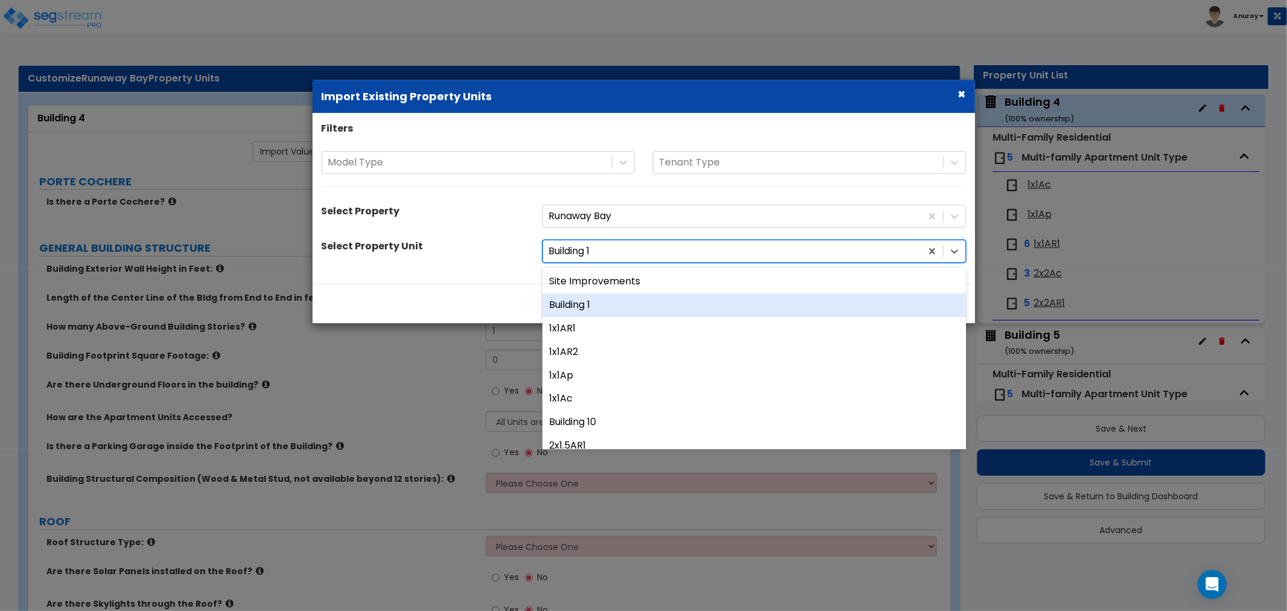
click at [579, 310] on div "Building 1" at bounding box center [754, 305] width 424 height 24
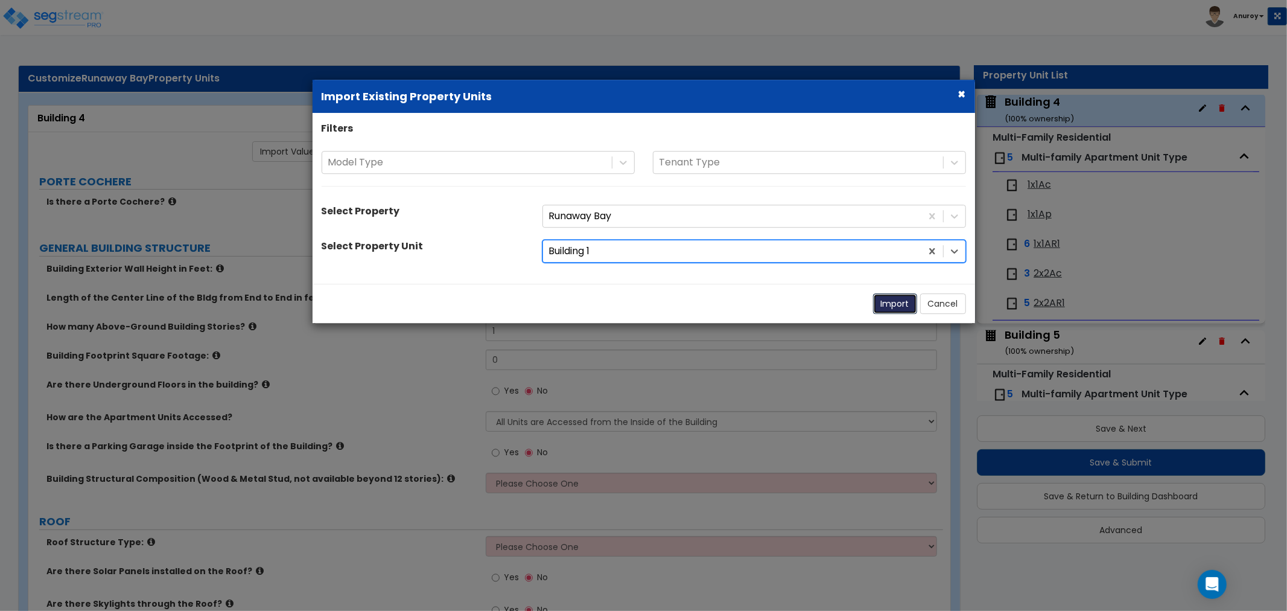
click at [900, 304] on button "Import" at bounding box center [895, 303] width 44 height 21
type input "22.5"
type input "130"
type input "2"
type input "8350"
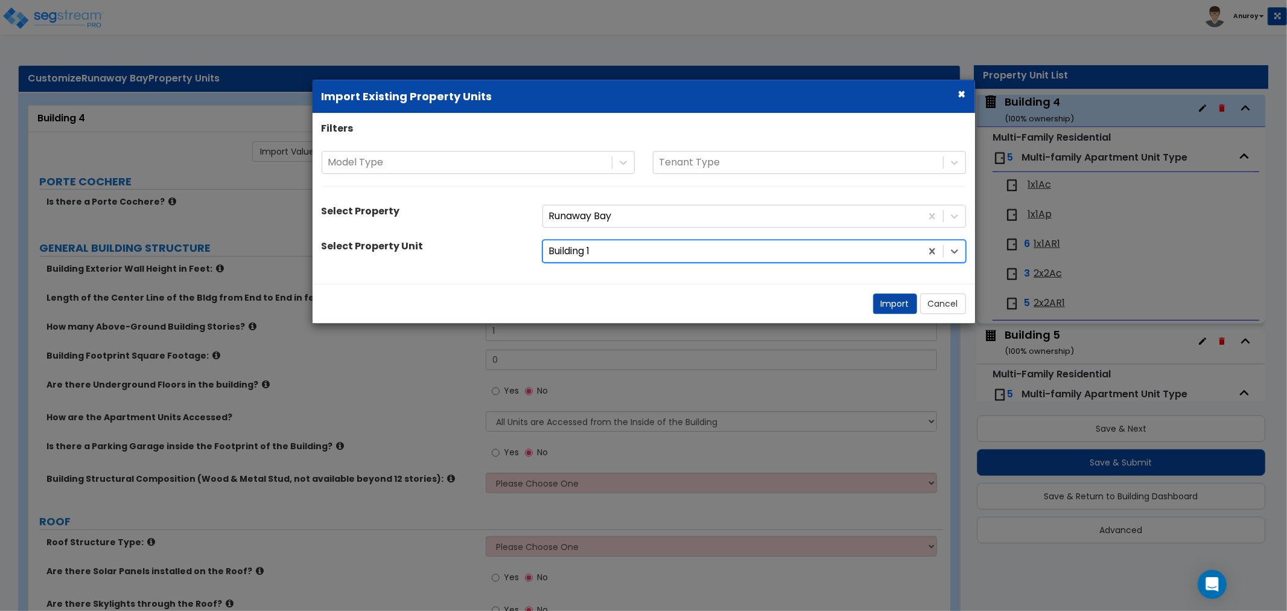
select select "2"
select select "7"
select select "1"
radio input "true"
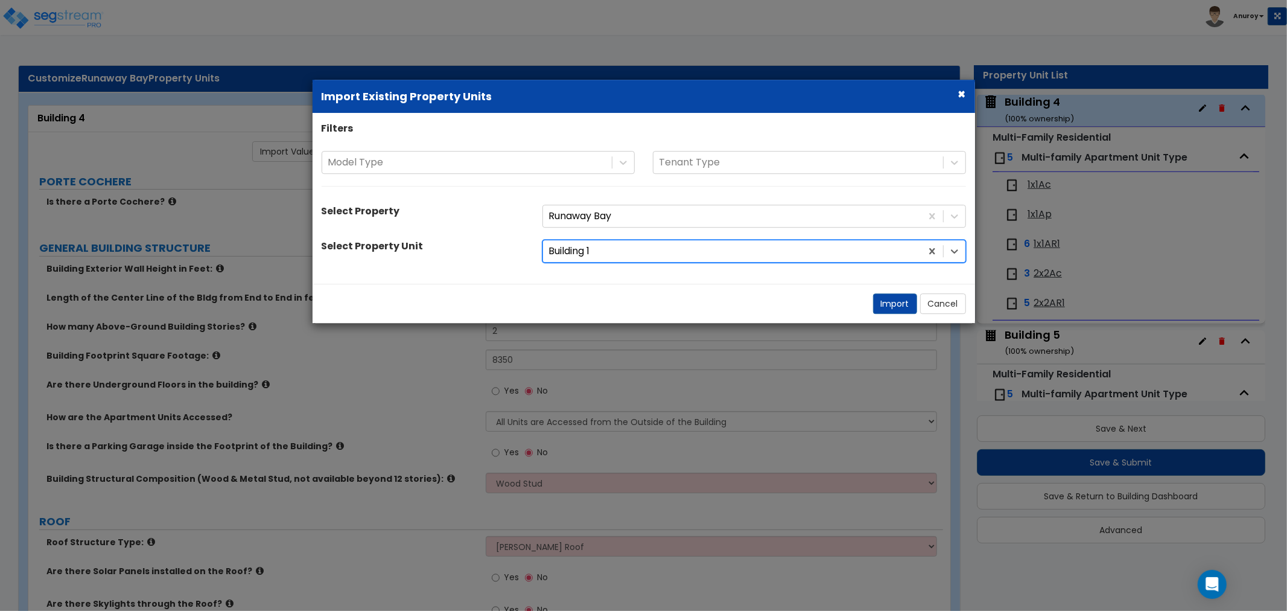
select select "1"
radio input "true"
select select "1"
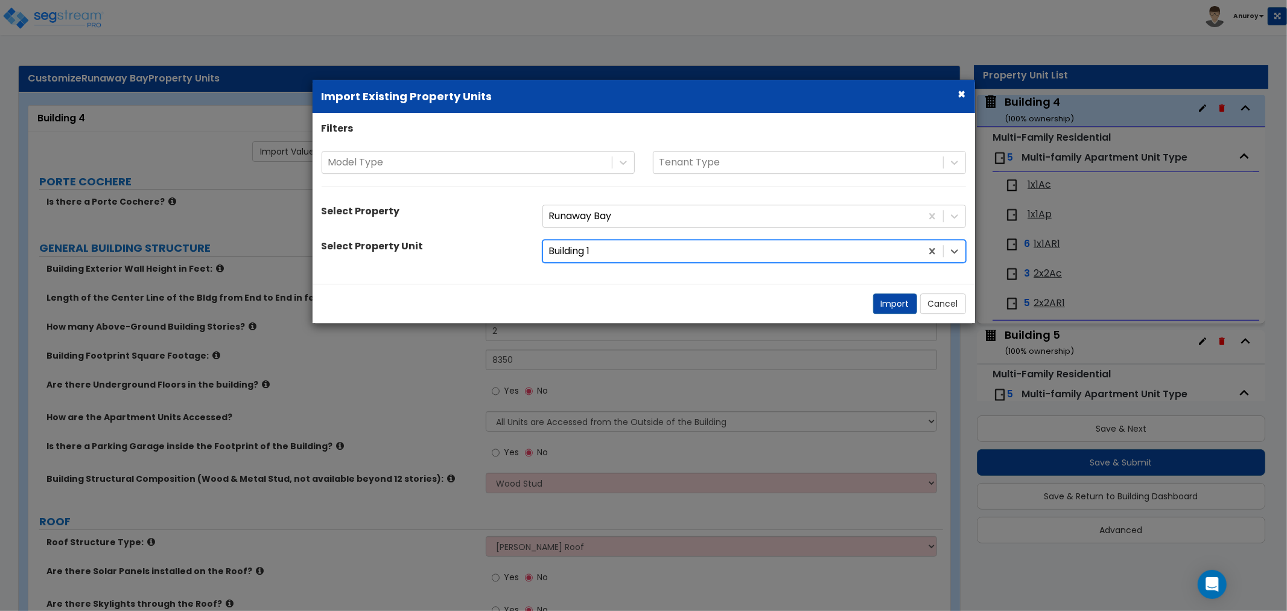
select select "1"
select select "7"
select select "2"
select select "1"
select select "3"
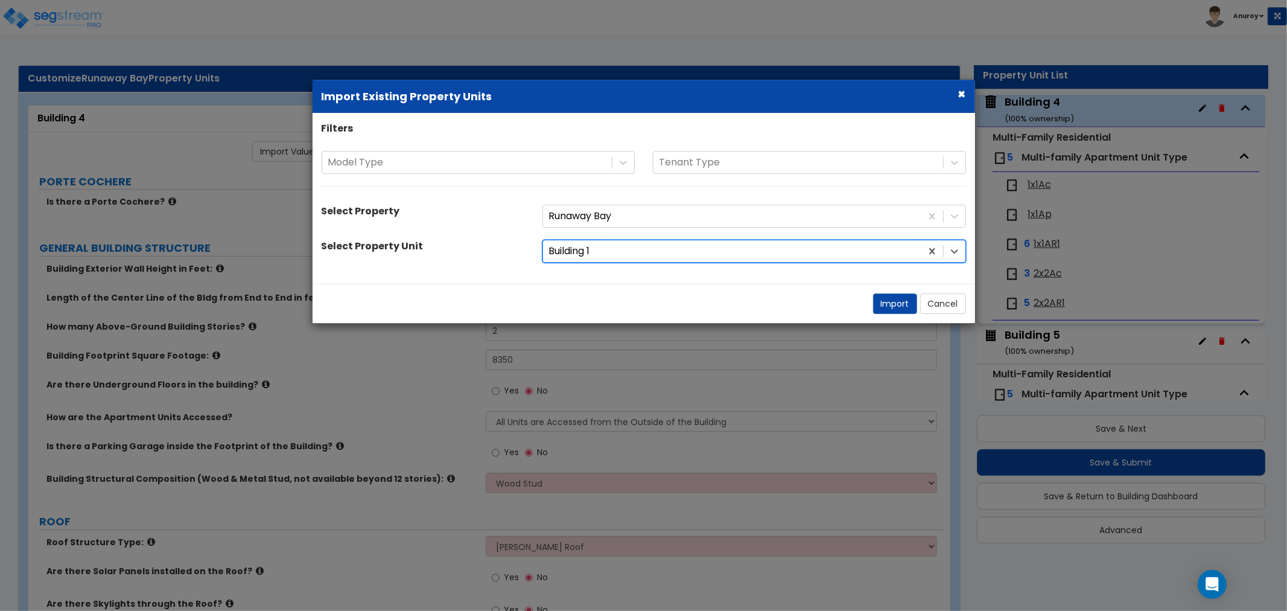
select select "2"
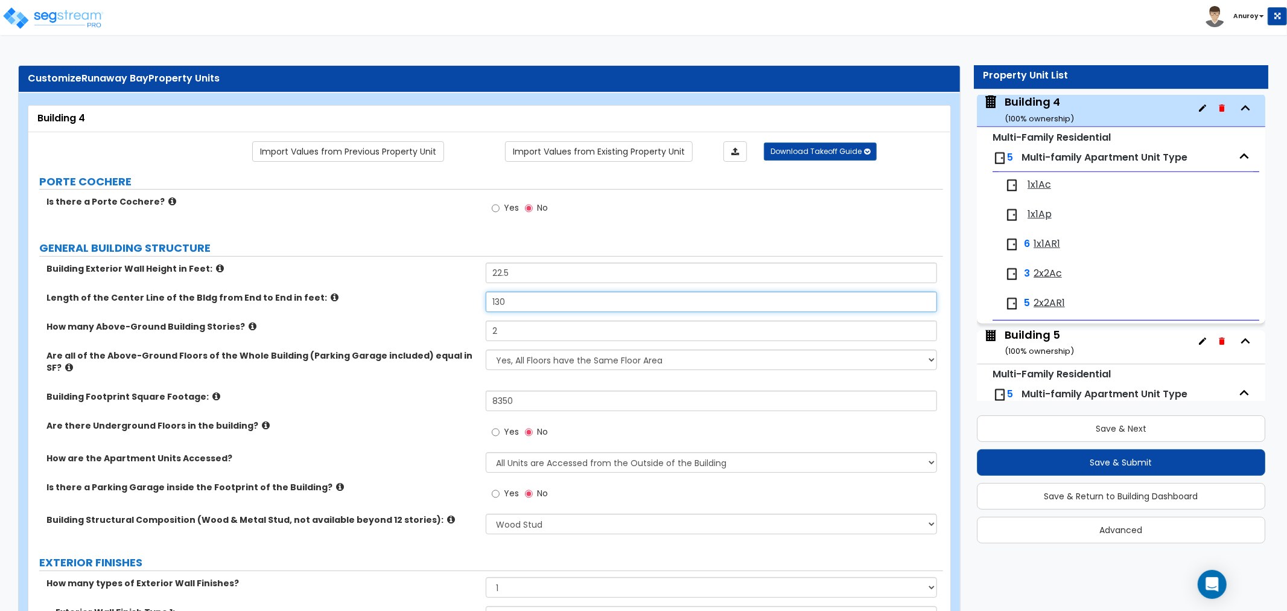
drag, startPoint x: 520, startPoint y: 300, endPoint x: 485, endPoint y: 302, distance: 35.6
click at [485, 302] on div "Length of the Center Line of the Bldg from End to End in feet: 130" at bounding box center [485, 305] width 915 height 29
type input "155"
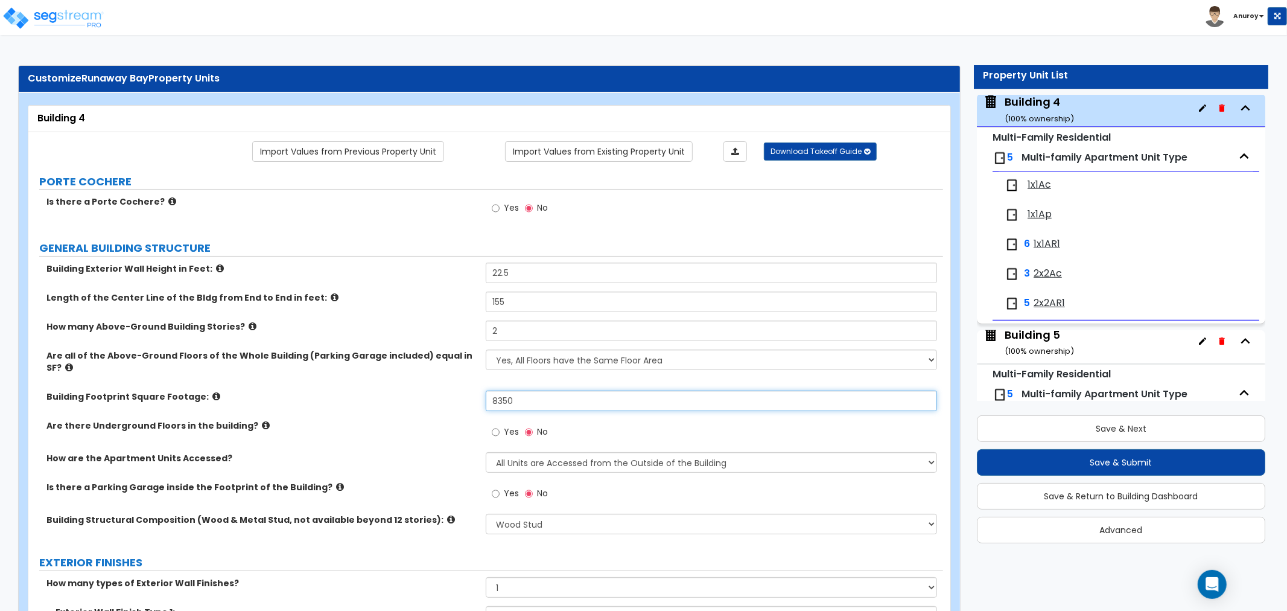
drag, startPoint x: 518, startPoint y: 387, endPoint x: 460, endPoint y: 399, distance: 59.2
click at [461, 402] on div "Building Footprint Square Footage: 8350" at bounding box center [485, 404] width 915 height 29
type input "9,450"
click at [545, 335] on input "2" at bounding box center [711, 330] width 451 height 21
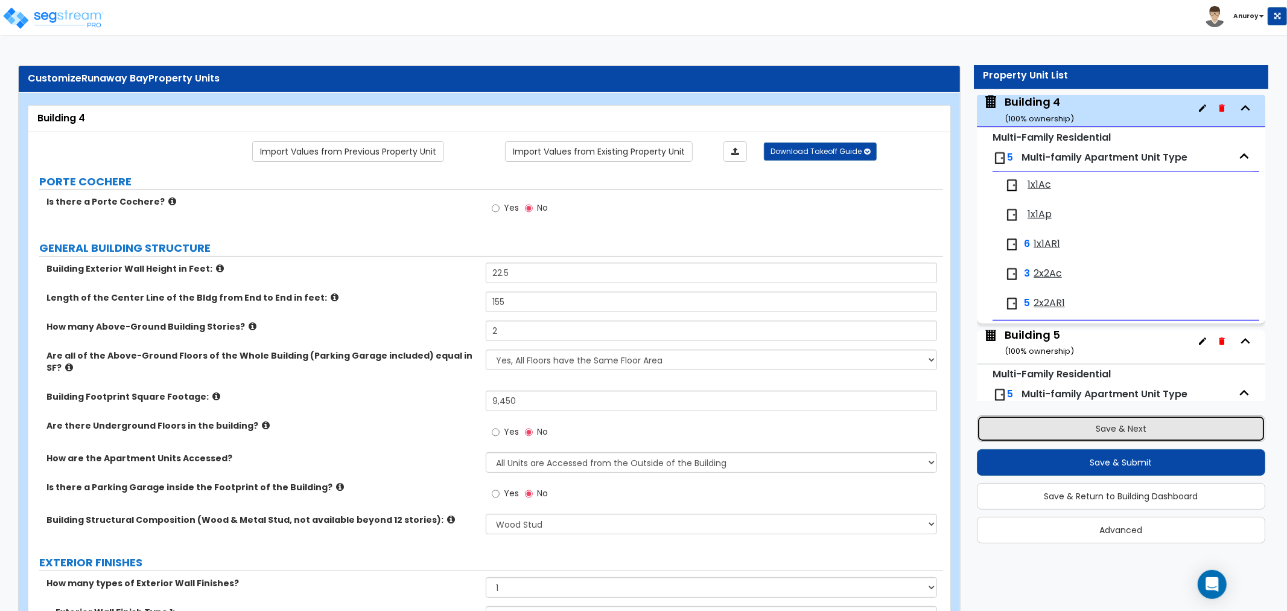
click at [1108, 428] on button "Save & Next" at bounding box center [1121, 428] width 288 height 27
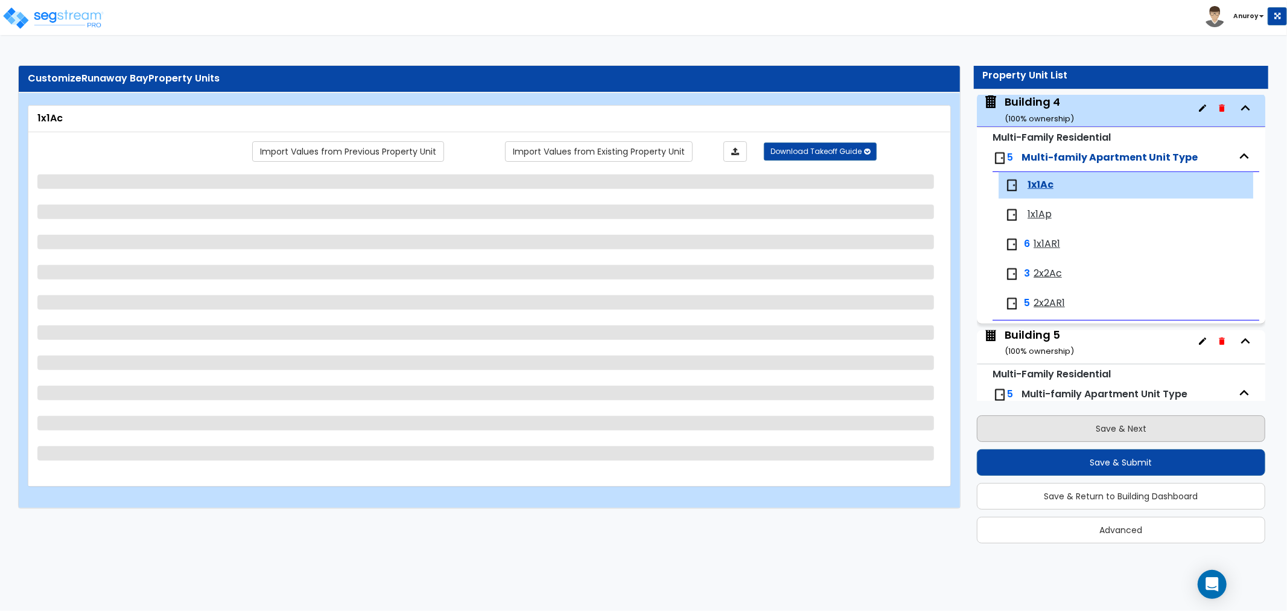
scroll to position [733, 0]
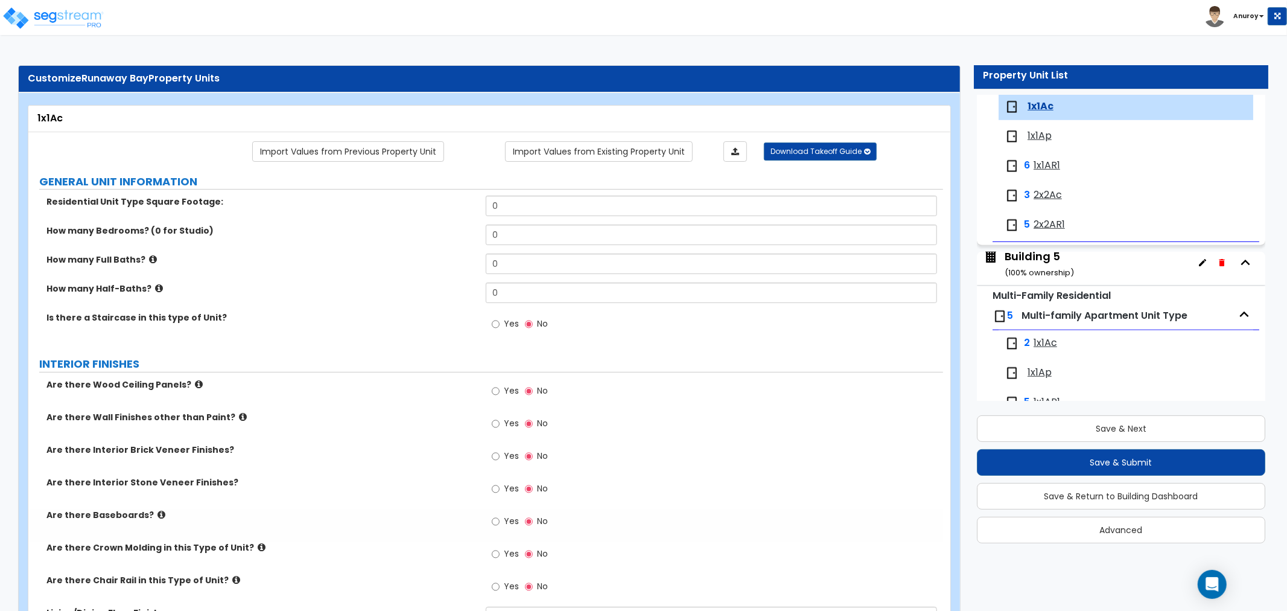
click at [1032, 262] on div "Building 5 ( 100 % ownership)" at bounding box center [1039, 264] width 69 height 31
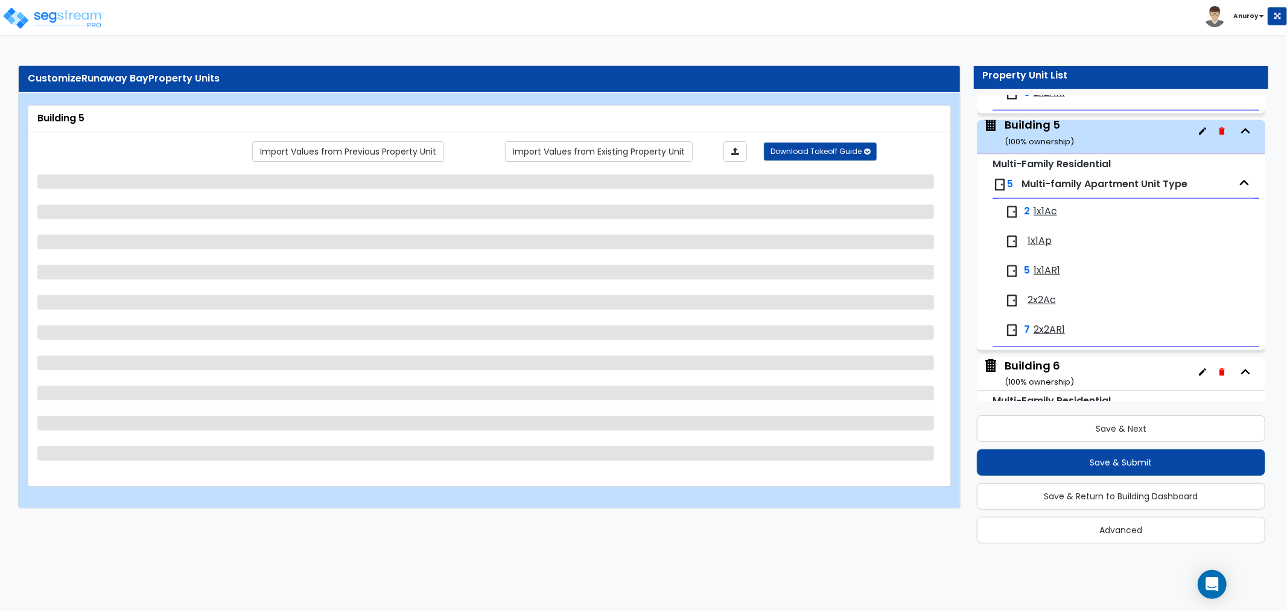
scroll to position [891, 0]
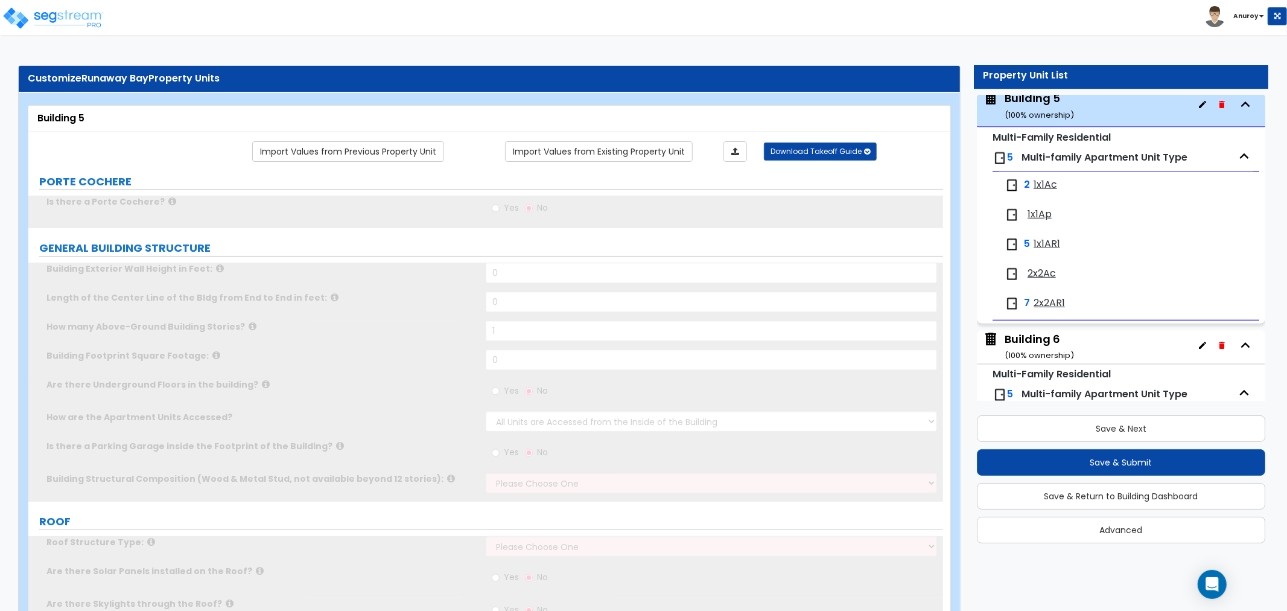
type input "1"
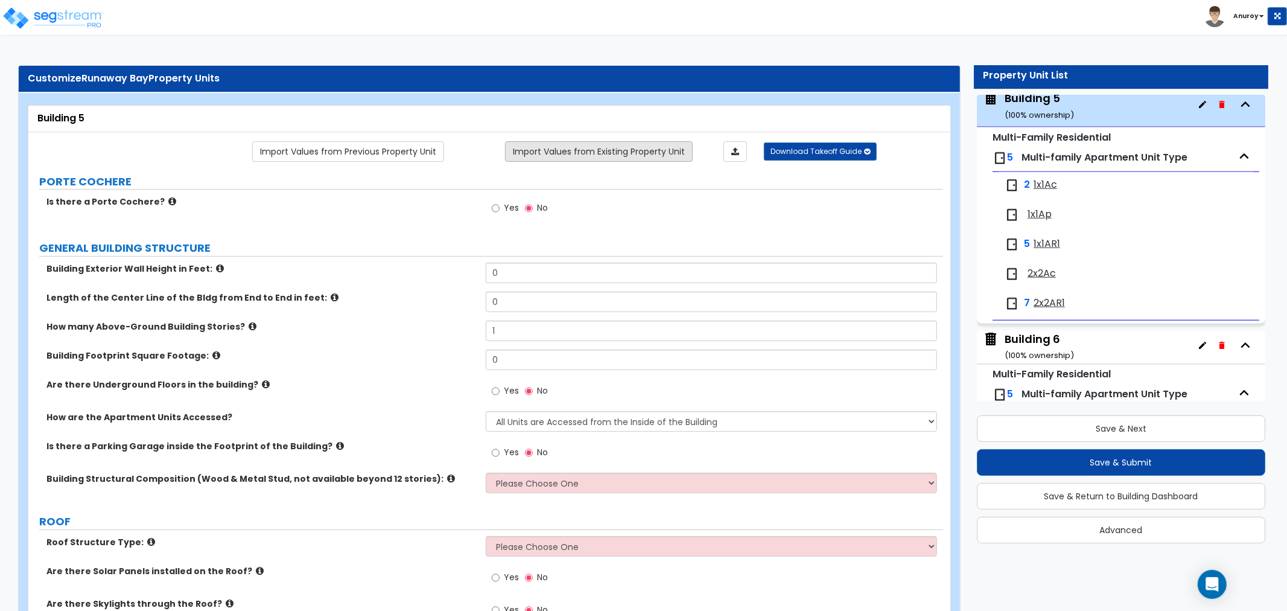
click at [577, 157] on link "Import Values from Existing Property Unit" at bounding box center [599, 151] width 188 height 21
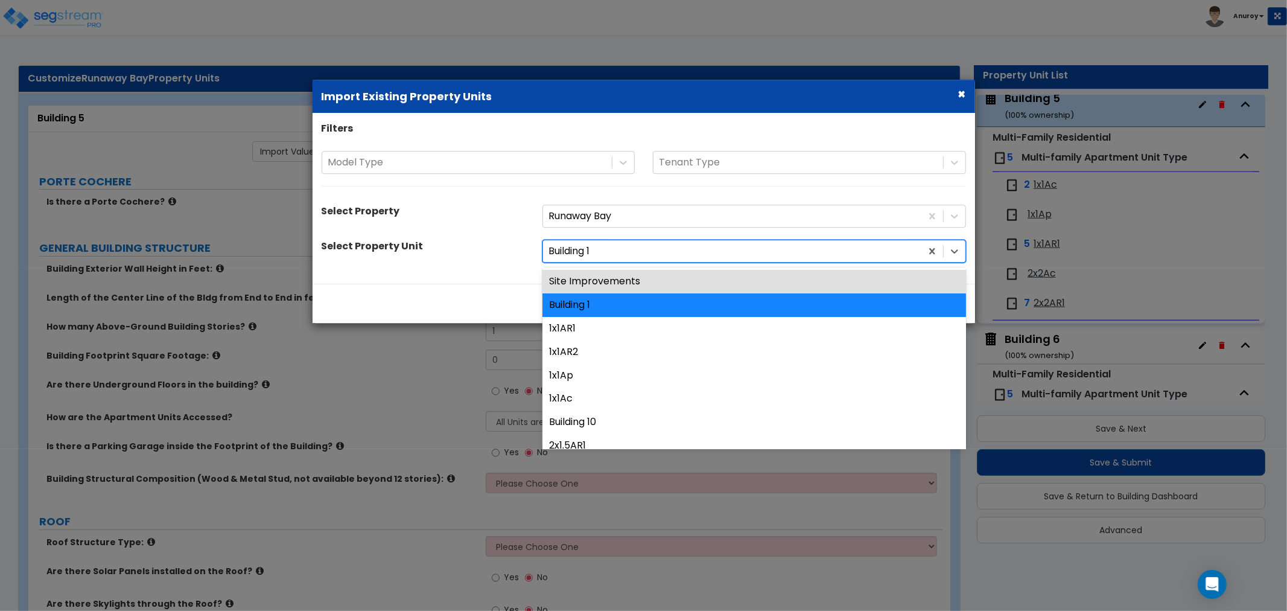
drag, startPoint x: 579, startPoint y: 248, endPoint x: 583, endPoint y: 253, distance: 6.9
click at [580, 248] on div at bounding box center [732, 251] width 366 height 16
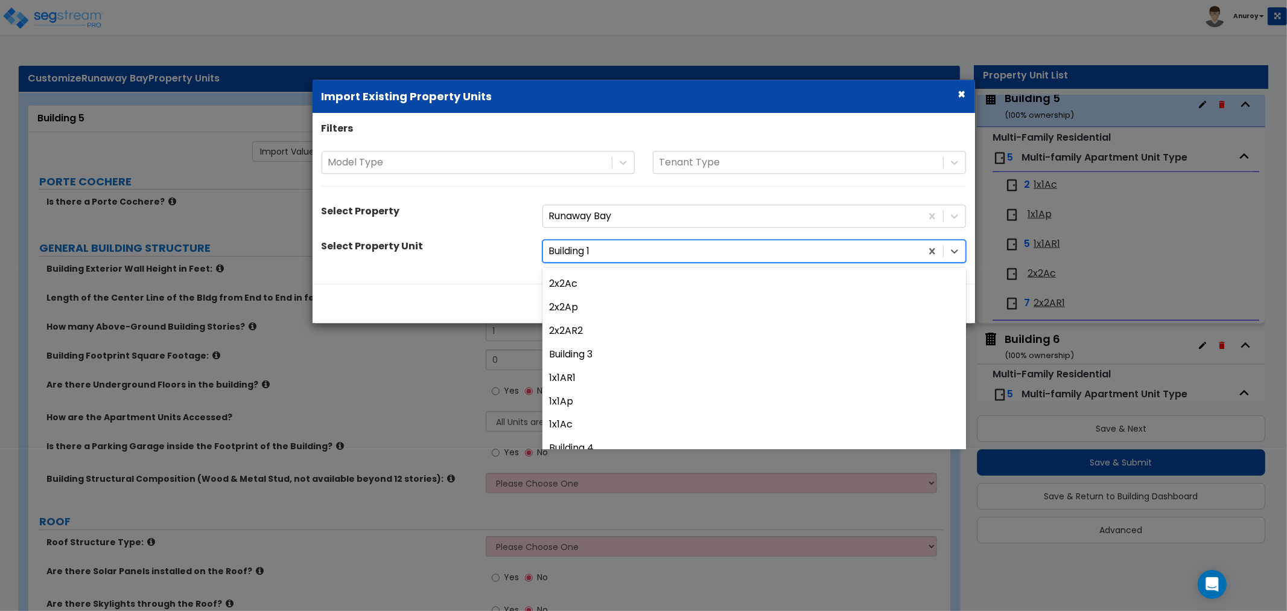
scroll to position [603, 0]
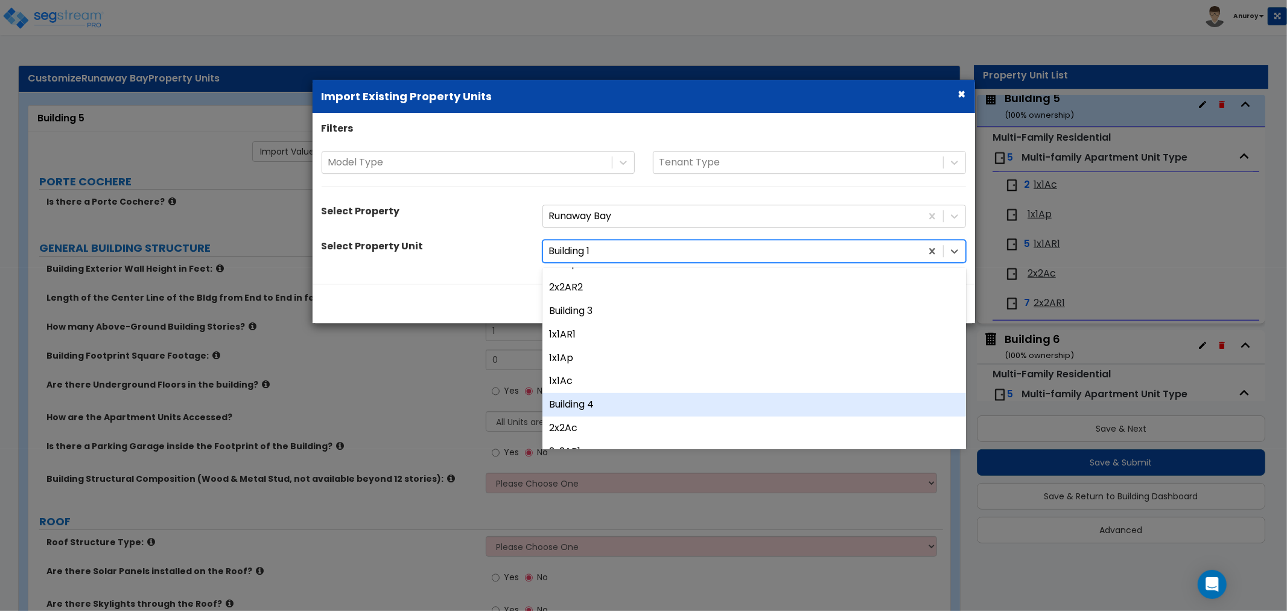
click at [592, 407] on div "Building 4" at bounding box center [754, 405] width 424 height 24
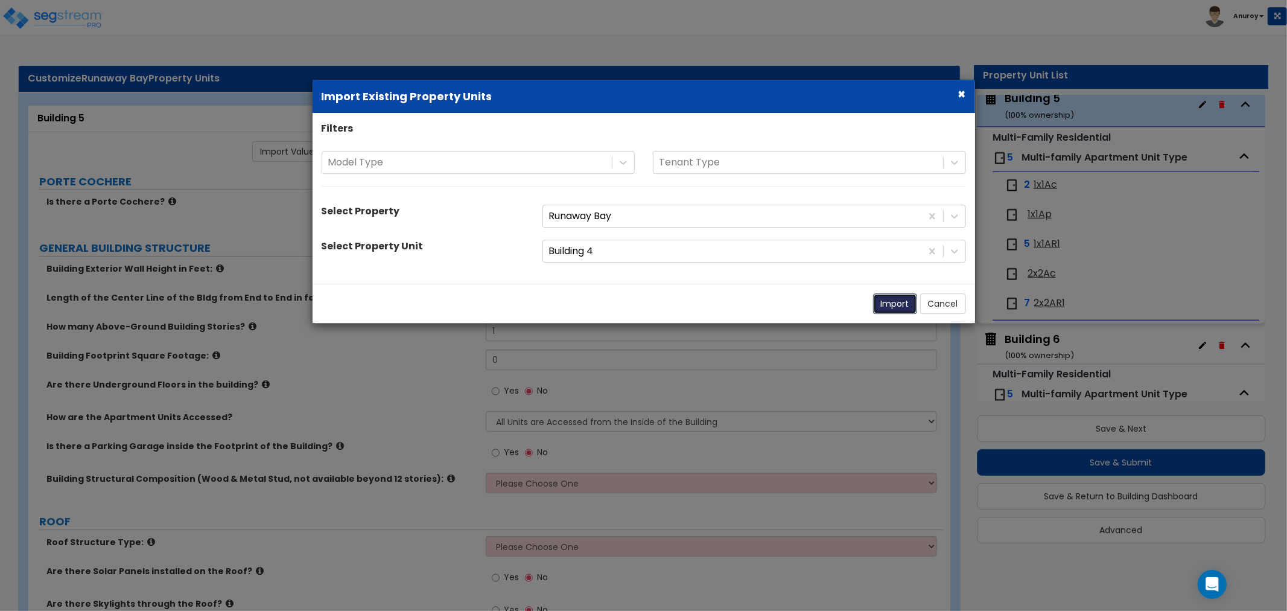
click at [900, 306] on button "Import" at bounding box center [895, 303] width 44 height 21
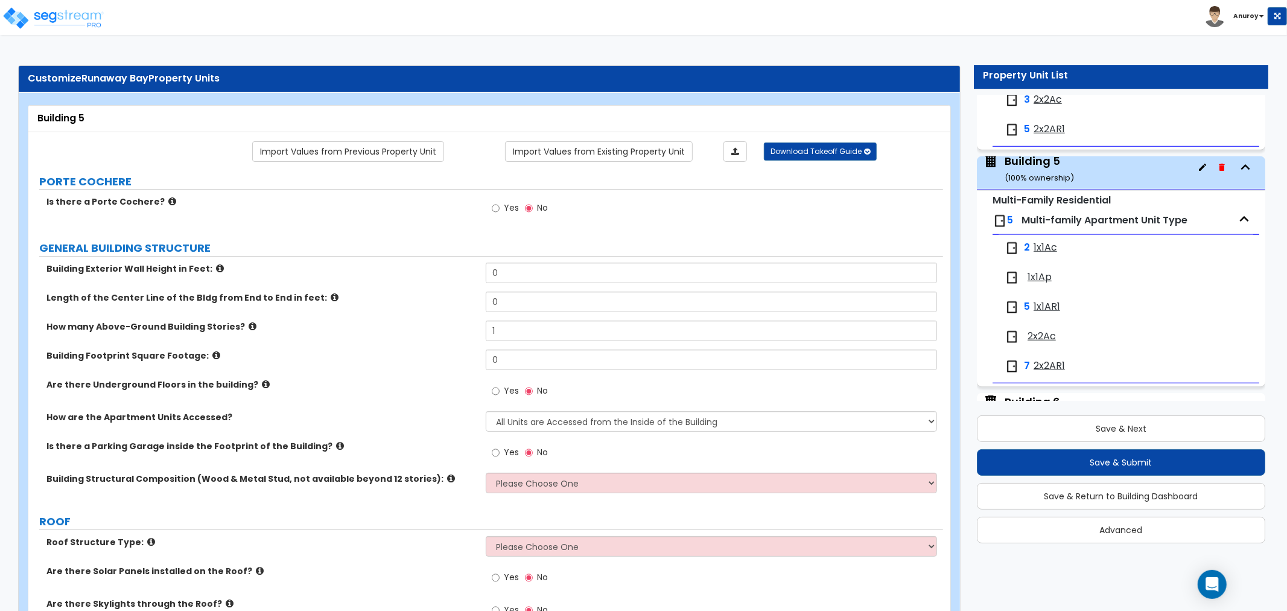
scroll to position [757, 0]
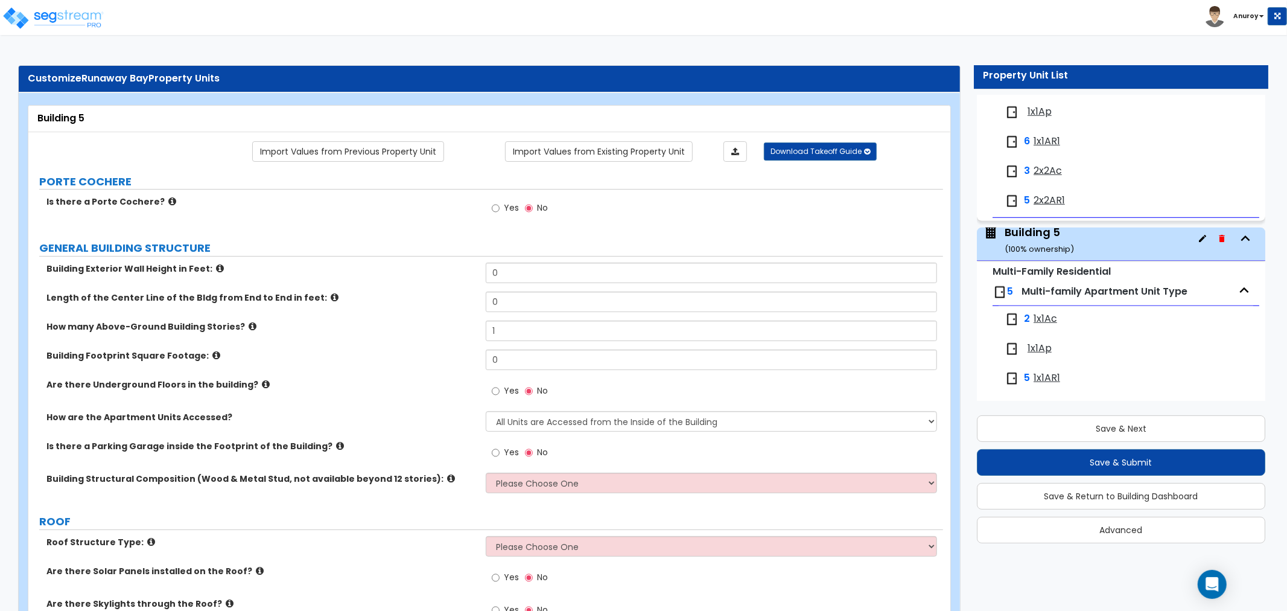
click at [1034, 234] on div "Building 5 ( 100 % ownership)" at bounding box center [1039, 239] width 69 height 31
click at [590, 152] on link "Import Values from Existing Property Unit" at bounding box center [599, 151] width 188 height 21
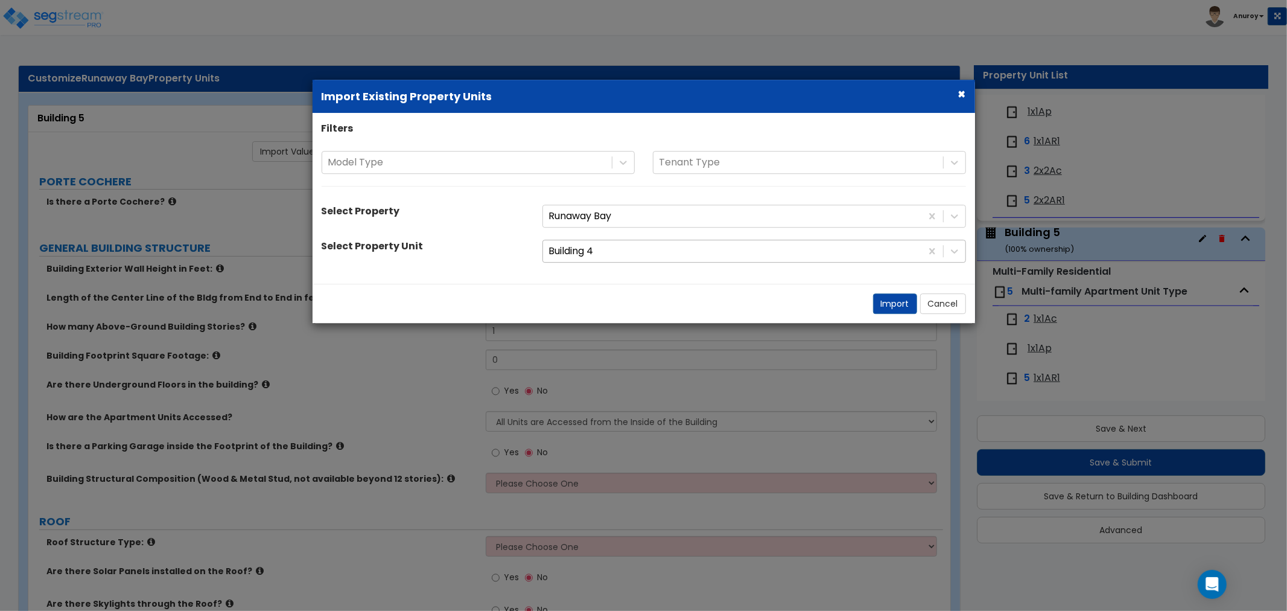
click at [612, 252] on div at bounding box center [732, 251] width 366 height 16
click at [887, 303] on button "Import" at bounding box center [895, 303] width 44 height 21
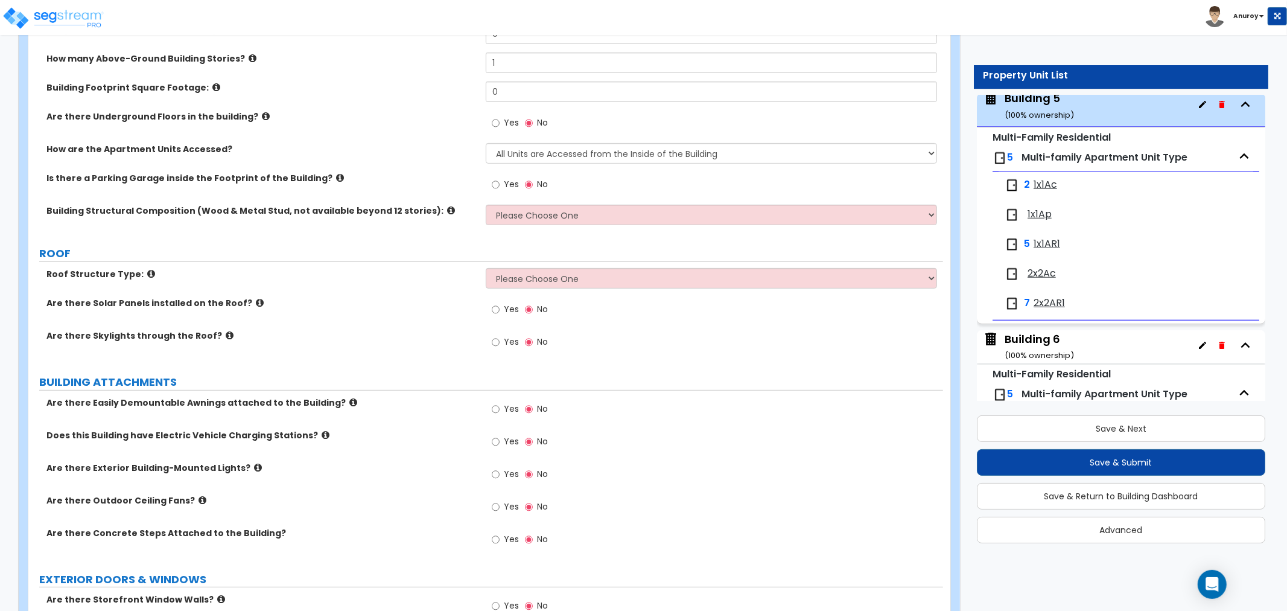
scroll to position [0, 0]
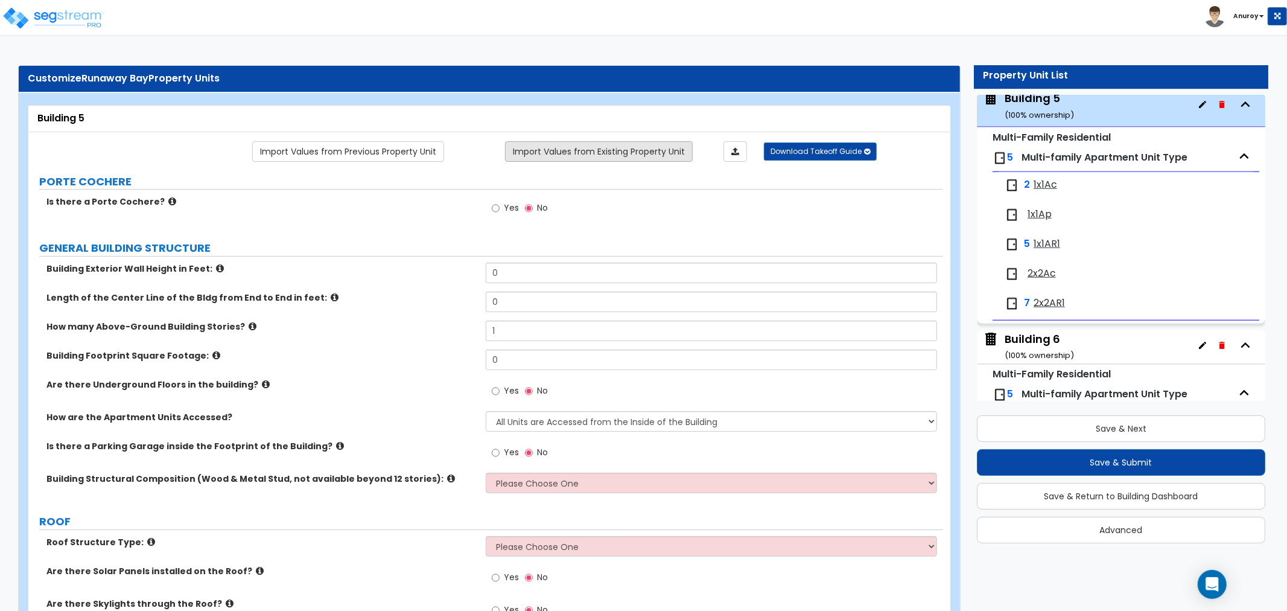
click at [571, 152] on link "Import Values from Existing Property Unit" at bounding box center [599, 151] width 188 height 21
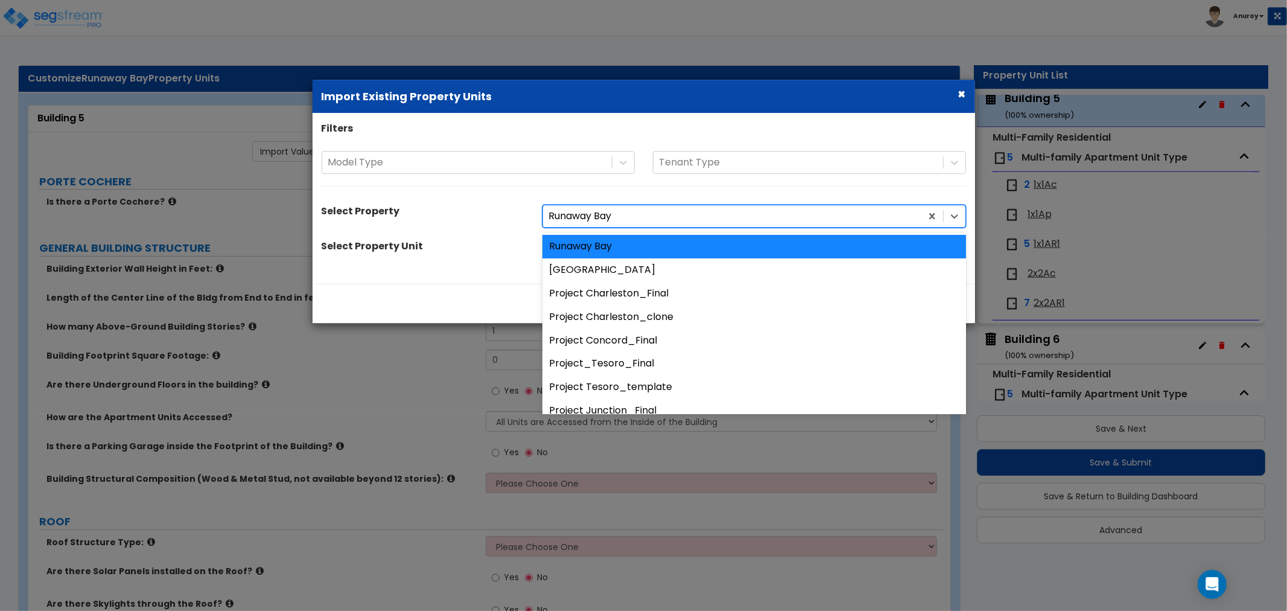
click at [602, 215] on div at bounding box center [732, 216] width 366 height 16
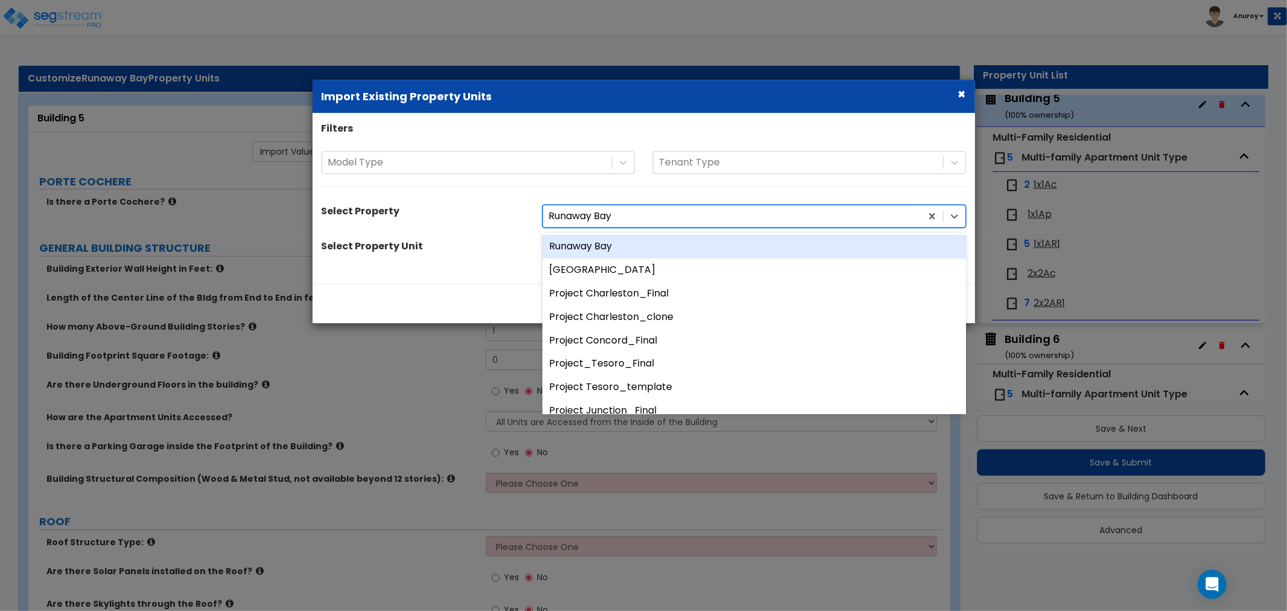
click at [602, 249] on div "Runaway Bay" at bounding box center [754, 247] width 424 height 24
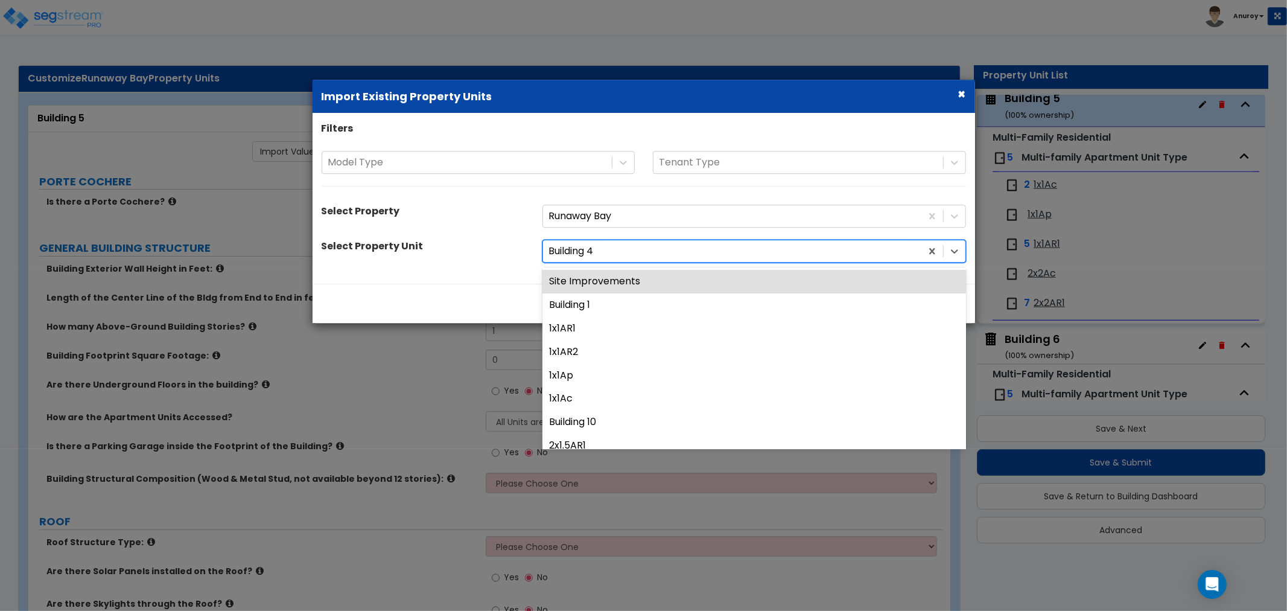
click at [602, 257] on div at bounding box center [732, 251] width 366 height 16
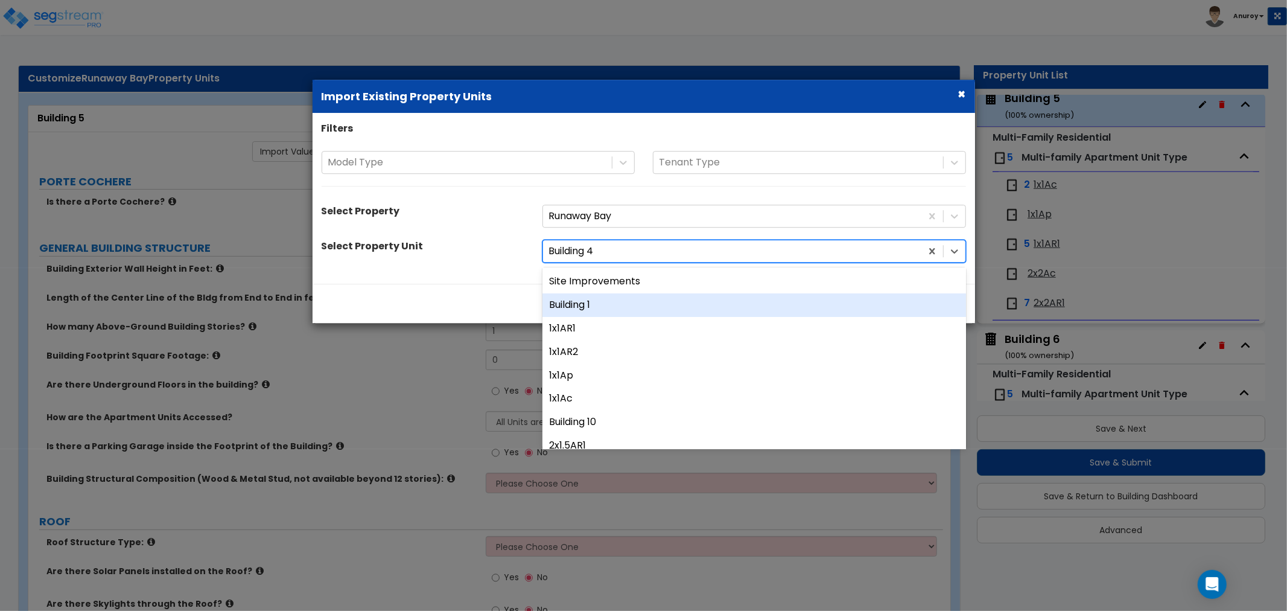
click at [600, 307] on div "Building 1" at bounding box center [754, 305] width 424 height 24
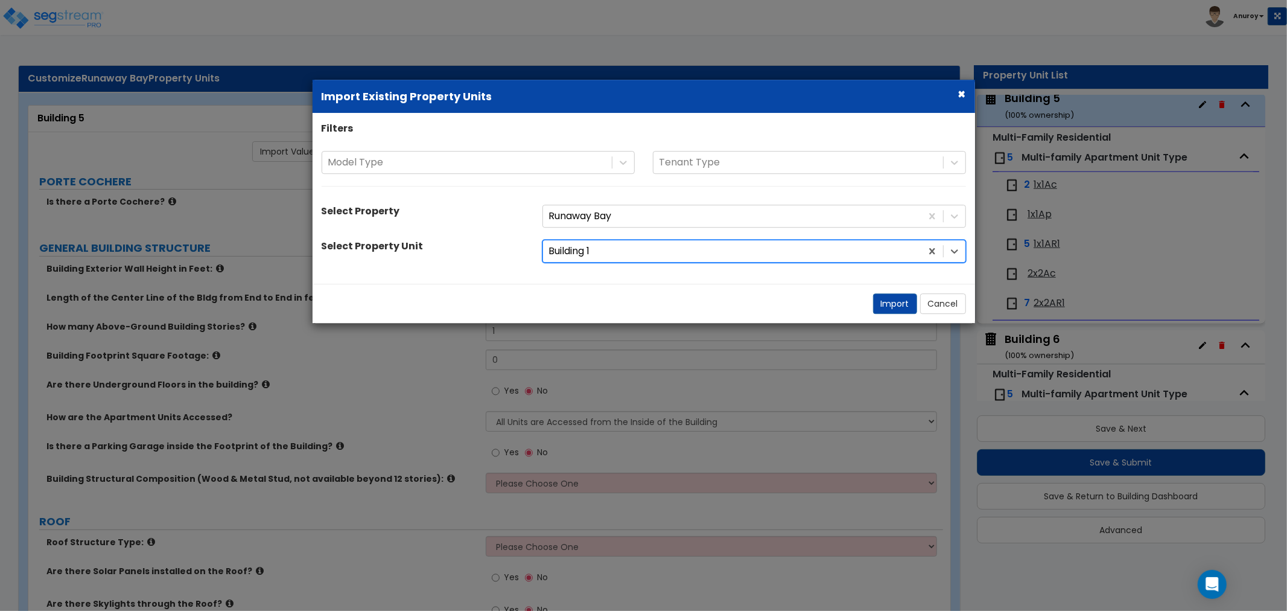
click at [843, 263] on div "Filters Model Type Tenant Type Select Property Runaway Bay Select Property Unit…" at bounding box center [644, 198] width 663 height 153
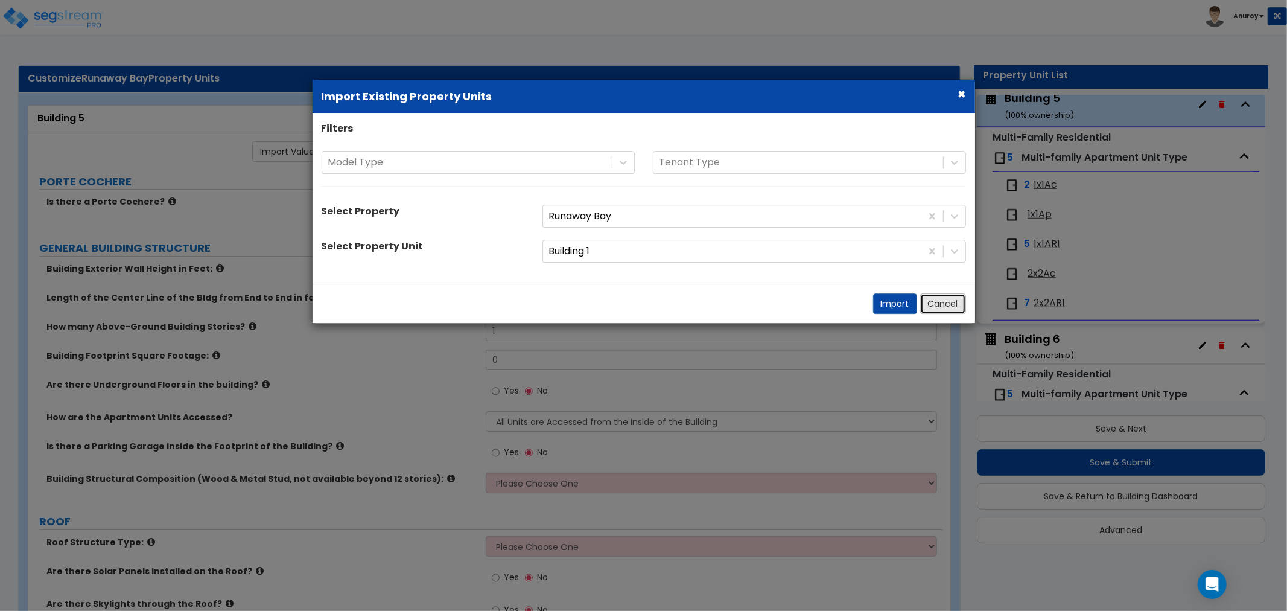
click at [942, 304] on button "Cancel" at bounding box center [943, 303] width 46 height 21
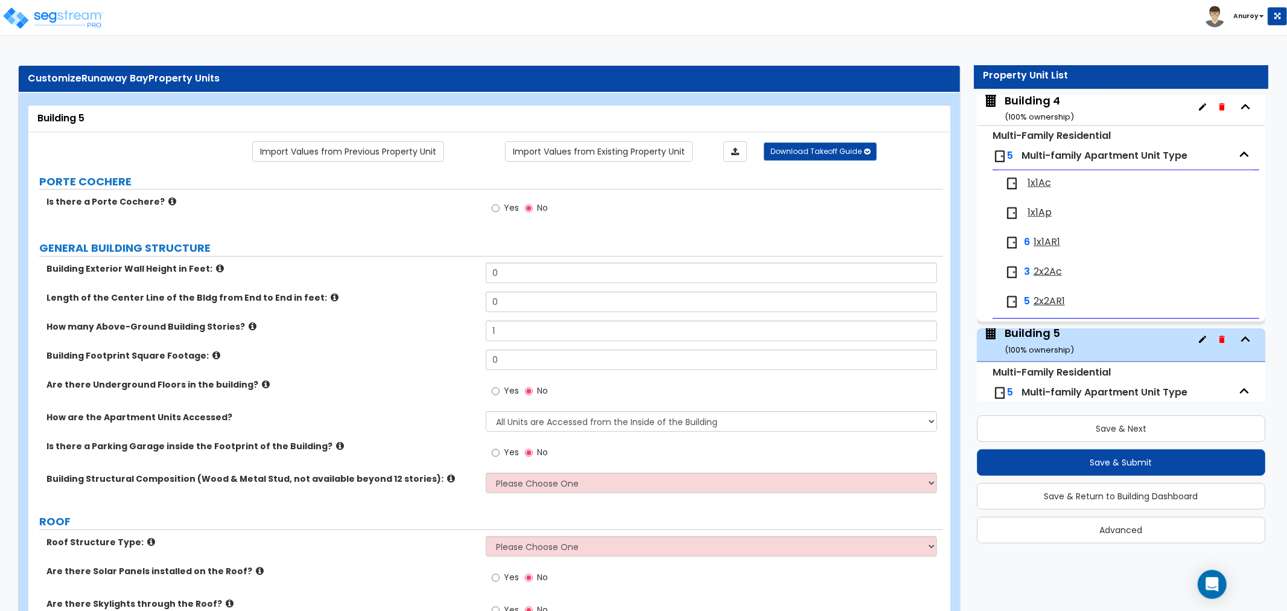
scroll to position [489, 0]
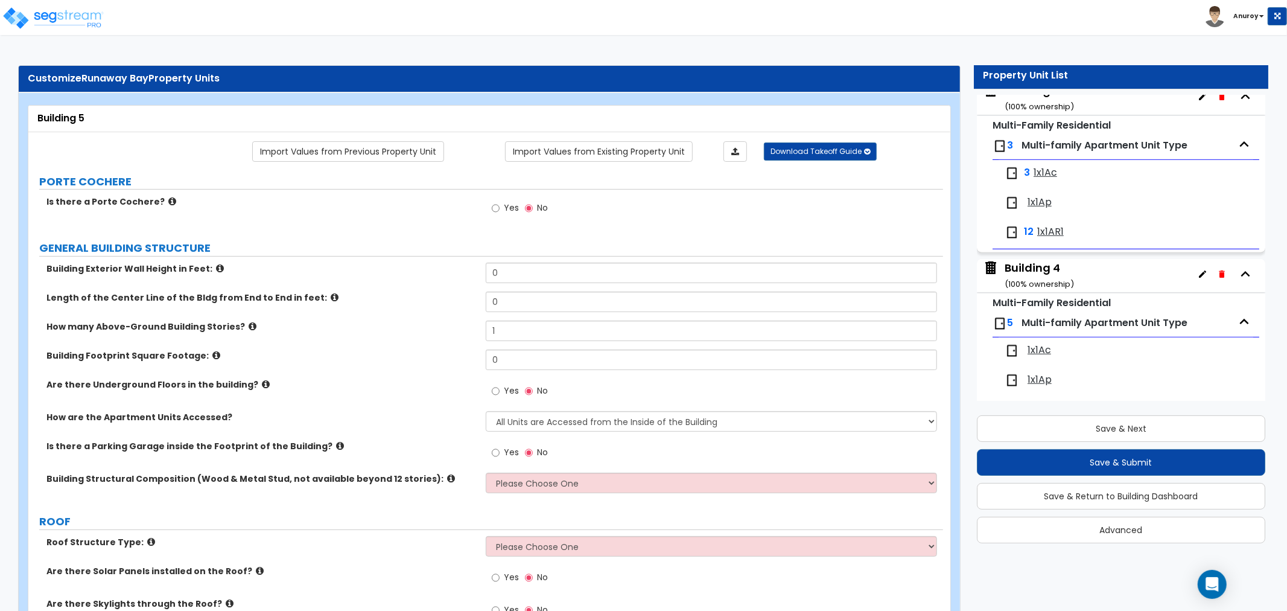
click at [1034, 269] on div "Building 4 ( 100 % ownership)" at bounding box center [1039, 275] width 69 height 31
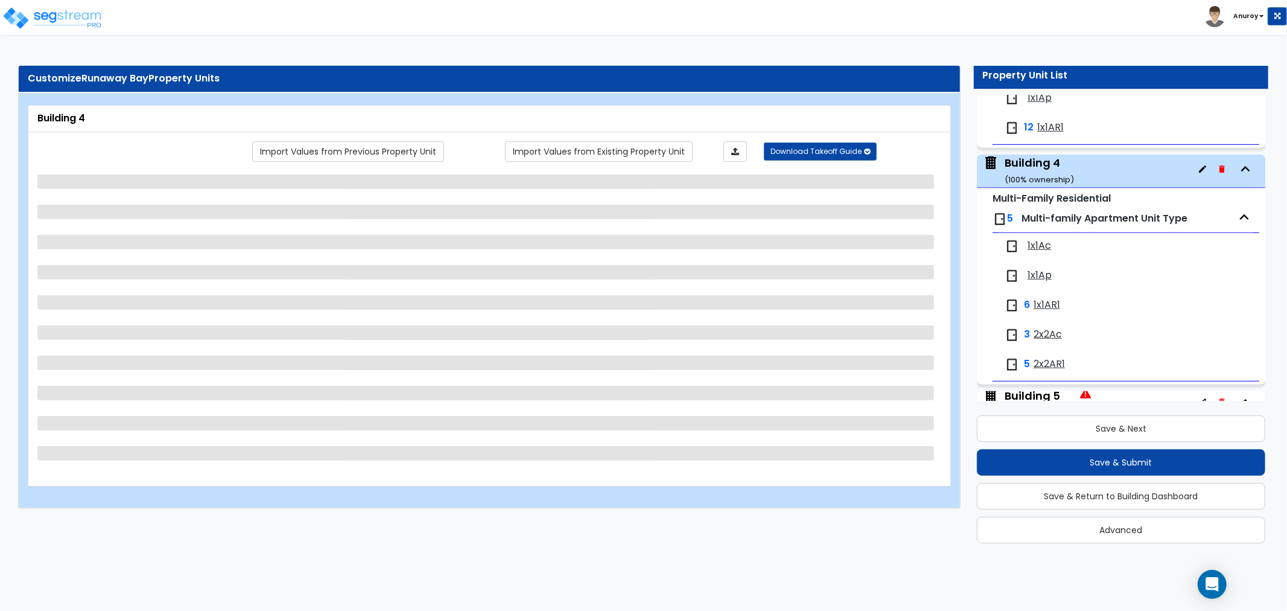
scroll to position [655, 0]
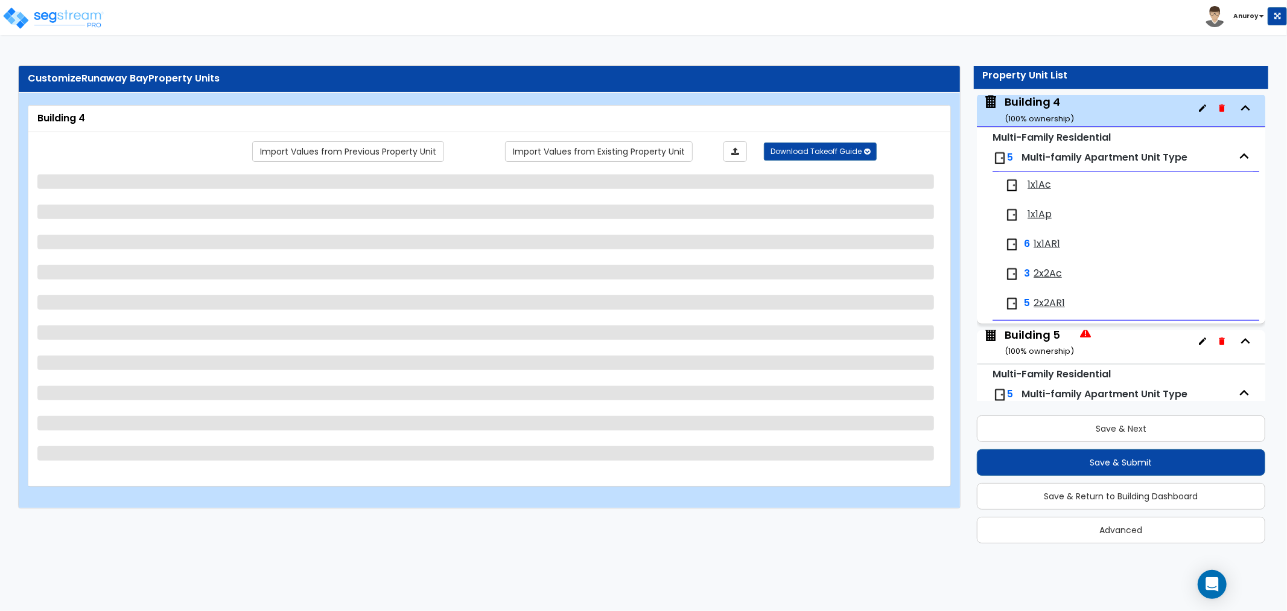
select select "2"
select select "7"
select select "1"
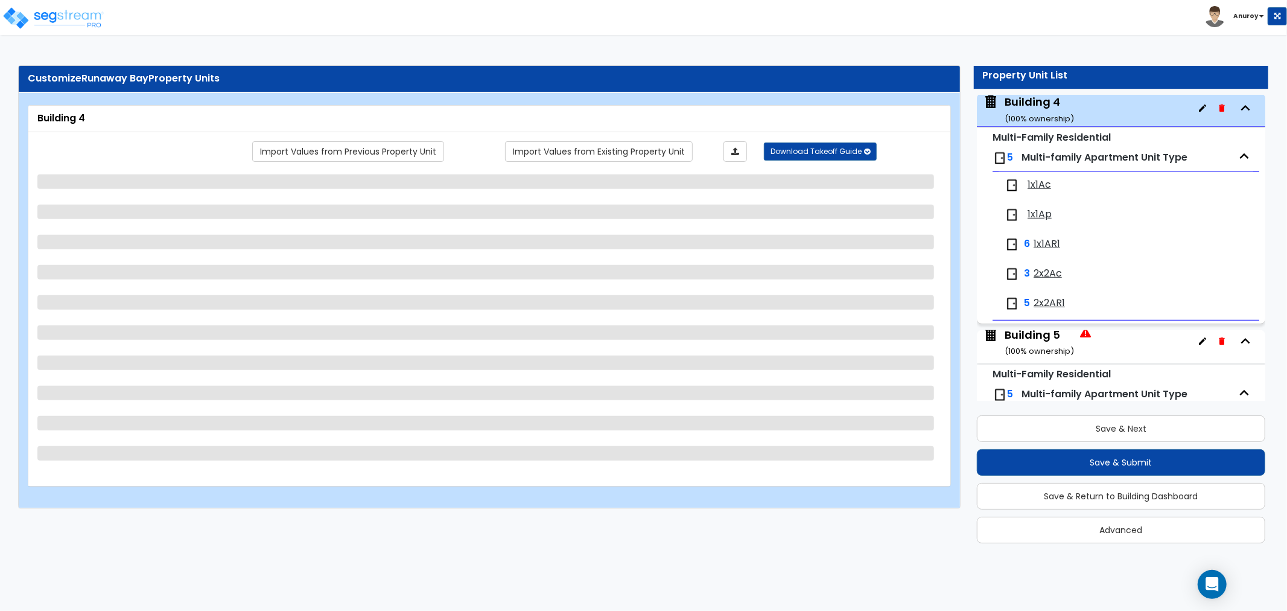
select select "1"
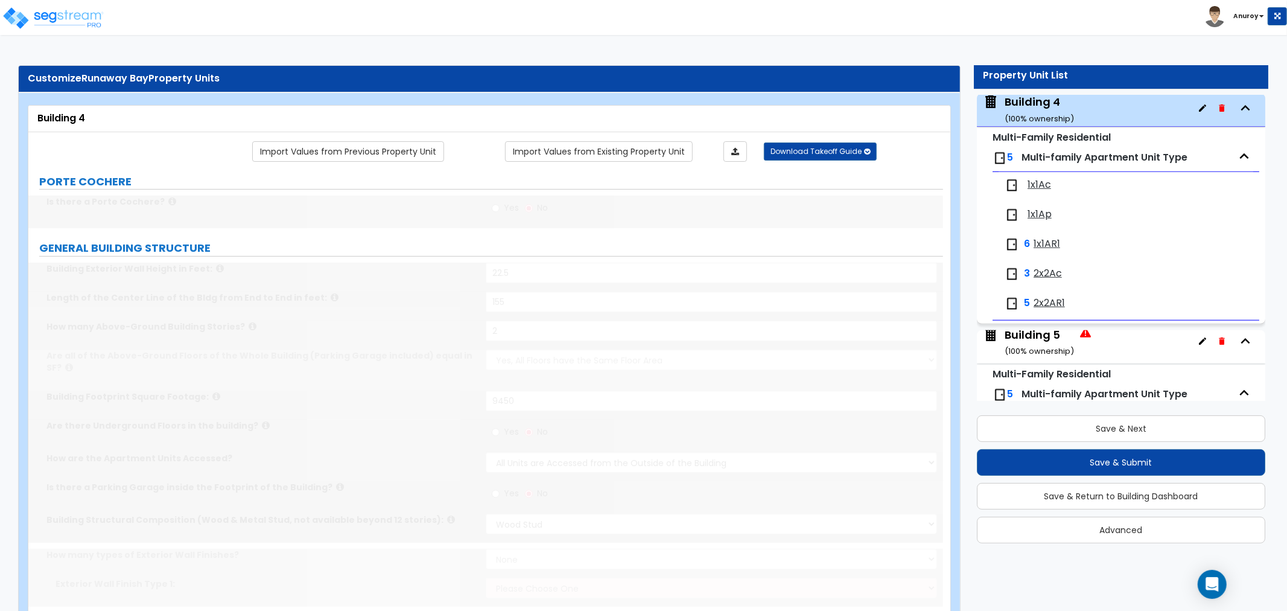
select select "1"
select select "7"
select select "2"
select select "1"
select select "3"
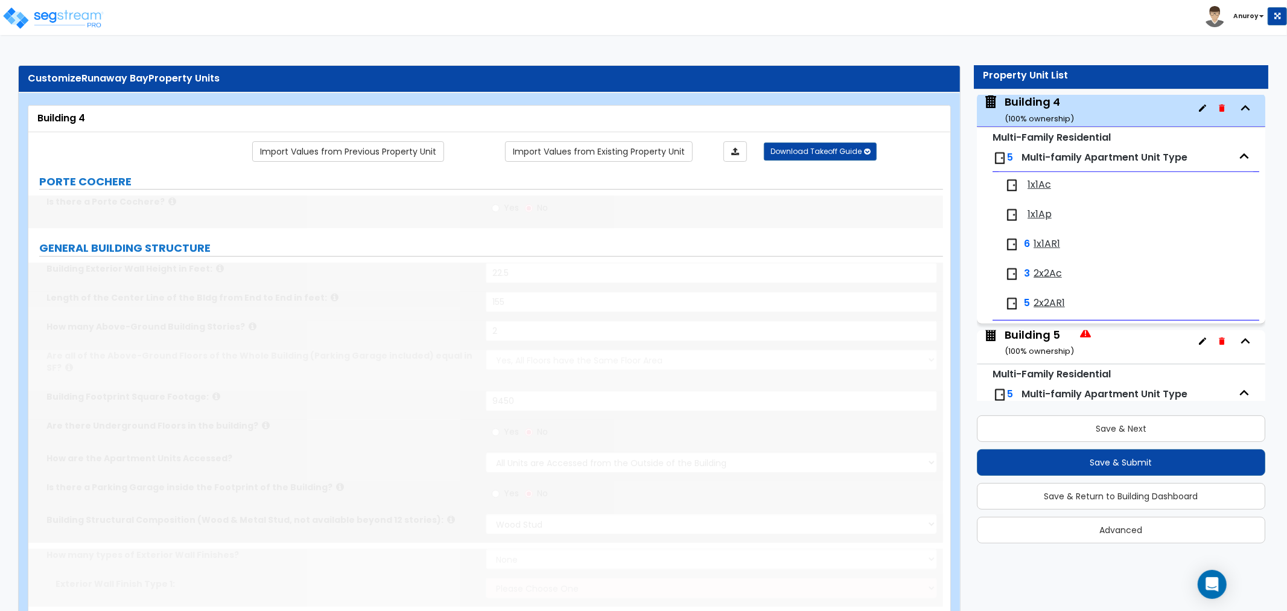
type input "4"
select select "2"
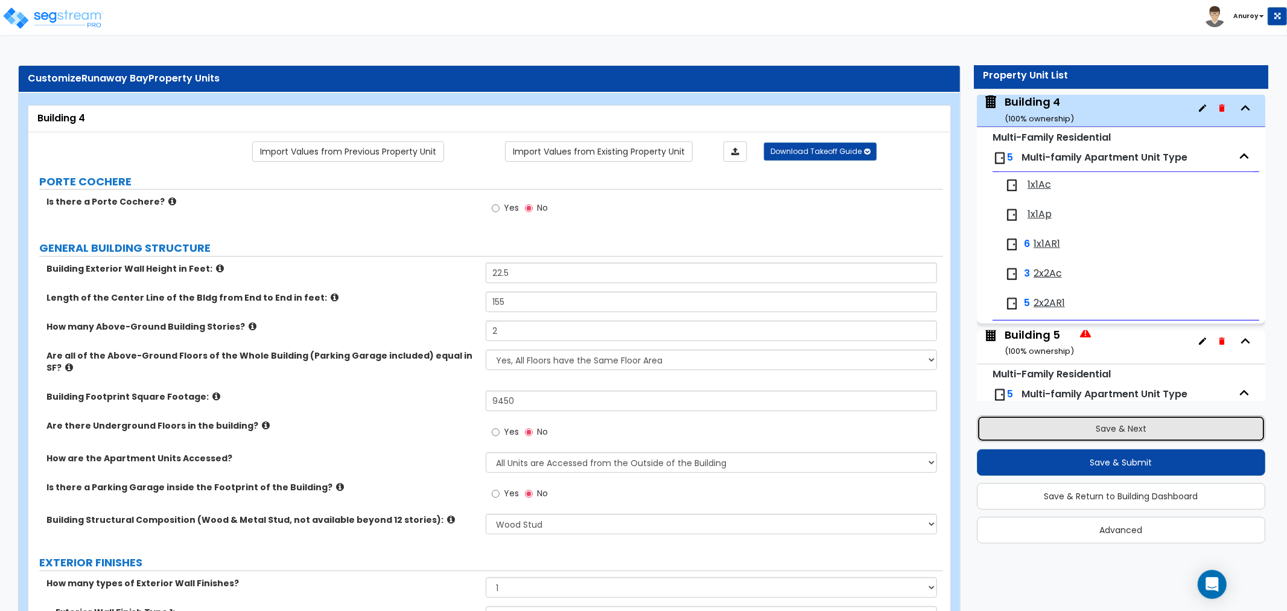
click at [1119, 427] on button "Save & Next" at bounding box center [1121, 428] width 288 height 27
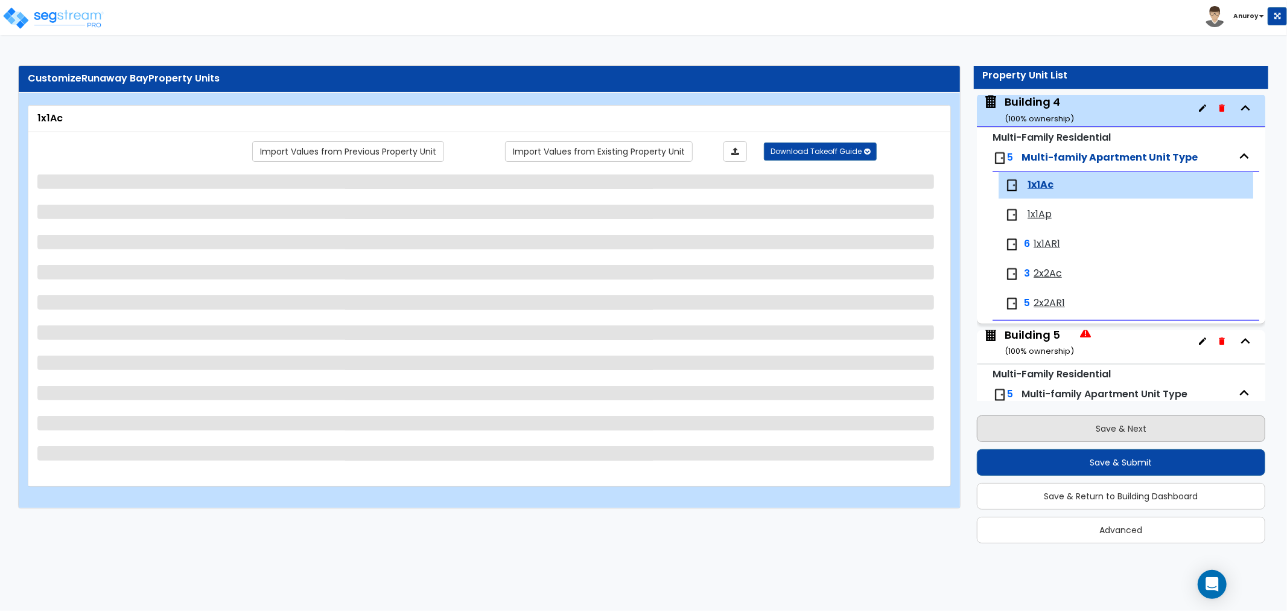
scroll to position [733, 0]
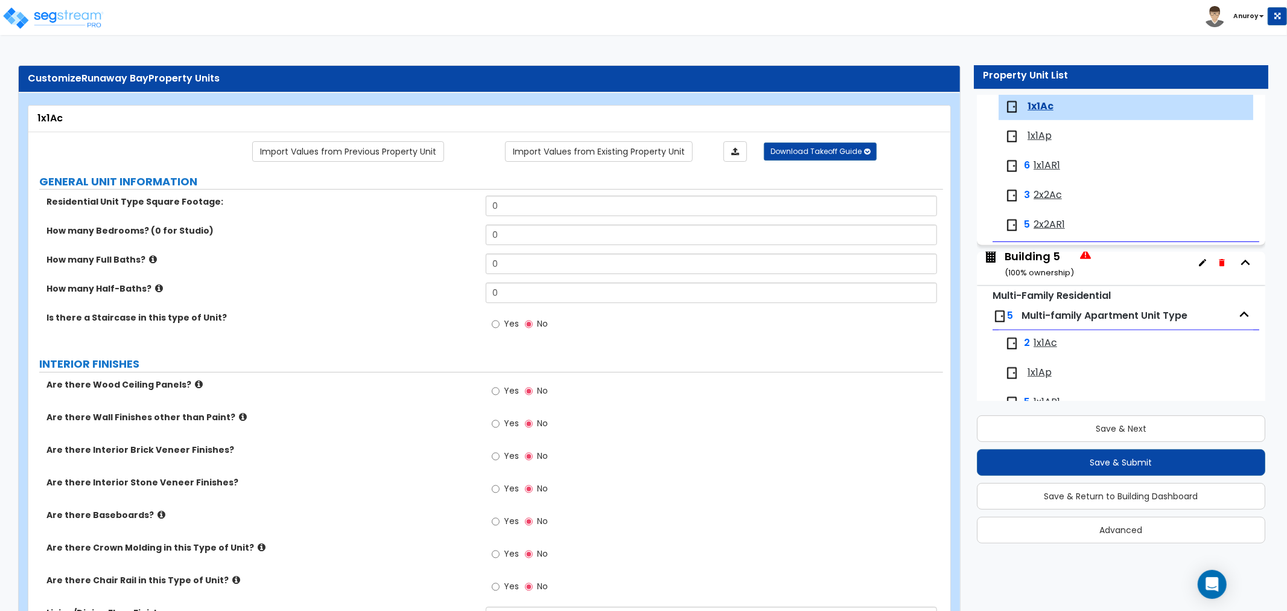
click at [1032, 255] on div "Building 5 ( 100 % ownership)" at bounding box center [1039, 264] width 69 height 31
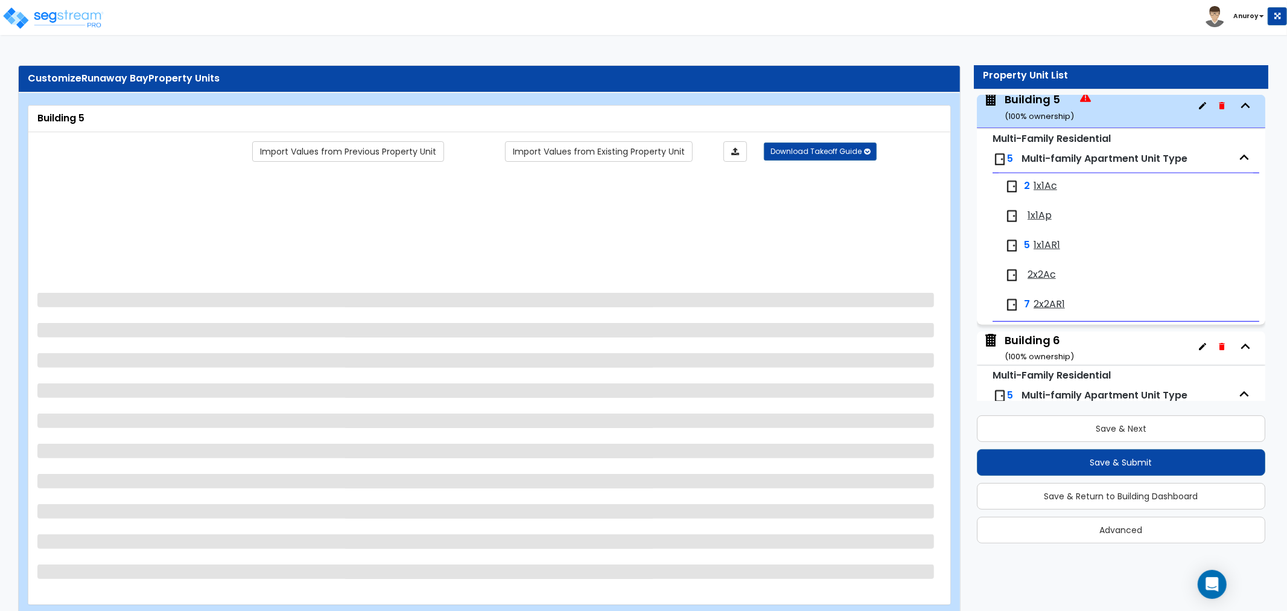
scroll to position [891, 0]
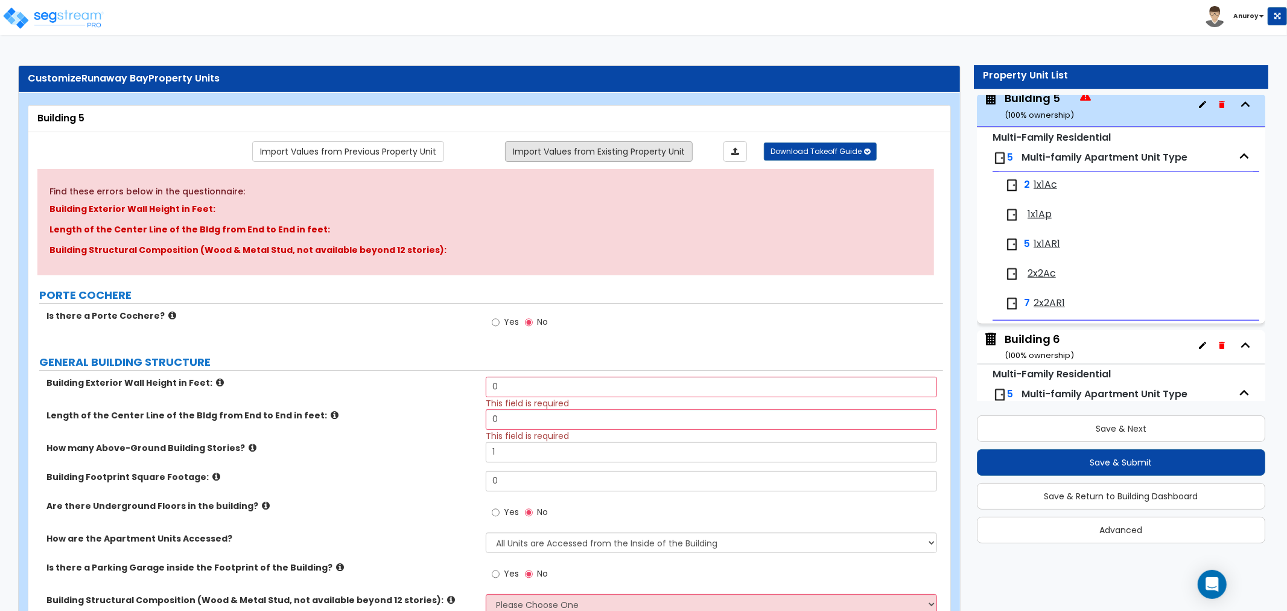
click at [579, 149] on link "Import Values from Existing Property Unit" at bounding box center [599, 151] width 188 height 21
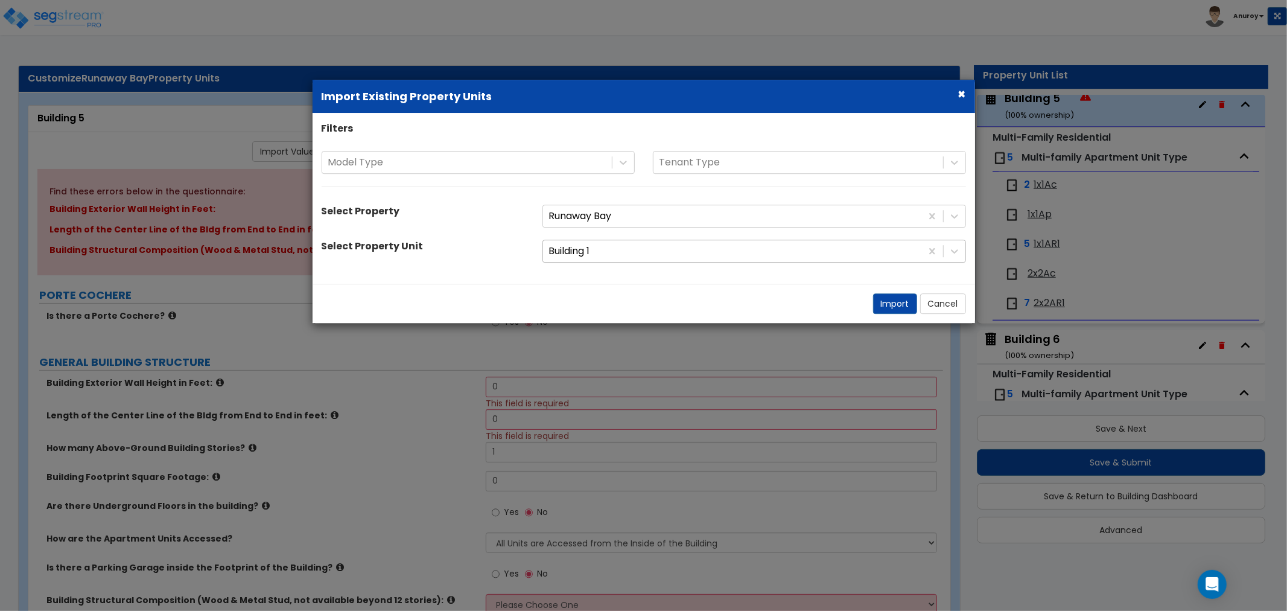
click at [599, 250] on div at bounding box center [732, 251] width 366 height 16
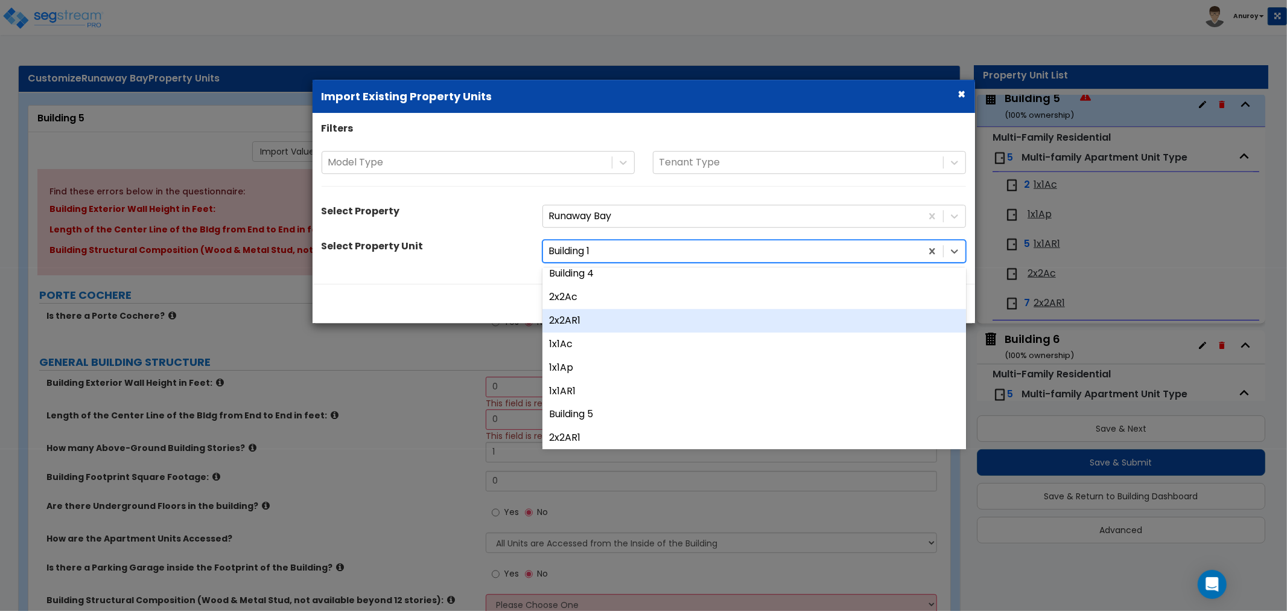
scroll to position [737, 0]
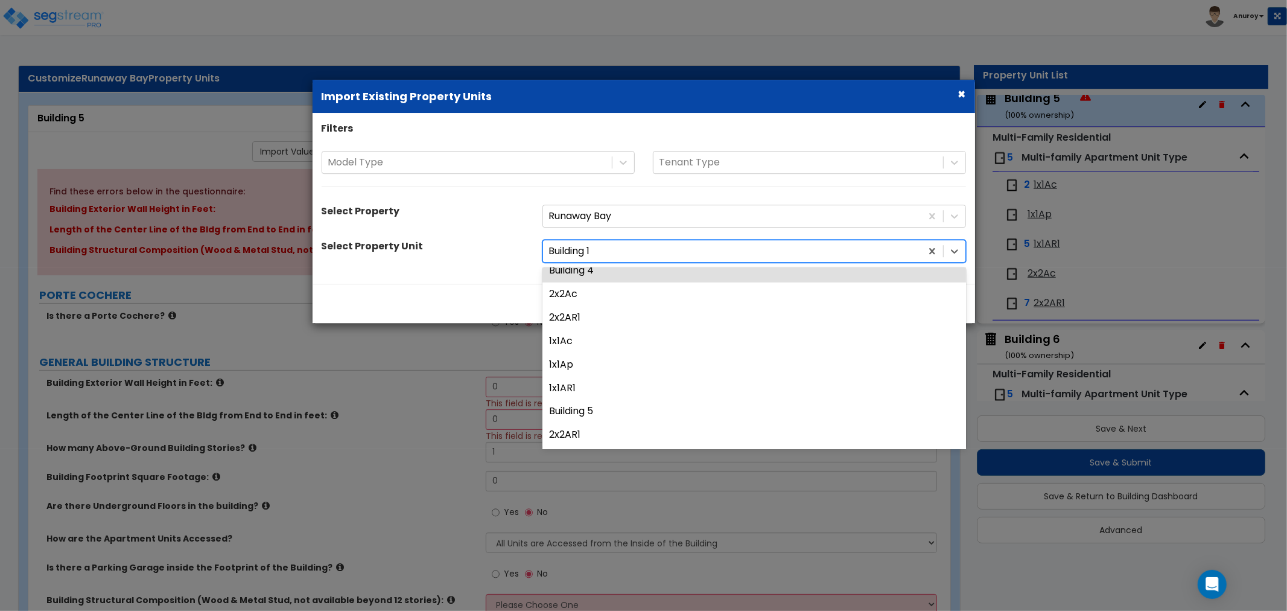
click at [596, 270] on div "Building 4" at bounding box center [754, 271] width 424 height 24
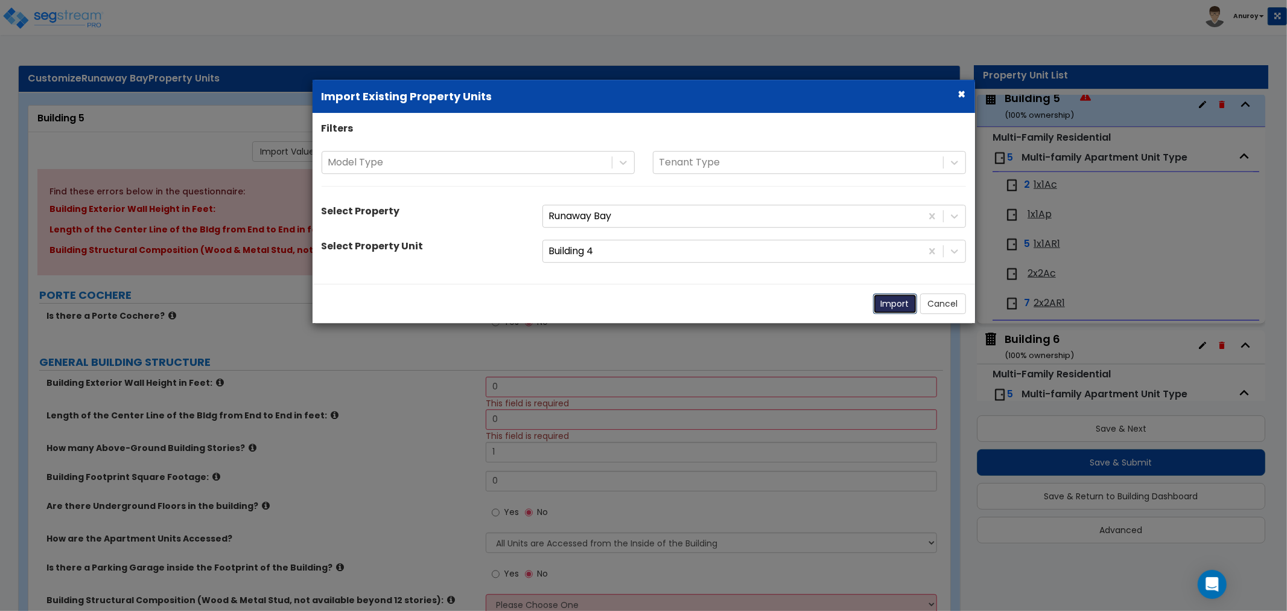
click at [894, 307] on button "Import" at bounding box center [895, 303] width 44 height 21
type input "22.5"
type input "155"
type input "2"
type input "9450"
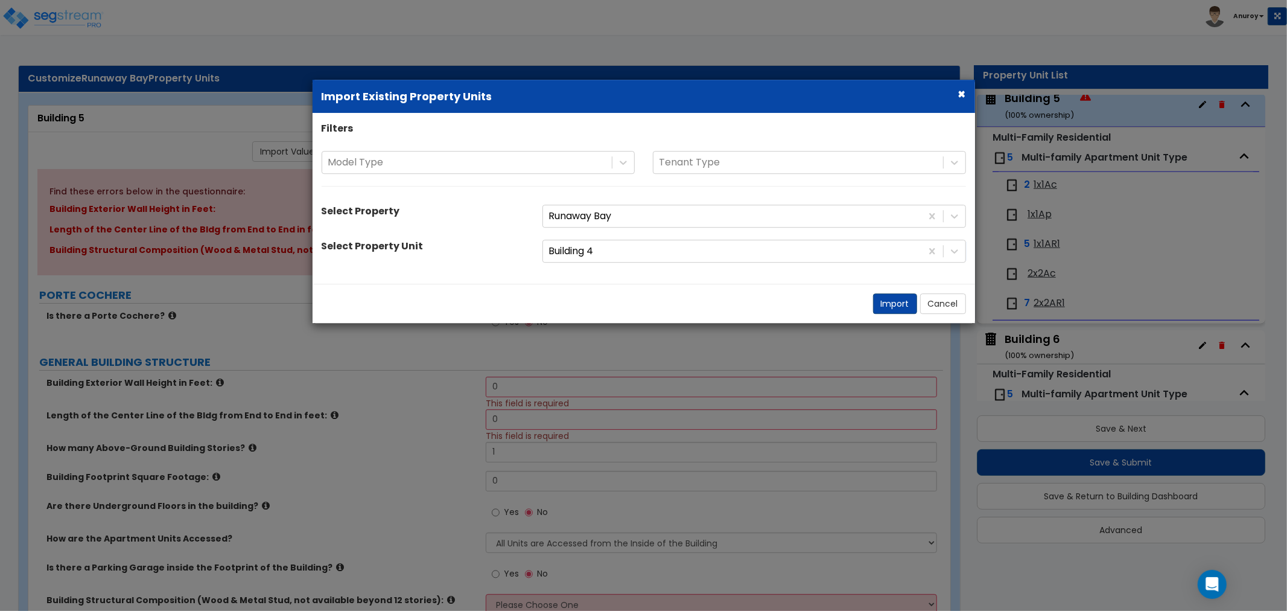
select select "2"
select select "7"
select select "1"
radio input "true"
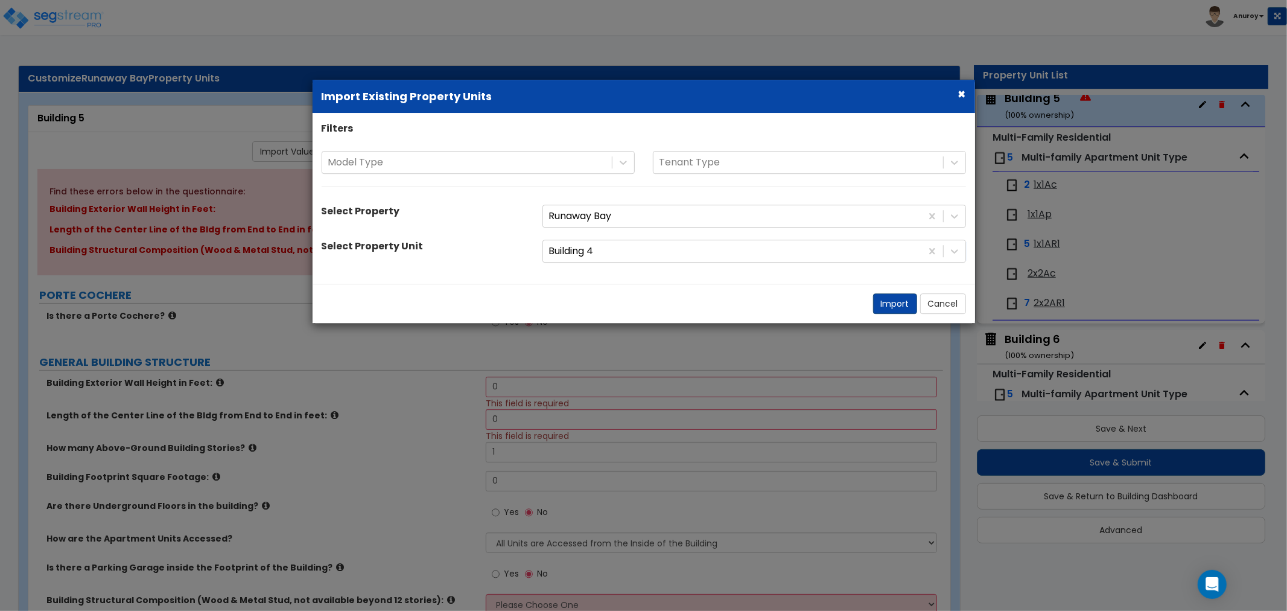
select select "1"
radio input "true"
select select "1"
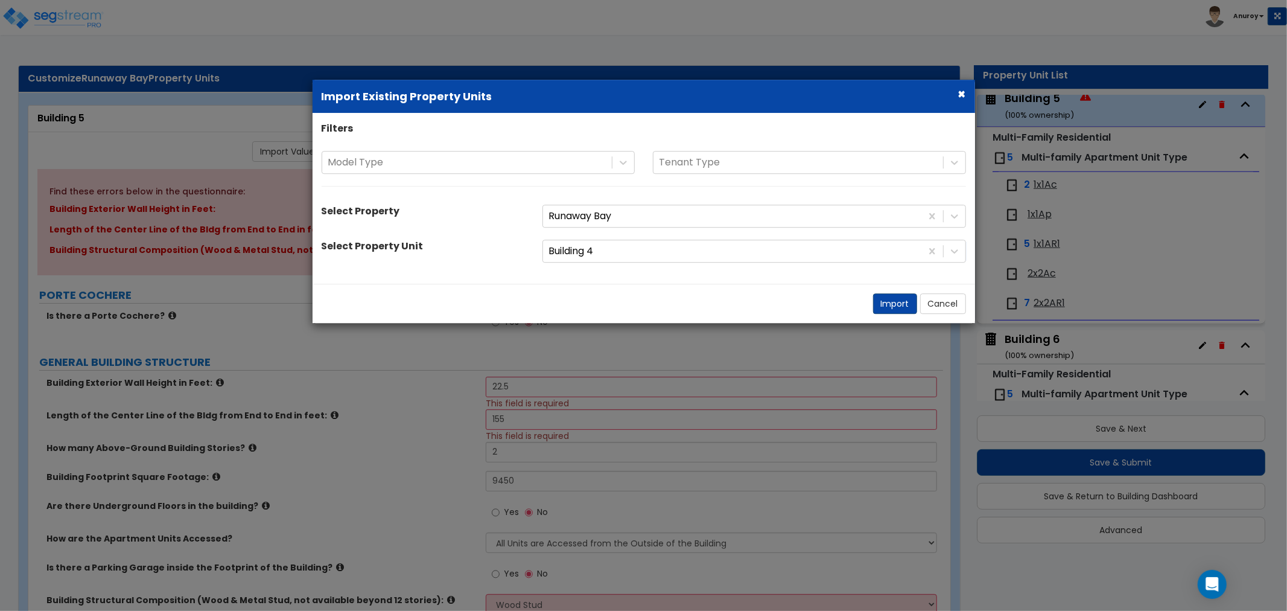
select select "1"
select select "7"
select select "2"
select select "1"
select select "3"
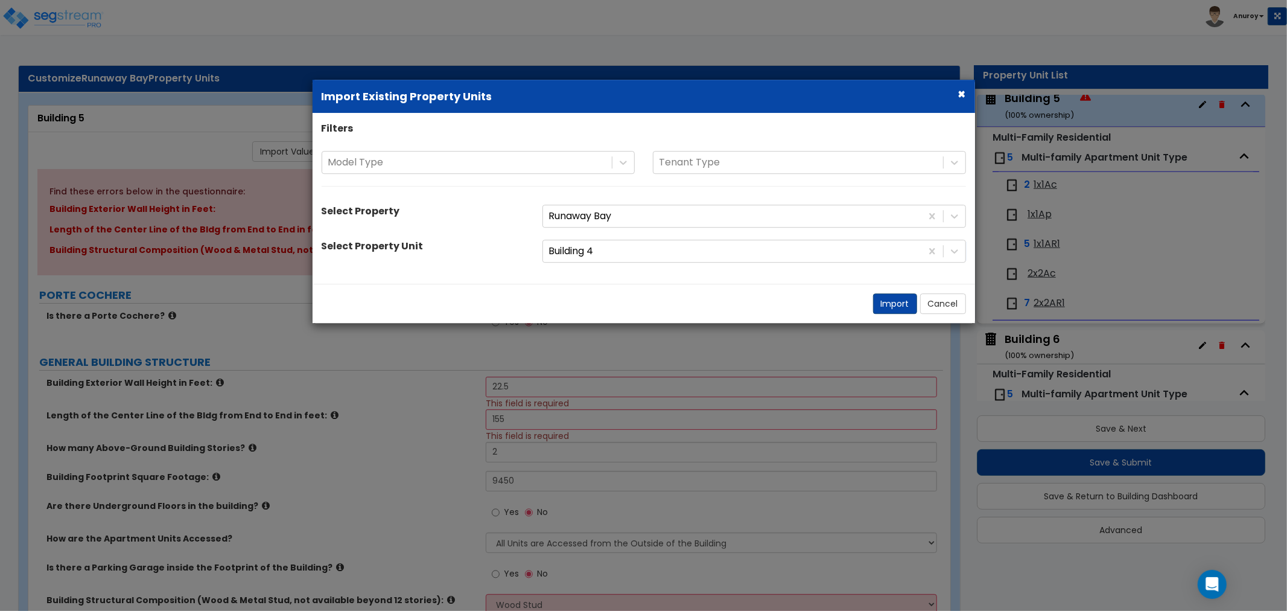
select select "2"
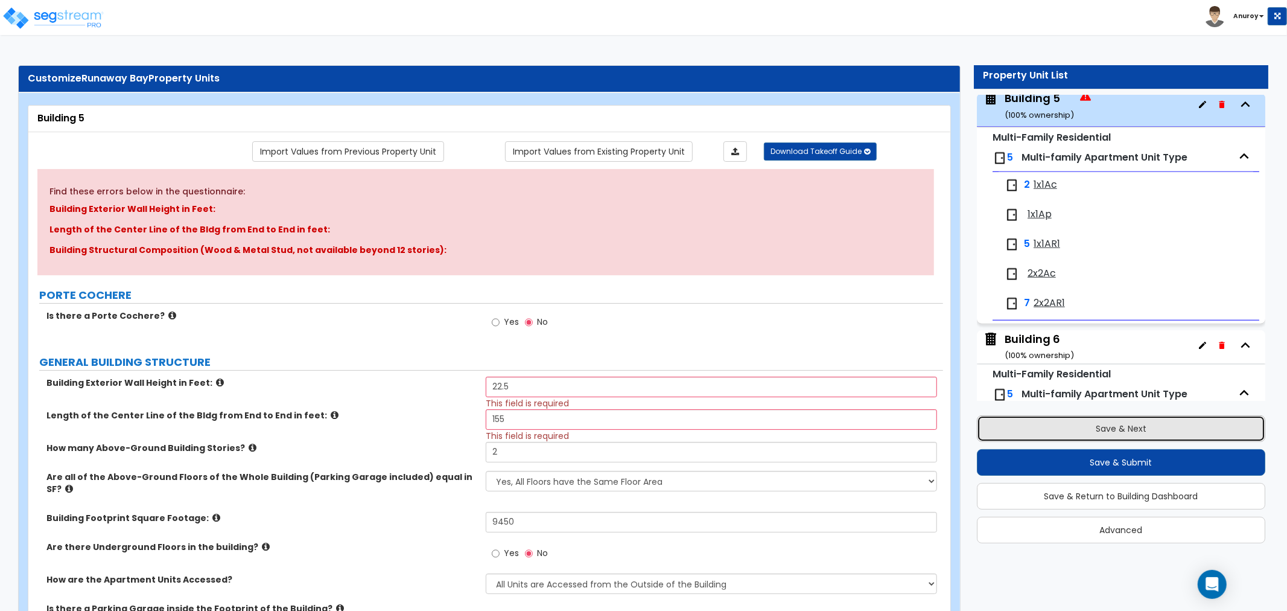
click at [1024, 431] on button "Save & Next" at bounding box center [1121, 428] width 288 height 27
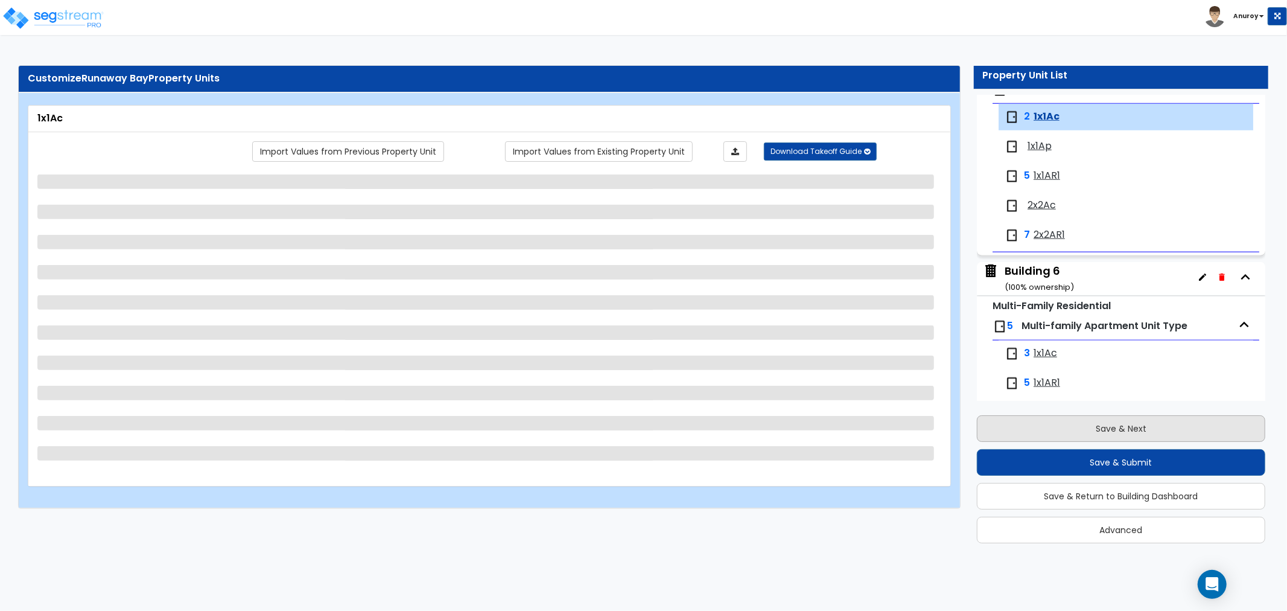
scroll to position [970, 0]
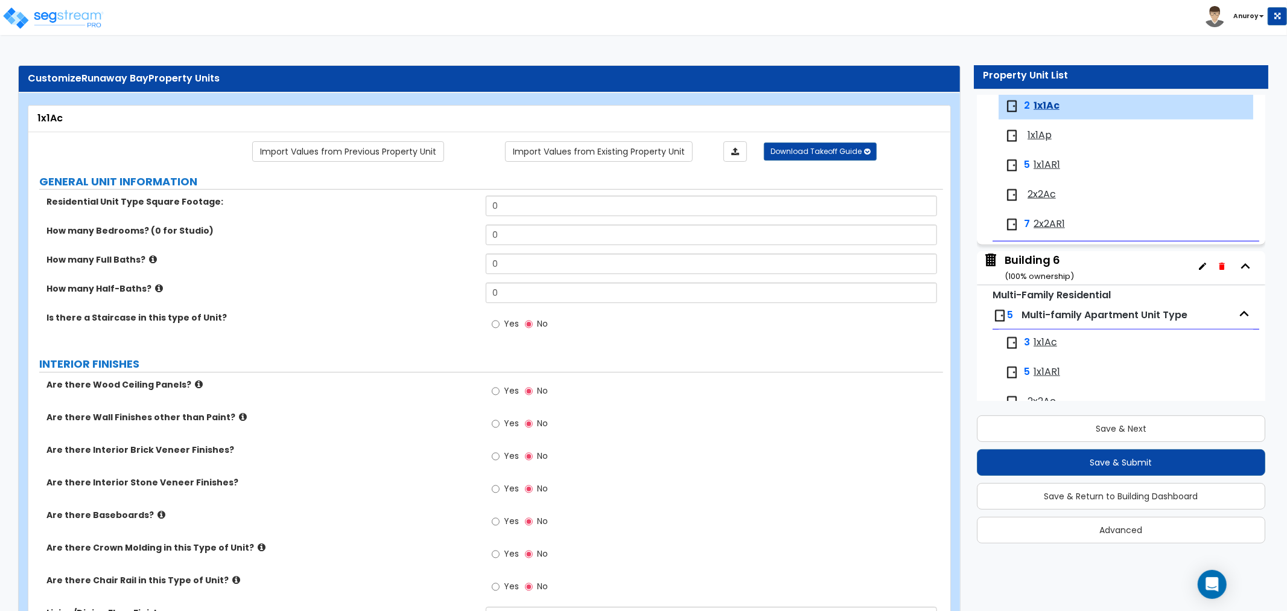
click at [1020, 265] on div "Building 6 ( 100 % ownership)" at bounding box center [1039, 267] width 69 height 31
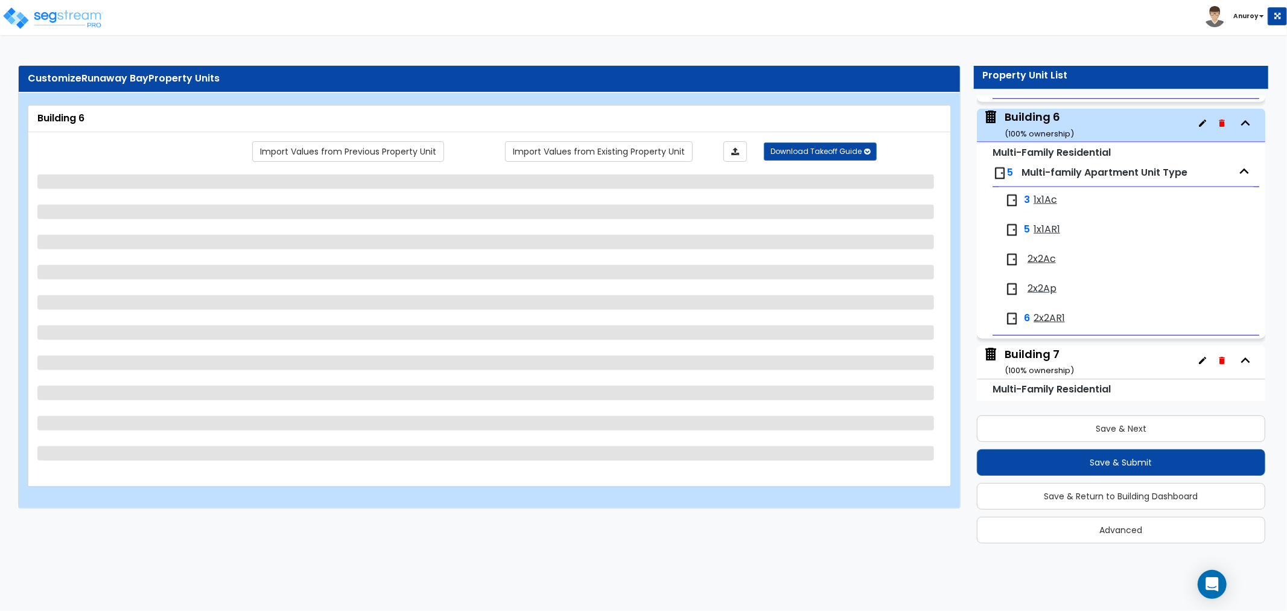
scroll to position [1129, 0]
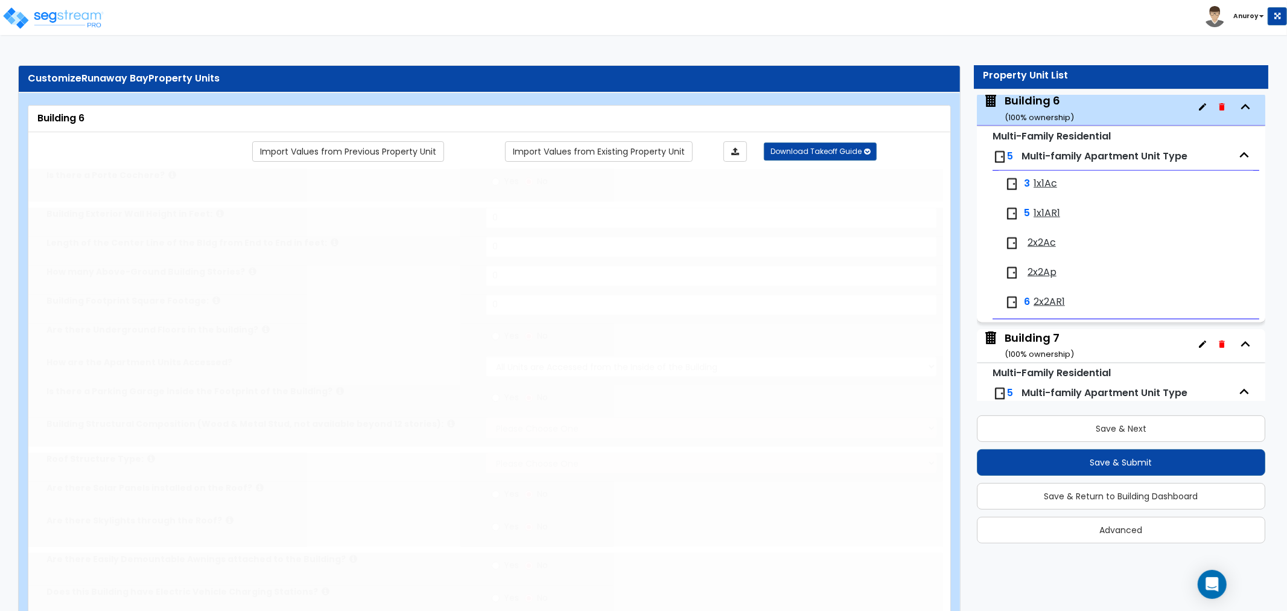
type input "1"
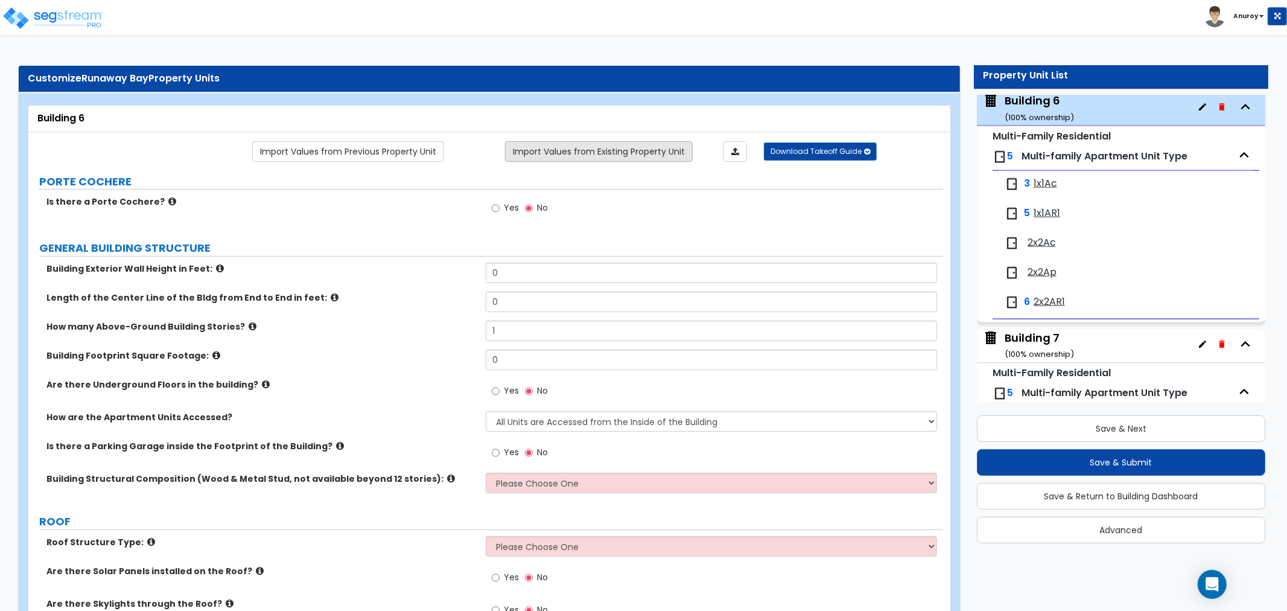
click at [573, 147] on link "Import Values from Existing Property Unit" at bounding box center [599, 151] width 188 height 21
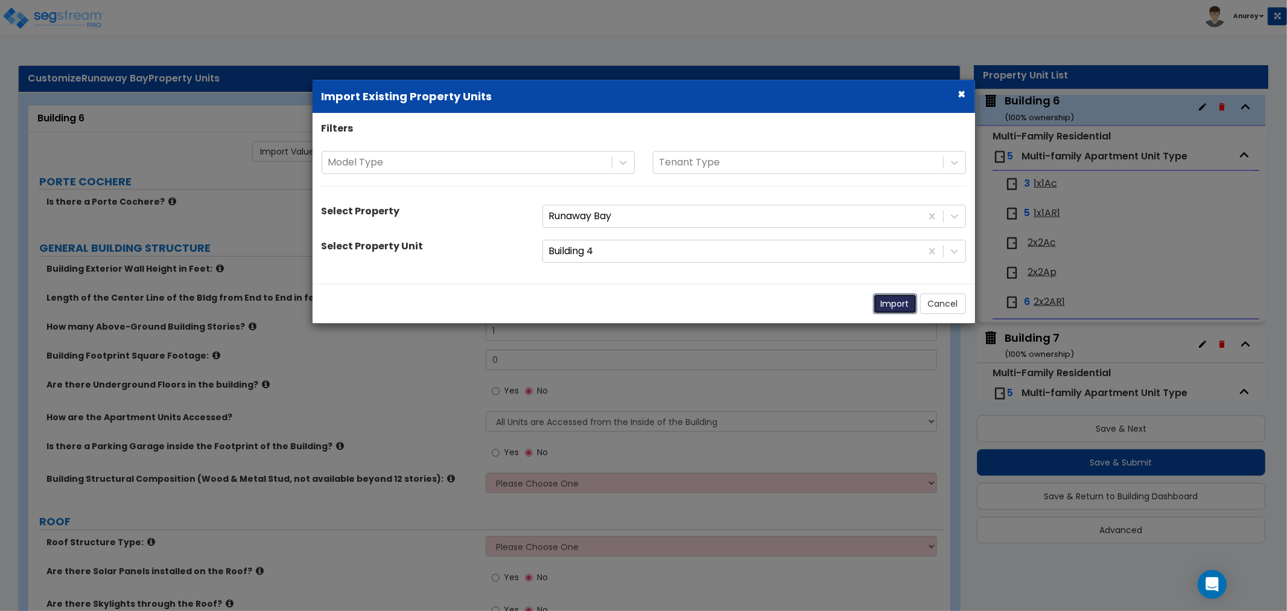
click at [897, 311] on button "Import" at bounding box center [895, 303] width 44 height 21
type input "22.5"
type input "155"
type input "2"
type input "9450"
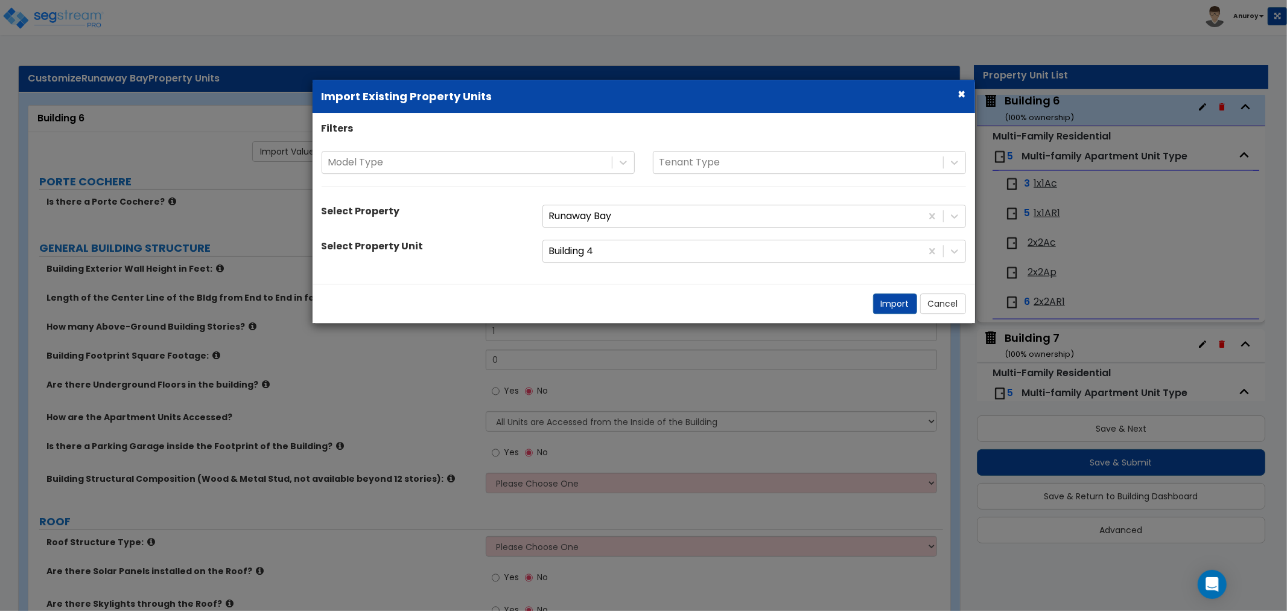
select select "2"
select select "7"
select select "1"
radio input "true"
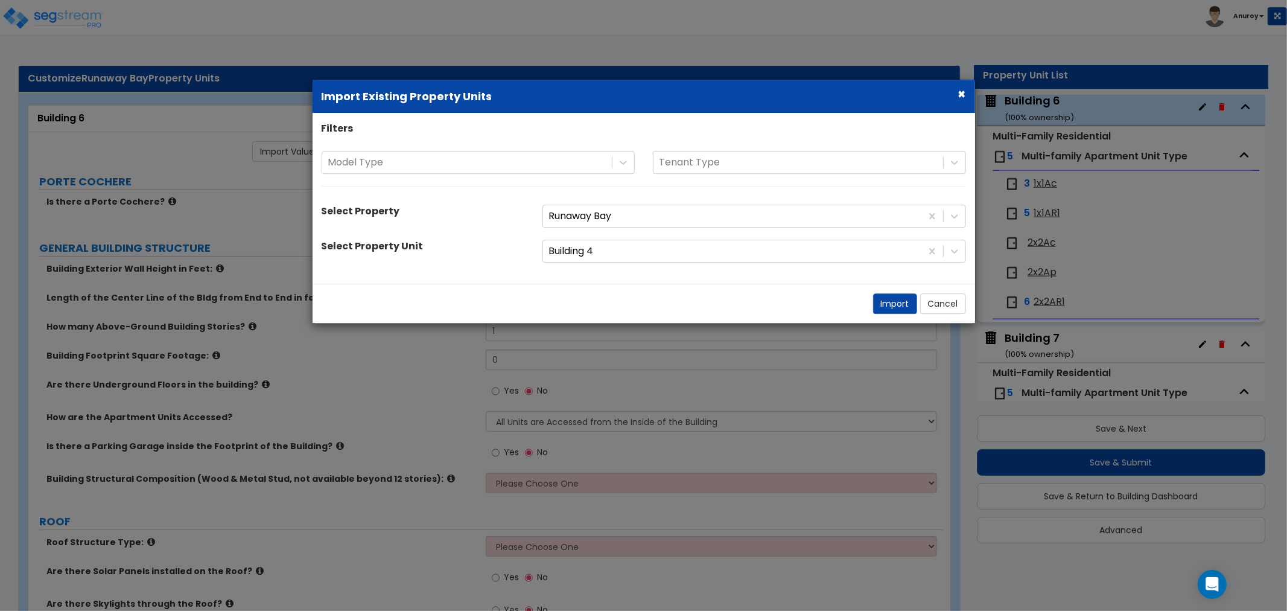
select select "1"
radio input "true"
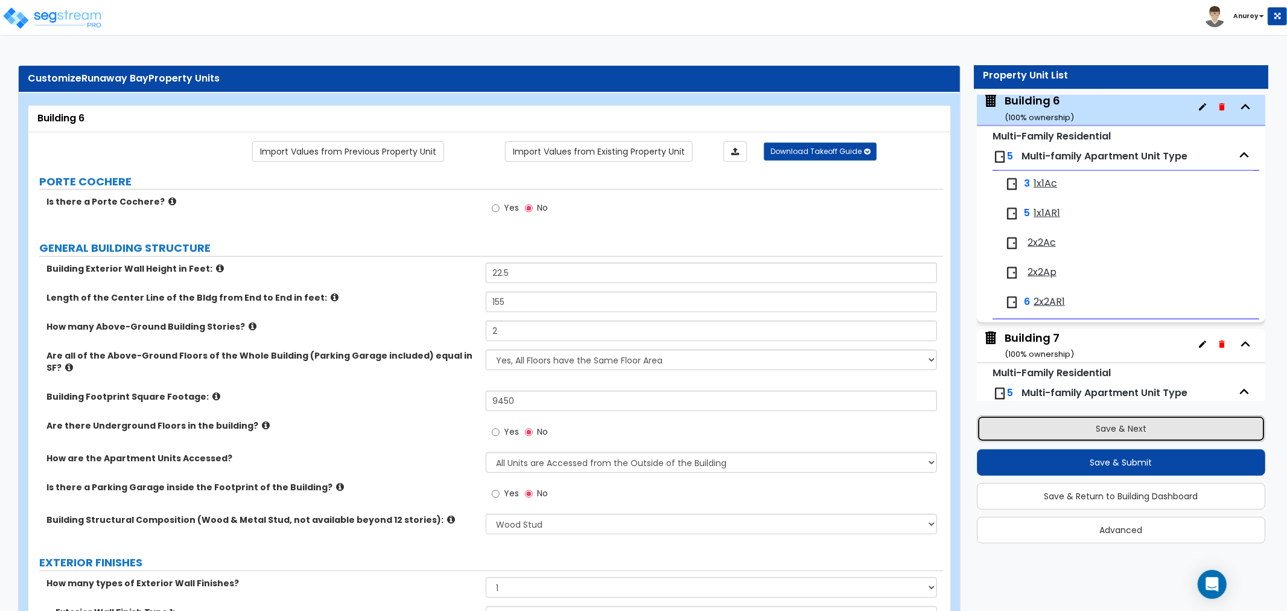
click at [1111, 422] on button "Save & Next" at bounding box center [1121, 428] width 288 height 27
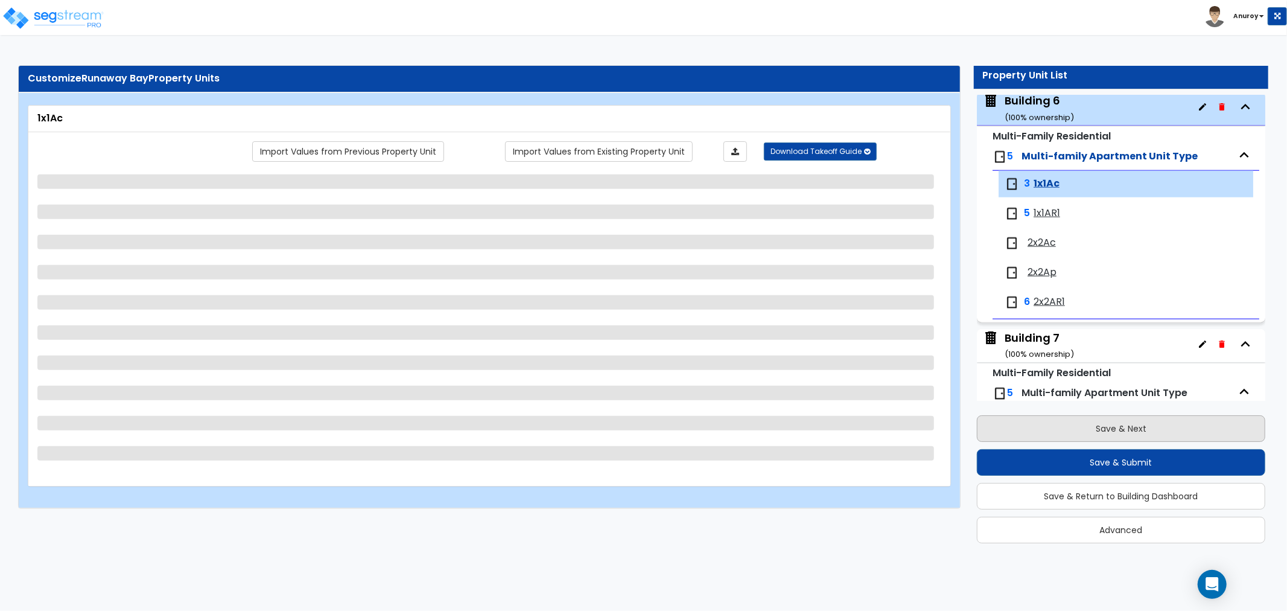
scroll to position [1208, 0]
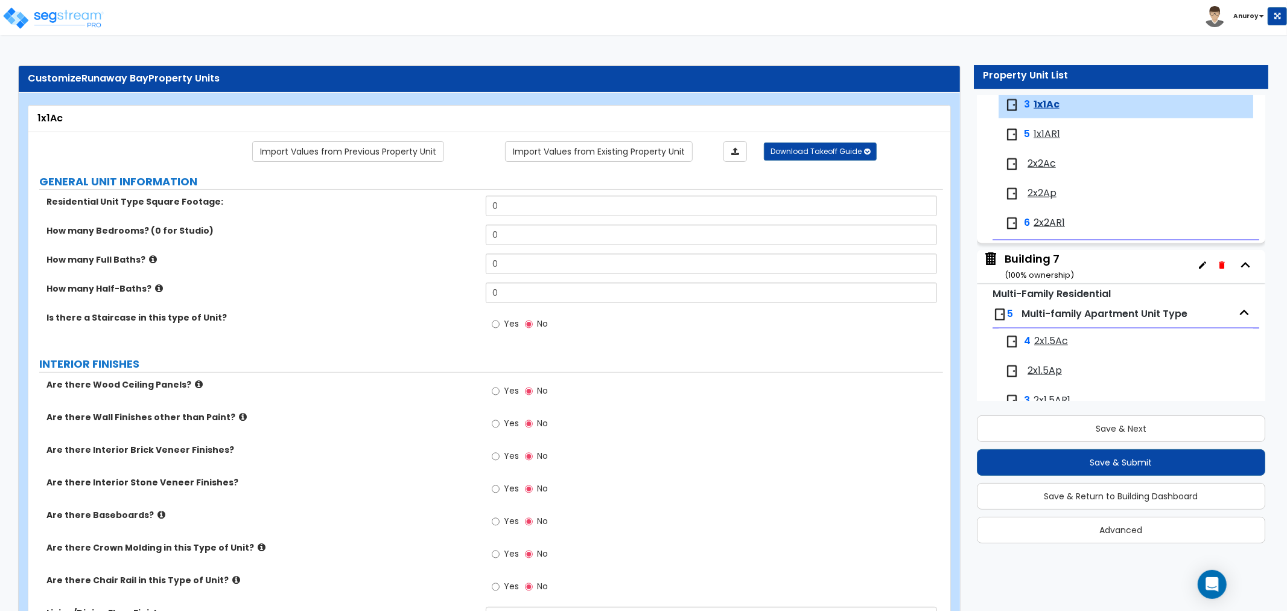
click at [1022, 266] on div "Building 7 ( 100 % ownership)" at bounding box center [1039, 266] width 69 height 31
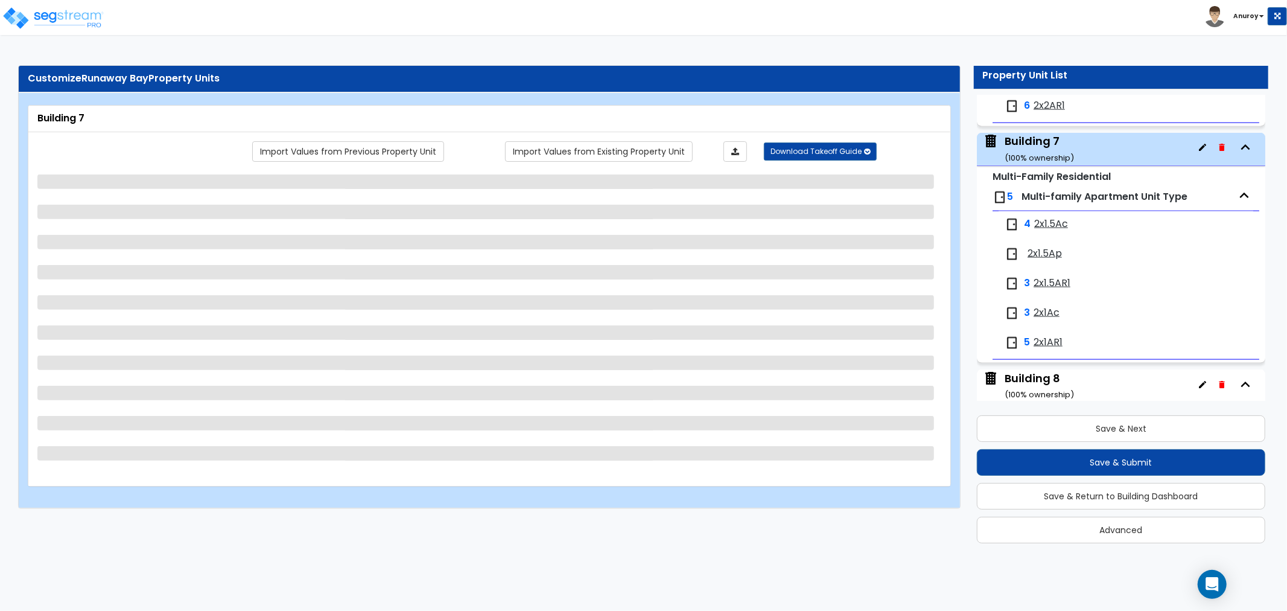
scroll to position [1366, 0]
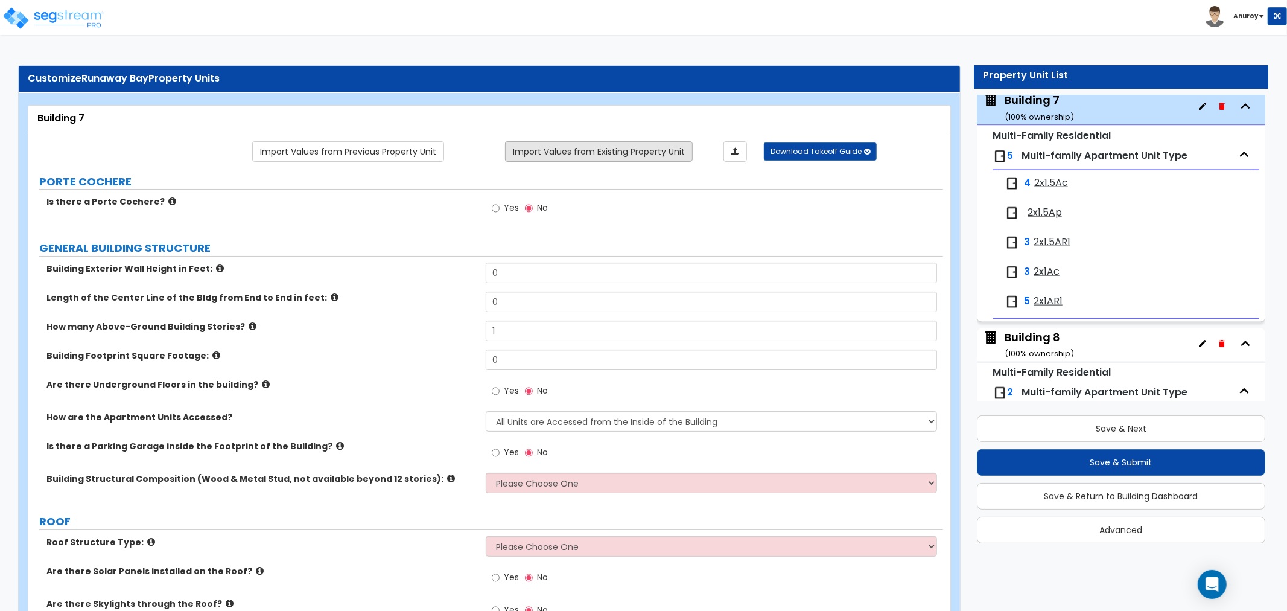
click at [658, 146] on link "Import Values from Existing Property Unit" at bounding box center [599, 151] width 188 height 21
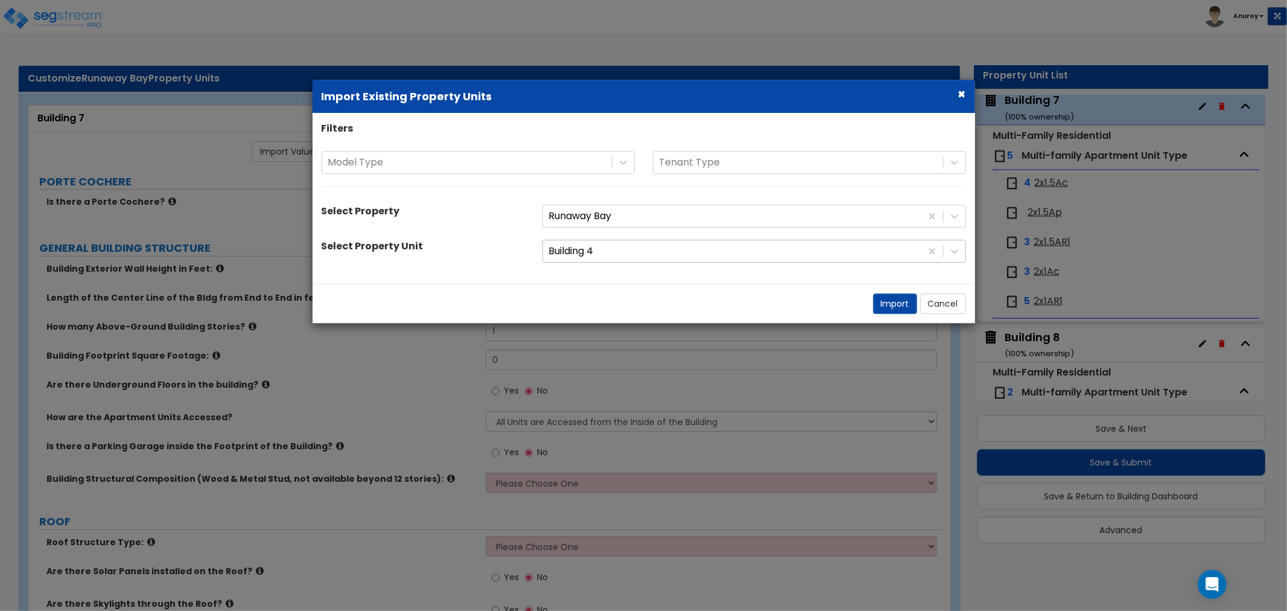
click at [637, 256] on div at bounding box center [732, 251] width 366 height 16
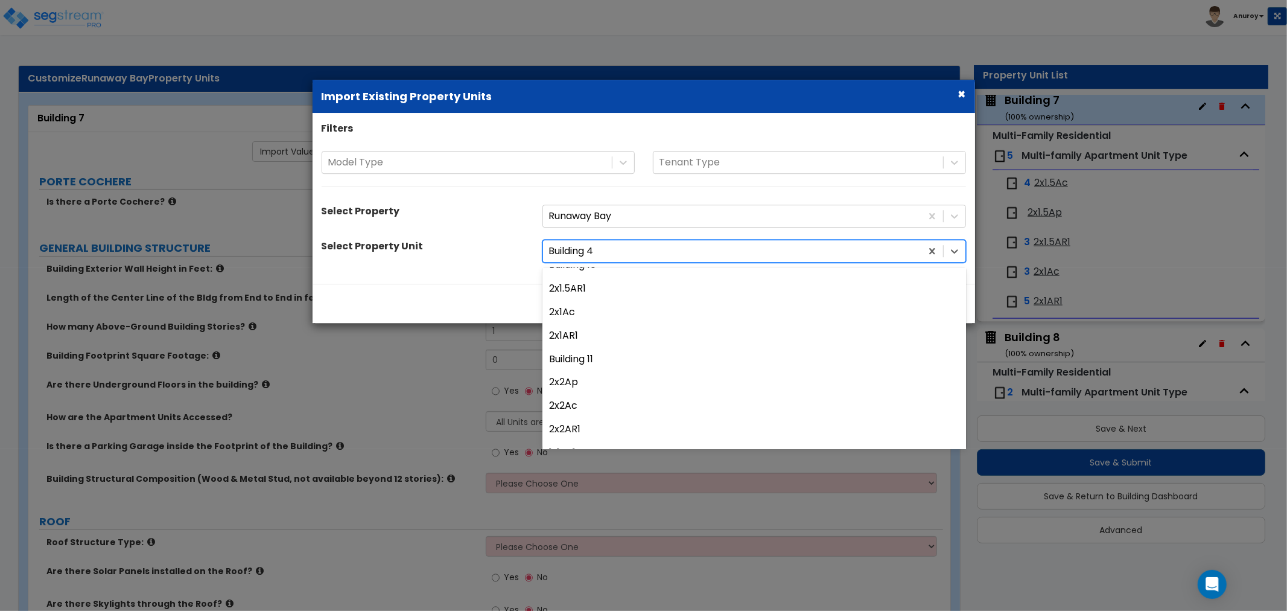
scroll to position [469, 0]
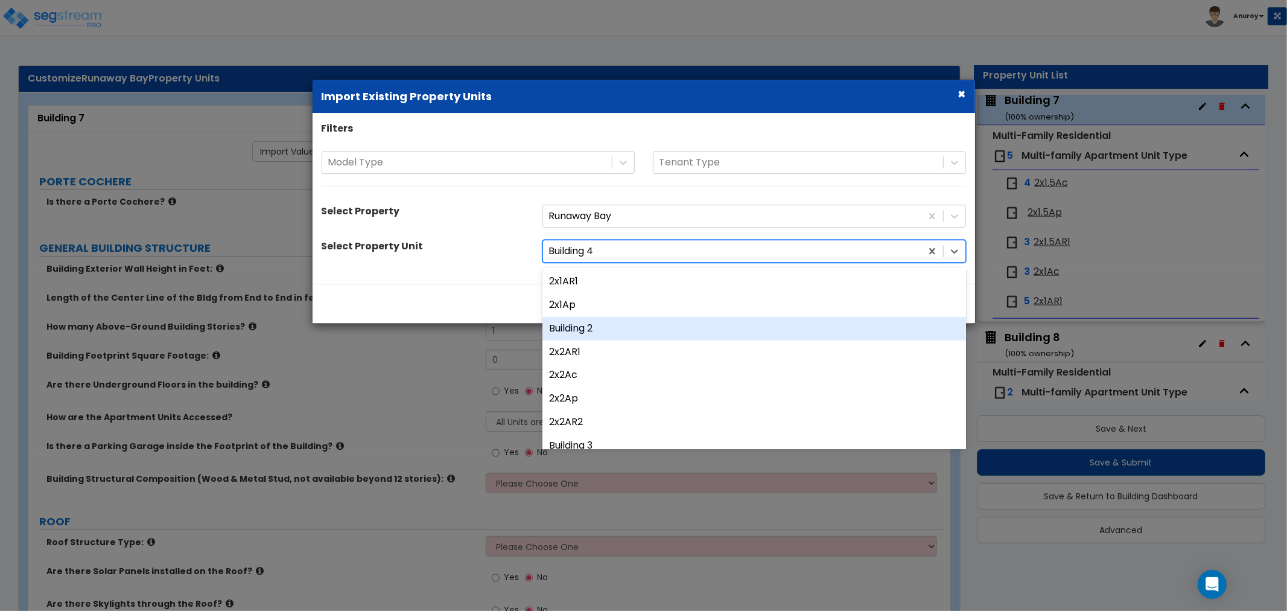
click at [649, 330] on div "Building 2" at bounding box center [754, 329] width 424 height 24
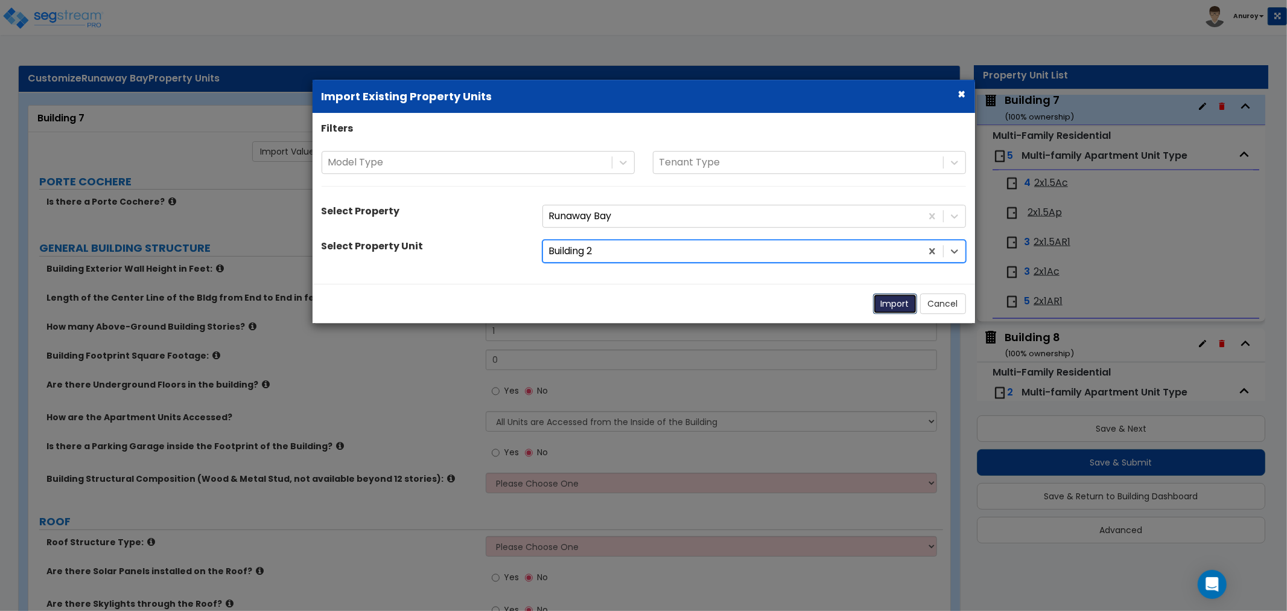
click at [886, 304] on button "Import" at bounding box center [895, 303] width 44 height 21
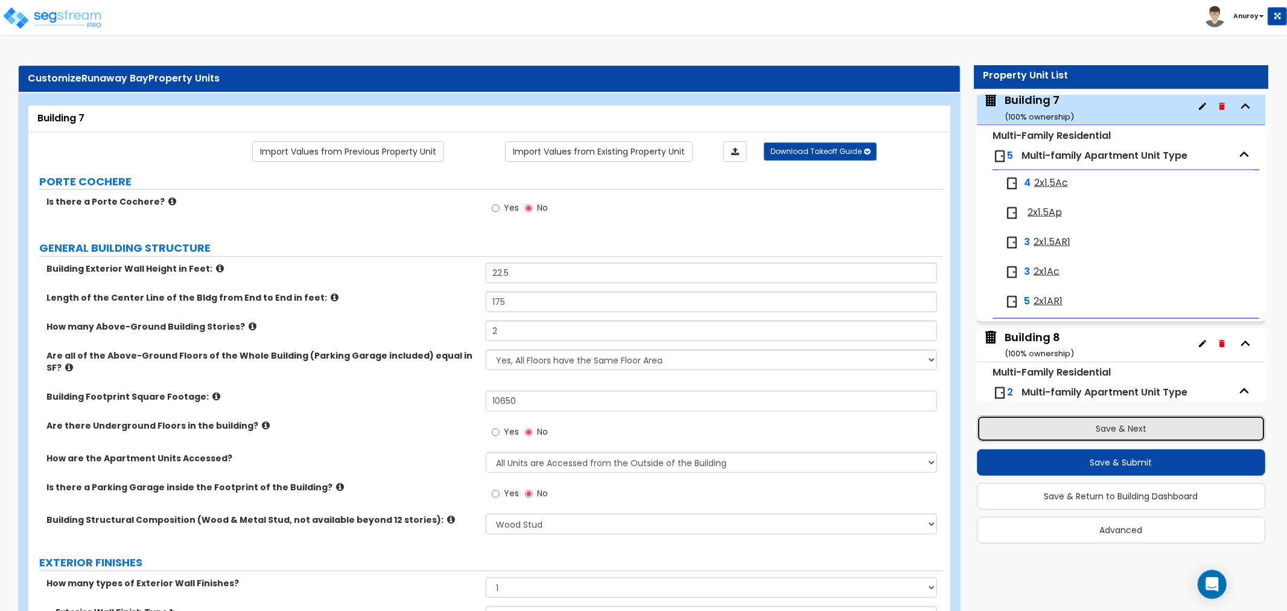
click at [1014, 433] on button "Save & Next" at bounding box center [1121, 428] width 288 height 27
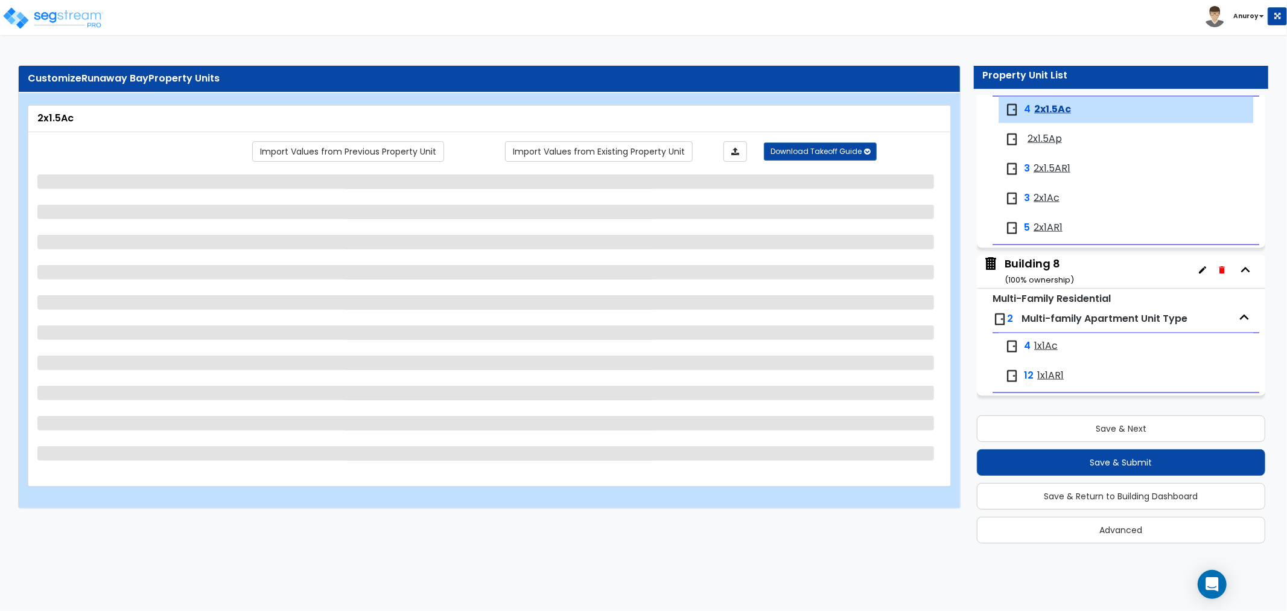
scroll to position [1445, 0]
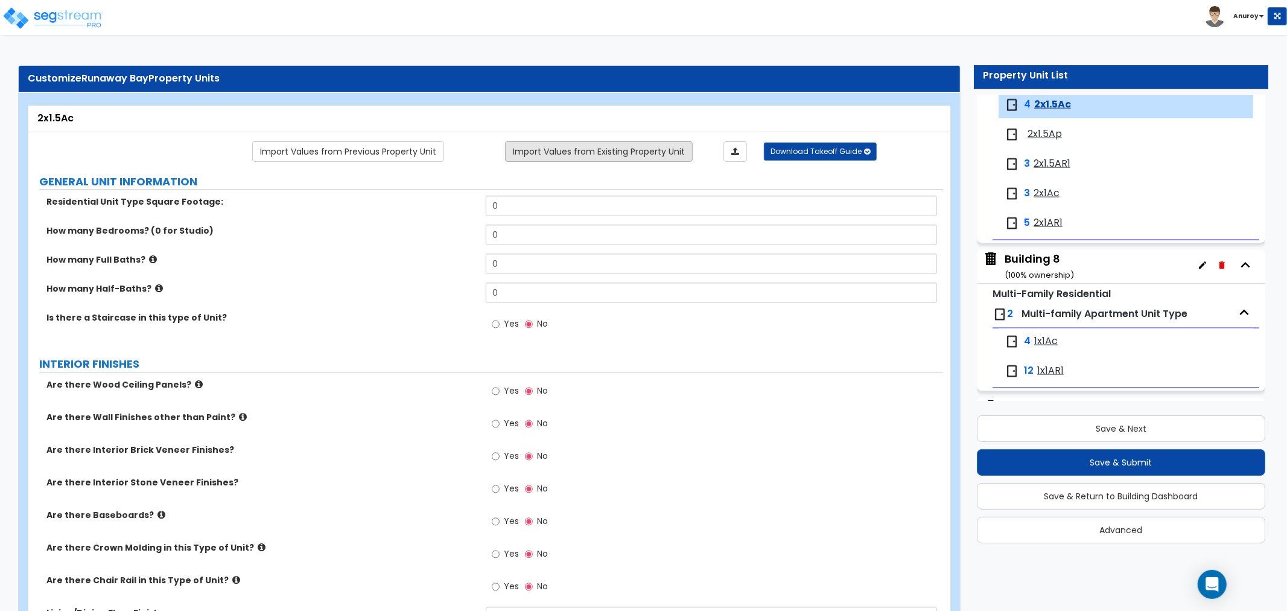
click at [626, 157] on link "Import Values from Existing Property Unit" at bounding box center [599, 151] width 188 height 21
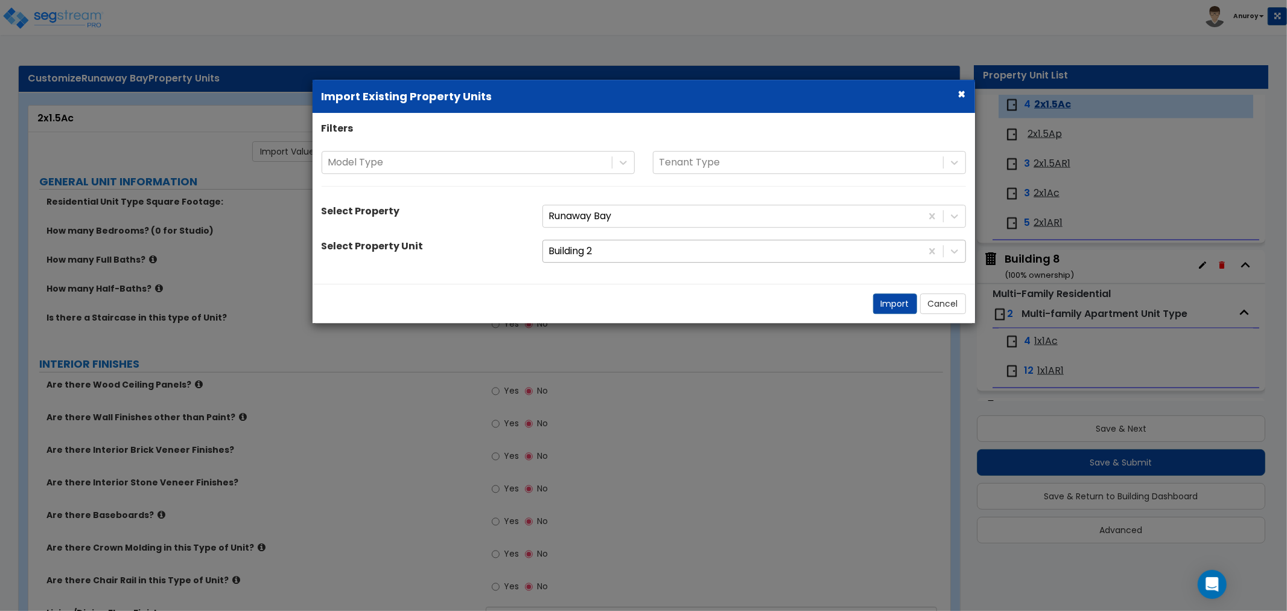
click at [604, 258] on div "Building 2" at bounding box center [732, 251] width 378 height 21
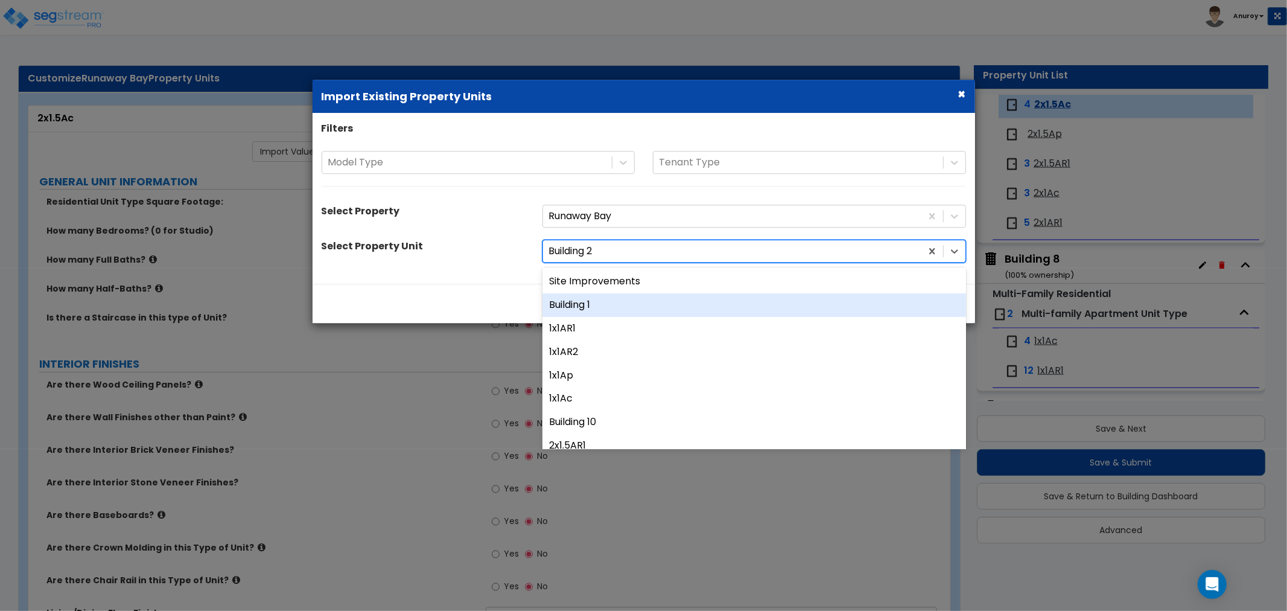
click at [597, 304] on div "Building 1" at bounding box center [754, 305] width 424 height 24
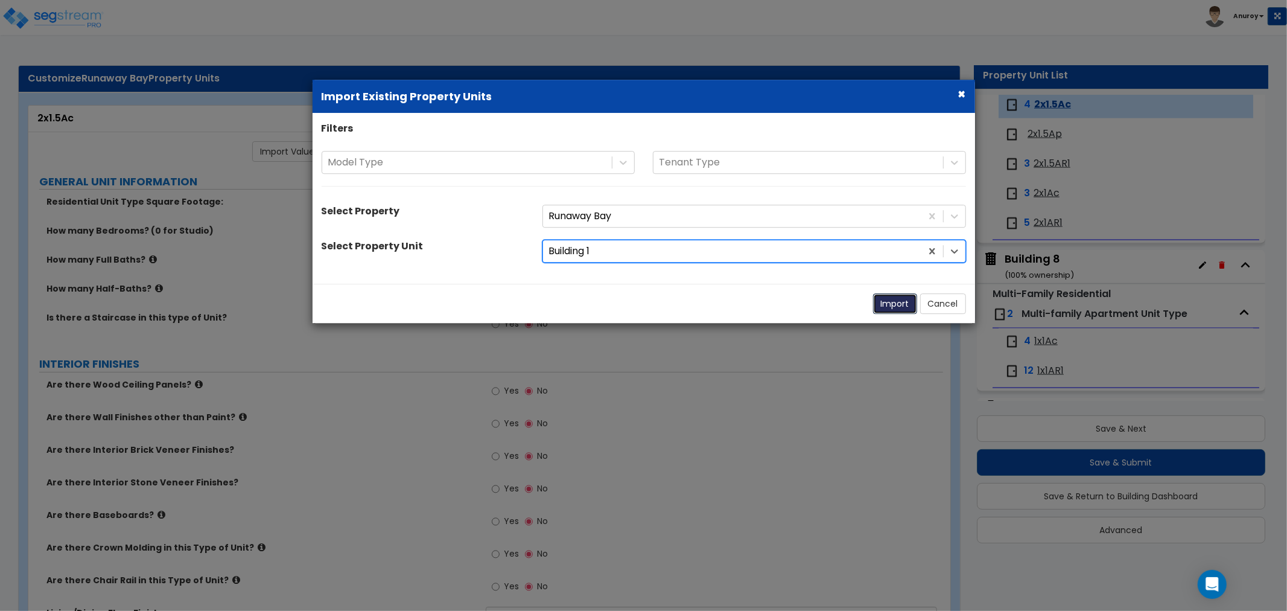
click at [910, 309] on button "Import" at bounding box center [895, 303] width 44 height 21
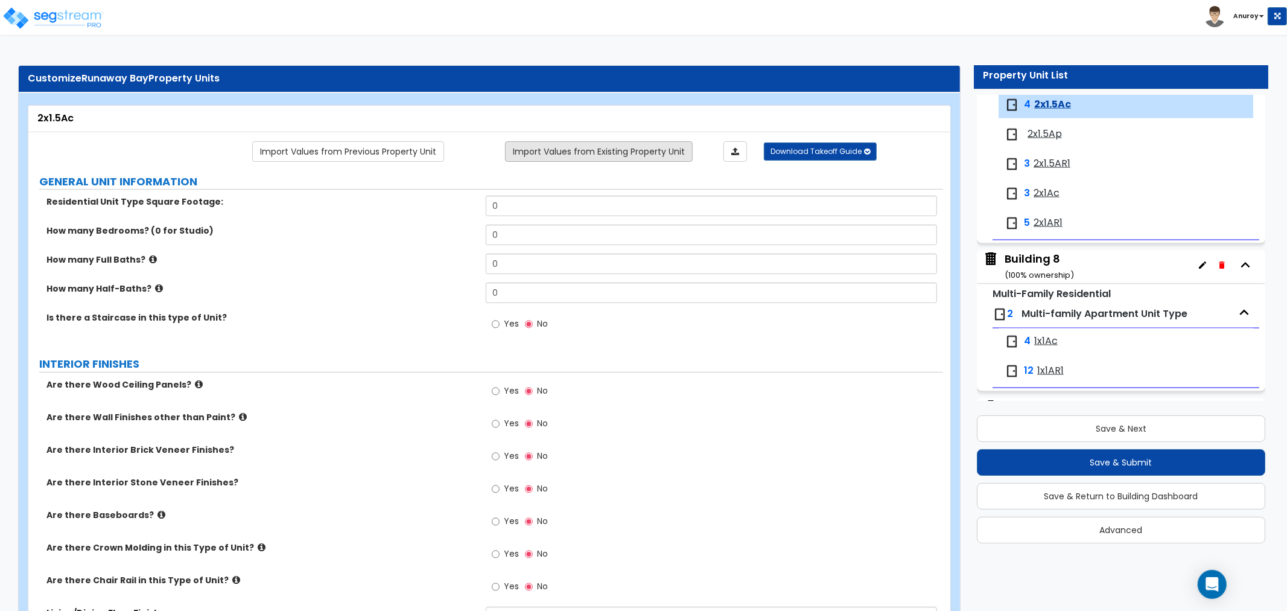
click at [549, 151] on link "Import Values from Existing Property Unit" at bounding box center [599, 151] width 188 height 21
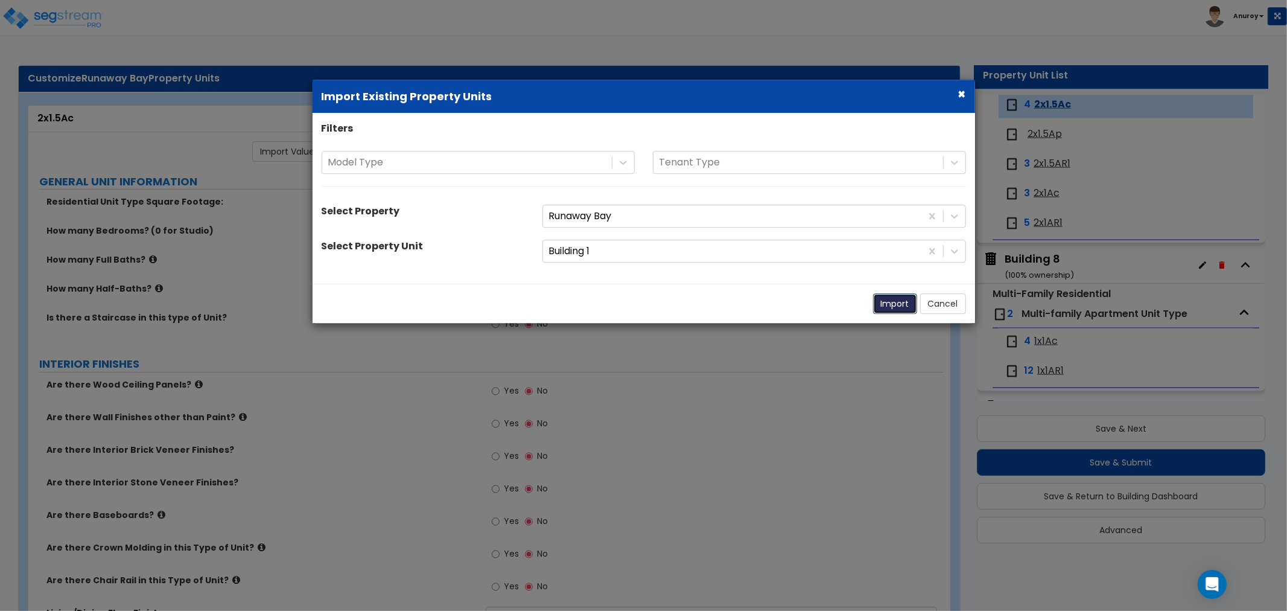
click at [889, 300] on button "Import" at bounding box center [895, 303] width 44 height 21
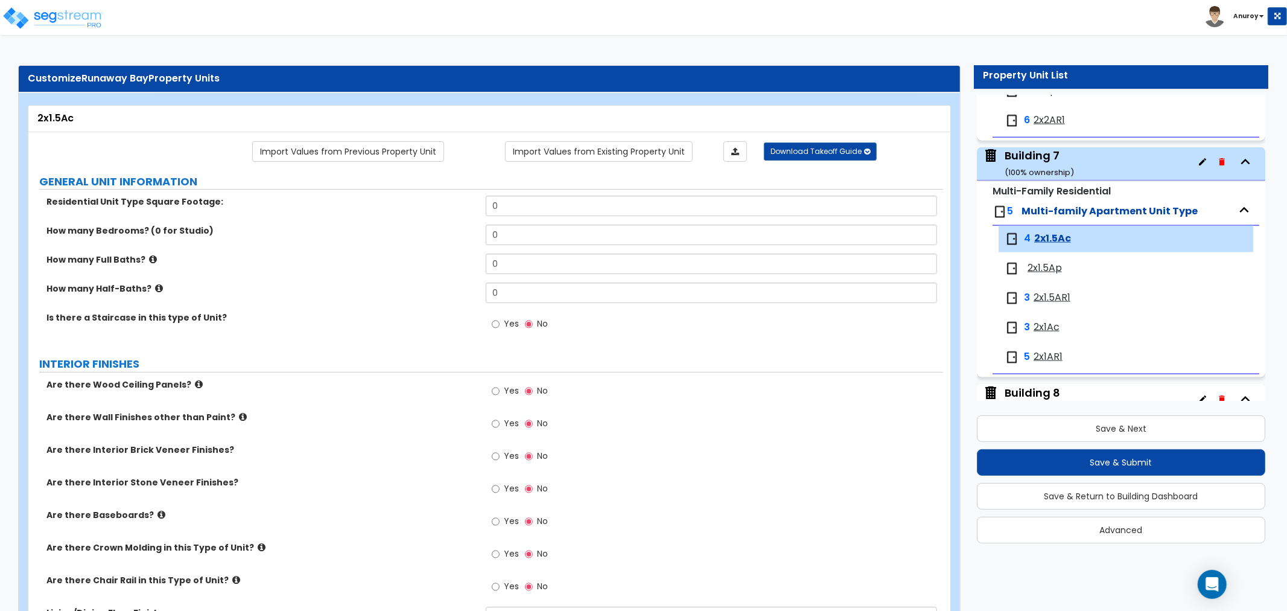
click at [1038, 158] on div "Building 7 ( 100 % ownership)" at bounding box center [1039, 163] width 69 height 31
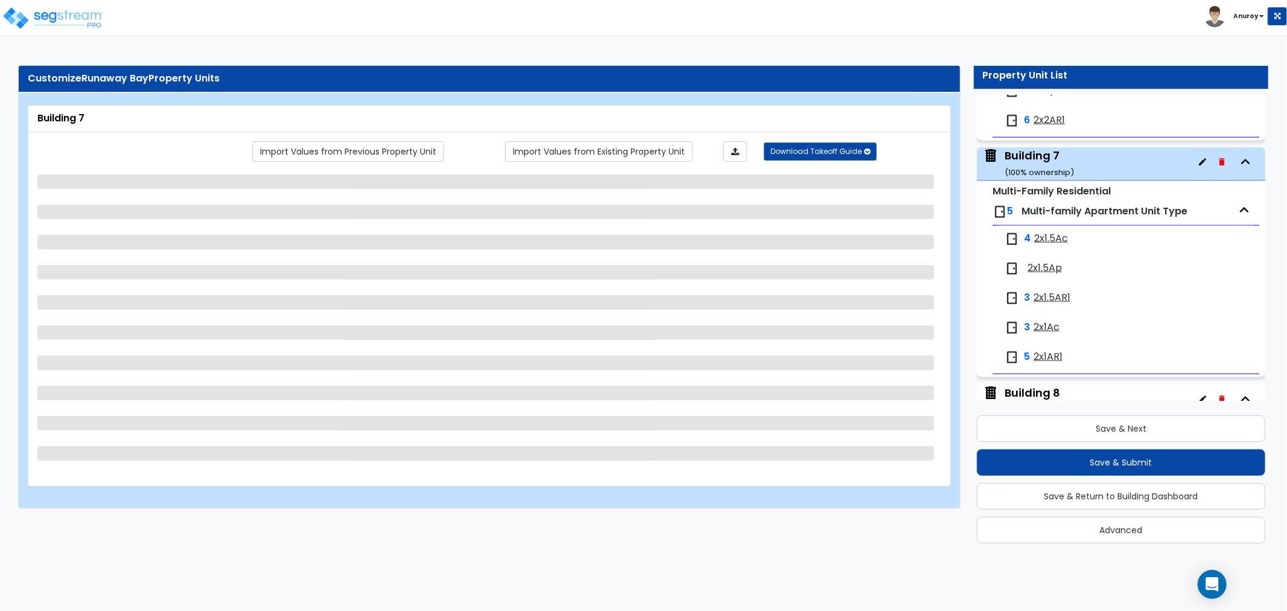
scroll to position [1366, 0]
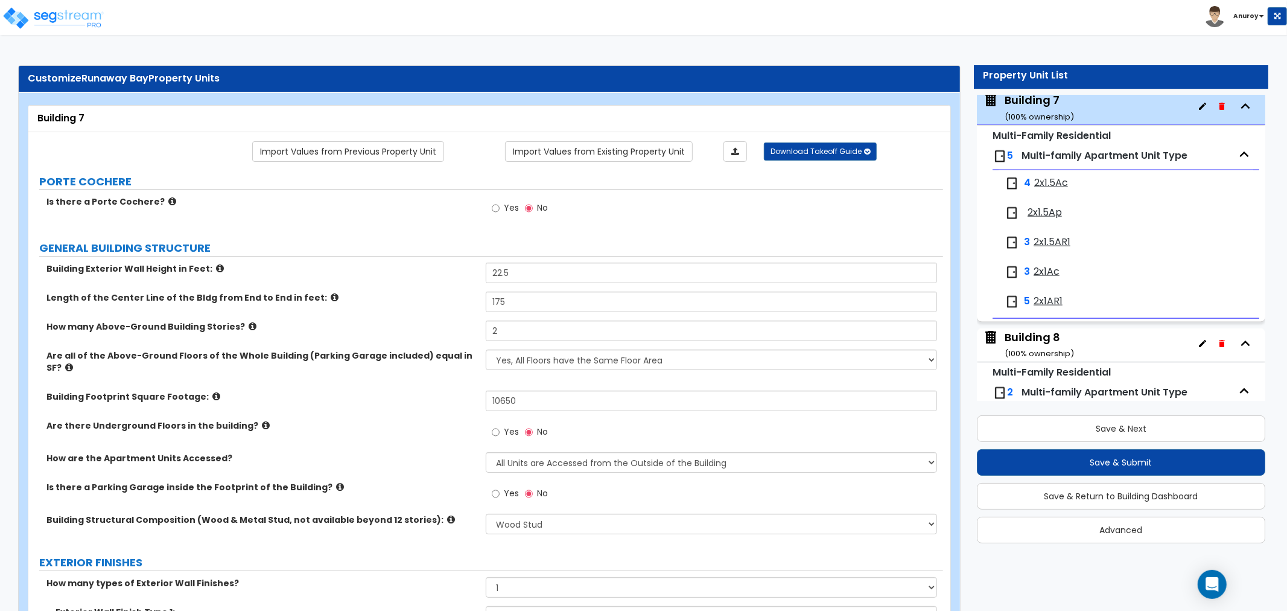
click at [1036, 339] on div "Building 8 ( 100 % ownership)" at bounding box center [1039, 344] width 69 height 31
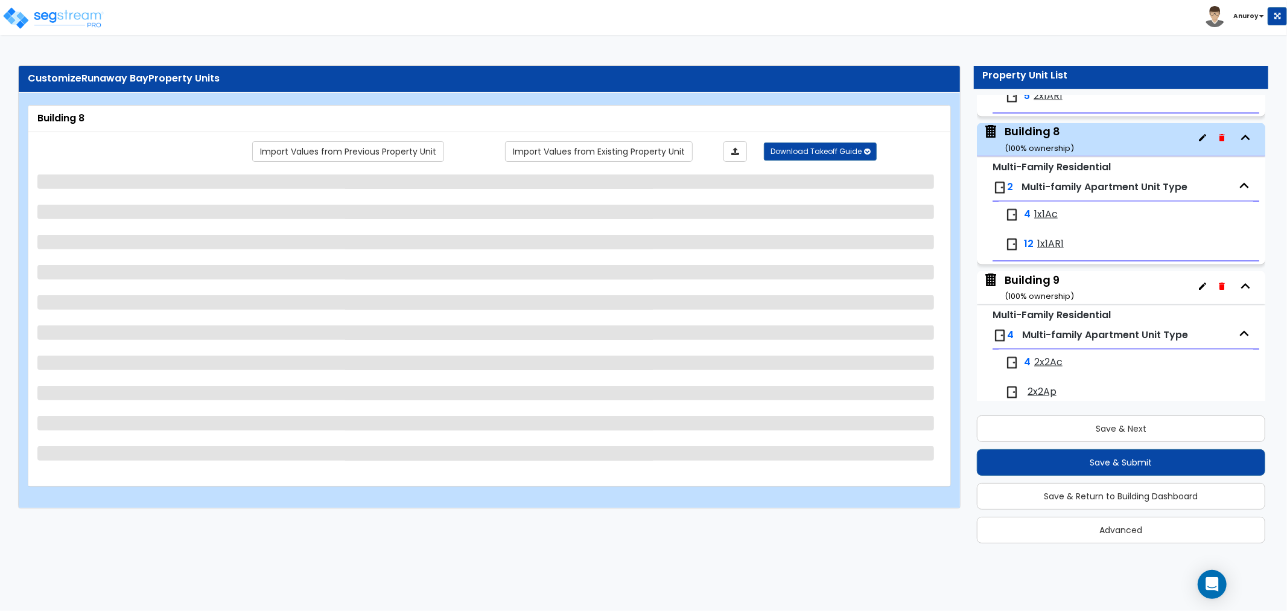
scroll to position [1603, 0]
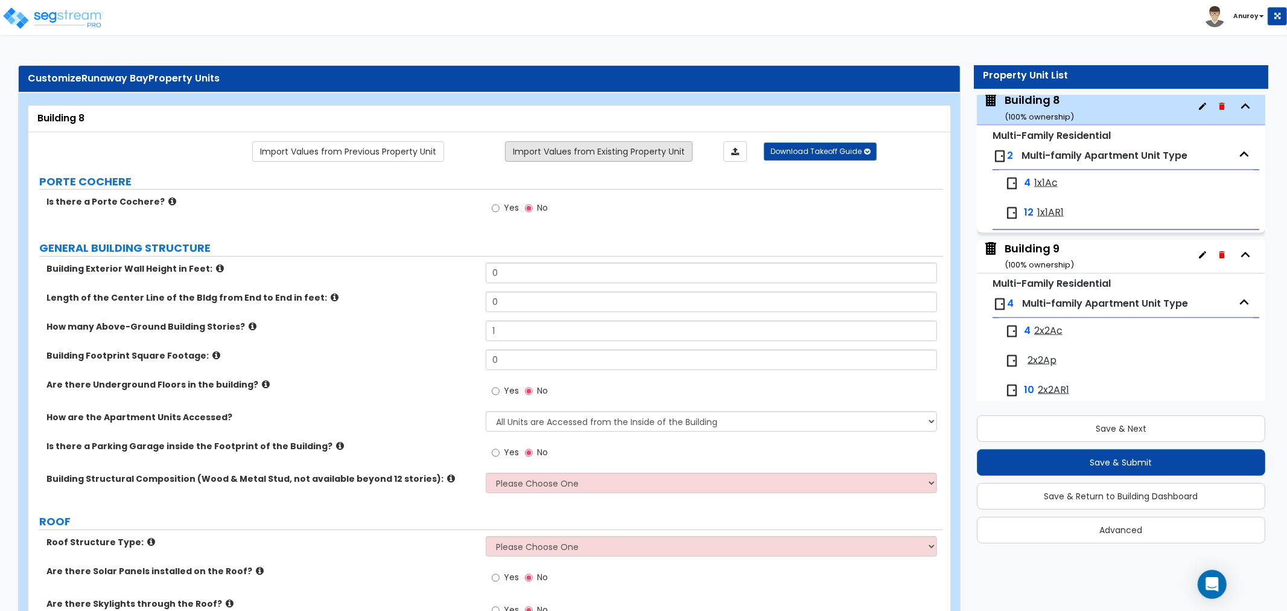
click at [547, 153] on link "Import Values from Existing Property Unit" at bounding box center [599, 151] width 188 height 21
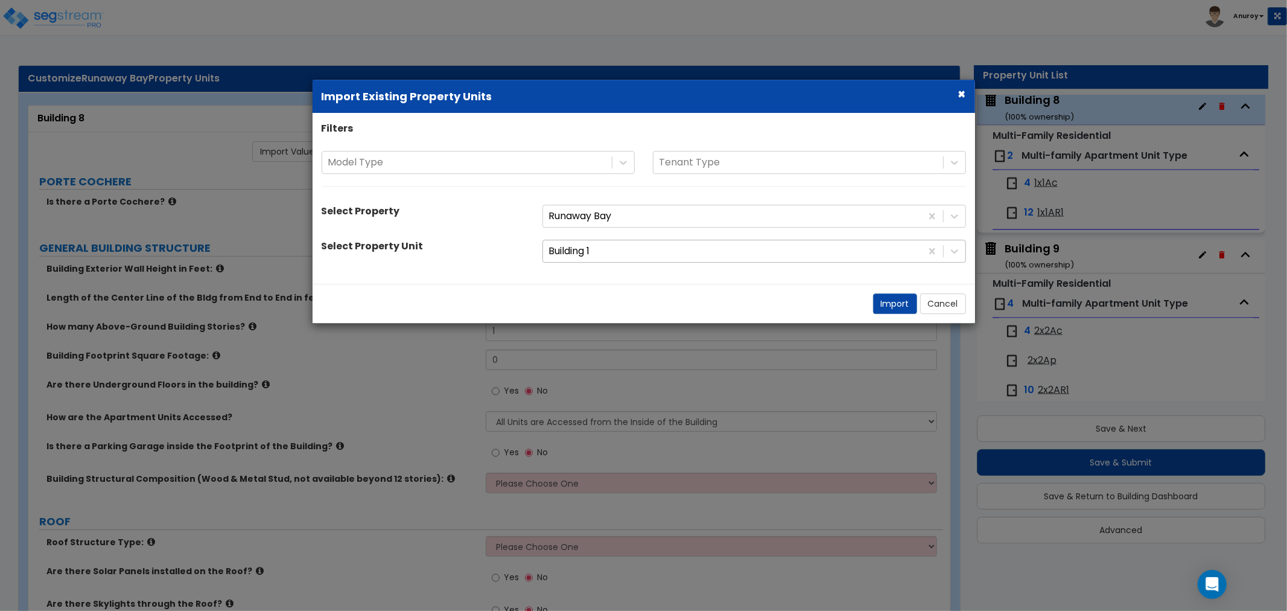
click at [608, 251] on div at bounding box center [732, 251] width 366 height 16
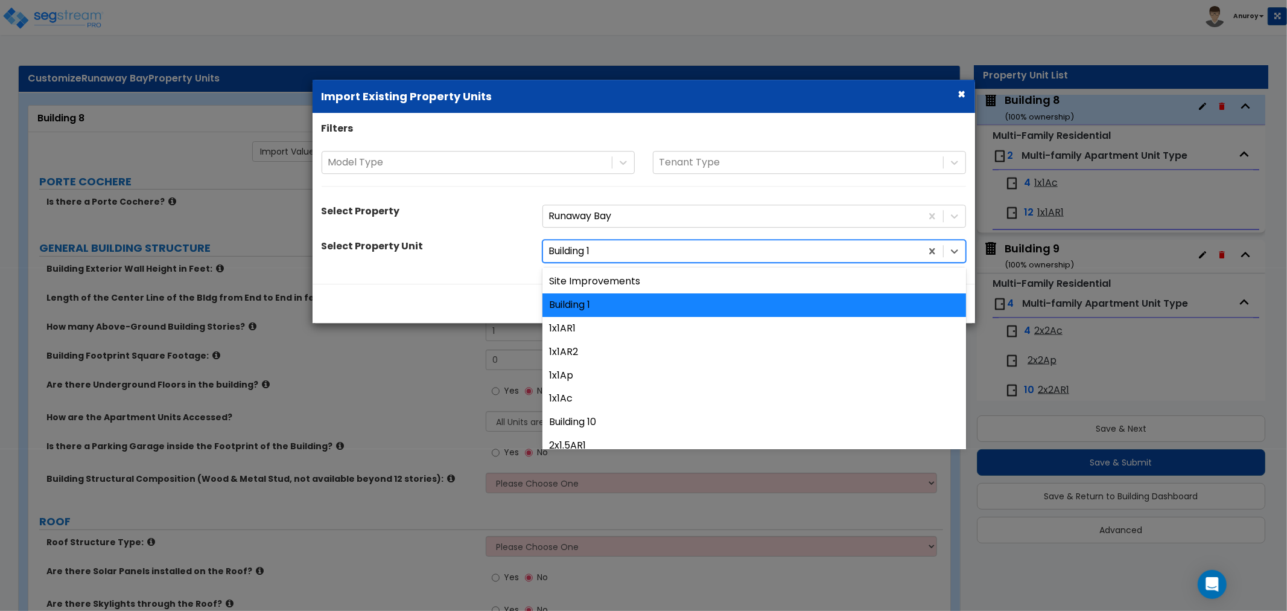
click at [614, 323] on div "1x1AR1" at bounding box center [754, 329] width 424 height 24
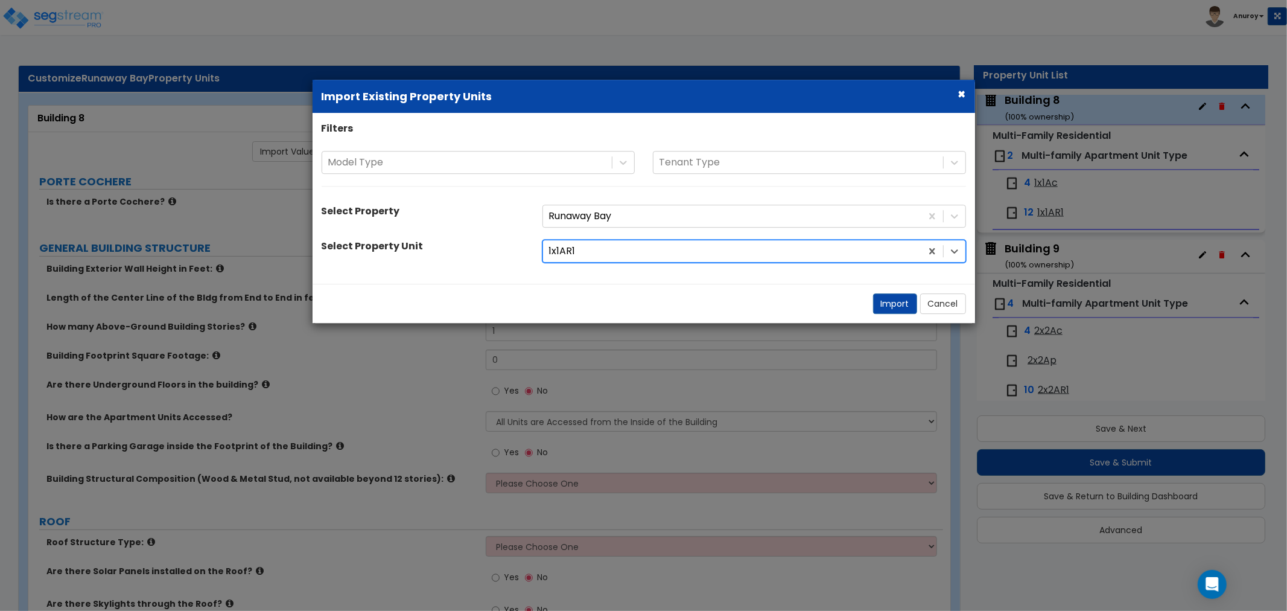
click at [611, 250] on div at bounding box center [732, 251] width 366 height 16
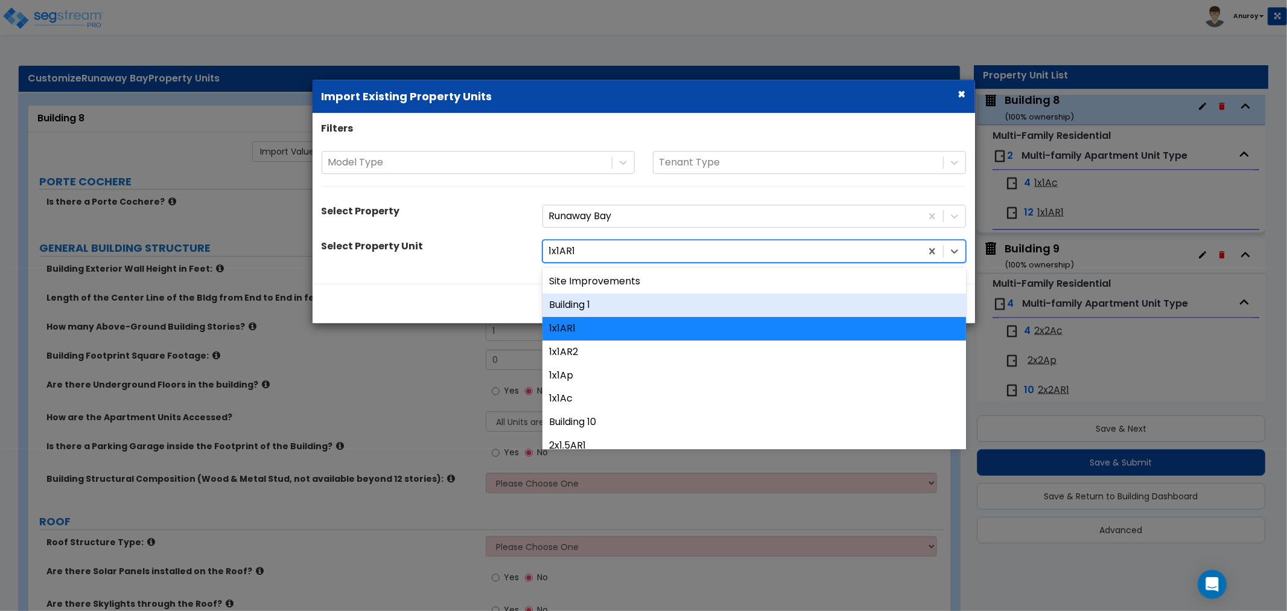
click at [613, 300] on div "Building 1" at bounding box center [754, 305] width 424 height 24
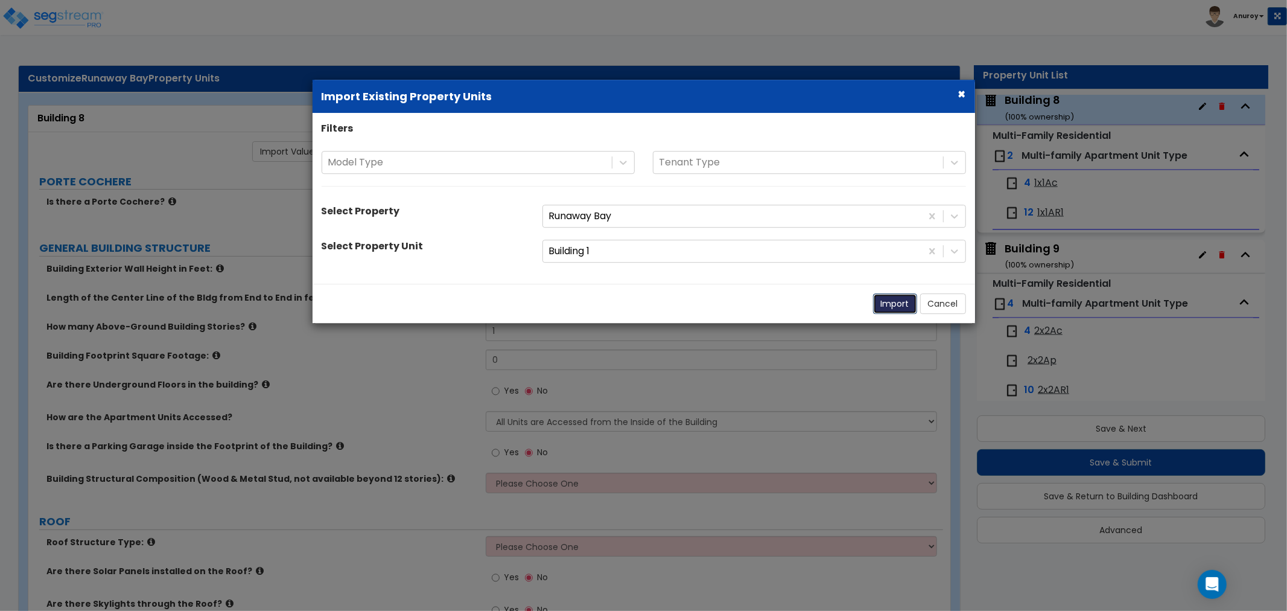
click at [888, 303] on button "Import" at bounding box center [895, 303] width 44 height 21
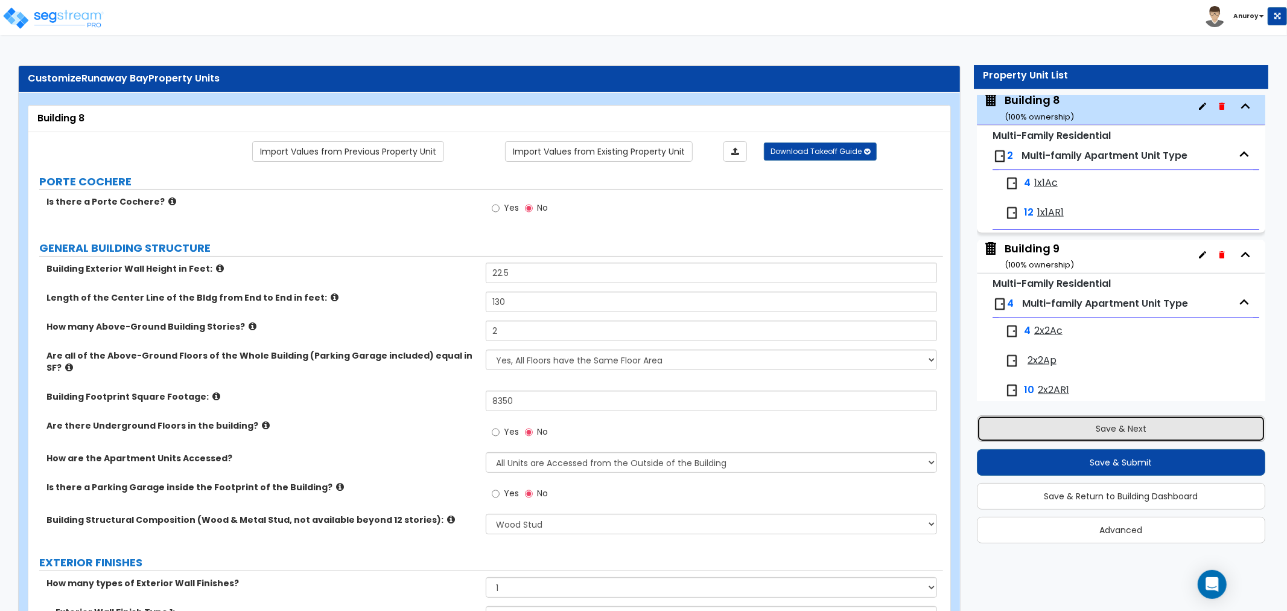
click at [1071, 425] on button "Save & Next" at bounding box center [1121, 428] width 288 height 27
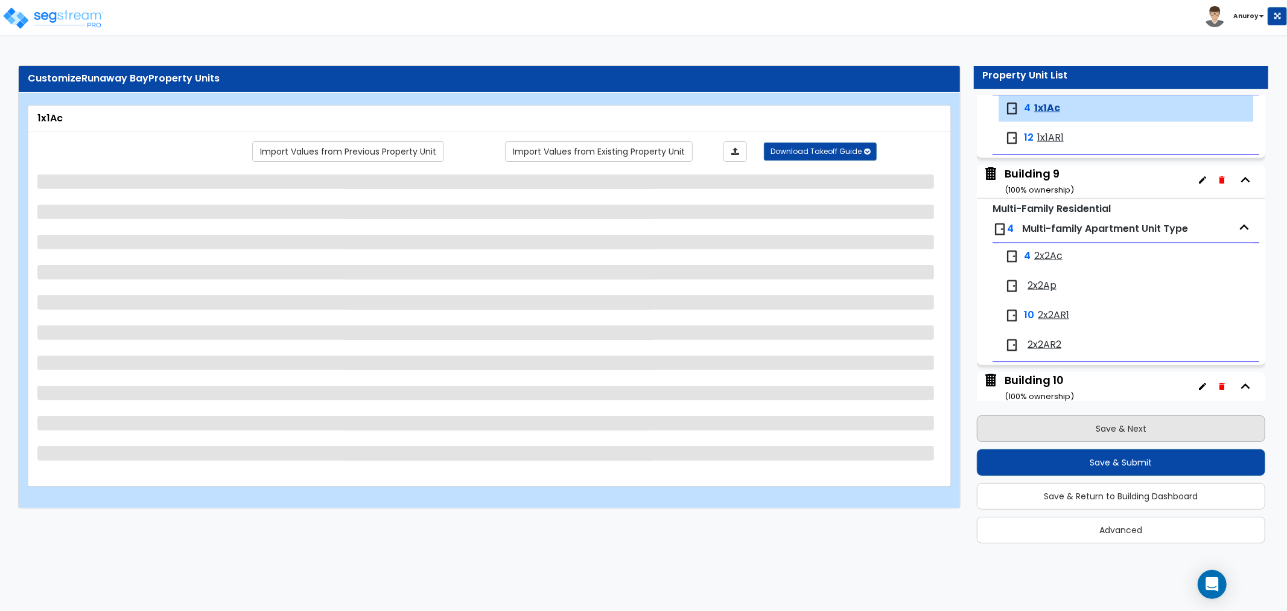
scroll to position [1682, 0]
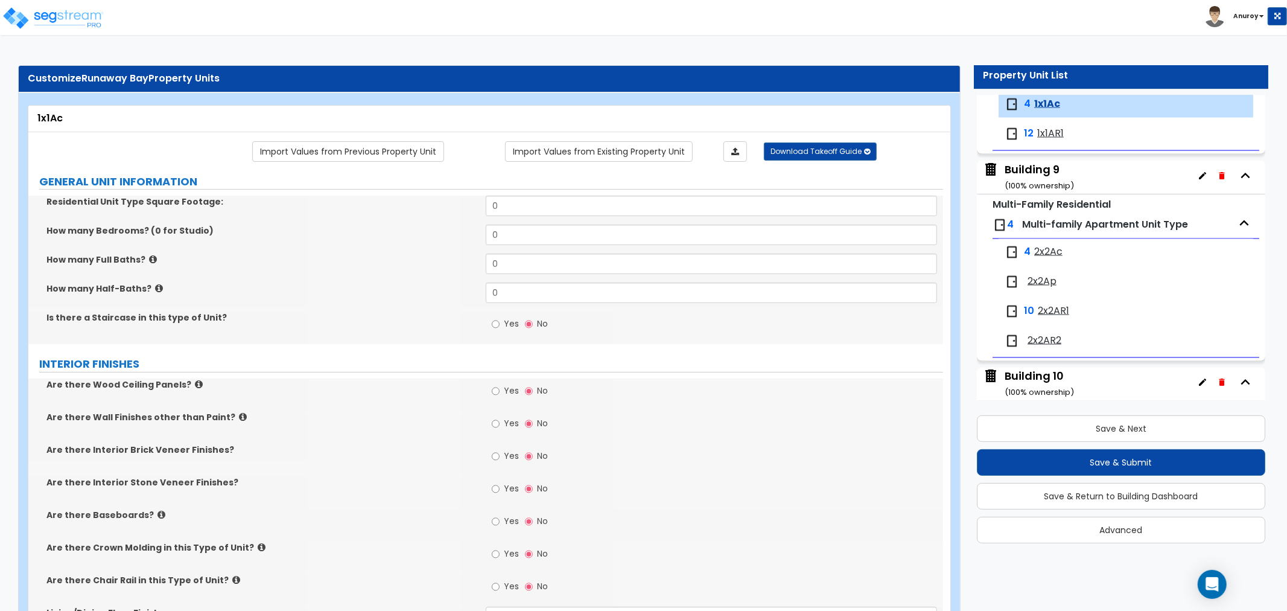
click at [1039, 173] on div "Building 9 ( 100 % ownership)" at bounding box center [1039, 177] width 69 height 31
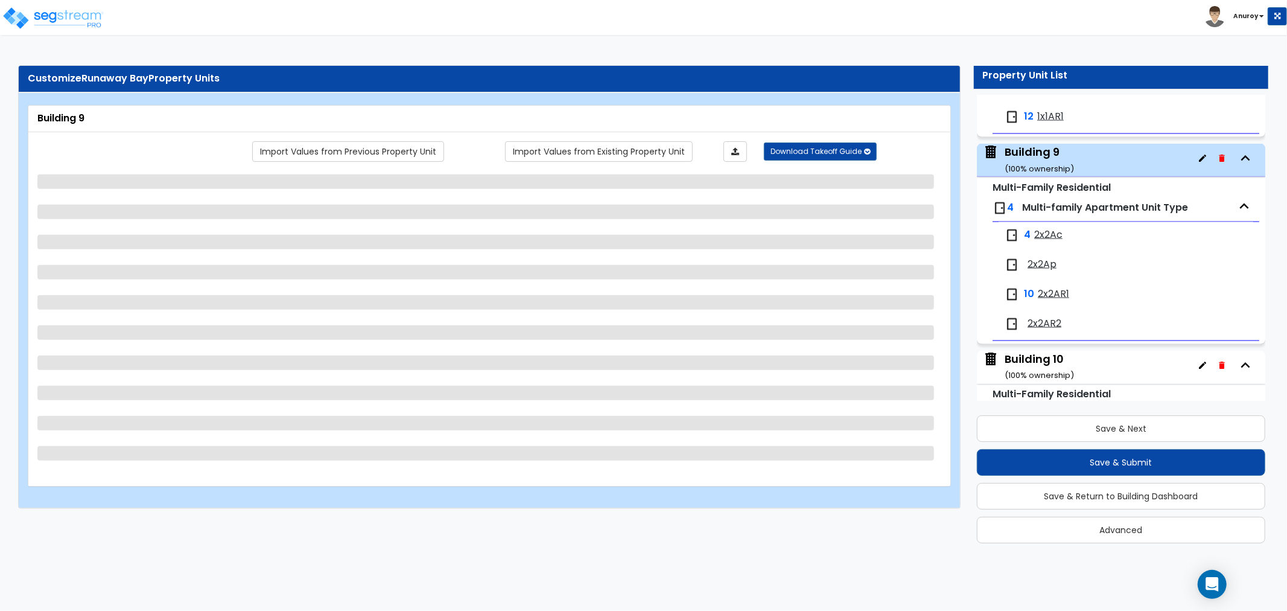
scroll to position [1752, 0]
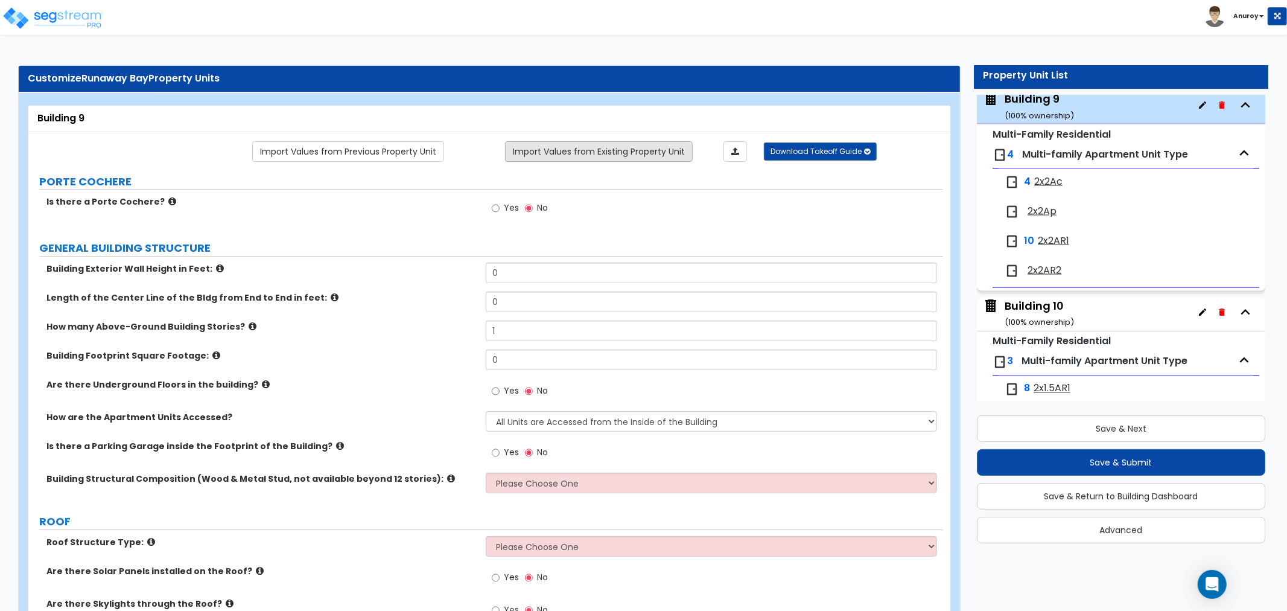
click at [554, 160] on link "Import Values from Existing Property Unit" at bounding box center [599, 151] width 188 height 21
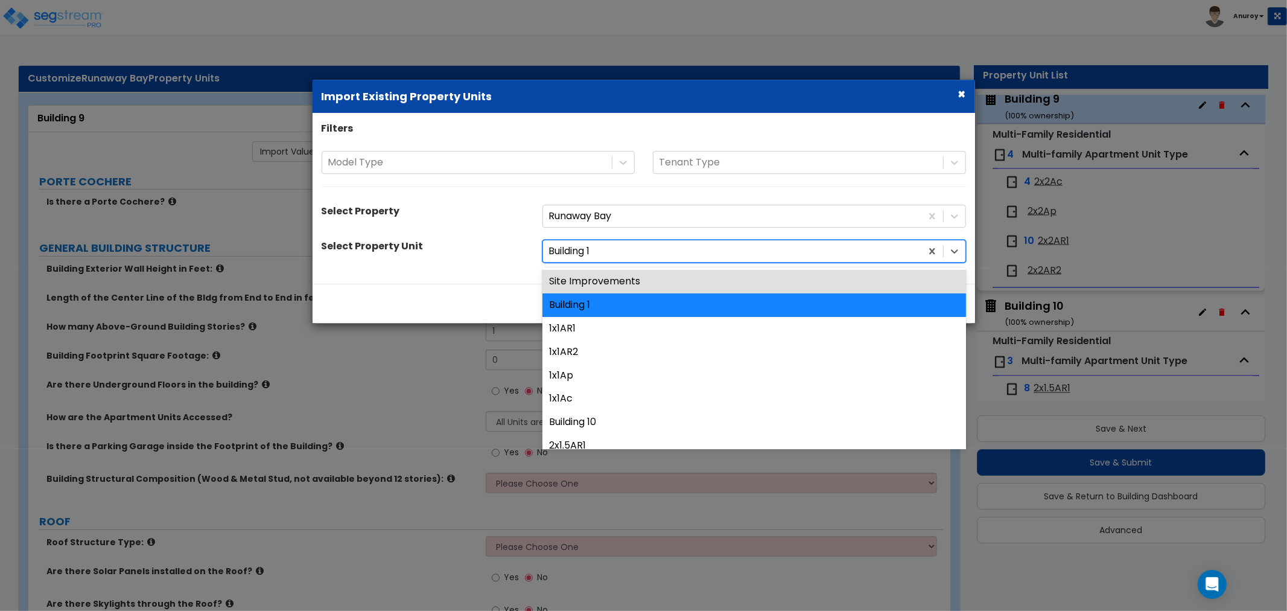
click at [598, 255] on div at bounding box center [732, 251] width 366 height 16
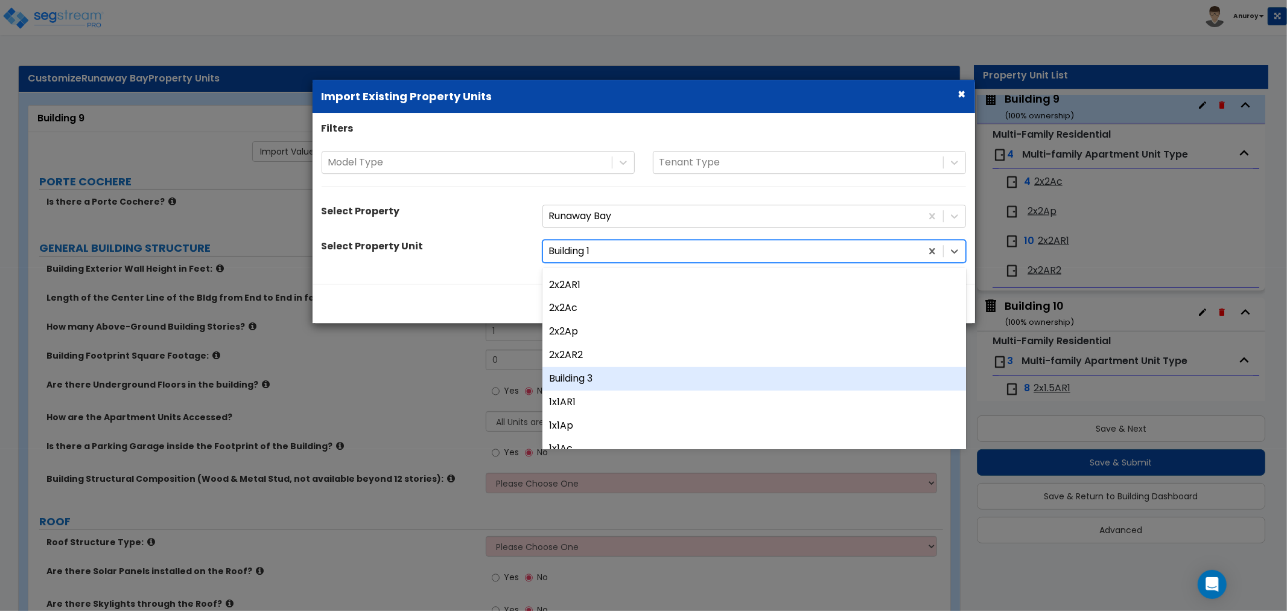
scroll to position [469, 0]
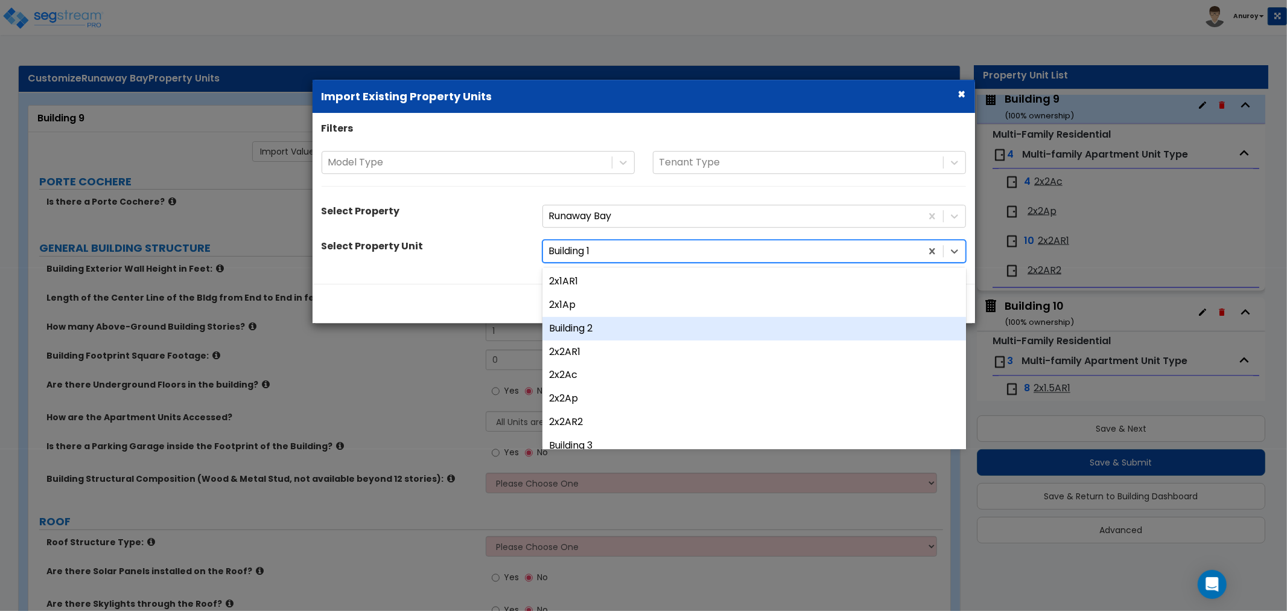
click at [594, 328] on div "Building 2" at bounding box center [754, 329] width 424 height 24
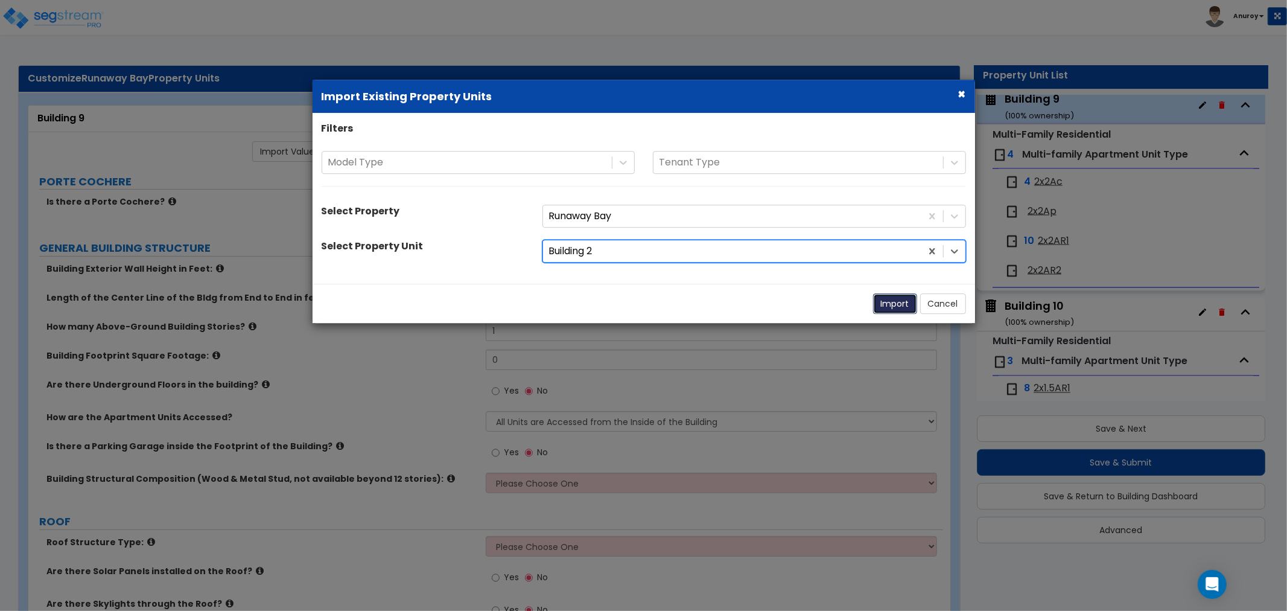
click at [886, 306] on button "Import" at bounding box center [895, 303] width 44 height 21
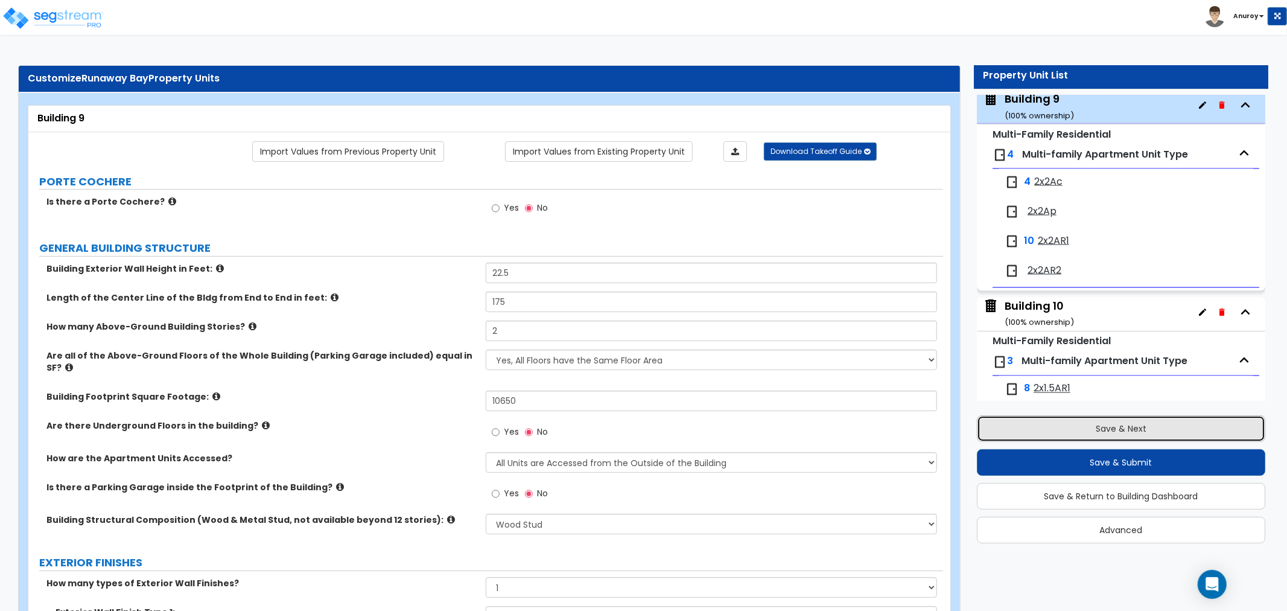
click at [1015, 432] on button "Save & Next" at bounding box center [1121, 428] width 288 height 27
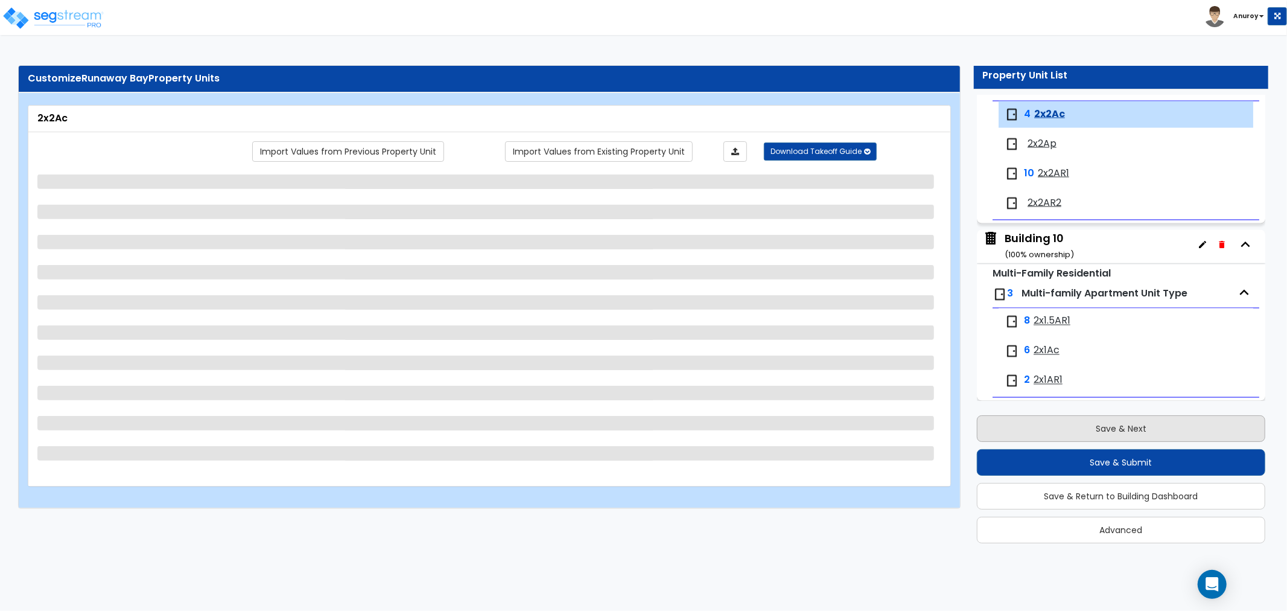
scroll to position [1830, 0]
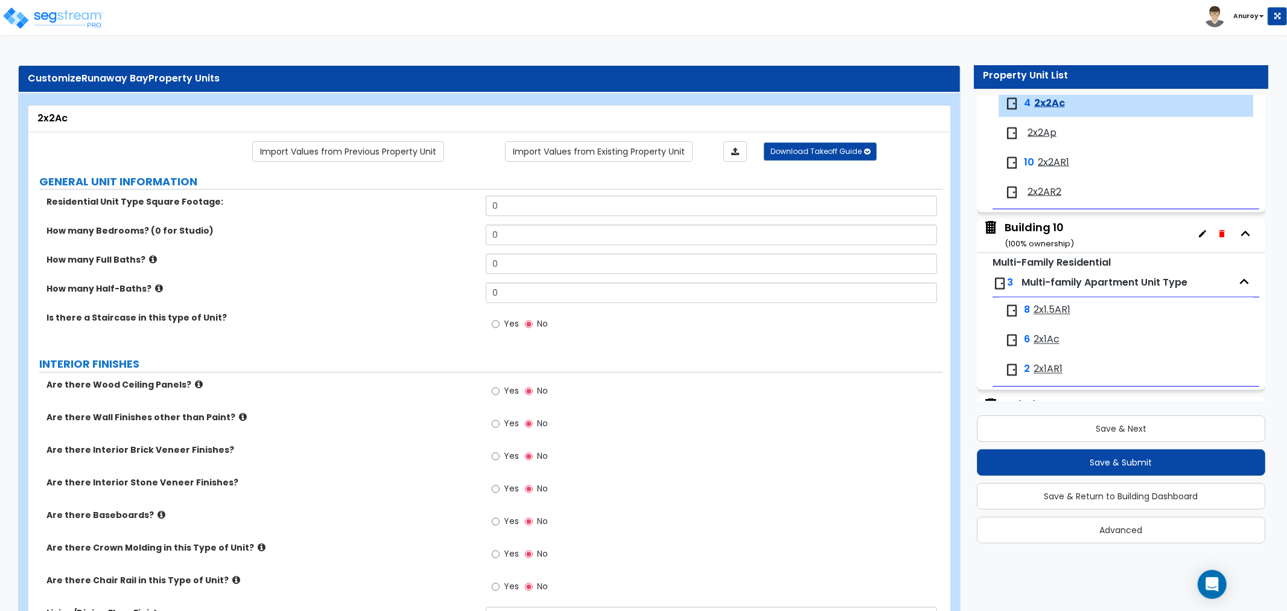
click at [1026, 225] on div "Building 10 ( 100 % ownership)" at bounding box center [1039, 235] width 69 height 31
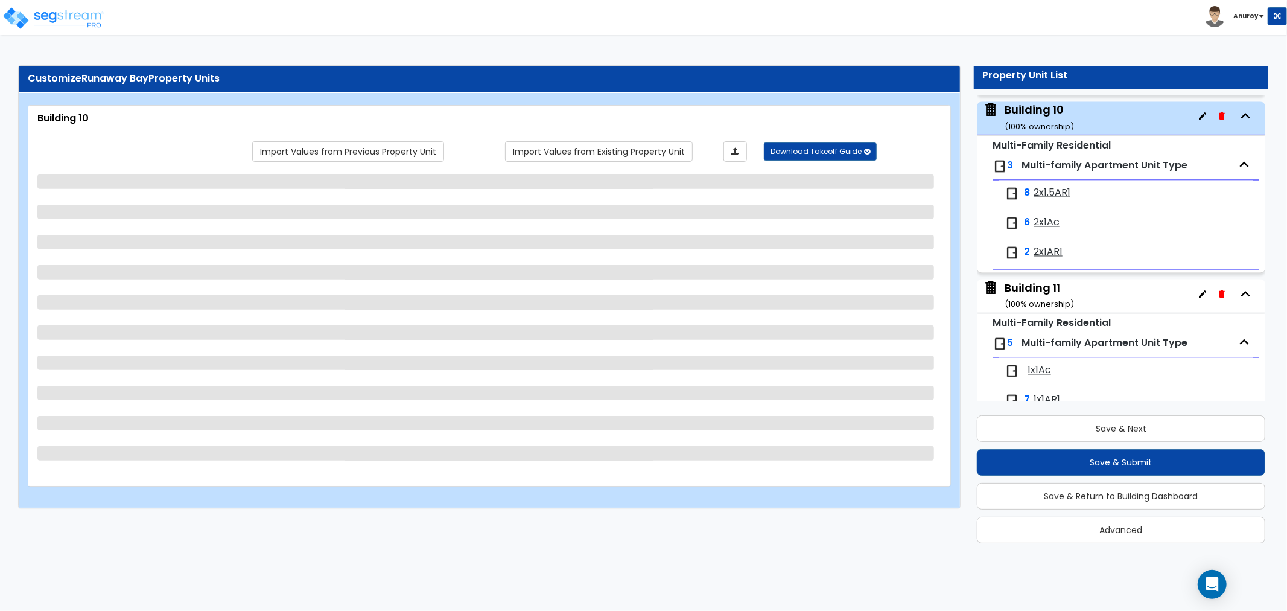
scroll to position [1959, 0]
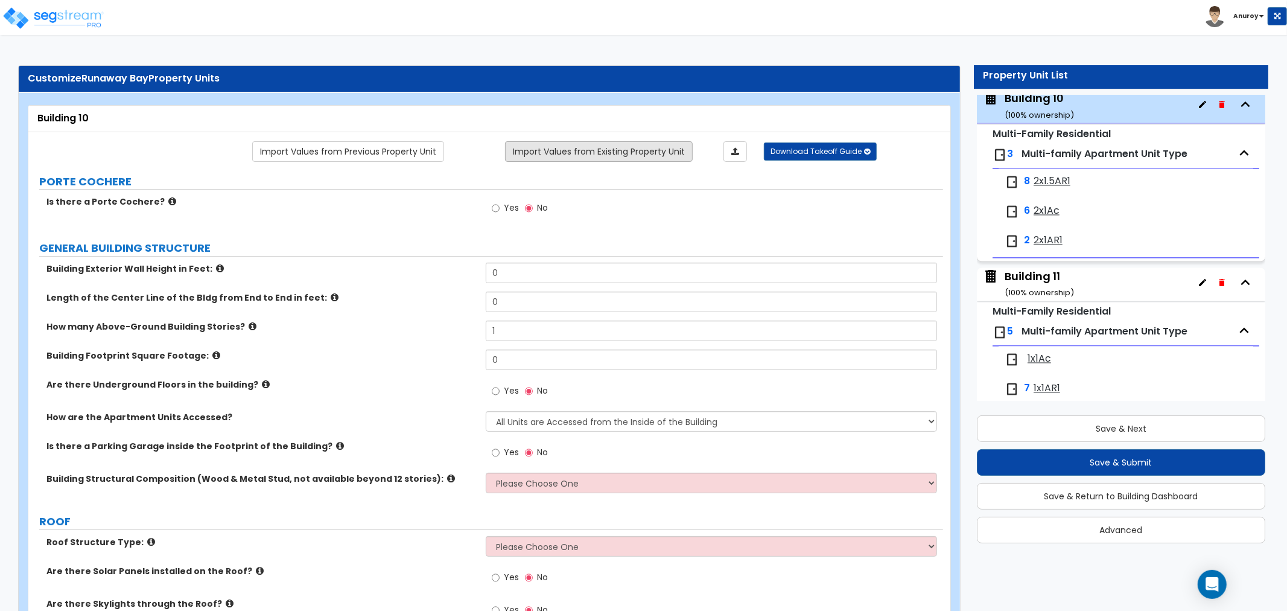
click at [590, 151] on link "Import Values from Existing Property Unit" at bounding box center [599, 151] width 188 height 21
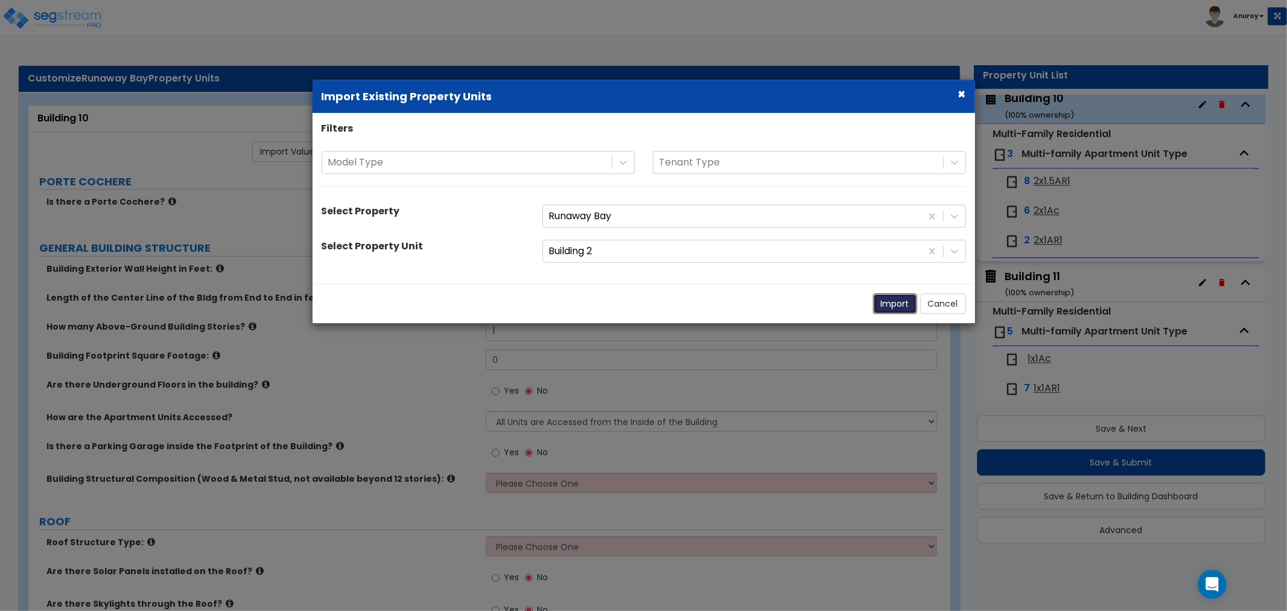
click at [895, 304] on button "Import" at bounding box center [895, 303] width 44 height 21
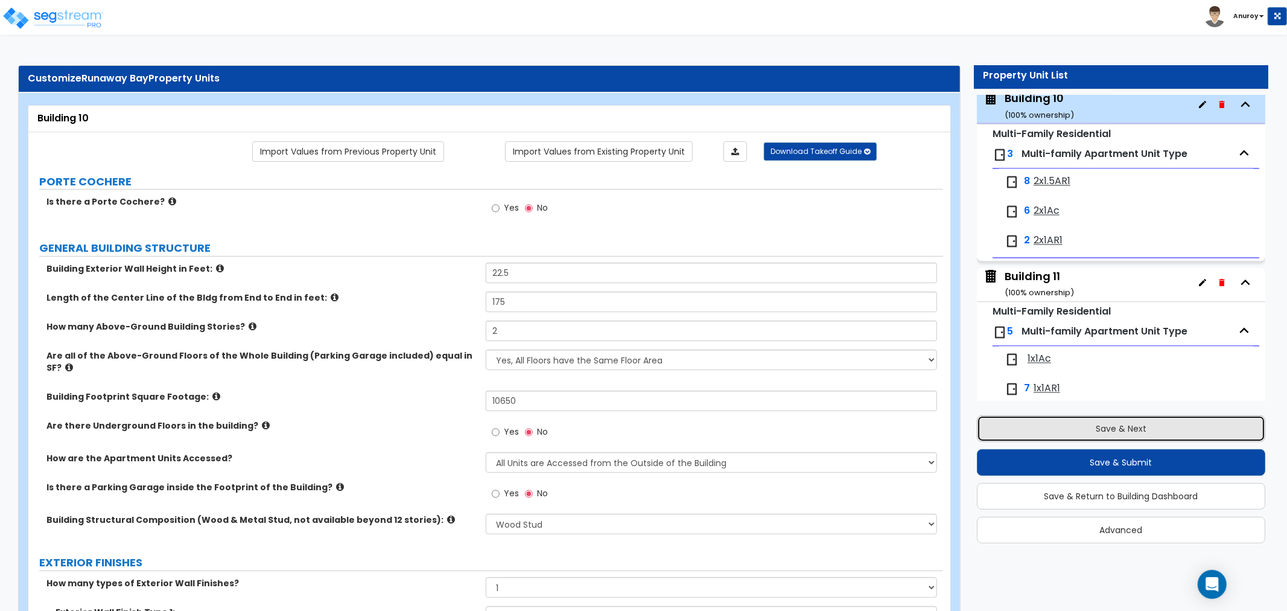
drag, startPoint x: 1082, startPoint y: 422, endPoint x: 1087, endPoint y: 430, distance: 9.2
click at [1082, 423] on button "Save & Next" at bounding box center [1121, 428] width 288 height 27
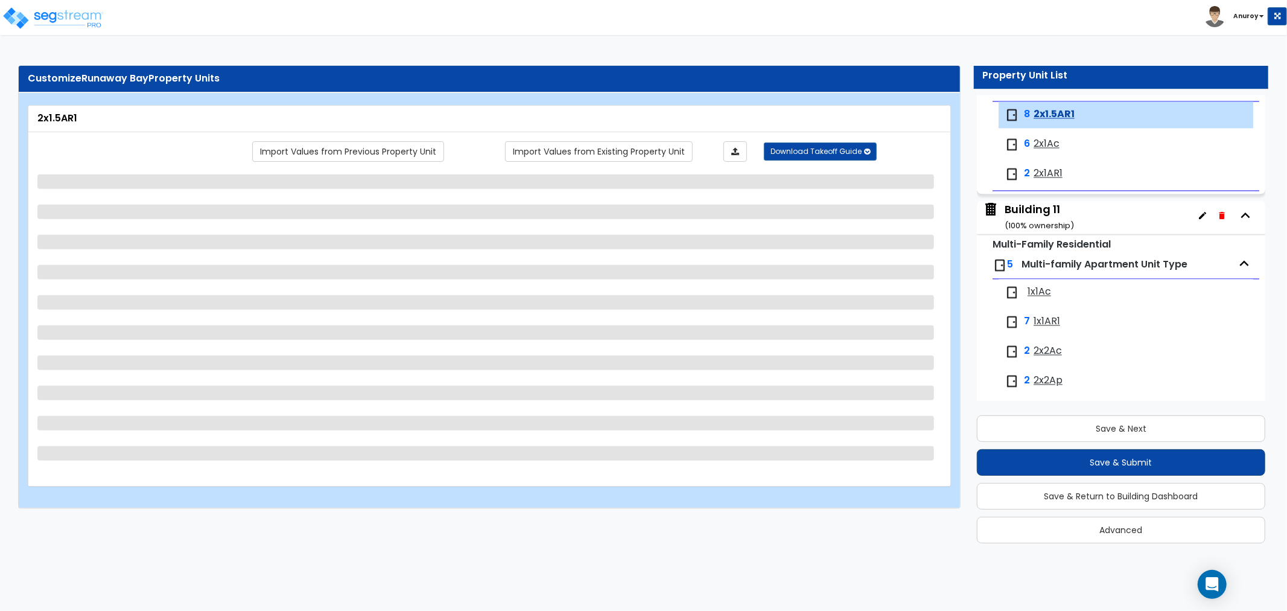
scroll to position [2038, 0]
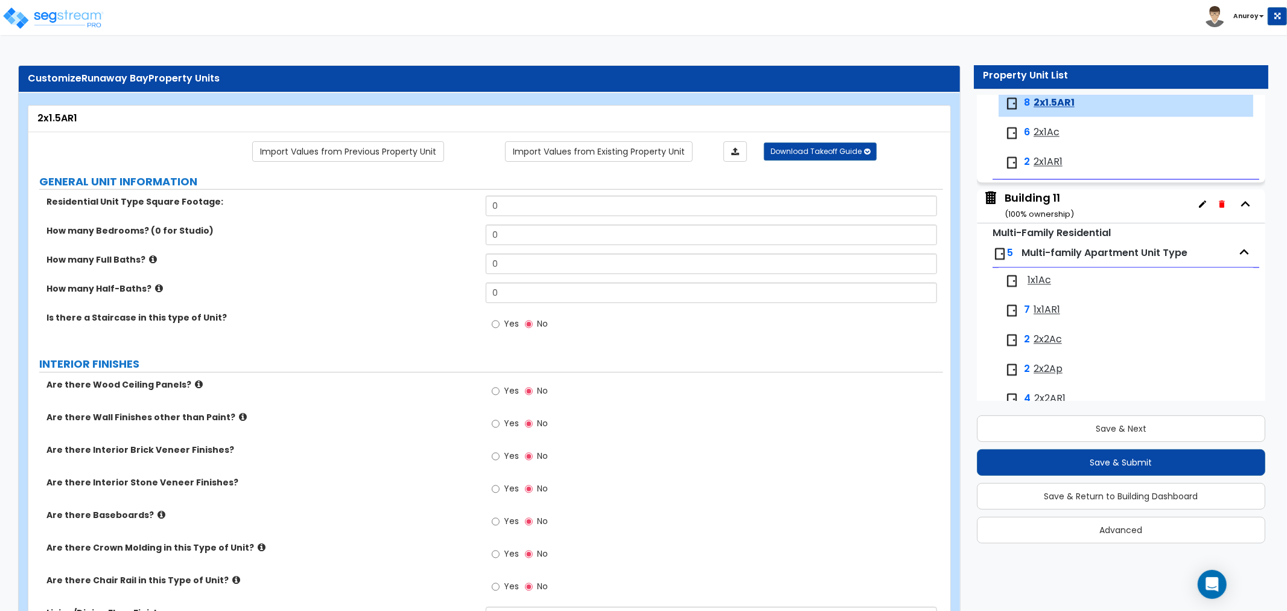
click at [1022, 195] on div "Building 11 ( 100 % ownership)" at bounding box center [1039, 205] width 69 height 31
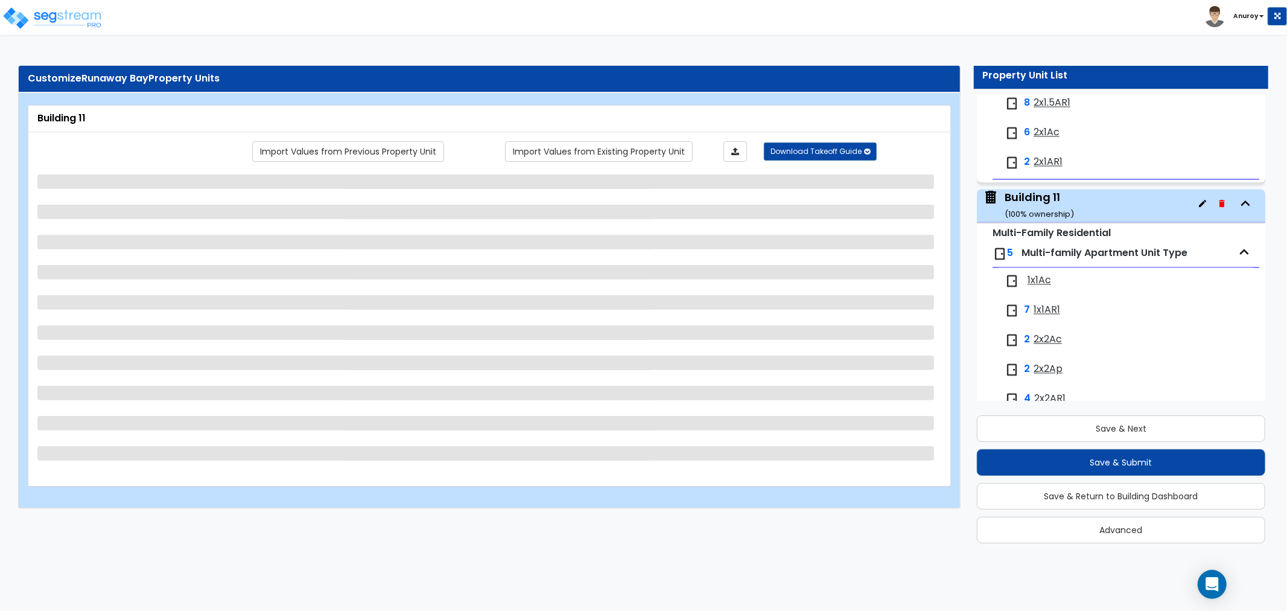
scroll to position [2137, 0]
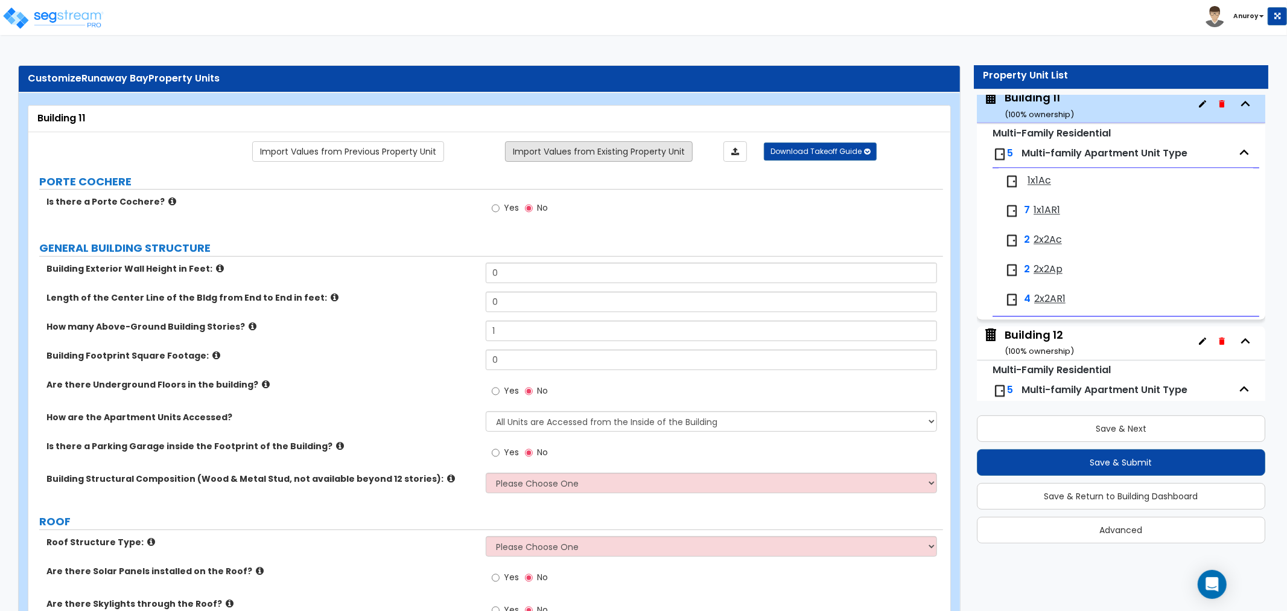
click at [658, 153] on link "Import Values from Existing Property Unit" at bounding box center [599, 151] width 188 height 21
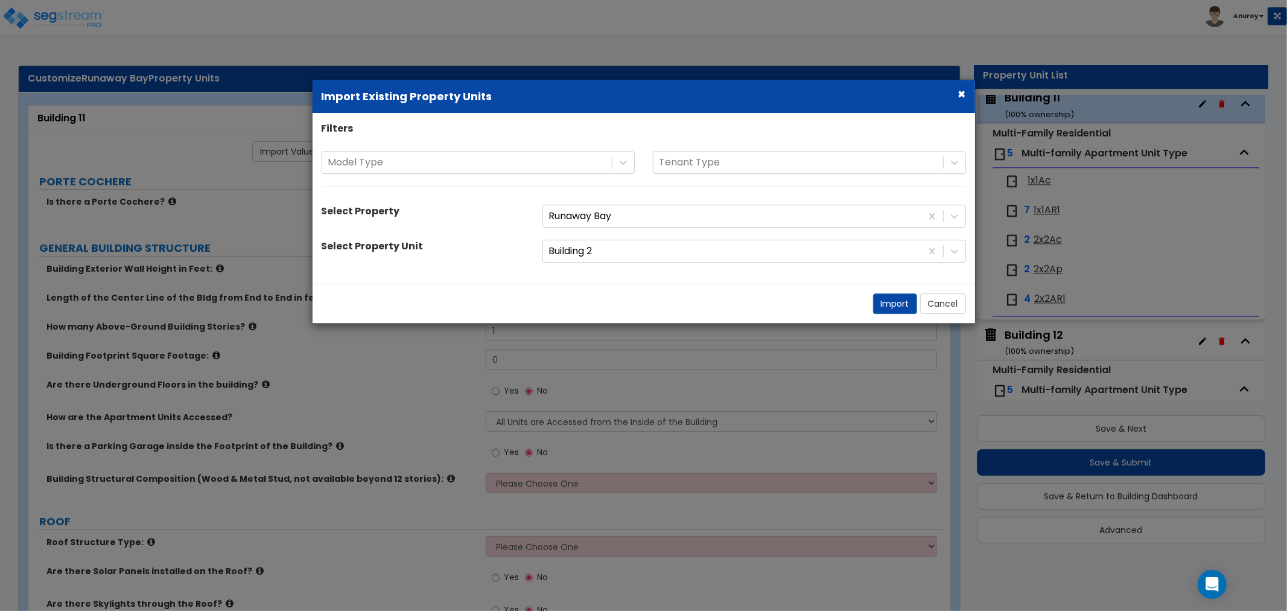
click at [648, 237] on div "Filters Model Type Tenant Type Select Property Runaway Bay Select Property Unit…" at bounding box center [644, 198] width 663 height 153
click at [649, 254] on div at bounding box center [732, 251] width 366 height 16
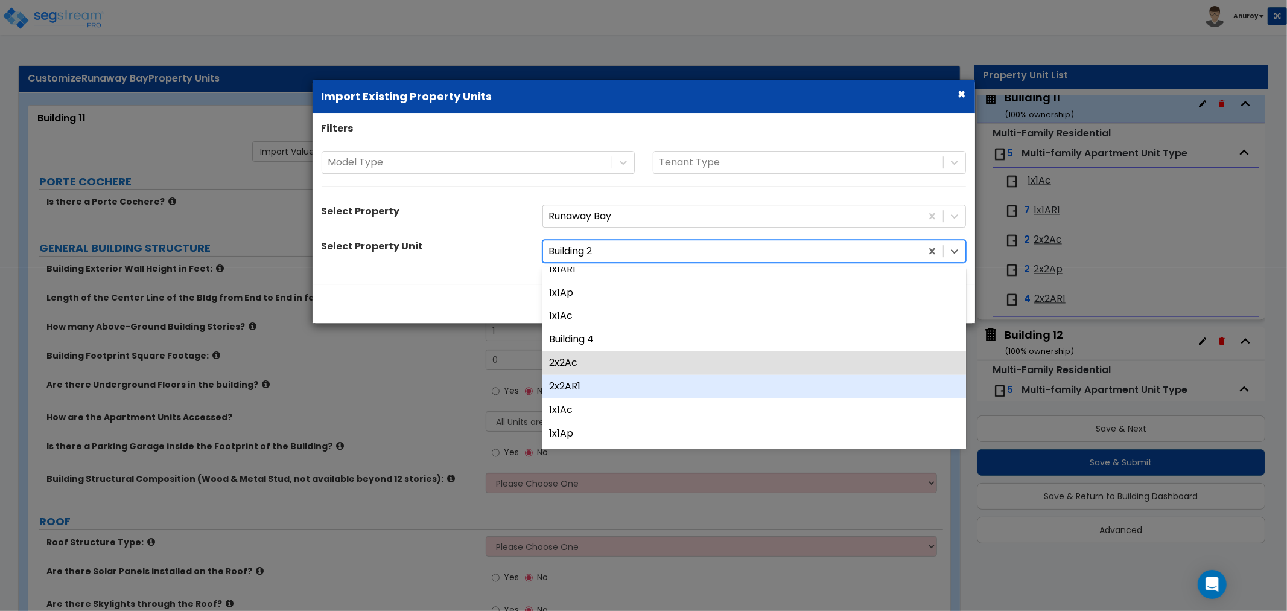
scroll to position [670, 0]
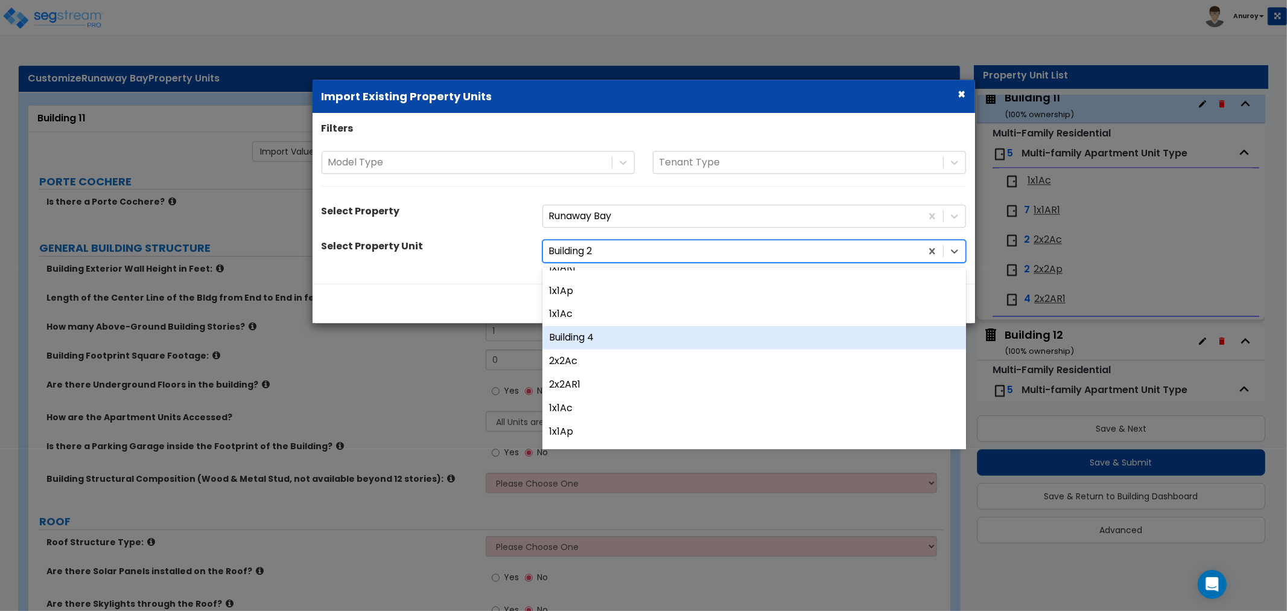
click at [641, 337] on div "Building 4" at bounding box center [754, 338] width 424 height 24
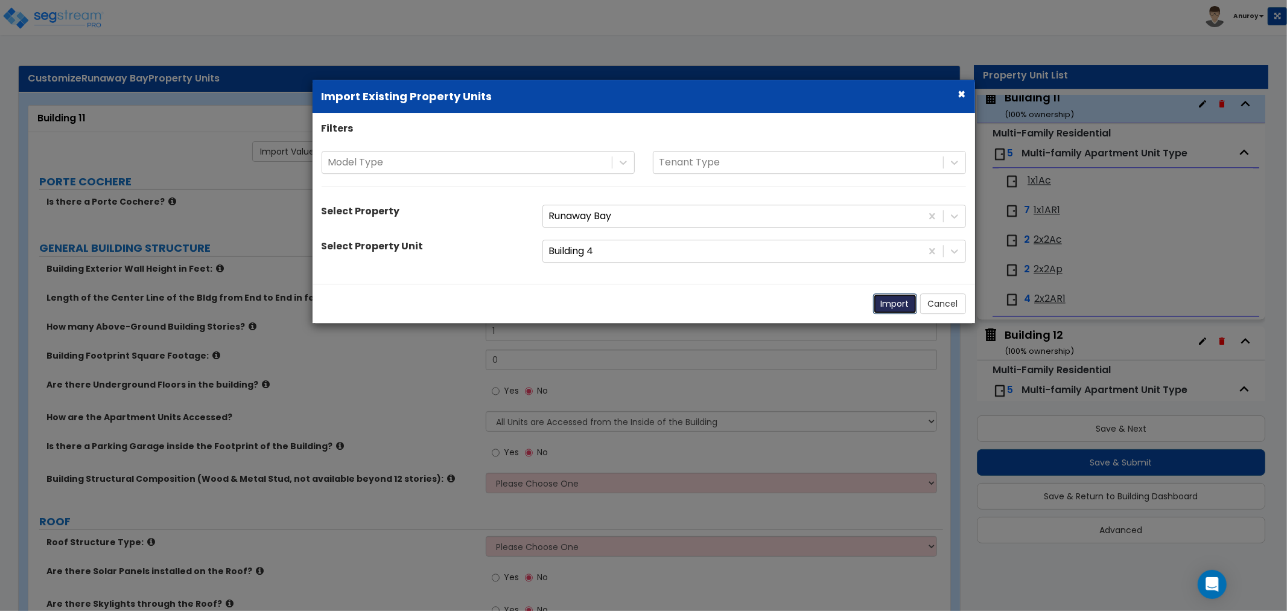
click at [898, 303] on button "Import" at bounding box center [895, 303] width 44 height 21
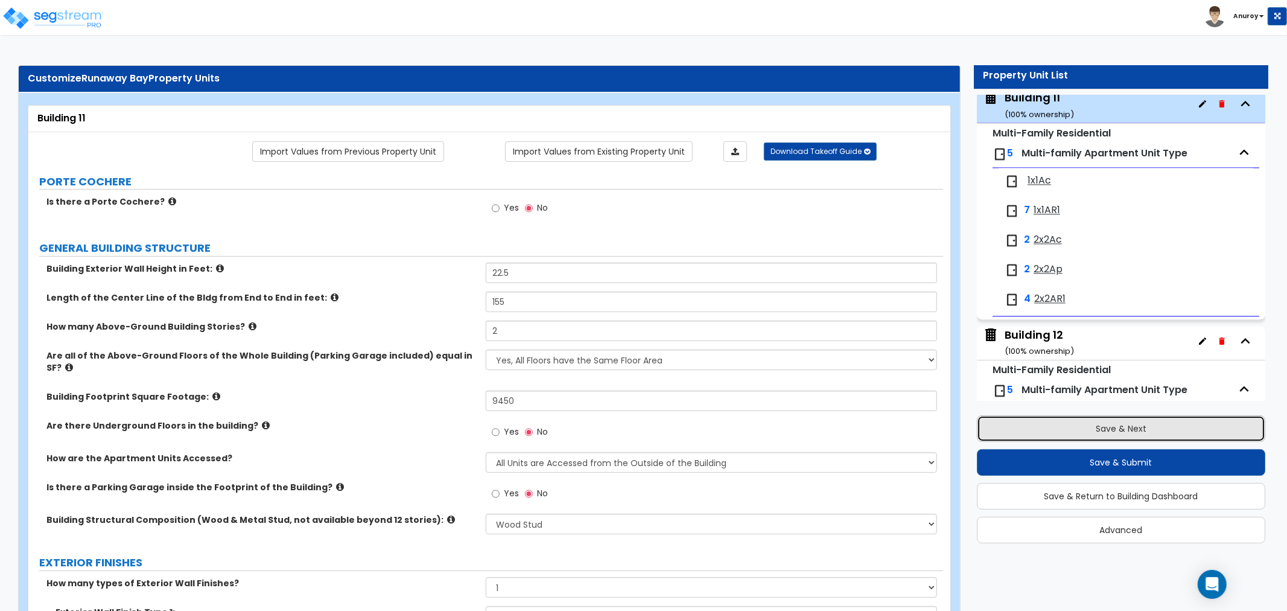
click at [1142, 422] on button "Save & Next" at bounding box center [1121, 428] width 288 height 27
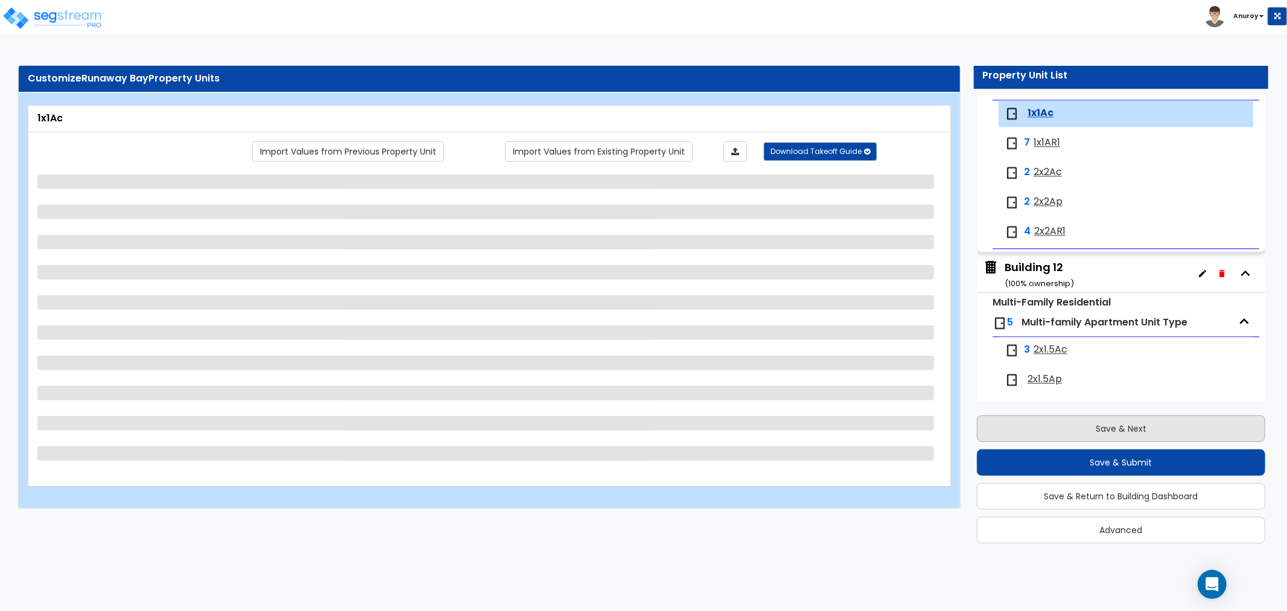
scroll to position [2216, 0]
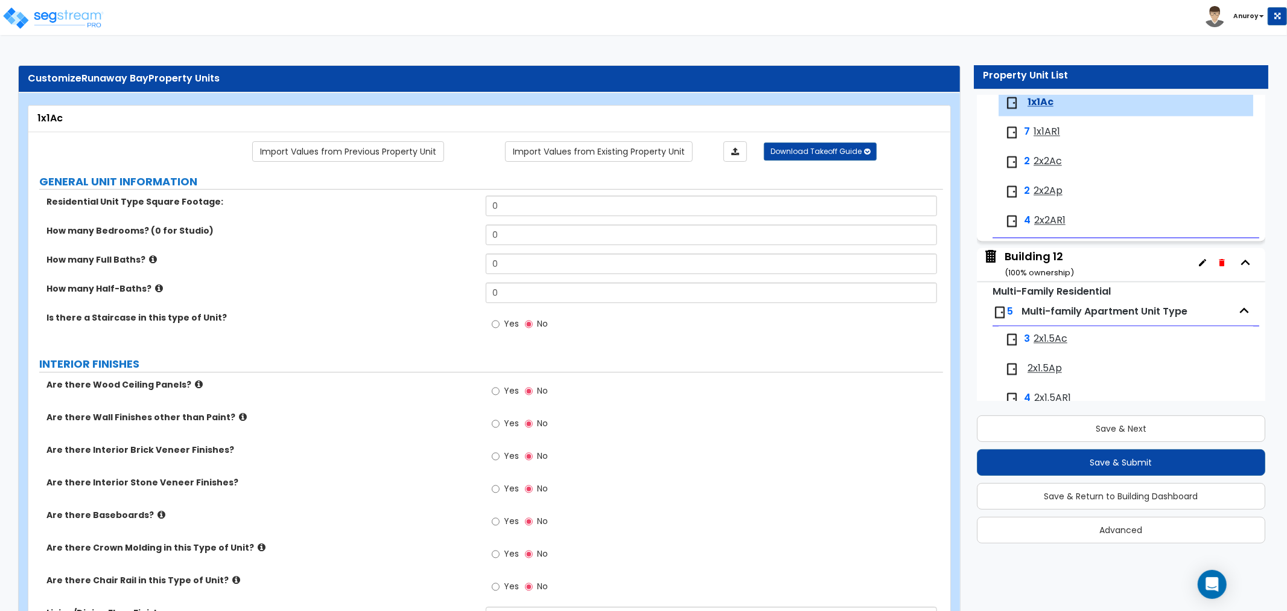
click at [1053, 264] on div "Building 12 ( 100 % ownership)" at bounding box center [1039, 264] width 69 height 31
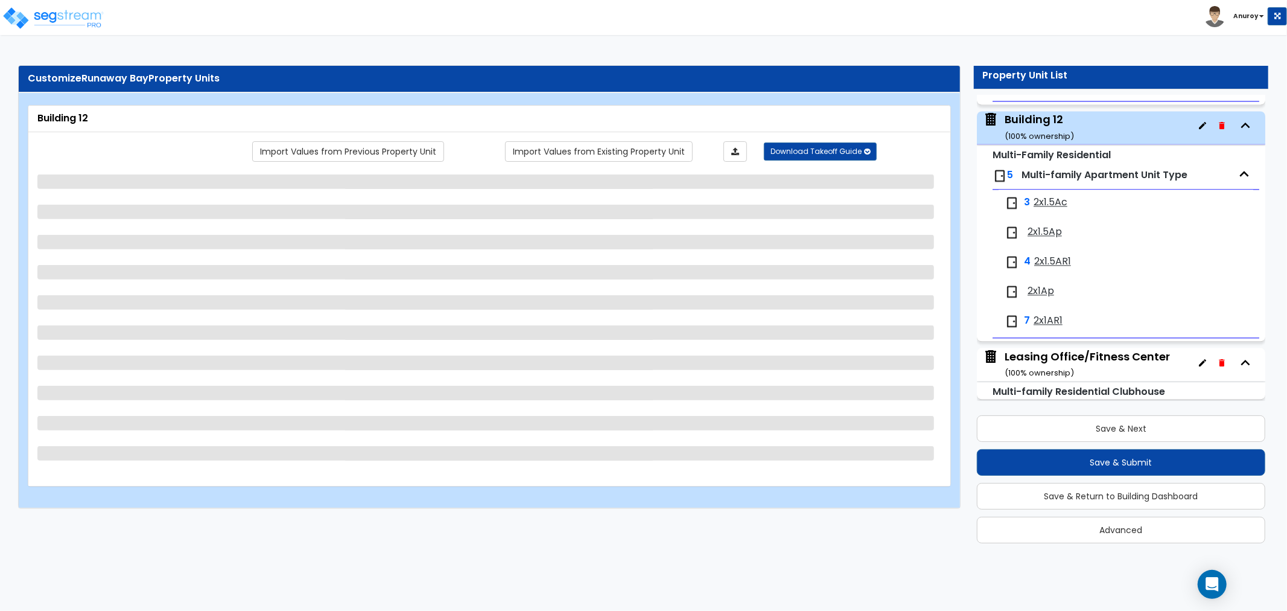
scroll to position [2363, 0]
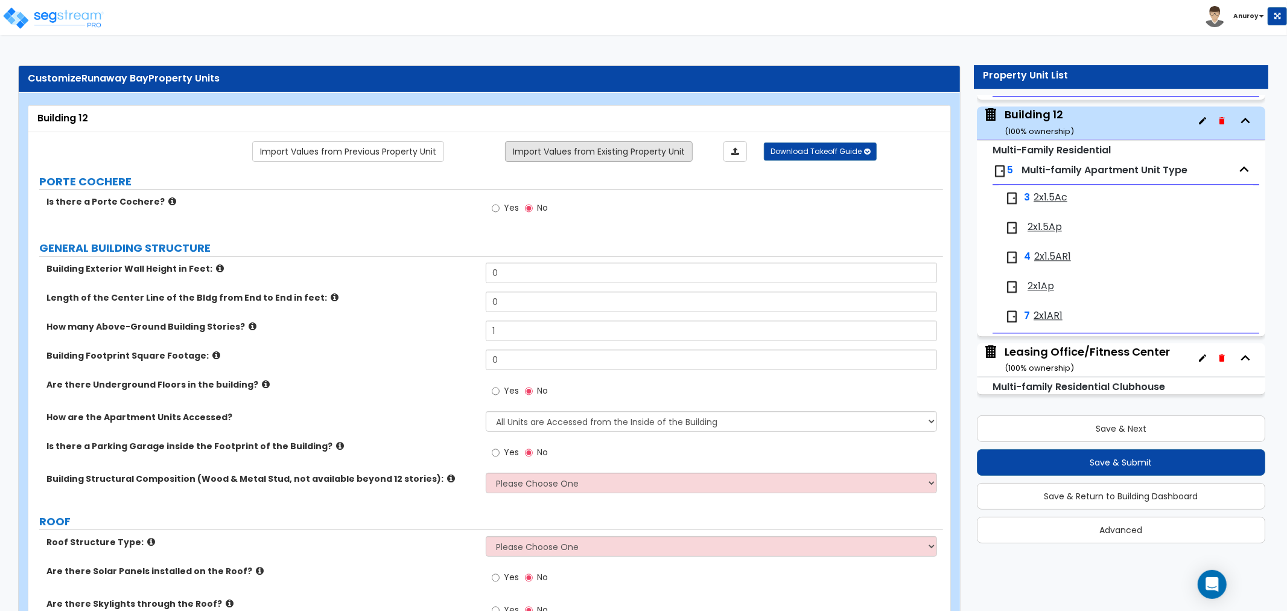
click at [571, 156] on link "Import Values from Existing Property Unit" at bounding box center [599, 151] width 188 height 21
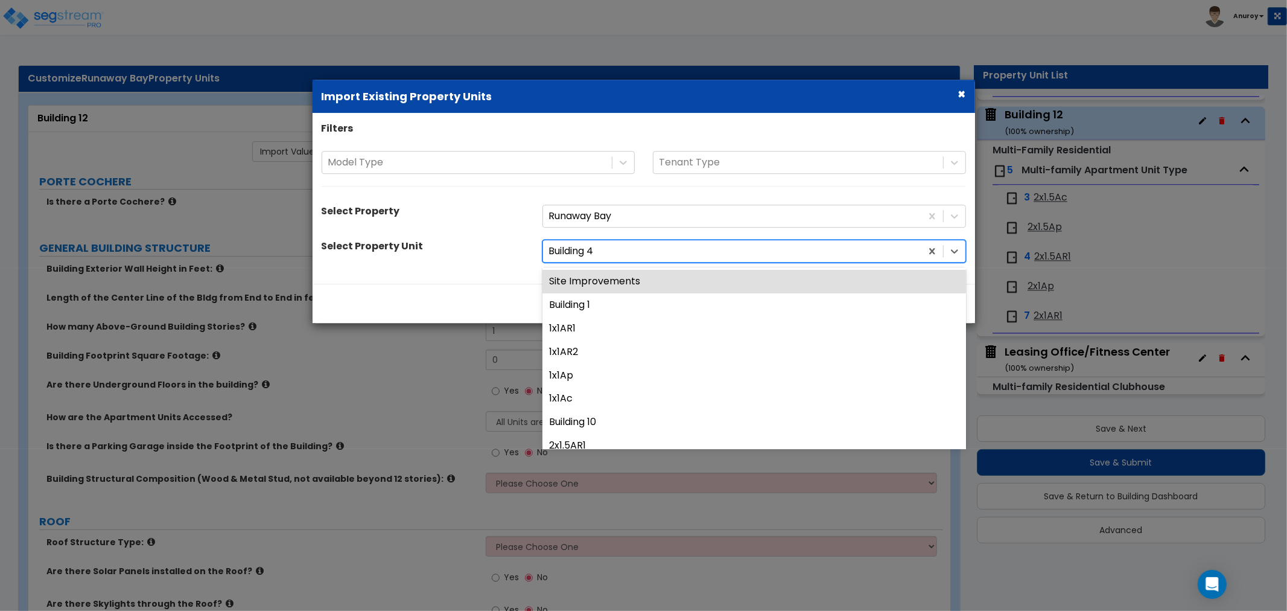
click at [610, 252] on div at bounding box center [732, 251] width 366 height 16
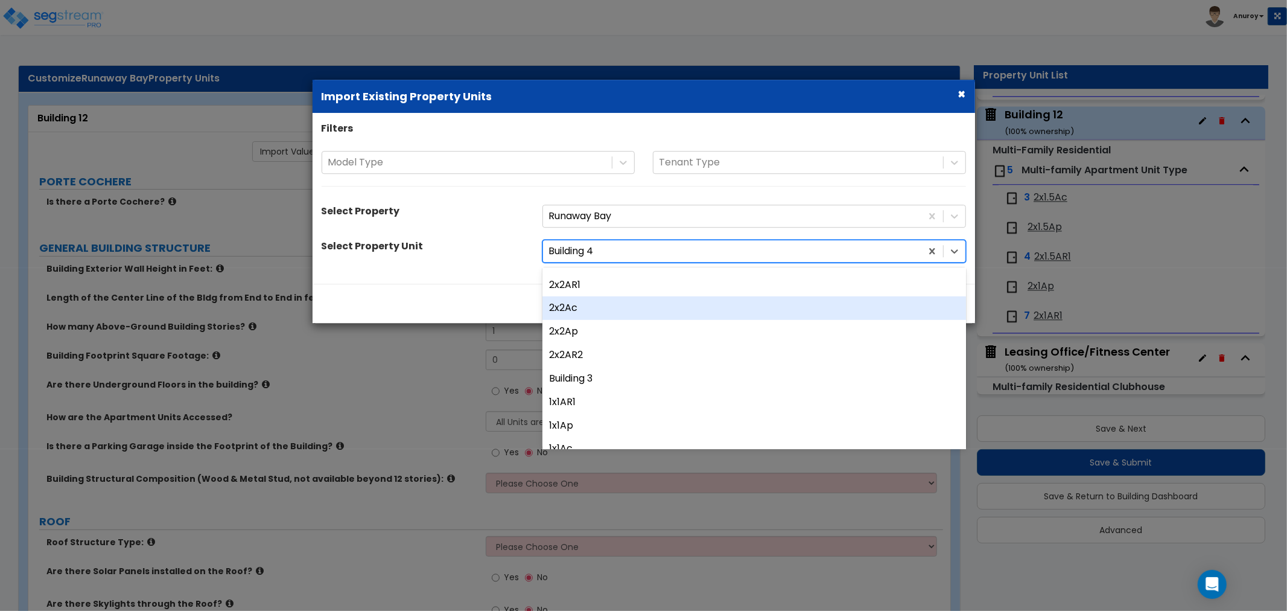
scroll to position [469, 0]
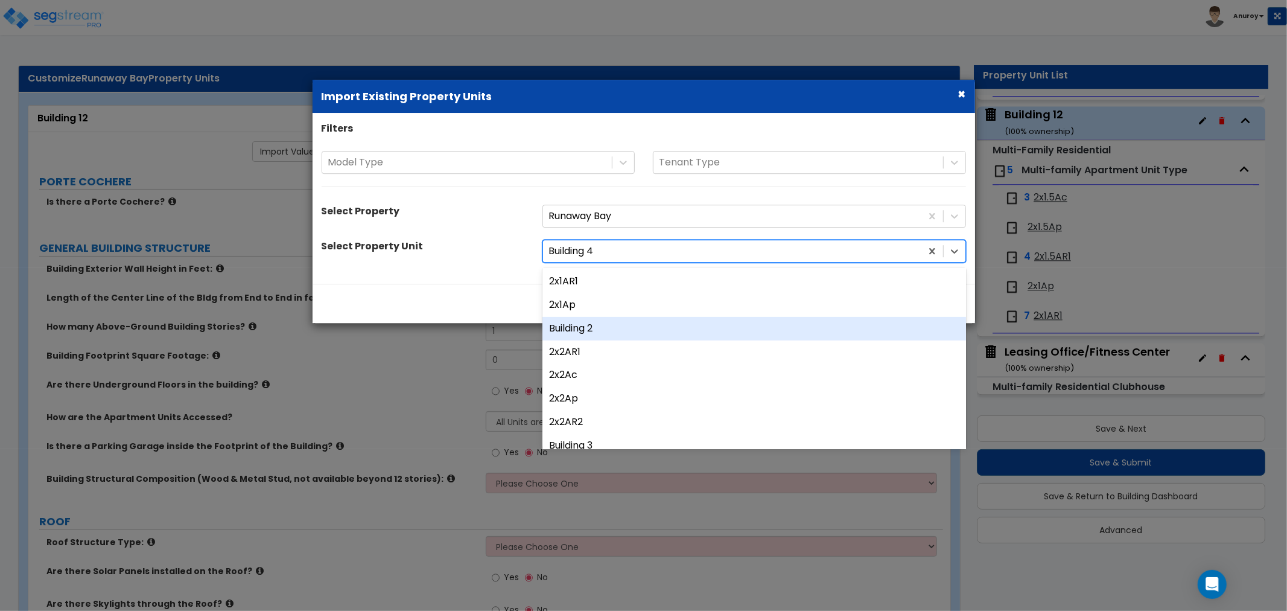
click at [606, 322] on div "Building 2" at bounding box center [754, 329] width 424 height 24
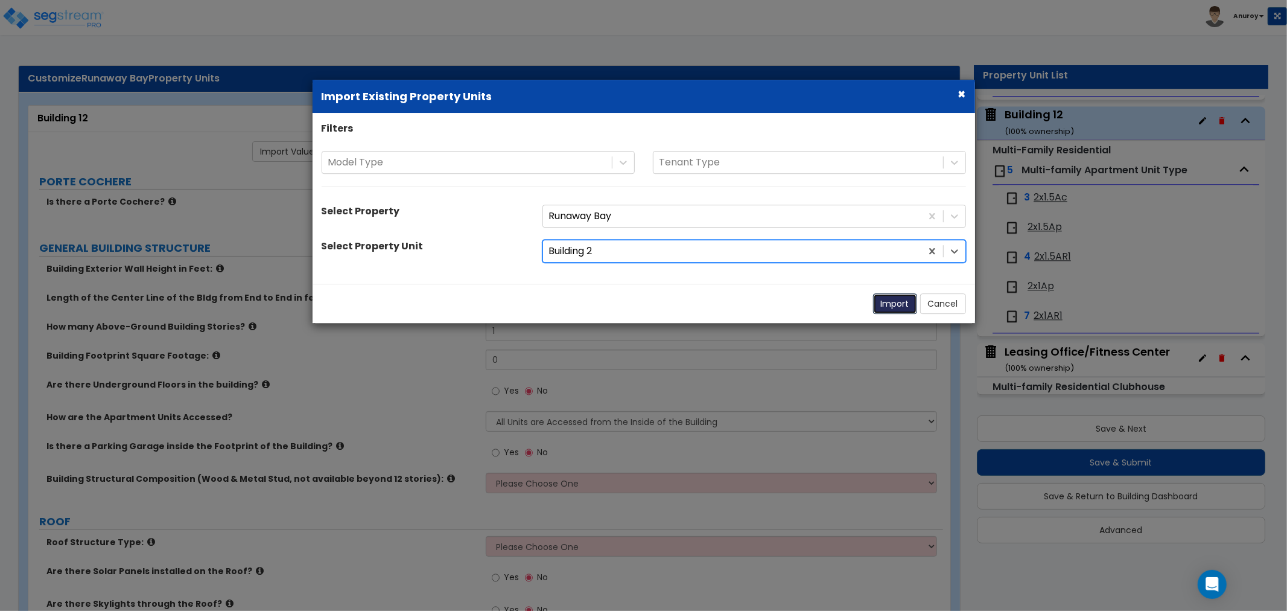
click at [901, 305] on button "Import" at bounding box center [895, 303] width 44 height 21
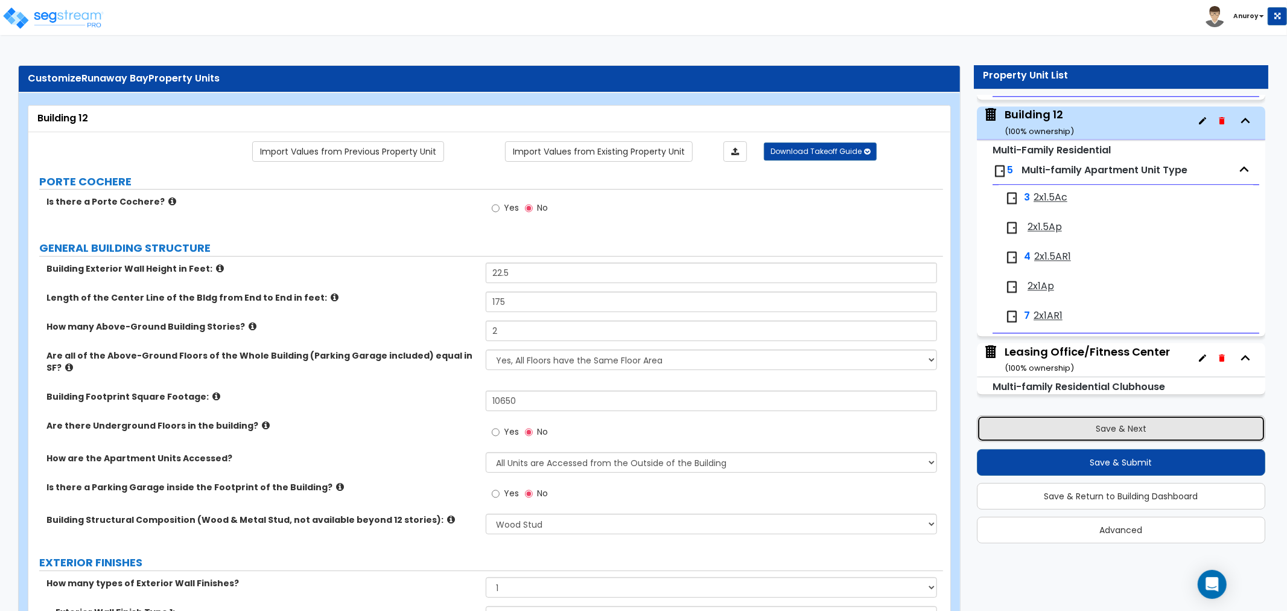
click at [1022, 435] on button "Save & Next" at bounding box center [1121, 428] width 288 height 27
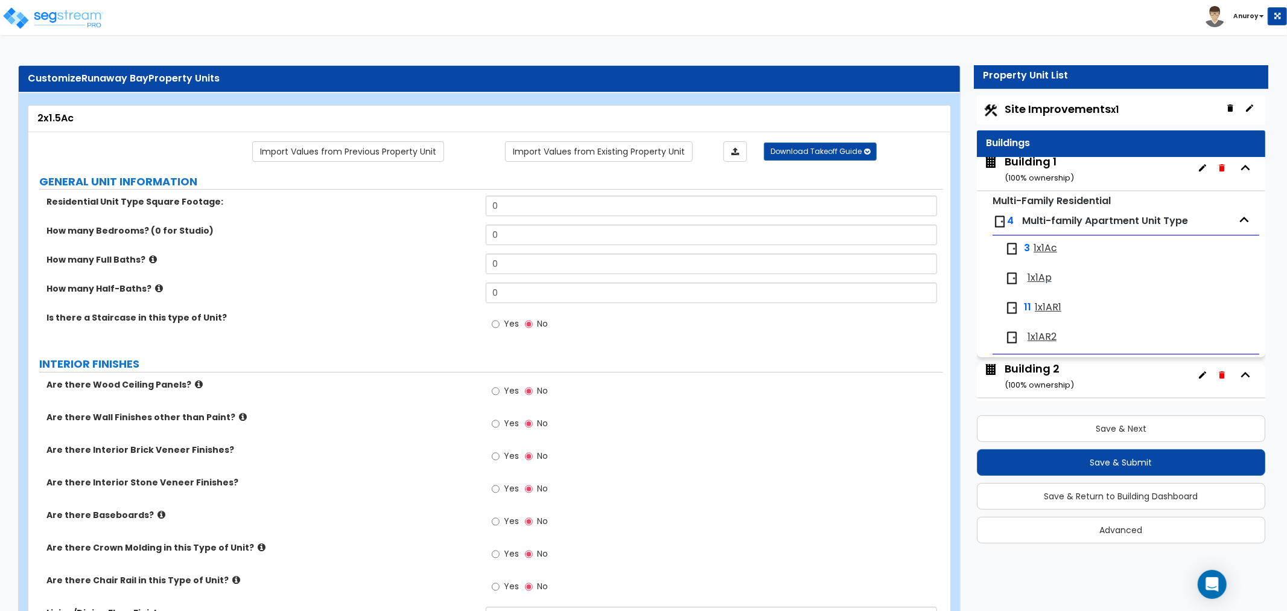
scroll to position [0, 0]
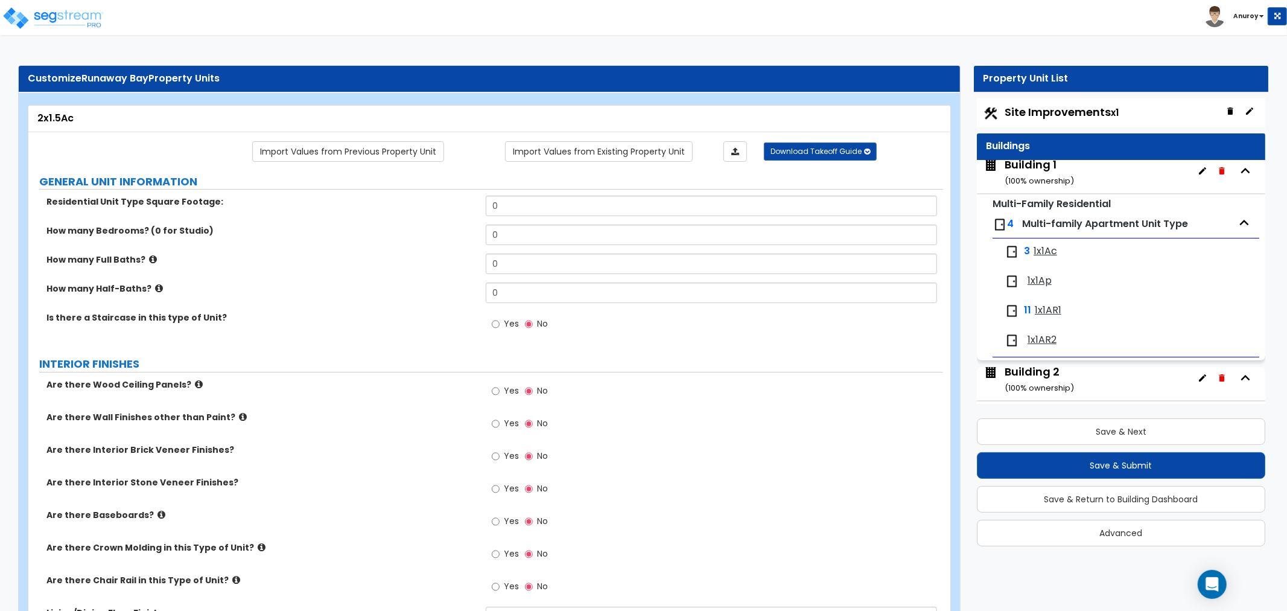
click at [1042, 252] on span "1x1Ac" at bounding box center [1046, 251] width 24 height 14
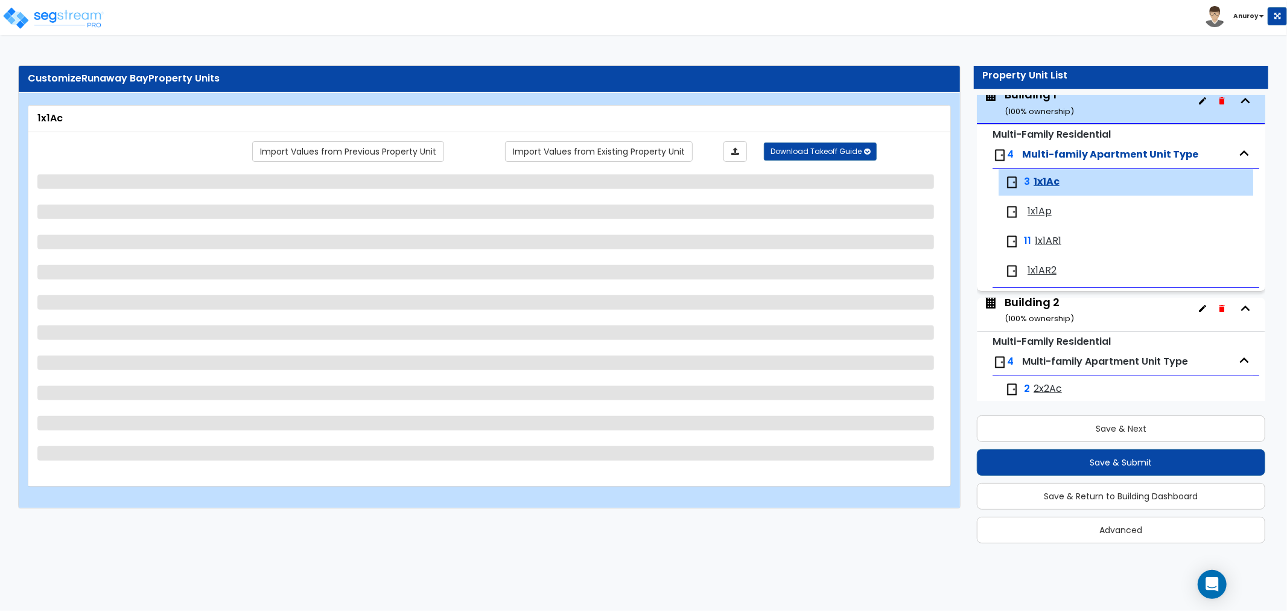
scroll to position [141, 0]
